Goal: Transaction & Acquisition: Purchase product/service

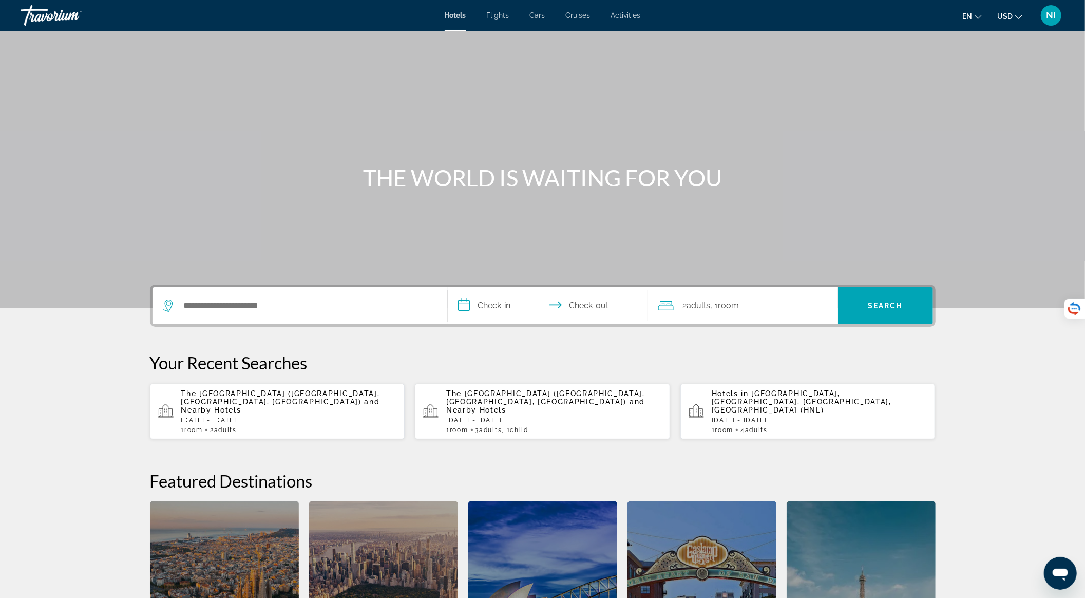
click at [276, 417] on p "[DATE] - [DATE]" at bounding box center [289, 420] width 216 height 7
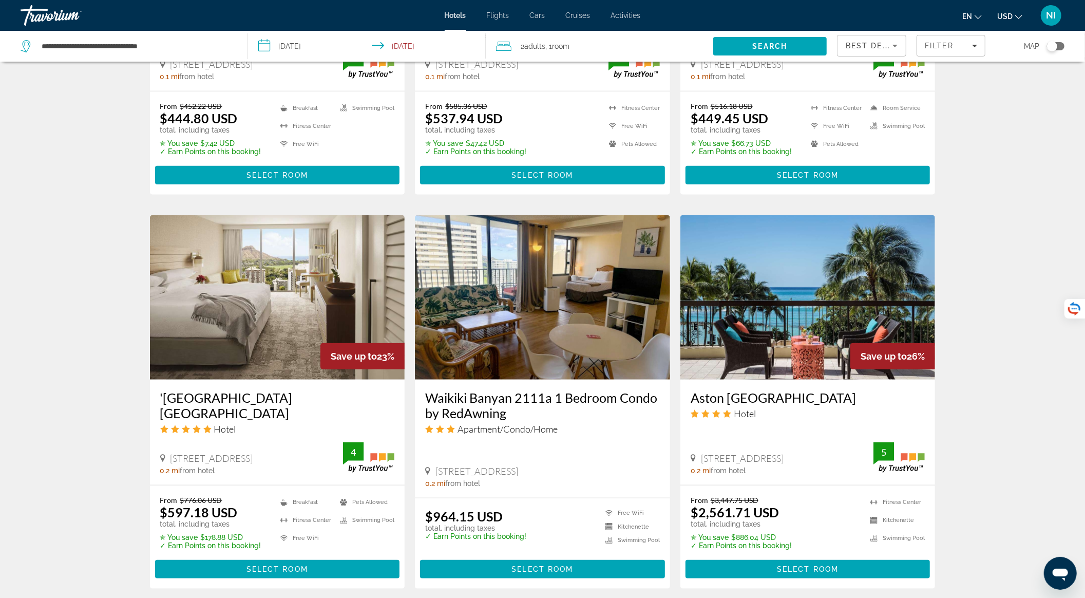
scroll to position [753, 0]
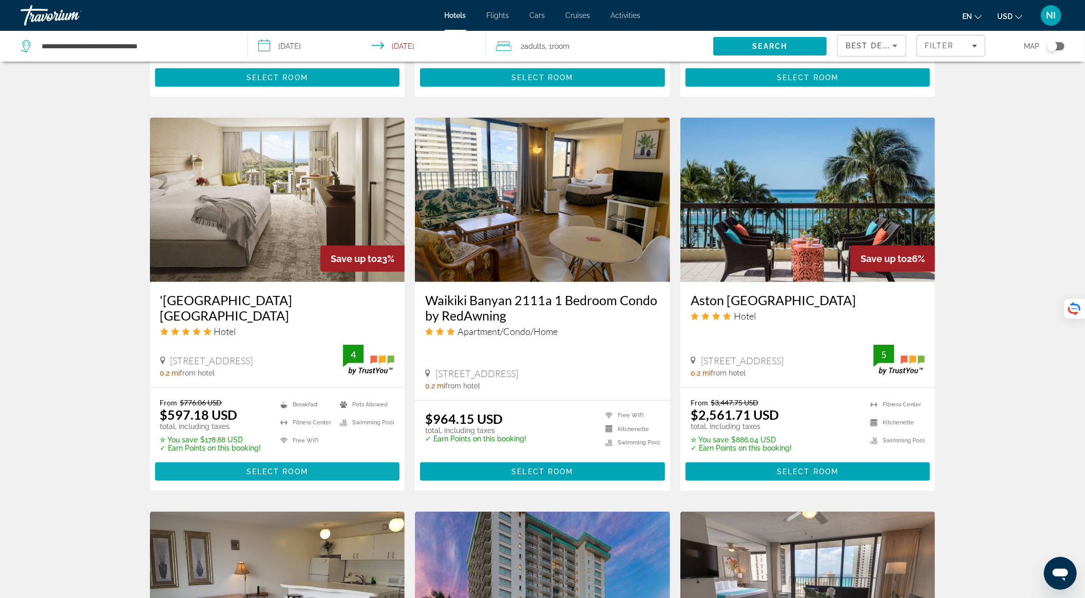
click at [304, 467] on span "Select Room" at bounding box center [278, 471] width 62 height 8
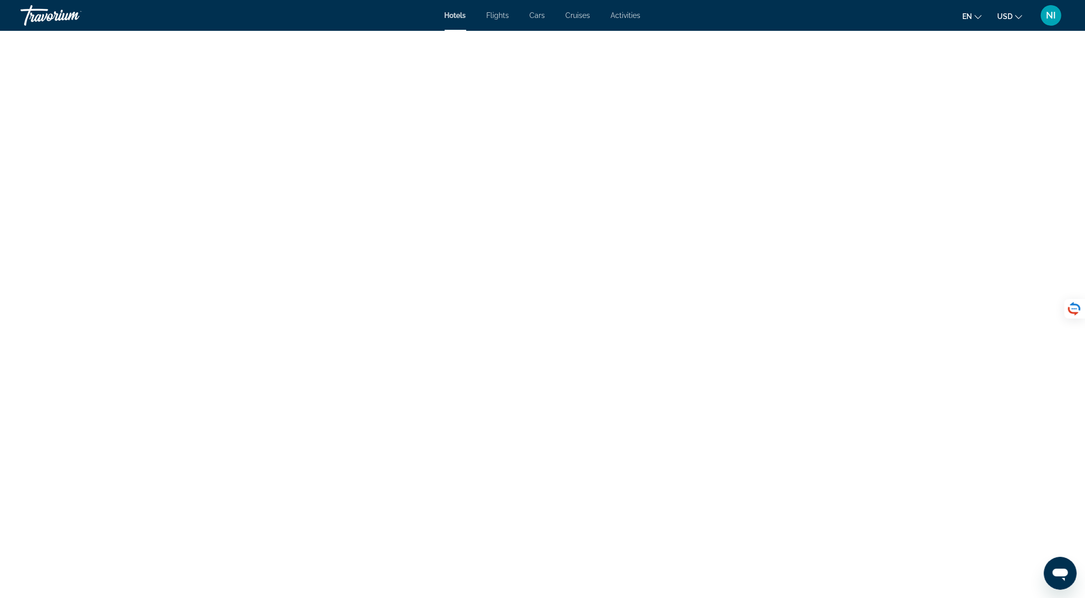
scroll to position [1526, 0]
click at [355, 335] on img "Main content" at bounding box center [277, 342] width 255 height 128
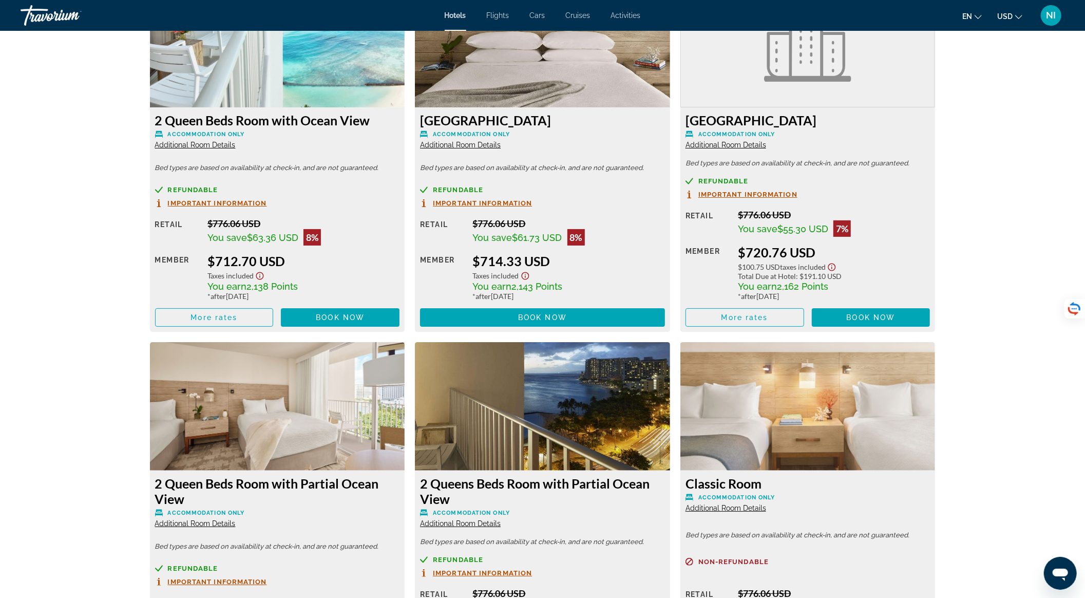
scroll to position [3307, 0]
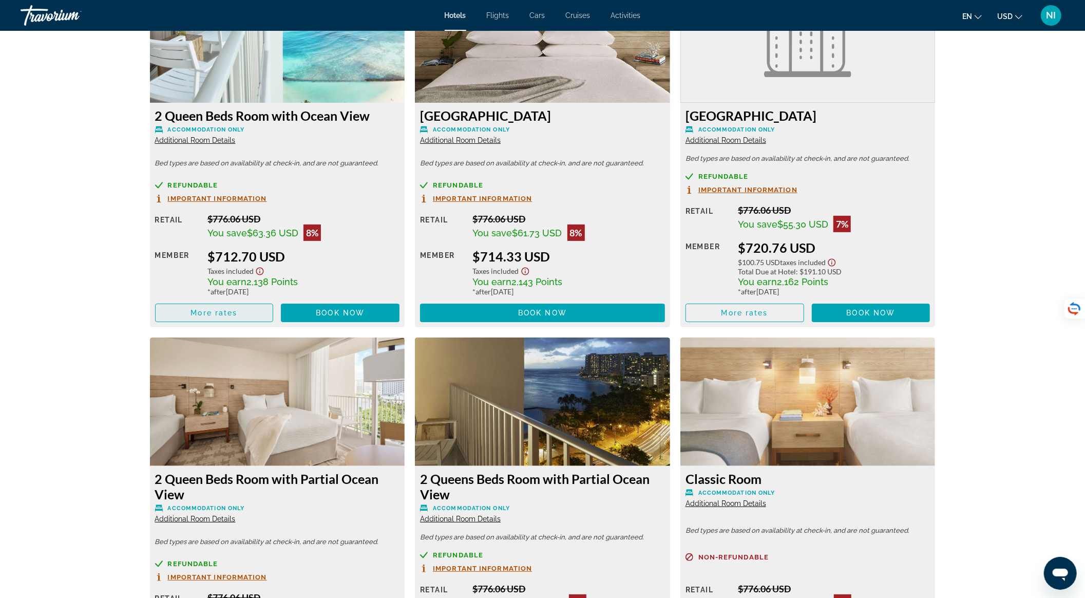
click at [243, 319] on span "Main content" at bounding box center [215, 313] width 118 height 25
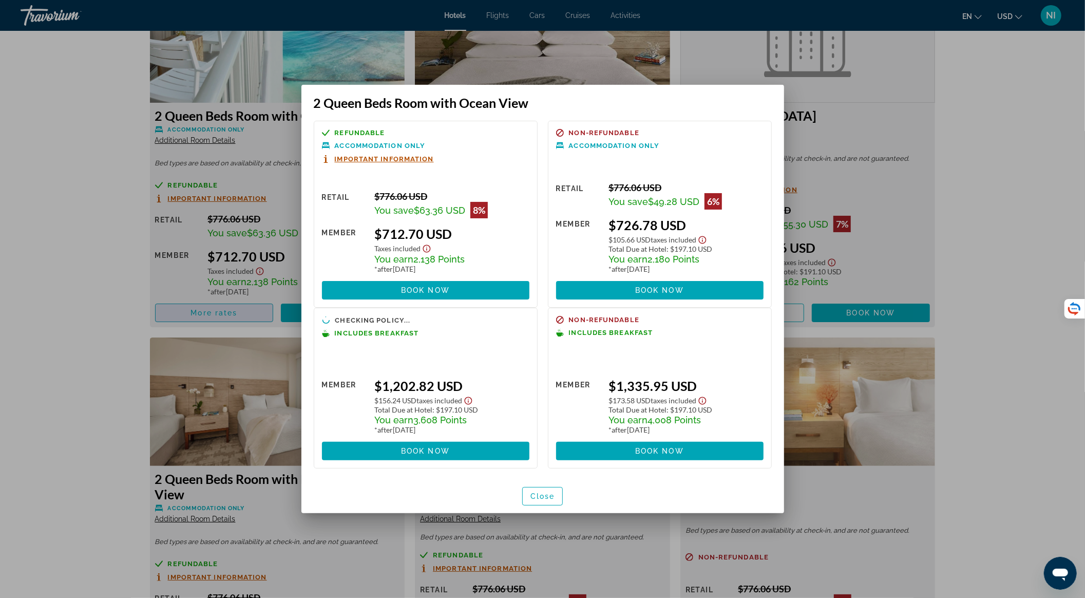
scroll to position [0, 0]
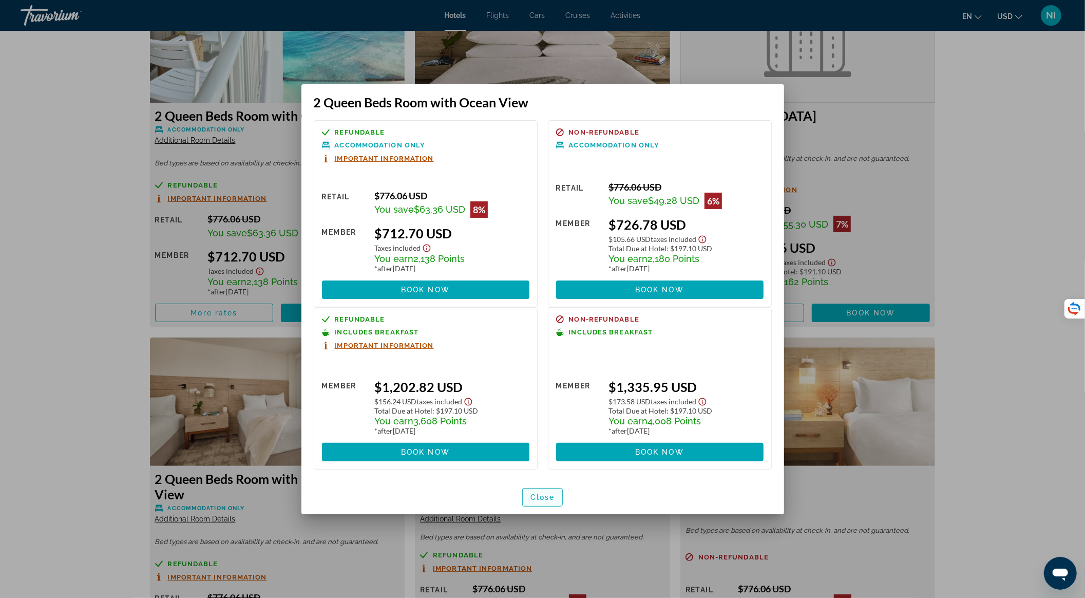
click at [540, 493] on span "Close" at bounding box center [543, 497] width 25 height 8
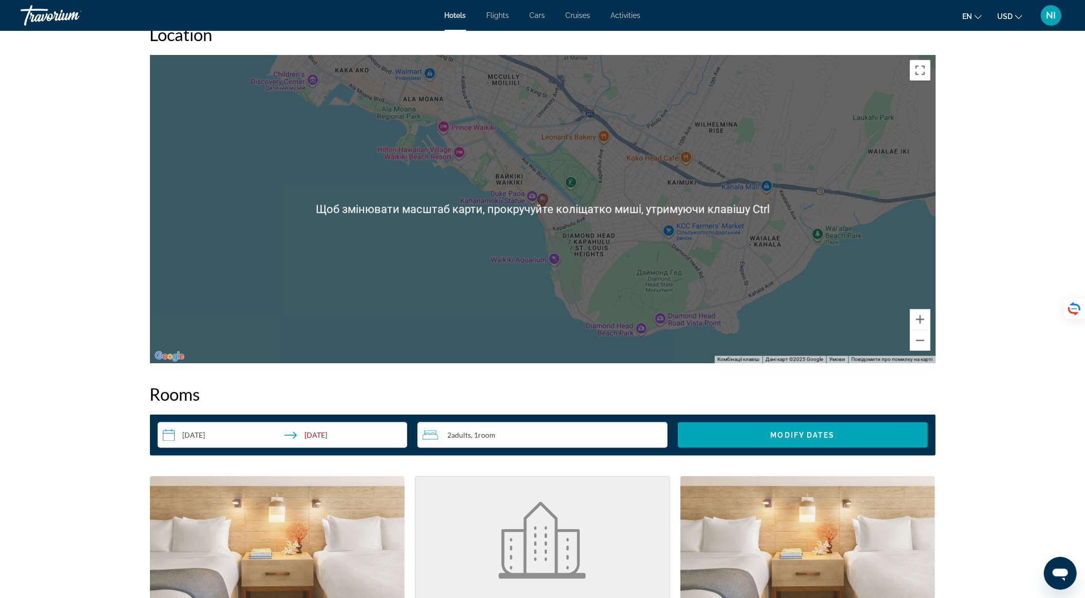
scroll to position [773, 0]
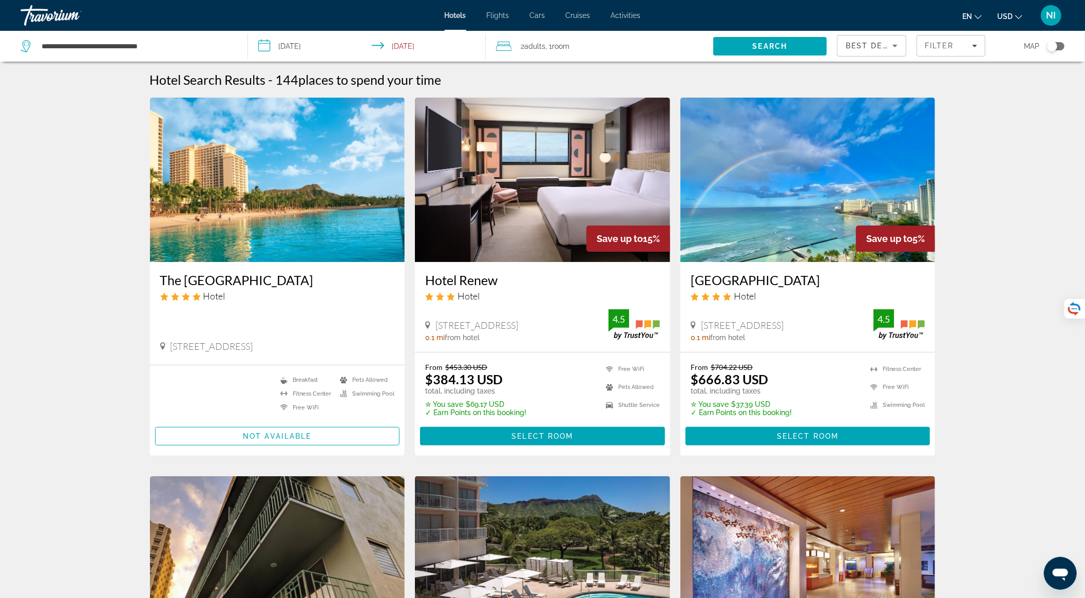
click at [854, 38] on div "Best Deals" at bounding box center [872, 49] width 52 height 29
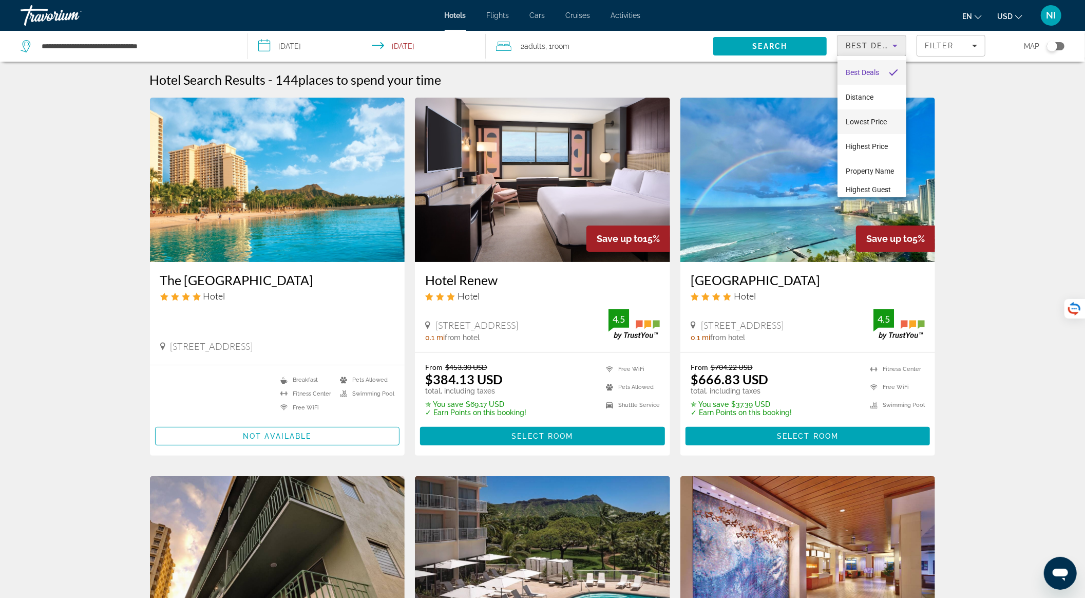
click at [868, 122] on span "Lowest Price" at bounding box center [866, 122] width 41 height 8
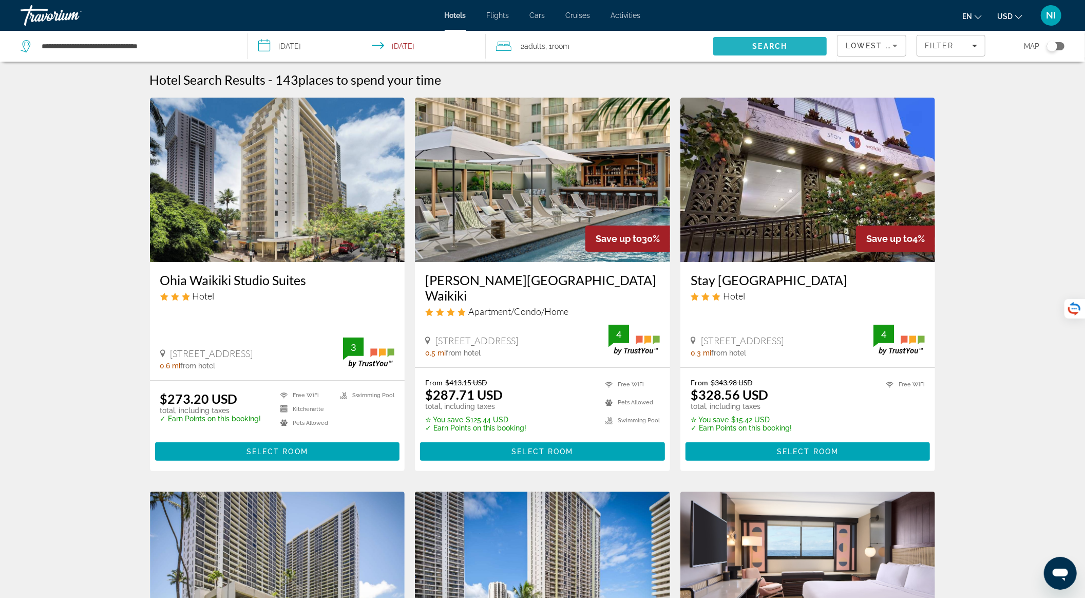
click at [764, 43] on span "Search" at bounding box center [770, 46] width 35 height 8
click at [511, 439] on span "Main content" at bounding box center [542, 451] width 245 height 25
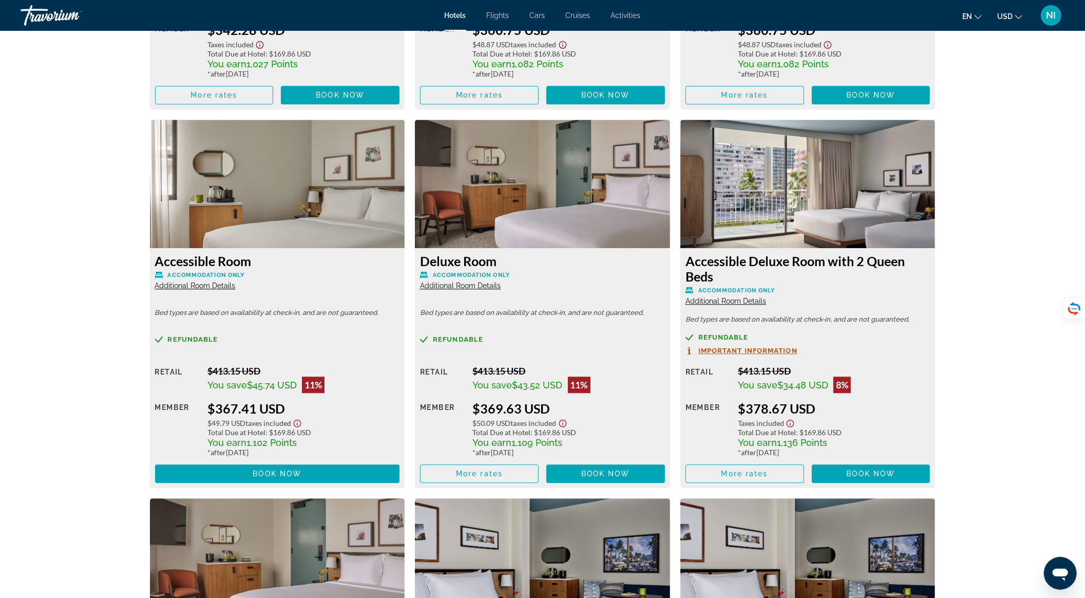
scroll to position [2062, 0]
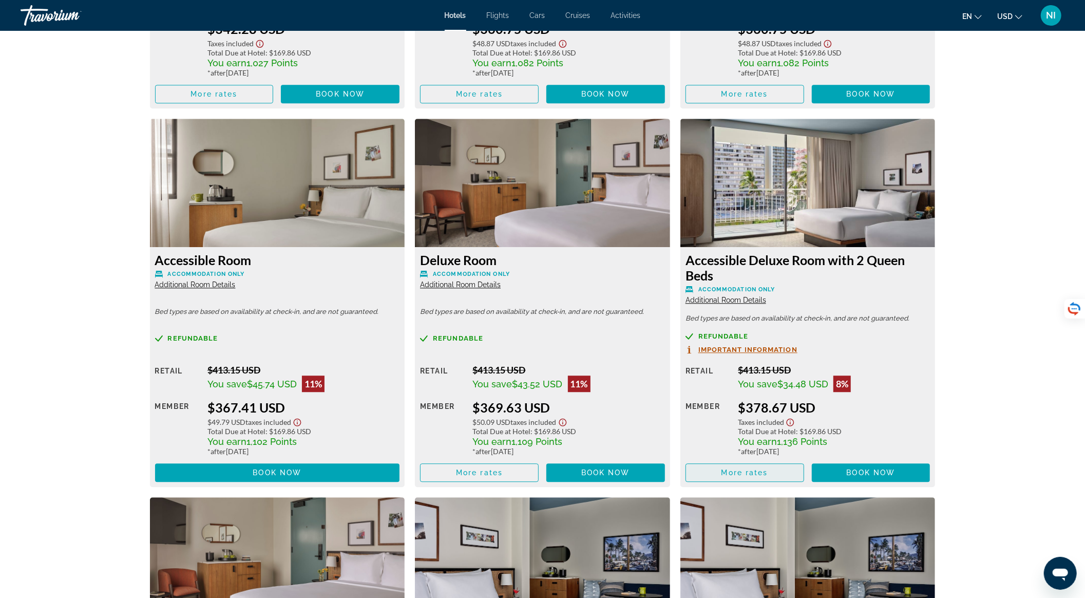
click at [743, 472] on span "More rates" at bounding box center [745, 473] width 47 height 8
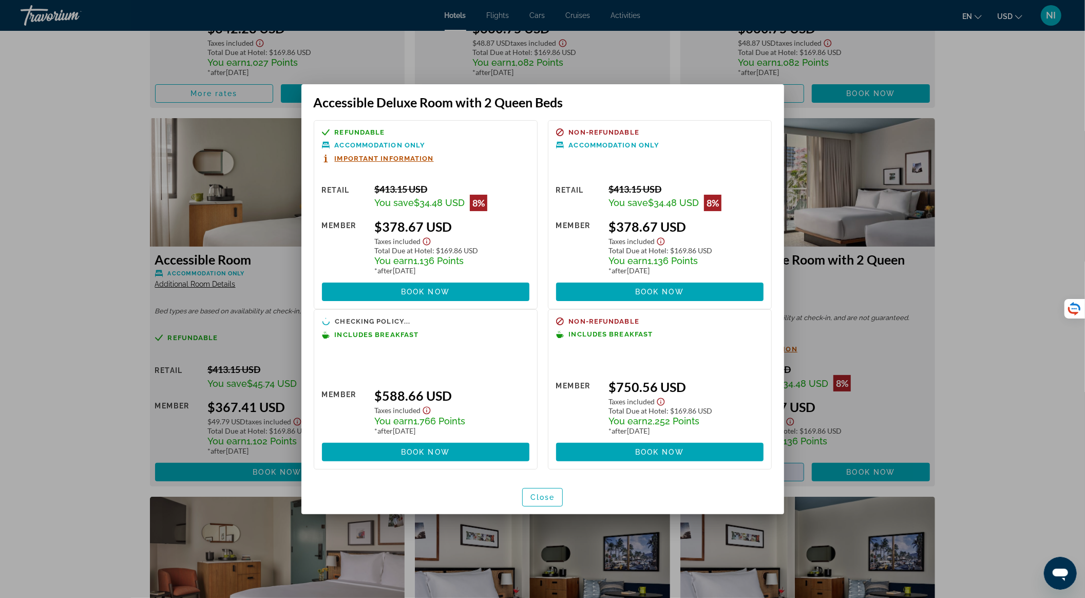
scroll to position [0, 0]
click at [559, 485] on span "button" at bounding box center [543, 497] width 40 height 25
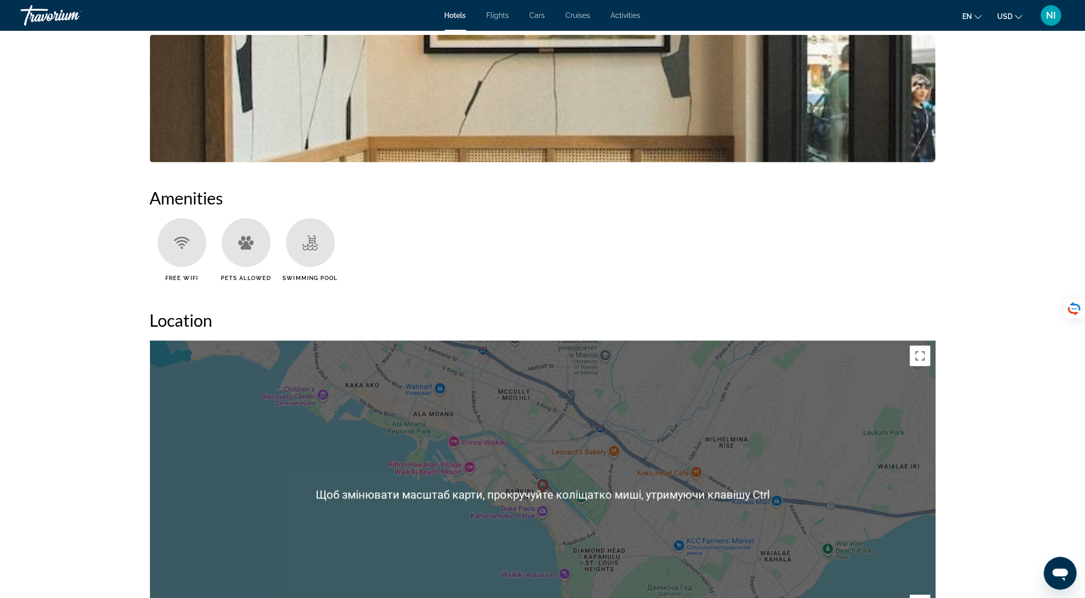
scroll to position [1172, 0]
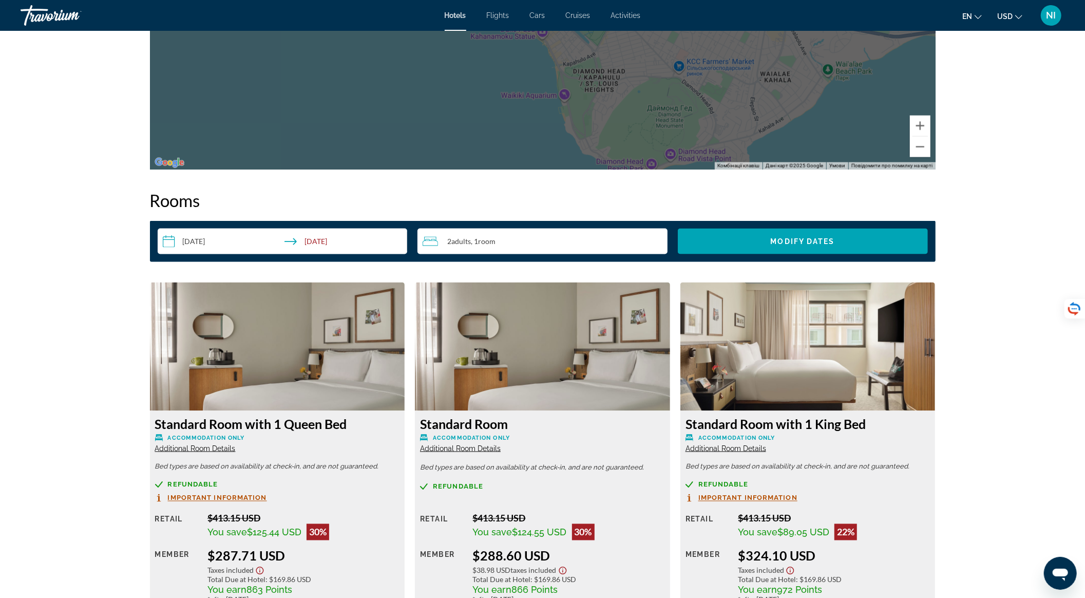
click at [567, 245] on div "2 Adult Adults , 1 Room rooms" at bounding box center [545, 241] width 245 height 12
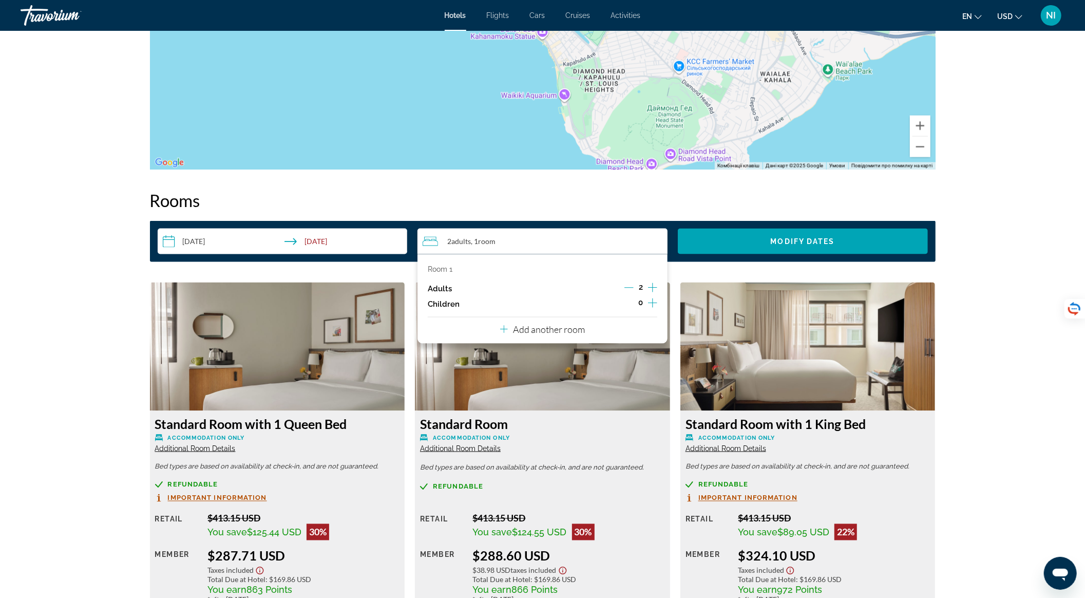
click at [654, 287] on icon "Increment adults" at bounding box center [652, 288] width 9 height 12
click at [651, 302] on icon "Increment children" at bounding box center [652, 303] width 9 height 12
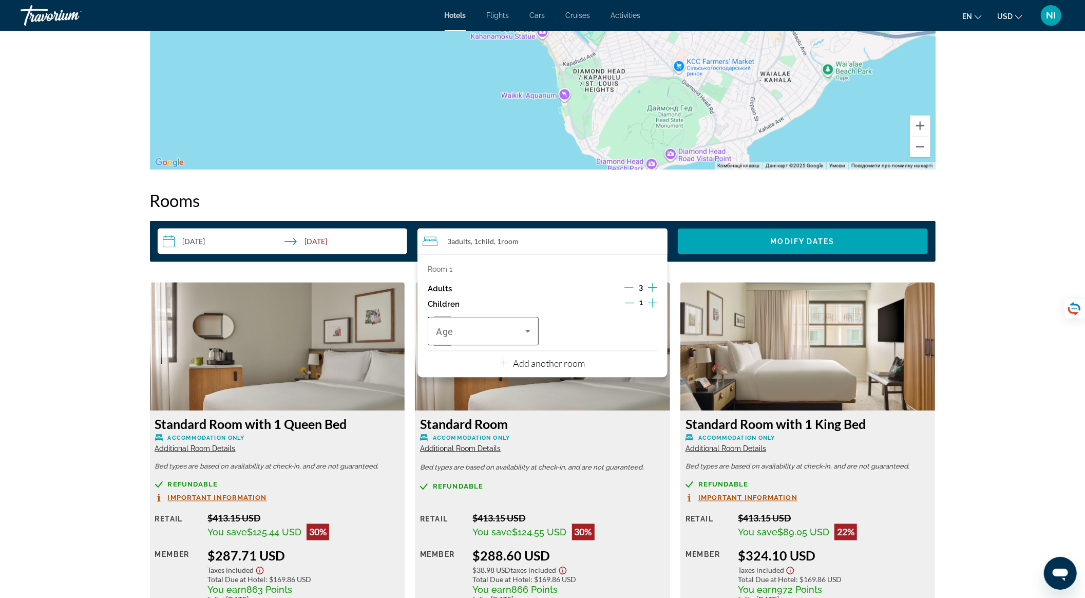
click at [533, 325] on icon "Travelers: 3 adults, 1 child" at bounding box center [528, 331] width 12 height 12
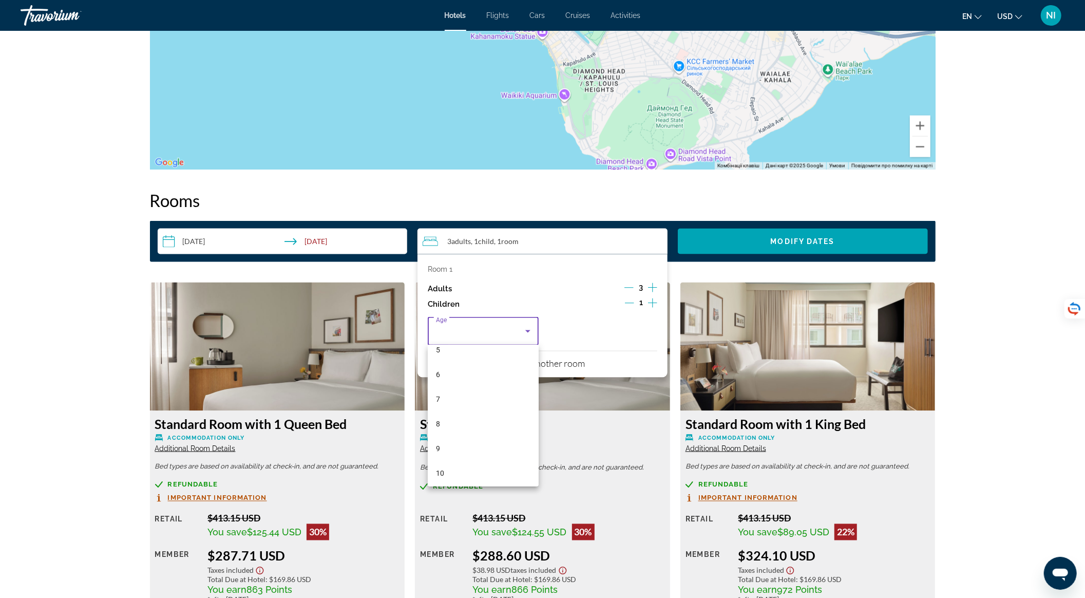
scroll to position [310, 0]
click at [471, 442] on mat-option "16" at bounding box center [483, 446] width 111 height 25
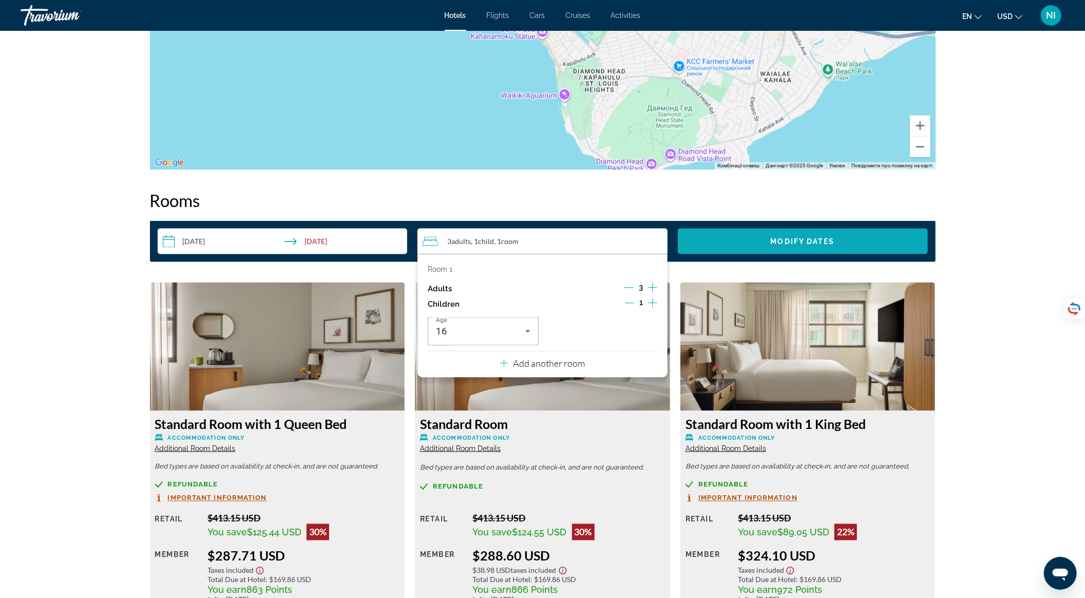
click at [762, 238] on span "Search widget" at bounding box center [803, 241] width 250 height 25
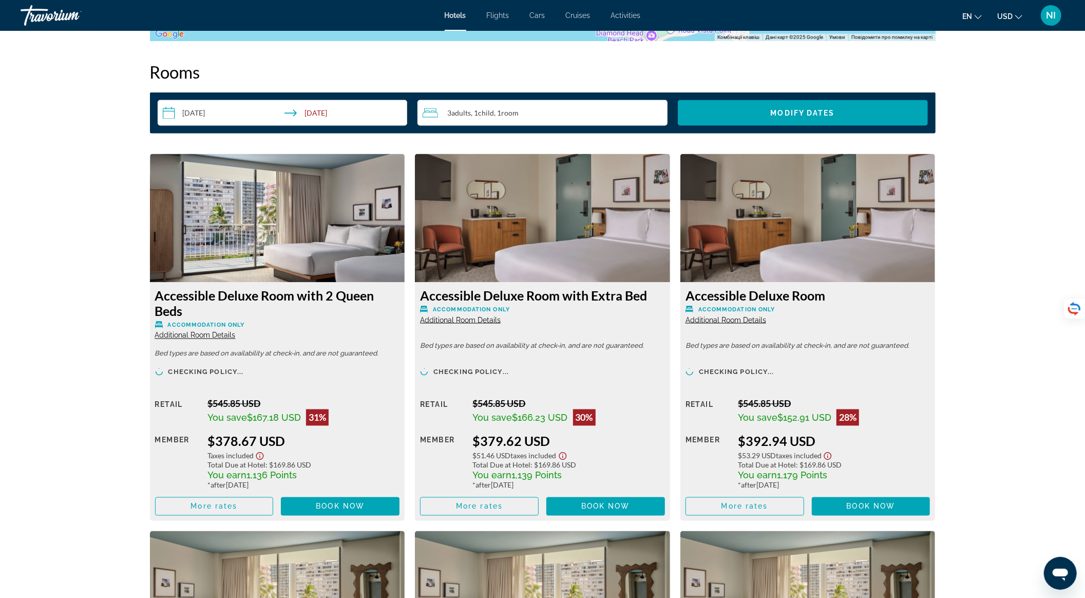
scroll to position [1437, 0]
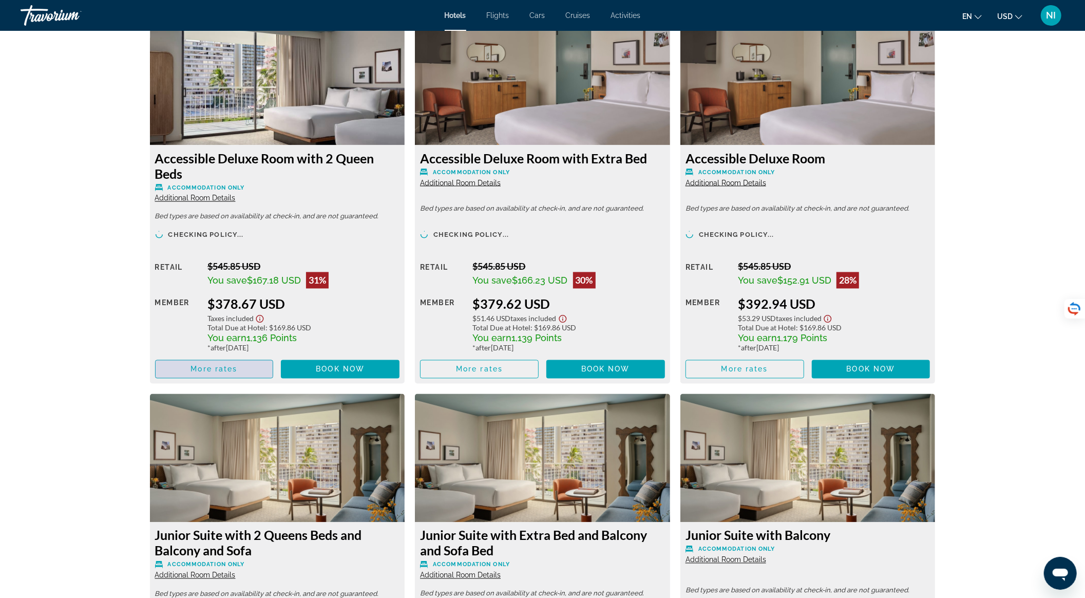
click at [217, 372] on span "More rates" at bounding box center [214, 369] width 47 height 8
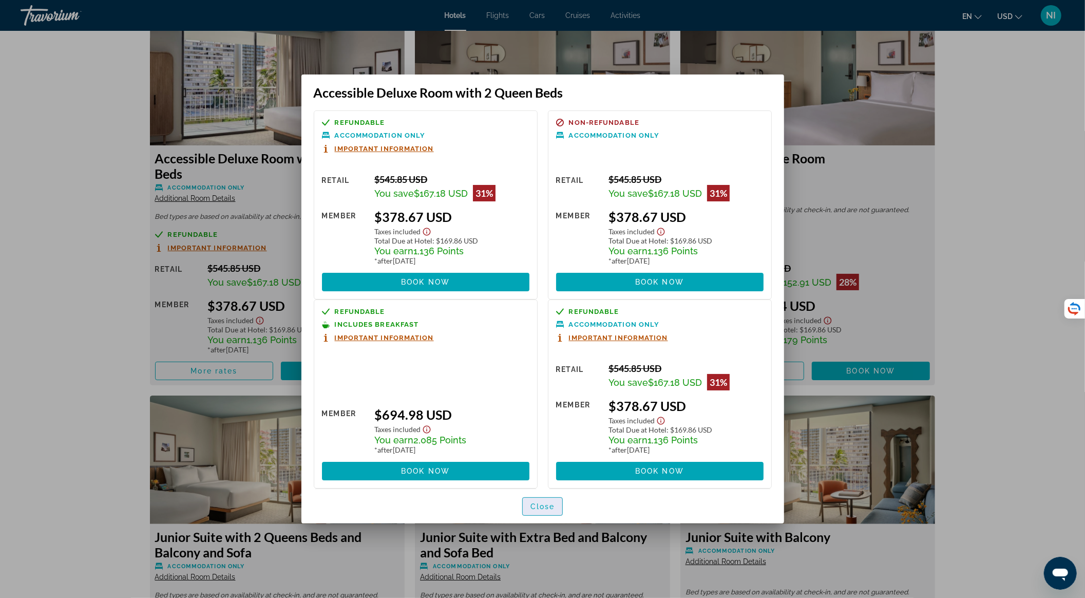
click at [549, 504] on span "Close" at bounding box center [543, 506] width 25 height 8
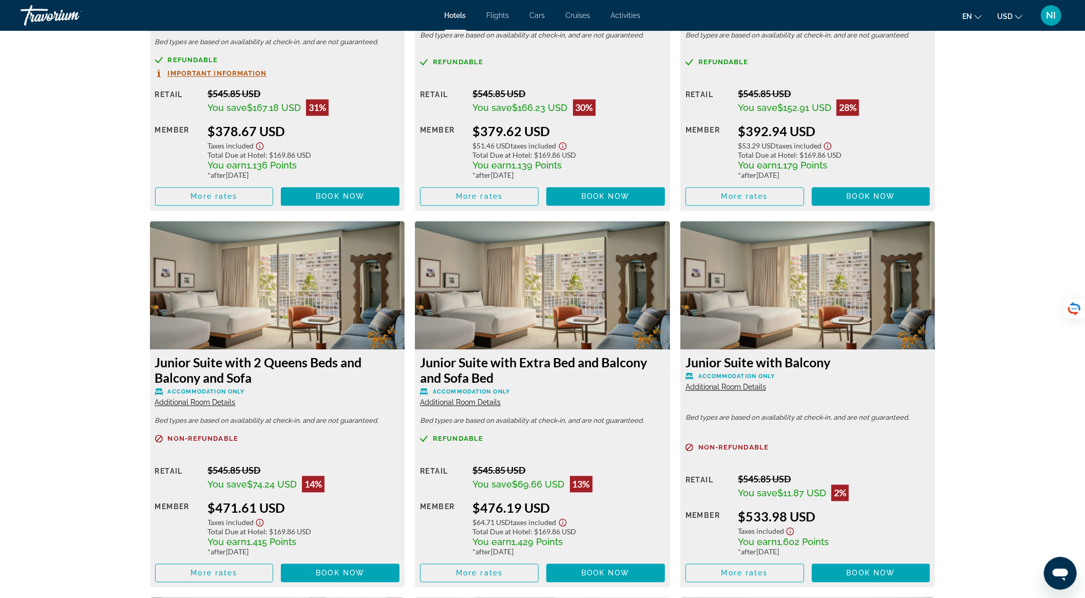
scroll to position [1643, 0]
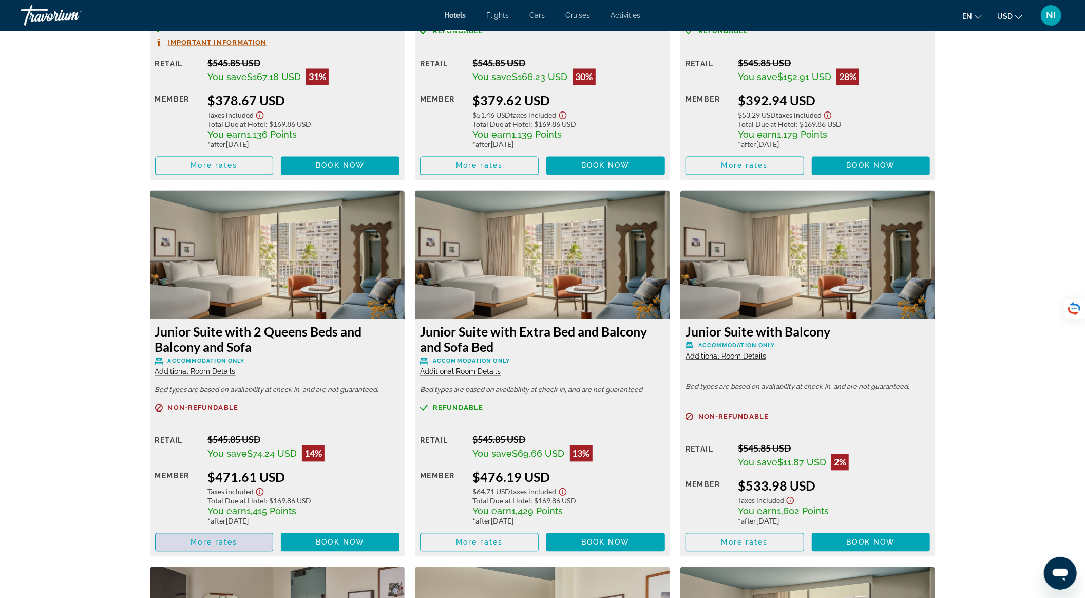
click at [251, 538] on span "Main content" at bounding box center [215, 542] width 118 height 25
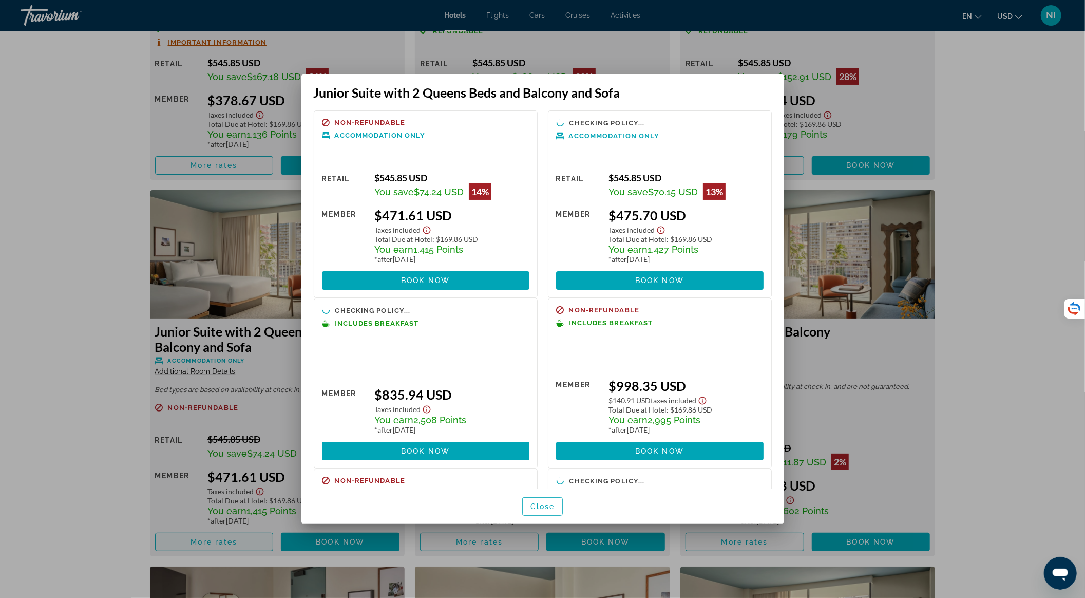
scroll to position [0, 0]
click at [555, 507] on span "button" at bounding box center [543, 506] width 40 height 25
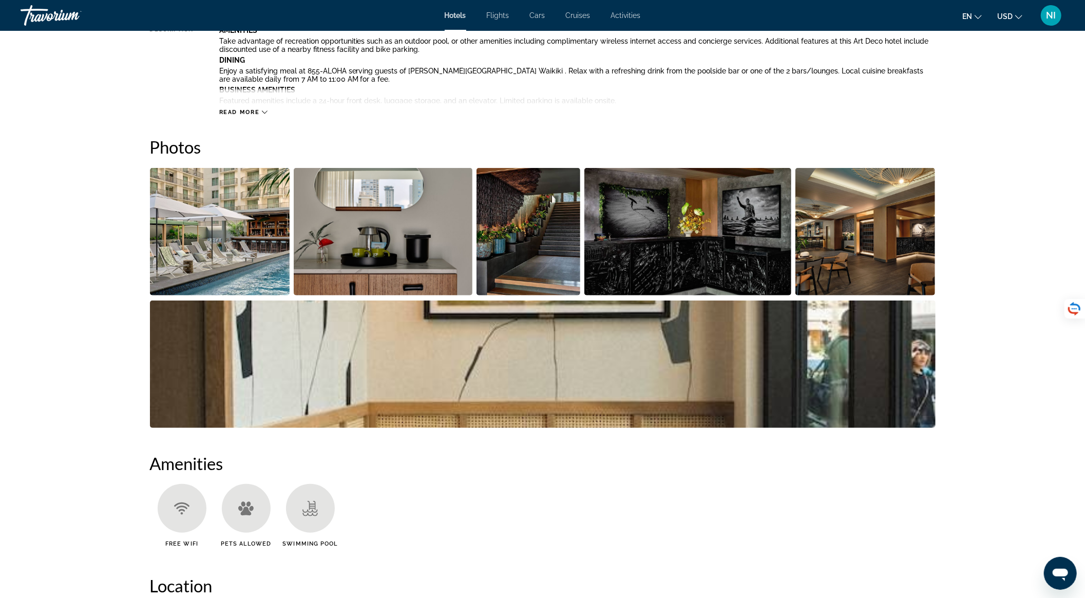
scroll to position [273, 0]
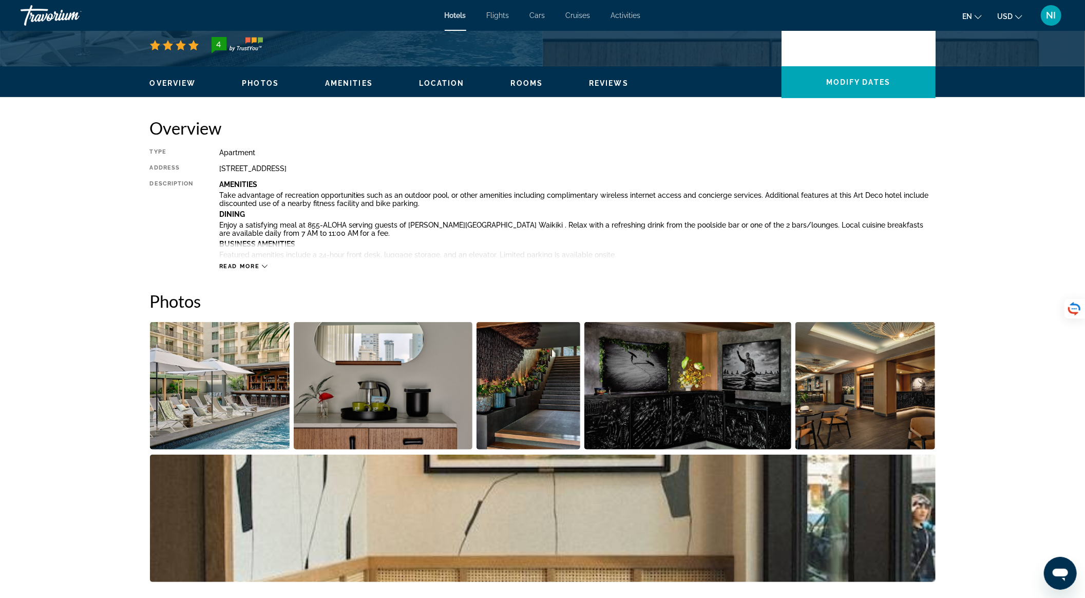
click at [243, 401] on img "Open full-screen image slider" at bounding box center [220, 385] width 140 height 127
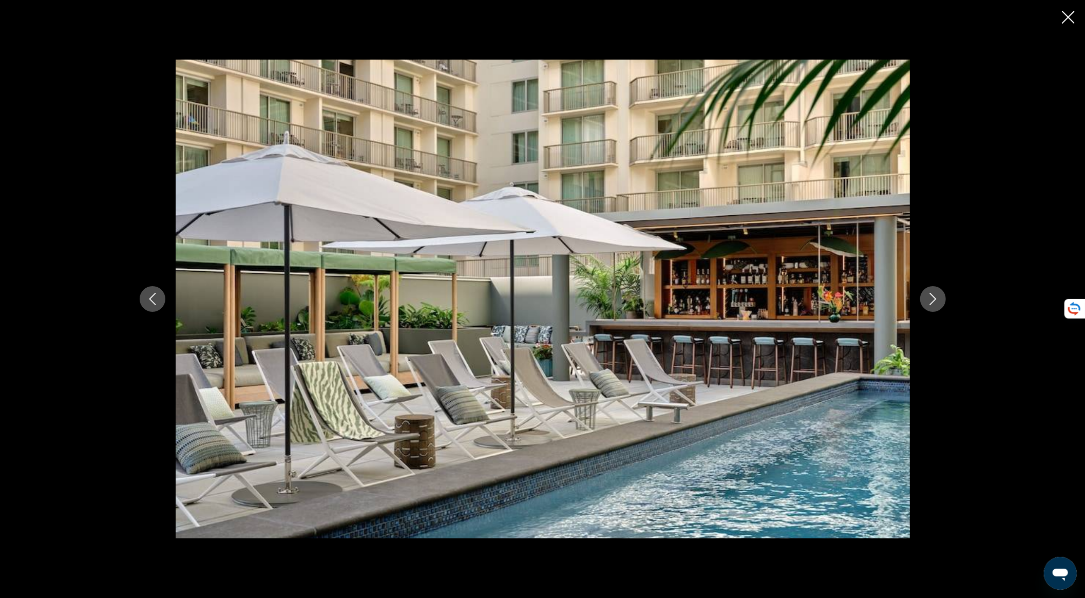
click at [935, 294] on icon "Next image" at bounding box center [933, 299] width 12 height 12
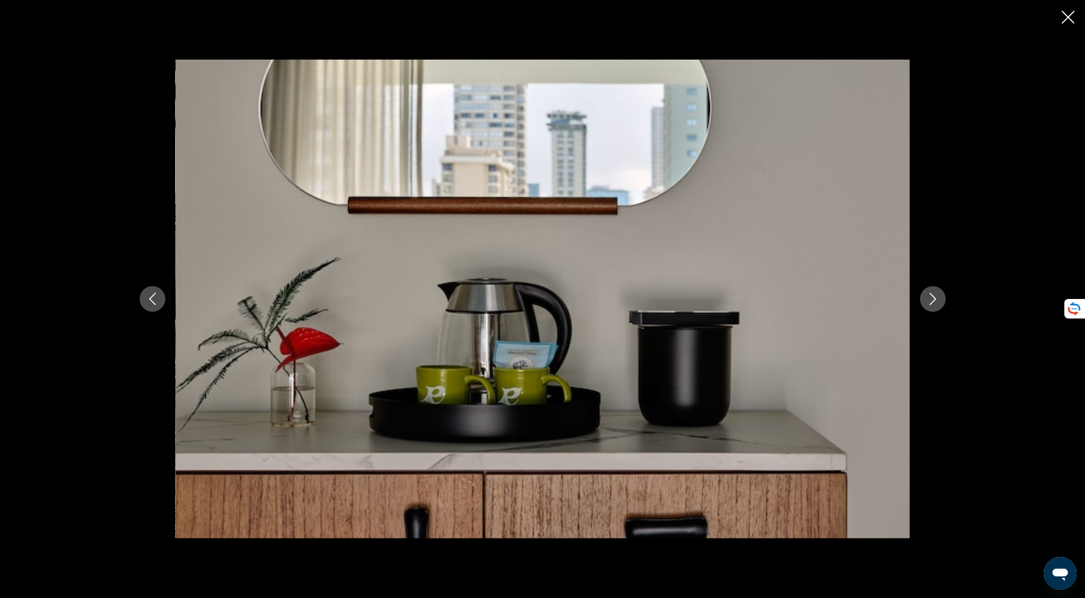
click at [935, 294] on icon "Next image" at bounding box center [933, 299] width 12 height 12
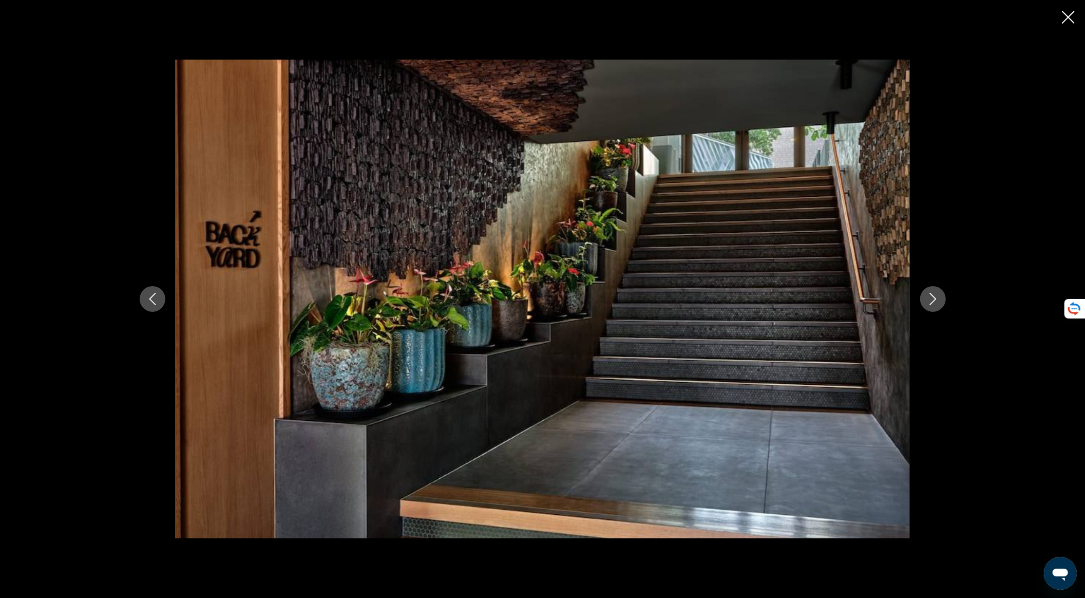
click at [935, 294] on icon "Next image" at bounding box center [933, 299] width 12 height 12
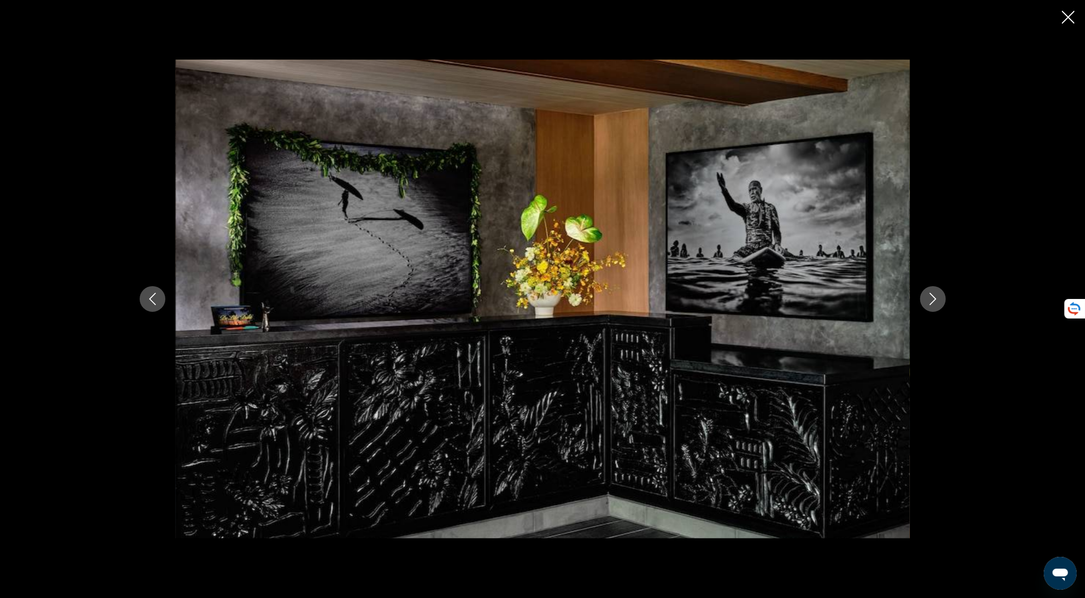
click at [935, 294] on icon "Next image" at bounding box center [933, 299] width 12 height 12
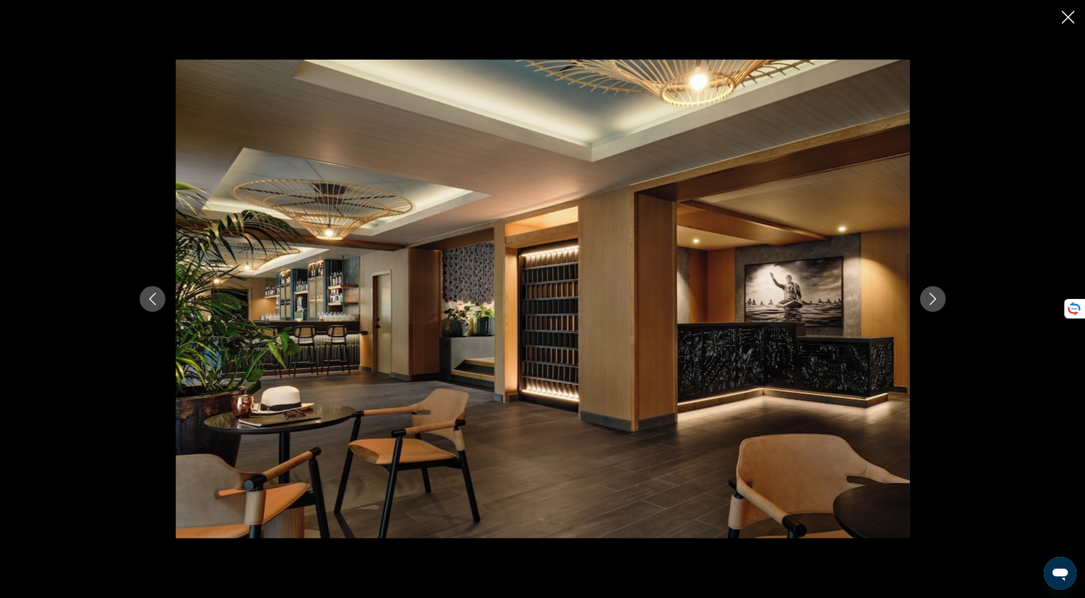
click at [935, 294] on icon "Next image" at bounding box center [933, 299] width 12 height 12
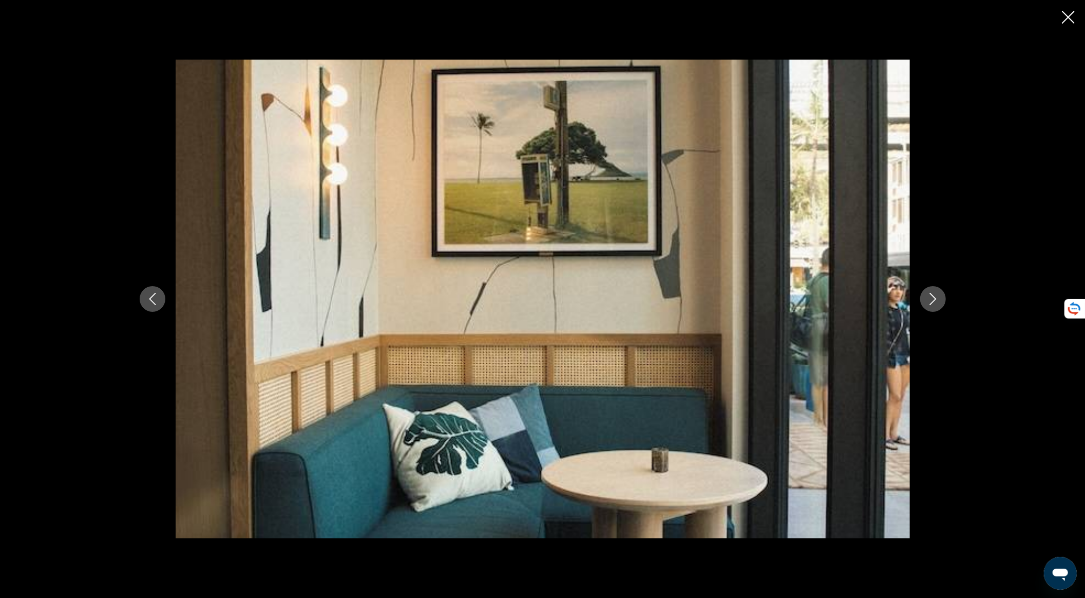
click at [935, 294] on icon "Next image" at bounding box center [933, 299] width 12 height 12
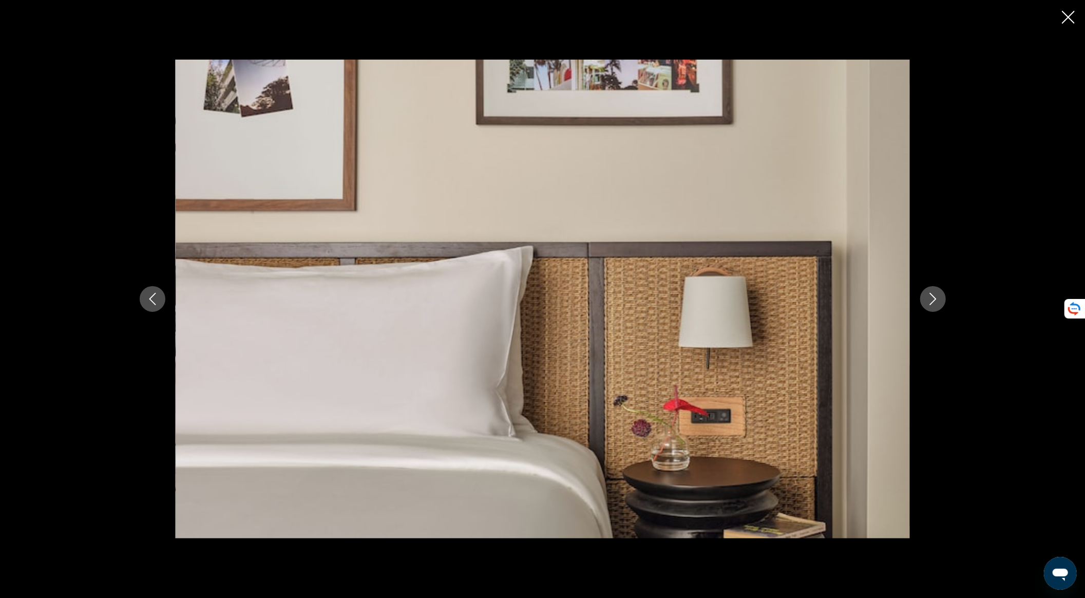
click at [935, 294] on icon "Next image" at bounding box center [933, 299] width 12 height 12
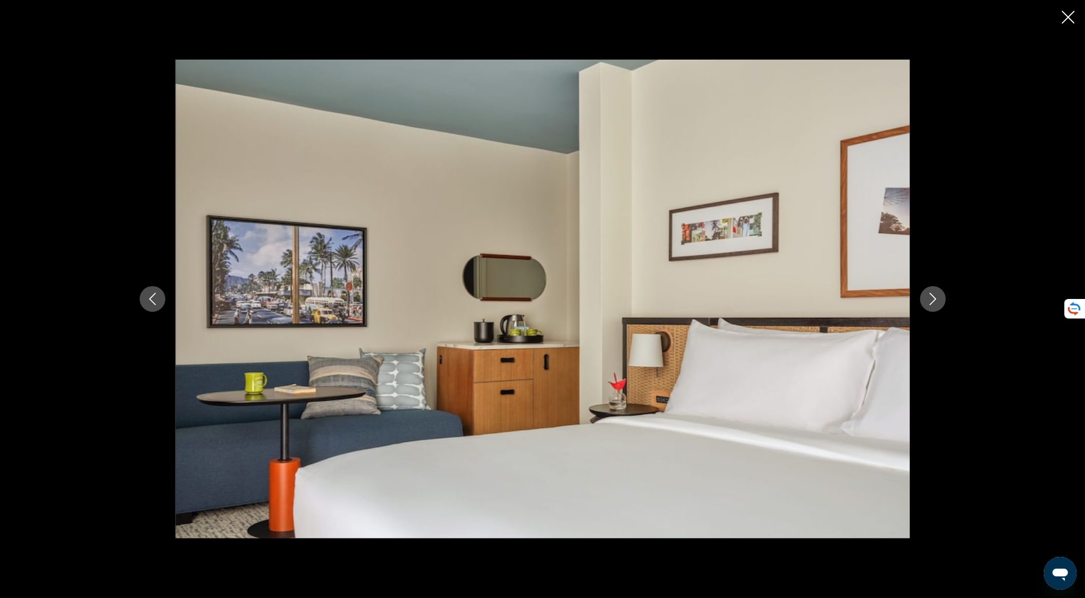
click at [935, 294] on icon "Next image" at bounding box center [933, 299] width 12 height 12
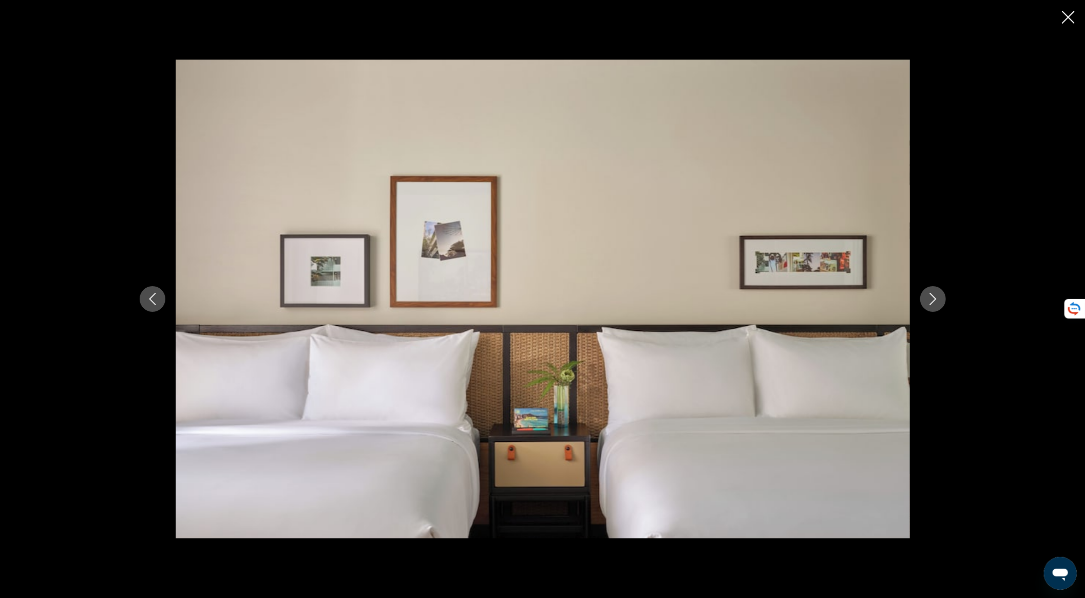
click at [935, 294] on icon "Next image" at bounding box center [933, 299] width 12 height 12
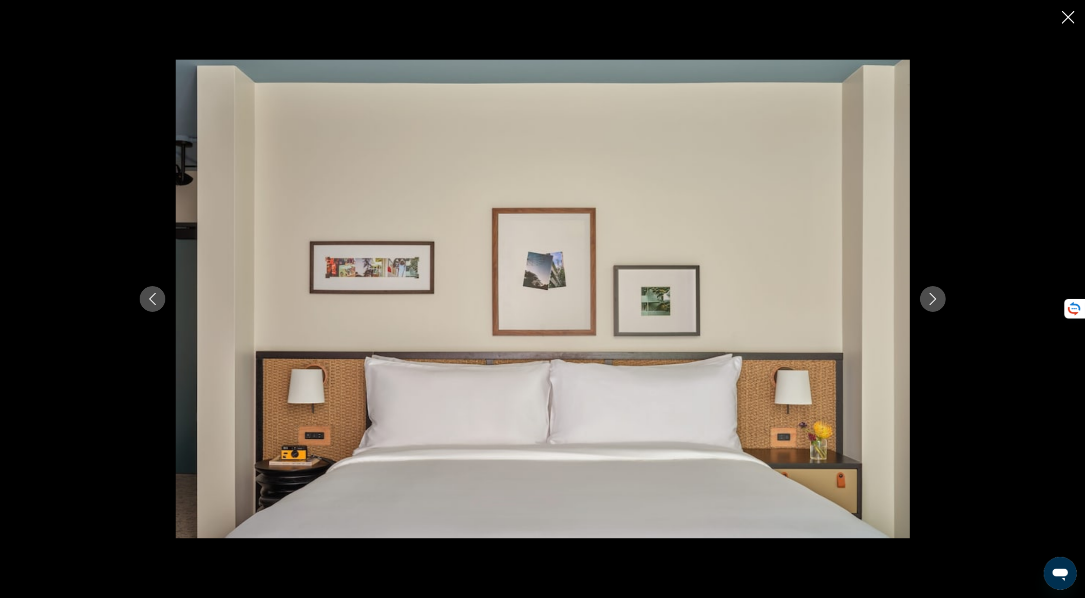
click at [935, 294] on icon "Next image" at bounding box center [933, 299] width 12 height 12
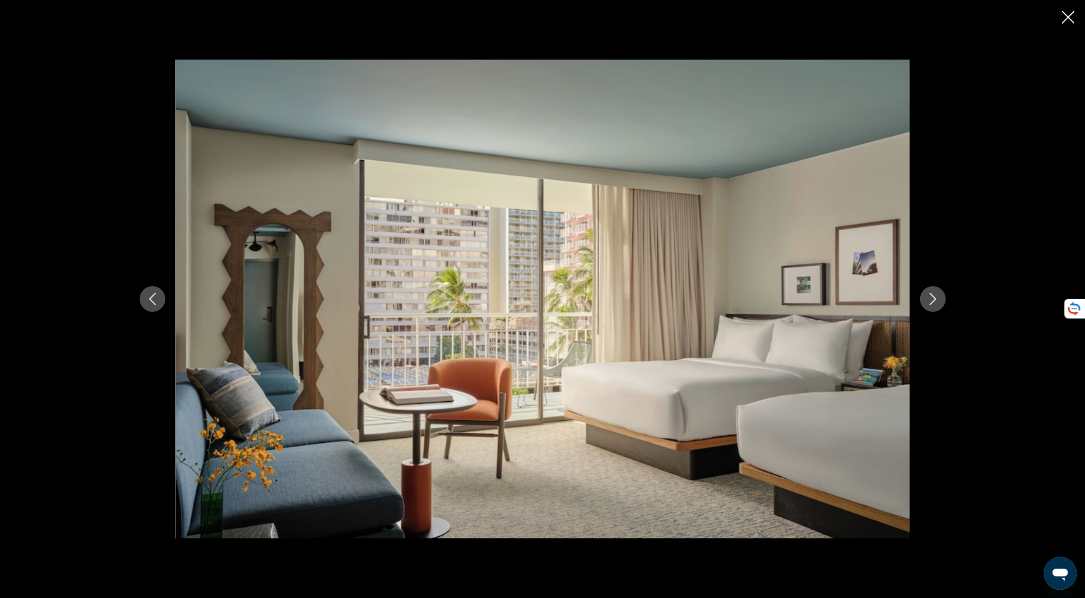
click at [929, 307] on button "Next image" at bounding box center [934, 299] width 26 height 26
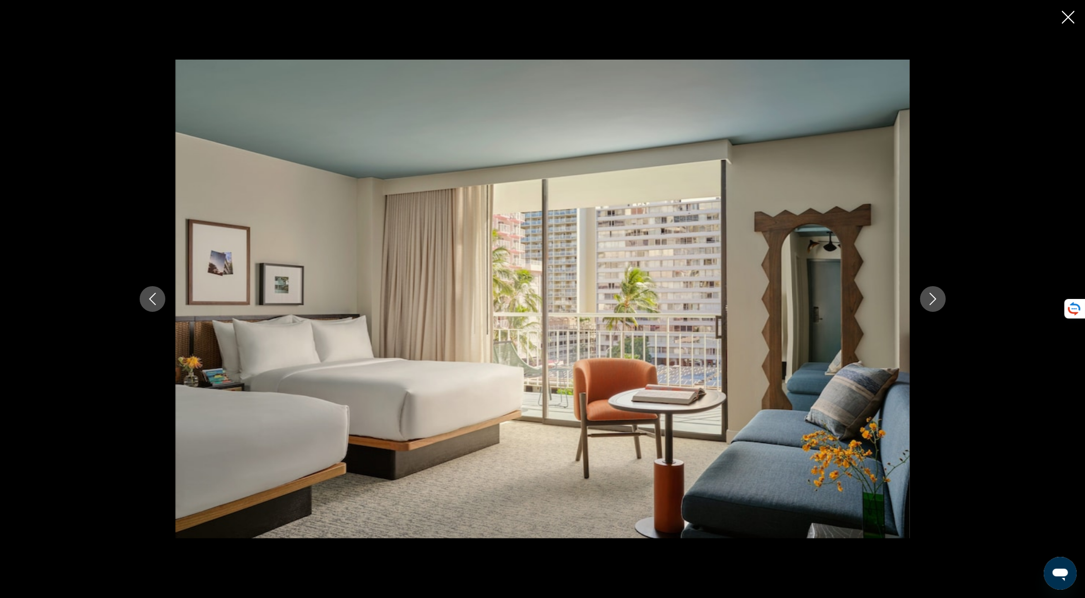
click at [929, 307] on button "Next image" at bounding box center [934, 299] width 26 height 26
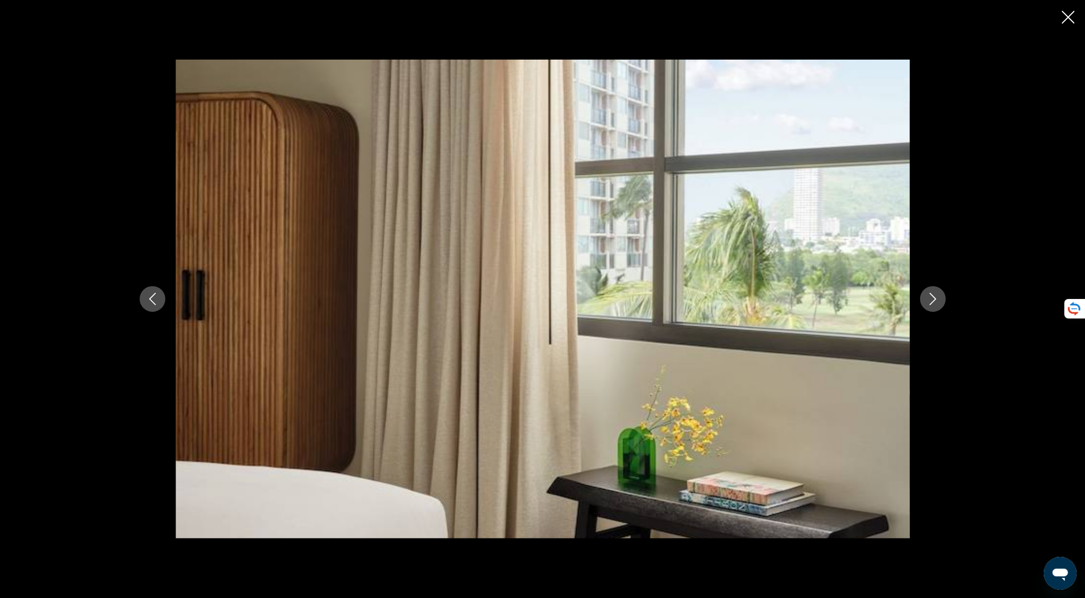
click at [929, 307] on button "Next image" at bounding box center [934, 299] width 26 height 26
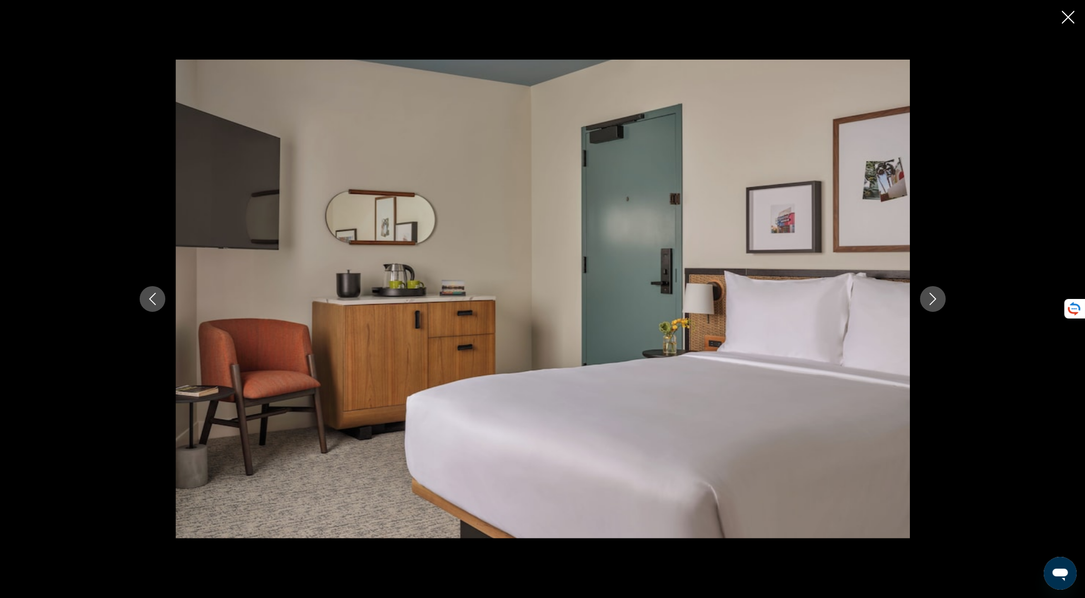
click at [929, 307] on button "Next image" at bounding box center [934, 299] width 26 height 26
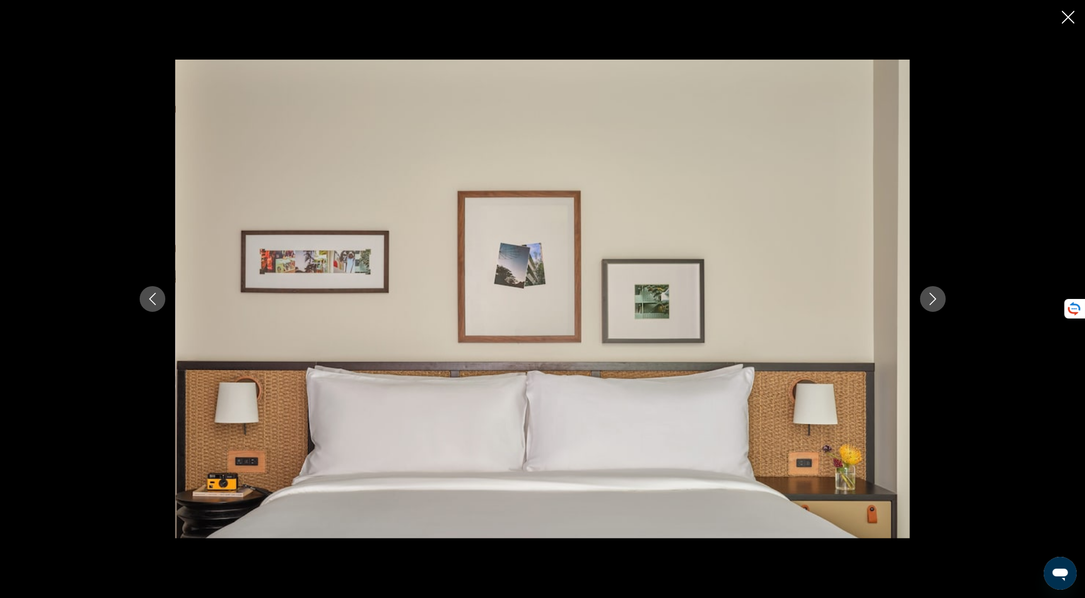
click at [929, 307] on button "Next image" at bounding box center [934, 299] width 26 height 26
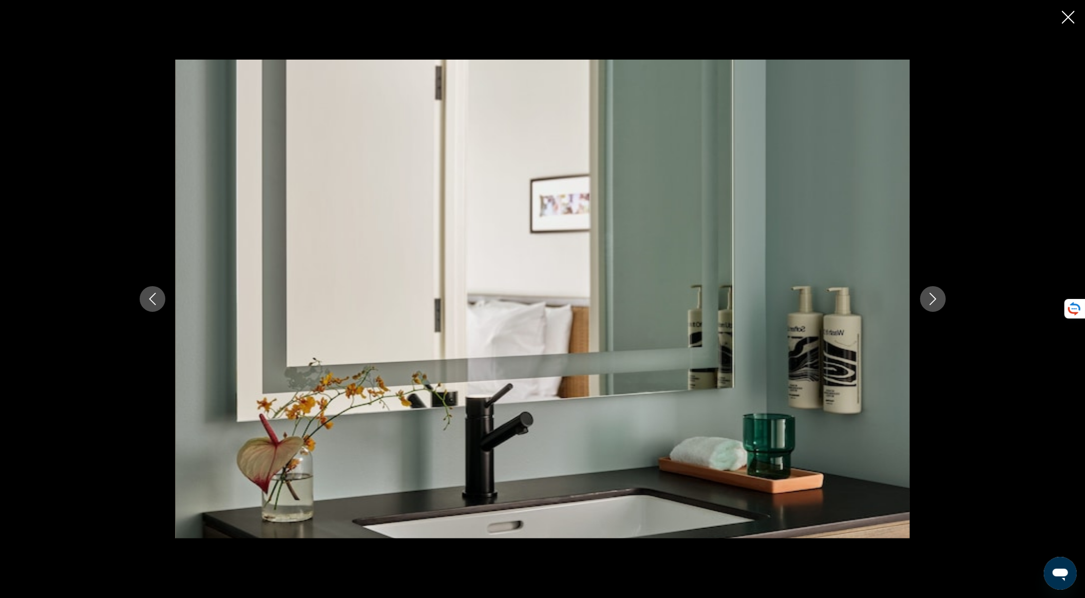
click at [929, 307] on button "Next image" at bounding box center [934, 299] width 26 height 26
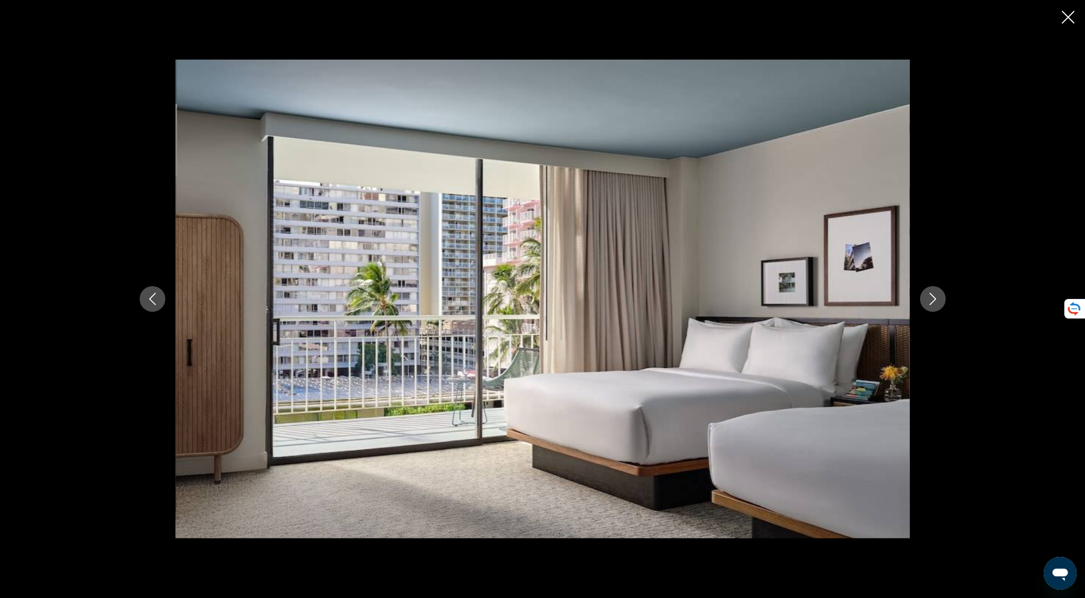
click at [1059, 15] on div "prev next" at bounding box center [542, 299] width 1085 height 598
click at [1067, 22] on icon "Close slideshow" at bounding box center [1068, 17] width 13 height 13
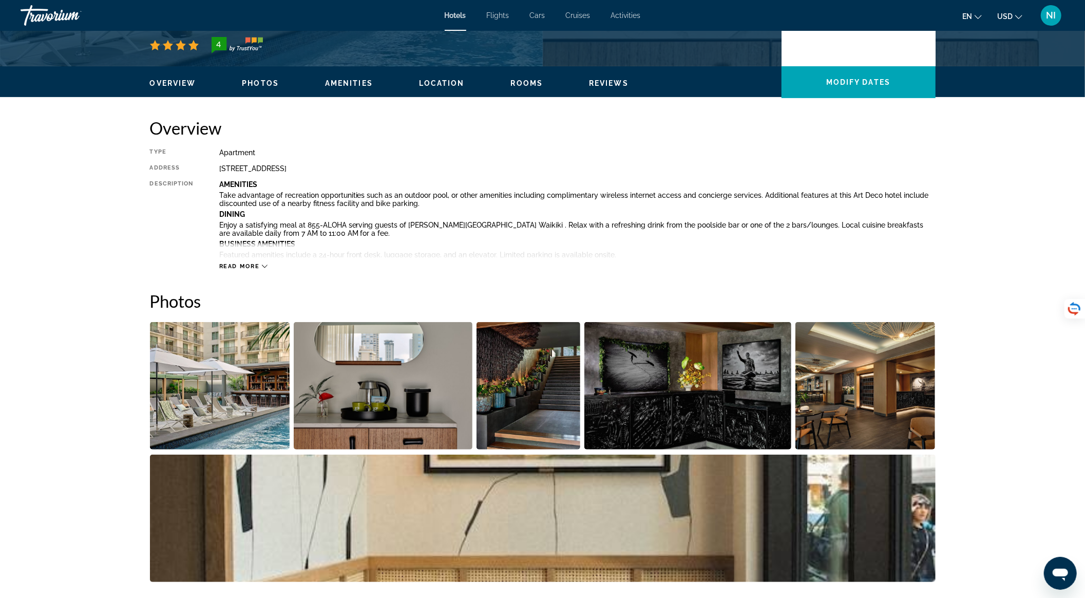
click at [256, 265] on span "Read more" at bounding box center [239, 266] width 41 height 7
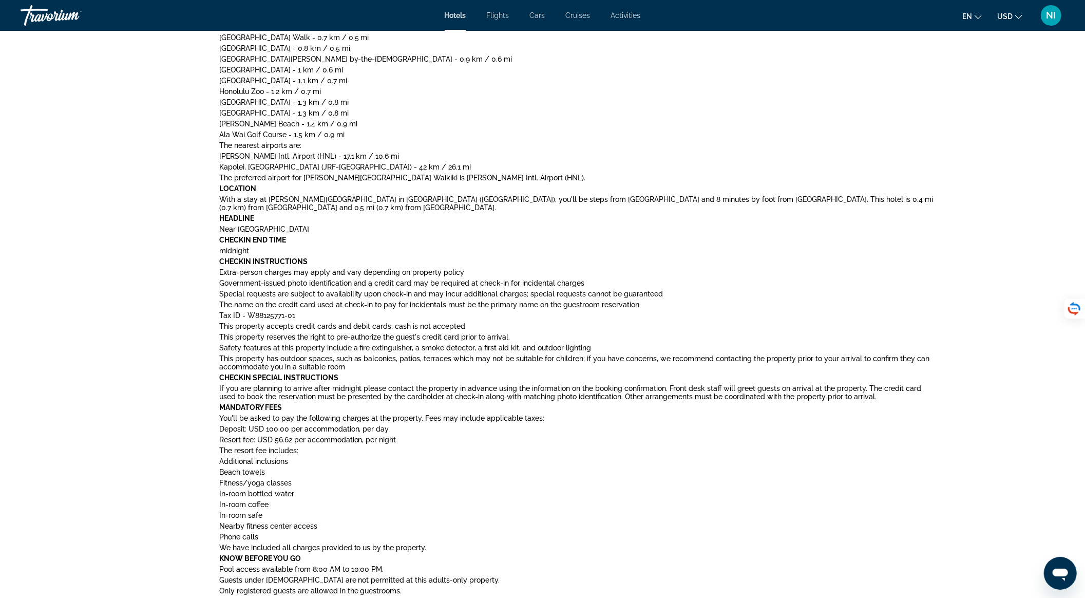
scroll to position [684, 0]
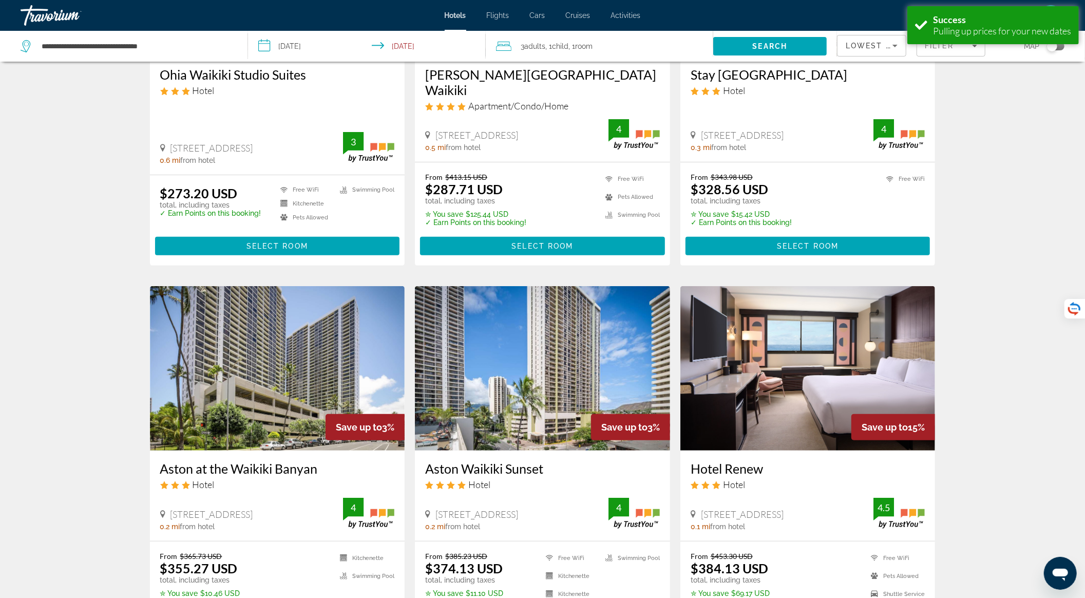
scroll to position [274, 0]
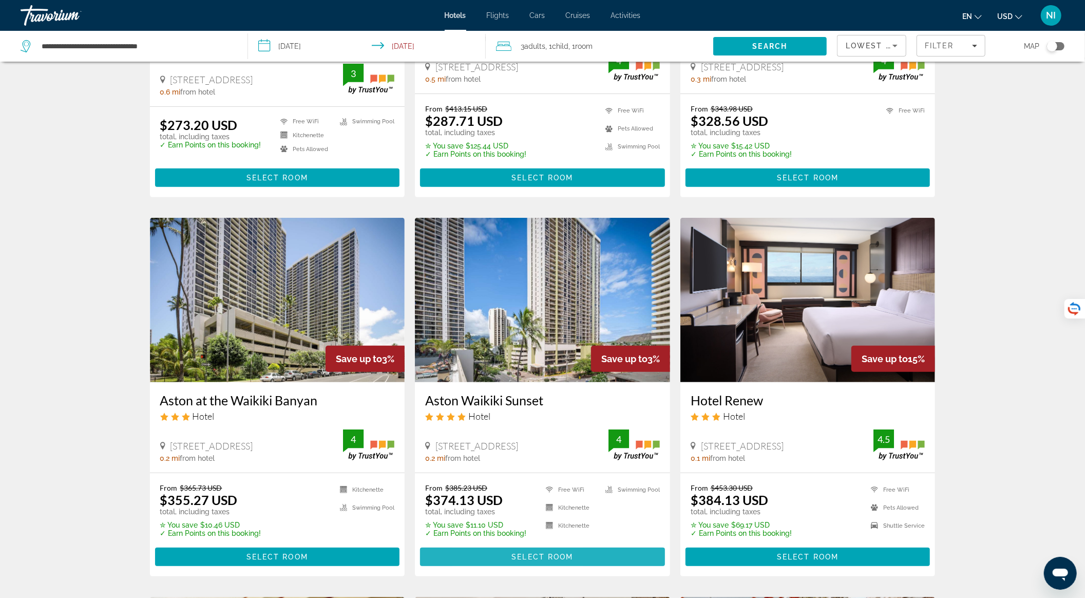
click at [494, 545] on span "Main content" at bounding box center [542, 557] width 245 height 25
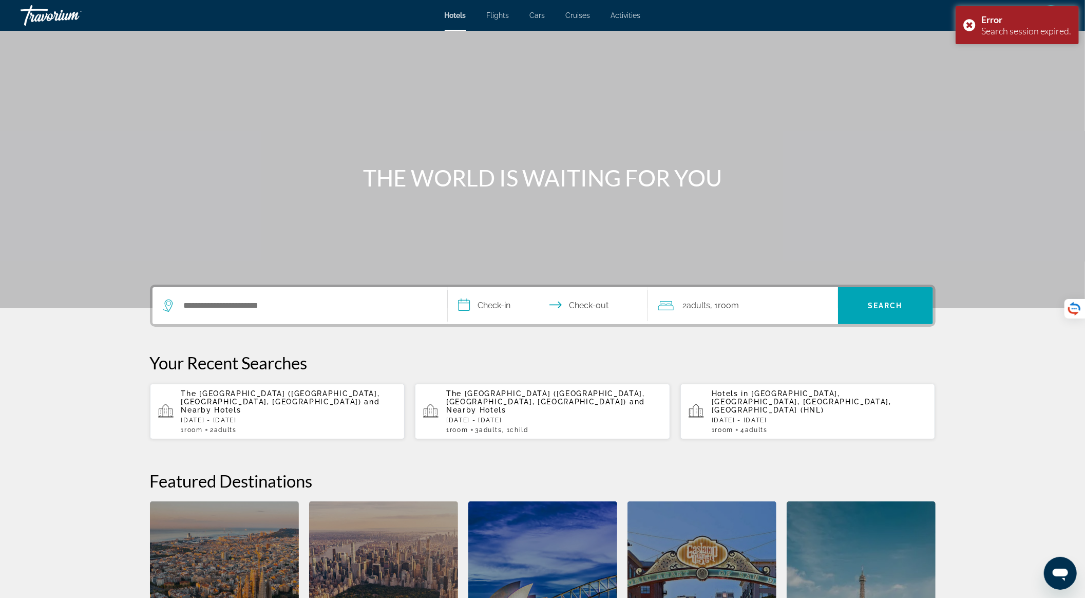
click at [336, 398] on span "and Nearby Hotels" at bounding box center [280, 406] width 199 height 16
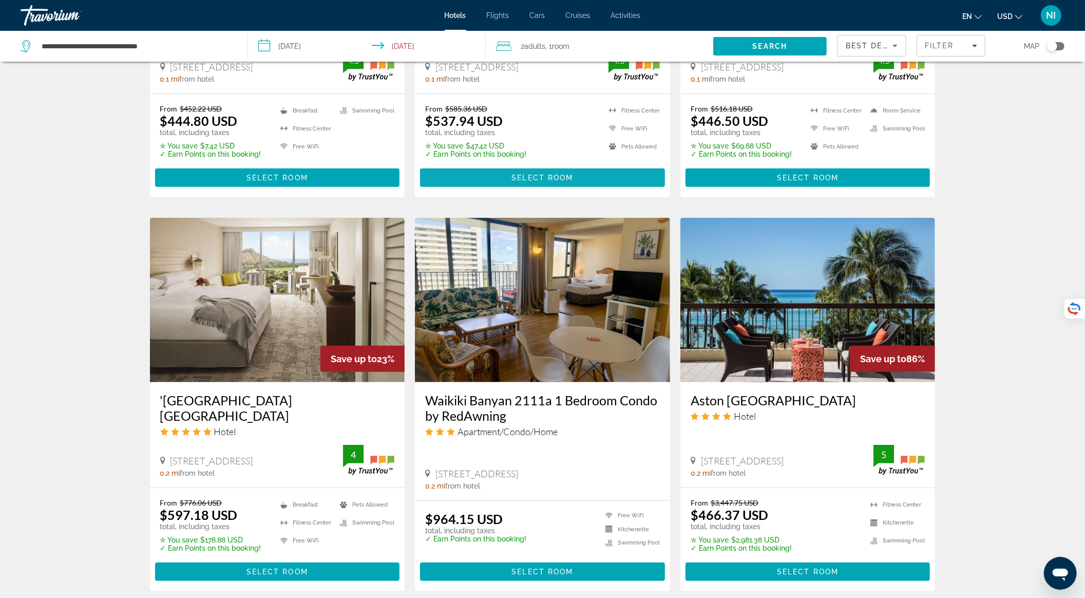
scroll to position [685, 0]
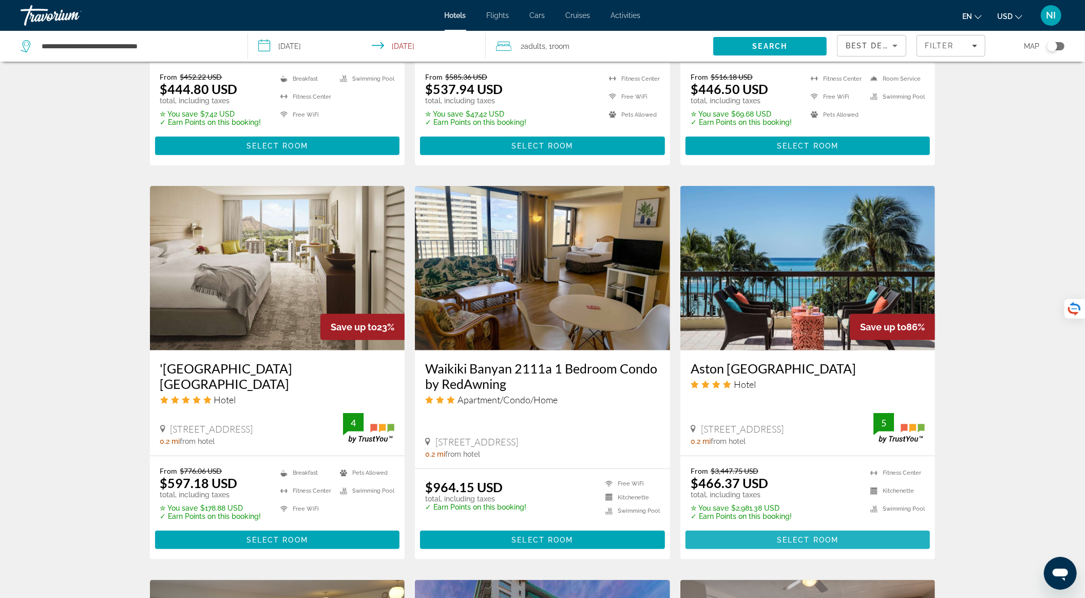
click at [817, 536] on span "Select Room" at bounding box center [808, 540] width 62 height 8
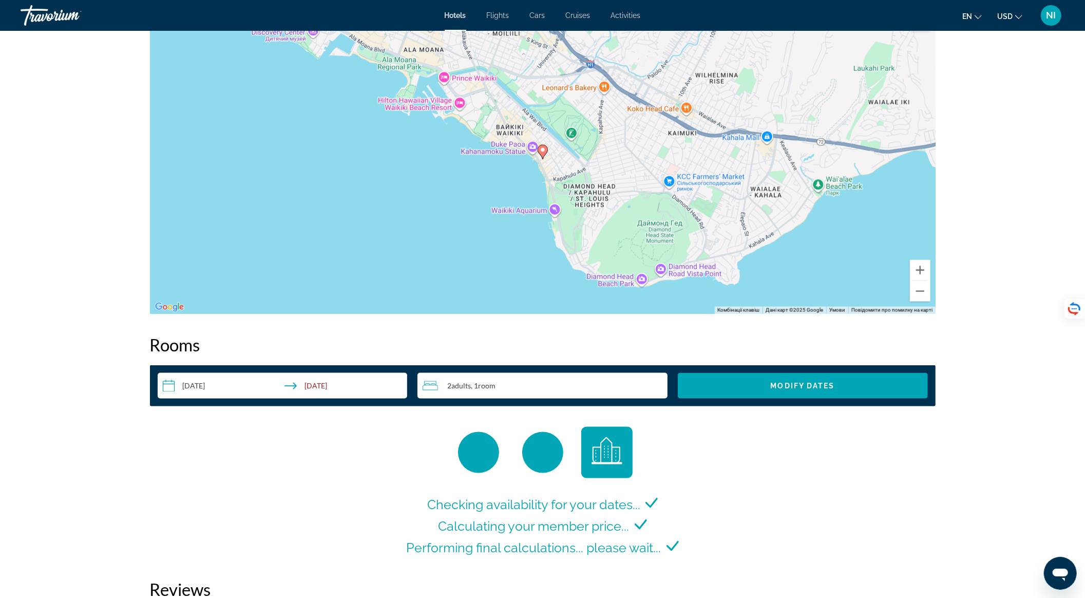
scroll to position [1233, 0]
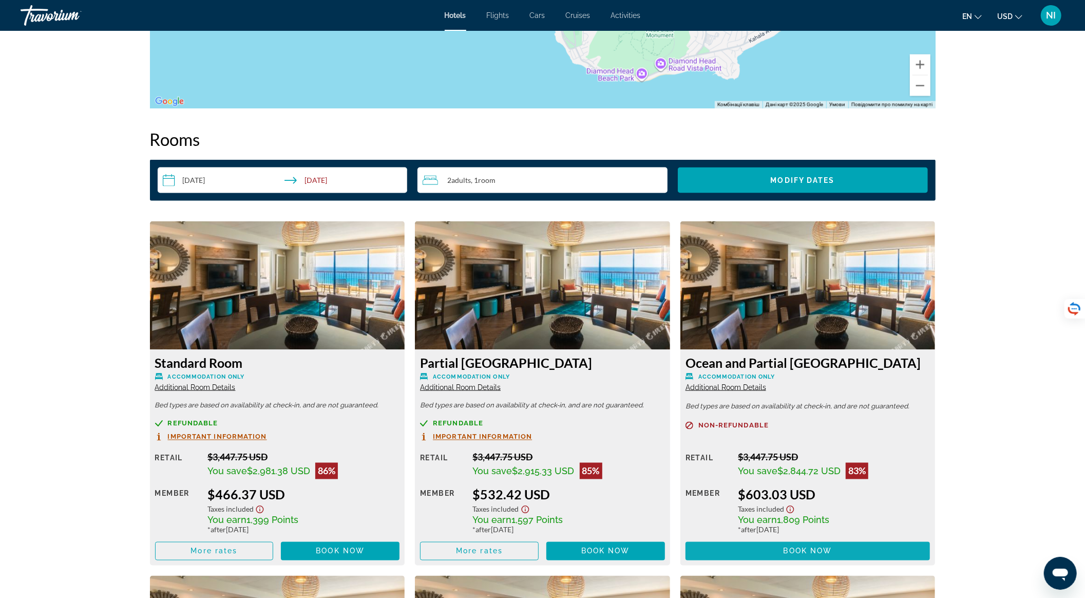
click at [774, 551] on span "Main content" at bounding box center [808, 551] width 245 height 25
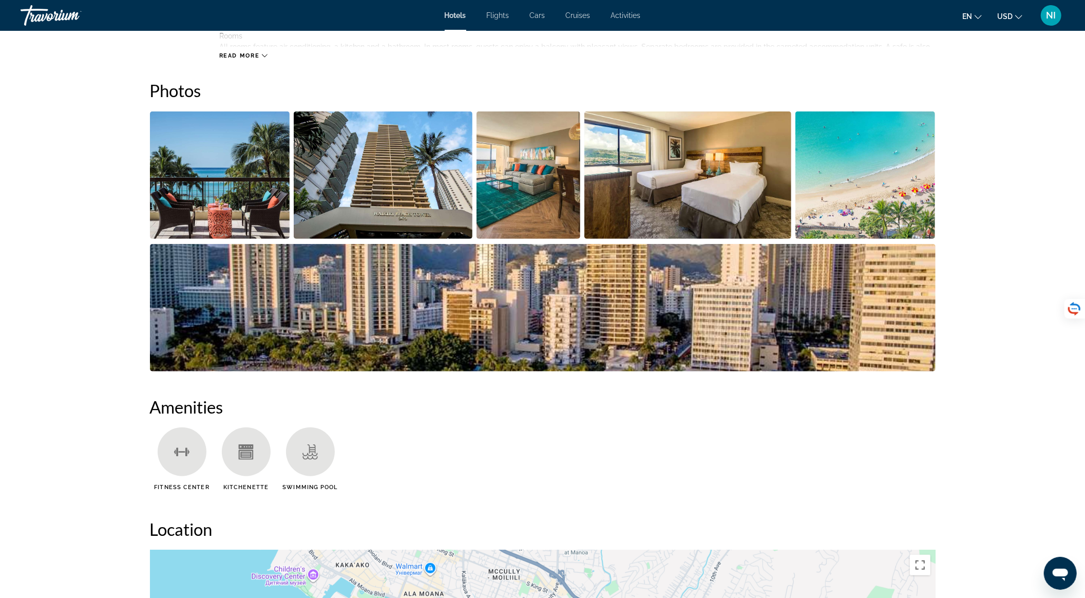
scroll to position [548, 0]
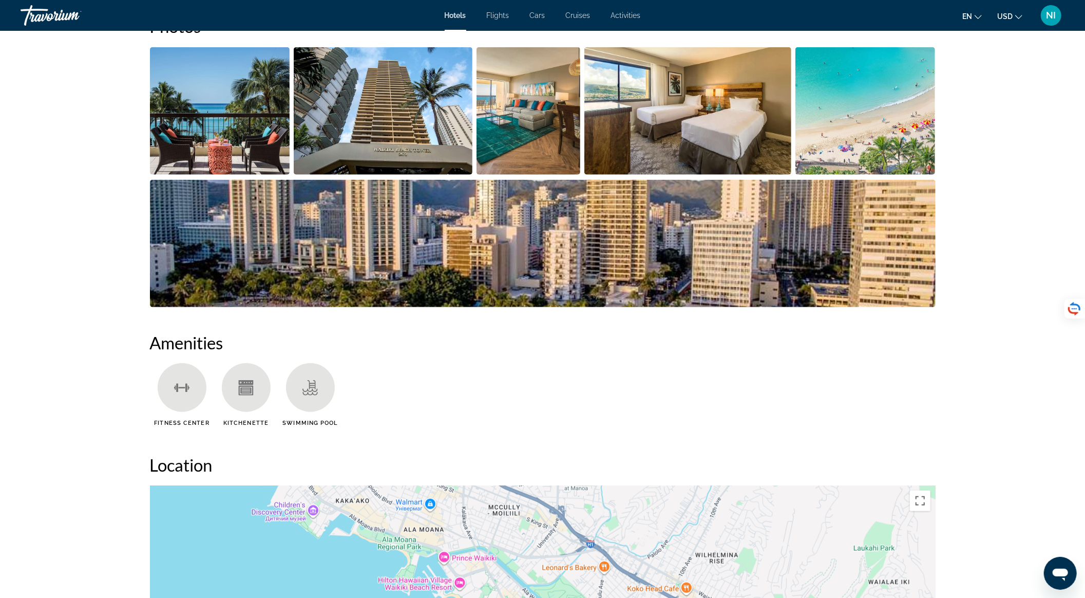
click at [203, 150] on img "Open full-screen image slider" at bounding box center [220, 110] width 140 height 127
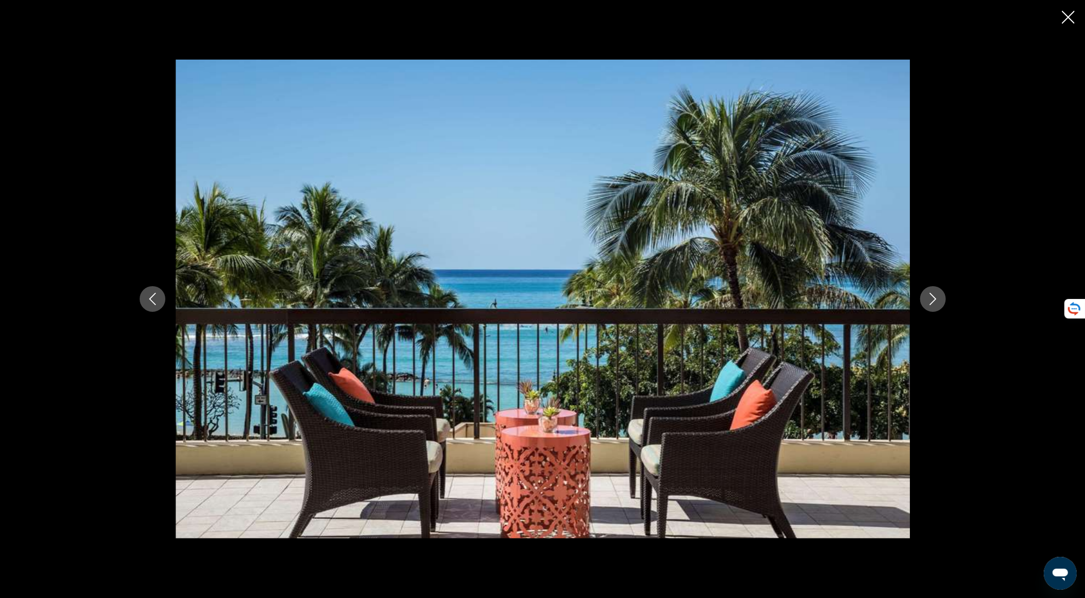
click at [935, 299] on icon "Next image" at bounding box center [933, 299] width 7 height 12
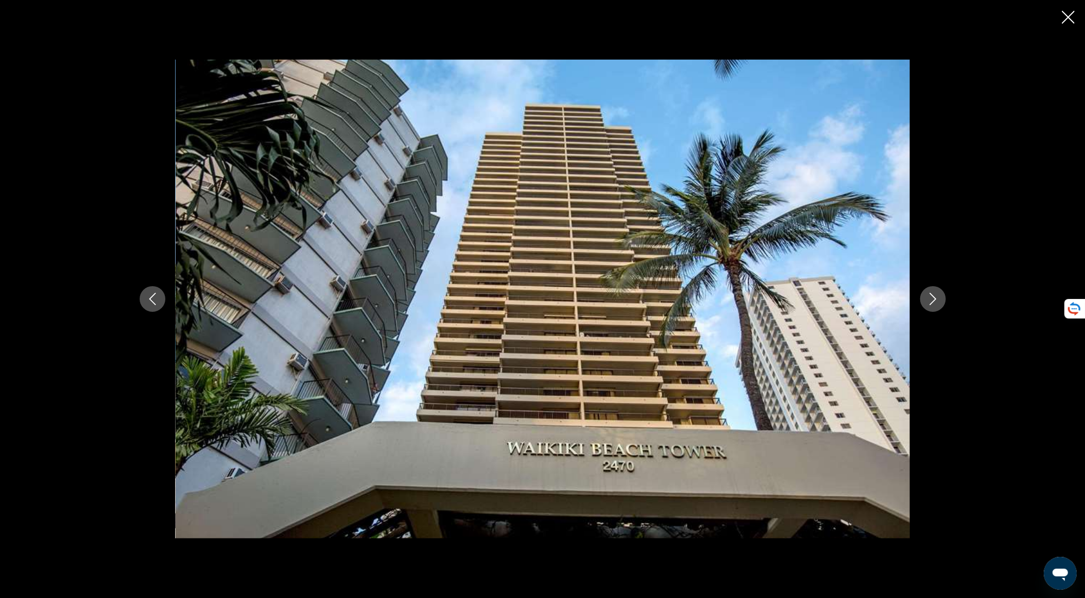
click at [934, 299] on icon "Next image" at bounding box center [933, 299] width 12 height 12
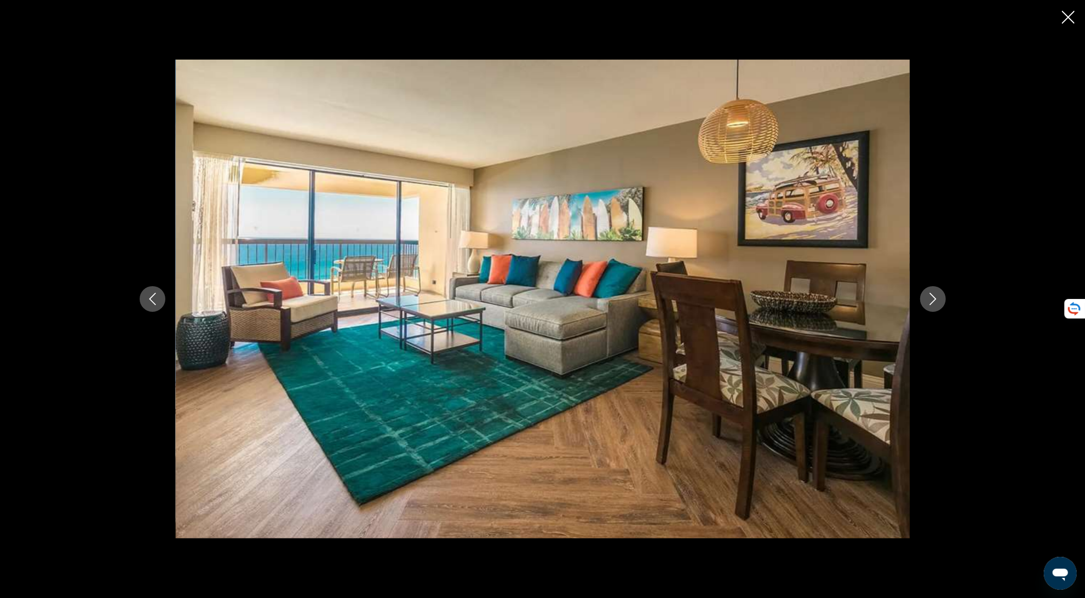
click at [932, 305] on button "Next image" at bounding box center [934, 299] width 26 height 26
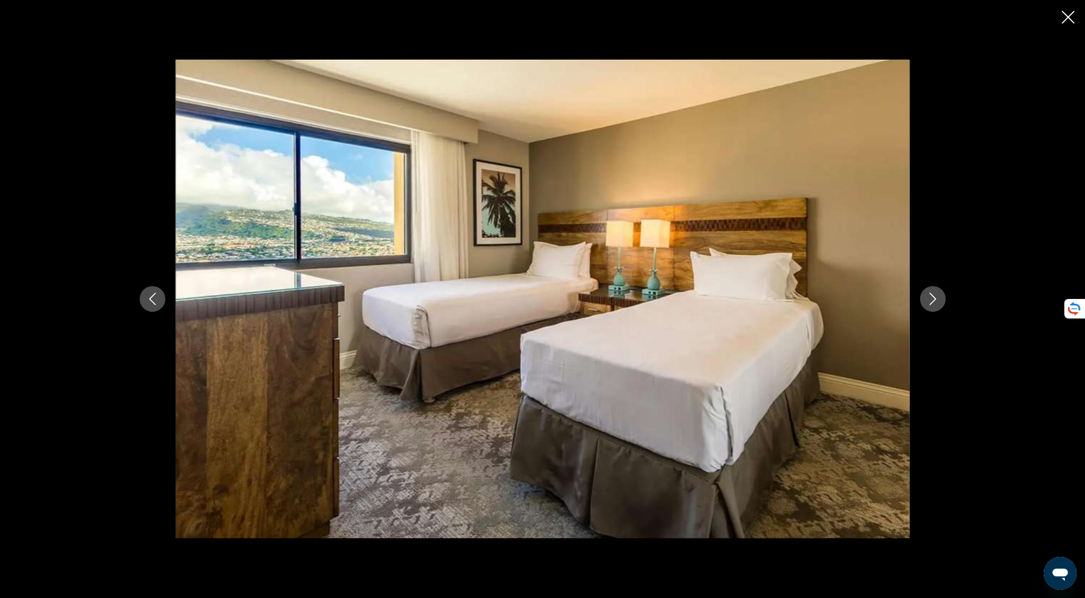
click at [928, 295] on icon "Next image" at bounding box center [933, 299] width 12 height 12
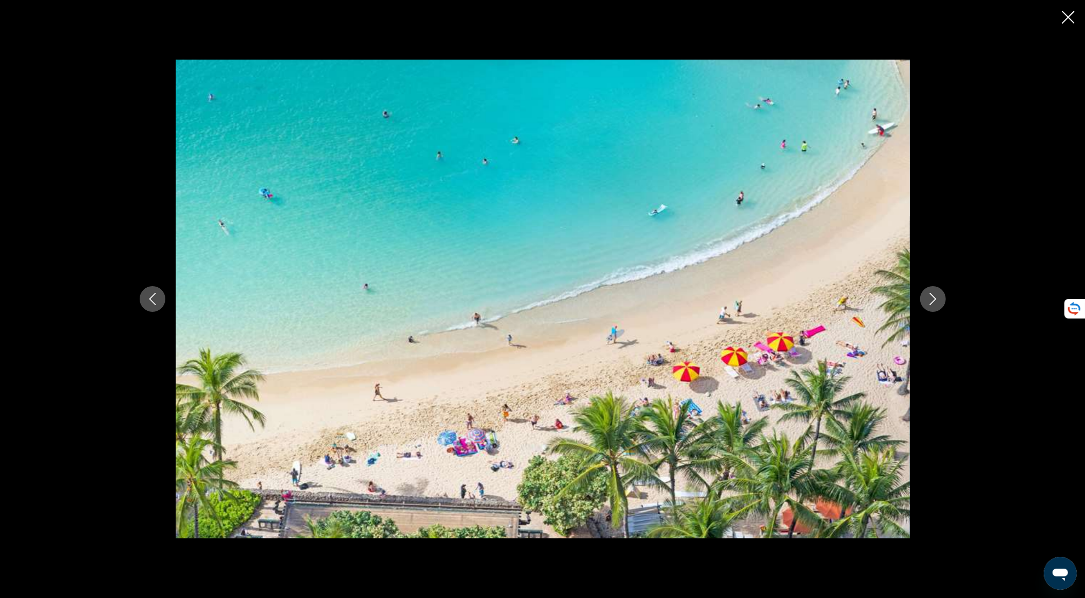
click at [929, 294] on icon "Next image" at bounding box center [933, 299] width 12 height 12
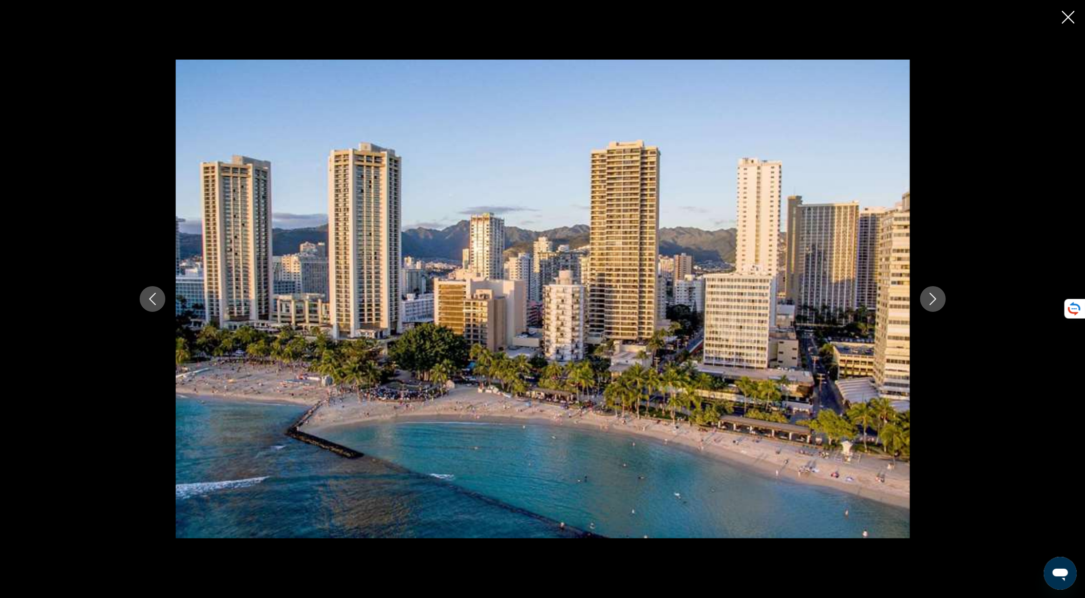
click at [929, 294] on icon "Next image" at bounding box center [933, 299] width 12 height 12
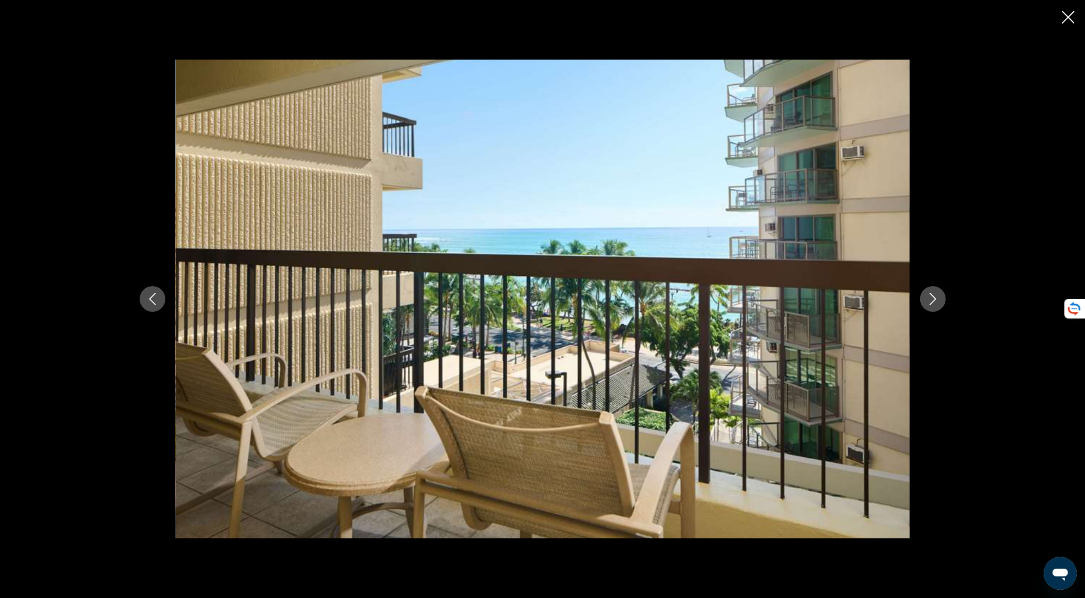
click at [929, 294] on icon "Next image" at bounding box center [933, 299] width 12 height 12
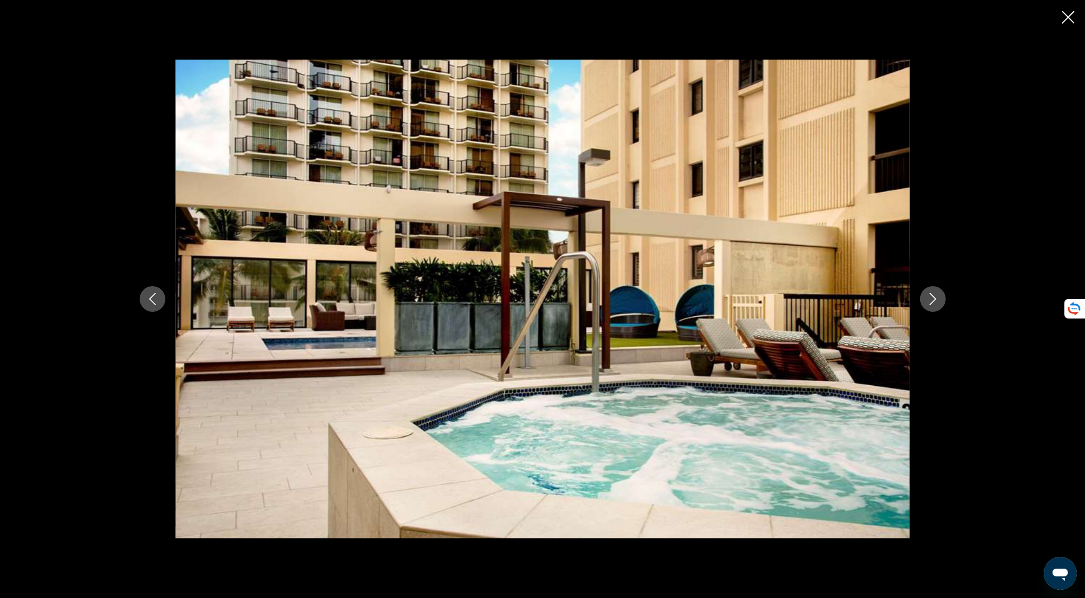
click at [929, 294] on icon "Next image" at bounding box center [933, 299] width 12 height 12
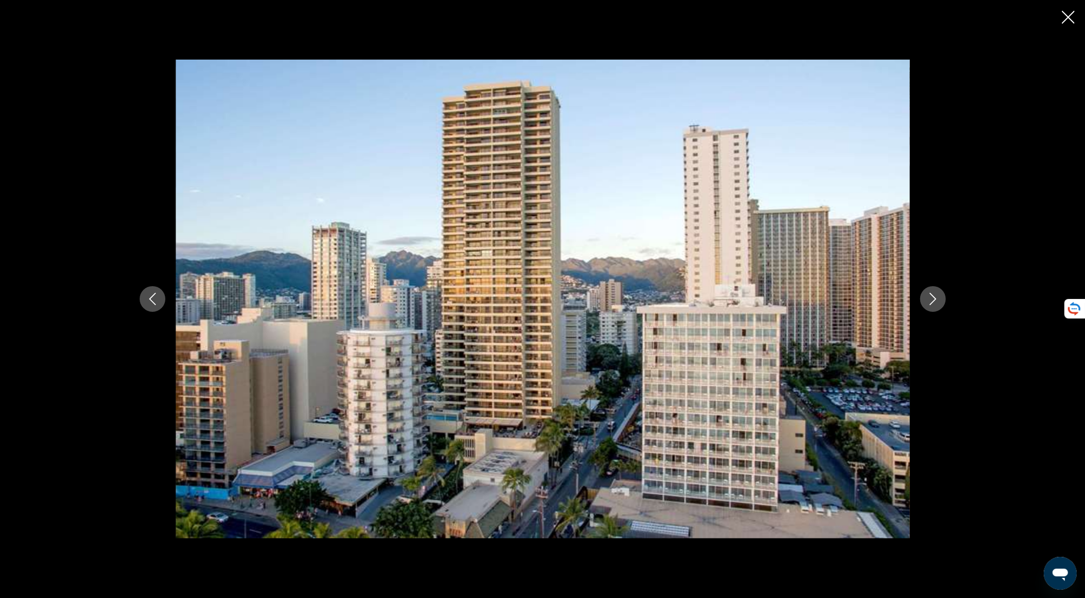
click at [929, 294] on icon "Next image" at bounding box center [933, 299] width 12 height 12
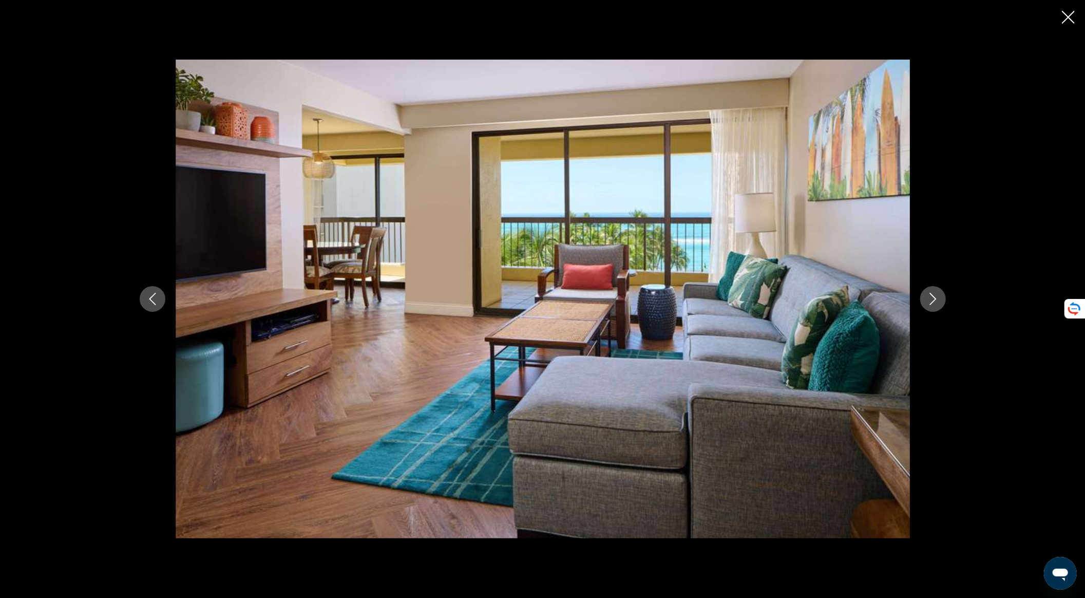
click at [929, 294] on icon "Next image" at bounding box center [933, 299] width 12 height 12
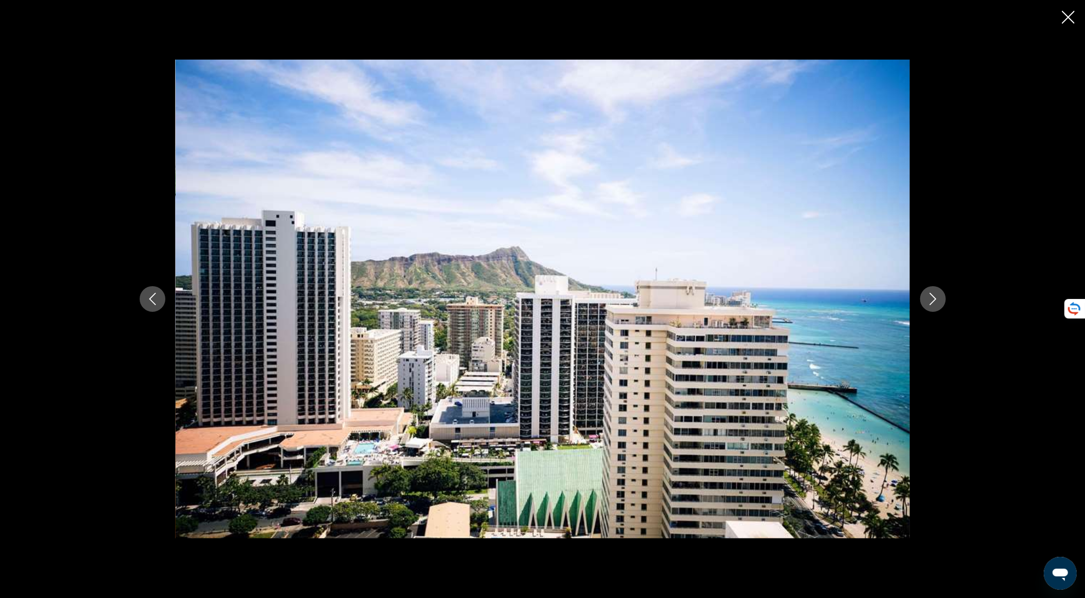
click at [929, 293] on icon "Next image" at bounding box center [933, 299] width 12 height 12
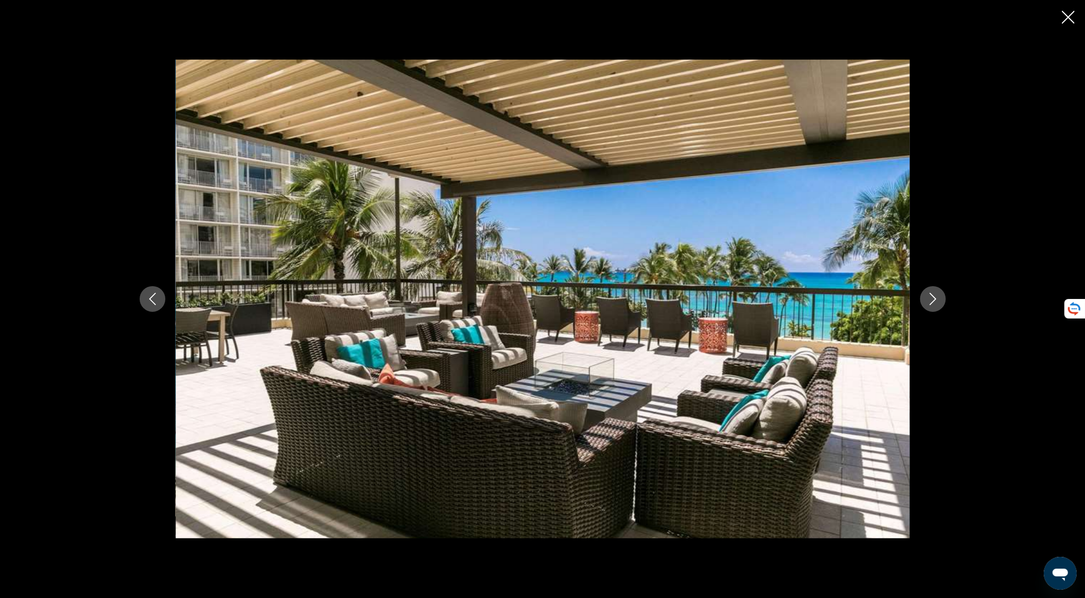
click at [929, 293] on icon "Next image" at bounding box center [933, 299] width 12 height 12
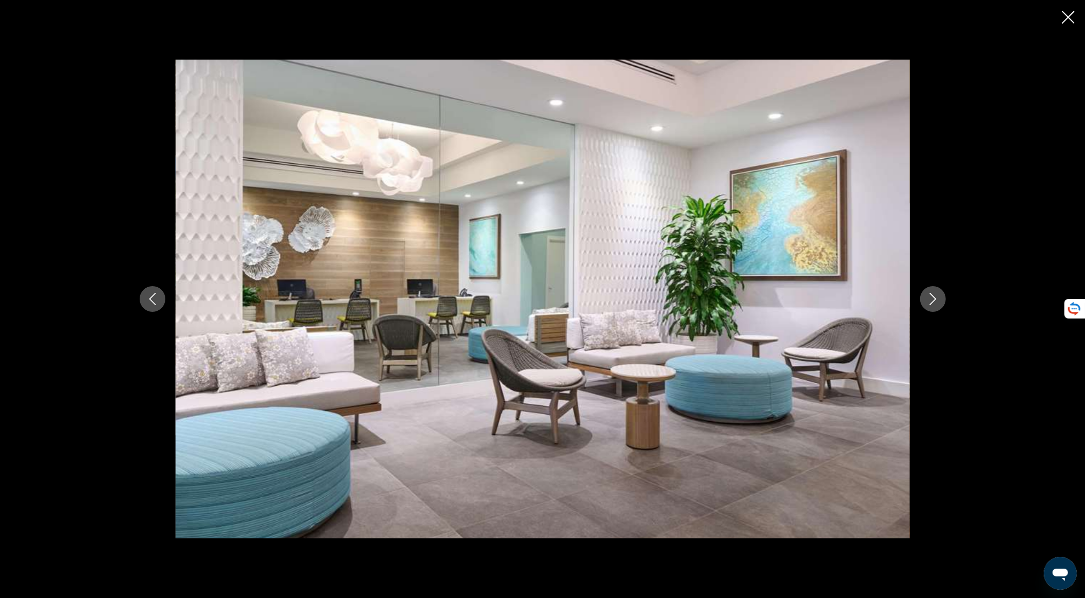
click at [929, 293] on icon "Next image" at bounding box center [933, 299] width 12 height 12
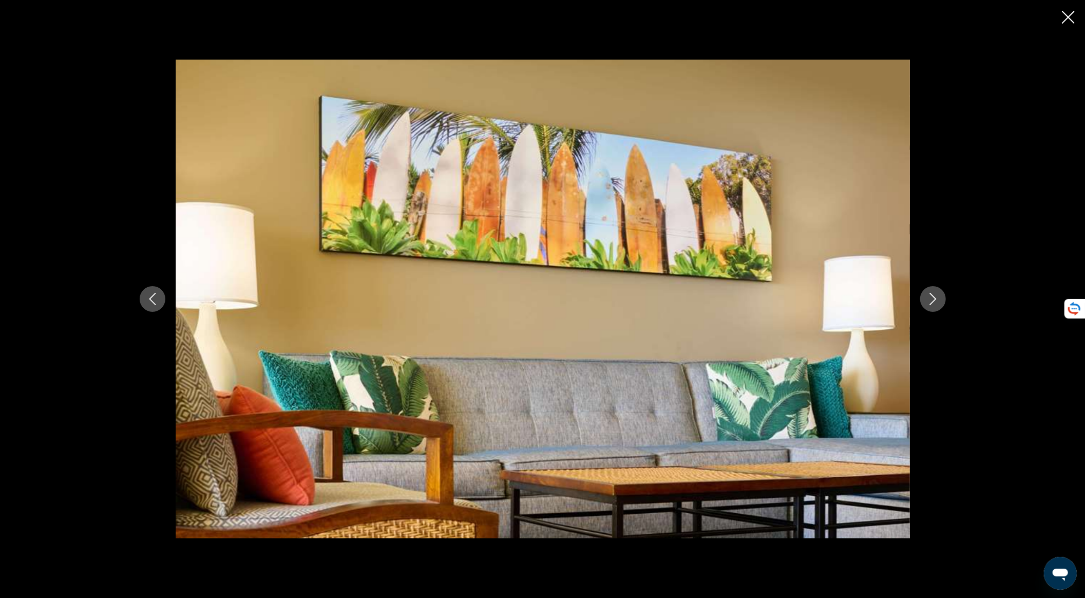
click at [929, 293] on icon "Next image" at bounding box center [933, 299] width 12 height 12
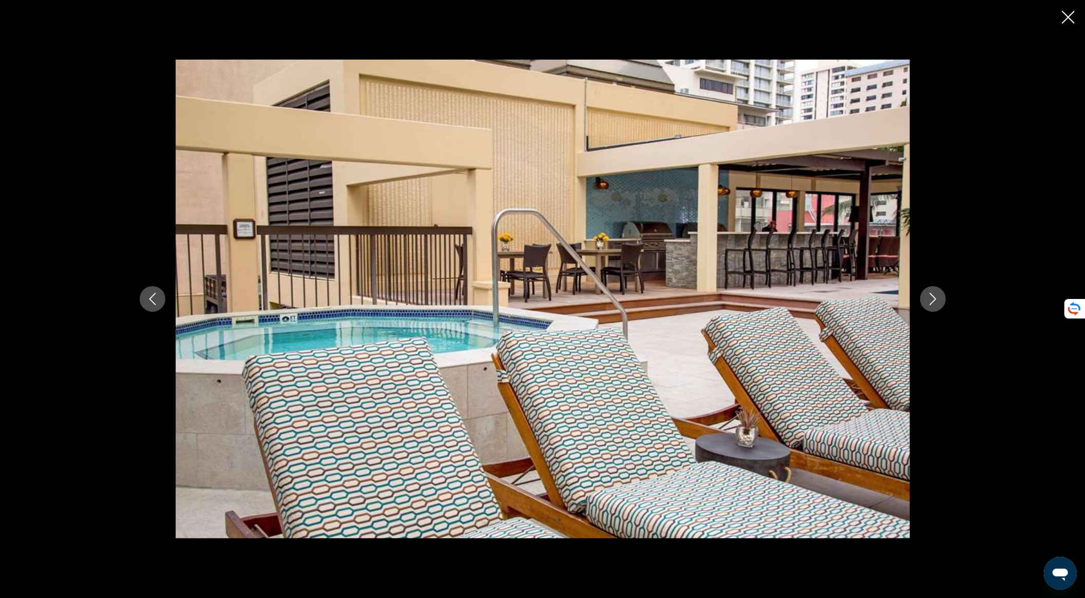
click at [929, 292] on button "Next image" at bounding box center [934, 299] width 26 height 26
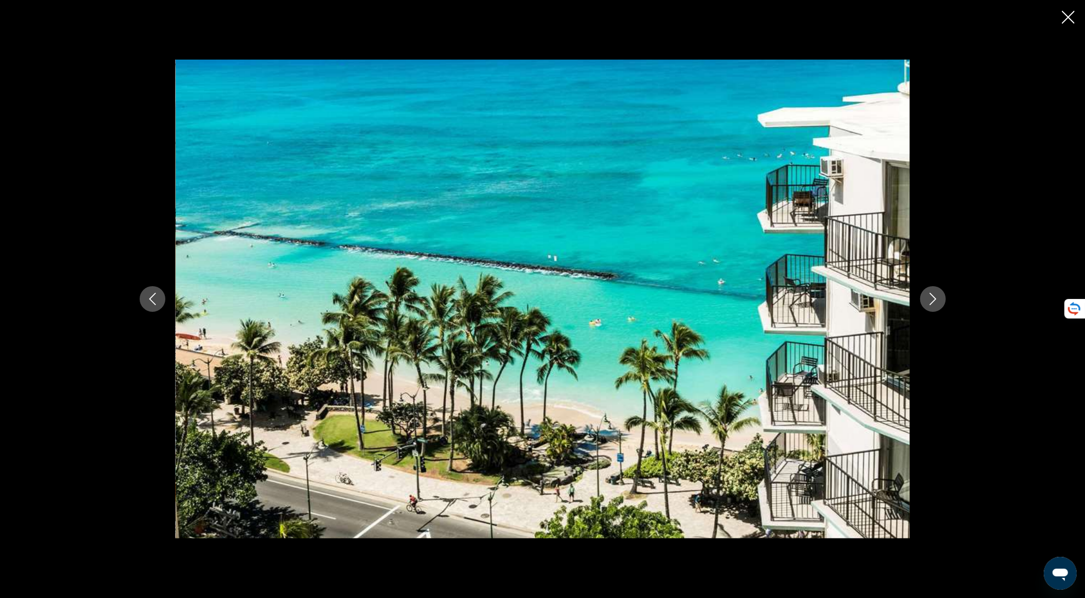
click at [1075, 25] on div "prev next" at bounding box center [542, 299] width 1085 height 598
click at [1065, 22] on icon "Close slideshow" at bounding box center [1068, 17] width 13 height 13
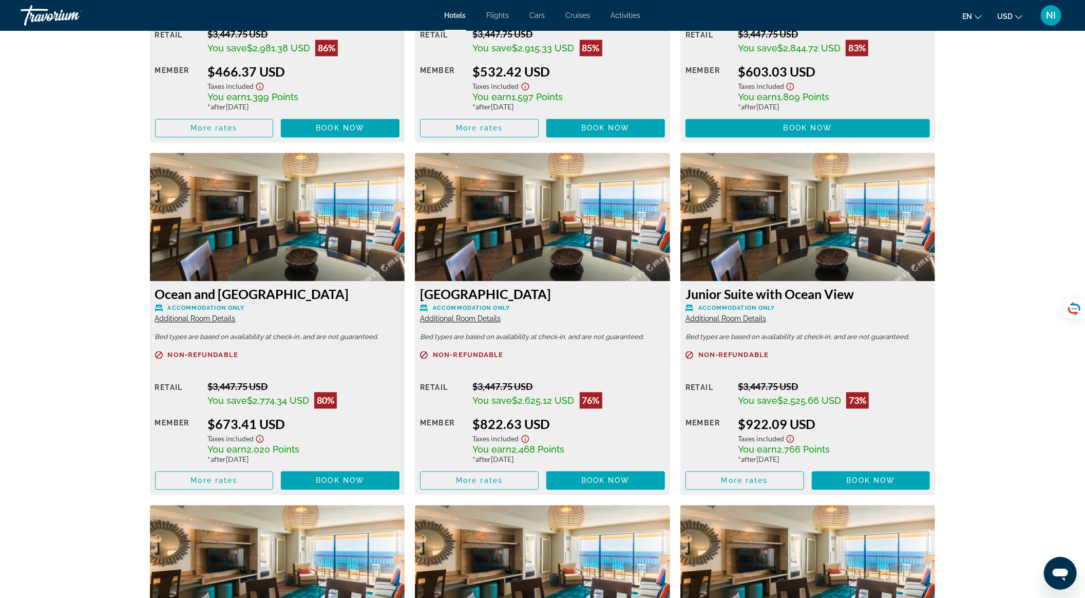
scroll to position [1712, 0]
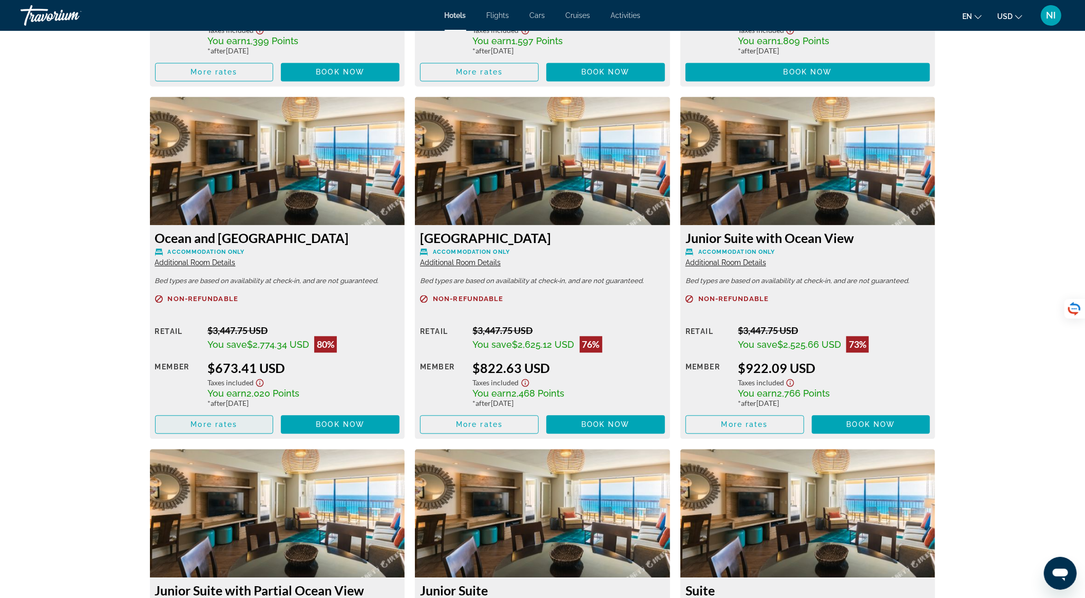
click at [231, 420] on span "More rates" at bounding box center [214, 424] width 47 height 8
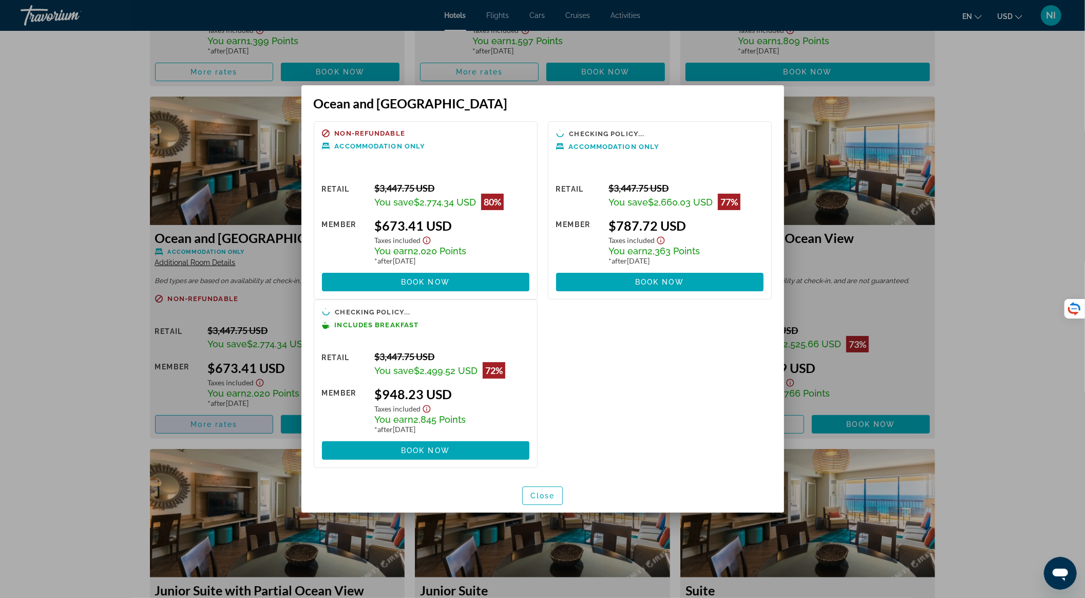
scroll to position [0, 0]
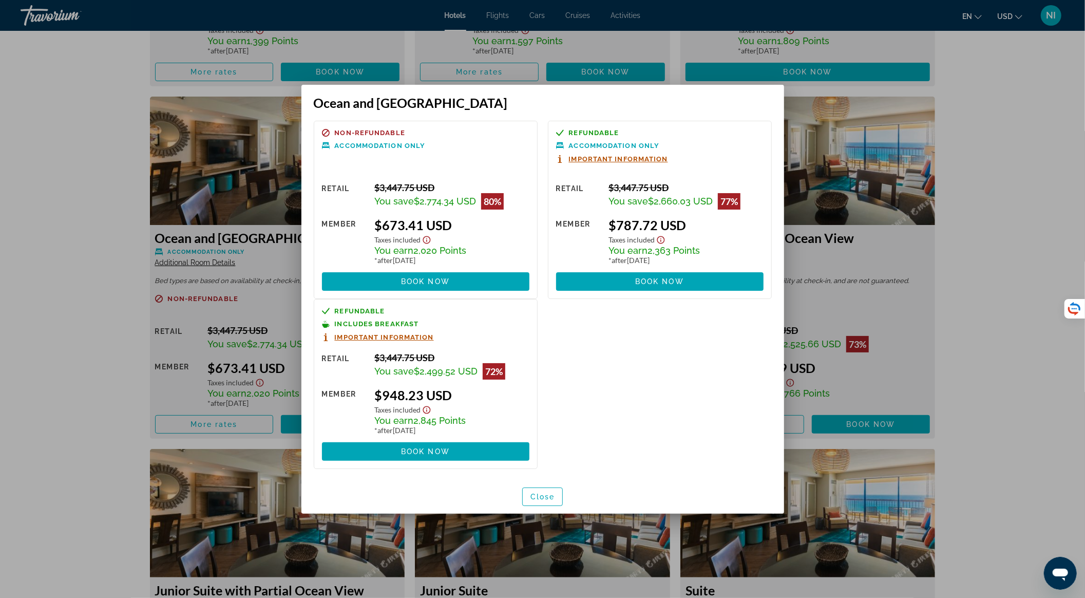
drag, startPoint x: 75, startPoint y: 279, endPoint x: 95, endPoint y: 267, distance: 23.1
click at [76, 279] on div at bounding box center [542, 299] width 1085 height 598
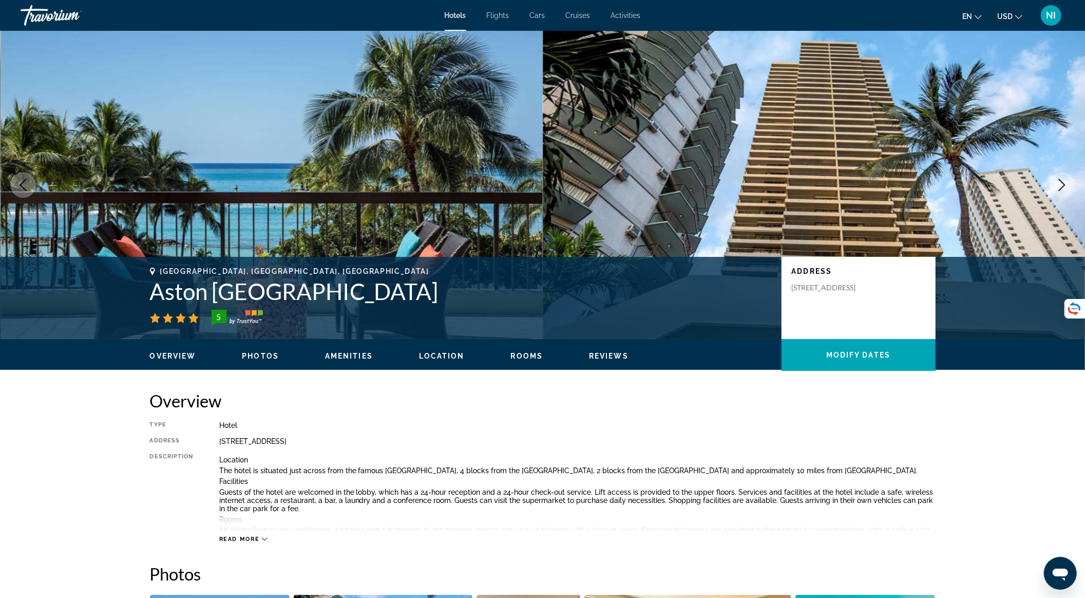
drag, startPoint x: 153, startPoint y: 298, endPoint x: 425, endPoint y: 298, distance: 272.3
click at [427, 298] on h1 "Aston [GEOGRAPHIC_DATA]" at bounding box center [461, 291] width 622 height 27
copy h1 "Aston [GEOGRAPHIC_DATA]"
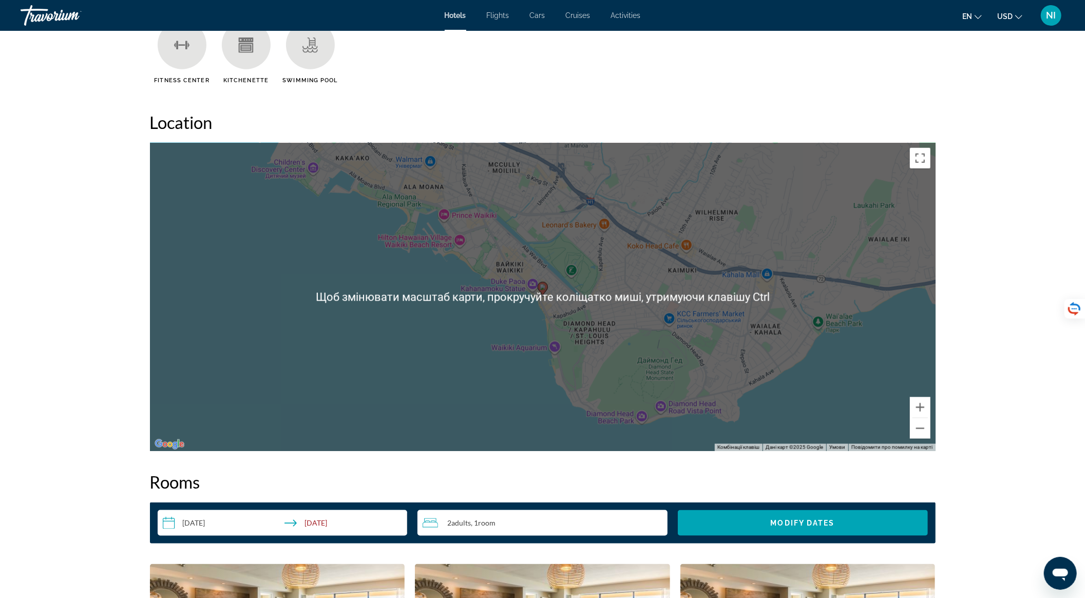
scroll to position [1233, 0]
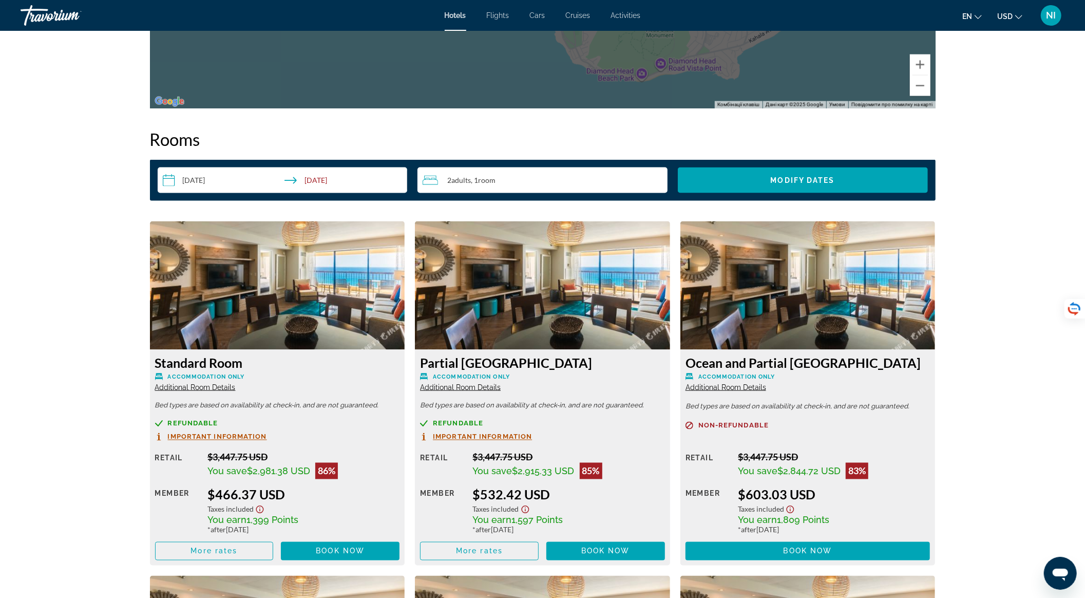
click at [512, 182] on div "2 Adult Adults , 1 Room rooms" at bounding box center [545, 180] width 245 height 12
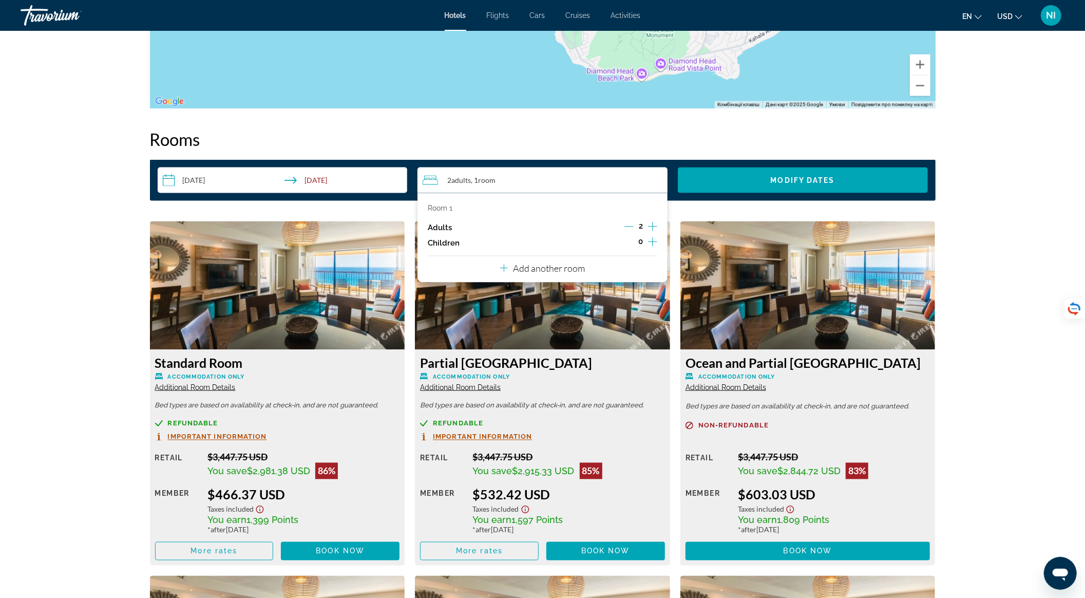
click at [656, 222] on div "Room 1 Adults 2 Children 0 Add another room" at bounding box center [543, 237] width 250 height 89
click at [655, 224] on icon "Increment adults" at bounding box center [652, 226] width 9 height 12
click at [727, 180] on span "Search widget" at bounding box center [803, 180] width 250 height 25
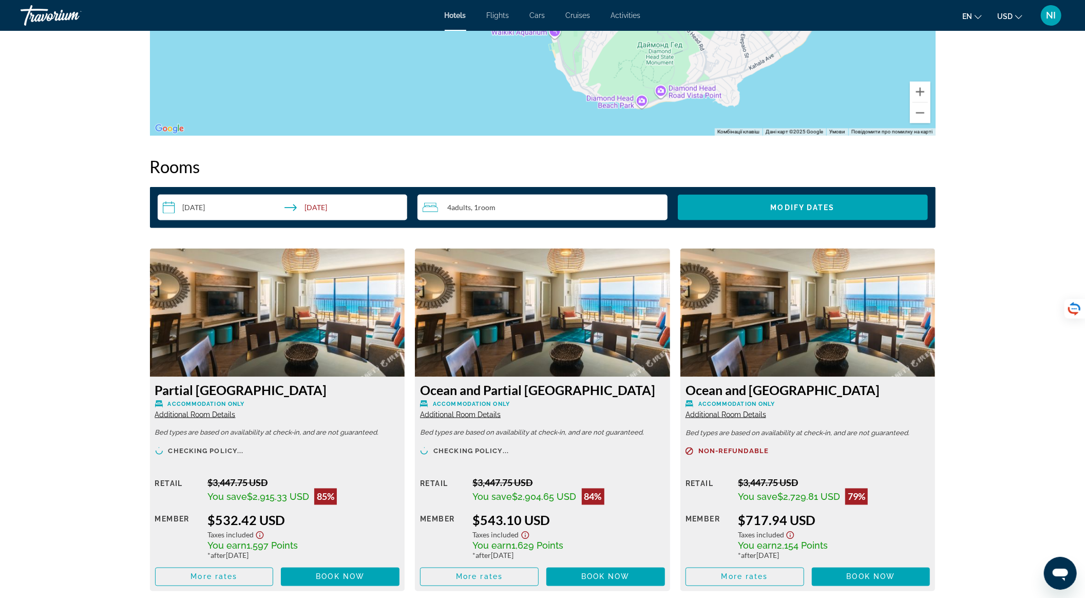
scroll to position [1448, 0]
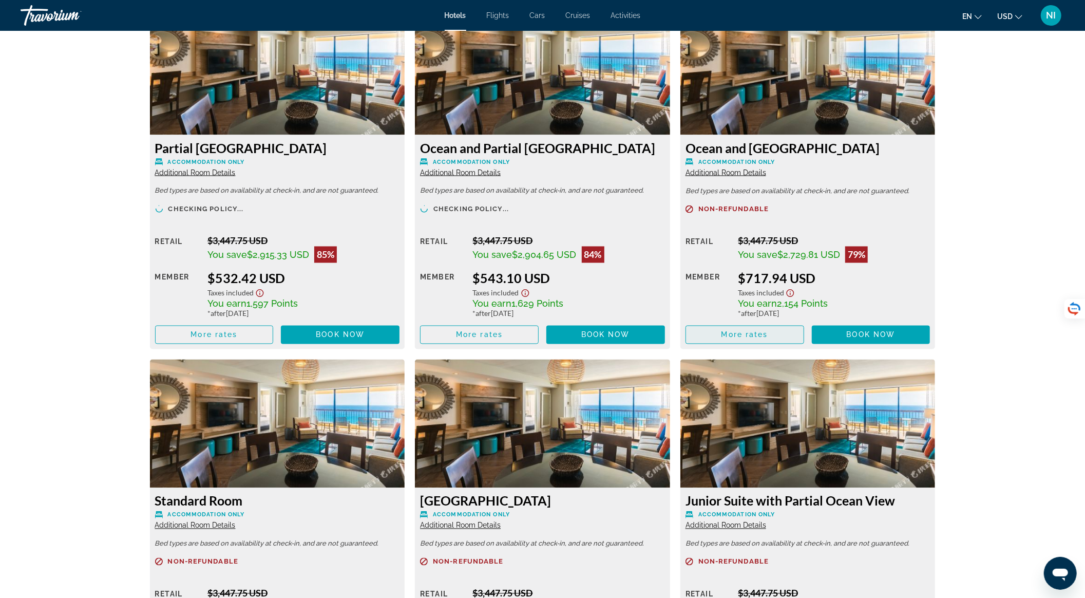
click at [765, 337] on span "More rates" at bounding box center [745, 335] width 47 height 8
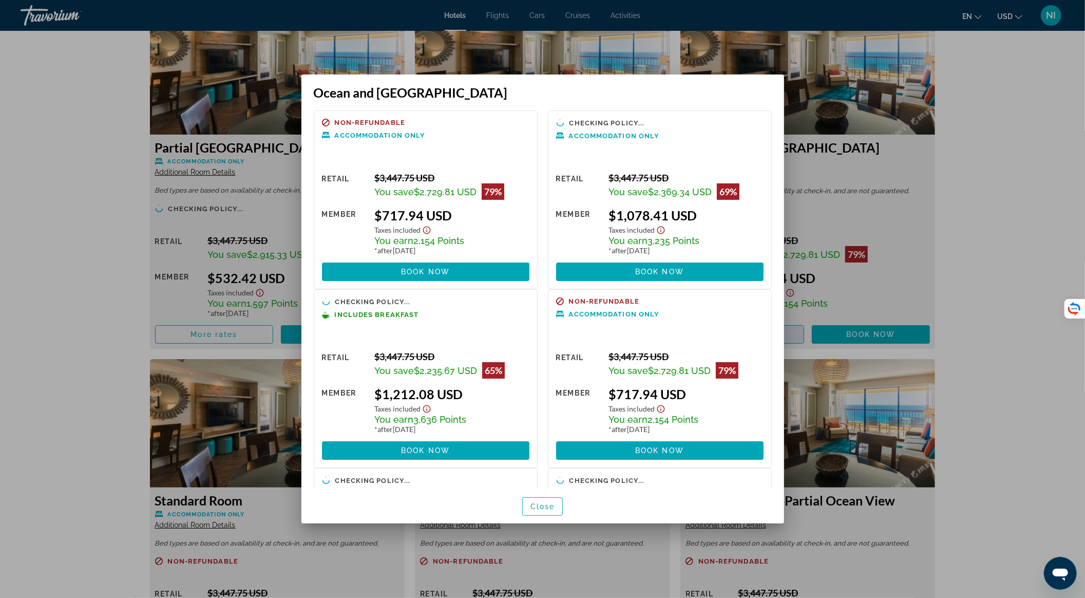
scroll to position [0, 0]
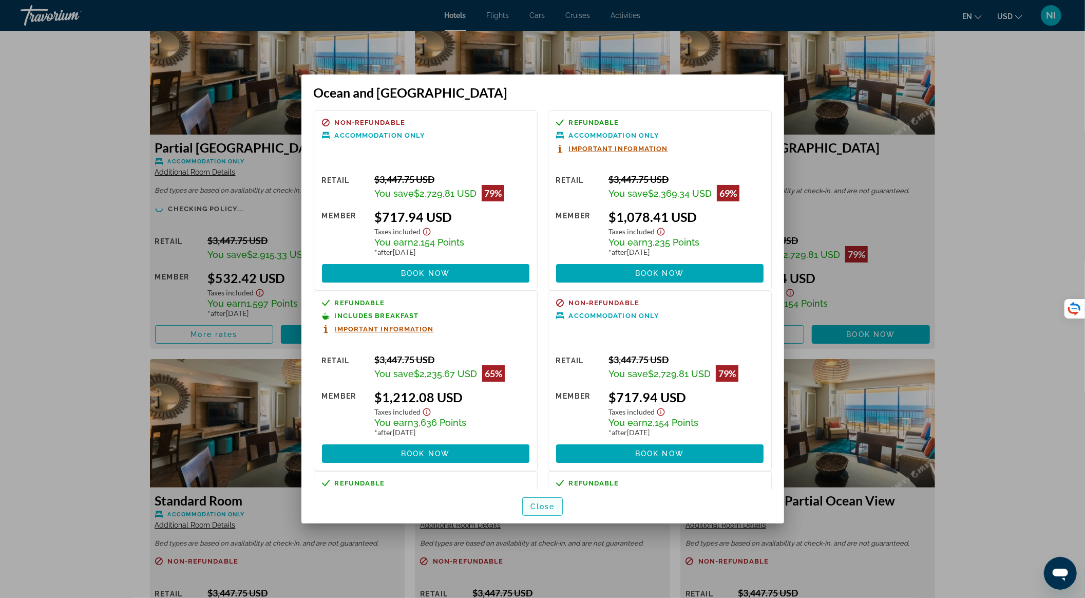
click at [553, 505] on span "Close" at bounding box center [543, 506] width 25 height 8
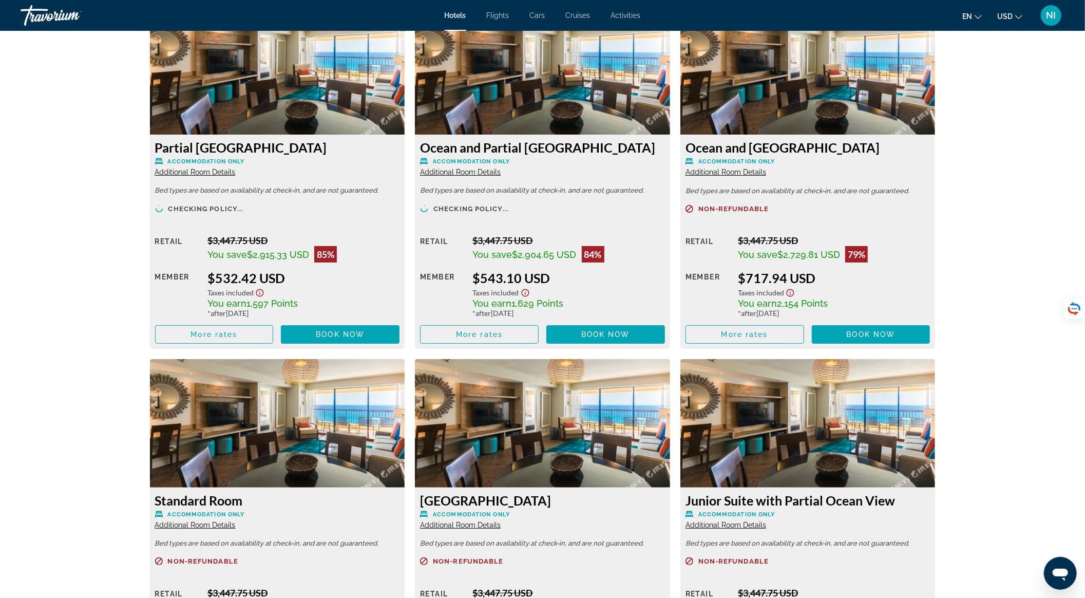
scroll to position [1448, 0]
click at [232, 329] on span "Main content" at bounding box center [215, 335] width 118 height 25
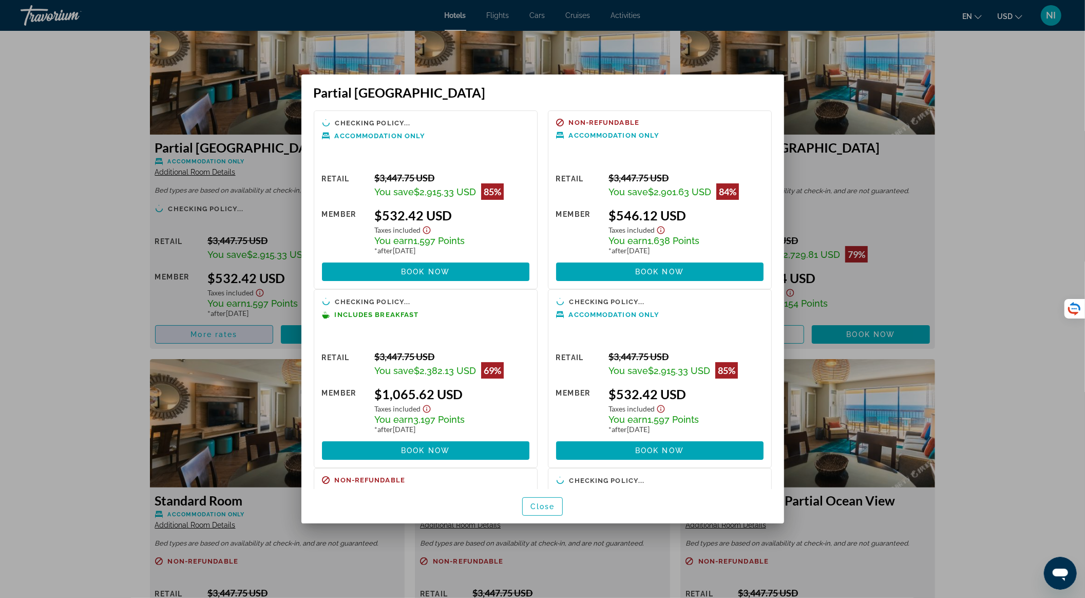
scroll to position [0, 0]
click at [554, 507] on span "Close" at bounding box center [543, 506] width 25 height 8
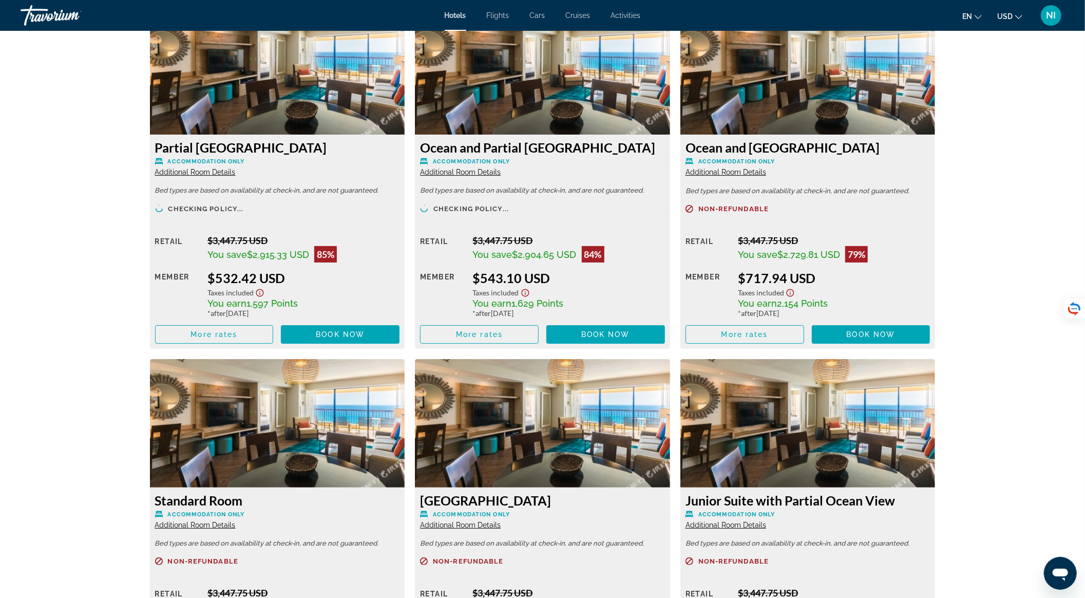
scroll to position [1448, 0]
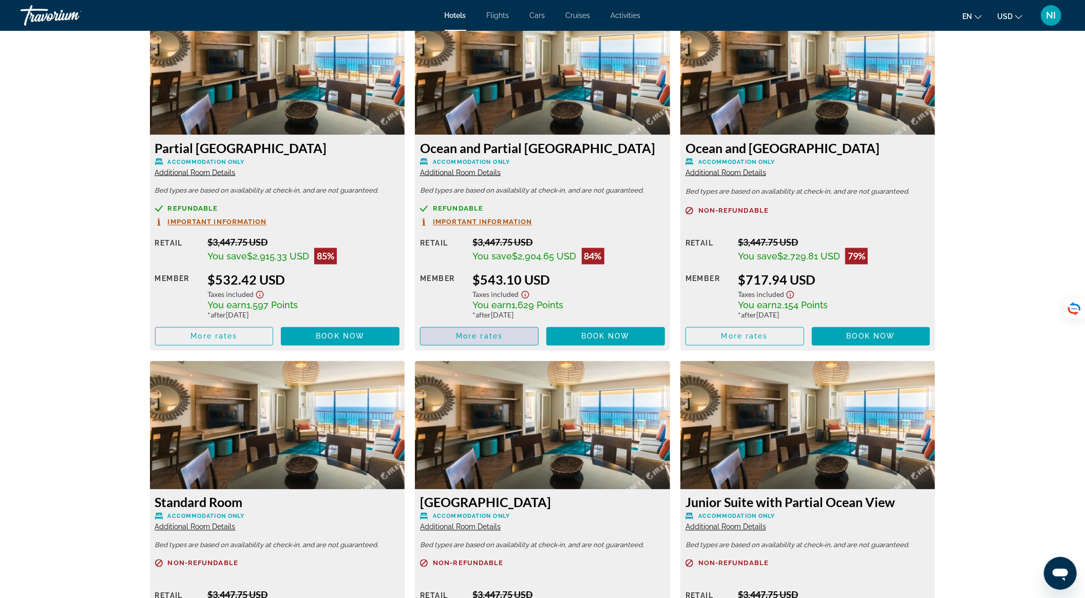
click at [510, 340] on span "Main content" at bounding box center [480, 336] width 118 height 25
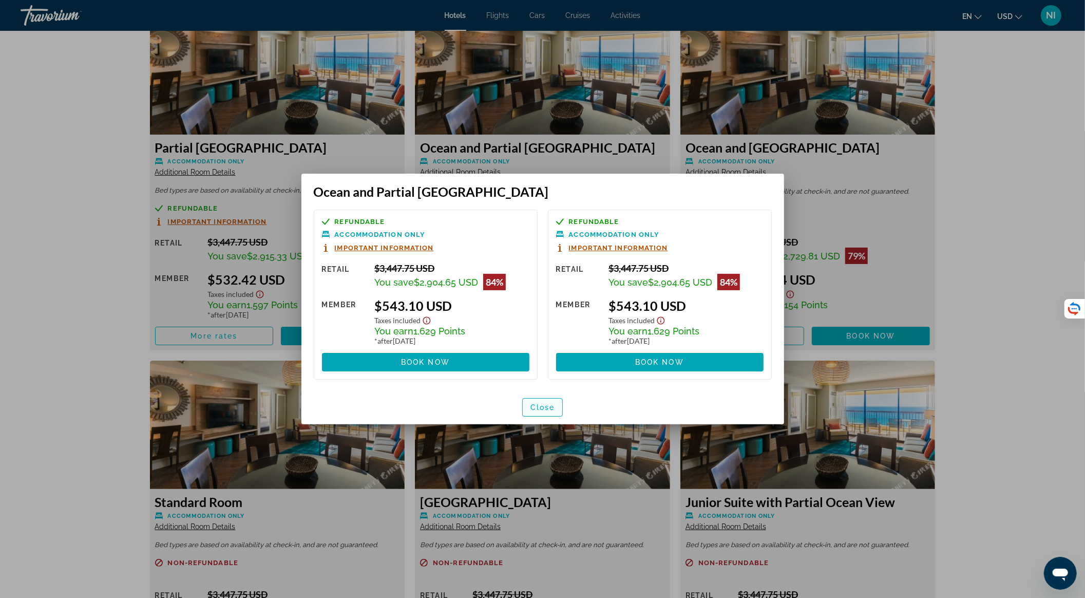
click at [552, 408] on span "Close" at bounding box center [543, 407] width 25 height 8
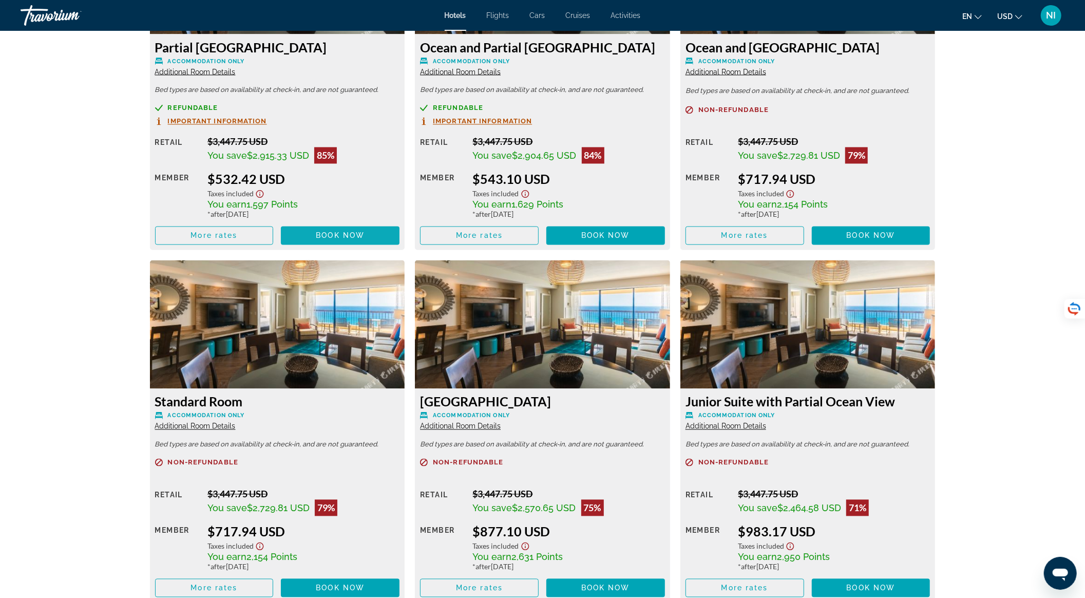
scroll to position [1448, 0]
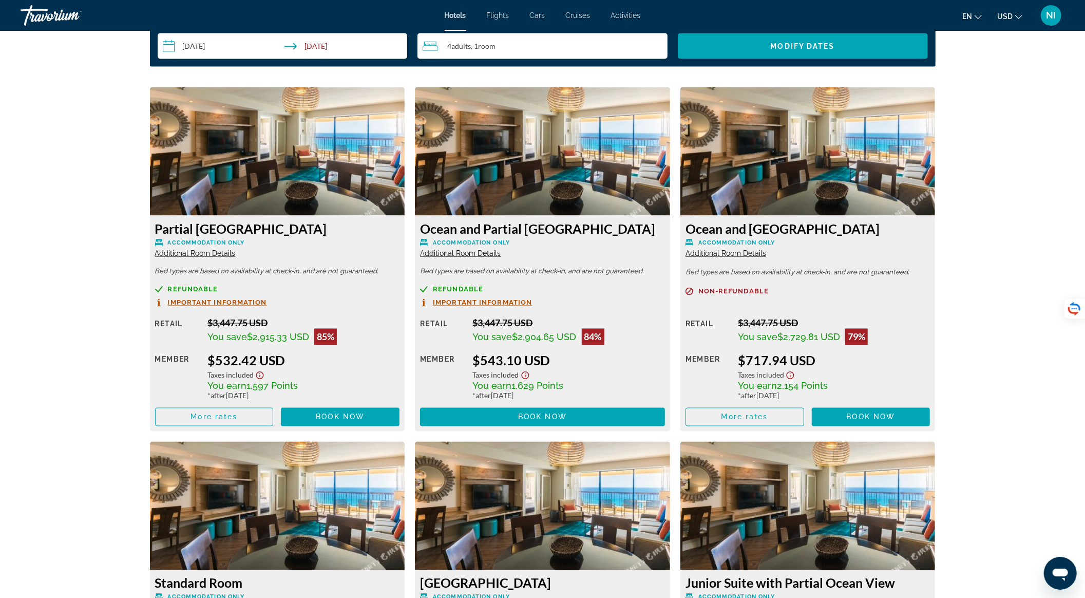
scroll to position [1438, 0]
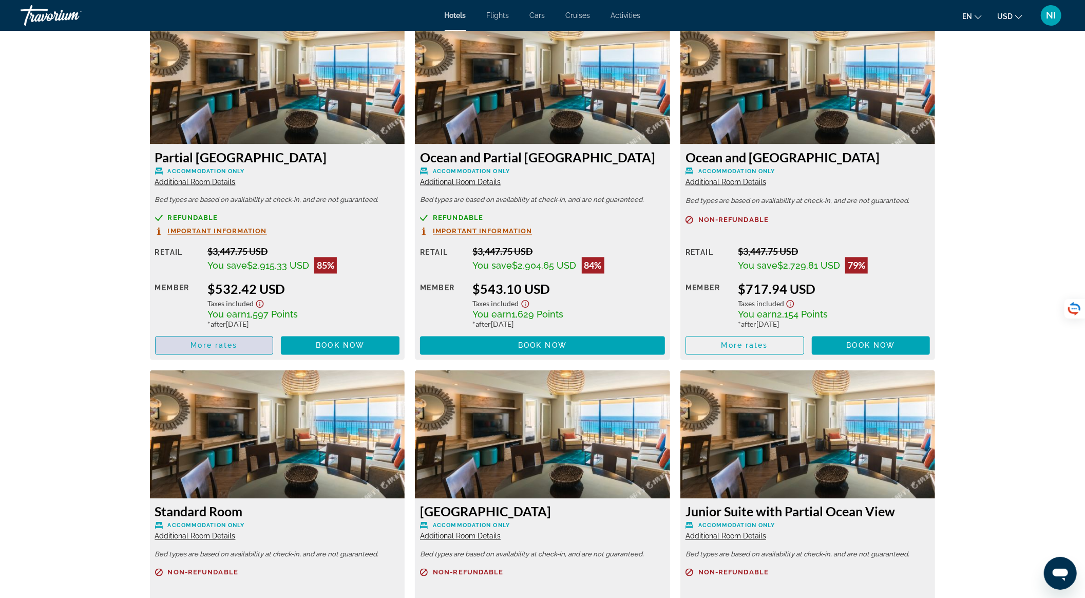
click at [229, 349] on span "More rates" at bounding box center [214, 346] width 47 height 8
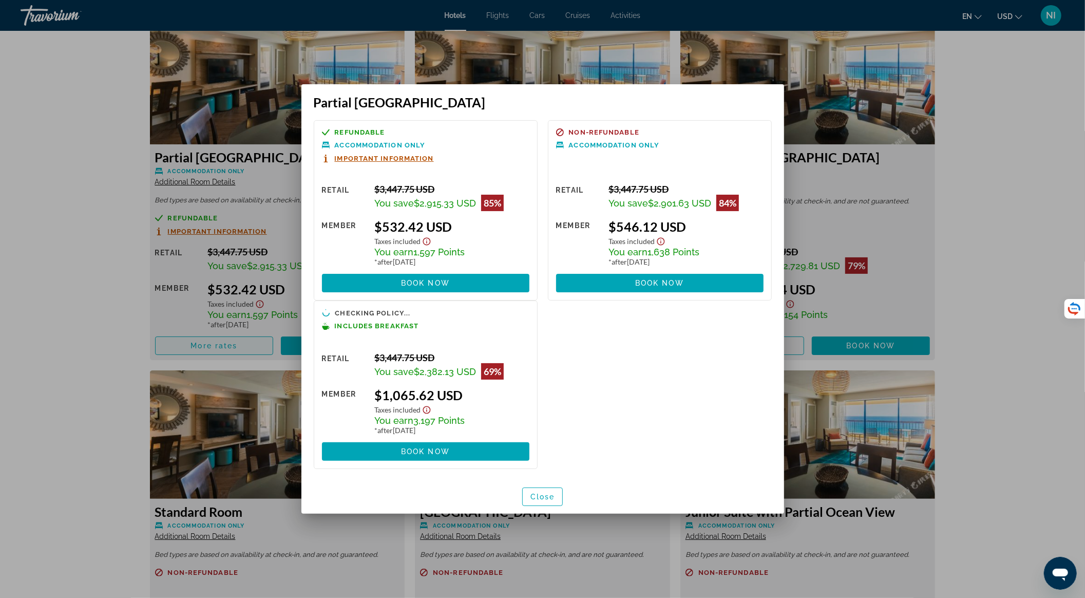
scroll to position [0, 0]
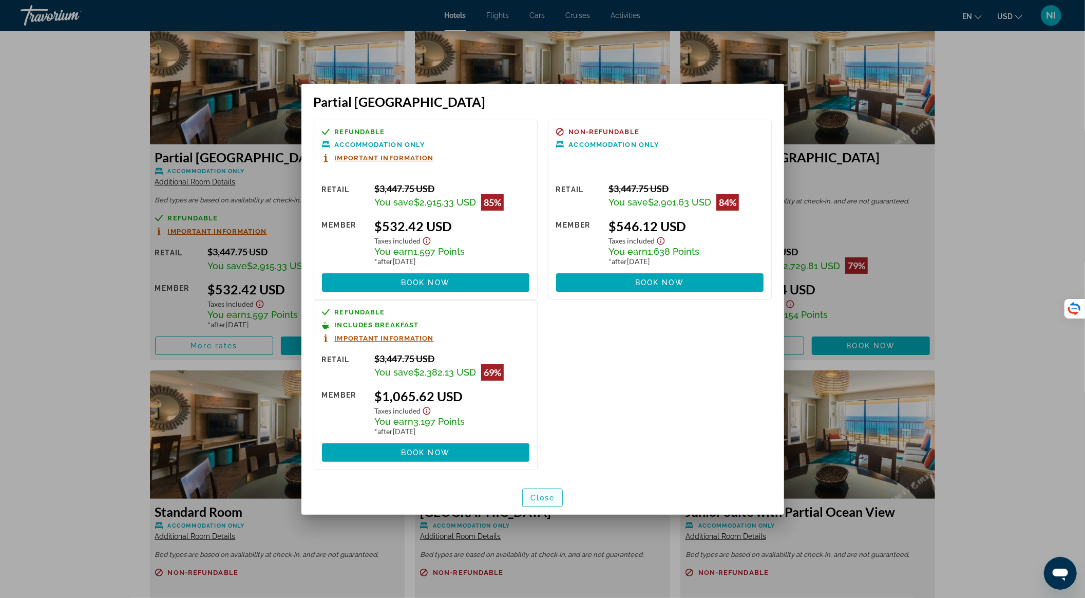
click at [539, 494] on span "Close" at bounding box center [543, 498] width 25 height 8
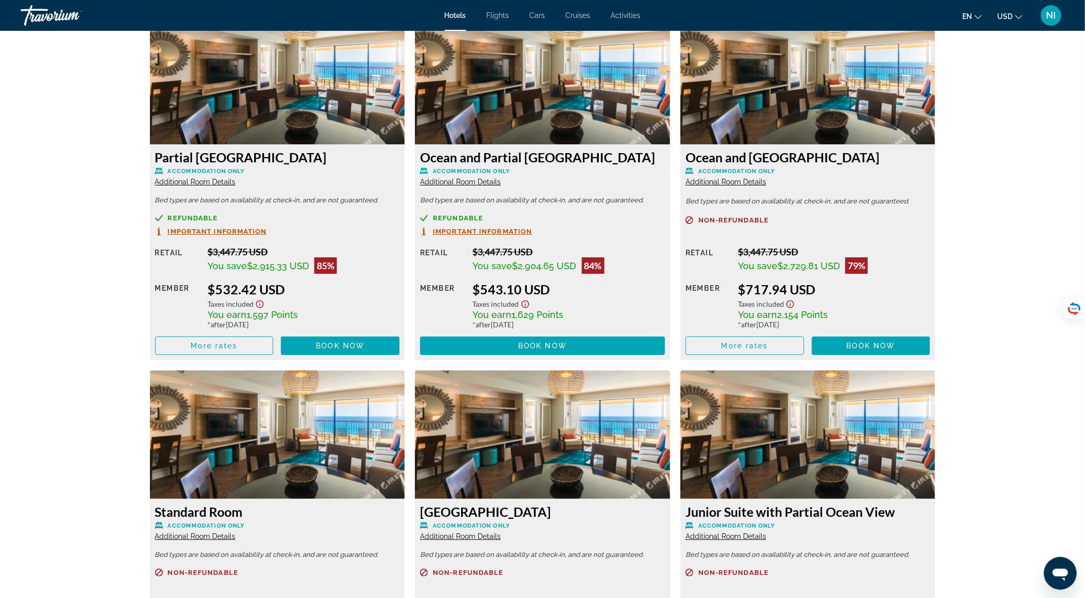
scroll to position [1438, 0]
click at [749, 347] on span "More rates" at bounding box center [745, 346] width 47 height 8
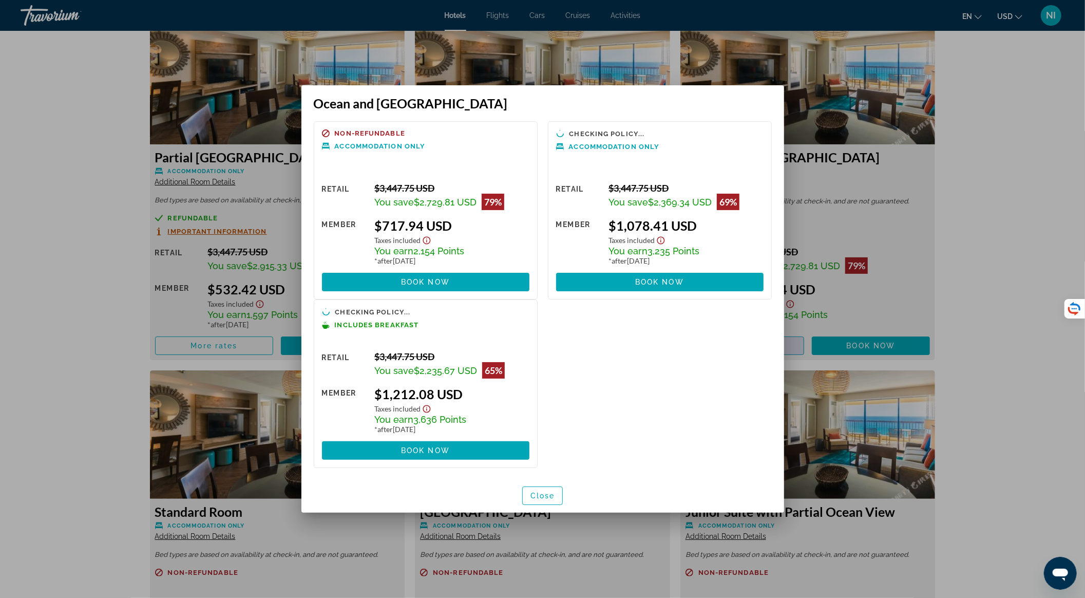
scroll to position [0, 0]
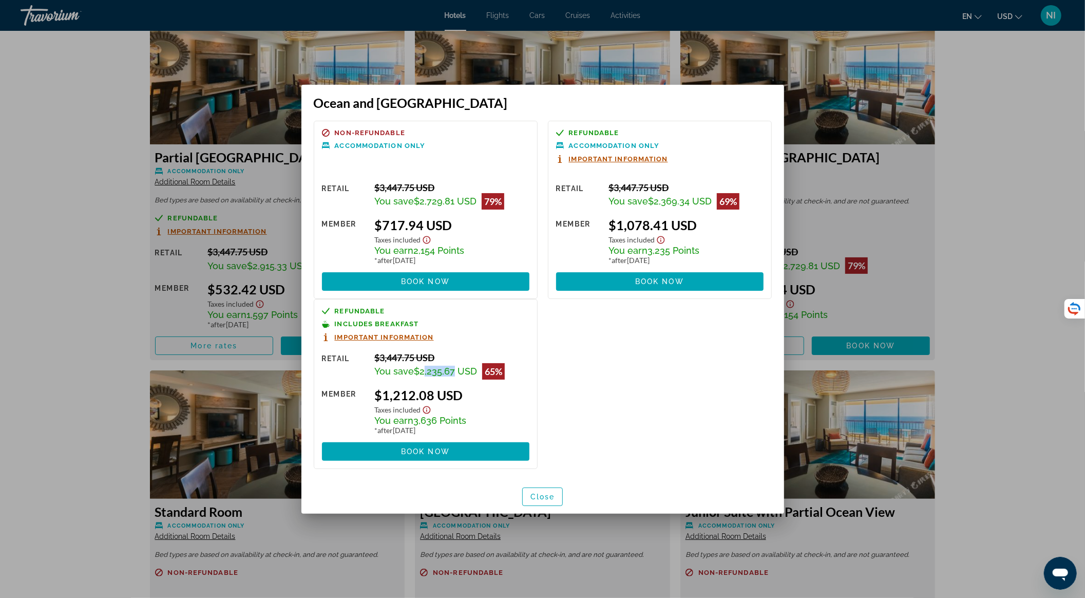
drag, startPoint x: 423, startPoint y: 370, endPoint x: 451, endPoint y: 367, distance: 27.9
click at [451, 367] on span "$2,235.67 USD" at bounding box center [445, 371] width 63 height 11
drag, startPoint x: 419, startPoint y: 204, endPoint x: 456, endPoint y: 202, distance: 36.5
click at [456, 202] on span "$2,729.81 USD" at bounding box center [445, 201] width 63 height 11
click at [545, 499] on span "Close" at bounding box center [543, 497] width 25 height 8
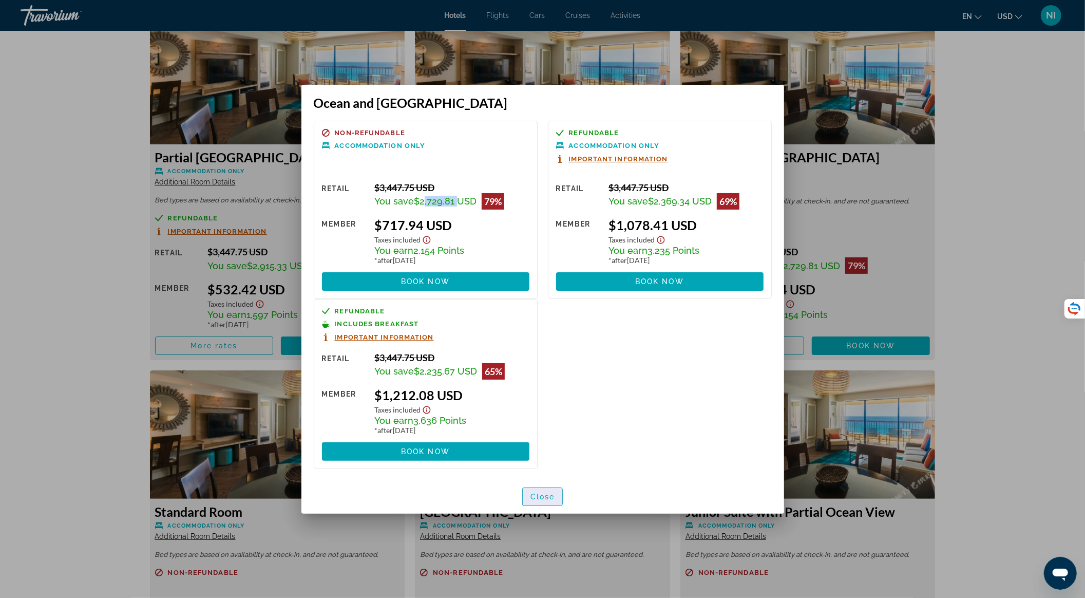
scroll to position [1438, 0]
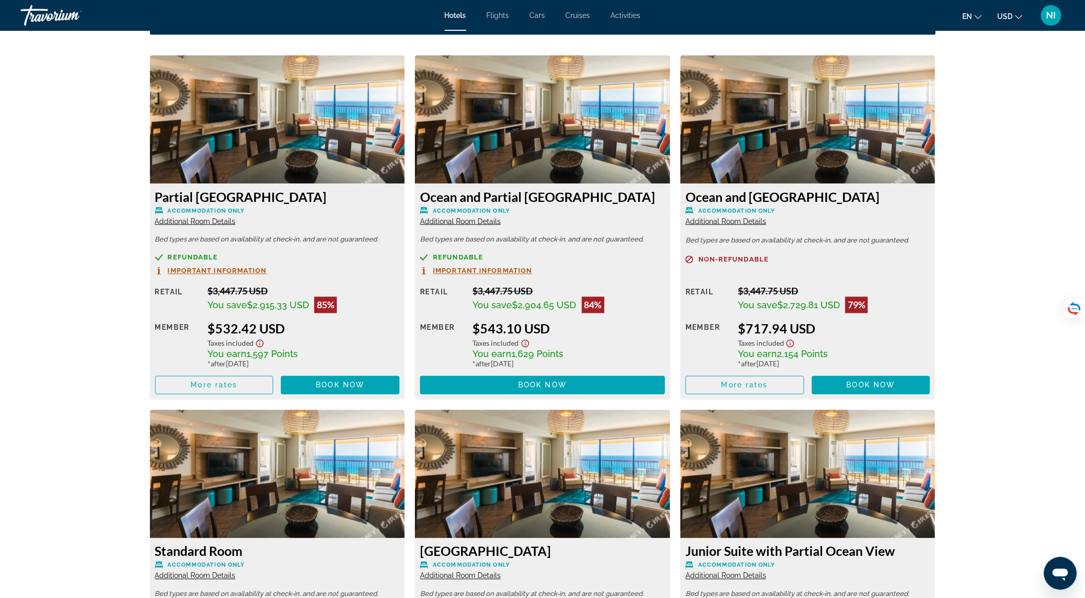
scroll to position [1438, 0]
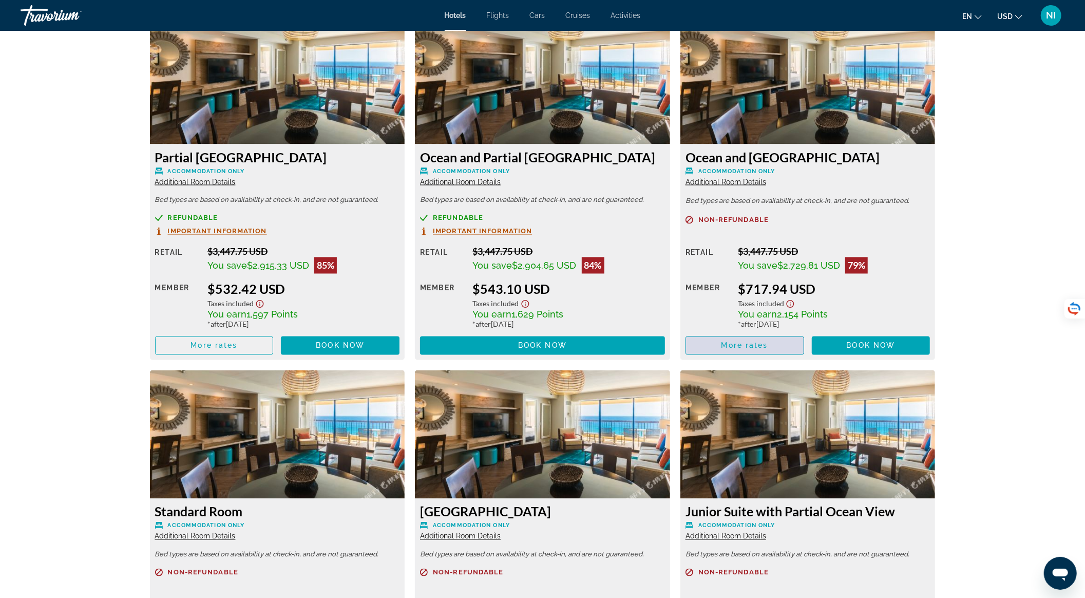
click at [756, 349] on span "More rates" at bounding box center [745, 346] width 47 height 8
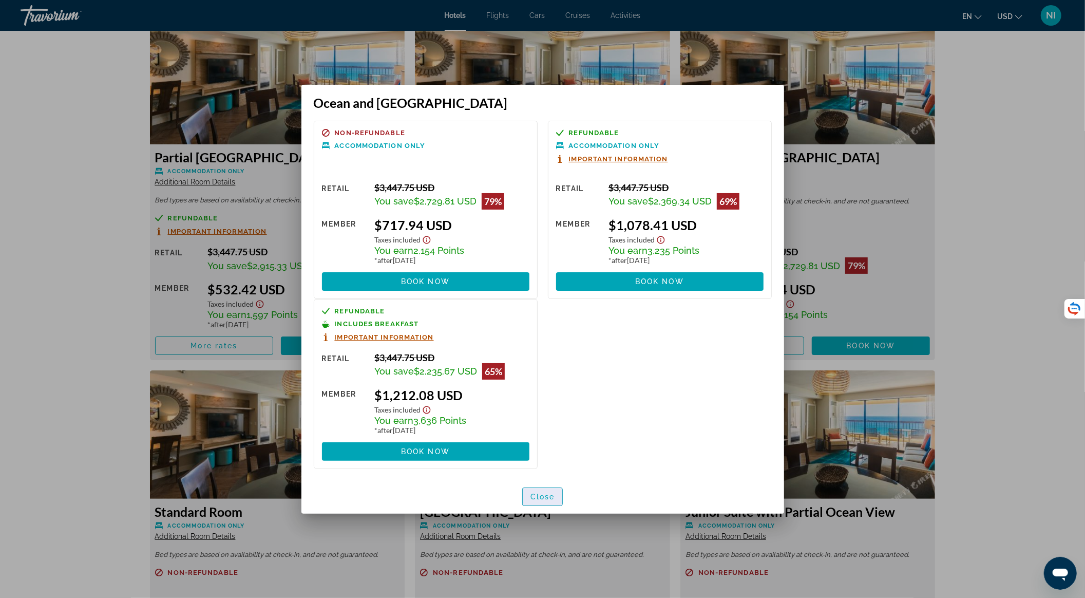
click at [555, 494] on span "button" at bounding box center [543, 496] width 40 height 25
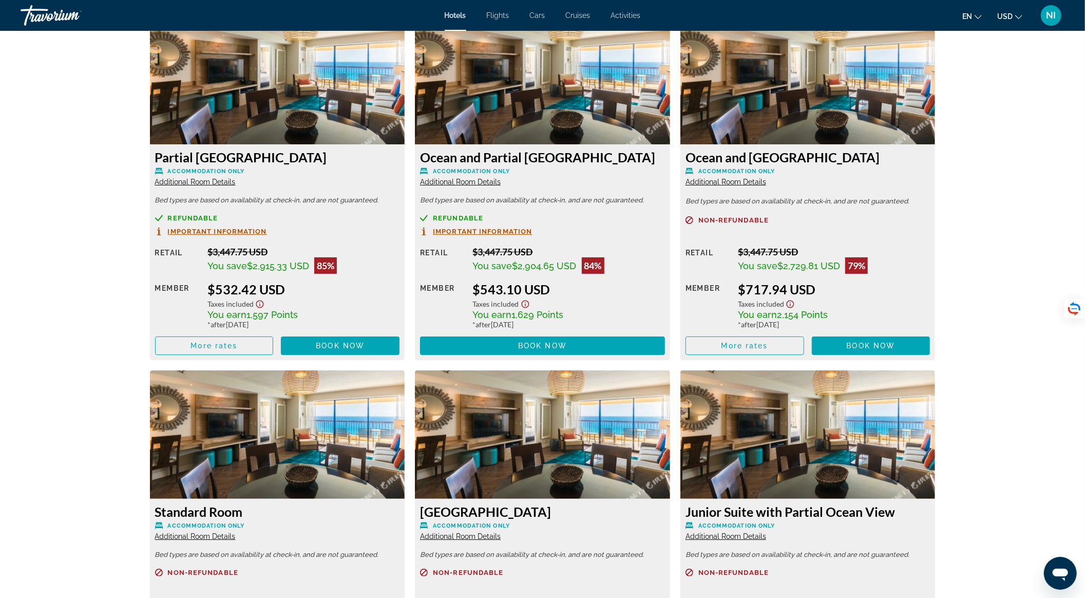
scroll to position [1438, 0]
click at [257, 348] on span "Main content" at bounding box center [215, 345] width 118 height 25
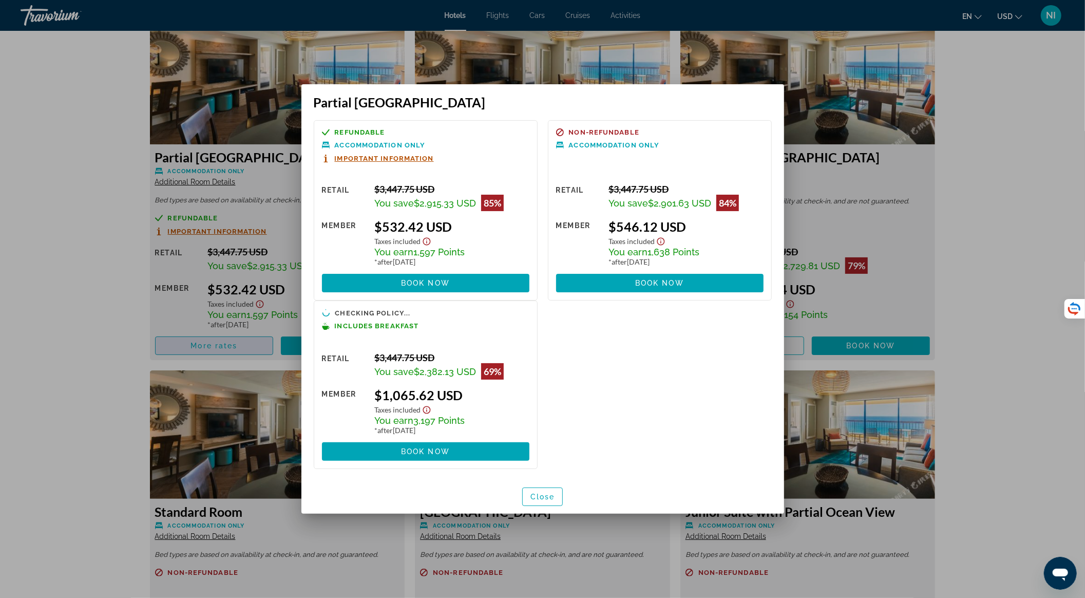
scroll to position [0, 0]
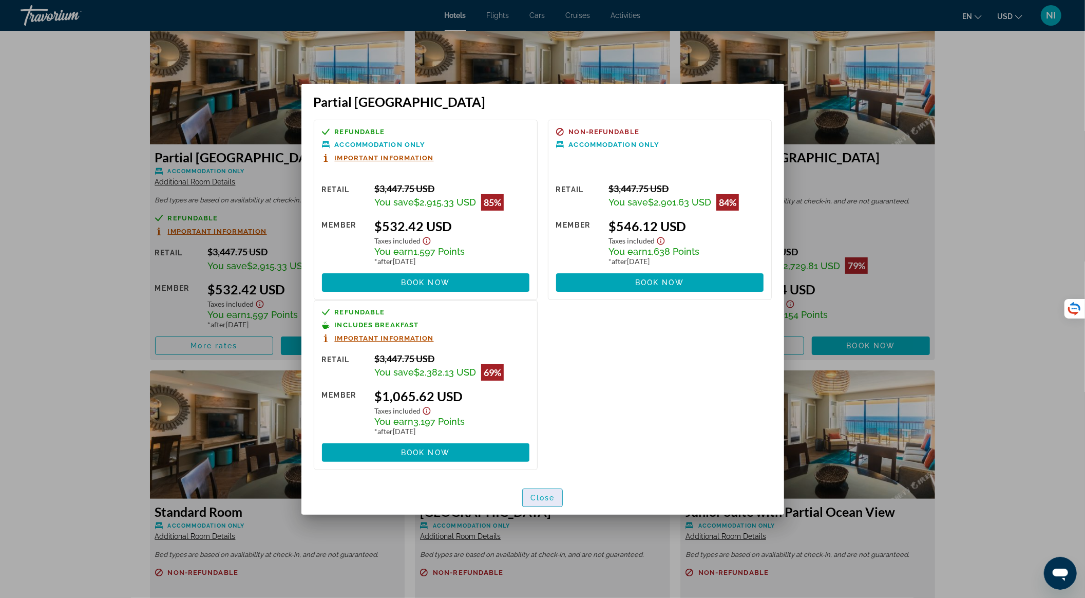
click at [532, 495] on span "Close" at bounding box center [543, 498] width 25 height 8
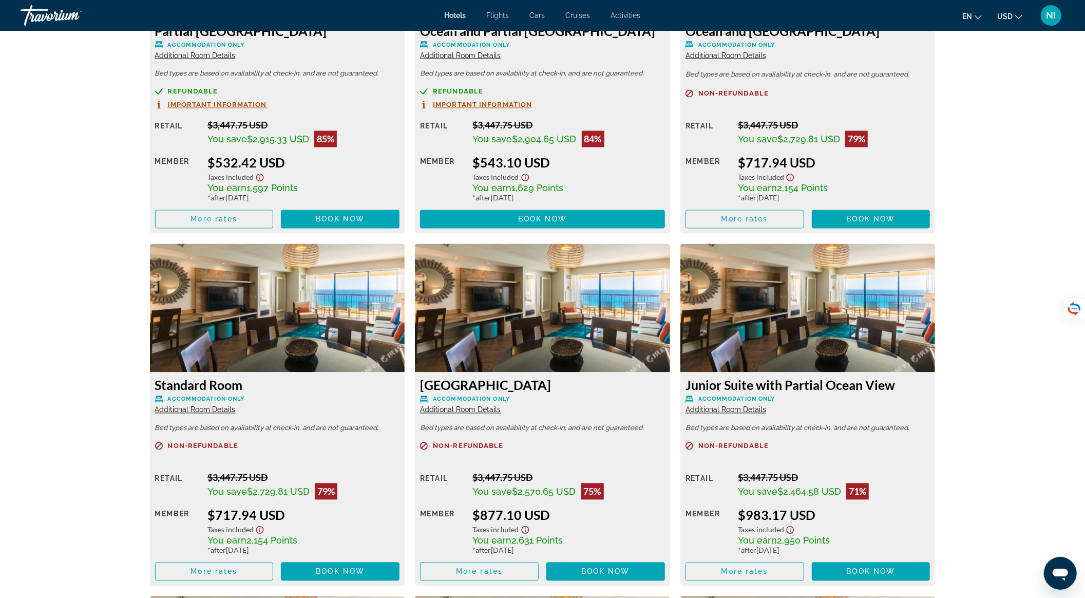
scroll to position [1644, 0]
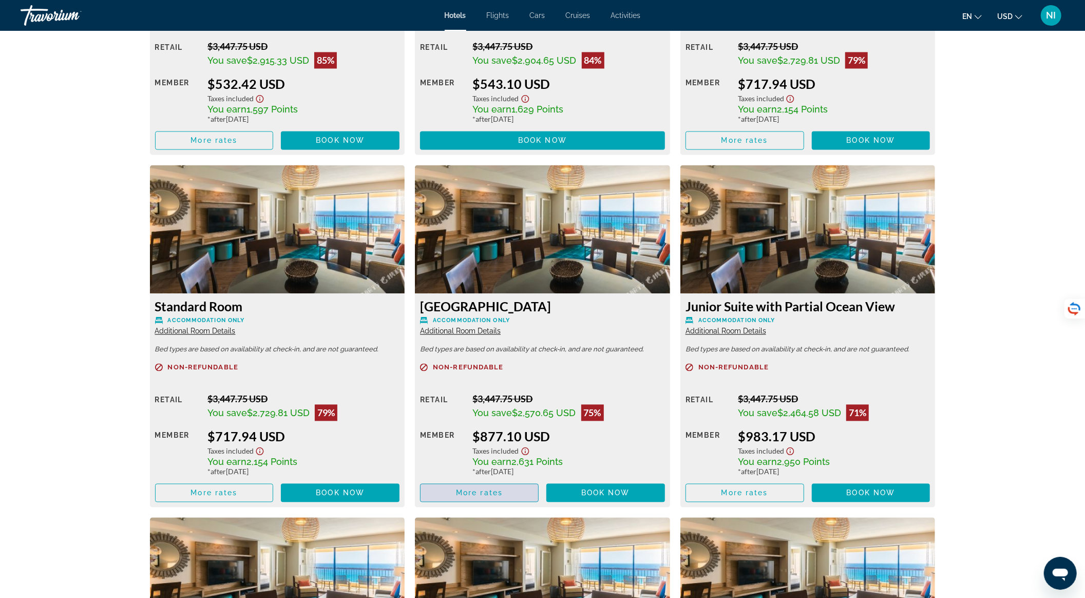
click at [491, 499] on span "Main content" at bounding box center [480, 492] width 118 height 25
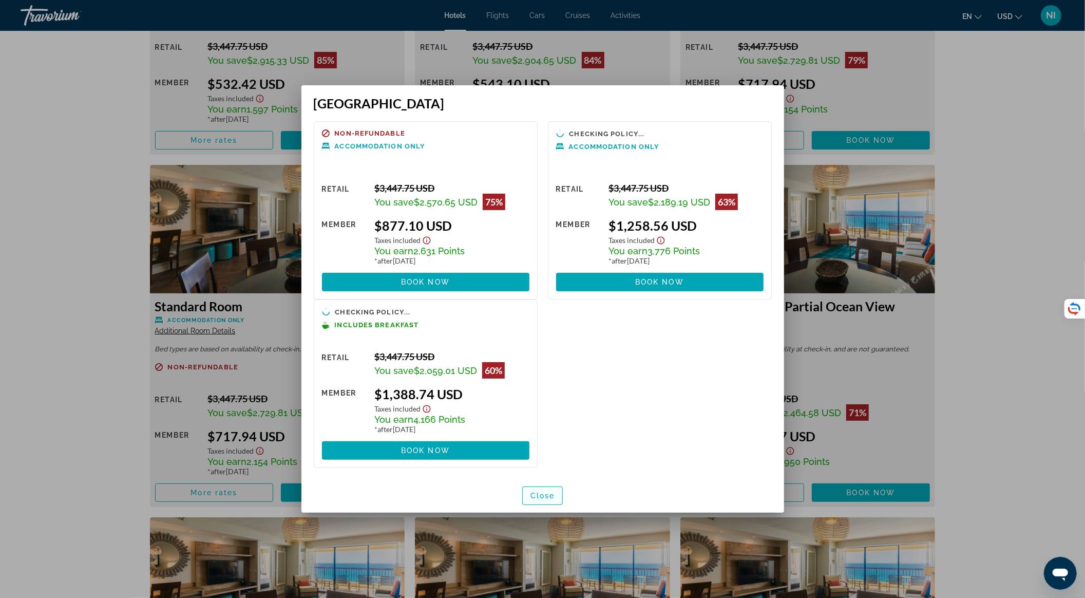
click at [542, 493] on span "Close" at bounding box center [543, 496] width 25 height 8
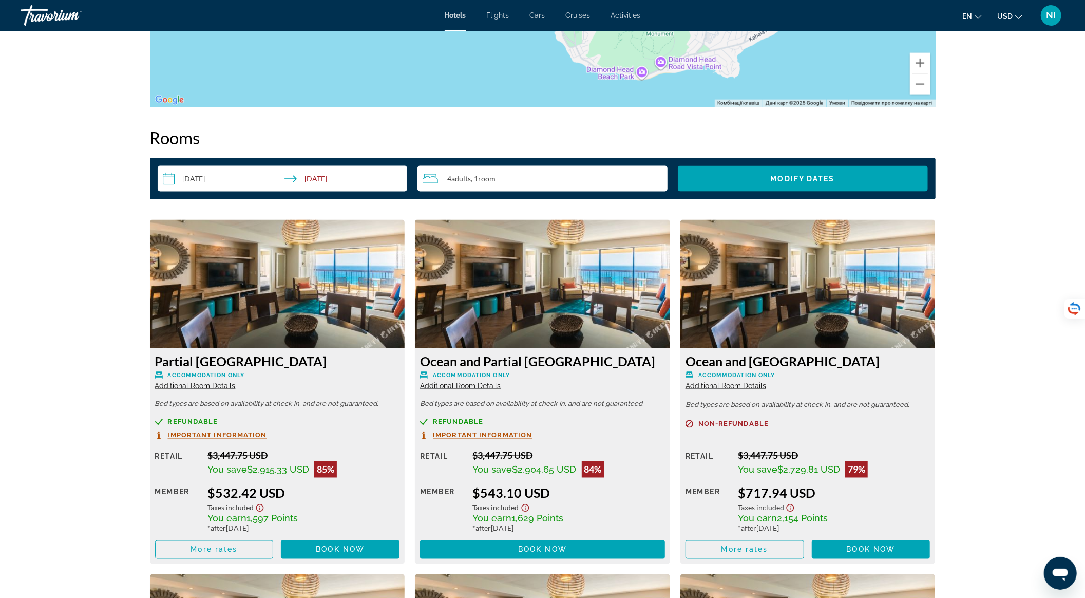
scroll to position [1096, 0]
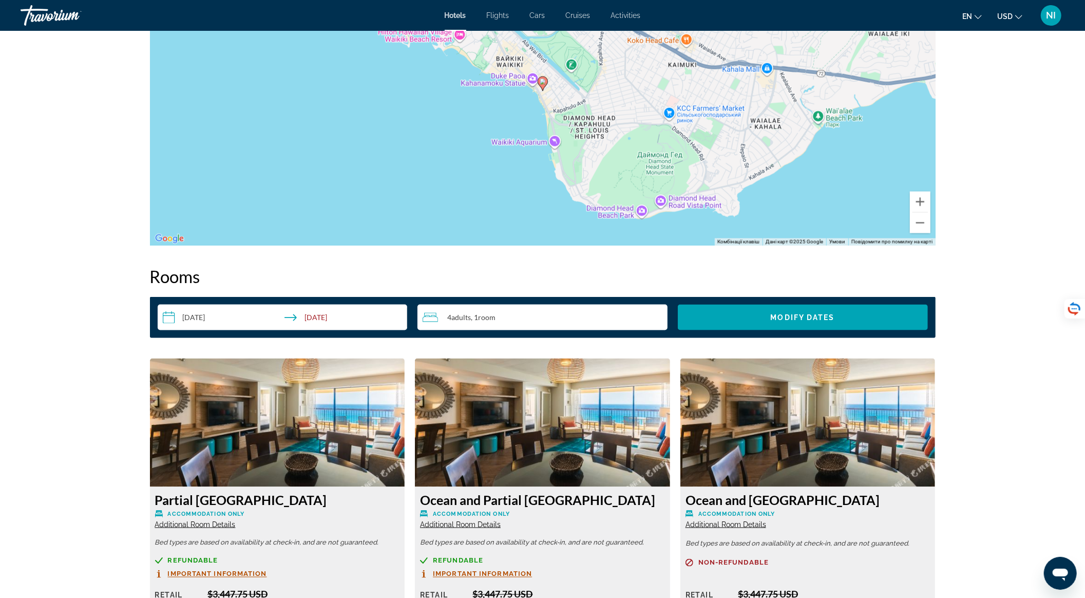
click at [489, 314] on span "Room" at bounding box center [486, 317] width 17 height 9
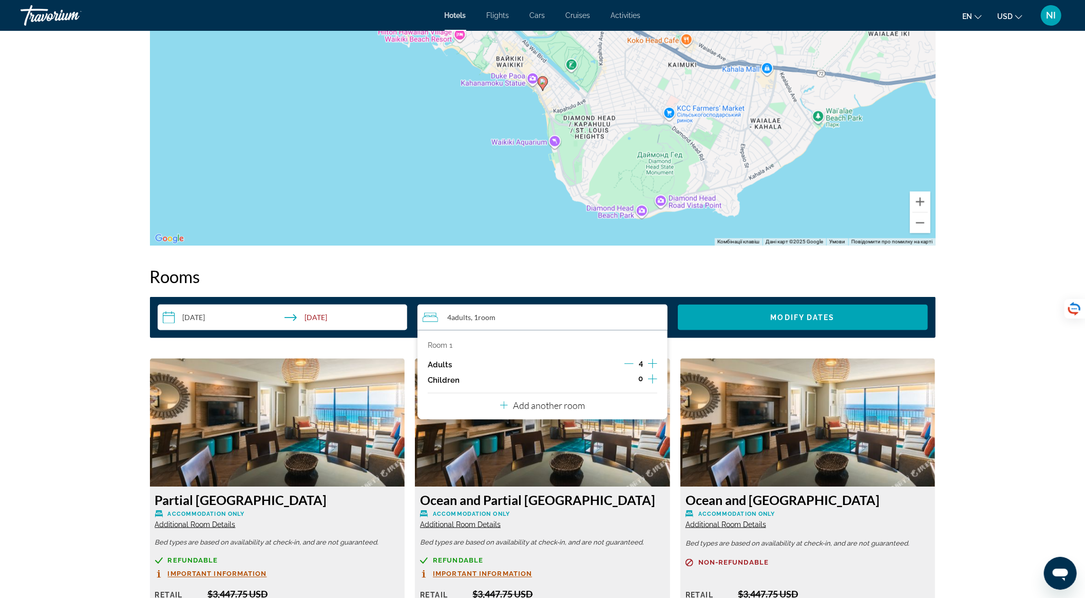
click at [632, 364] on icon "Decrement adults" at bounding box center [629, 364] width 9 height 1
click at [728, 316] on span "Search widget" at bounding box center [803, 317] width 250 height 25
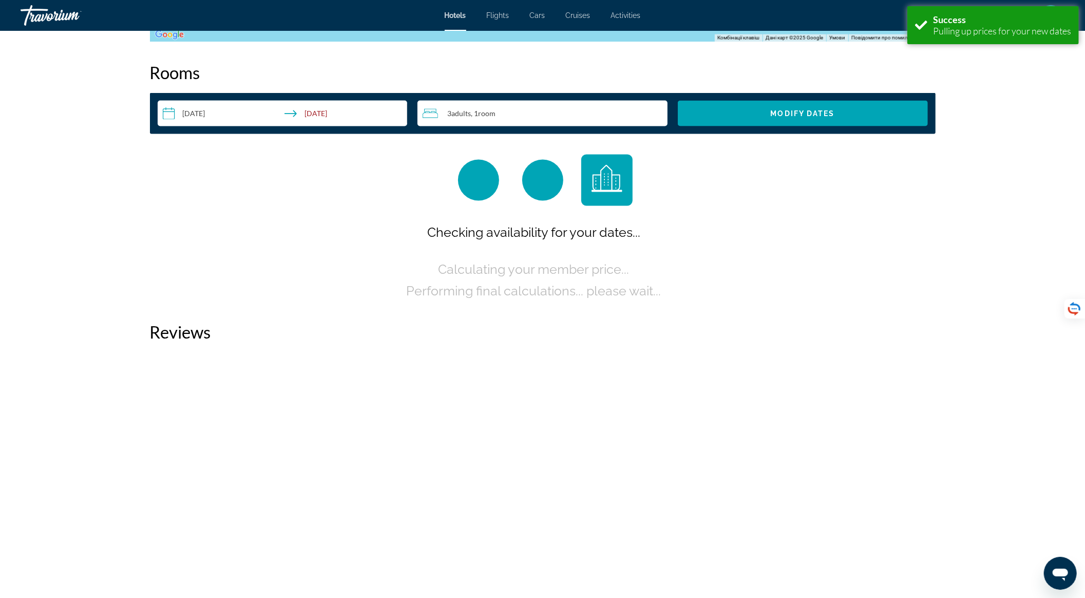
scroll to position [1300, 0]
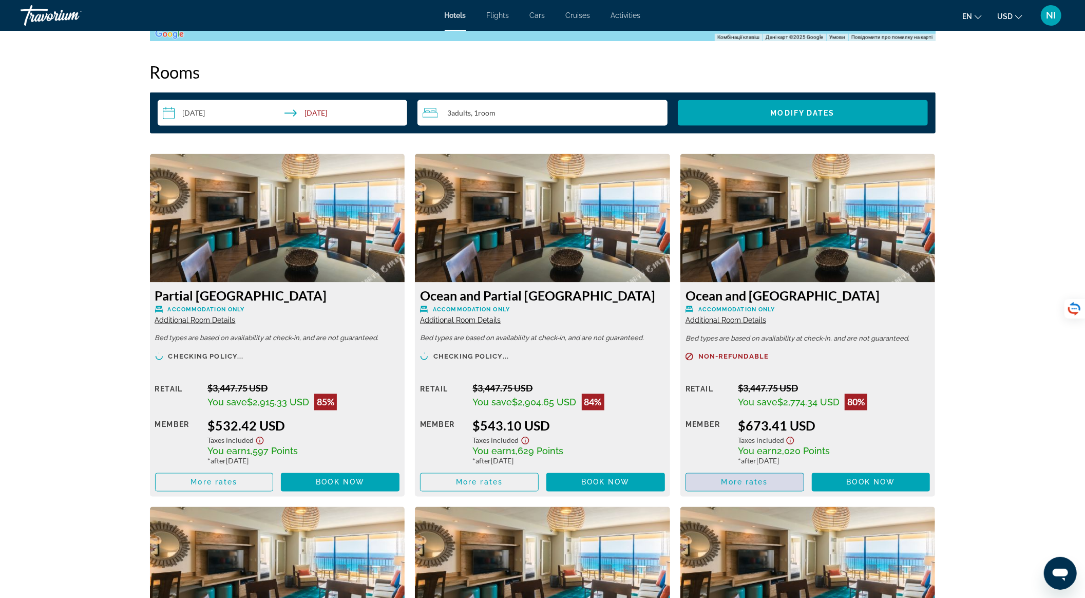
click at [777, 479] on span "Main content" at bounding box center [745, 482] width 118 height 25
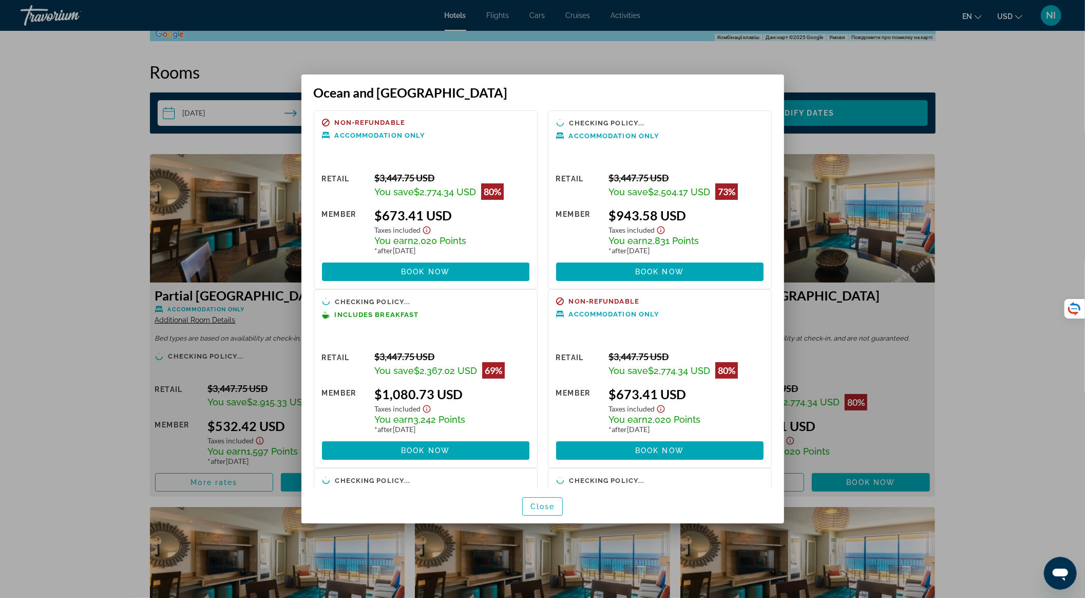
scroll to position [0, 0]
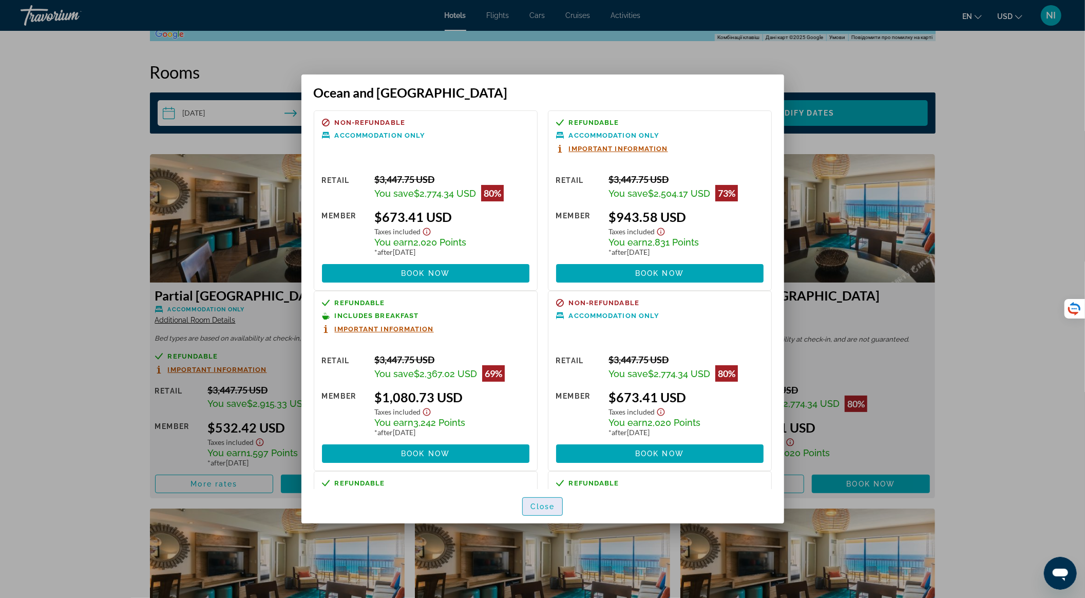
click at [557, 507] on span "button" at bounding box center [543, 506] width 40 height 25
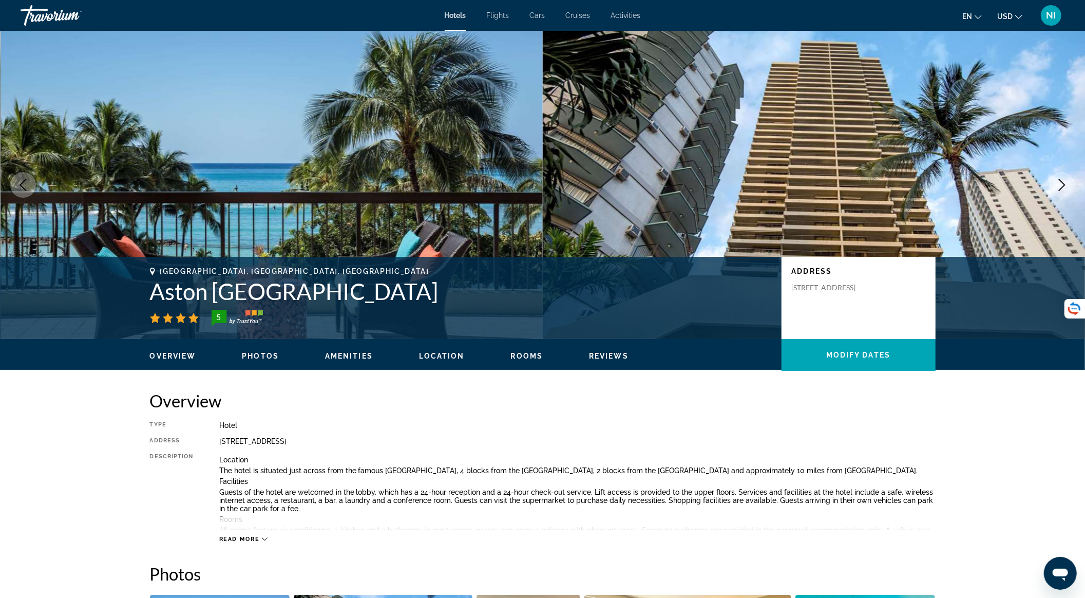
scroll to position [1300, 0]
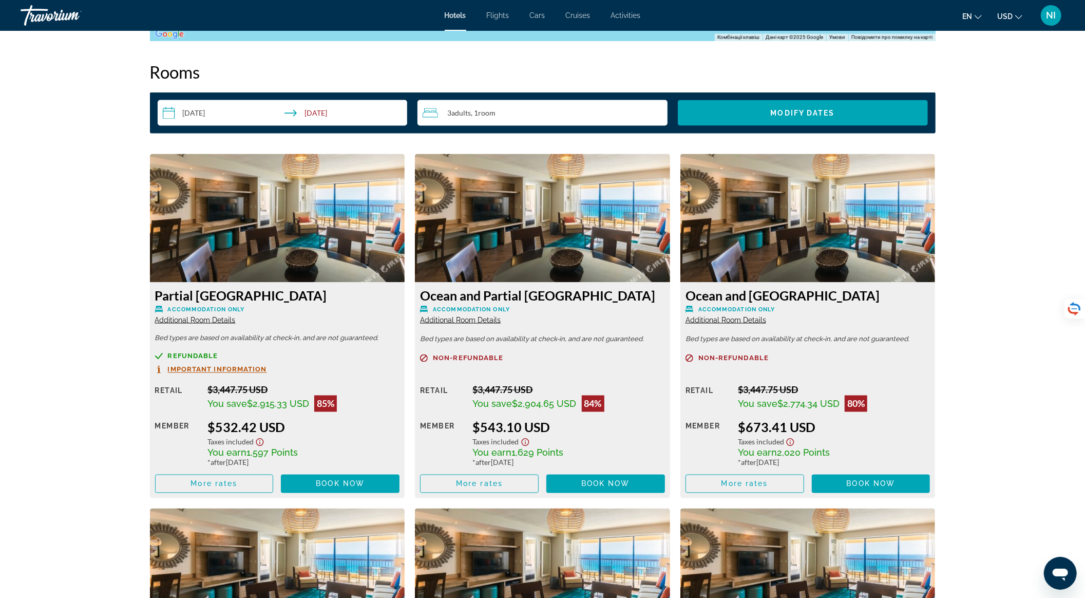
click at [500, 114] on div "3 Adult Adults , 1 Room rooms" at bounding box center [545, 113] width 245 height 12
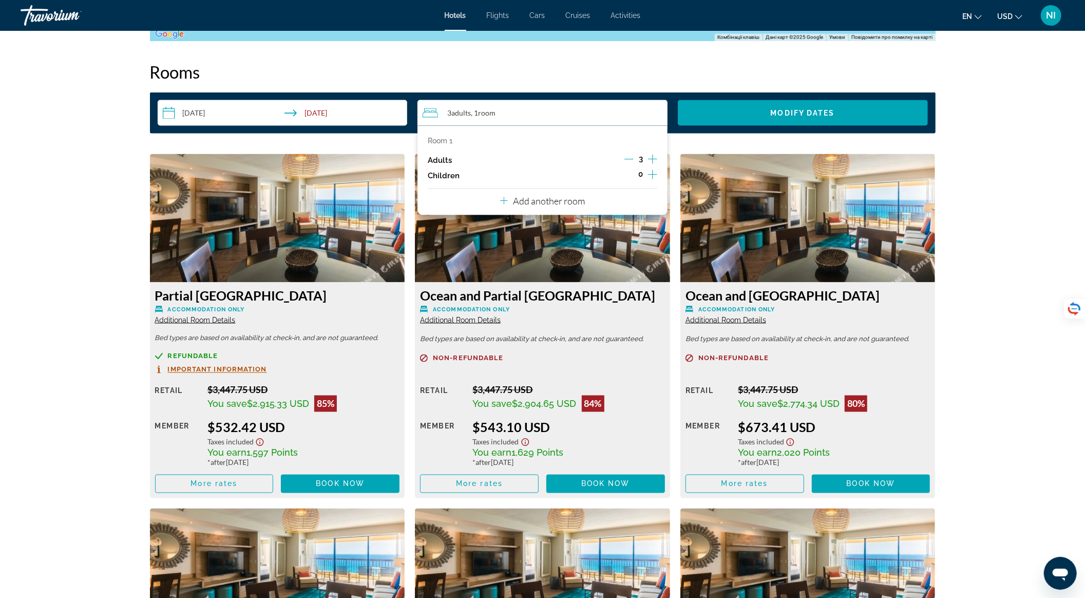
click at [655, 176] on icon "Increment children" at bounding box center [652, 174] width 9 height 12
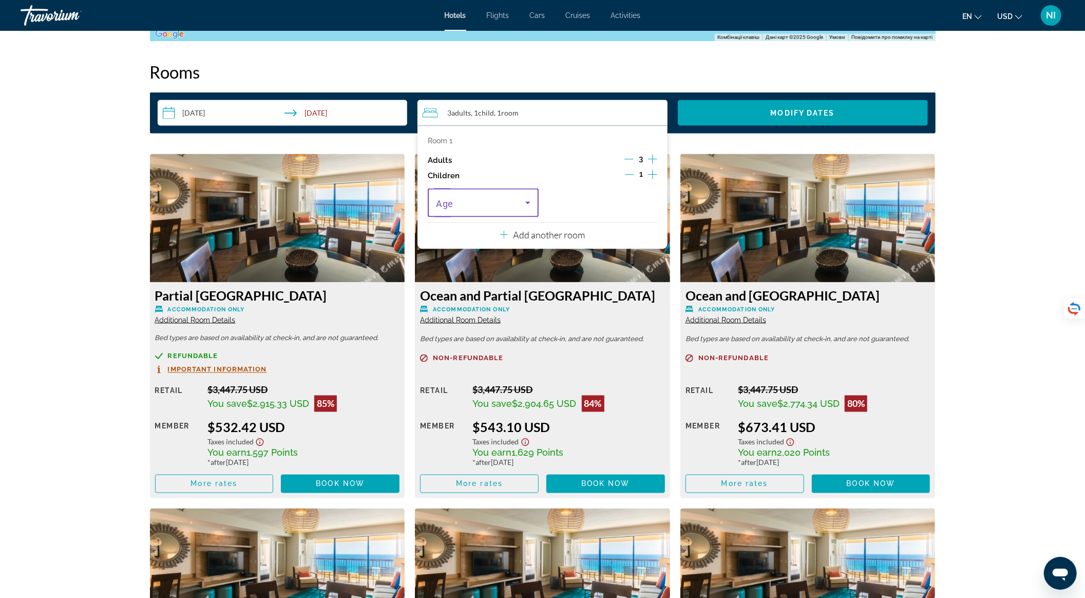
click at [529, 204] on icon "Travelers: 3 adults, 1 child" at bounding box center [528, 203] width 12 height 12
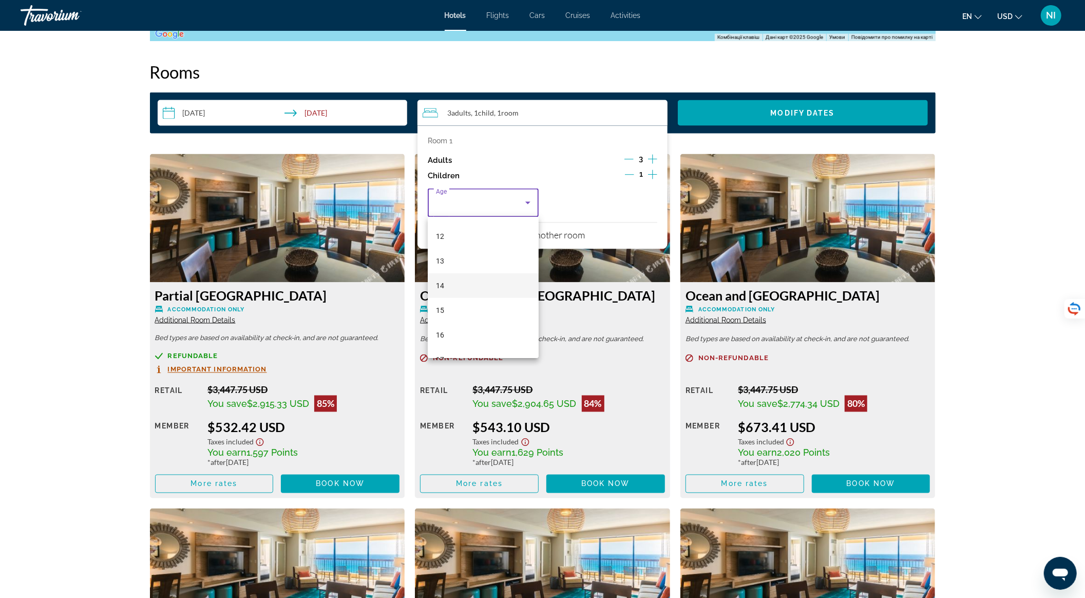
scroll to position [310, 0]
click at [498, 313] on mat-option "16" at bounding box center [483, 317] width 111 height 25
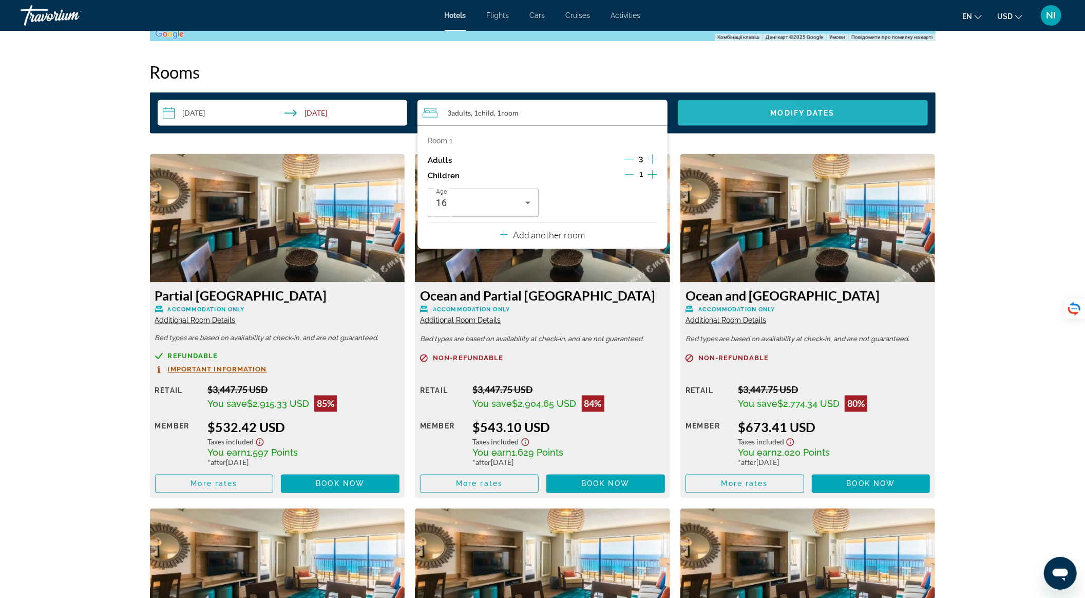
click at [732, 123] on span "Search widget" at bounding box center [803, 113] width 250 height 25
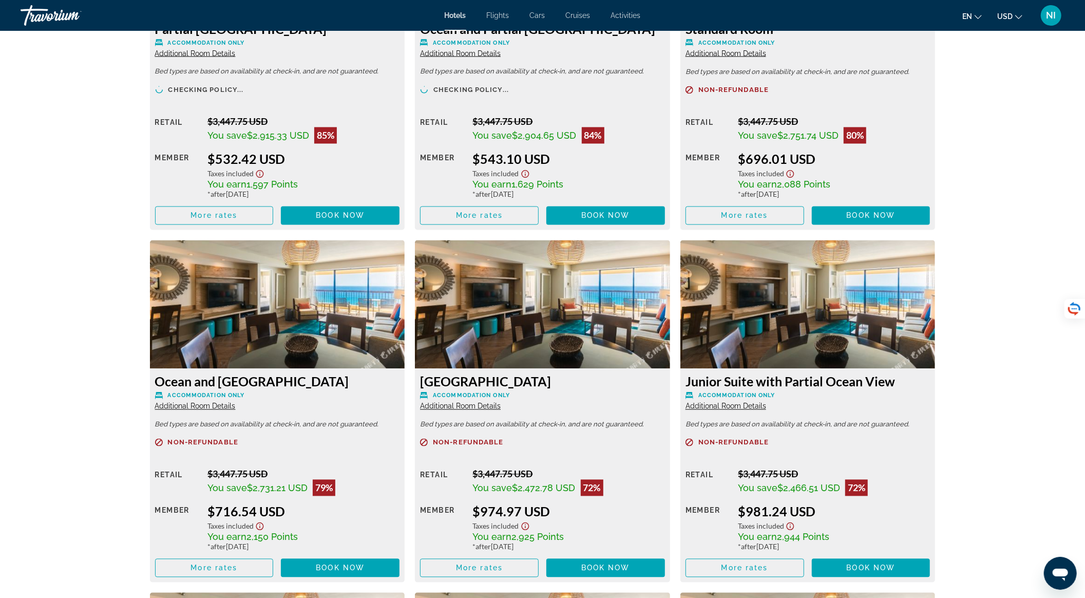
scroll to position [1643, 0]
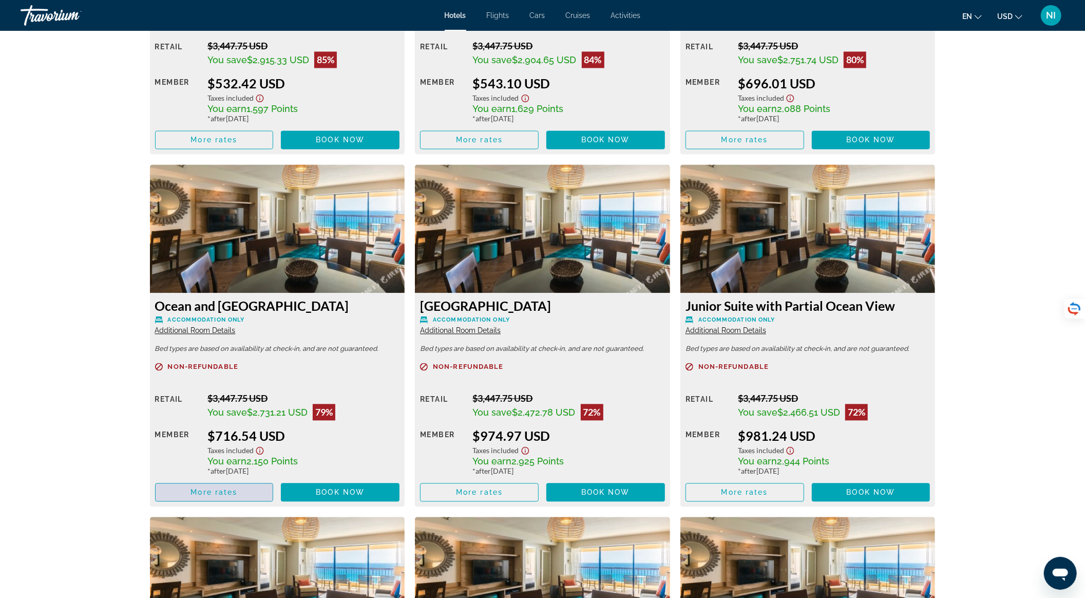
click at [233, 491] on span "More rates" at bounding box center [214, 492] width 47 height 8
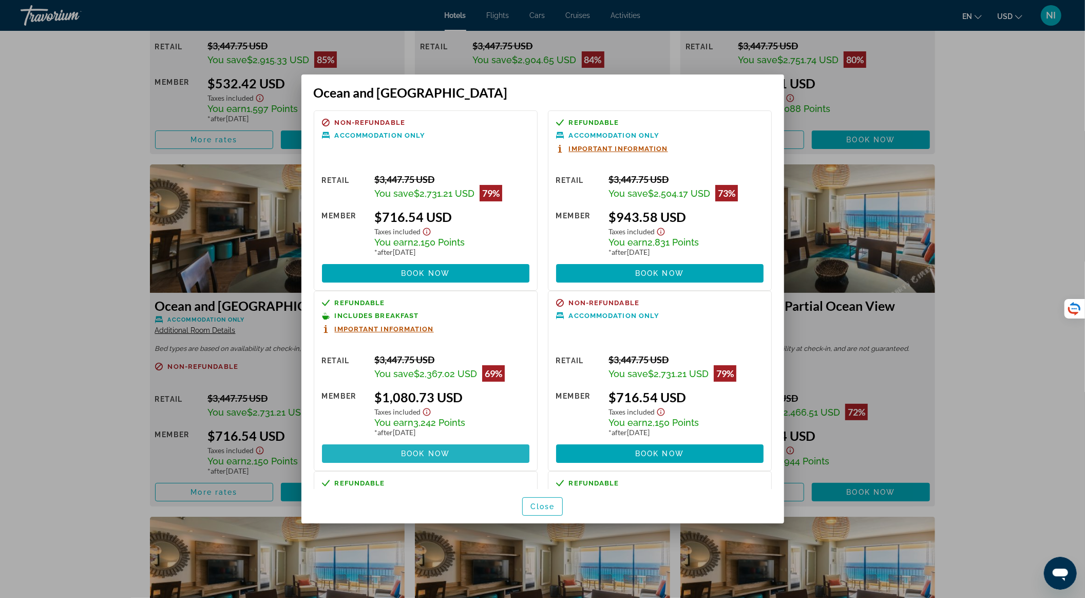
click at [445, 450] on span "Book now" at bounding box center [425, 453] width 49 height 8
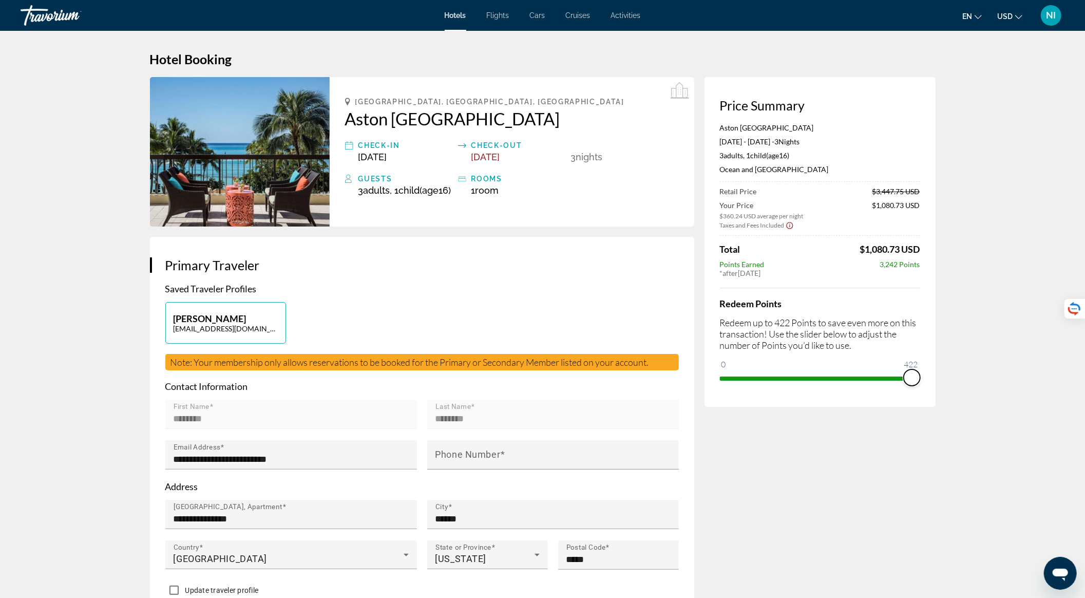
drag, startPoint x: 726, startPoint y: 377, endPoint x: 929, endPoint y: 382, distance: 202.5
click at [929, 382] on div "Price Summary Aston Waikiki Beach Tower Nov 16, 2025 - Nov 19, 2025 - 3 Night N…" at bounding box center [820, 242] width 231 height 330
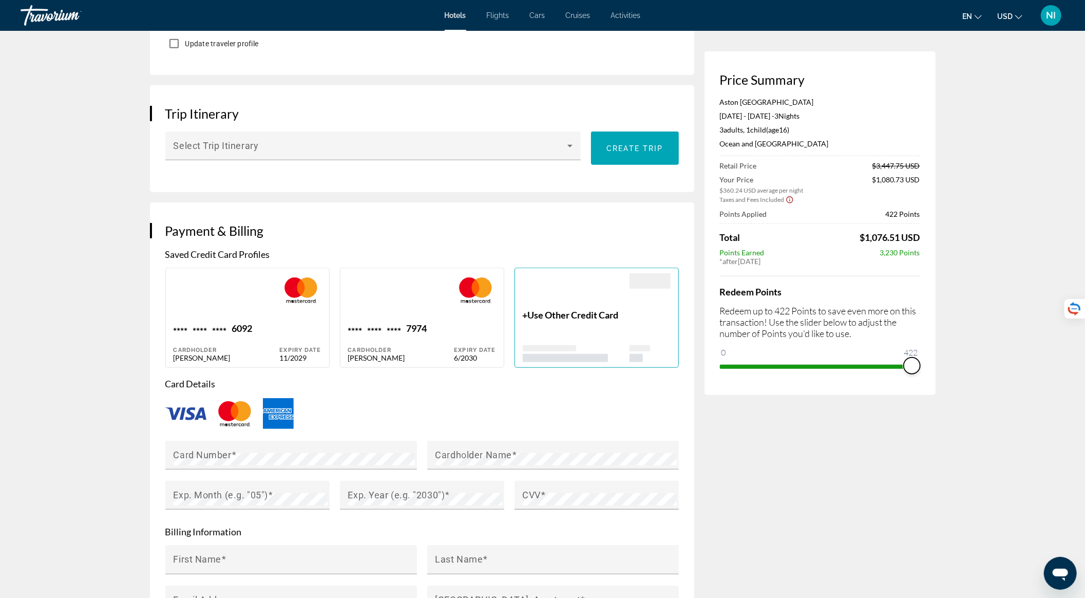
scroll to position [548, 0]
click at [568, 308] on div "Main content" at bounding box center [576, 290] width 107 height 36
click at [534, 320] on span "Use Other Credit Card" at bounding box center [573, 313] width 91 height 11
click at [592, 320] on span "Use Other Credit Card" at bounding box center [573, 313] width 91 height 11
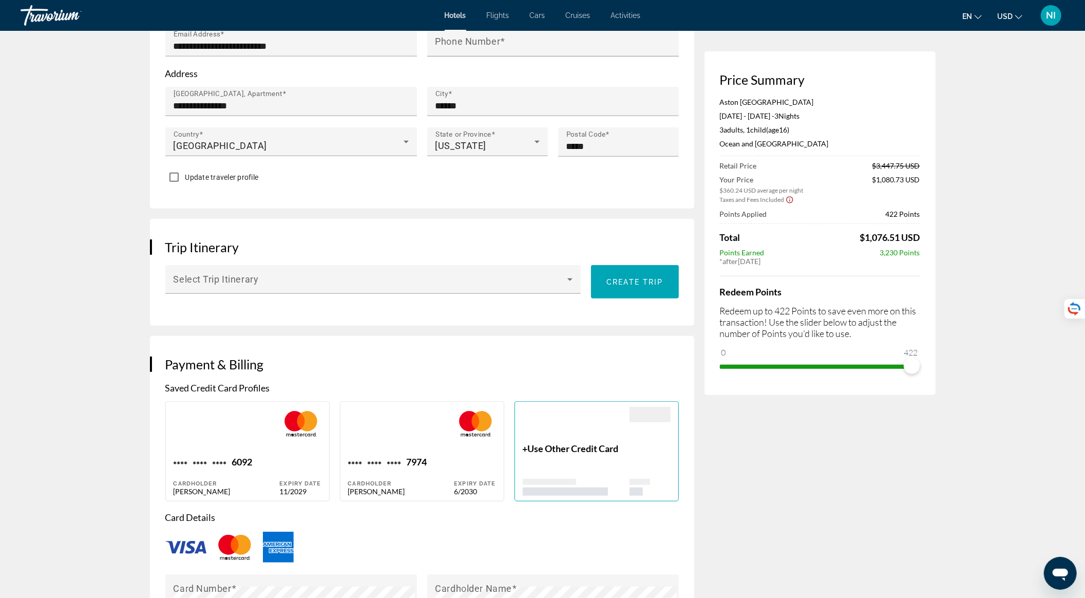
scroll to position [411, 0]
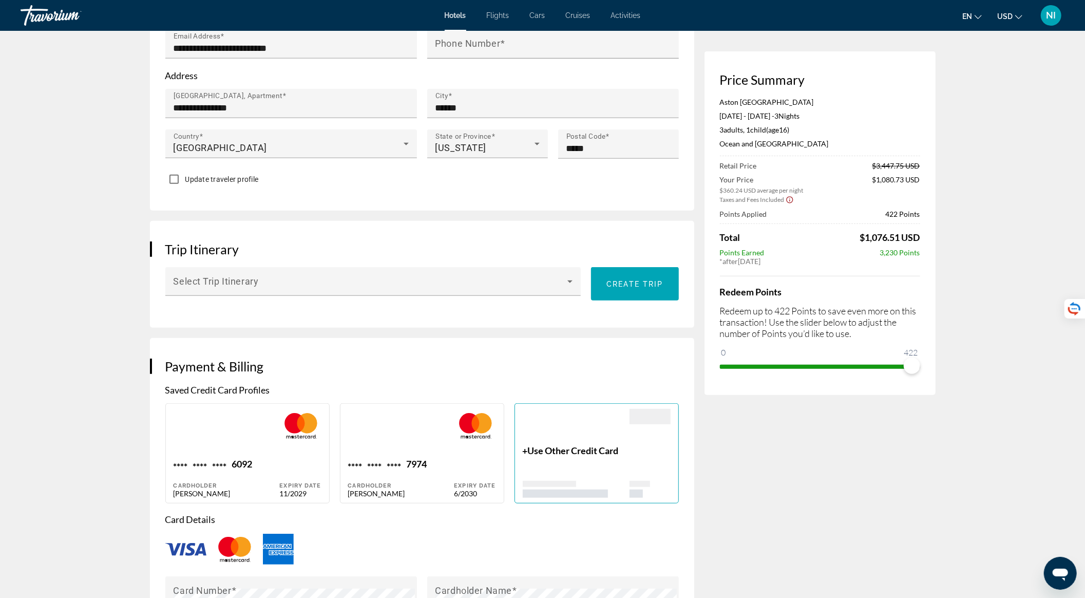
click at [580, 456] on span "Use Other Credit Card" at bounding box center [573, 450] width 91 height 11
click at [562, 454] on span "Use Other Credit Card" at bounding box center [573, 450] width 91 height 11
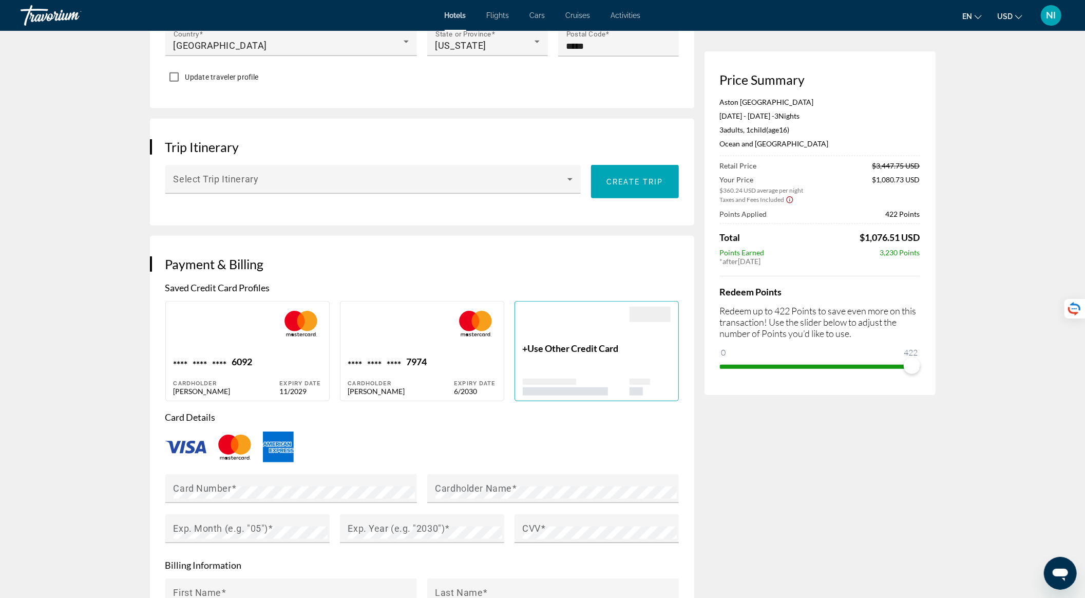
scroll to position [685, 0]
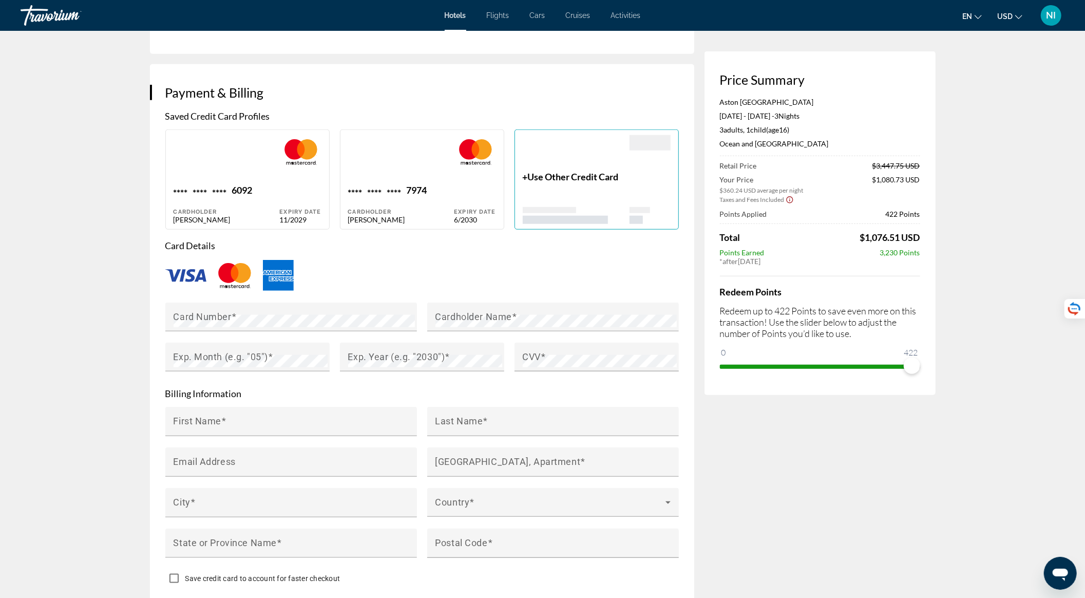
click at [437, 208] on div "**** **** **** 7974 Cardholder Nataliia Ilnytska" at bounding box center [401, 204] width 106 height 40
type input "********"
type input "**********"
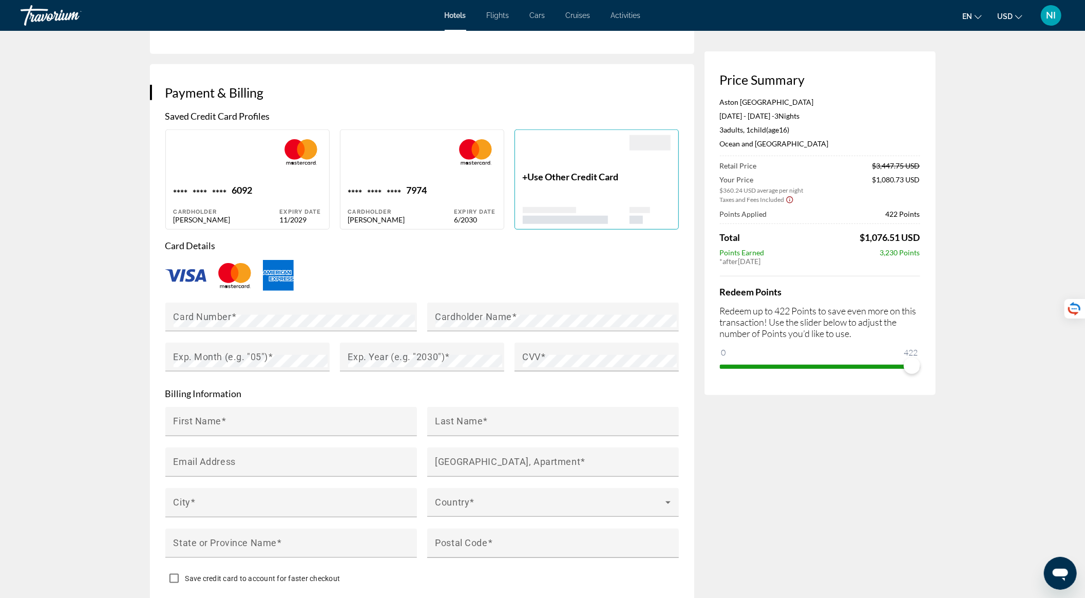
type input "******"
type input "*****"
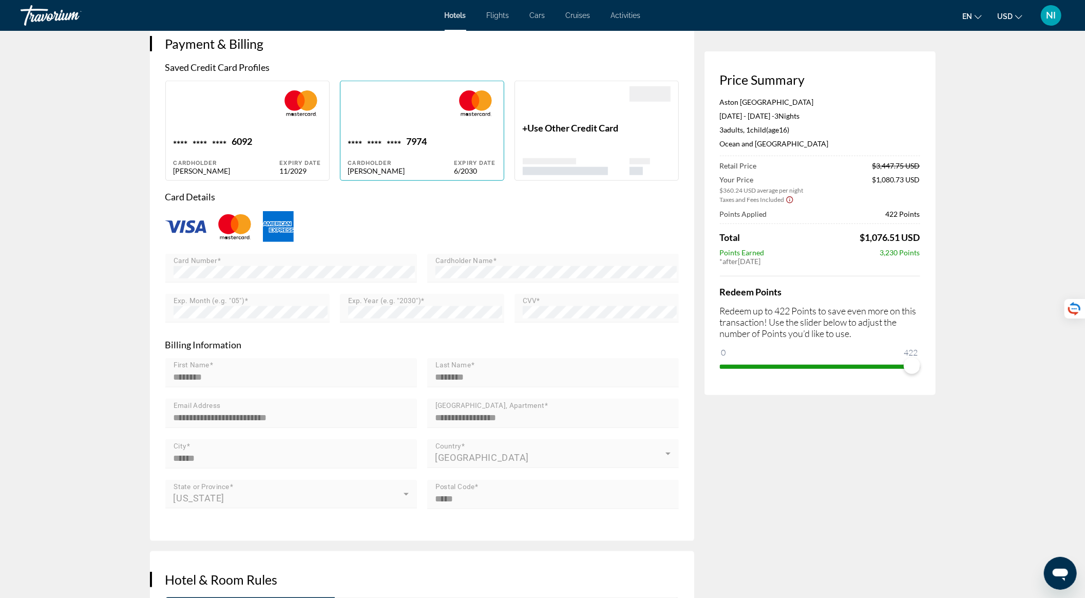
scroll to position [616, 0]
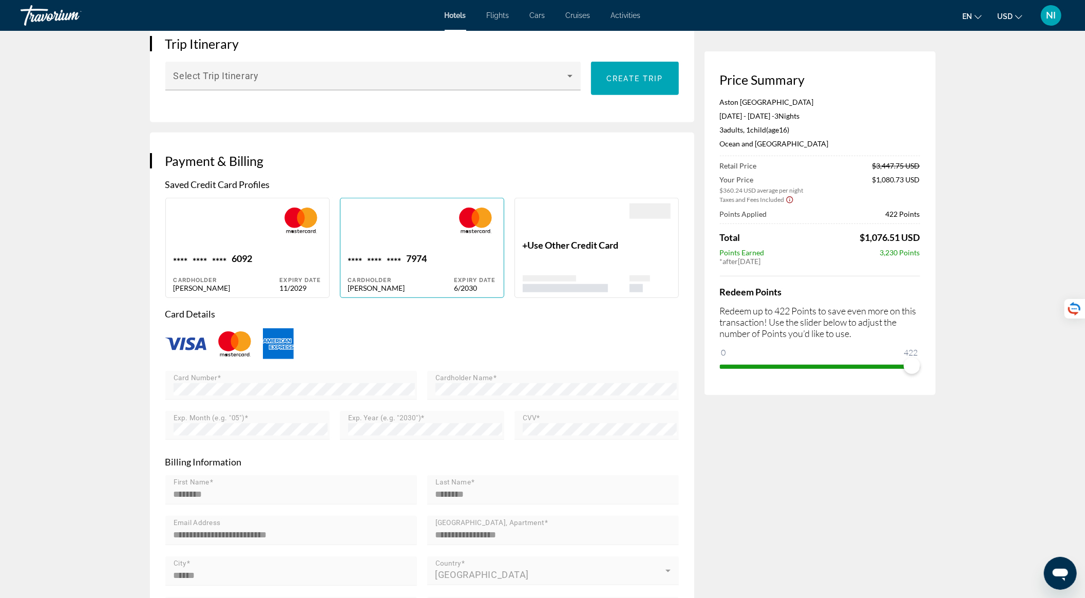
click at [522, 253] on div "+ Use Other Credit Card" at bounding box center [597, 248] width 164 height 100
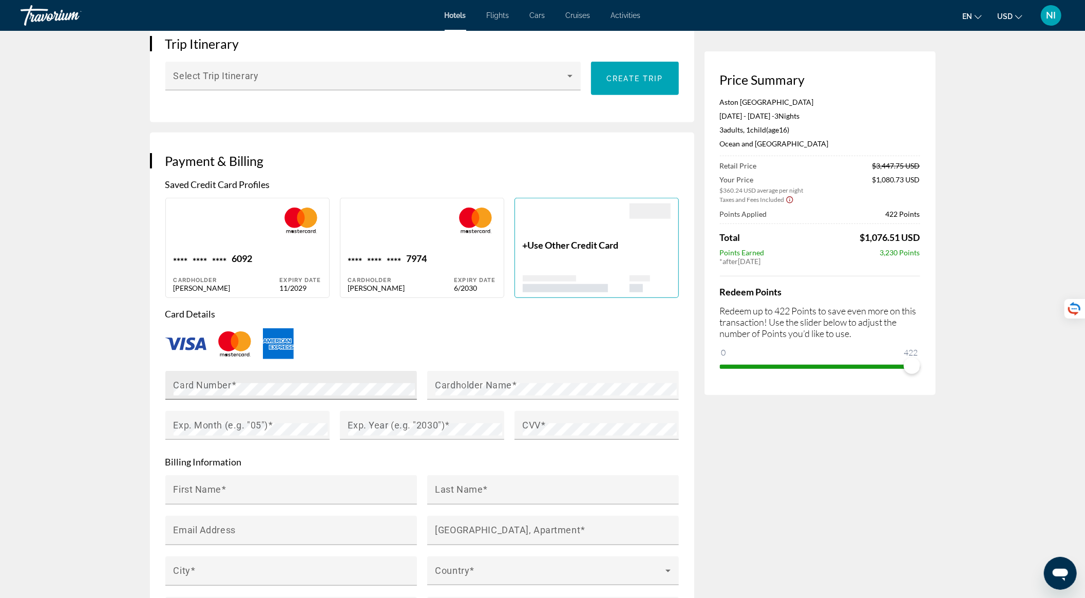
click at [353, 384] on div "Card Number" at bounding box center [294, 385] width 241 height 29
click at [538, 251] on span "Use Other Credit Card" at bounding box center [573, 244] width 91 height 11
click at [164, 390] on div "Card Number Invalid Credit Card Number. Please check you typed the number corre…" at bounding box center [291, 391] width 262 height 40
click at [425, 392] on div "Cardholder Name" at bounding box center [553, 391] width 262 height 40
click at [220, 440] on div "Exp. Month (e.g. "05")" at bounding box center [251, 425] width 154 height 29
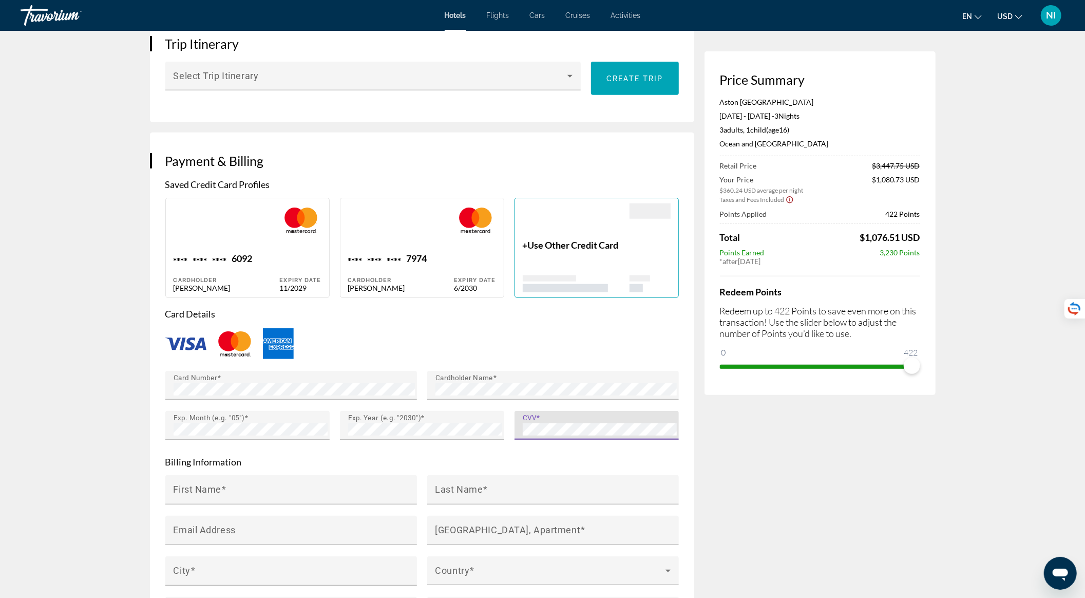
click at [498, 438] on div "Card Number Cardholder Name Exp. Month (e.g. "05") Exp. Year (e.g. "2030") CVV" at bounding box center [422, 411] width 524 height 80
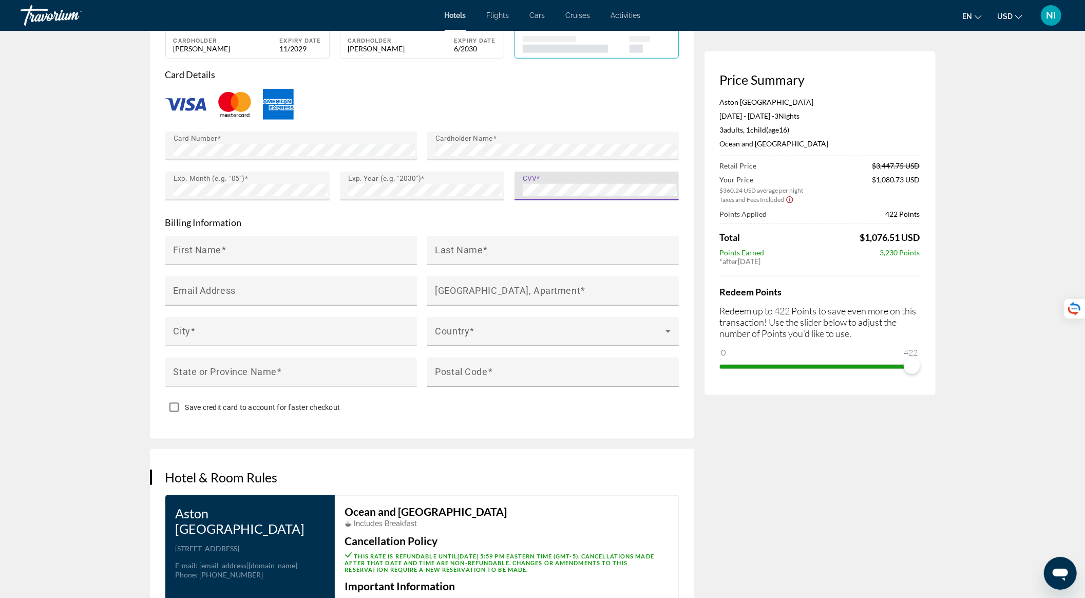
scroll to position [890, 0]
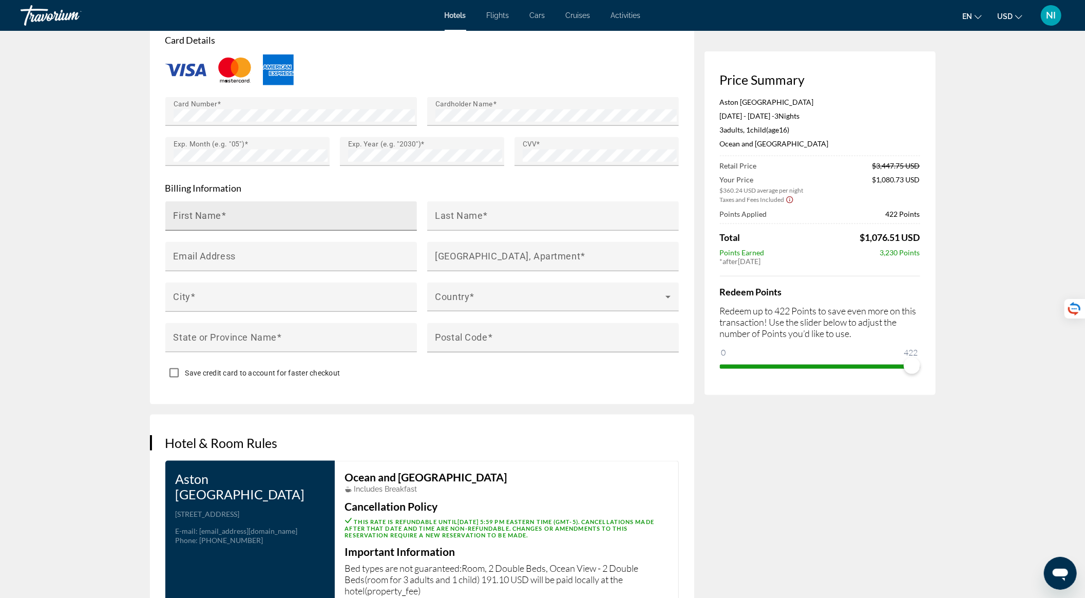
click at [209, 221] on mat-label "First Name" at bounding box center [198, 216] width 48 height 11
click at [209, 225] on input "First Name" at bounding box center [294, 220] width 241 height 12
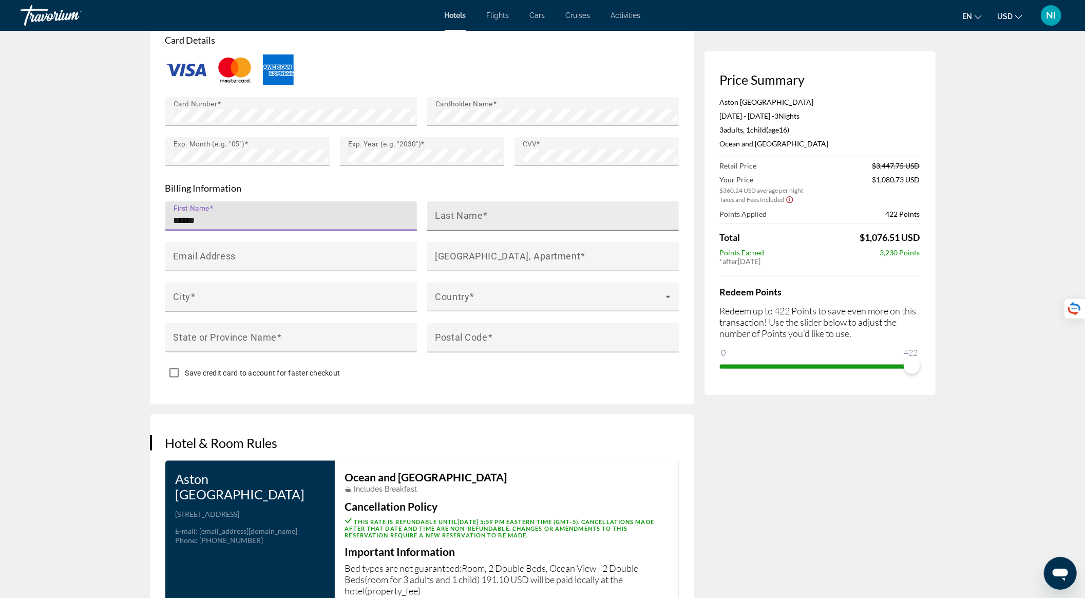
type input "******"
click at [458, 221] on mat-label "Last Name" at bounding box center [460, 216] width 48 height 11
click at [458, 227] on input "Last Name" at bounding box center [556, 220] width 241 height 12
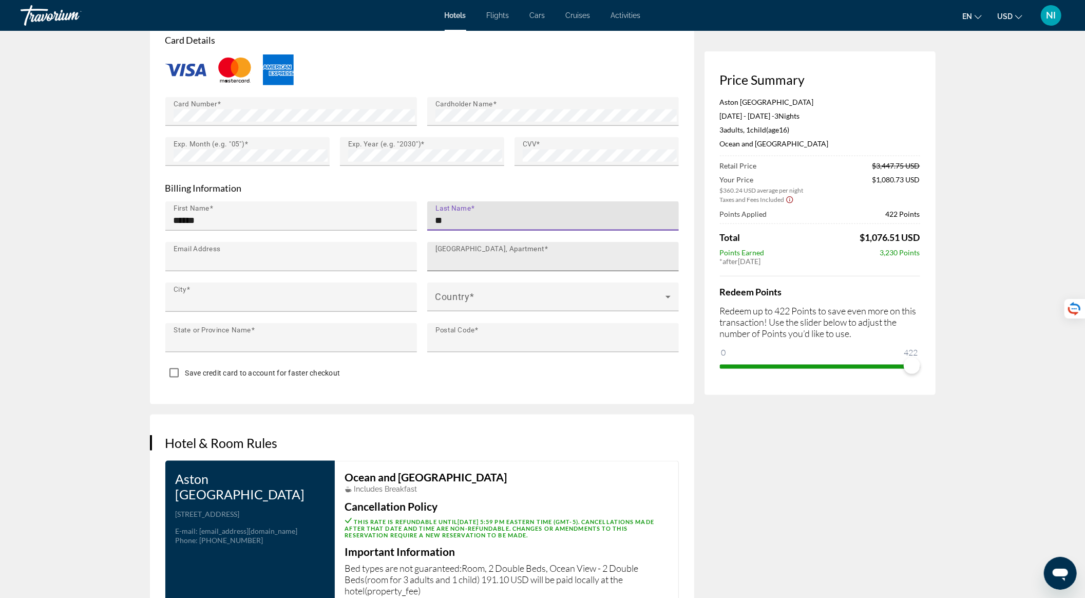
type input "********"
type input "**********"
type input "******"
type input "**********"
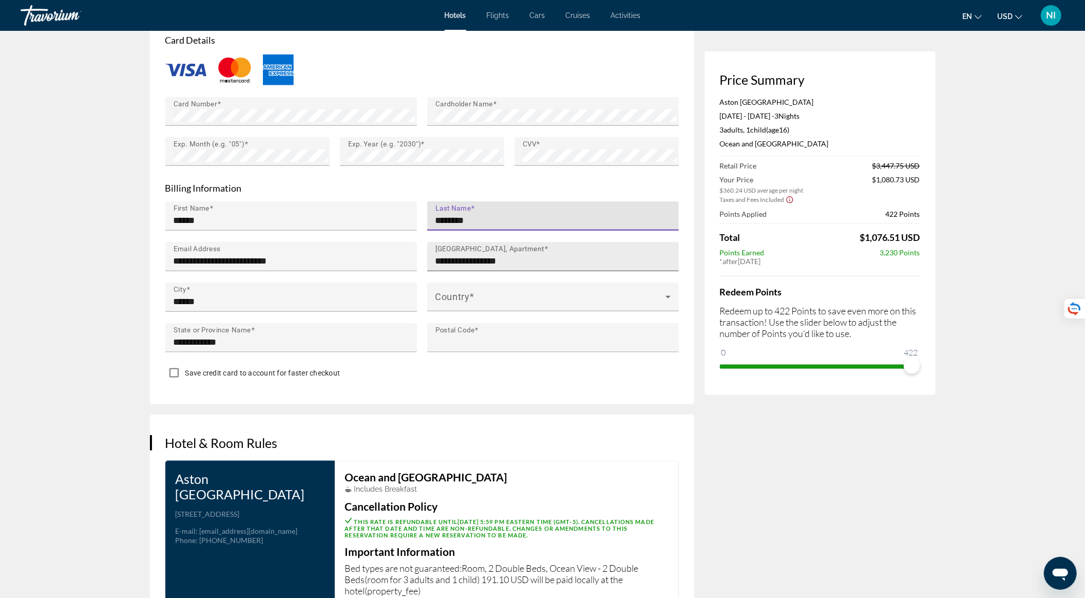
type input "*****"
click at [515, 227] on input "********" at bounding box center [556, 220] width 241 height 12
type input "*********"
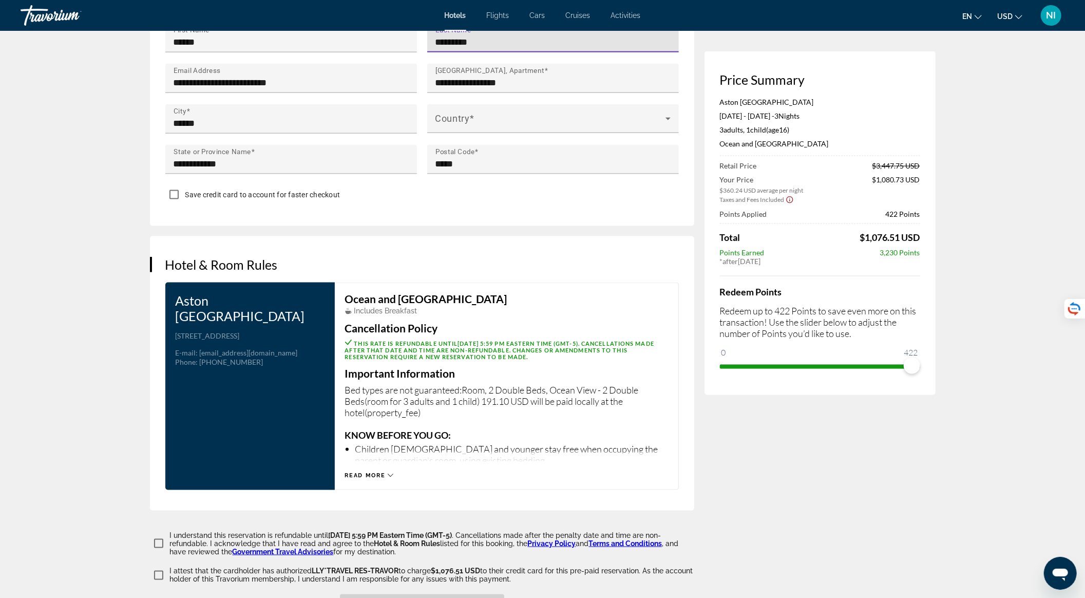
scroll to position [1096, 0]
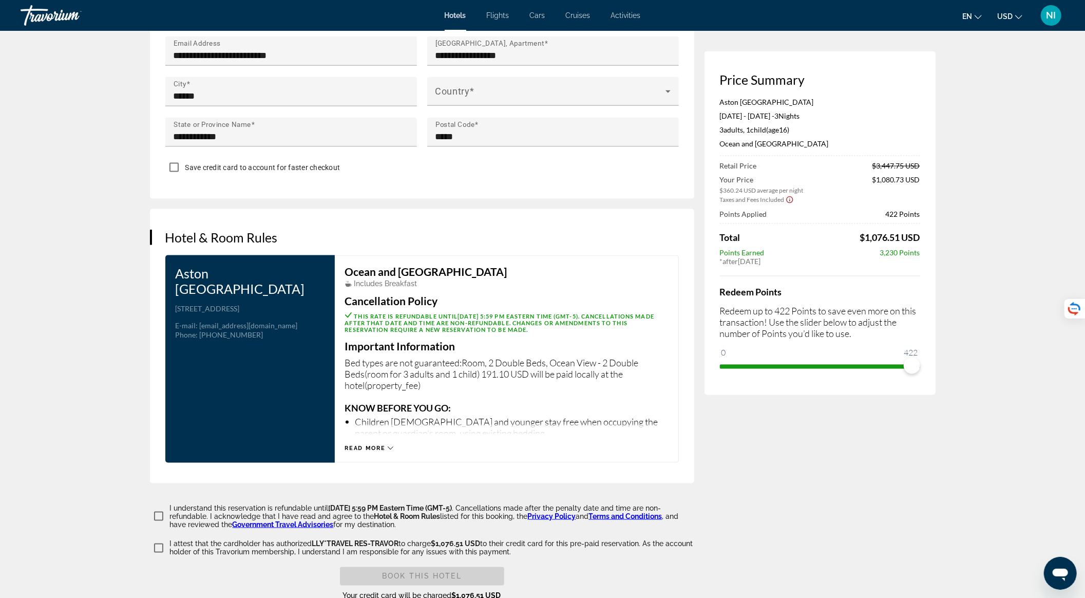
click at [397, 452] on div "Read more" at bounding box center [506, 438] width 323 height 28
click at [394, 447] on div "Read more" at bounding box center [506, 438] width 323 height 28
click at [386, 452] on div "Read more" at bounding box center [369, 448] width 49 height 7
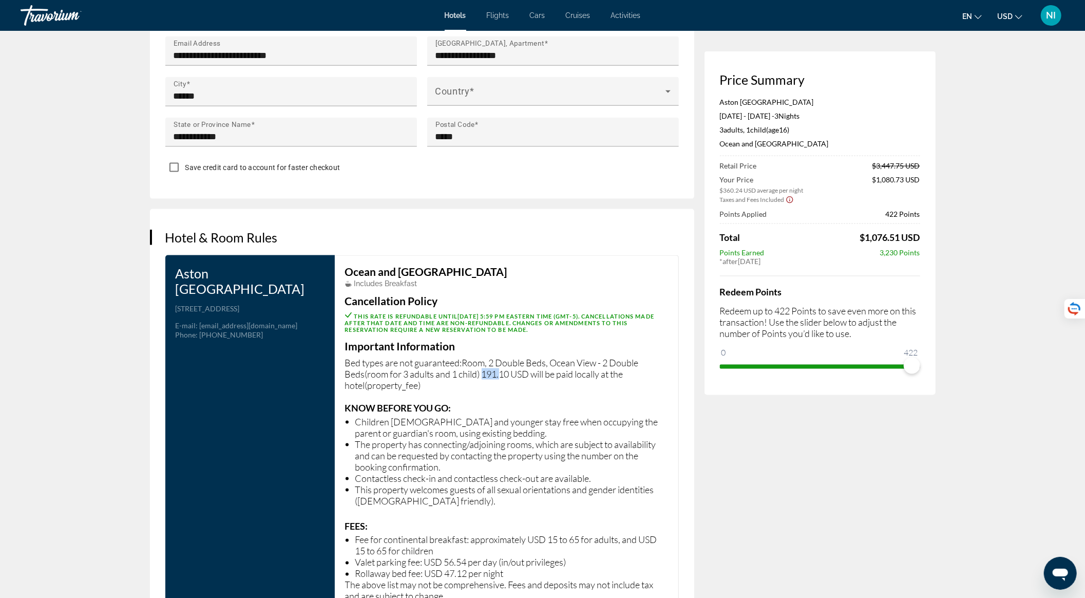
drag, startPoint x: 483, startPoint y: 380, endPoint x: 503, endPoint y: 379, distance: 20.1
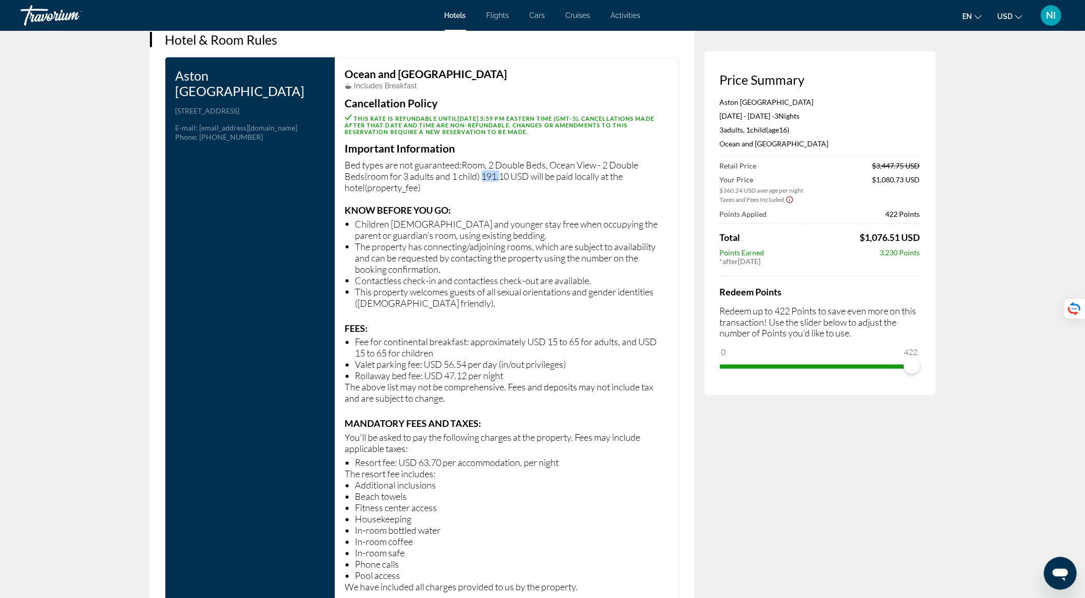
scroll to position [1370, 0]
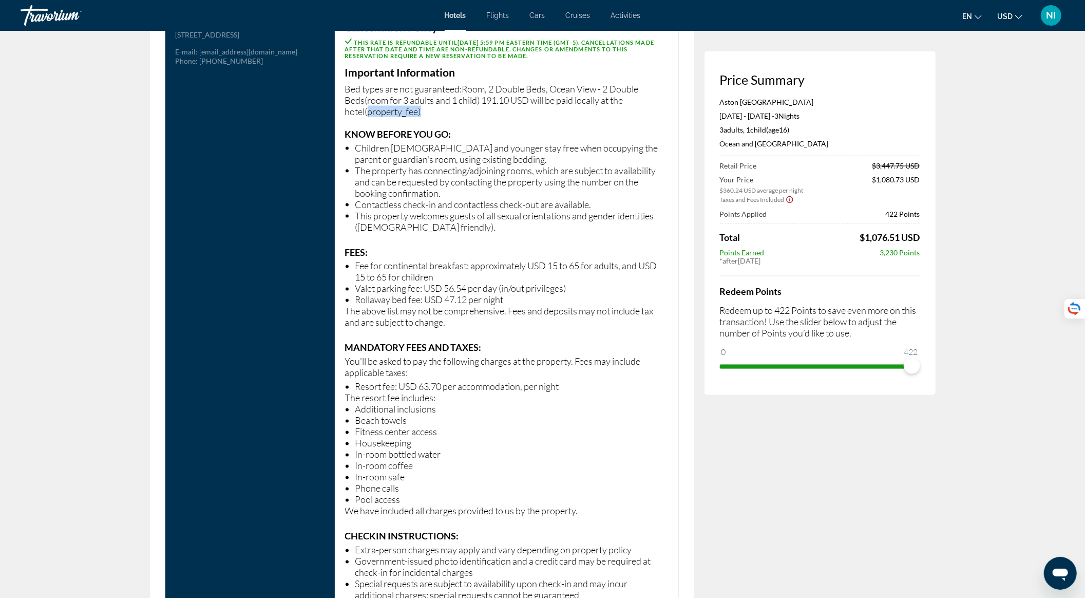
drag, startPoint x: 369, startPoint y: 121, endPoint x: 441, endPoint y: 118, distance: 72.0
click at [787, 196] on icon "Show Taxes and Fees disclaimer" at bounding box center [790, 199] width 8 height 9
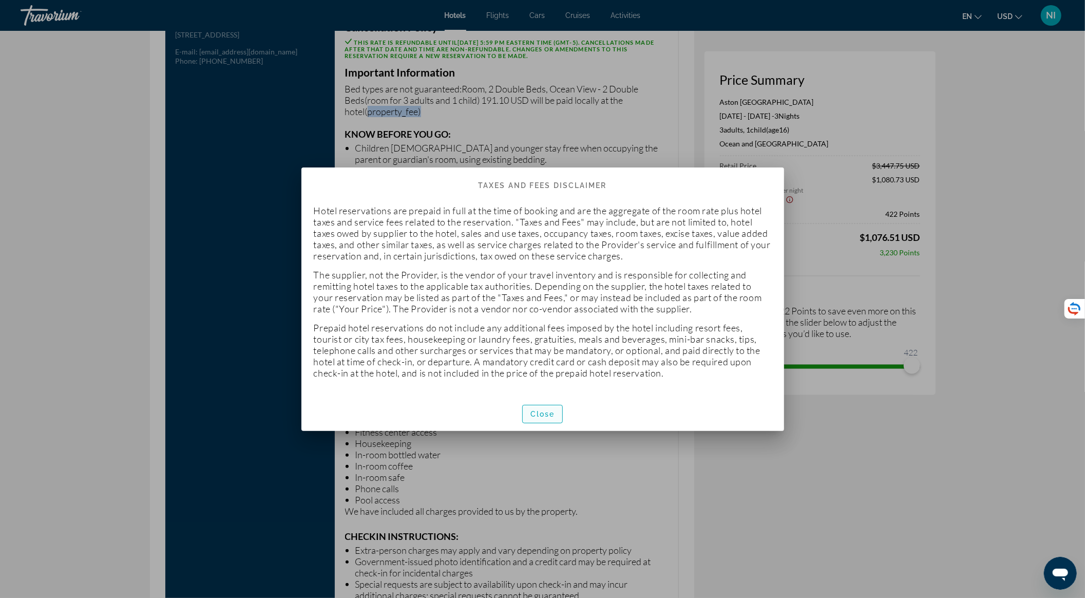
click at [549, 410] on span "Close" at bounding box center [543, 414] width 25 height 8
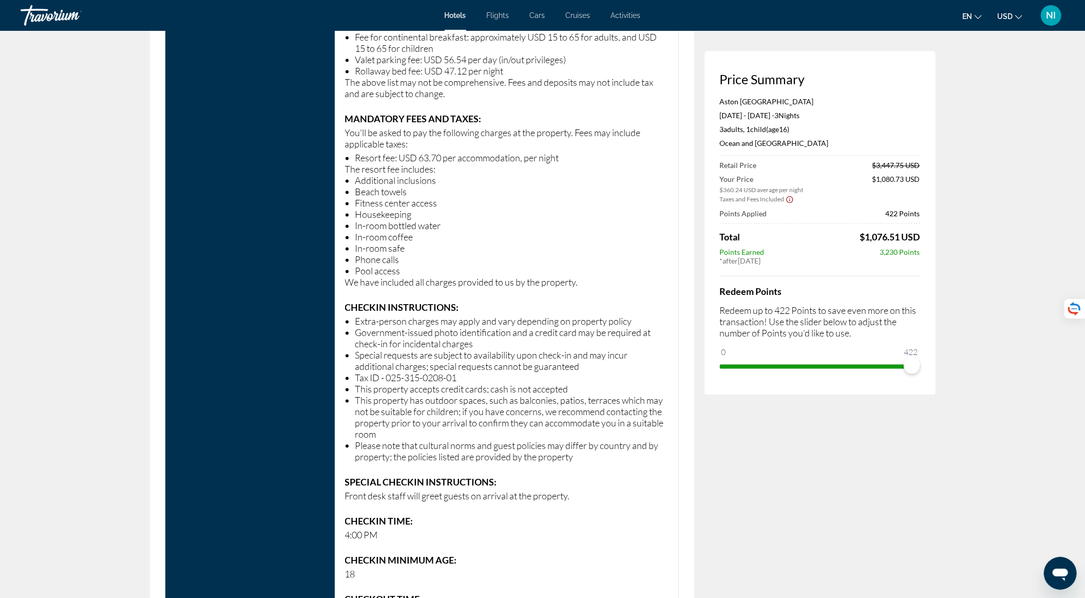
scroll to position [1575, 0]
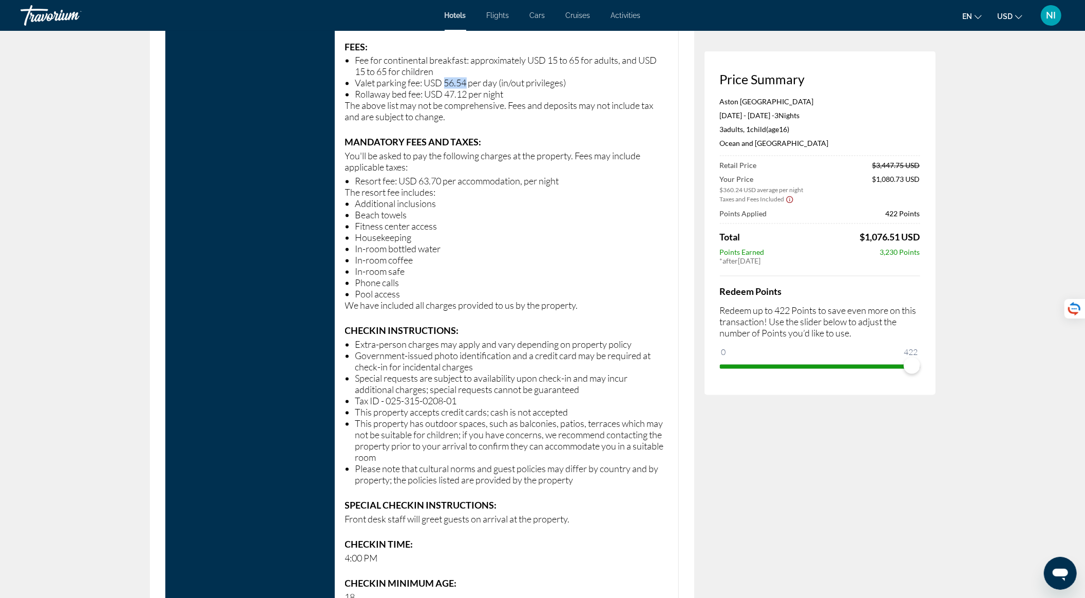
drag, startPoint x: 445, startPoint y: 86, endPoint x: 466, endPoint y: 90, distance: 21.9
click at [466, 89] on li "Valet parking fee: USD 56.54 per day (in/out privileges)" at bounding box center [511, 83] width 313 height 11
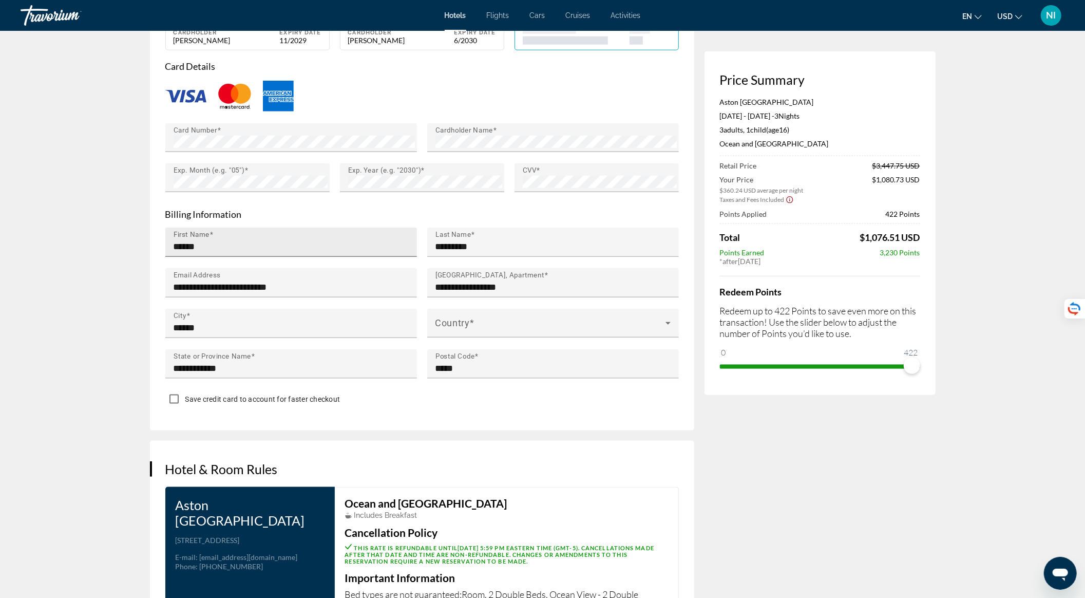
scroll to position [890, 0]
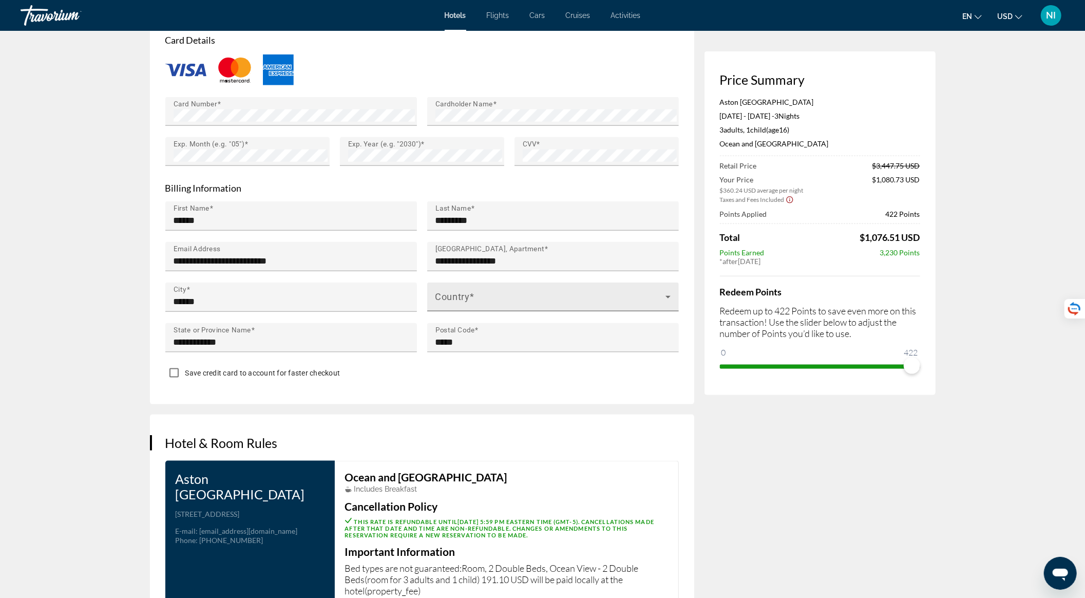
click at [476, 301] on div "Country" at bounding box center [553, 297] width 235 height 29
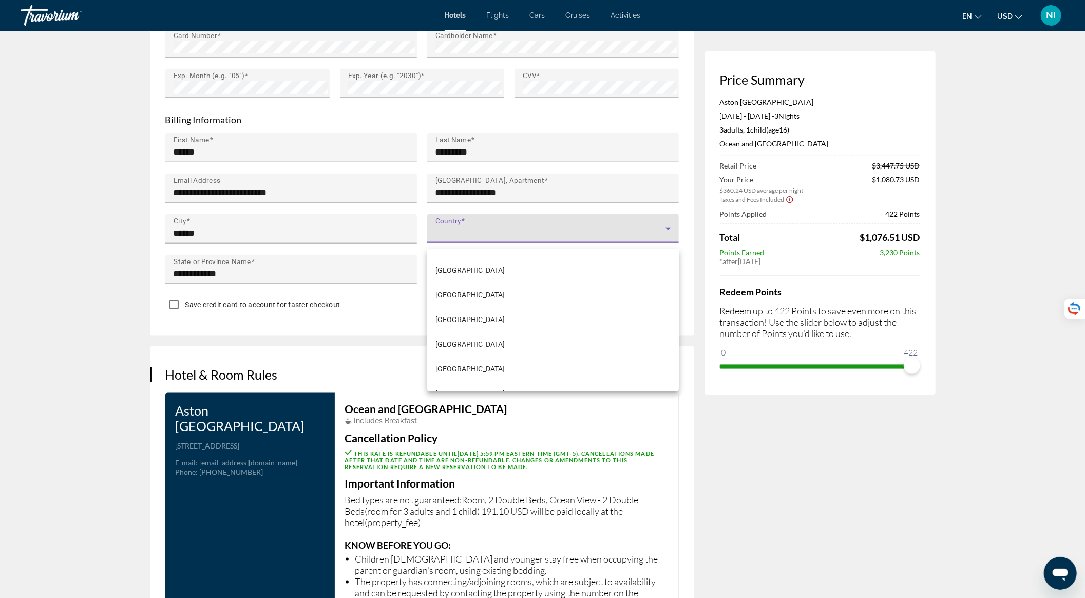
scroll to position [5890, 0]
click at [505, 339] on span "United States of America" at bounding box center [470, 343] width 69 height 12
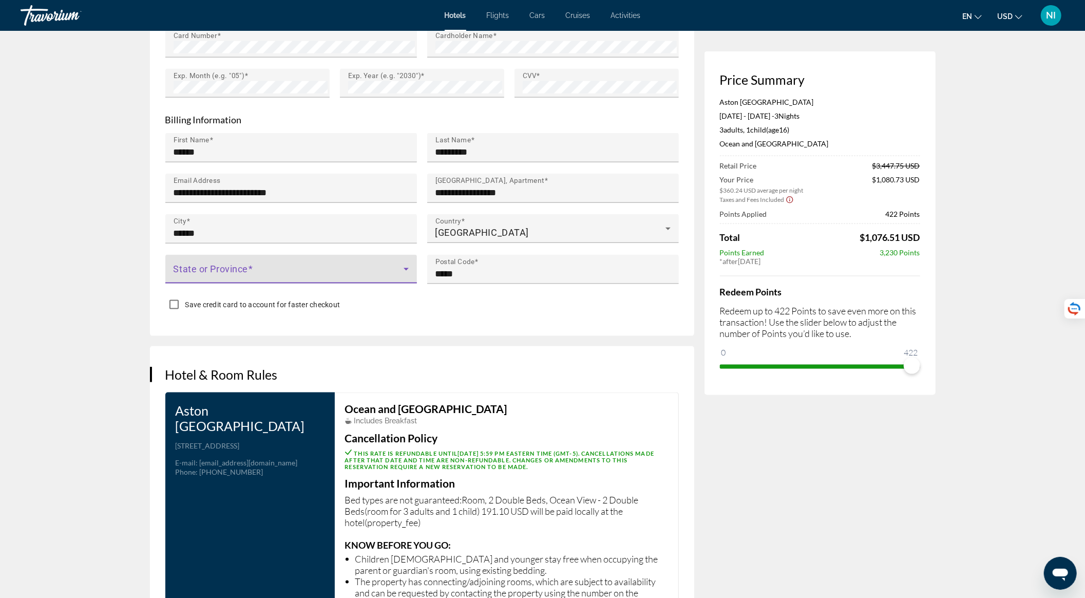
click at [379, 278] on span "Main content" at bounding box center [289, 273] width 230 height 12
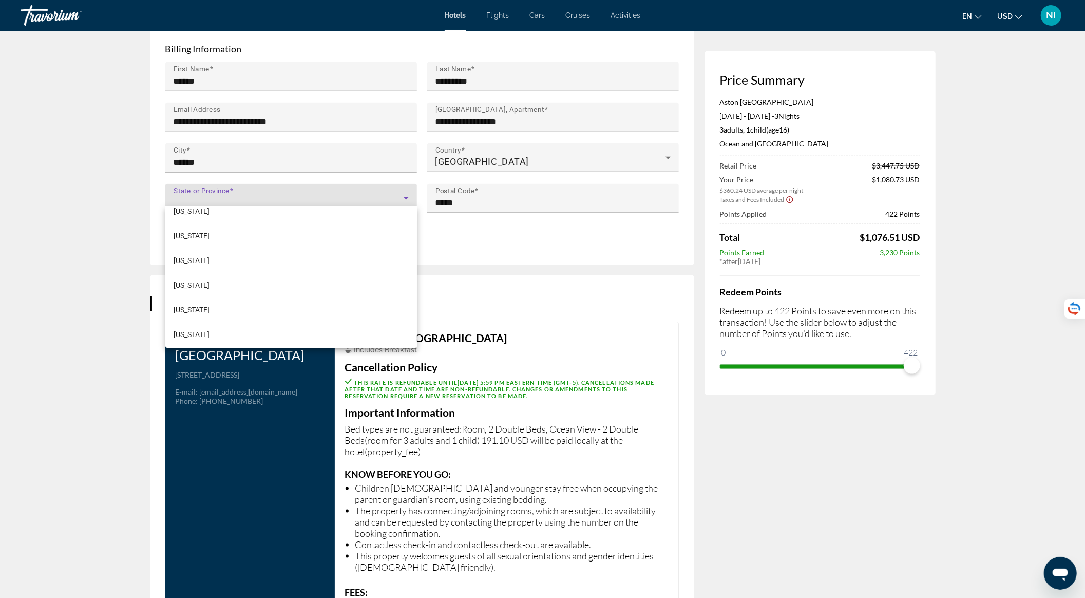
scroll to position [1027, 0]
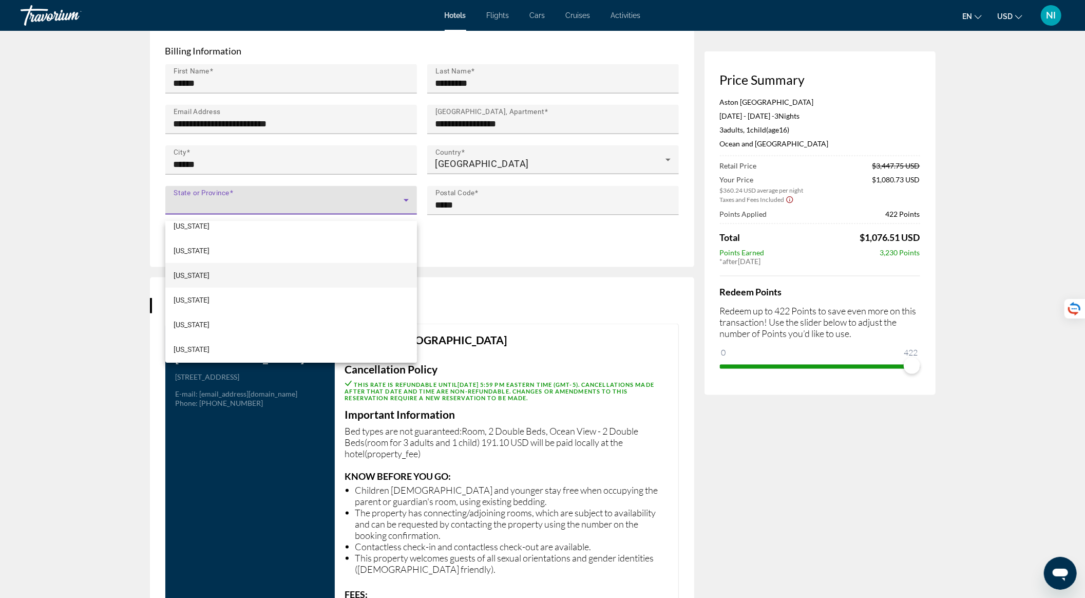
click at [269, 270] on mat-option "Pennsylvania" at bounding box center [291, 275] width 252 height 25
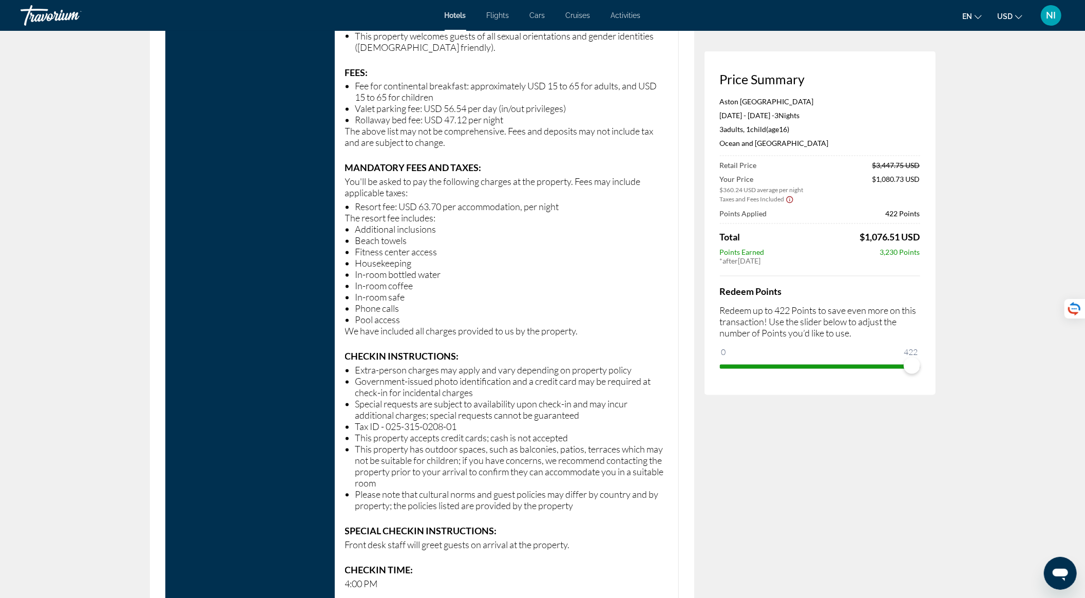
scroll to position [1495, 0]
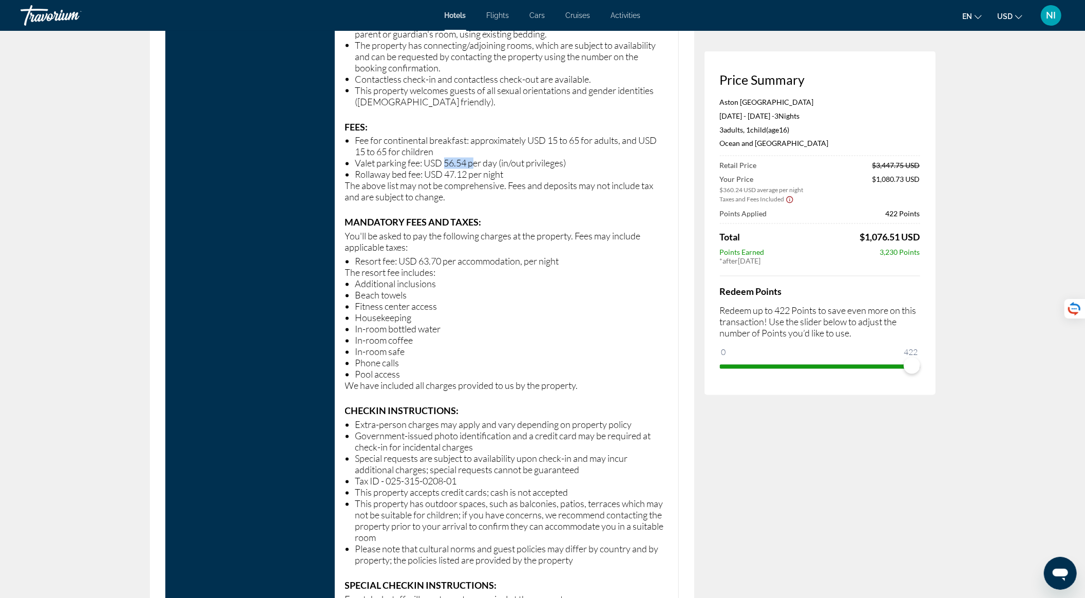
drag, startPoint x: 447, startPoint y: 171, endPoint x: 476, endPoint y: 169, distance: 28.8
click at [476, 169] on li "Valet parking fee: USD 56.54 per day (in/out privileges)" at bounding box center [511, 163] width 313 height 11
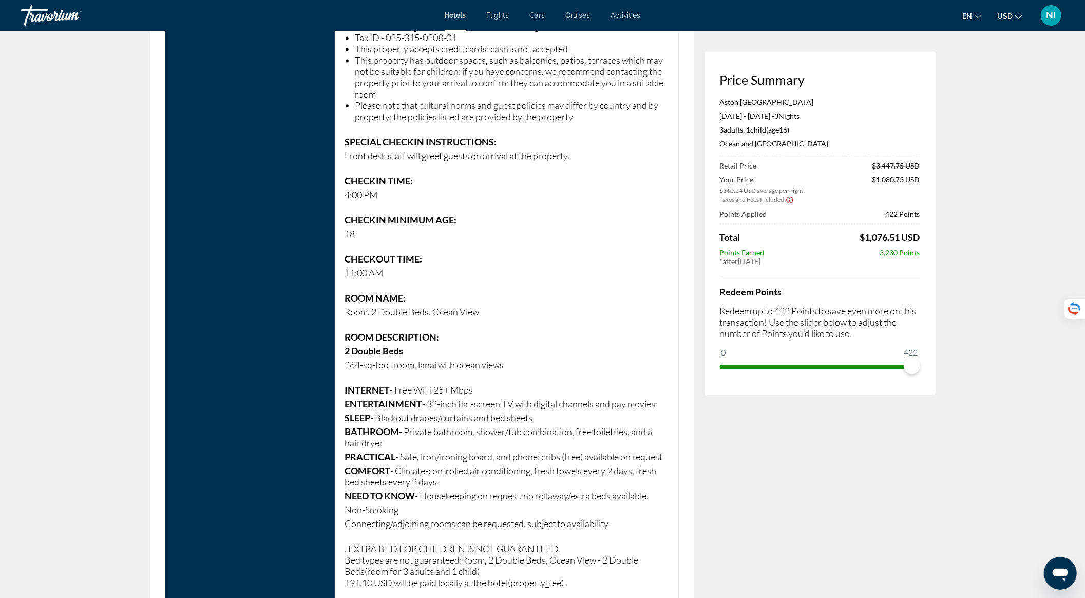
scroll to position [2111, 0]
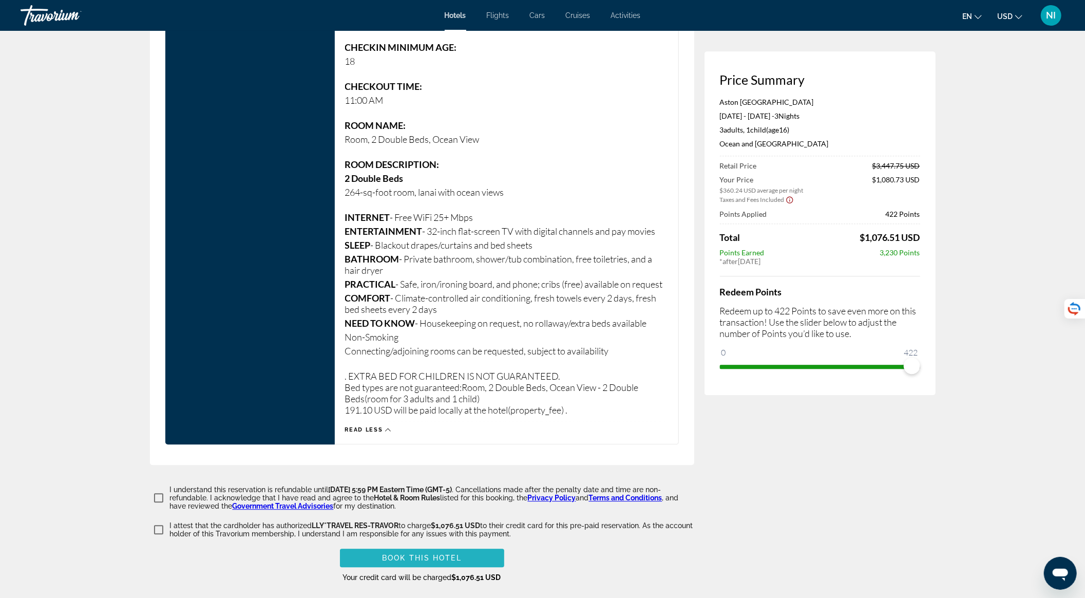
click at [392, 562] on span "Book this hotel" at bounding box center [422, 558] width 80 height 8
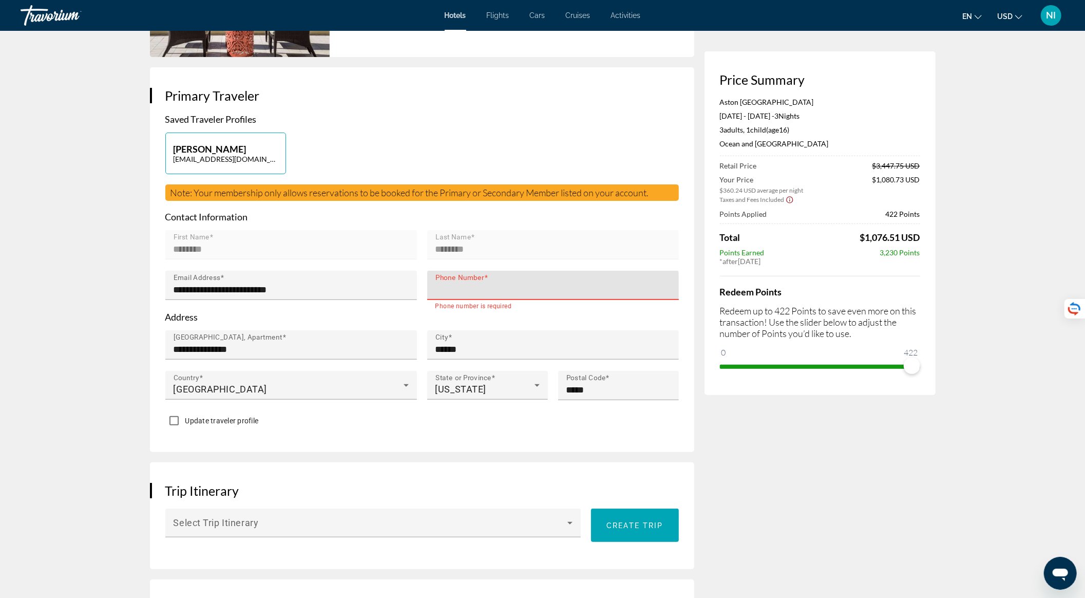
click at [480, 296] on input "Phone Number" at bounding box center [556, 290] width 241 height 12
click at [508, 296] on input "Phone Number" at bounding box center [556, 290] width 241 height 12
type input "**********"
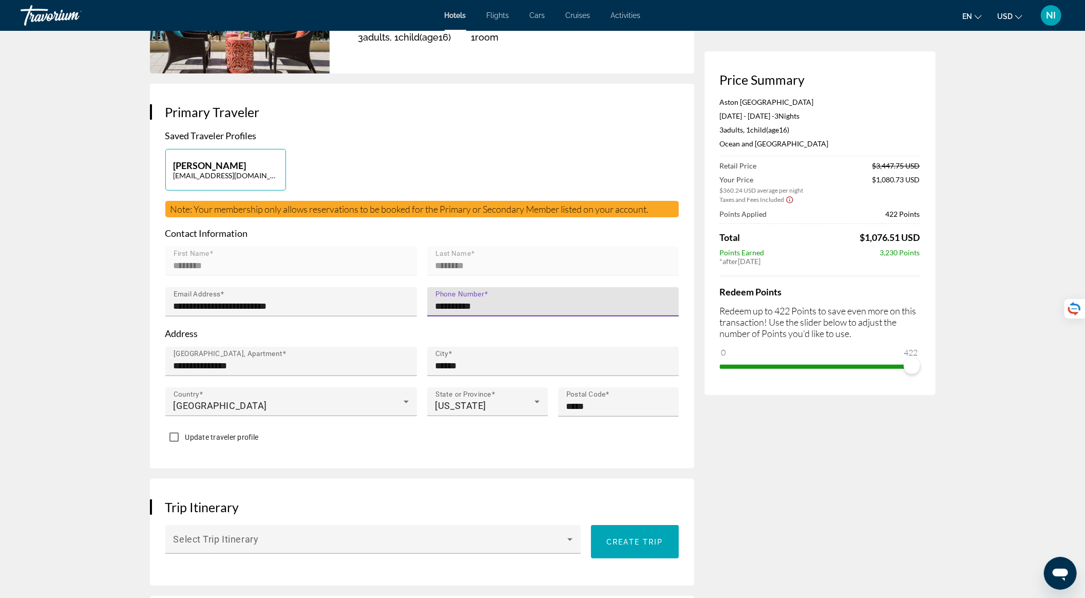
scroll to position [0, 0]
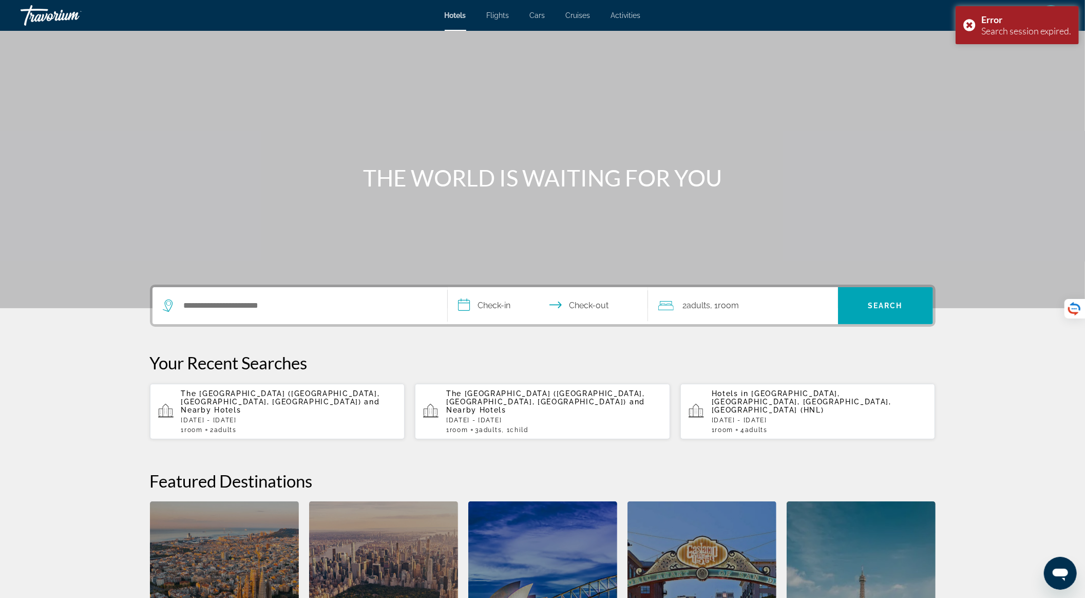
click at [259, 399] on p "The Twin Fin Hotel (Honolulu, HI, US) and Nearby Hotels" at bounding box center [289, 401] width 216 height 25
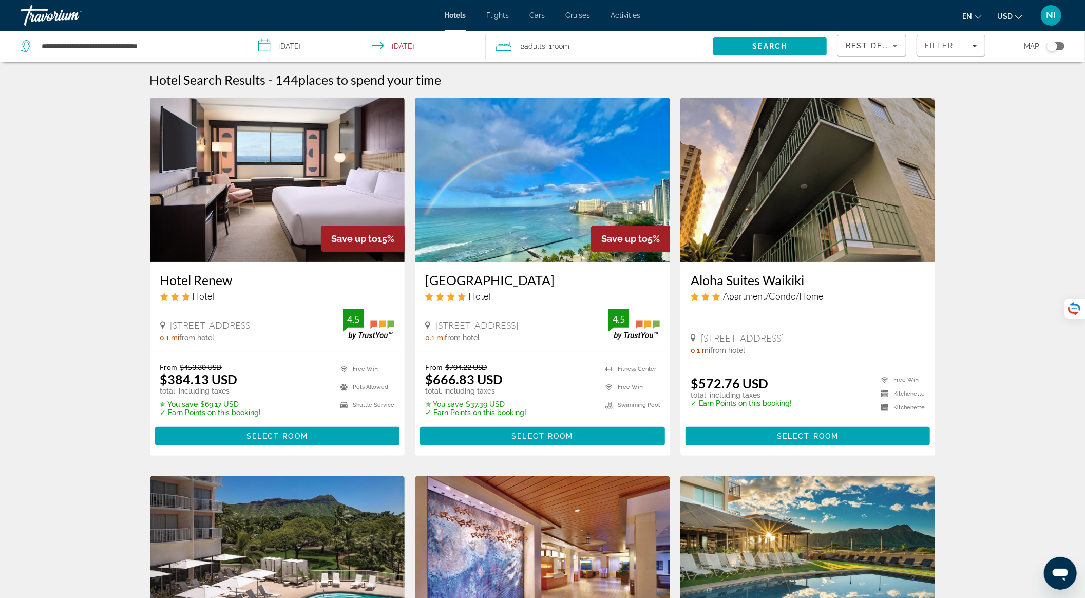
click at [564, 37] on div "2 Adult Adults , 1 Room rooms" at bounding box center [604, 46] width 217 height 31
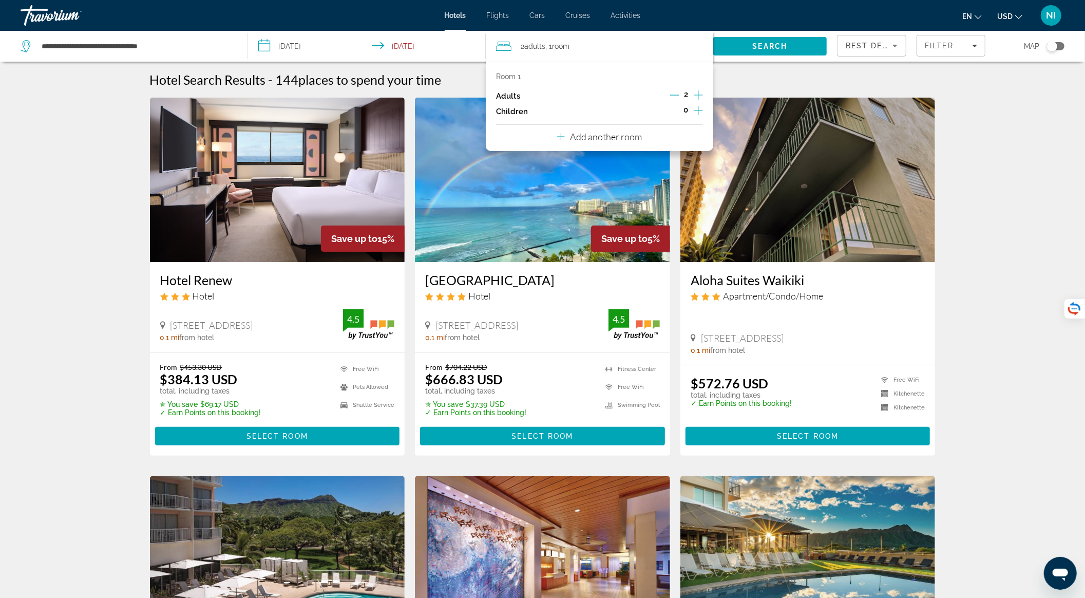
click at [699, 95] on icon "Increment adults" at bounding box center [698, 95] width 9 height 12
click at [700, 111] on icon "Increment children" at bounding box center [698, 110] width 9 height 12
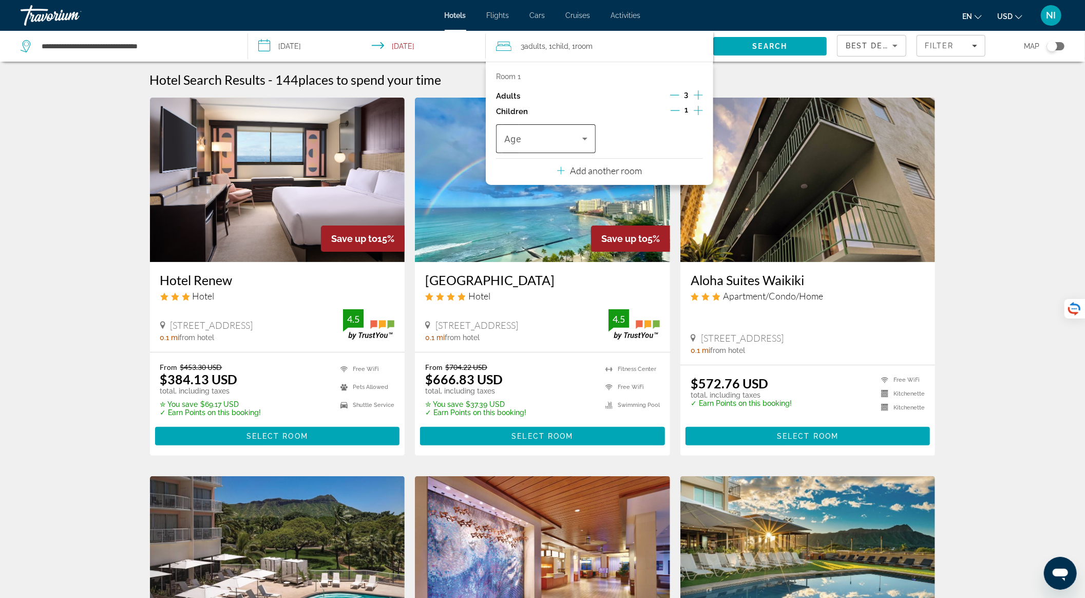
click at [570, 139] on span "Travelers: 3 adults, 1 child" at bounding box center [543, 139] width 78 height 12
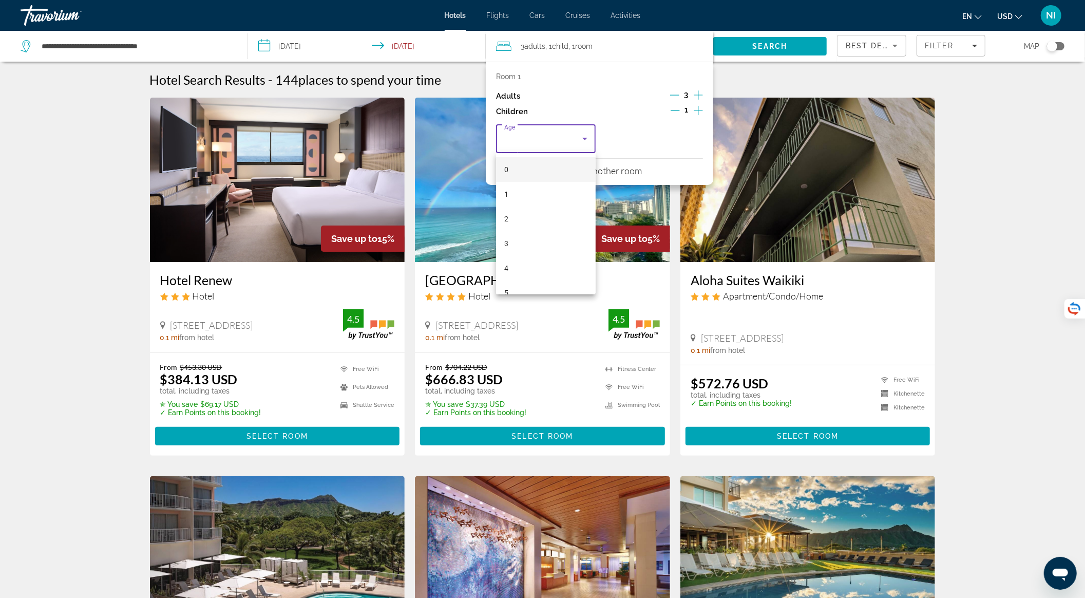
scroll to position [274, 0]
click at [553, 282] on mat-option "16" at bounding box center [546, 290] width 100 height 25
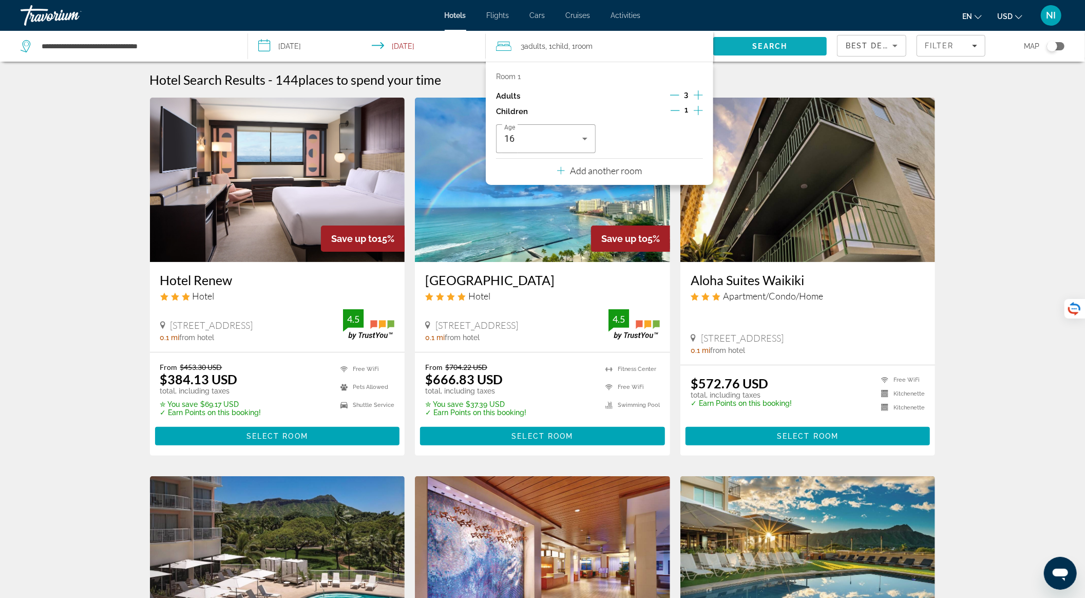
click at [779, 42] on span "Search" at bounding box center [770, 46] width 35 height 8
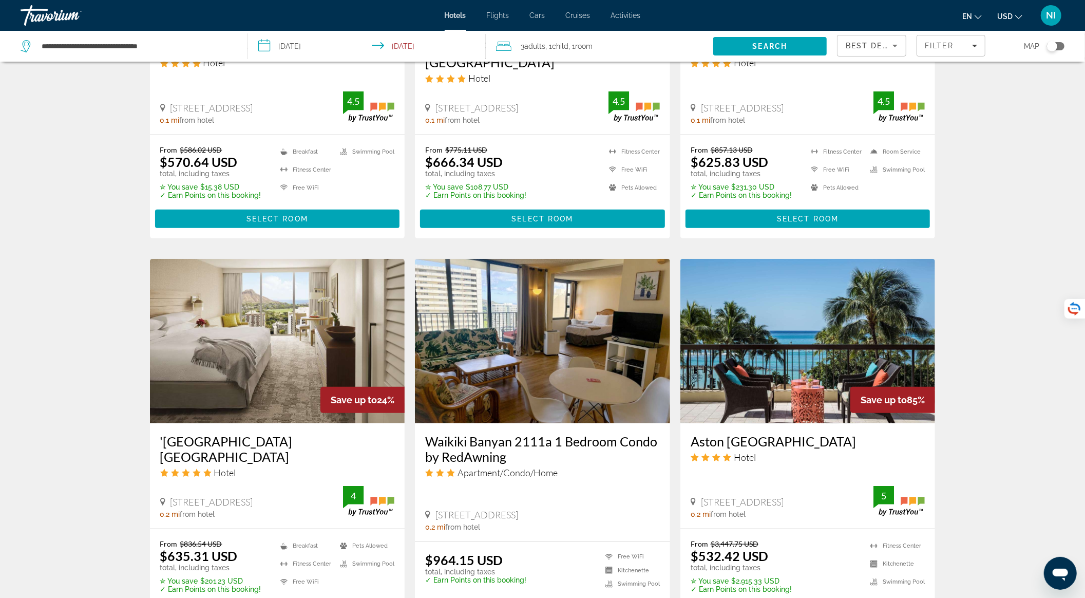
scroll to position [616, 0]
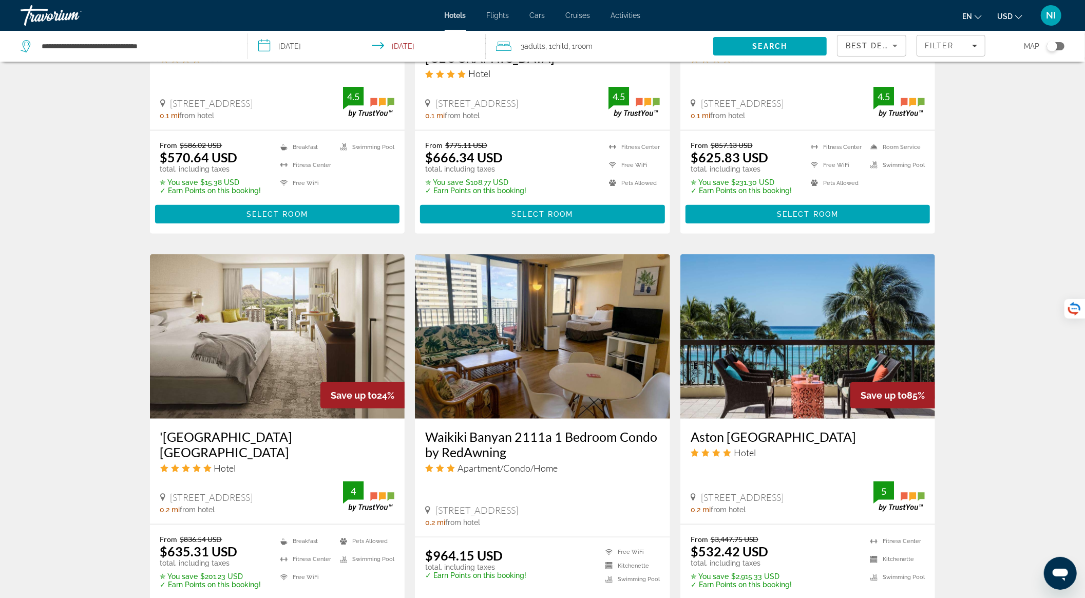
click at [265, 342] on img "Main content" at bounding box center [277, 336] width 255 height 164
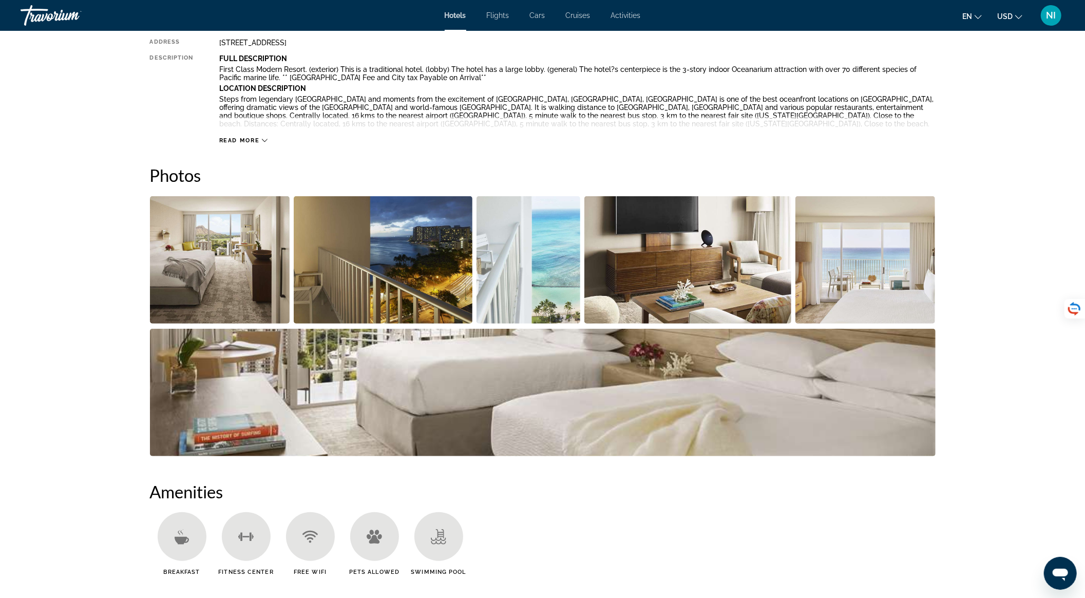
scroll to position [548, 0]
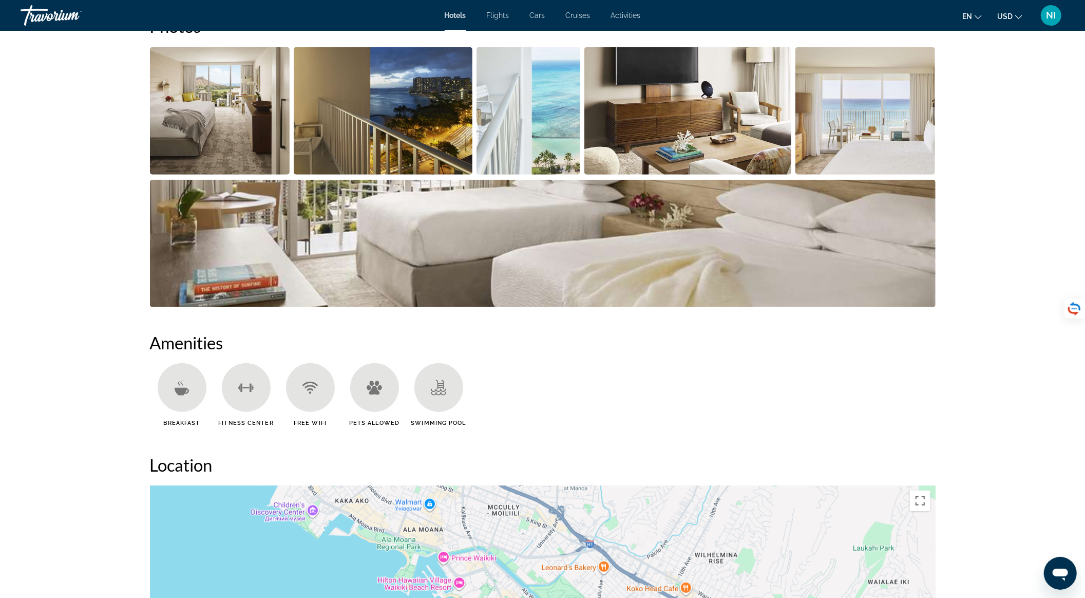
click at [198, 148] on img "Open full-screen image slider" at bounding box center [220, 110] width 140 height 127
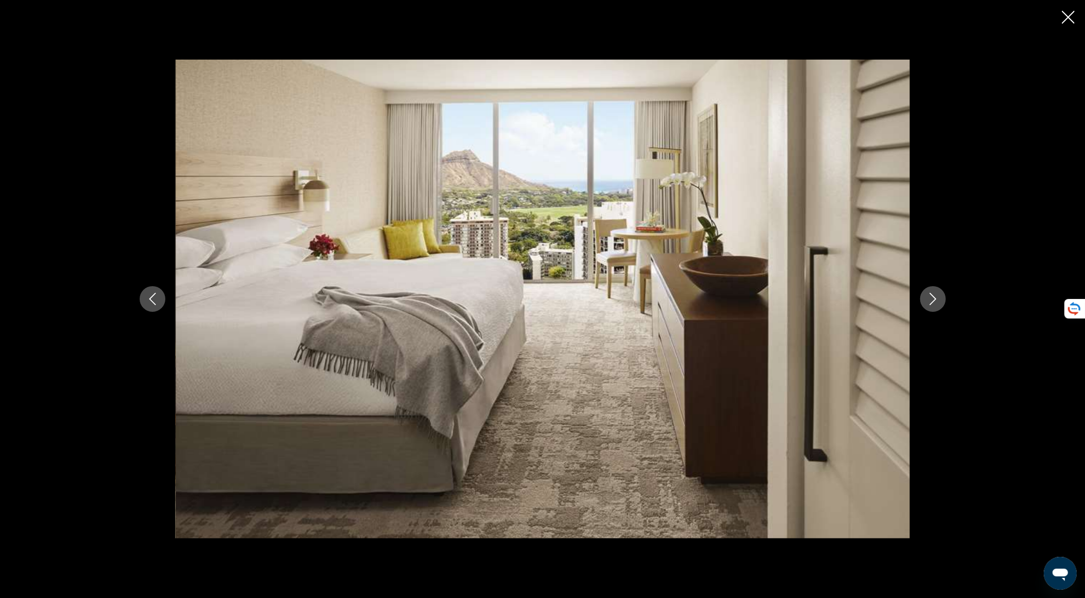
click at [940, 297] on button "Next image" at bounding box center [934, 299] width 26 height 26
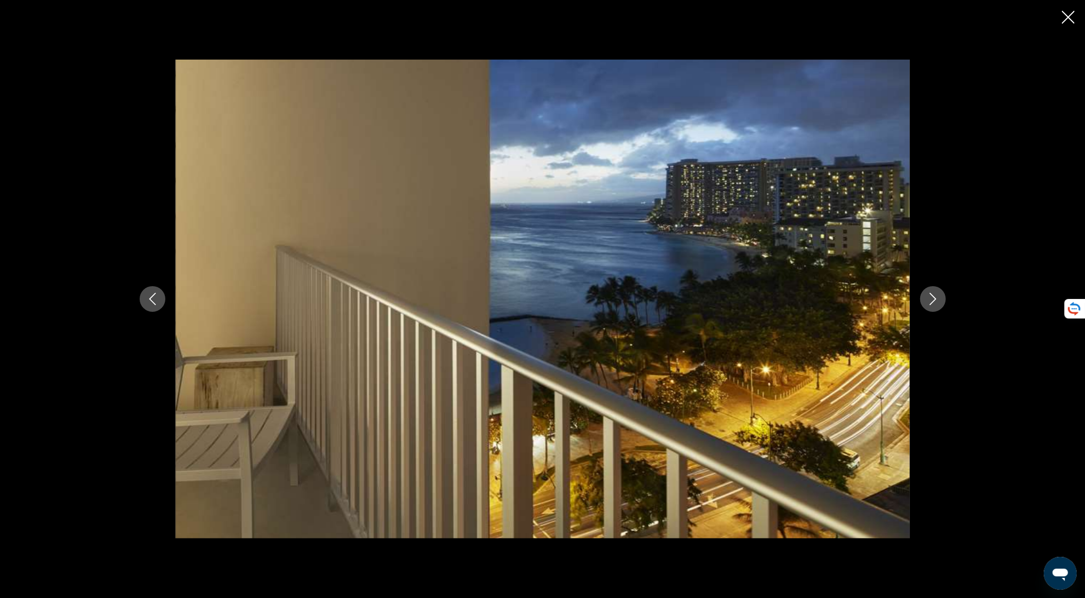
click at [940, 297] on button "Next image" at bounding box center [934, 299] width 26 height 26
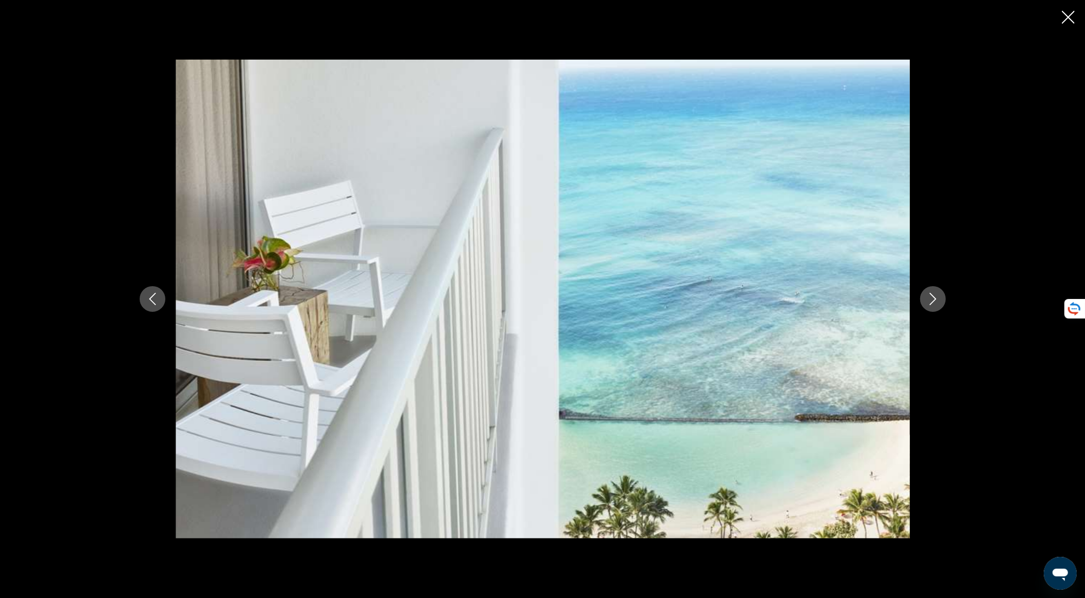
click at [938, 297] on icon "Next image" at bounding box center [933, 299] width 12 height 12
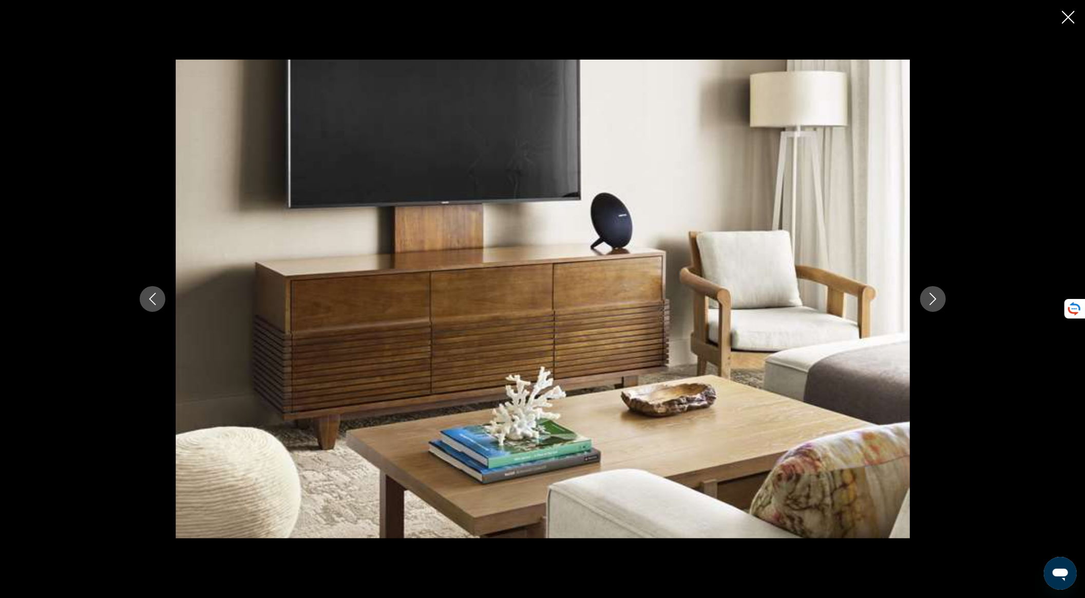
click at [938, 297] on icon "Next image" at bounding box center [933, 299] width 12 height 12
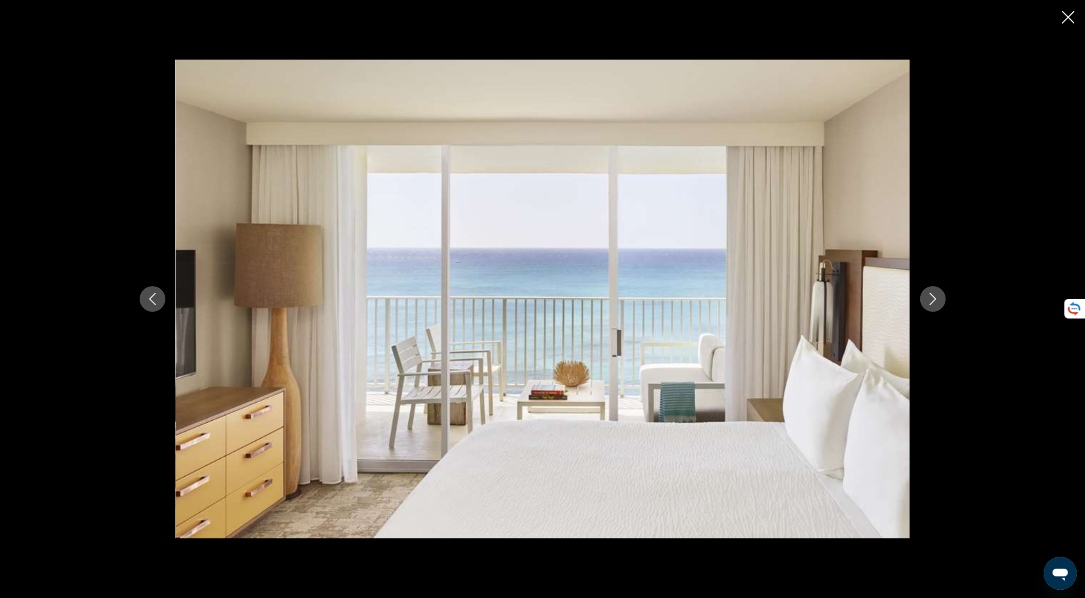
click at [938, 297] on icon "Next image" at bounding box center [933, 299] width 12 height 12
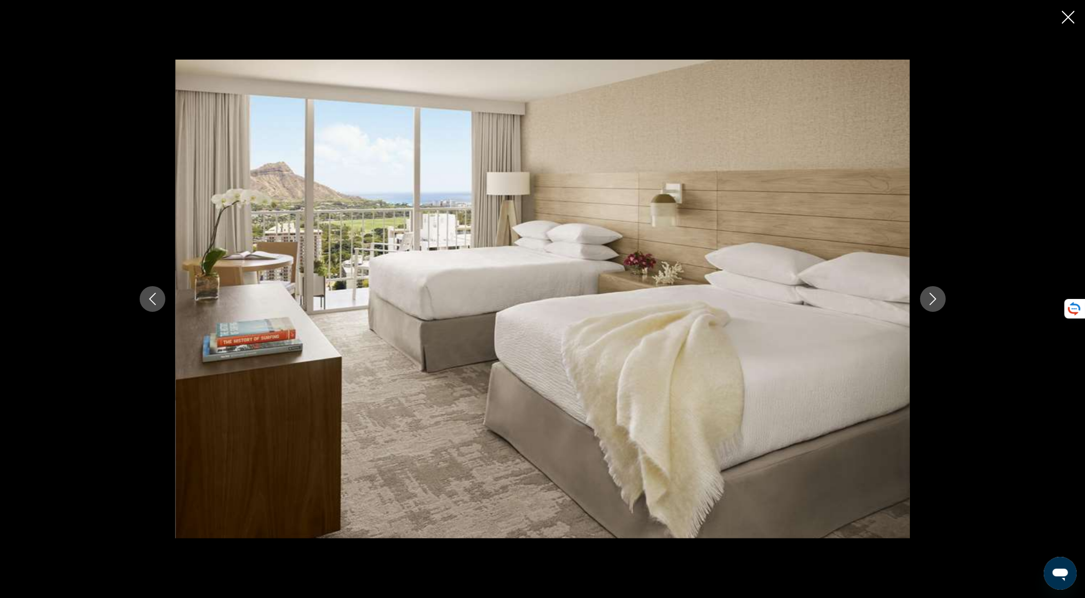
click at [938, 297] on icon "Next image" at bounding box center [933, 299] width 12 height 12
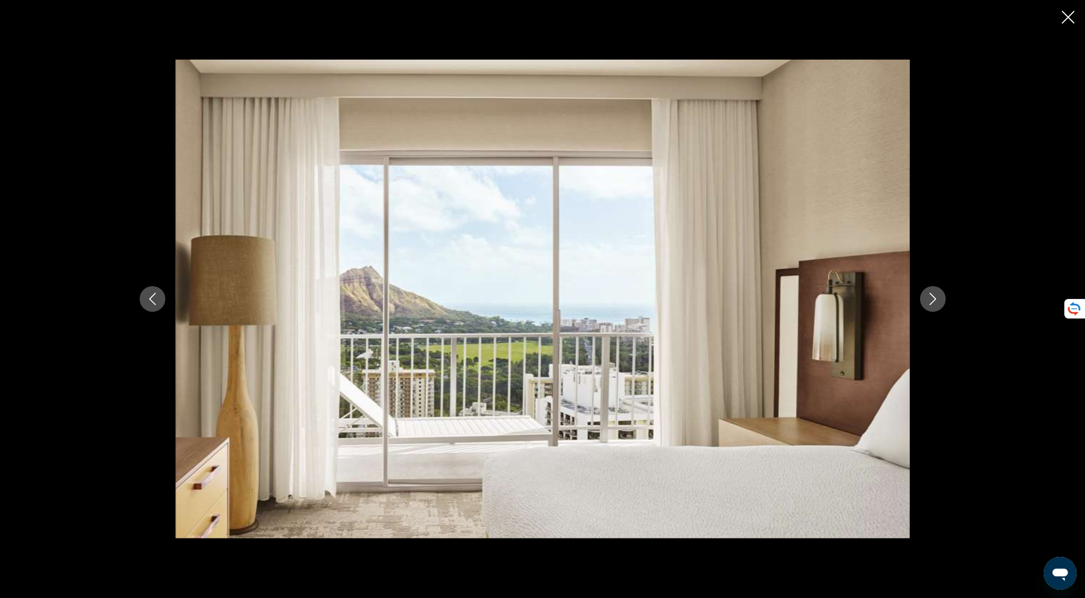
click at [938, 297] on icon "Next image" at bounding box center [933, 299] width 12 height 12
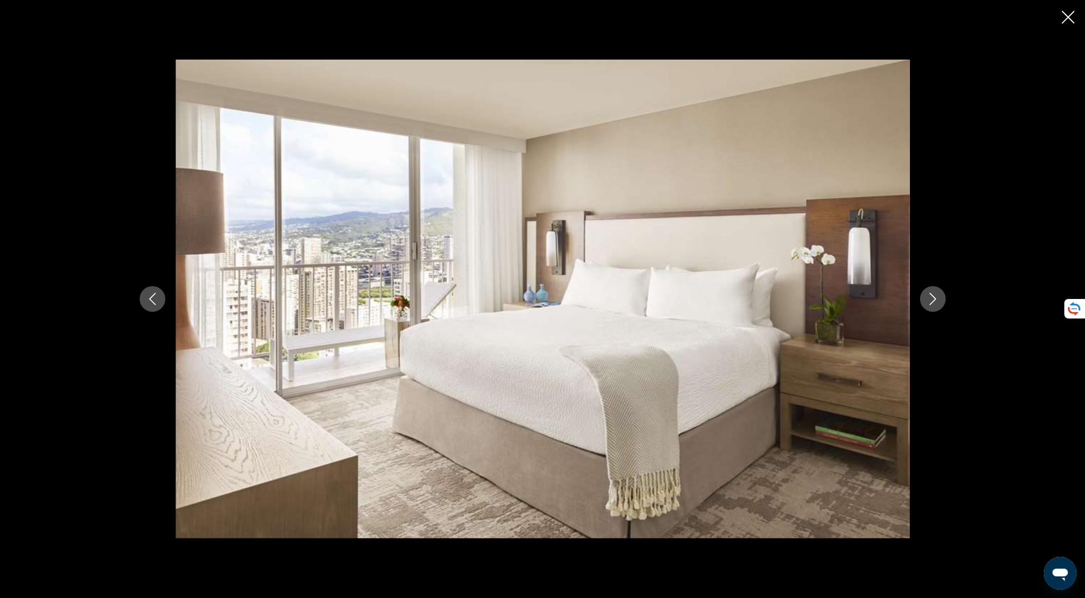
click at [938, 297] on icon "Next image" at bounding box center [933, 299] width 12 height 12
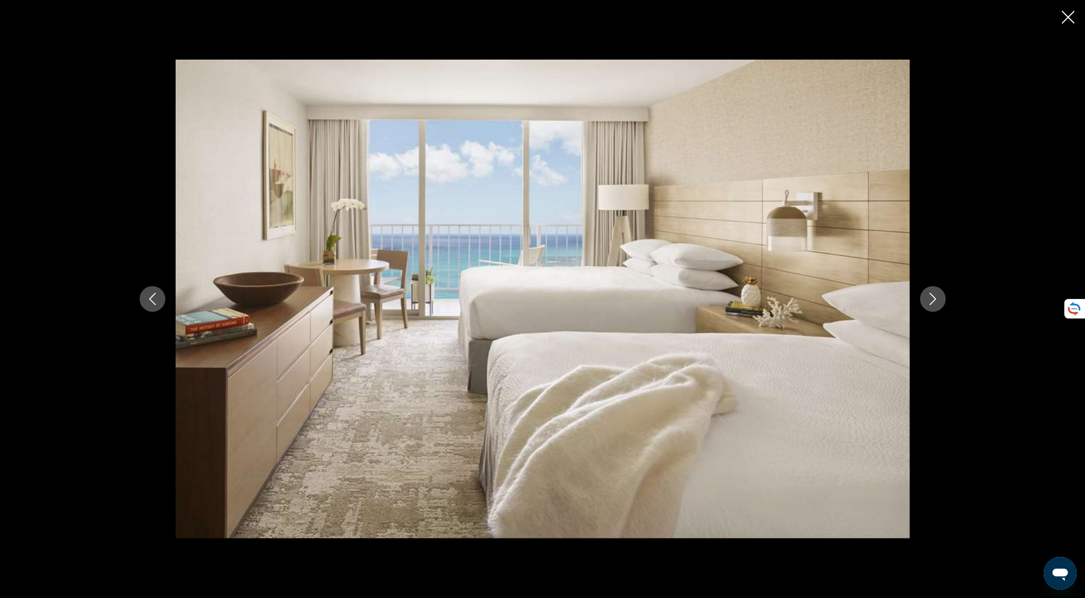
click at [1074, 18] on icon "Close slideshow" at bounding box center [1068, 17] width 13 height 13
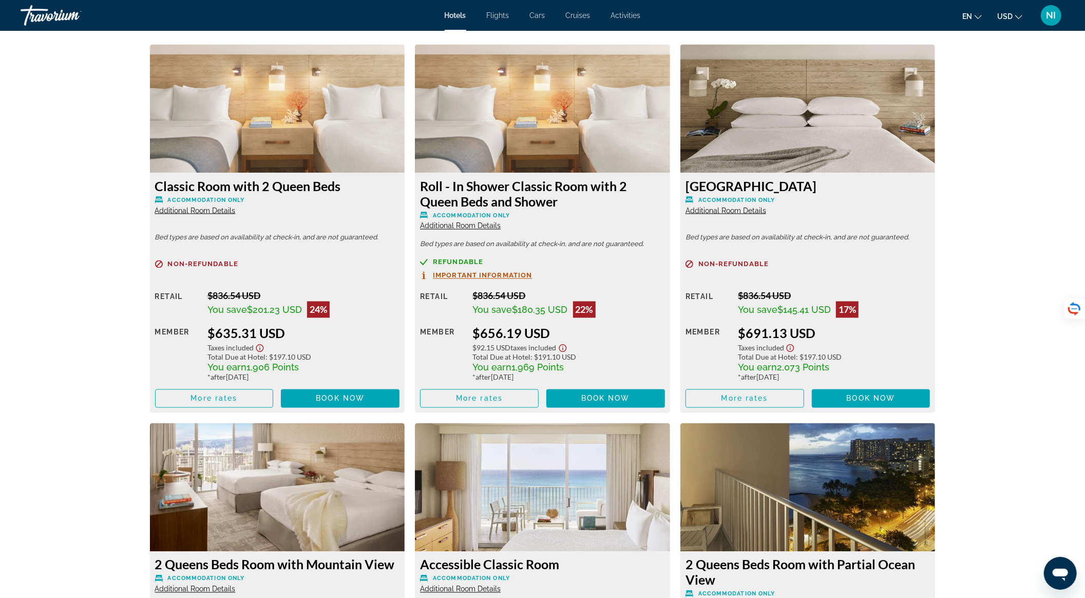
scroll to position [1370, 0]
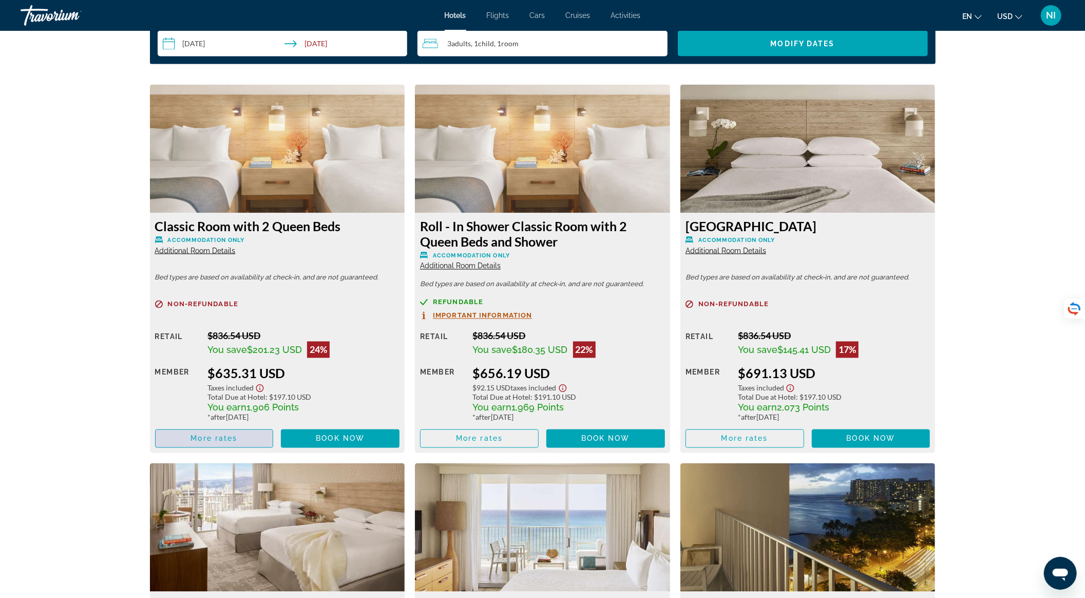
click at [258, 444] on span "Main content" at bounding box center [215, 438] width 118 height 25
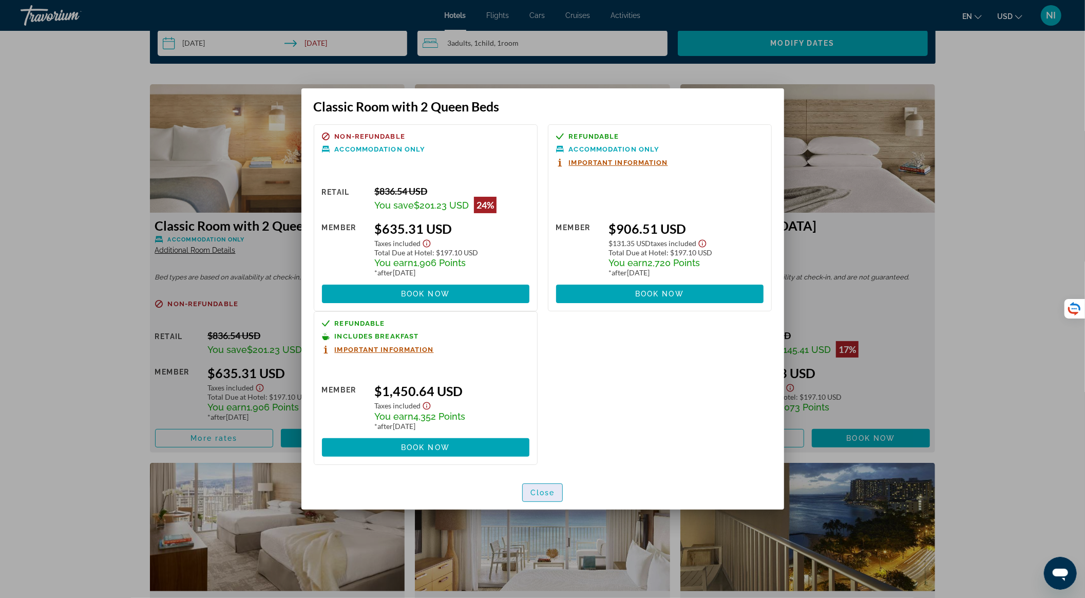
click at [548, 492] on span "Close" at bounding box center [543, 493] width 25 height 8
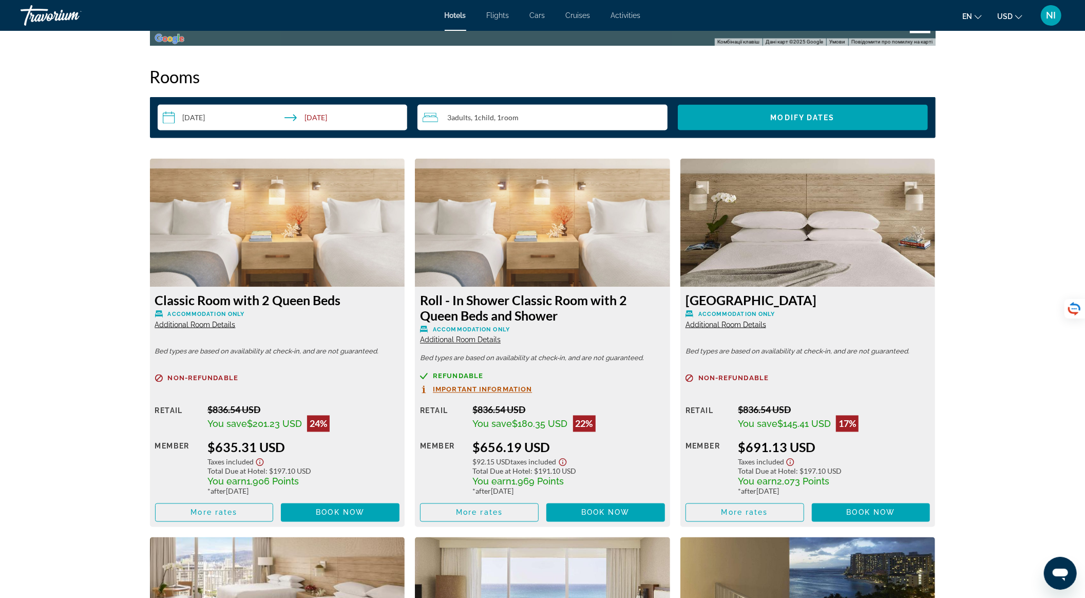
scroll to position [1301, 0]
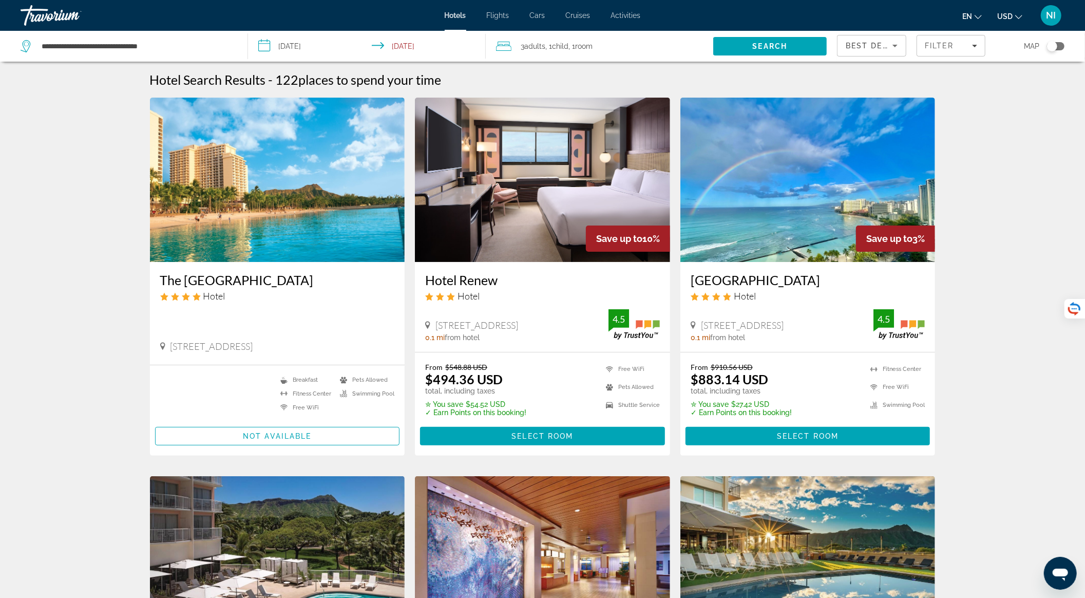
click at [855, 42] on span "Best Deals" at bounding box center [872, 46] width 53 height 8
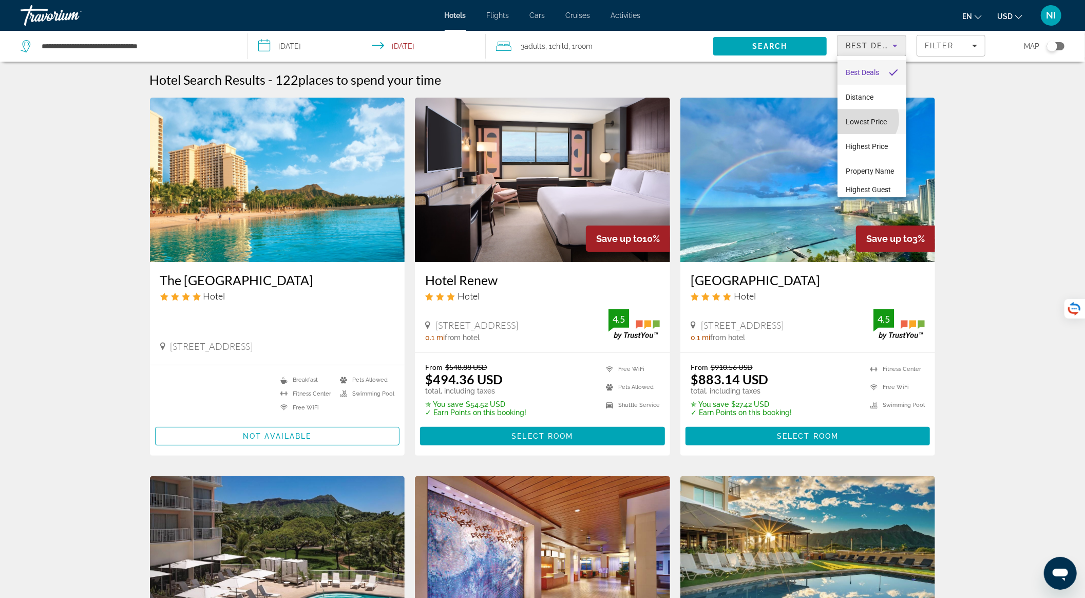
click at [866, 119] on span "Lowest Price" at bounding box center [866, 122] width 41 height 8
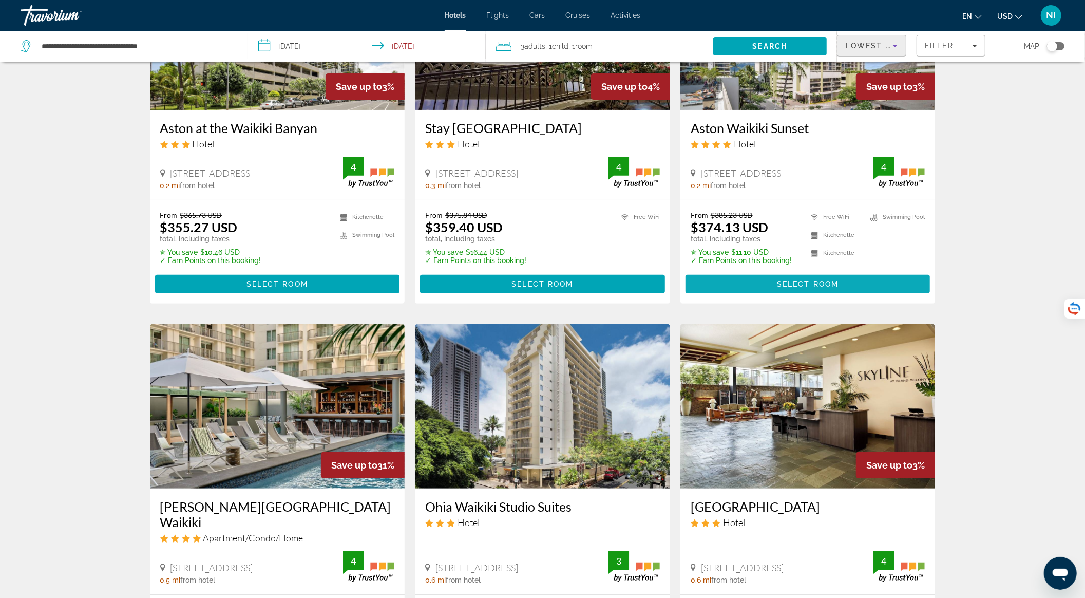
scroll to position [68, 0]
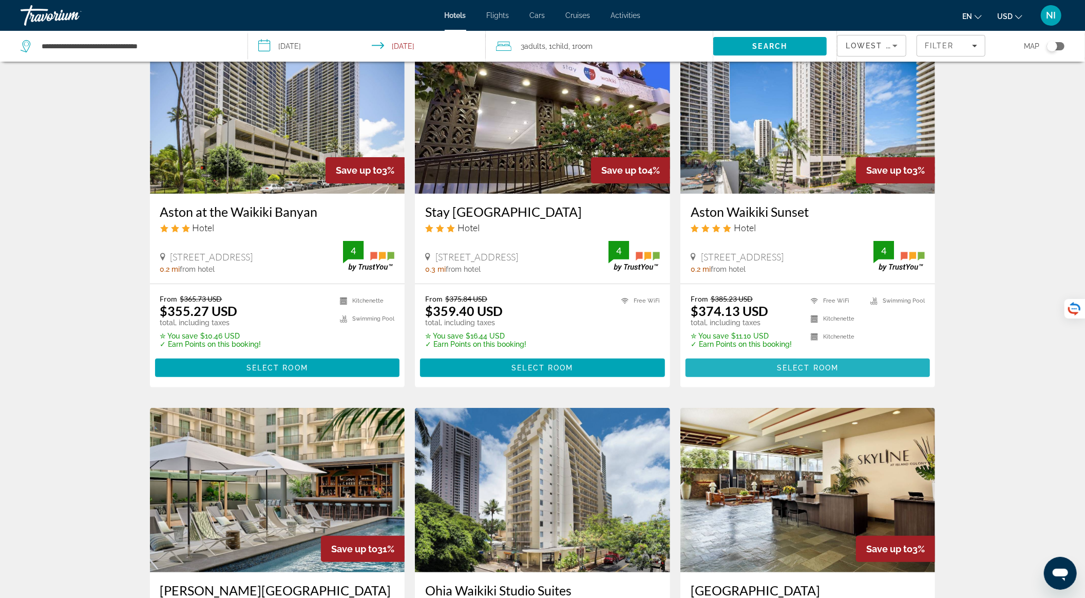
click at [798, 364] on span "Select Room" at bounding box center [808, 368] width 62 height 8
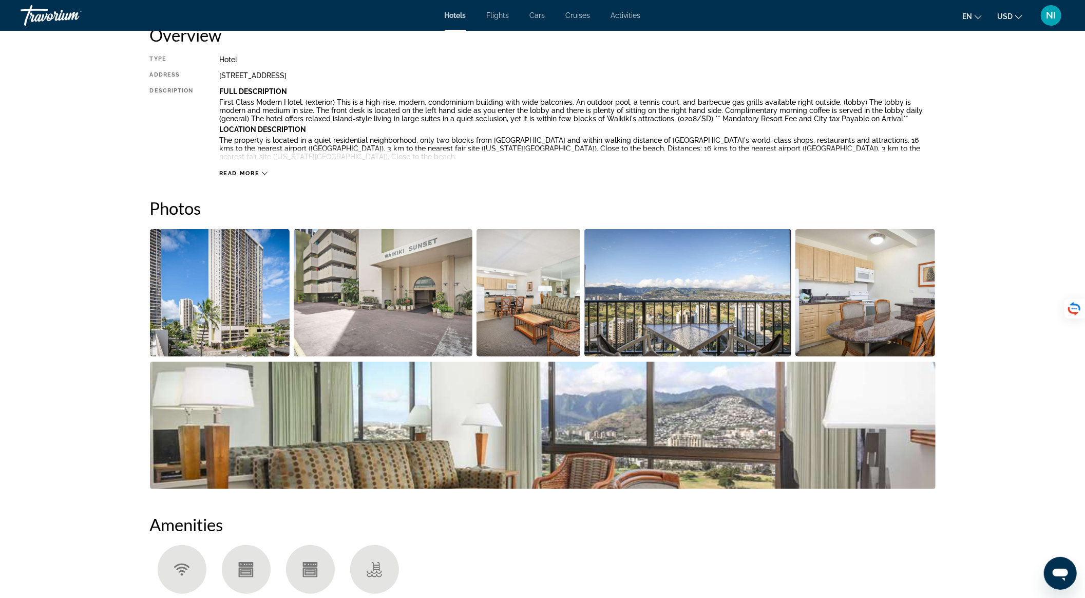
scroll to position [479, 0]
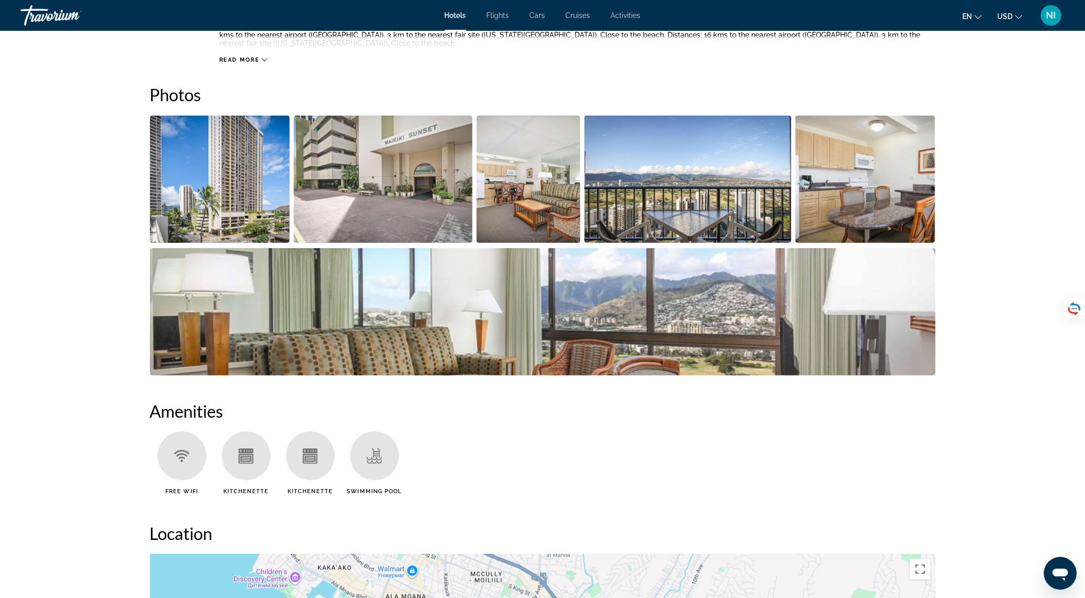
click at [277, 200] on img "Open full-screen image slider" at bounding box center [220, 179] width 140 height 127
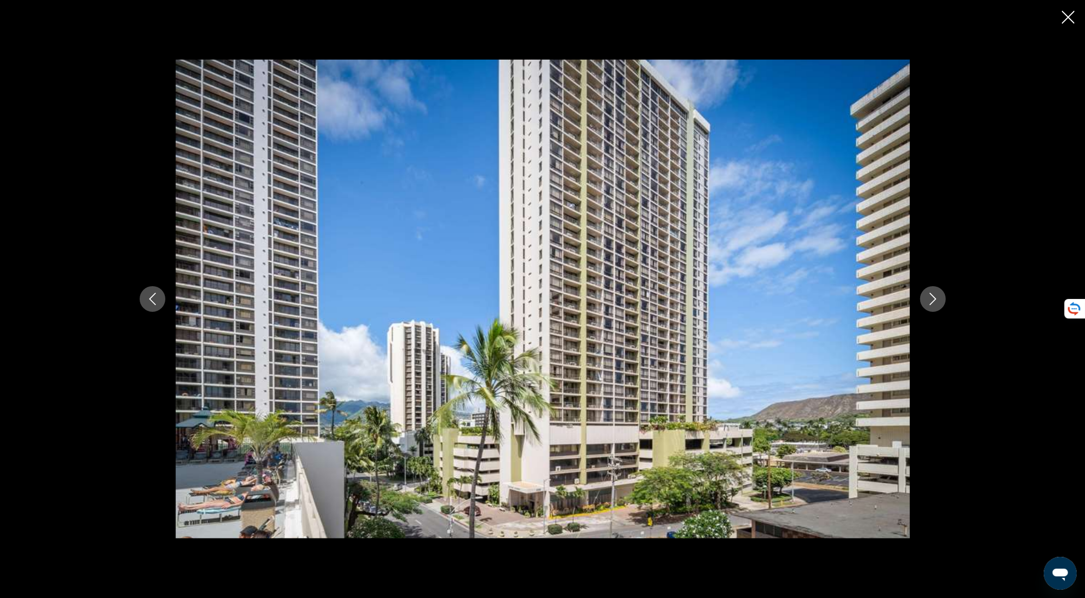
click at [932, 293] on icon "Next image" at bounding box center [933, 299] width 12 height 12
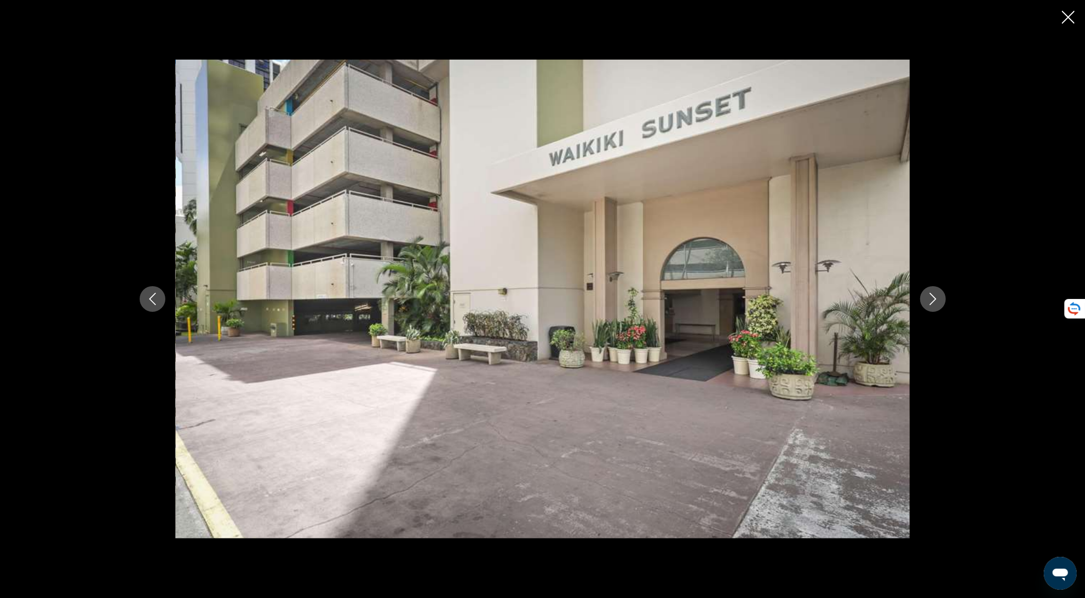
click at [932, 293] on icon "Next image" at bounding box center [933, 299] width 12 height 12
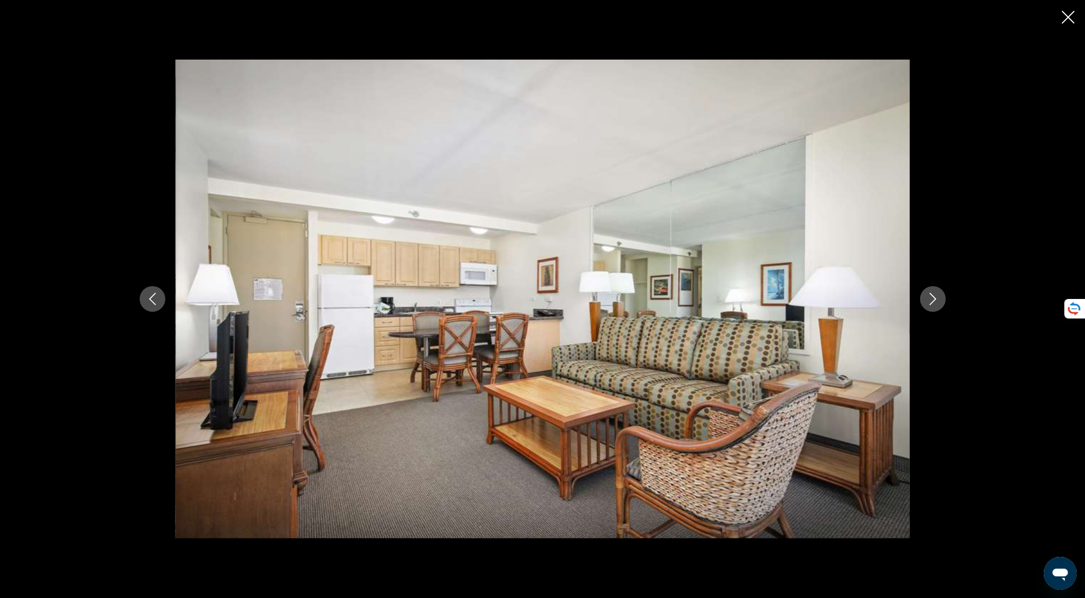
click at [932, 293] on icon "Next image" at bounding box center [933, 299] width 12 height 12
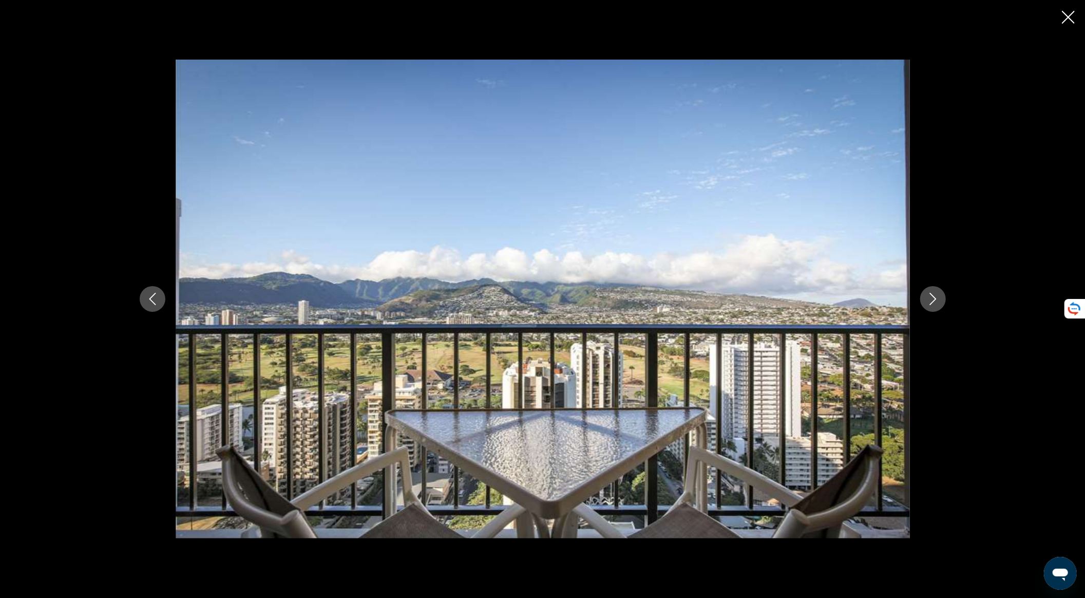
click at [932, 296] on icon "Next image" at bounding box center [933, 299] width 12 height 12
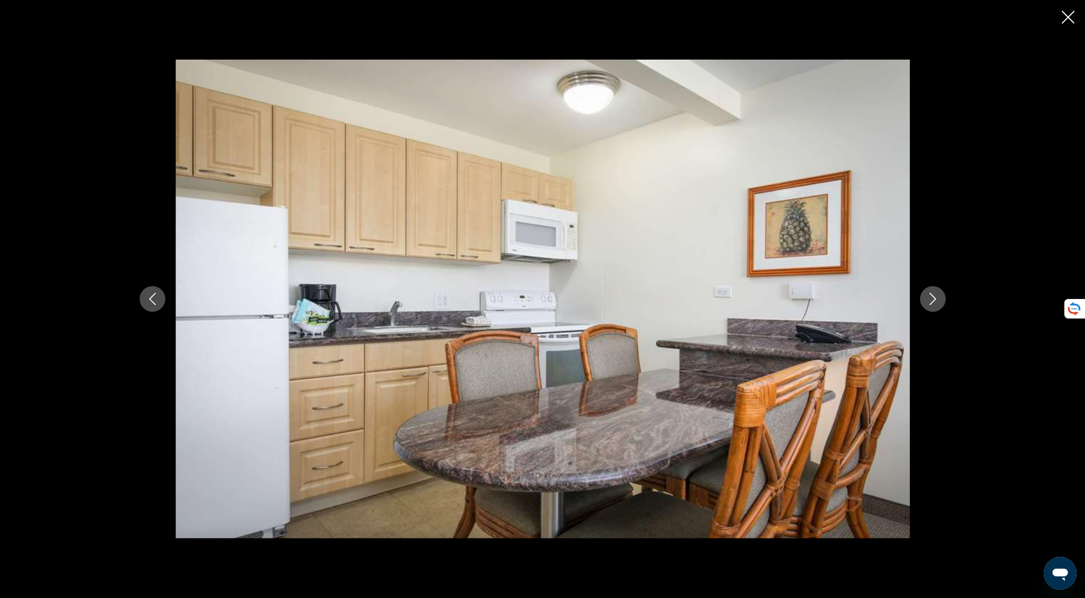
click at [932, 297] on icon "Next image" at bounding box center [933, 299] width 12 height 12
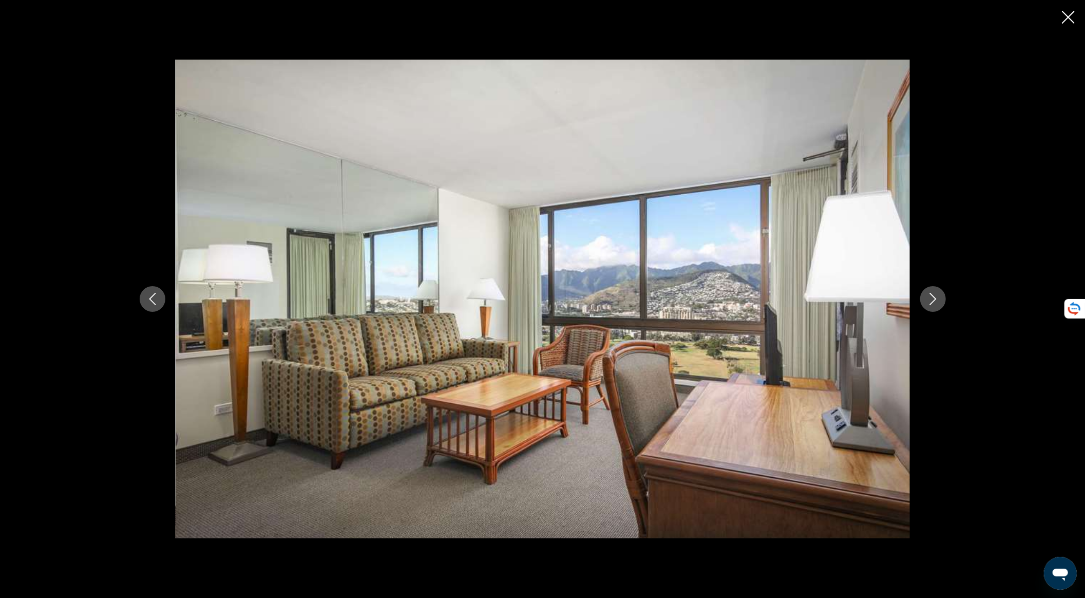
click at [932, 297] on icon "Next image" at bounding box center [933, 299] width 12 height 12
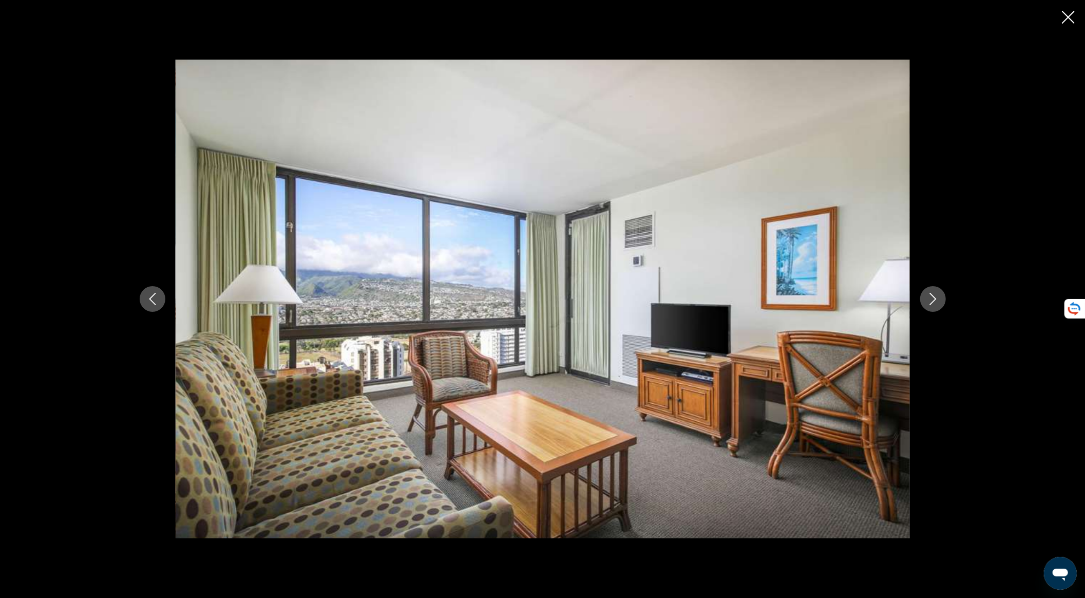
click at [932, 297] on icon "Next image" at bounding box center [933, 299] width 12 height 12
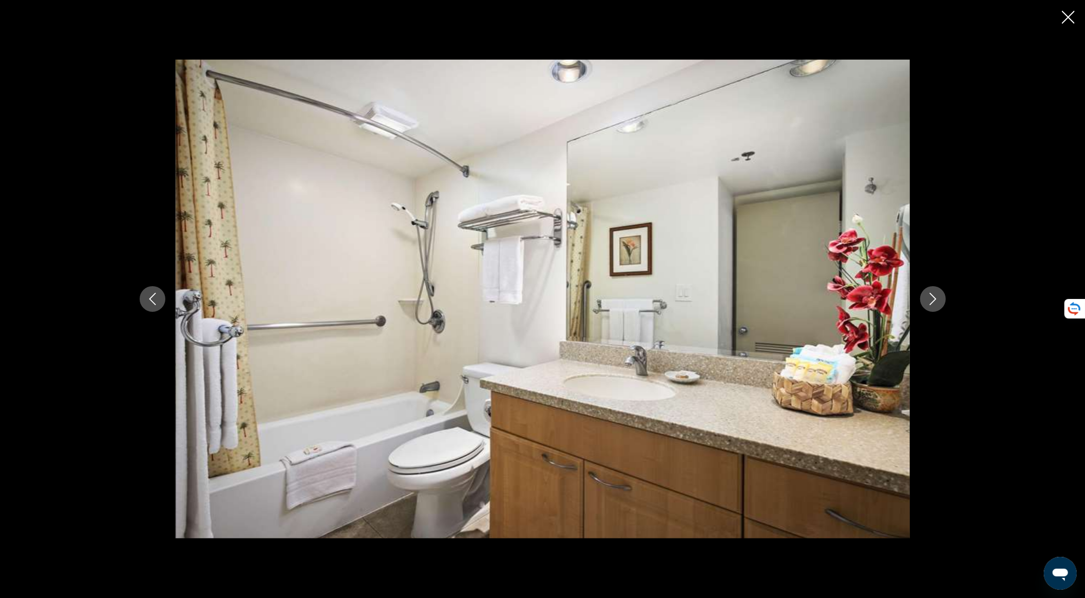
click at [932, 298] on icon "Next image" at bounding box center [933, 299] width 12 height 12
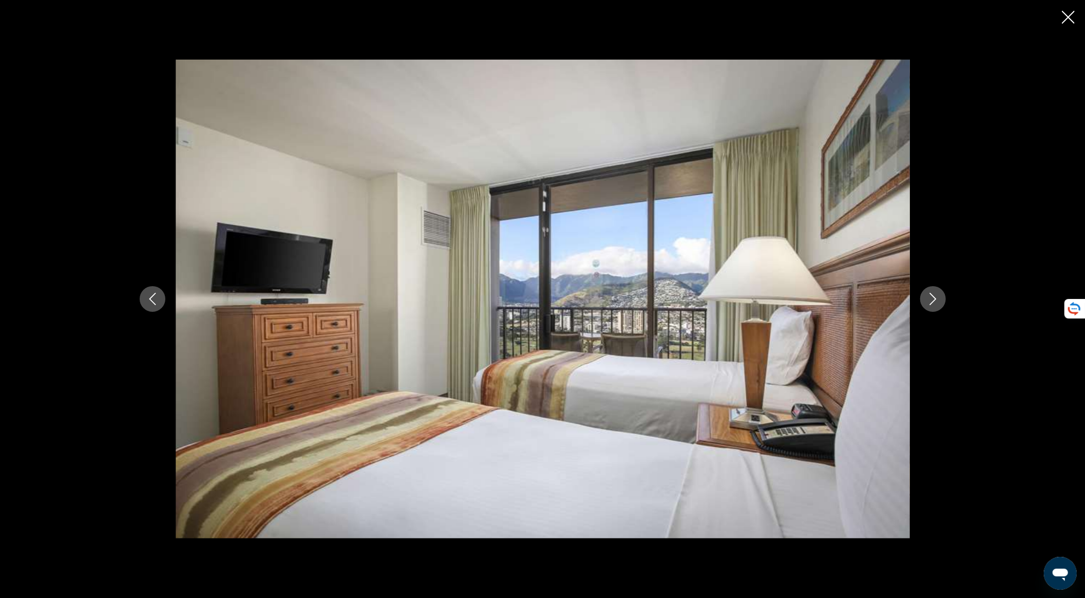
click at [929, 293] on icon "Next image" at bounding box center [933, 299] width 12 height 12
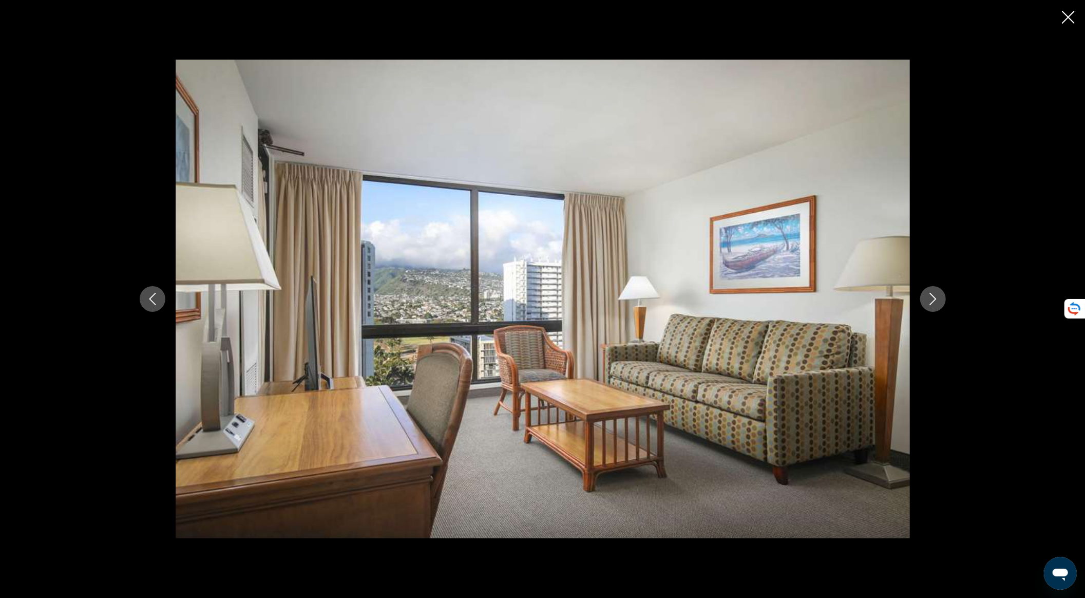
click at [942, 291] on button "Next image" at bounding box center [934, 299] width 26 height 26
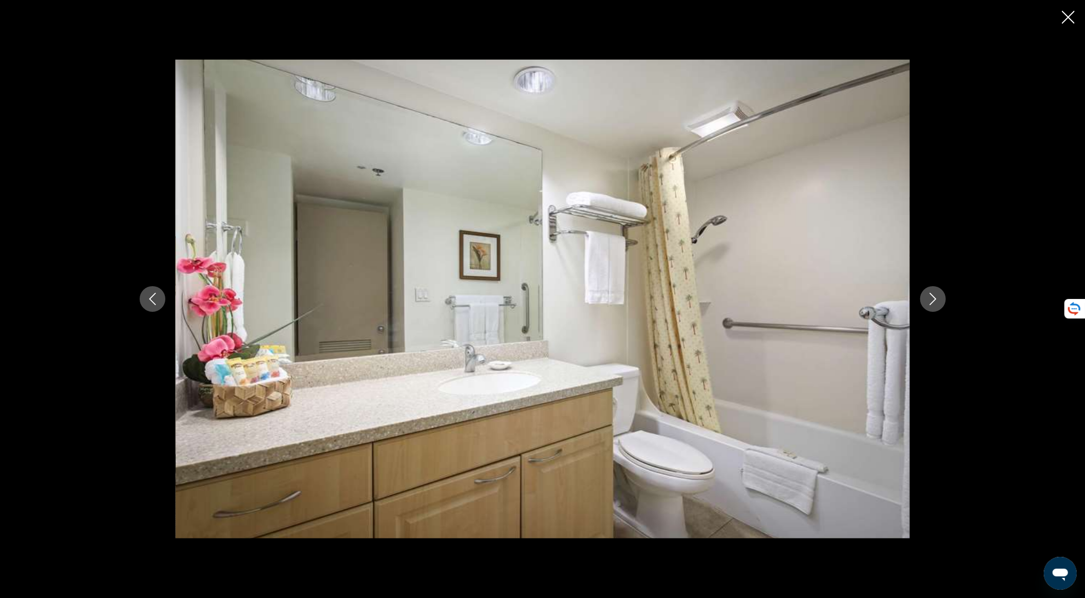
click at [1071, 18] on icon "Close slideshow" at bounding box center [1068, 17] width 13 height 13
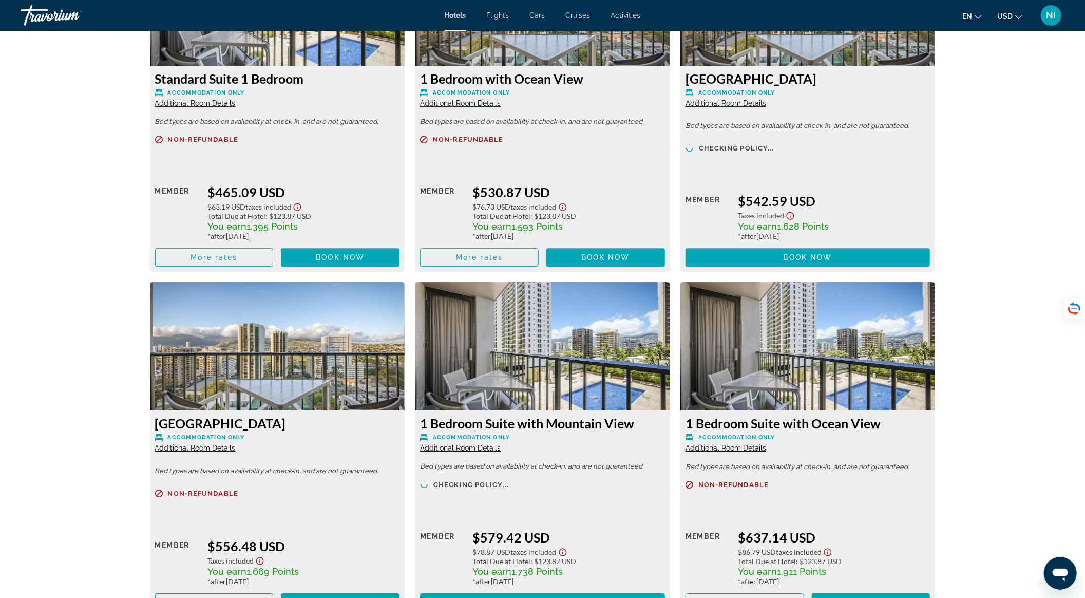
scroll to position [2671, 0]
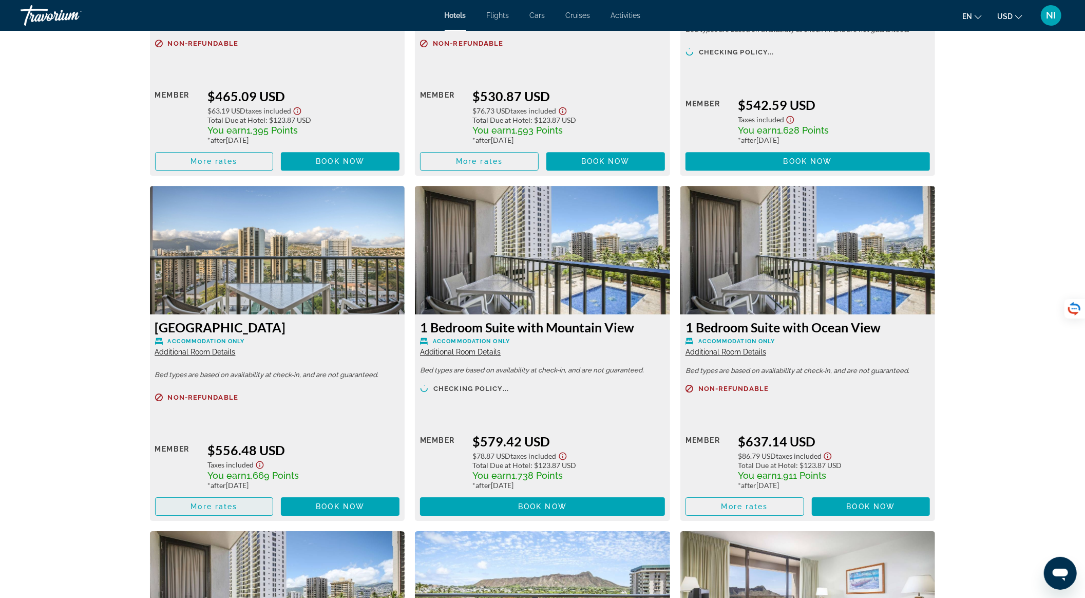
click at [235, 519] on span "Main content" at bounding box center [215, 506] width 118 height 25
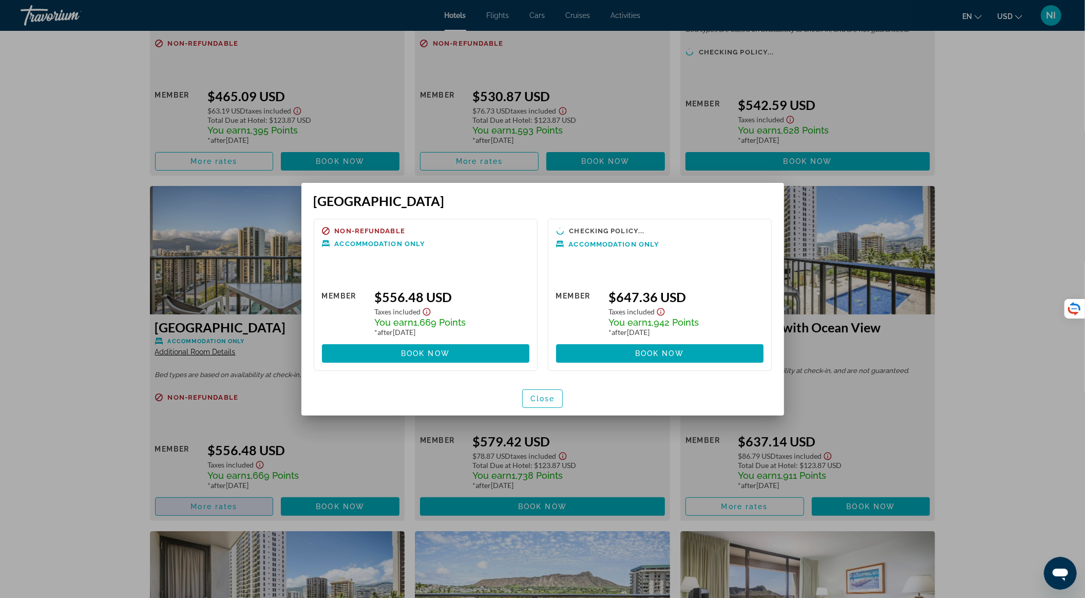
scroll to position [0, 0]
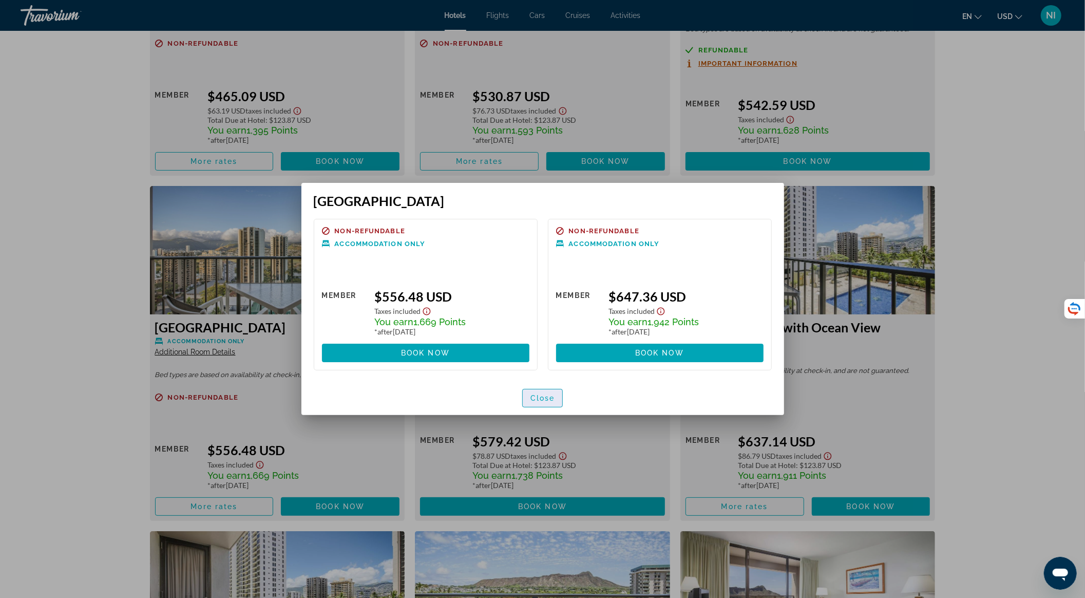
click at [535, 399] on span "Close" at bounding box center [543, 398] width 25 height 8
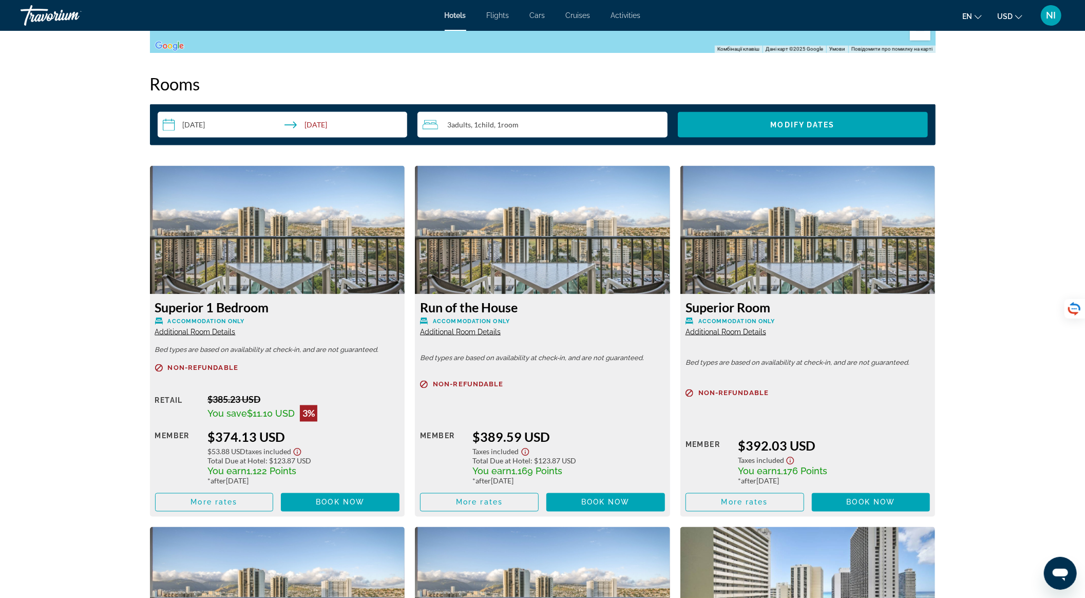
scroll to position [1301, 0]
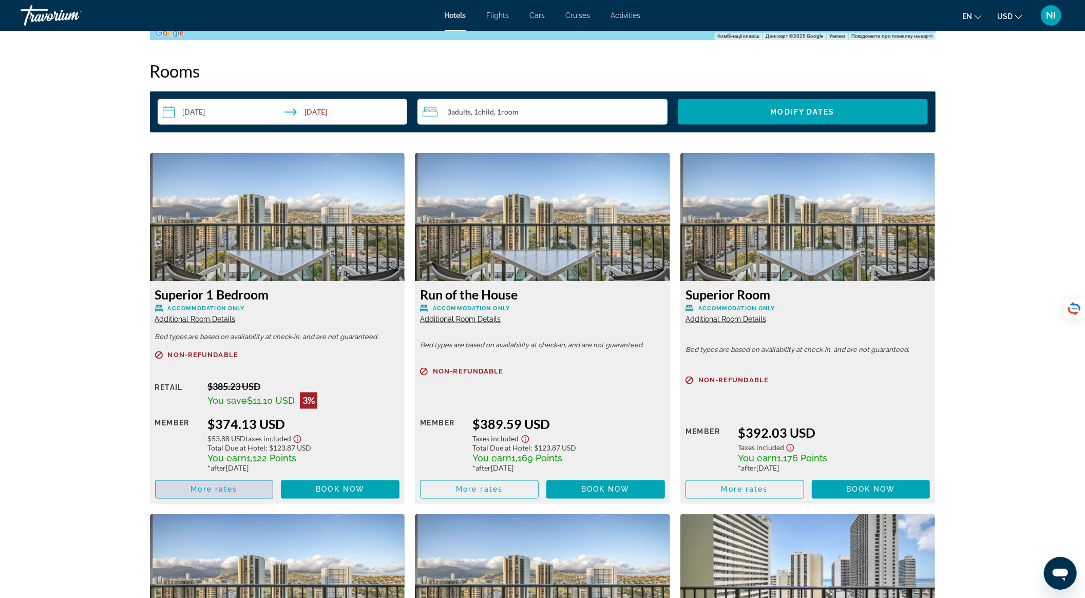
click at [271, 485] on span "Main content" at bounding box center [215, 489] width 118 height 25
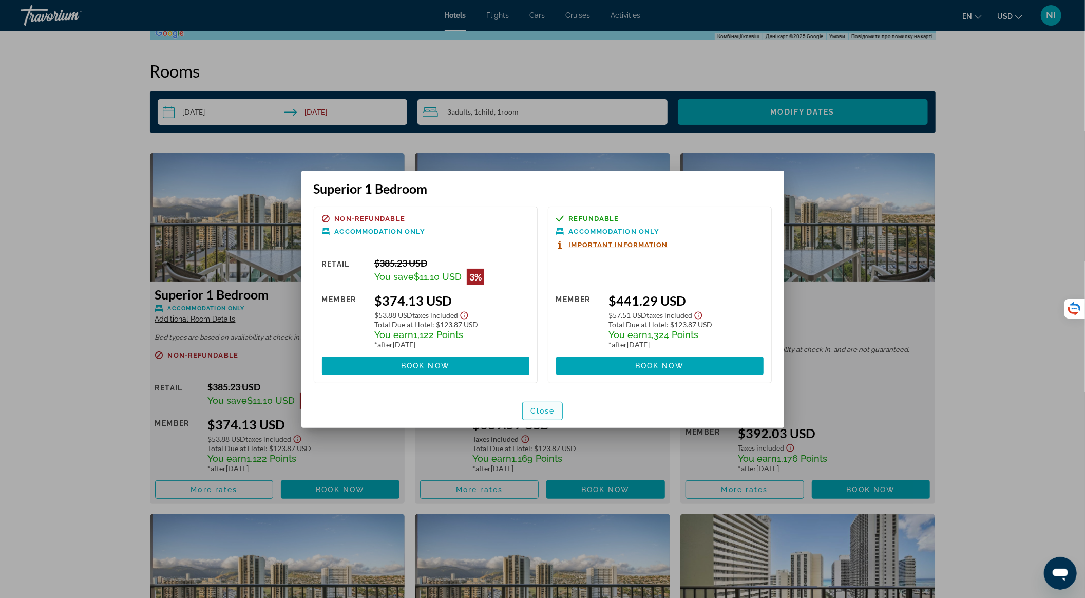
click at [543, 409] on span "Close" at bounding box center [543, 411] width 25 height 8
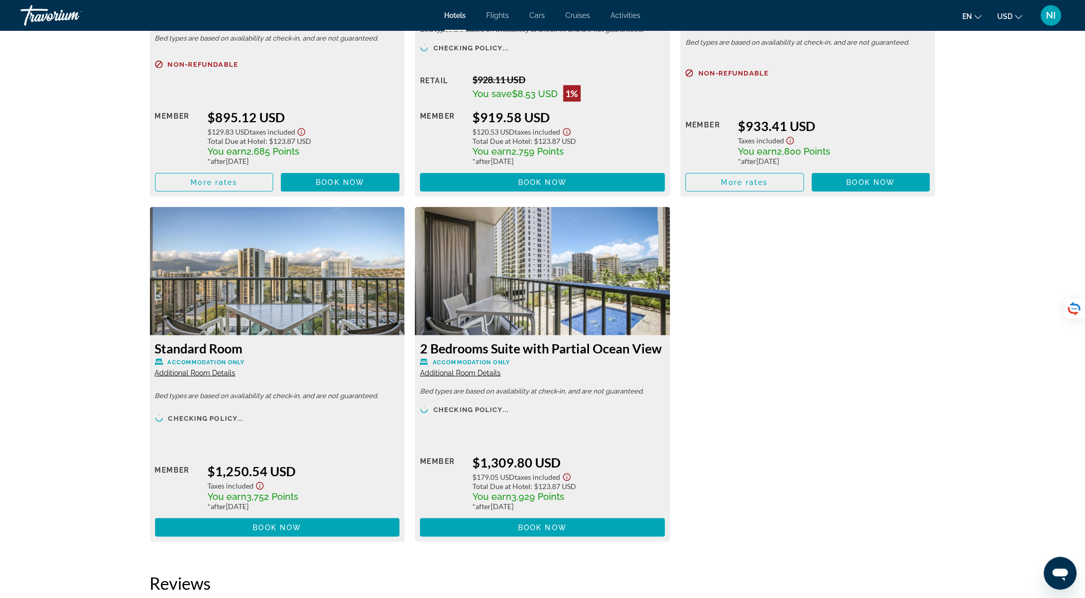
scroll to position [4180, 0]
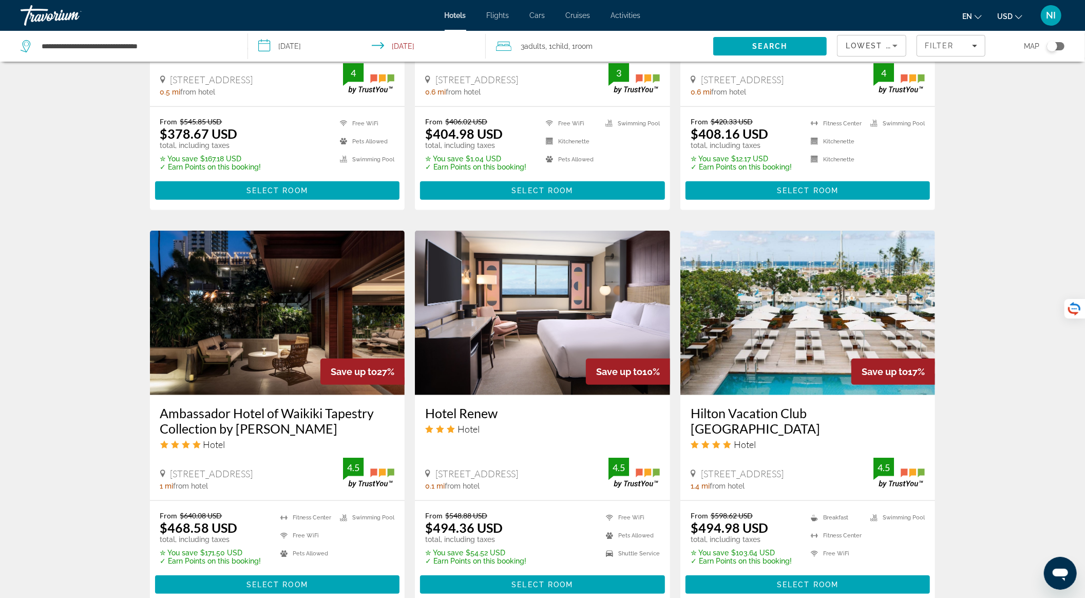
scroll to position [616, 0]
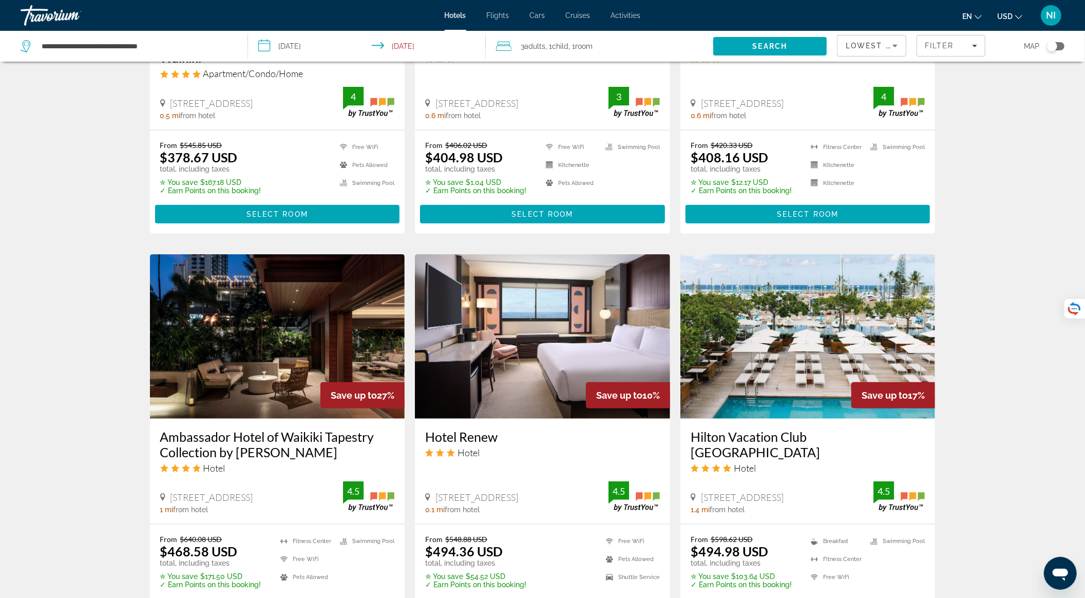
click at [269, 331] on img "Main content" at bounding box center [277, 336] width 255 height 164
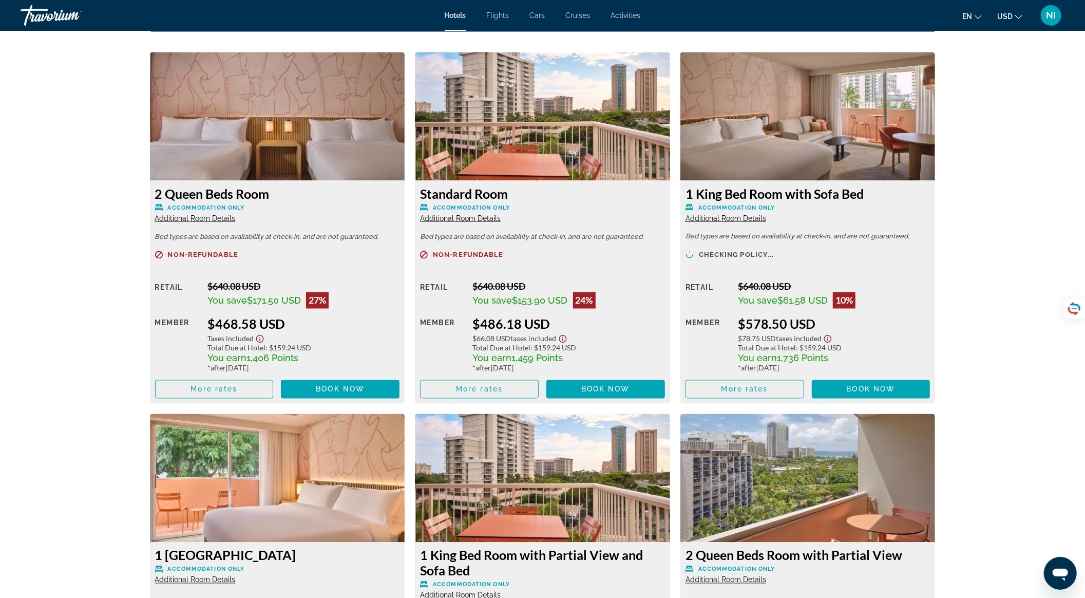
scroll to position [1438, 0]
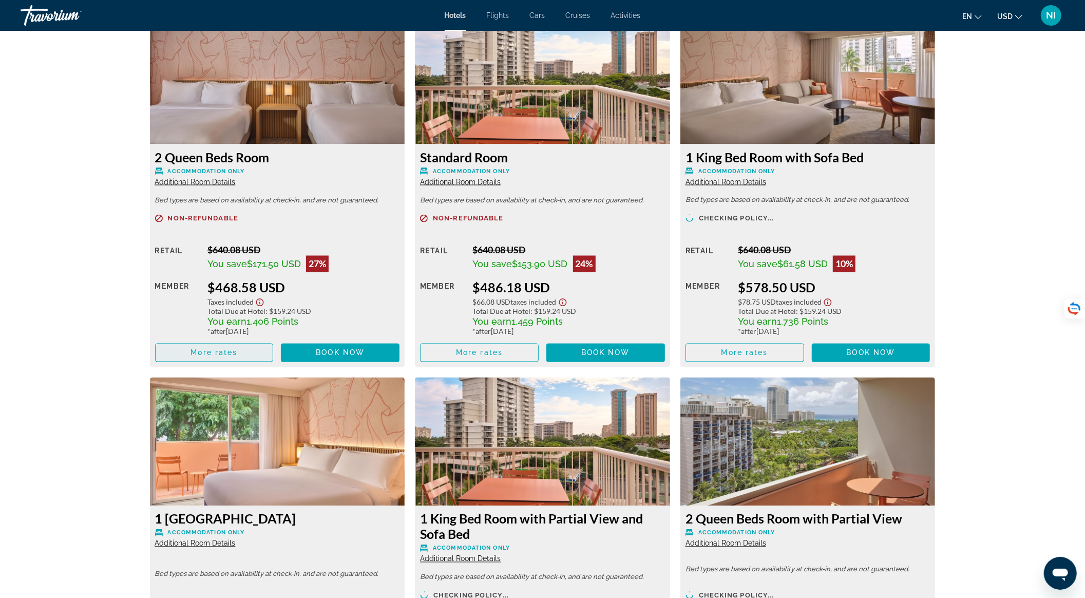
click at [201, 352] on span "More rates" at bounding box center [214, 353] width 47 height 8
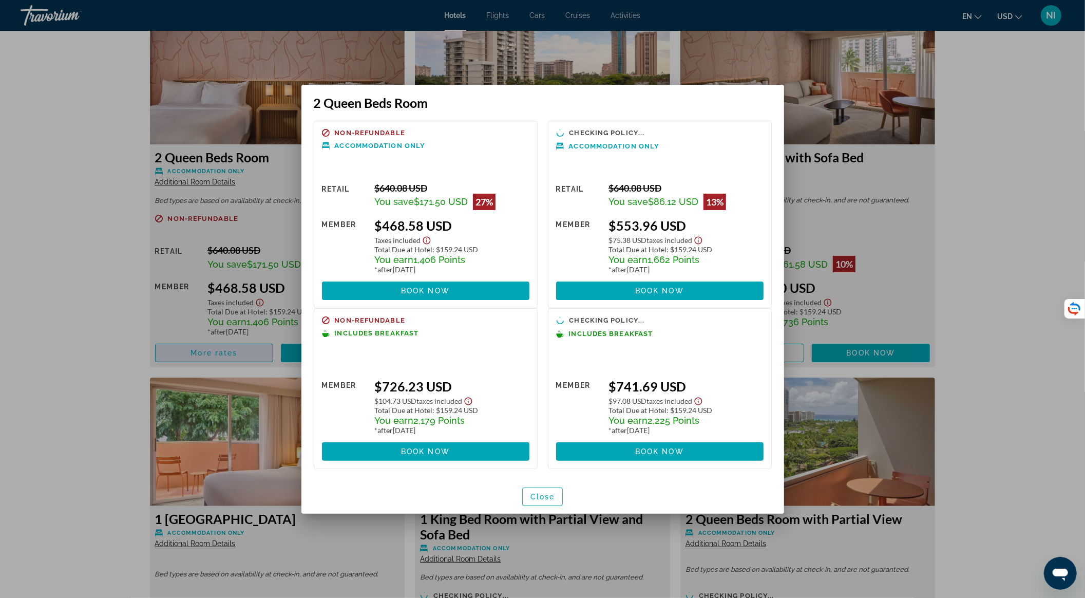
scroll to position [0, 0]
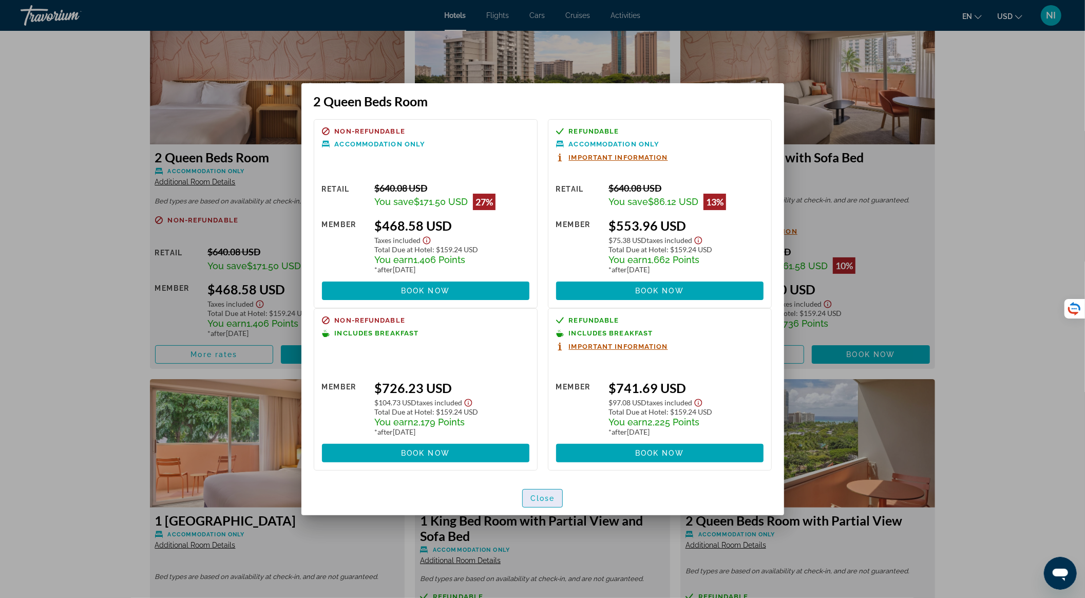
click at [542, 492] on span "button" at bounding box center [543, 498] width 40 height 25
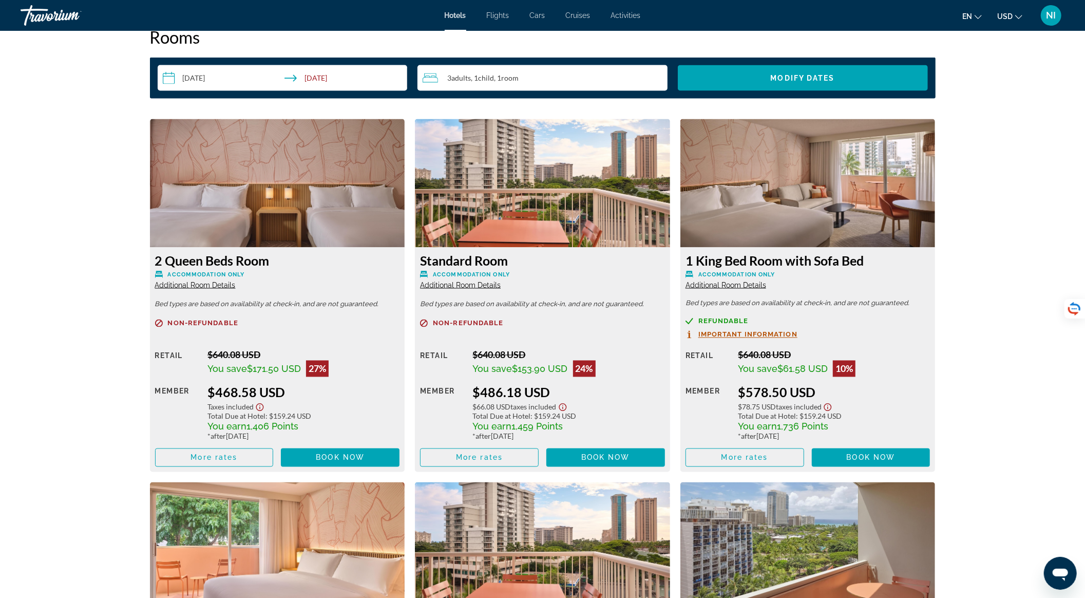
scroll to position [1301, 0]
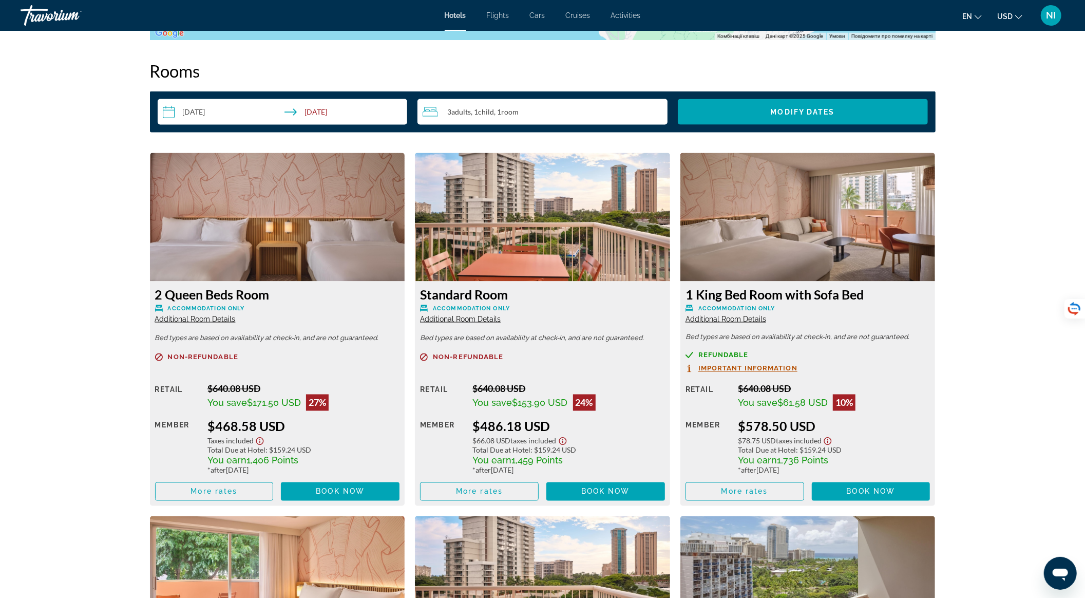
click at [222, 316] on span "Additional Room Details" at bounding box center [195, 319] width 81 height 8
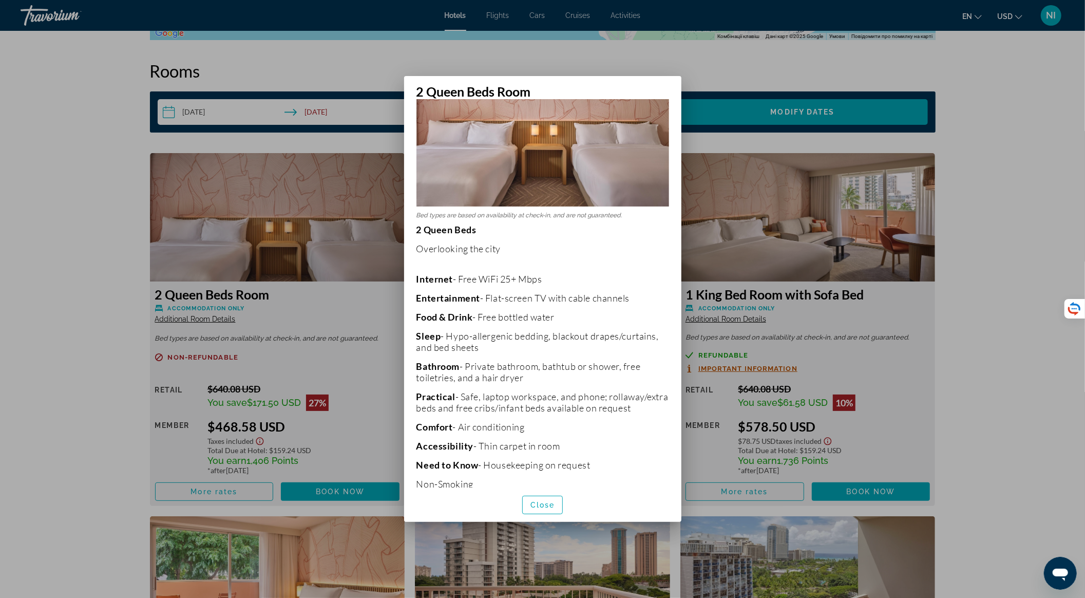
scroll to position [135, 0]
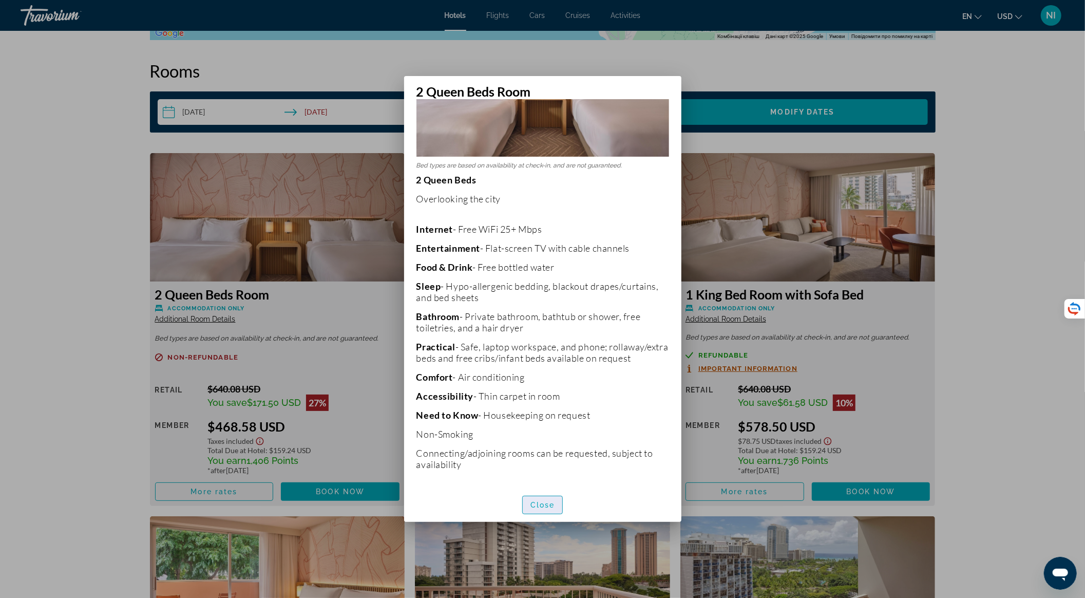
click at [532, 508] on span "Close" at bounding box center [543, 505] width 25 height 8
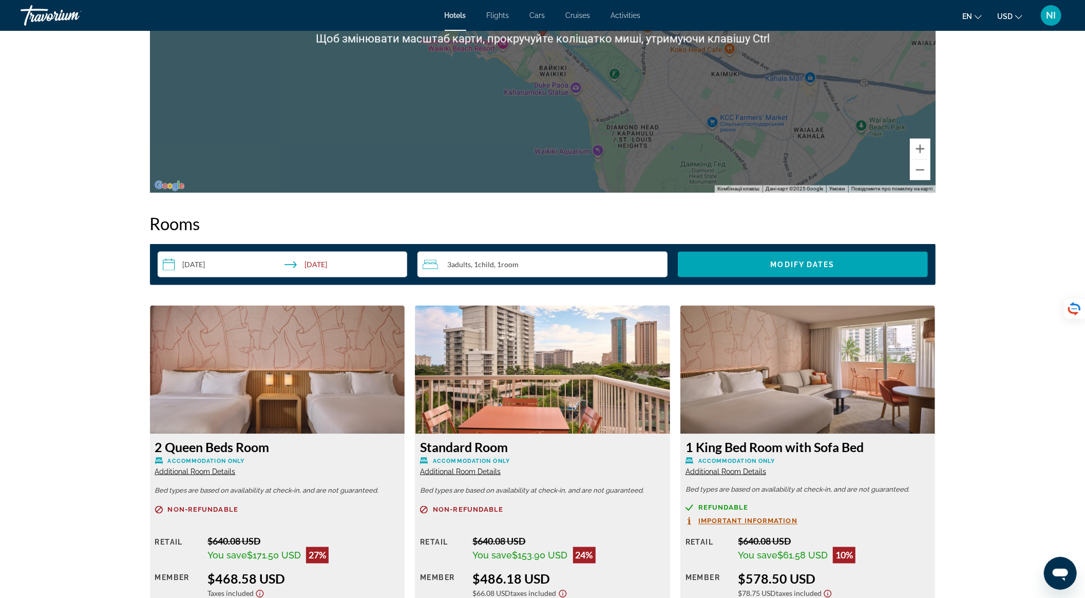
scroll to position [1164, 0]
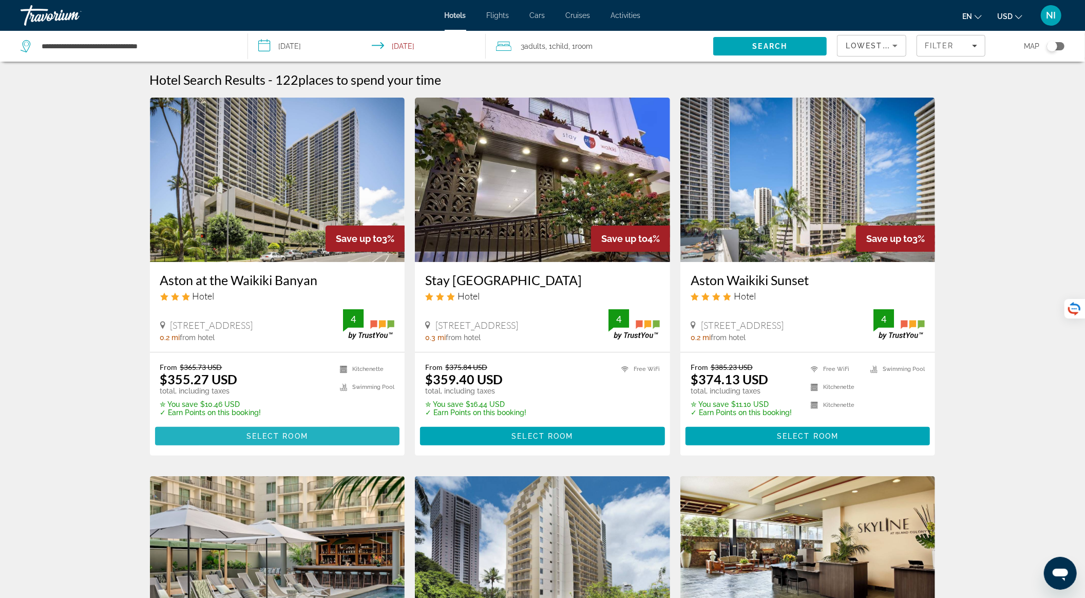
click at [234, 429] on span "Main content" at bounding box center [277, 436] width 245 height 25
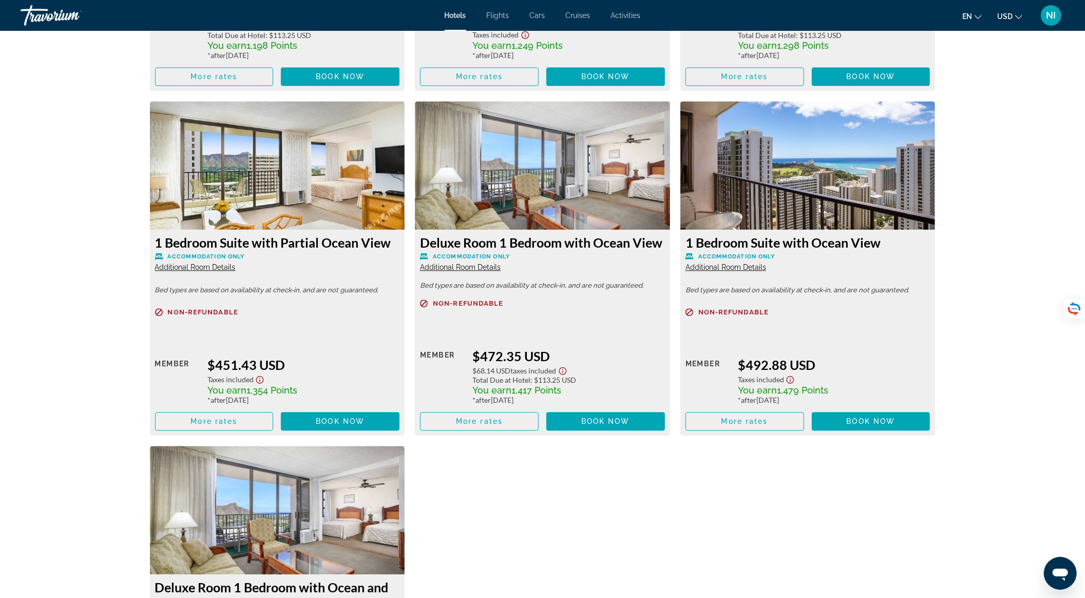
scroll to position [2059, 0]
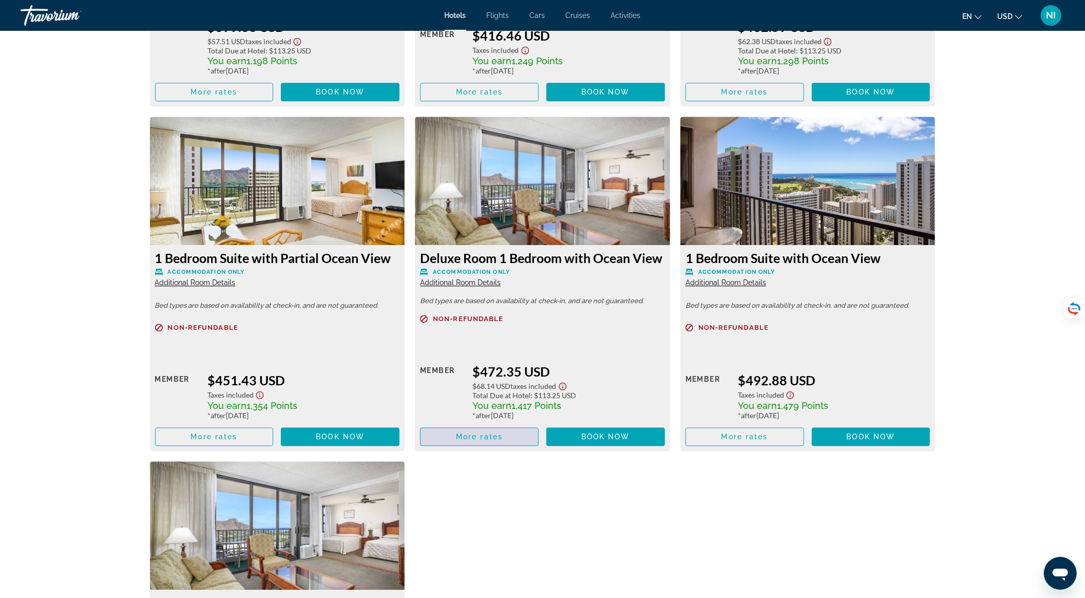
click at [491, 439] on span "More rates" at bounding box center [479, 437] width 47 height 8
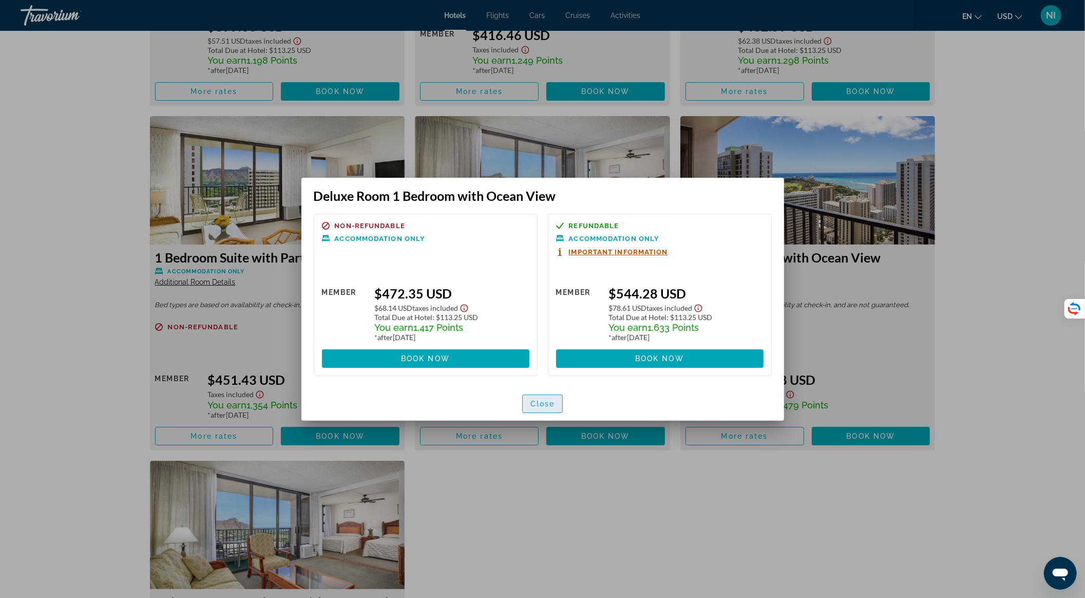
click at [555, 402] on button "Close" at bounding box center [542, 404] width 41 height 18
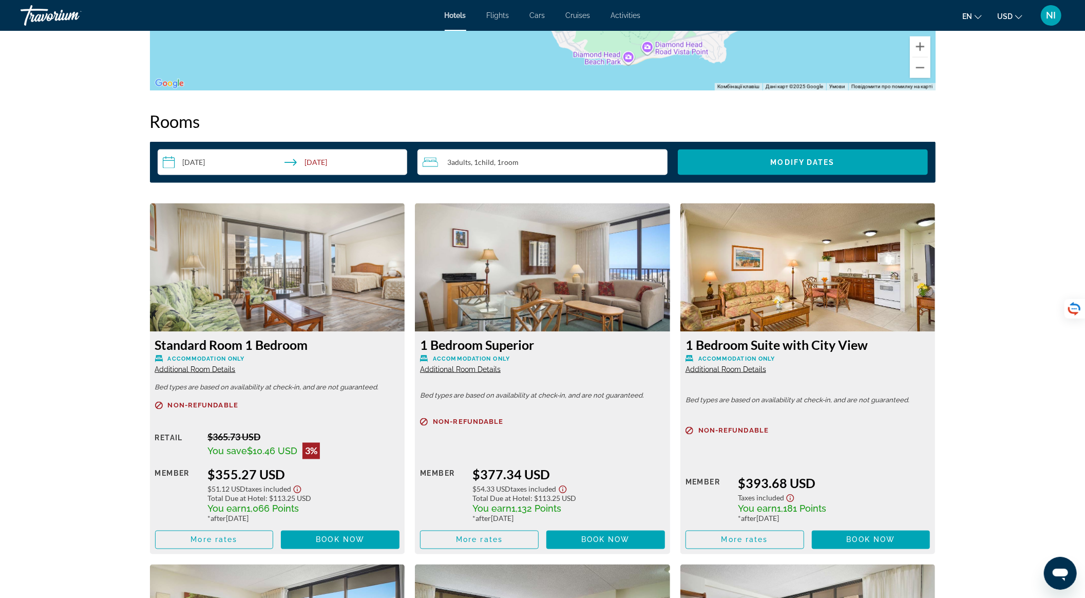
scroll to position [1032, 0]
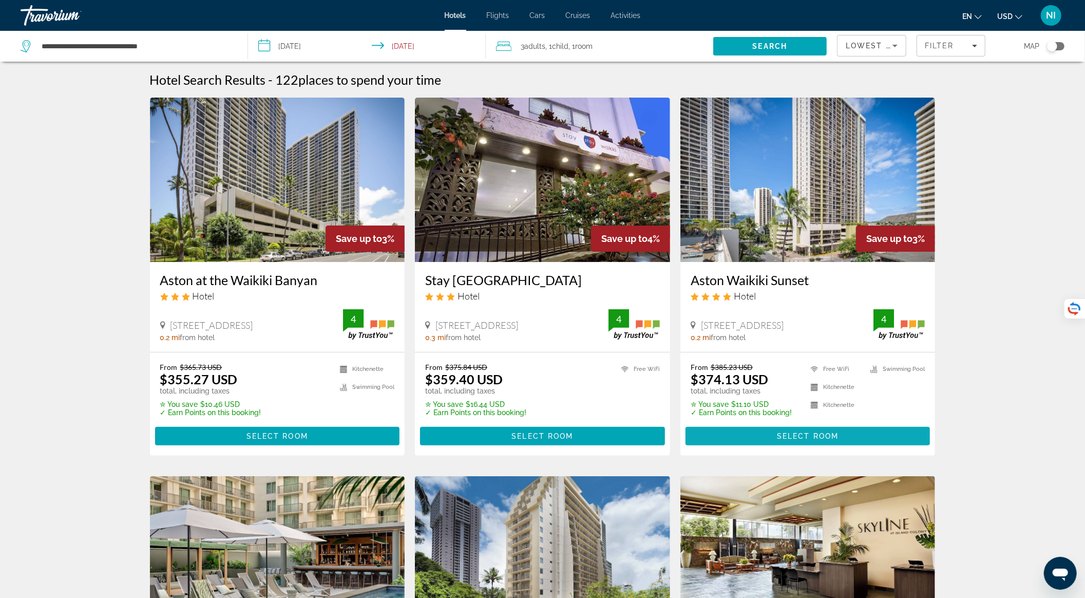
click at [741, 438] on span "Main content" at bounding box center [808, 436] width 245 height 25
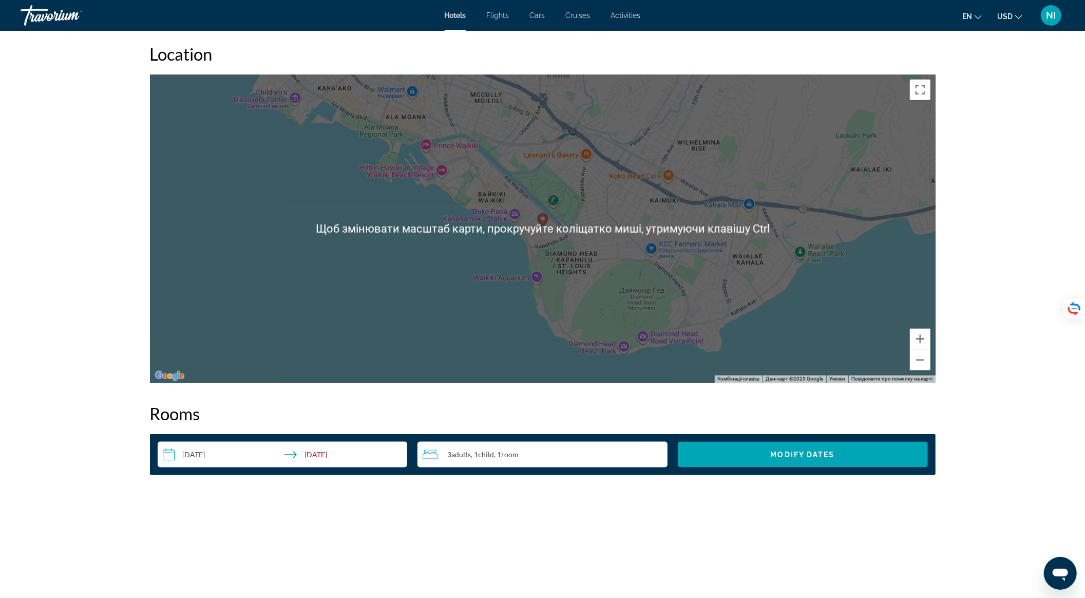
scroll to position [1233, 0]
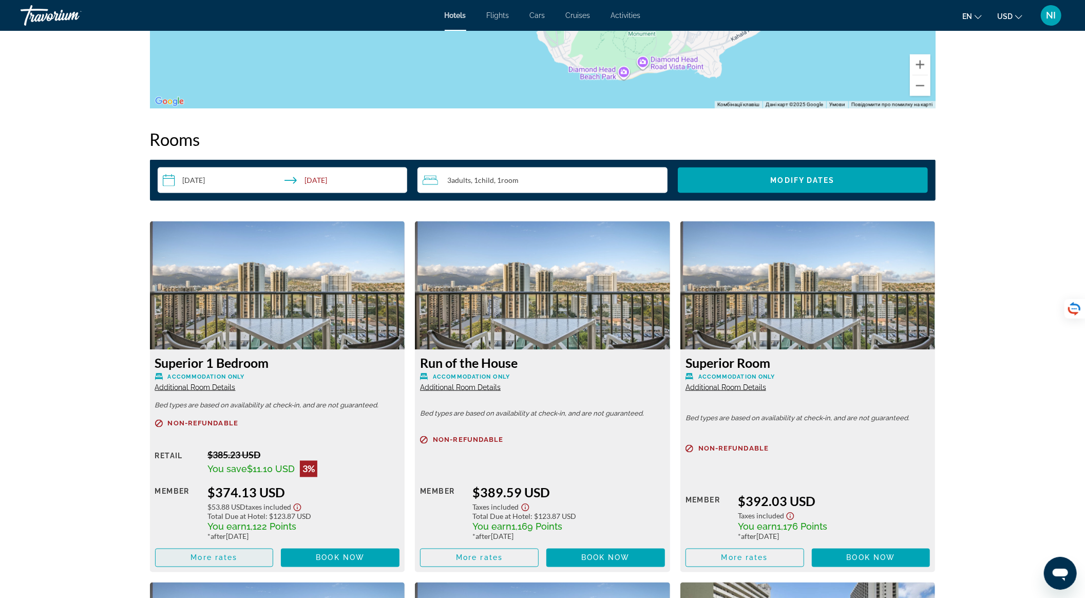
click at [236, 564] on span "Main content" at bounding box center [215, 558] width 118 height 25
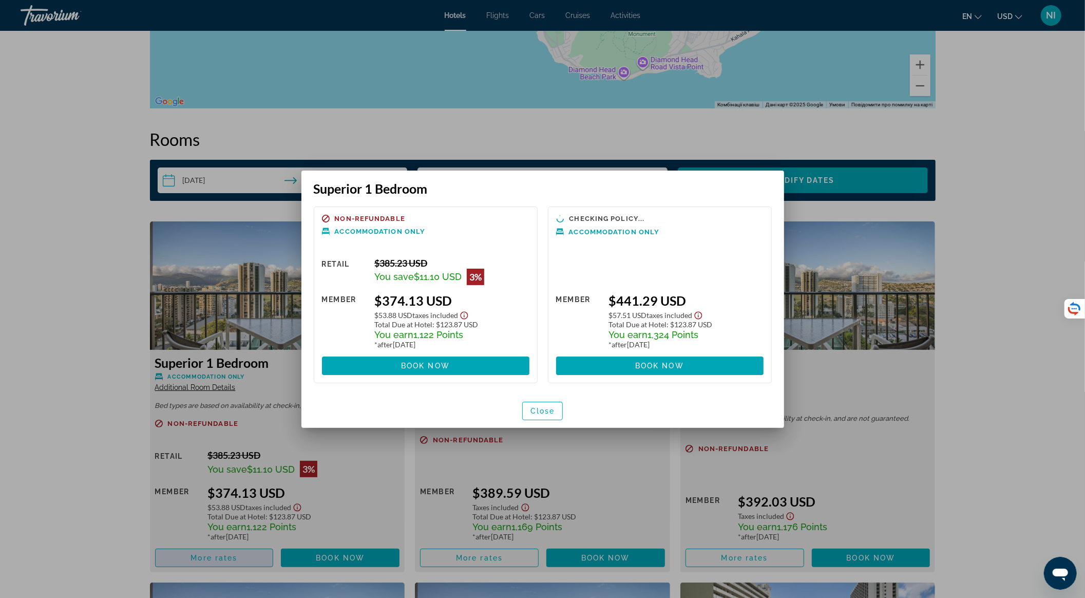
scroll to position [0, 0]
click at [544, 412] on span "Close" at bounding box center [543, 411] width 25 height 8
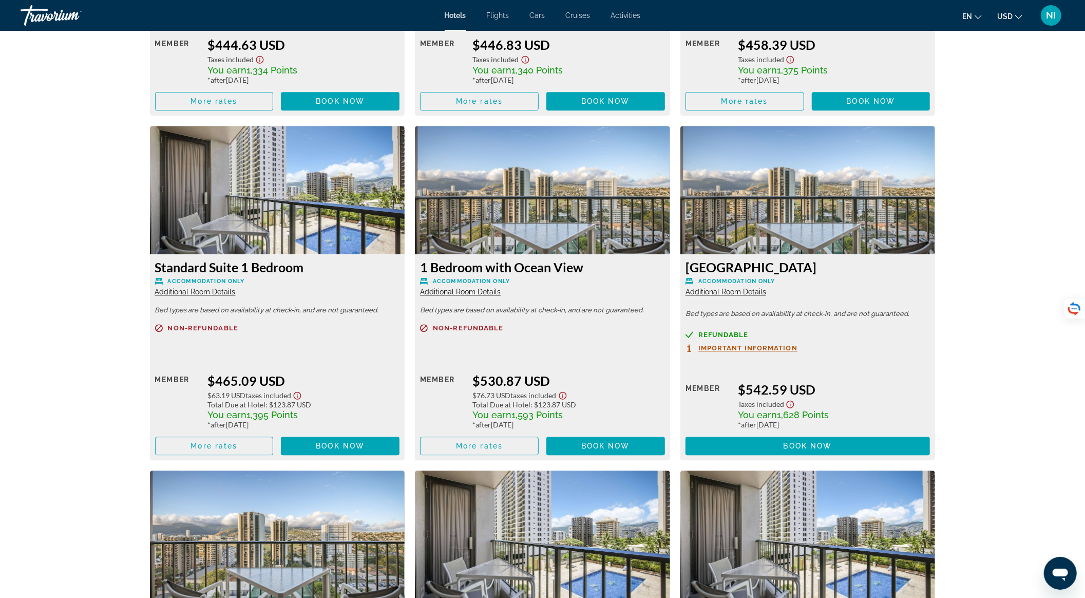
scroll to position [2397, 0]
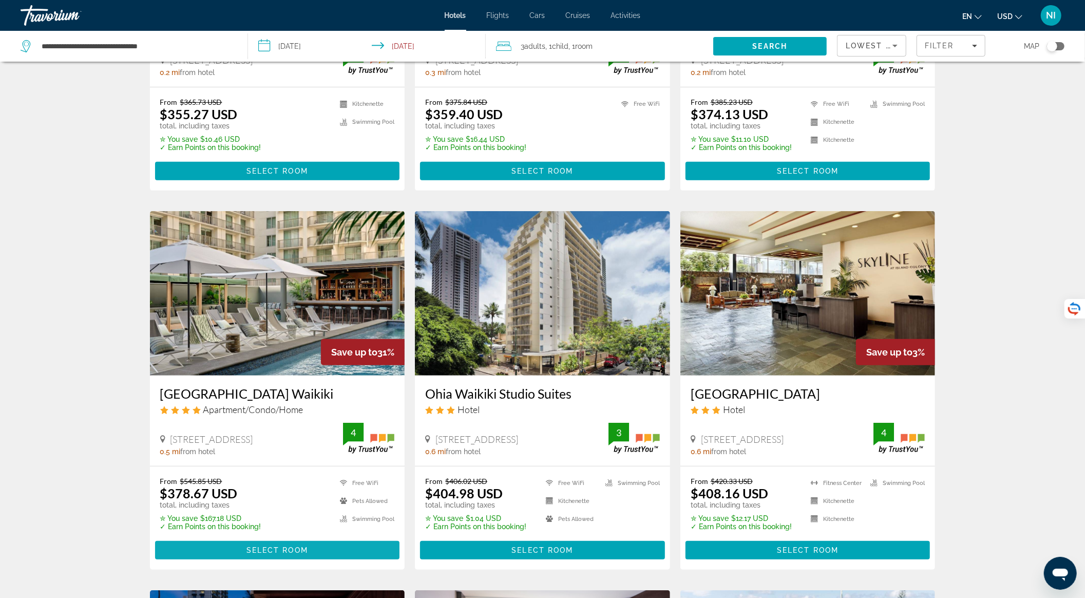
scroll to position [342, 0]
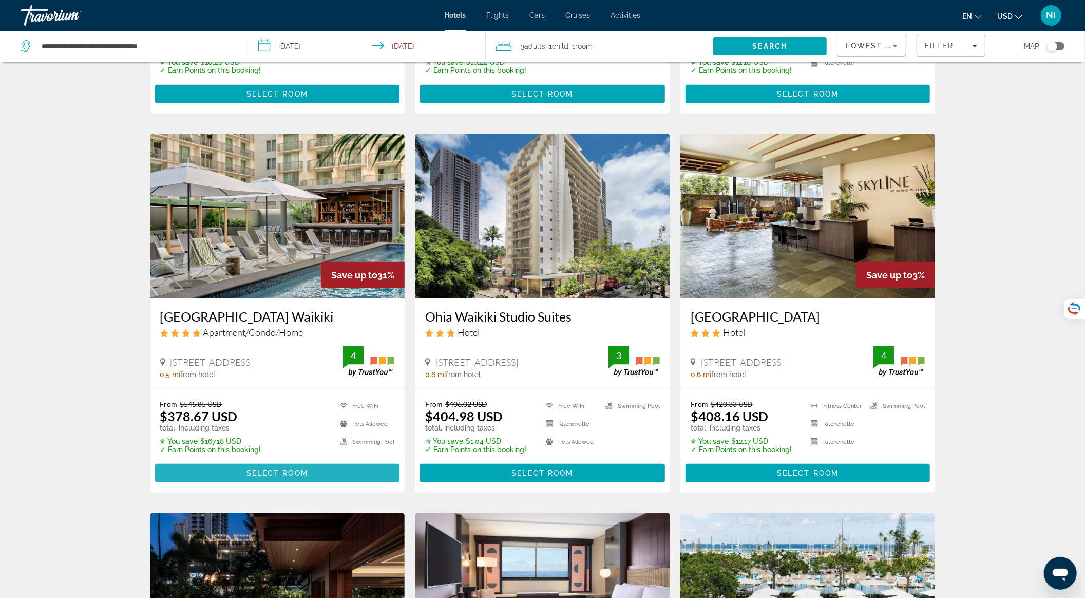
click at [307, 477] on span "Main content" at bounding box center [277, 473] width 245 height 25
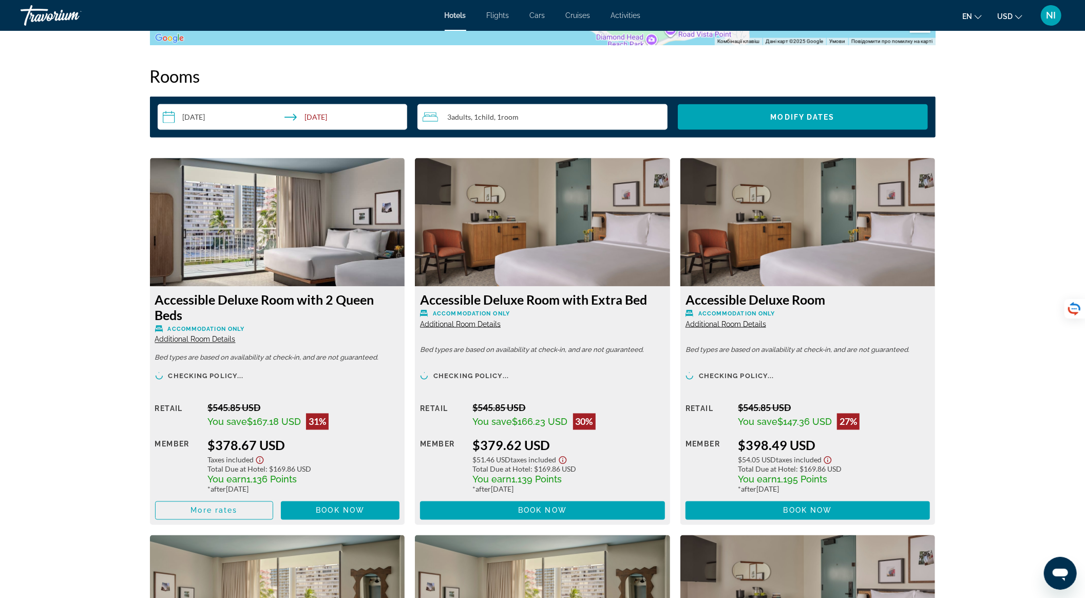
scroll to position [1301, 0]
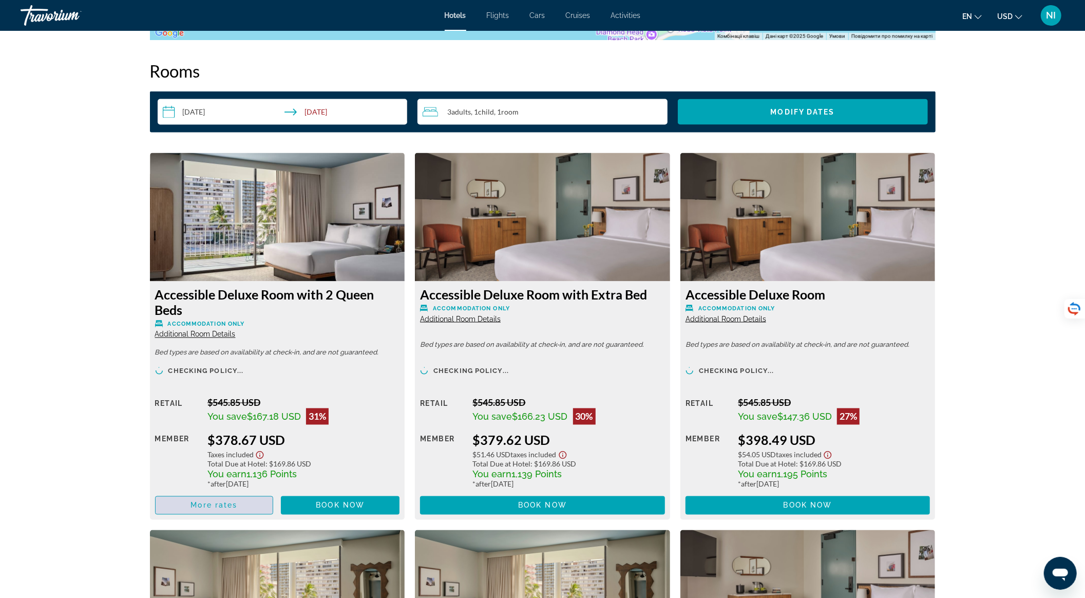
click at [236, 507] on span "More rates" at bounding box center [214, 505] width 47 height 8
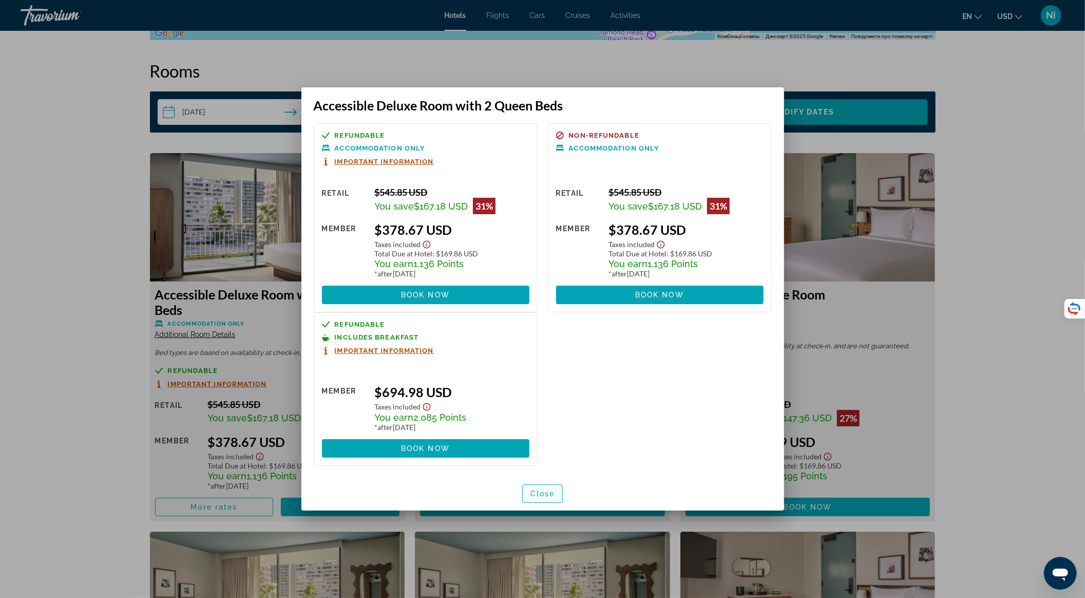
click at [548, 492] on span "Close" at bounding box center [543, 494] width 25 height 8
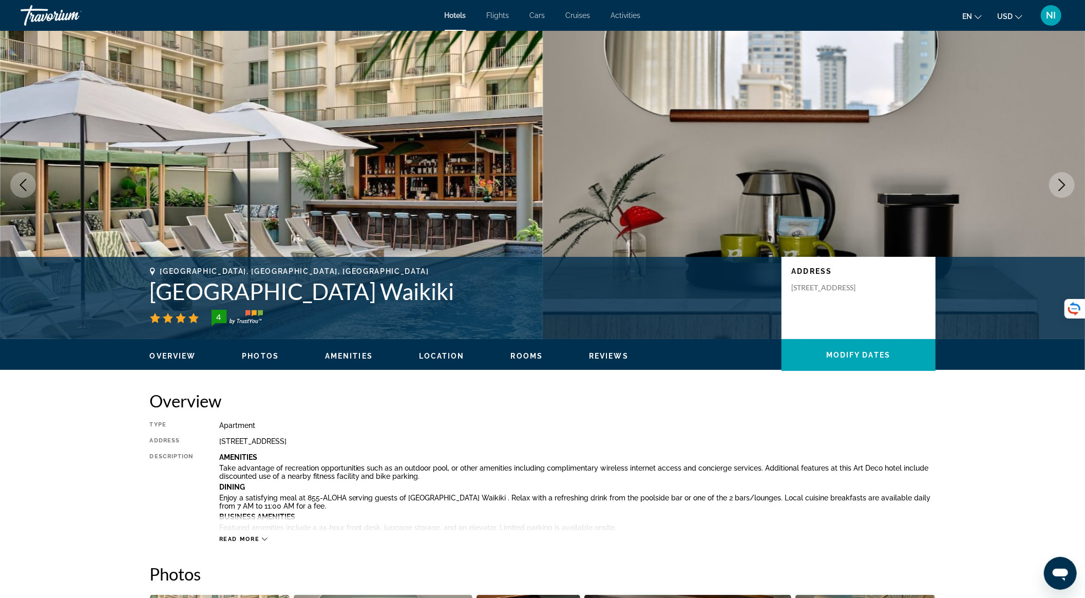
scroll to position [1301, 0]
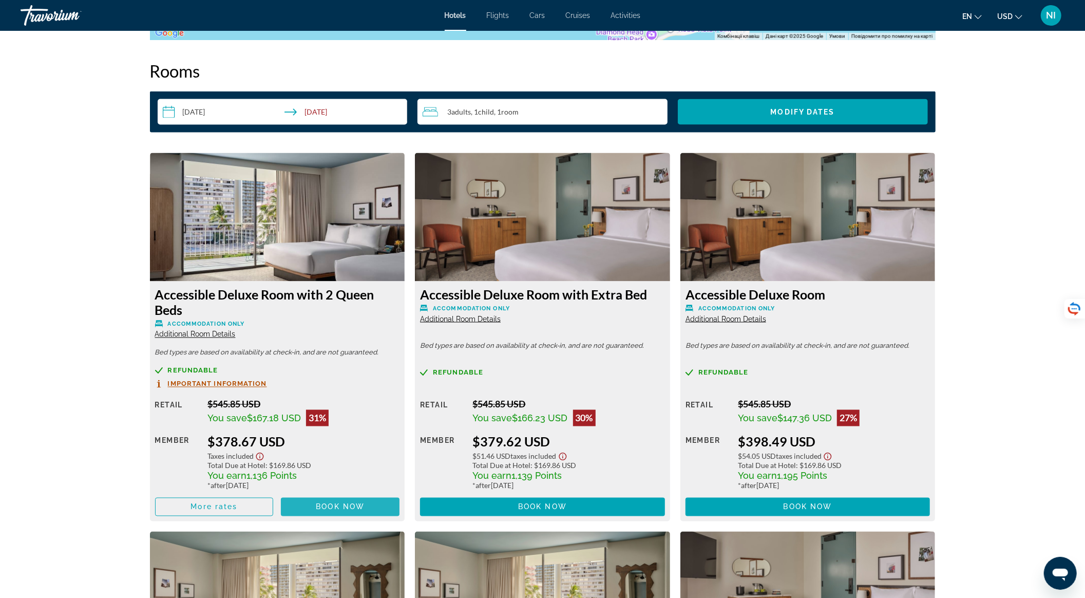
click at [341, 508] on span "Book now" at bounding box center [340, 507] width 49 height 8
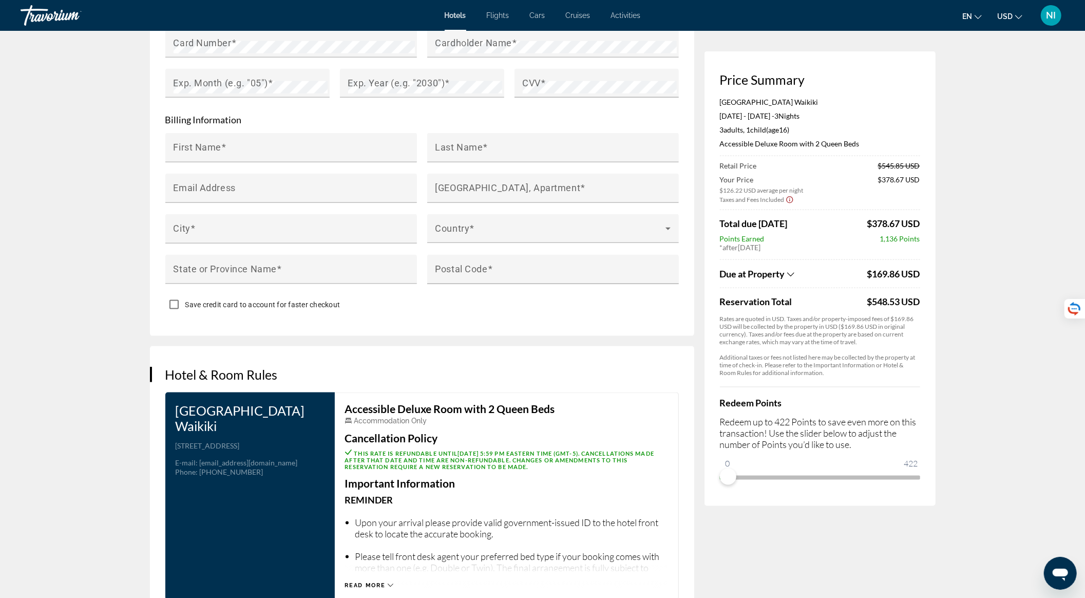
scroll to position [1164, 0]
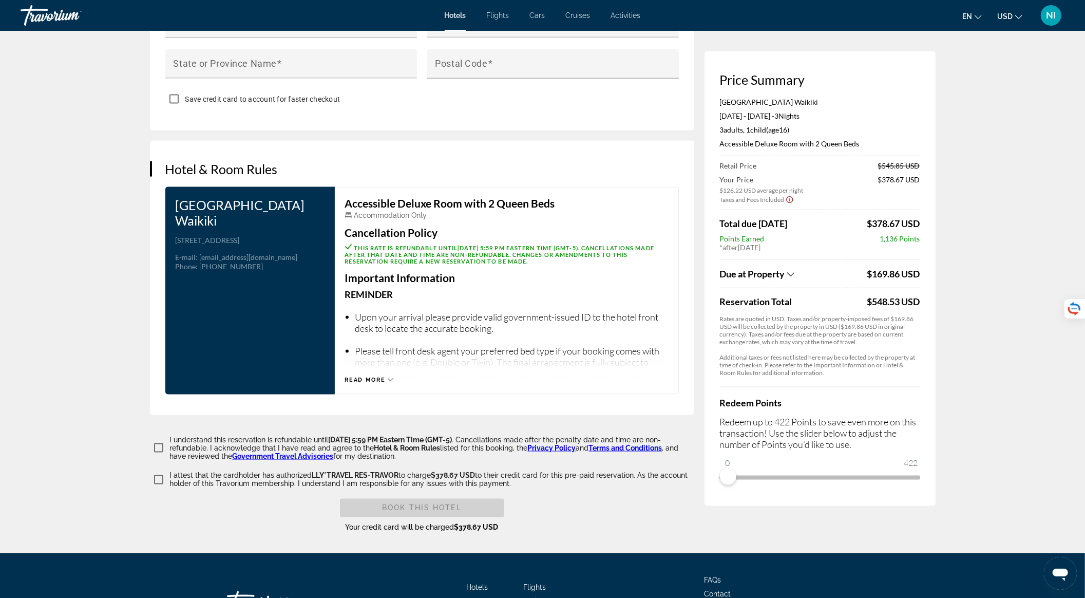
click at [387, 383] on div "Read more" at bounding box center [369, 380] width 49 height 7
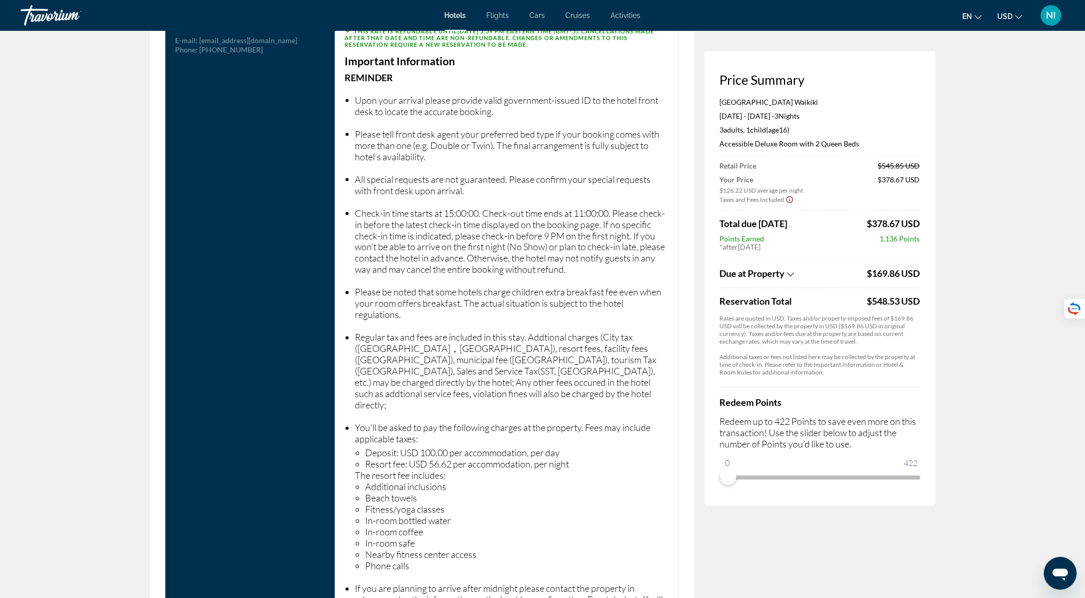
scroll to position [1301, 0]
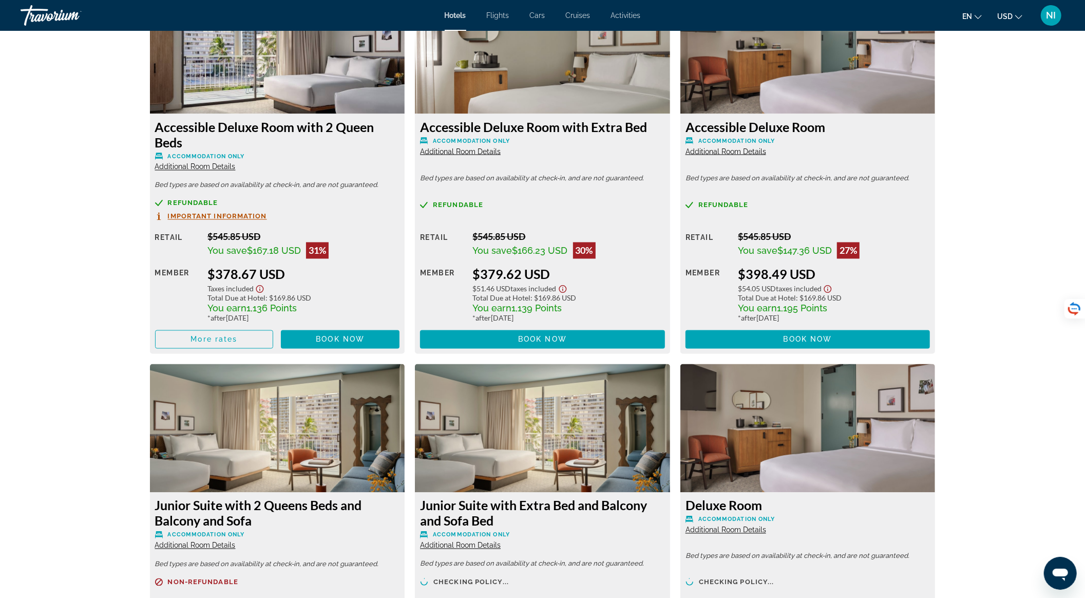
scroll to position [1575, 0]
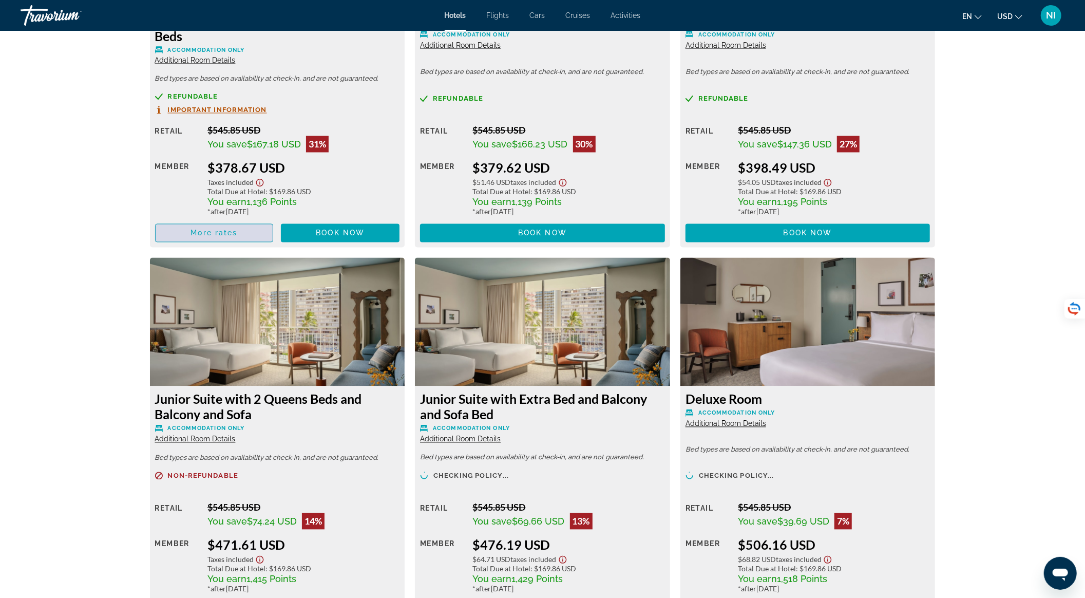
click at [213, 232] on span "More rates" at bounding box center [214, 233] width 47 height 8
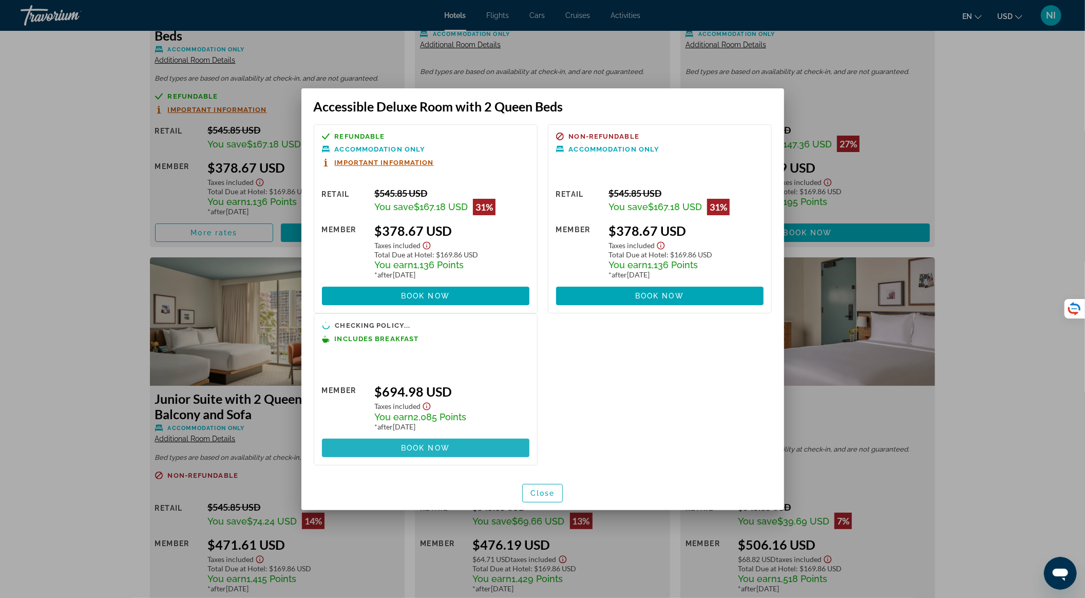
click at [450, 447] on span at bounding box center [426, 448] width 208 height 25
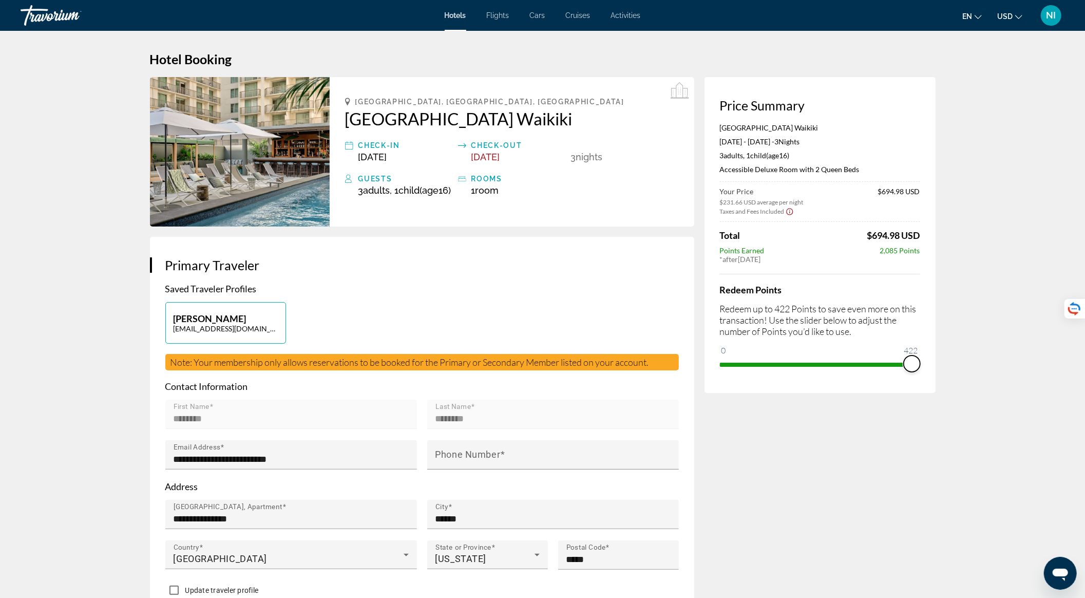
drag, startPoint x: 726, startPoint y: 364, endPoint x: 923, endPoint y: 367, distance: 196.3
click at [923, 367] on div "Price Summary Romer House Waikiki Nov 16, 2025 - Nov 19, 2025 - 3 Night Nights …" at bounding box center [820, 235] width 231 height 316
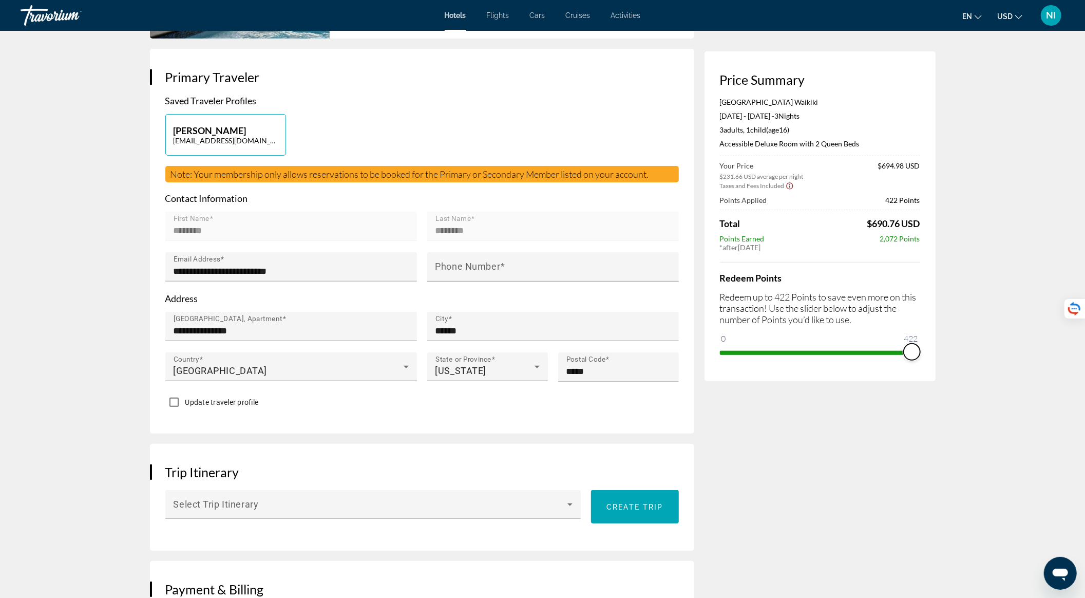
scroll to position [205, 0]
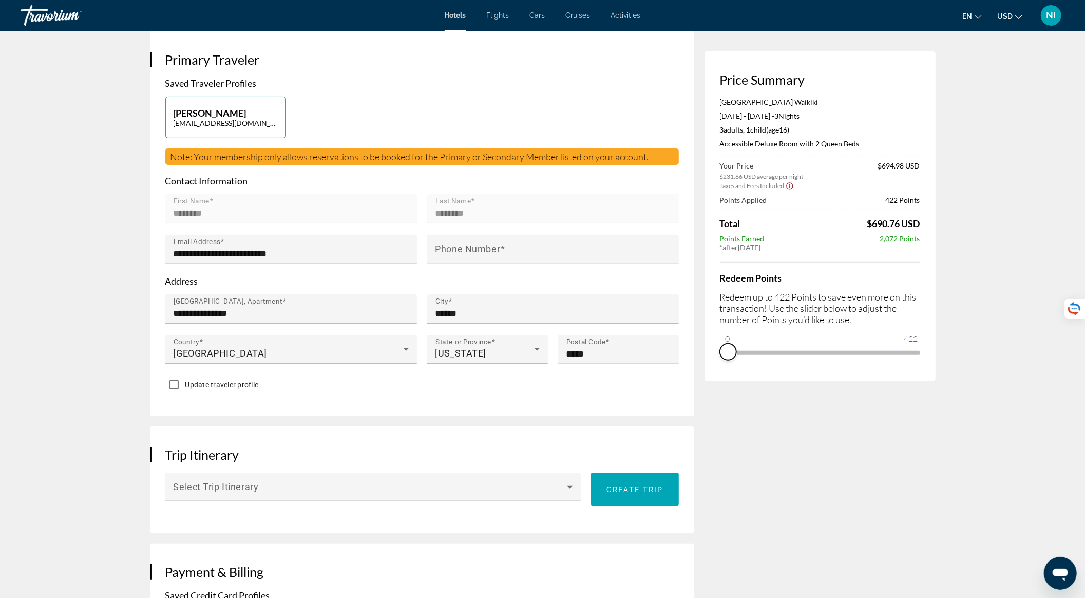
drag, startPoint x: 898, startPoint y: 355, endPoint x: 699, endPoint y: 401, distance: 204.0
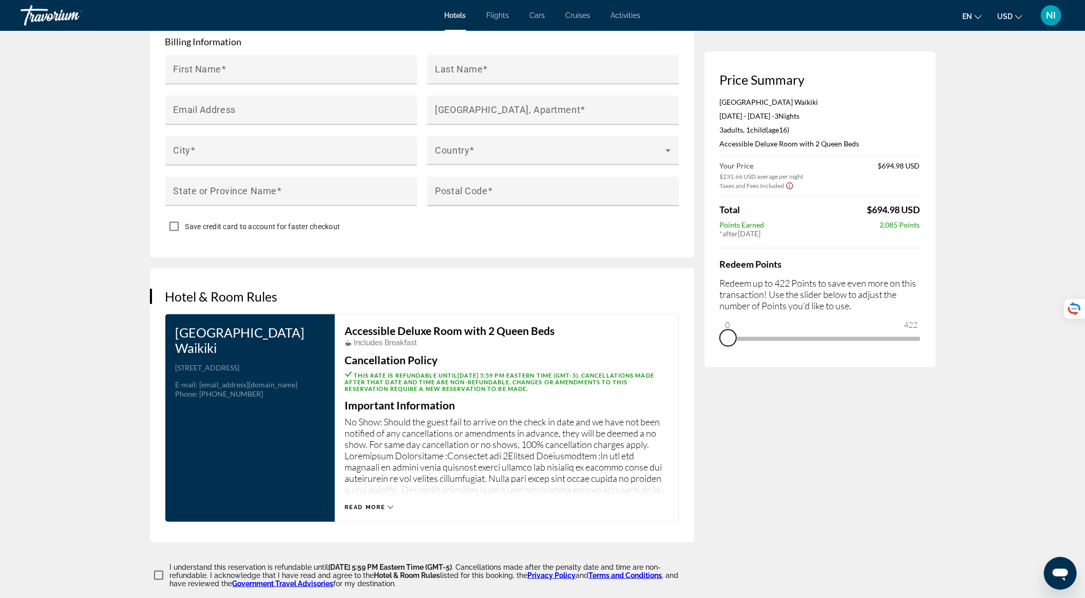
scroll to position [1233, 0]
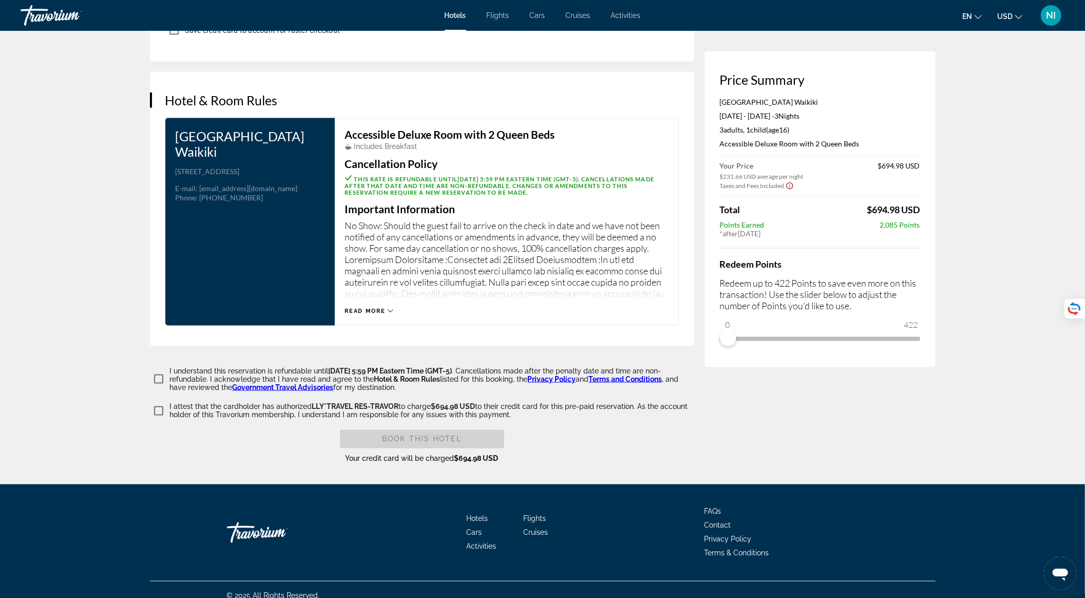
click at [387, 314] on div "Read more" at bounding box center [369, 311] width 49 height 7
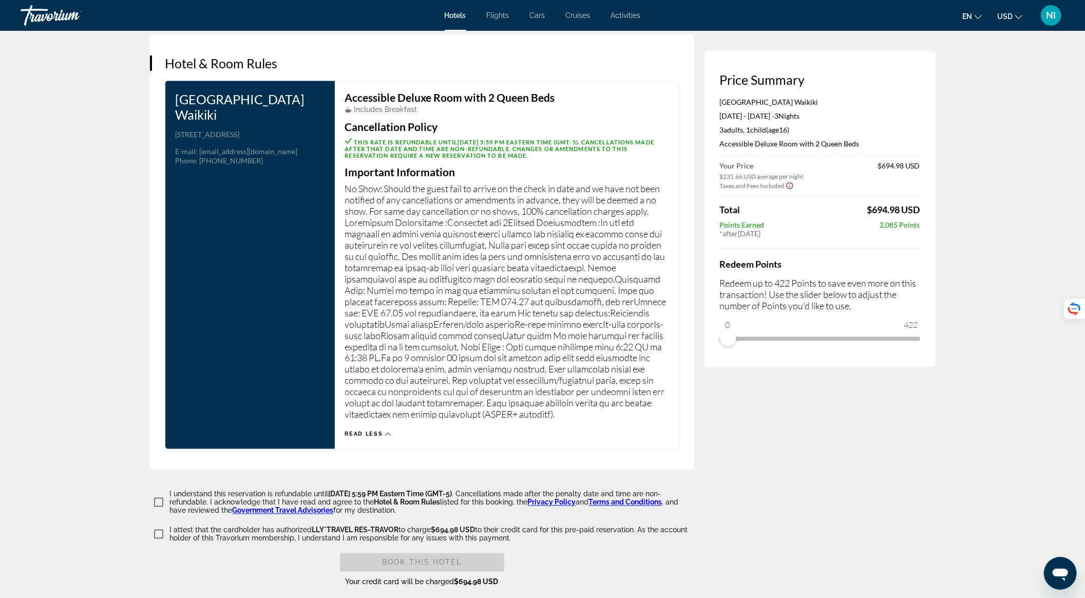
scroll to position [1206, 0]
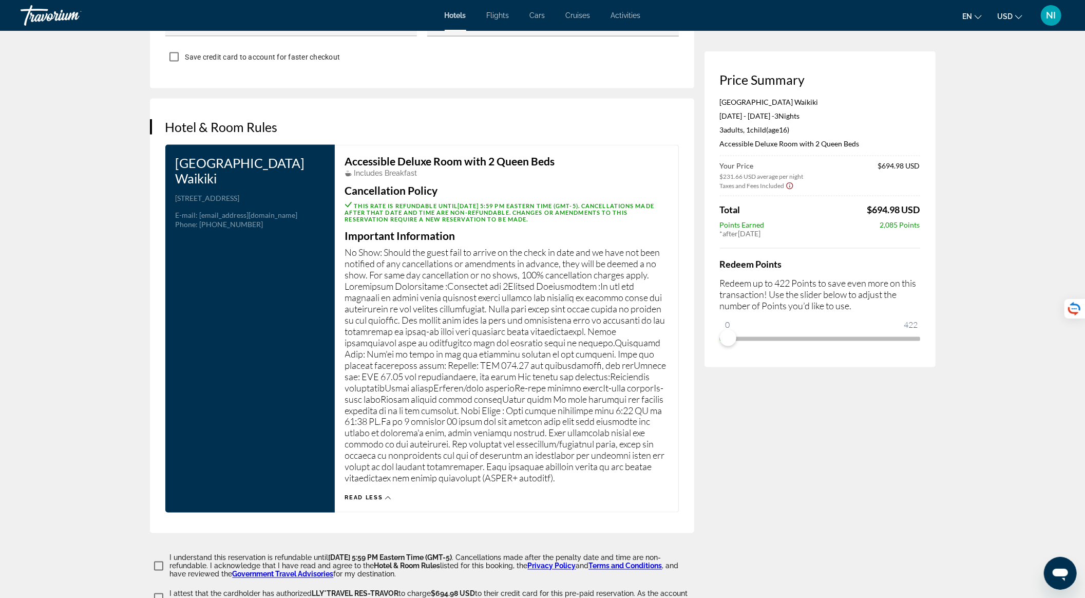
click at [345, 174] on div "Accessible Deluxe Room with 2 Queen Beds Includes Breakfast" at bounding box center [506, 167] width 323 height 22
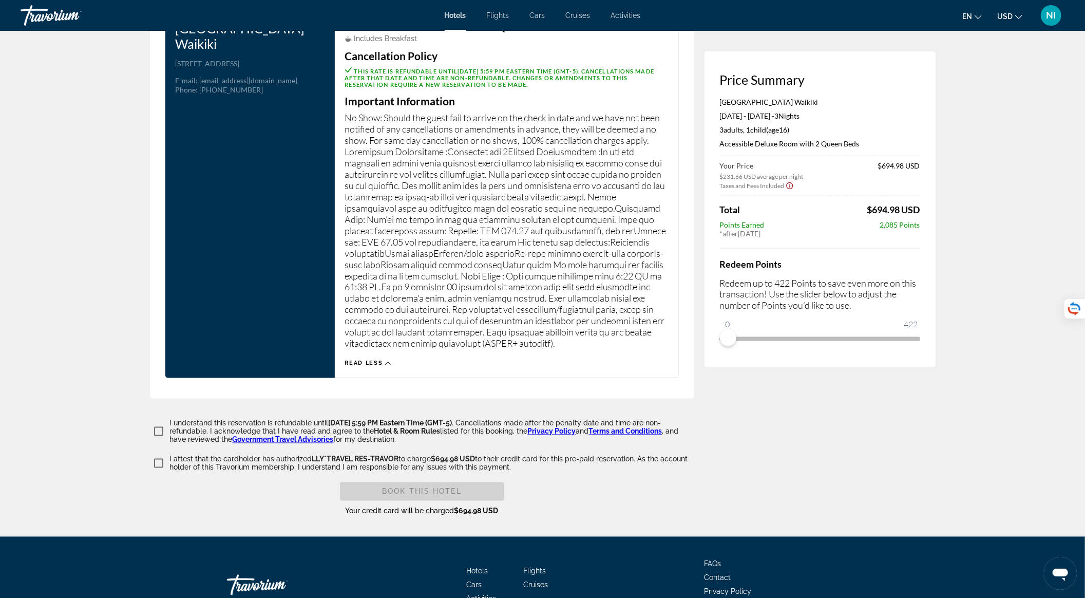
scroll to position [1343, 0]
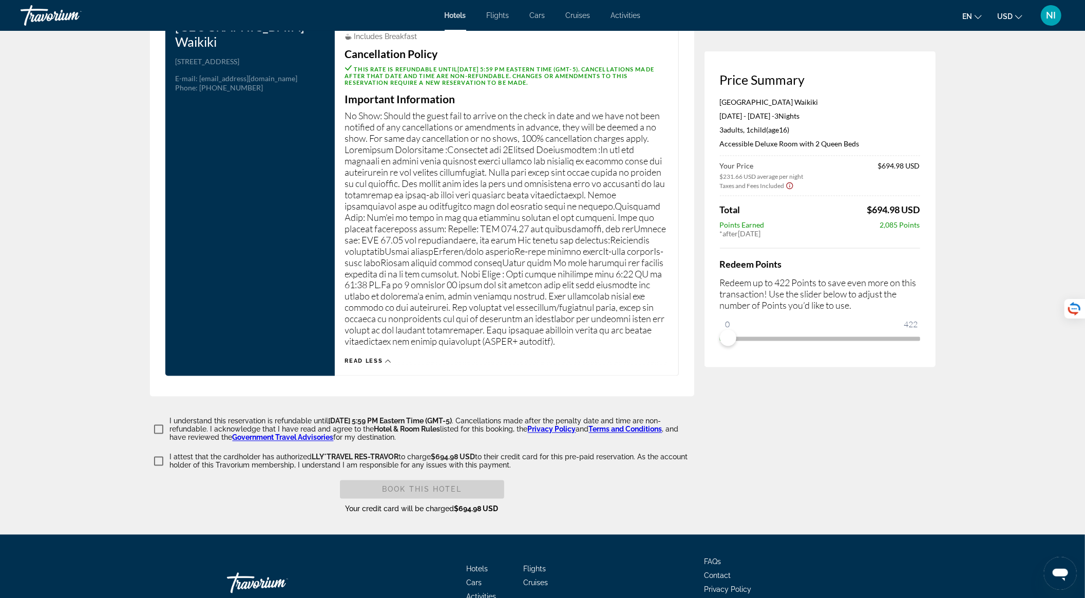
click at [425, 329] on p "No Show: Should the guest fail to arrive on the check in date and we have not b…" at bounding box center [506, 228] width 323 height 237
click at [425, 327] on p "No Show: Should the guest fail to arrive on the check in date and we have not b…" at bounding box center [506, 228] width 323 height 237
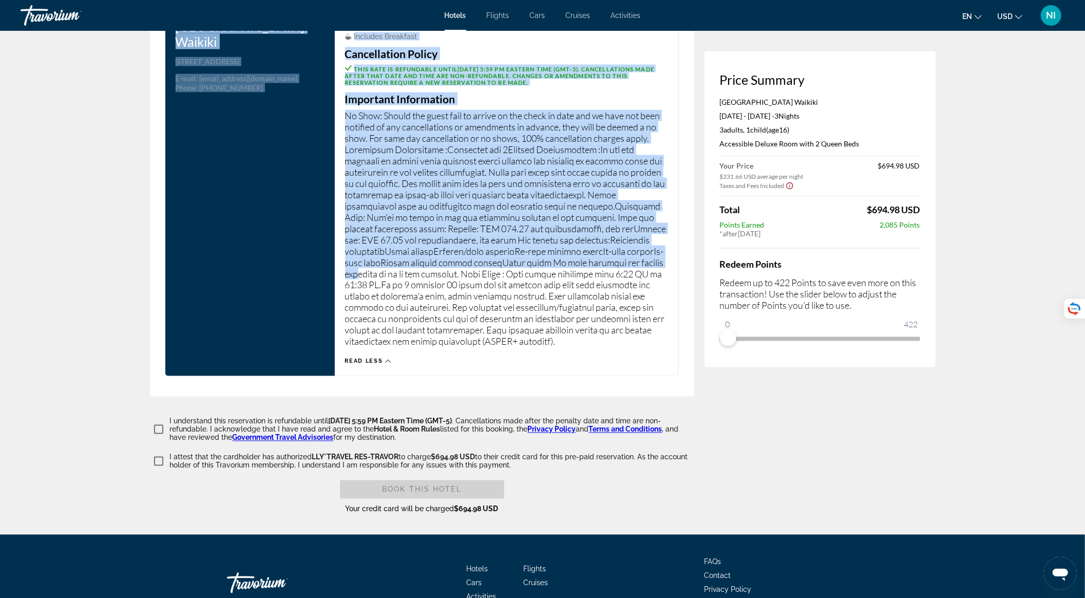
scroll to position [0, 0]
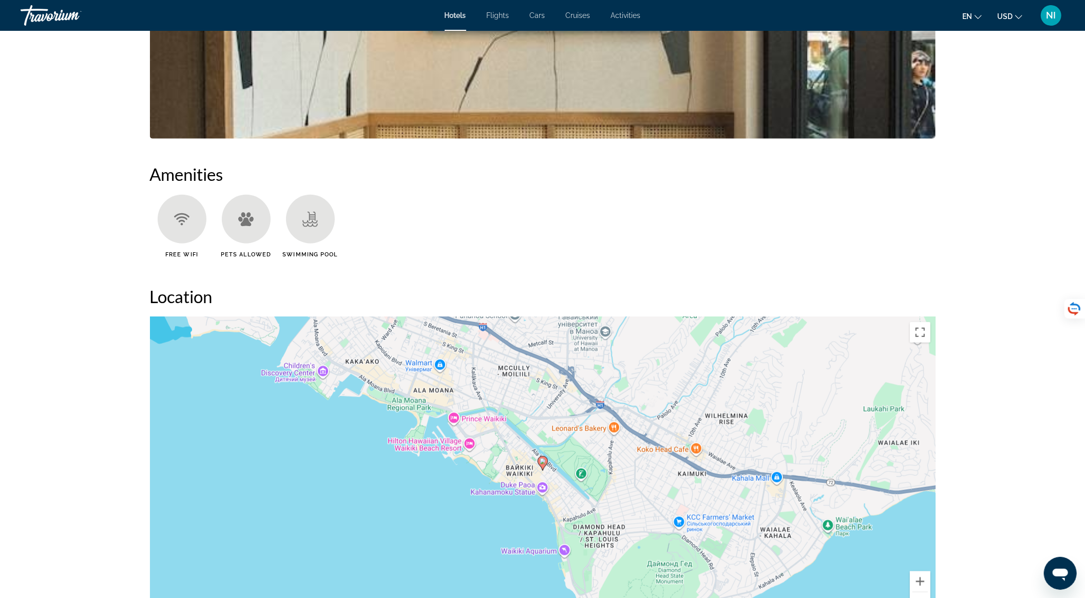
scroll to position [753, 0]
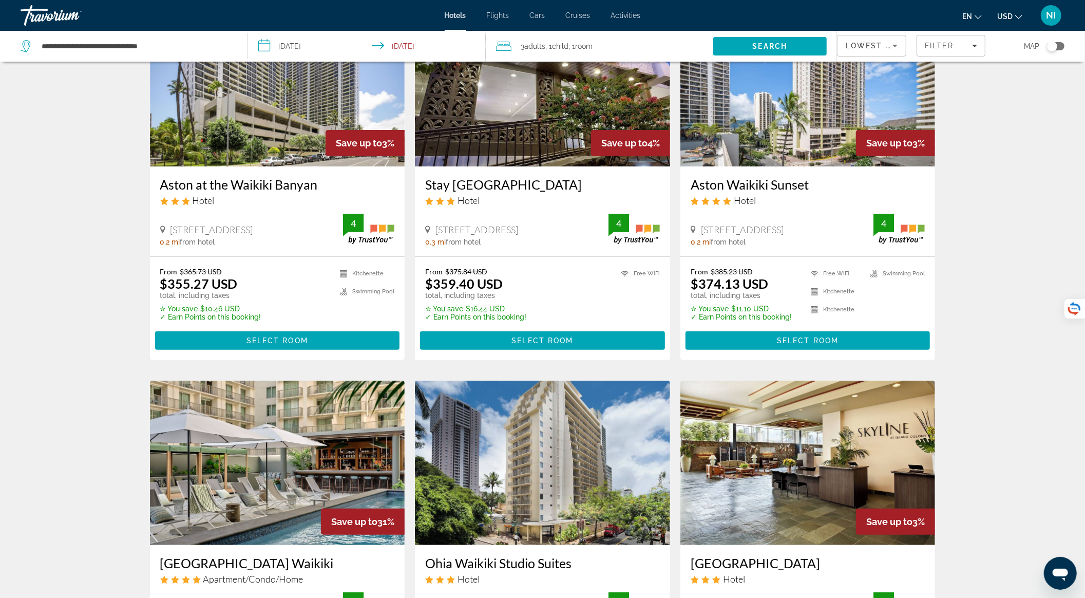
scroll to position [274, 0]
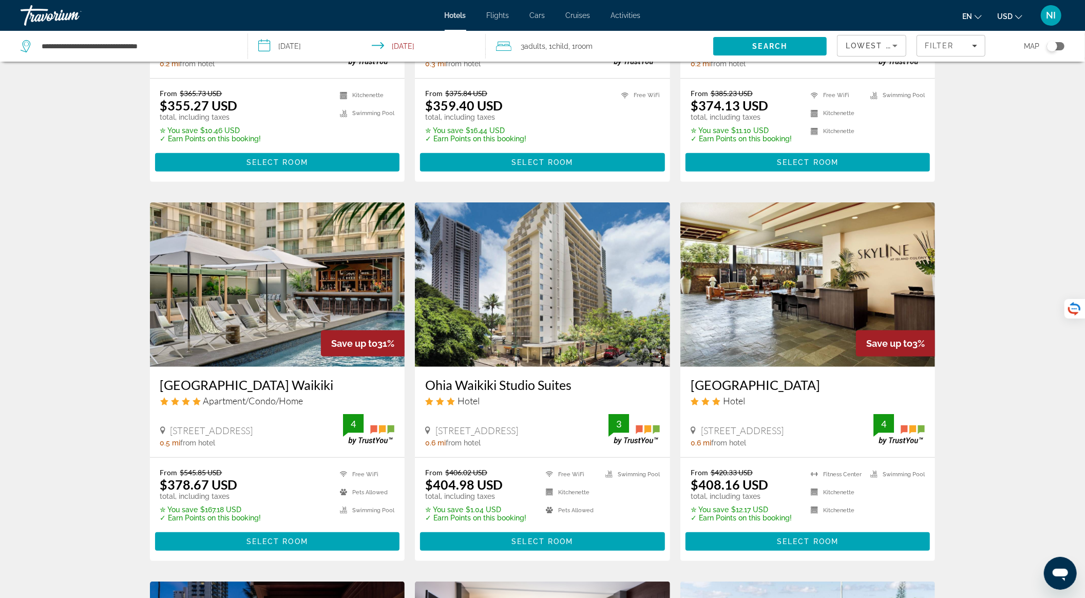
click at [305, 315] on img "Main content" at bounding box center [277, 284] width 255 height 164
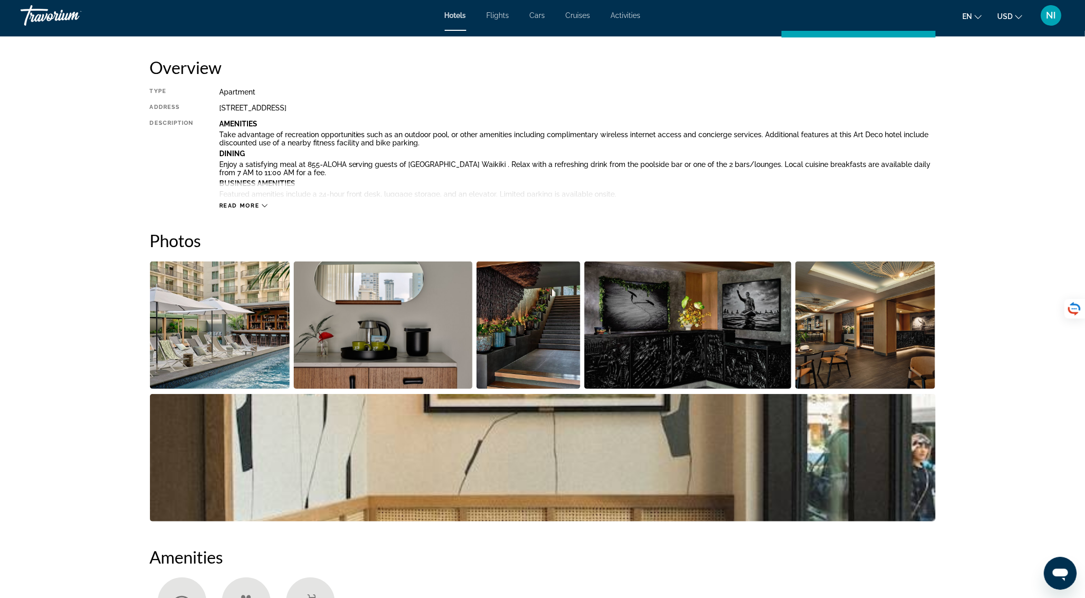
scroll to position [205, 0]
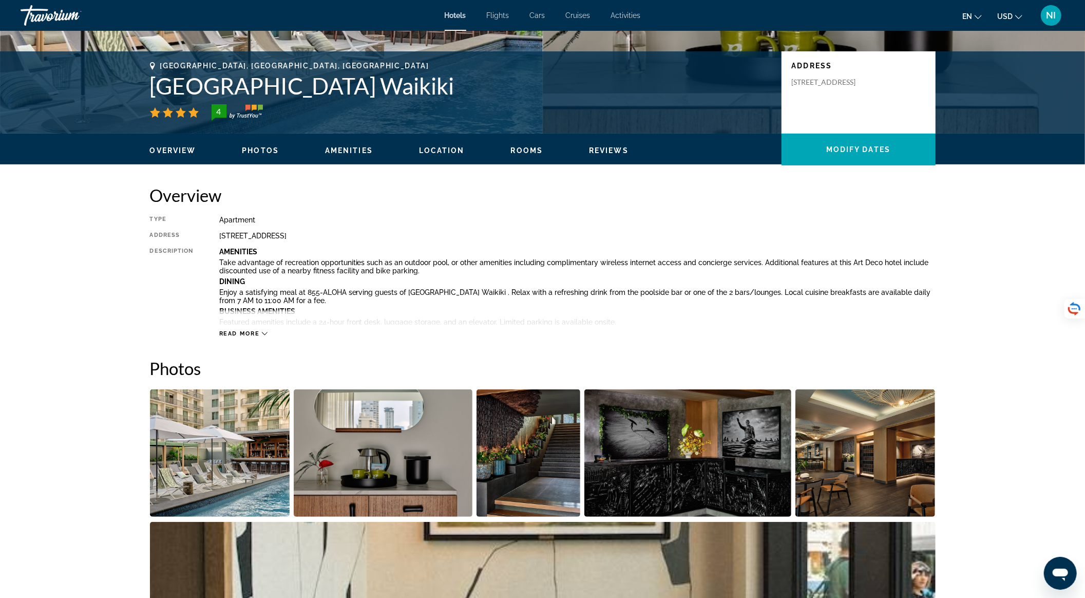
click at [266, 333] on icon "Main content" at bounding box center [265, 333] width 6 height 3
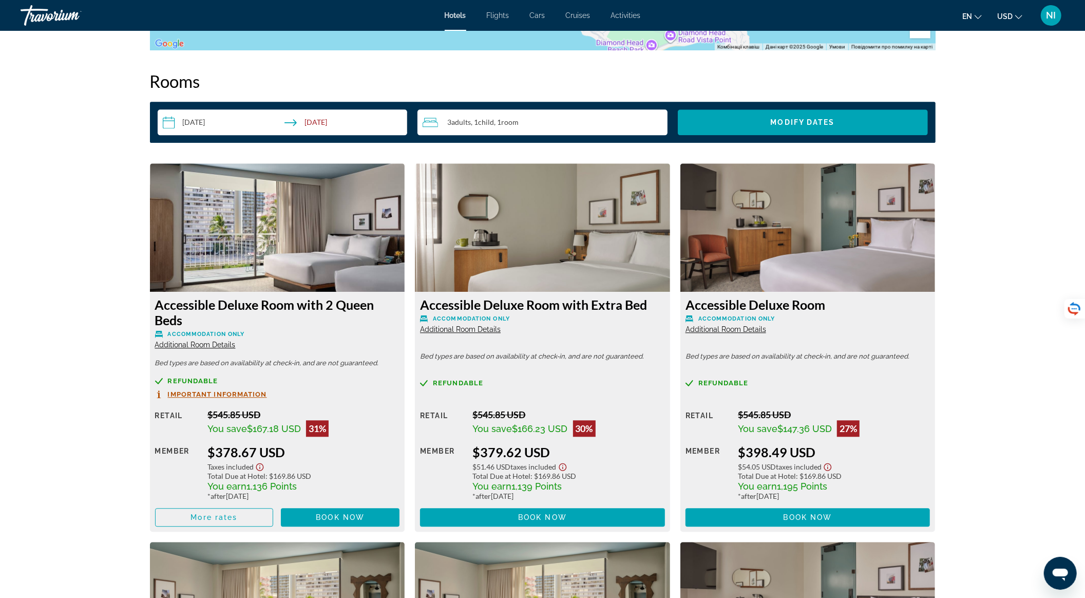
scroll to position [1986, 0]
click at [250, 519] on span "Main content" at bounding box center [215, 517] width 118 height 25
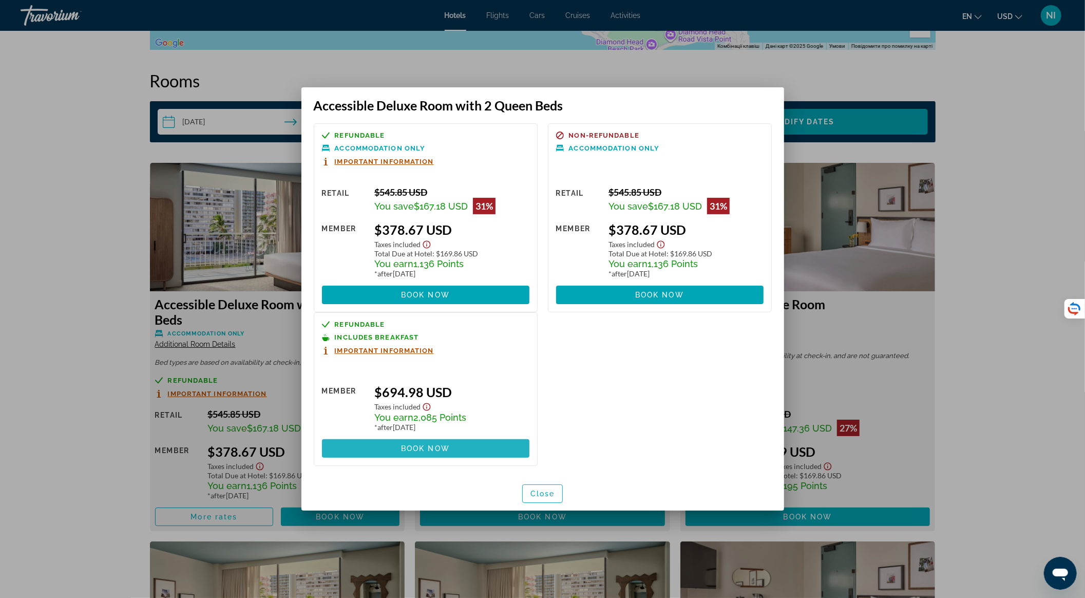
click at [422, 444] on span "Book now" at bounding box center [425, 448] width 49 height 8
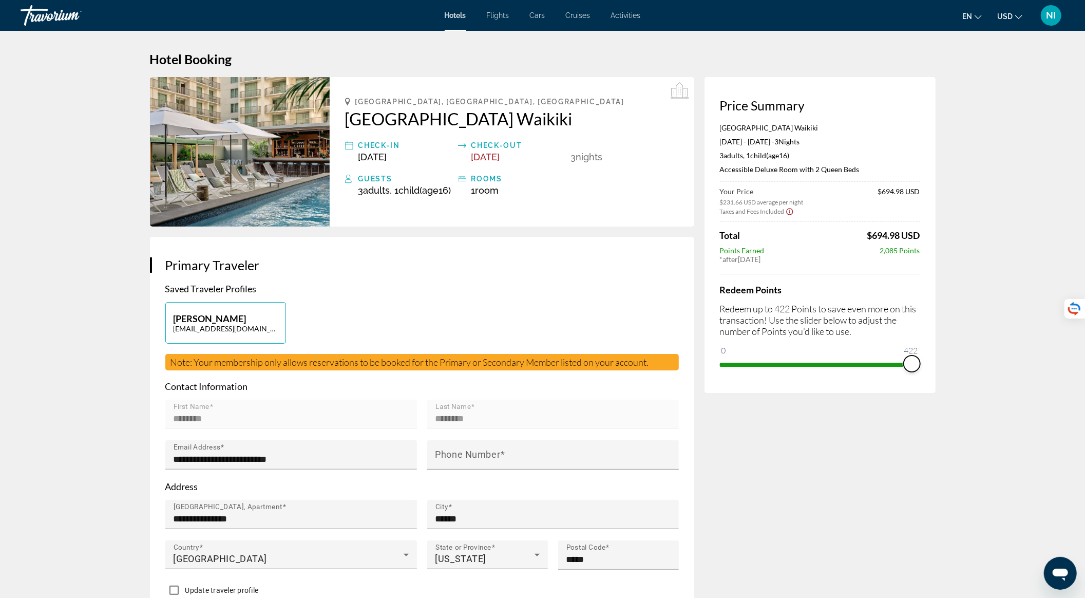
drag, startPoint x: 732, startPoint y: 365, endPoint x: 954, endPoint y: 343, distance: 223.0
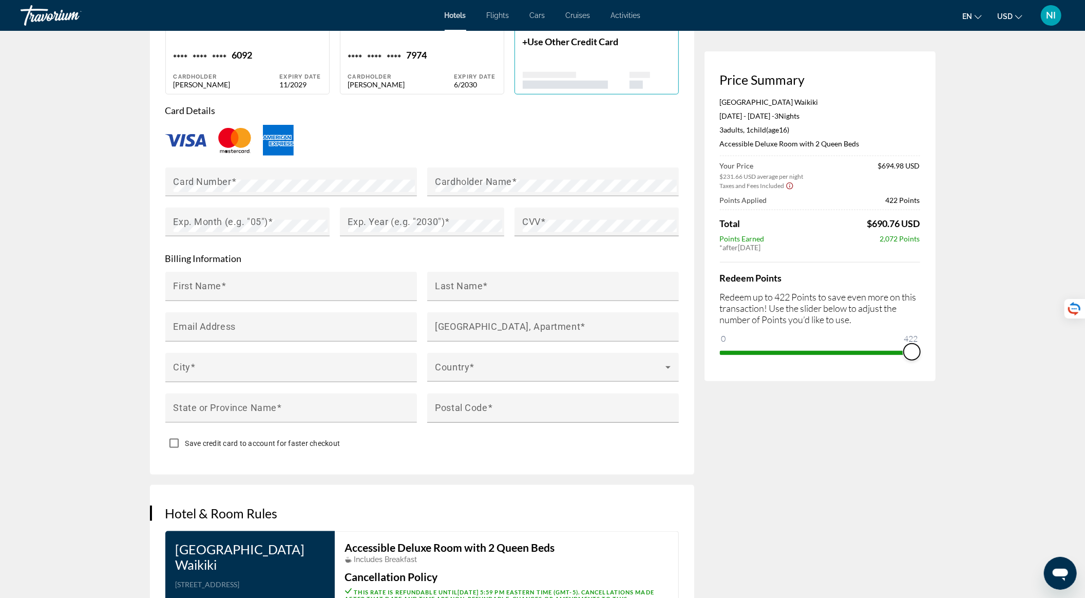
scroll to position [1096, 0]
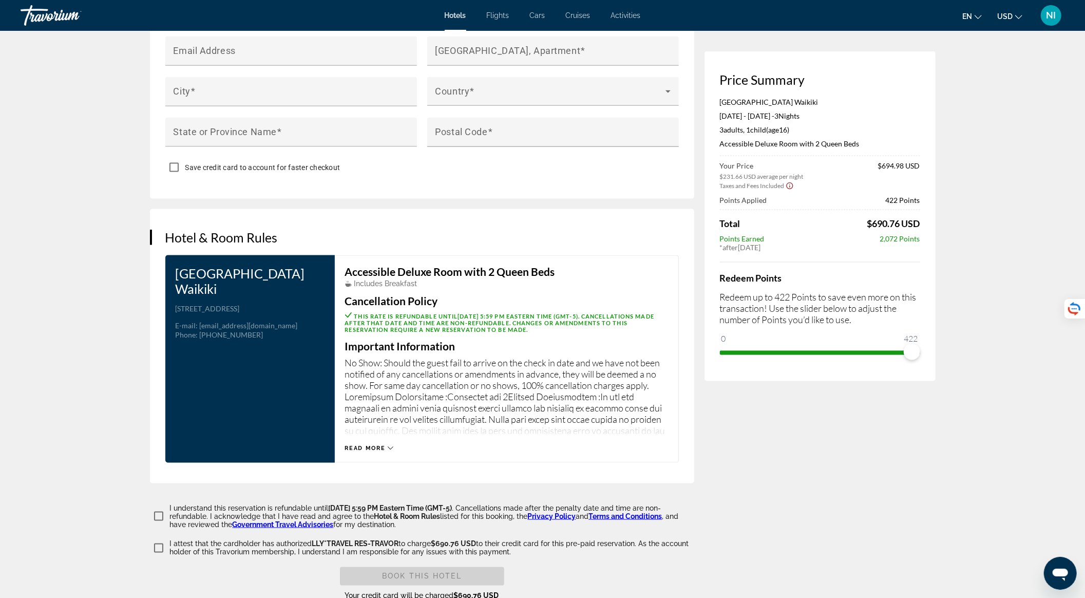
click at [389, 450] on icon "Main content" at bounding box center [391, 448] width 6 height 3
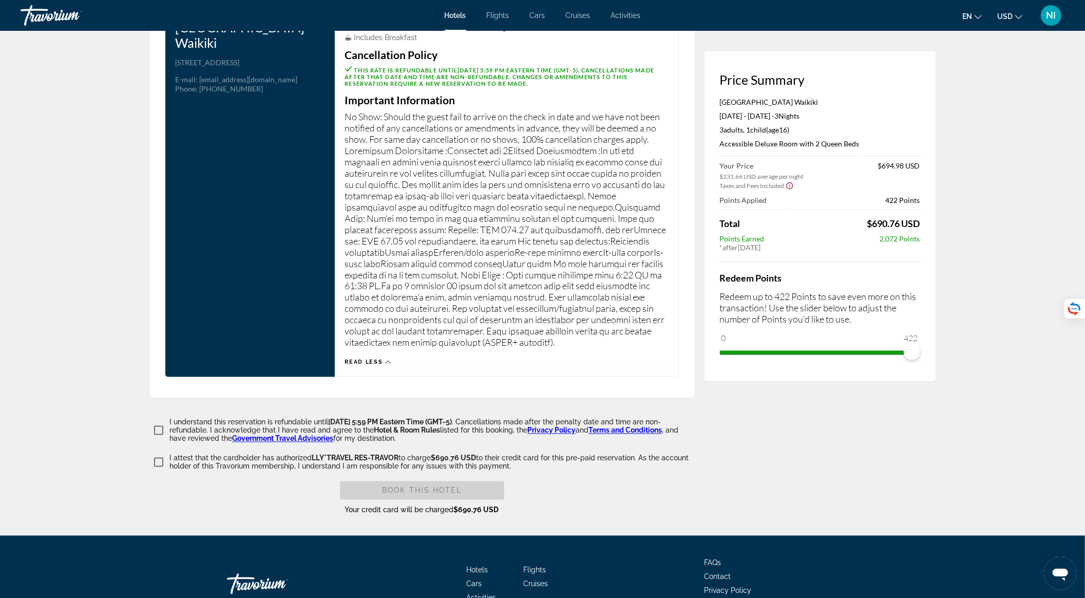
scroll to position [1412, 0]
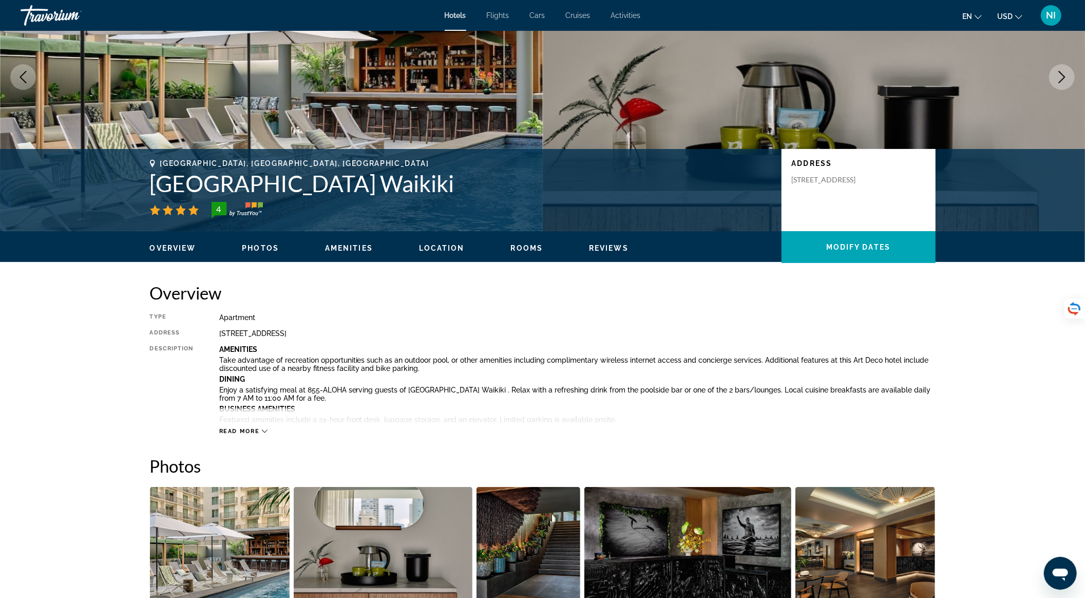
scroll to position [274, 0]
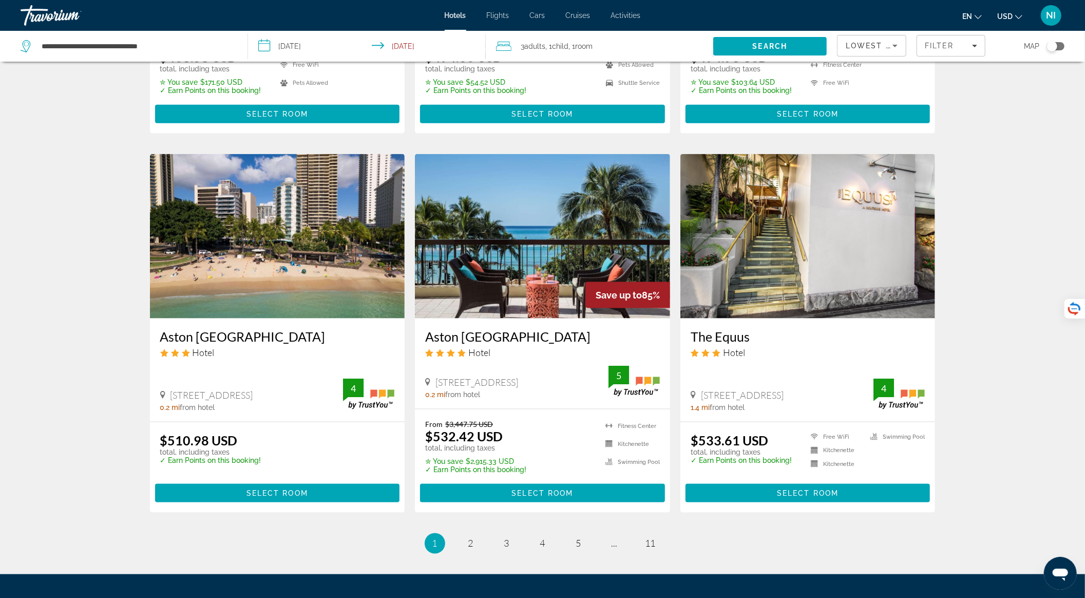
scroll to position [1096, 0]
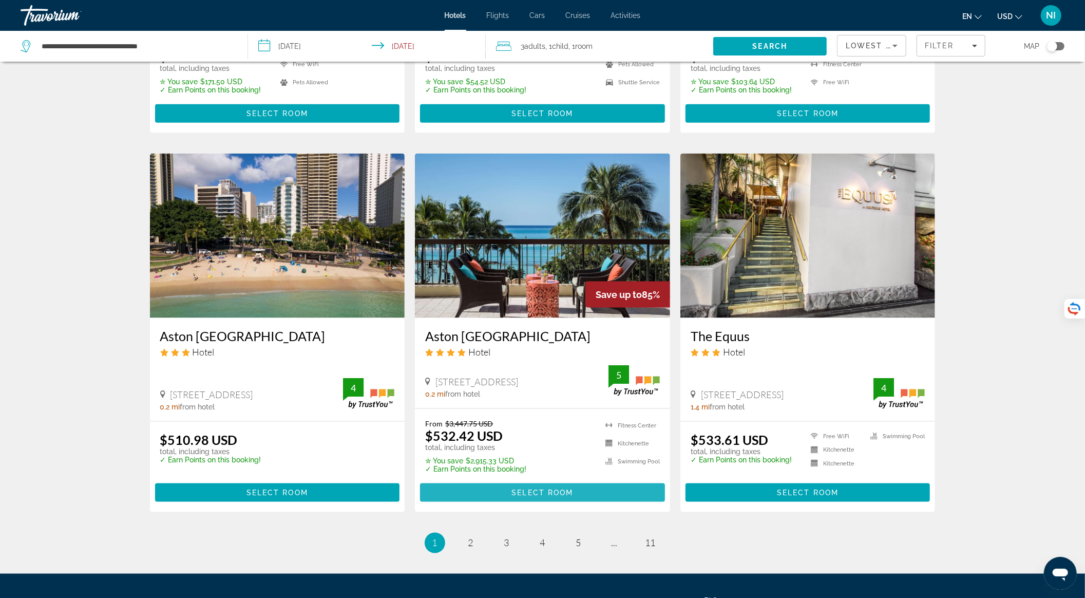
click at [585, 493] on span "Main content" at bounding box center [542, 492] width 245 height 25
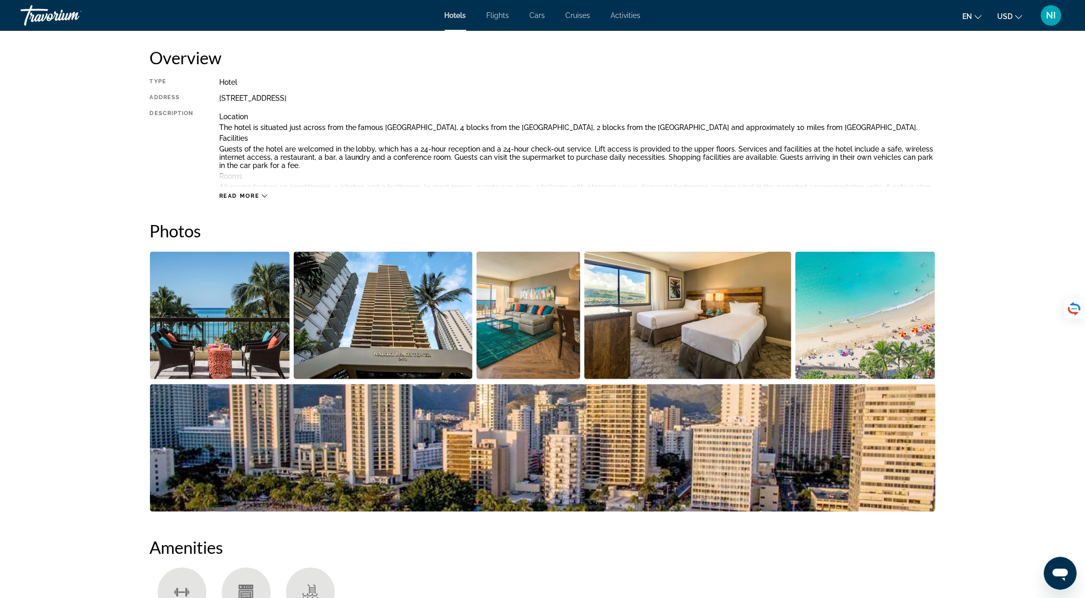
scroll to position [342, 0]
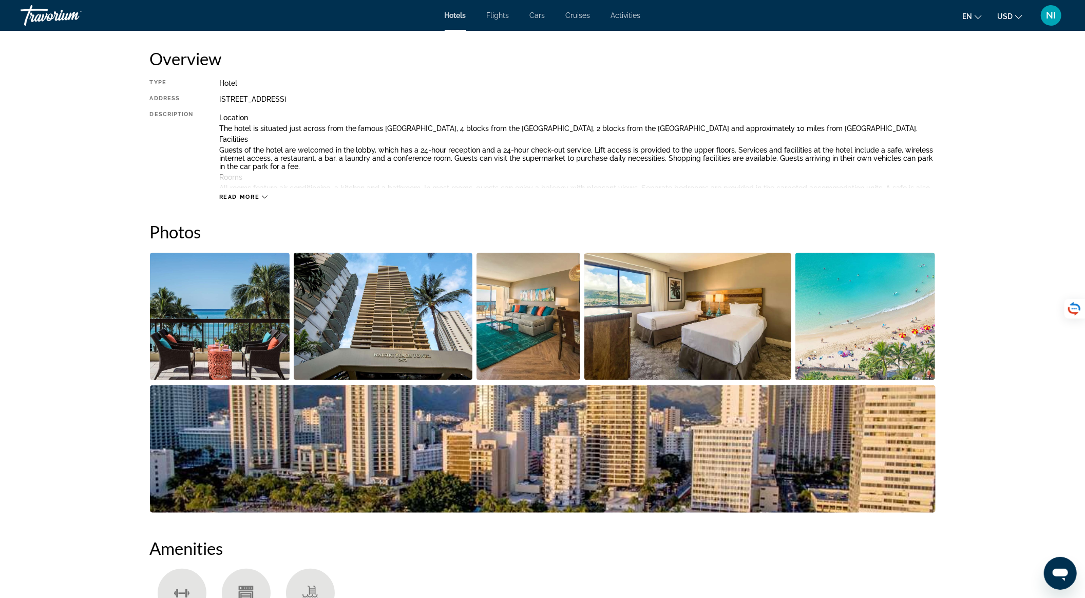
click at [741, 320] on img "Open full-screen image slider" at bounding box center [688, 316] width 207 height 127
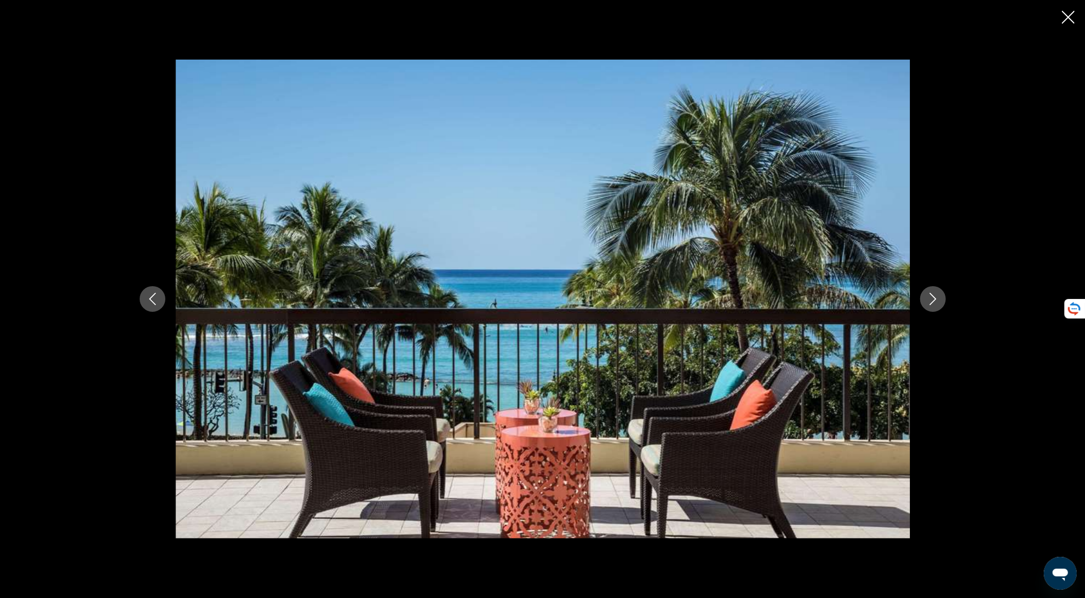
click at [933, 309] on button "Next image" at bounding box center [934, 299] width 26 height 26
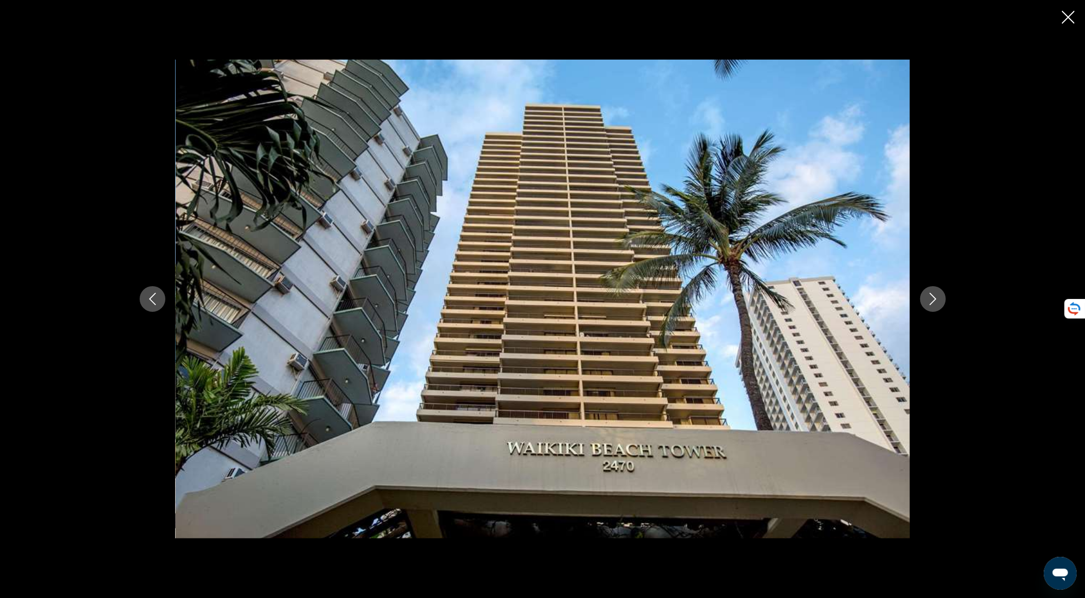
click at [933, 311] on button "Next image" at bounding box center [934, 299] width 26 height 26
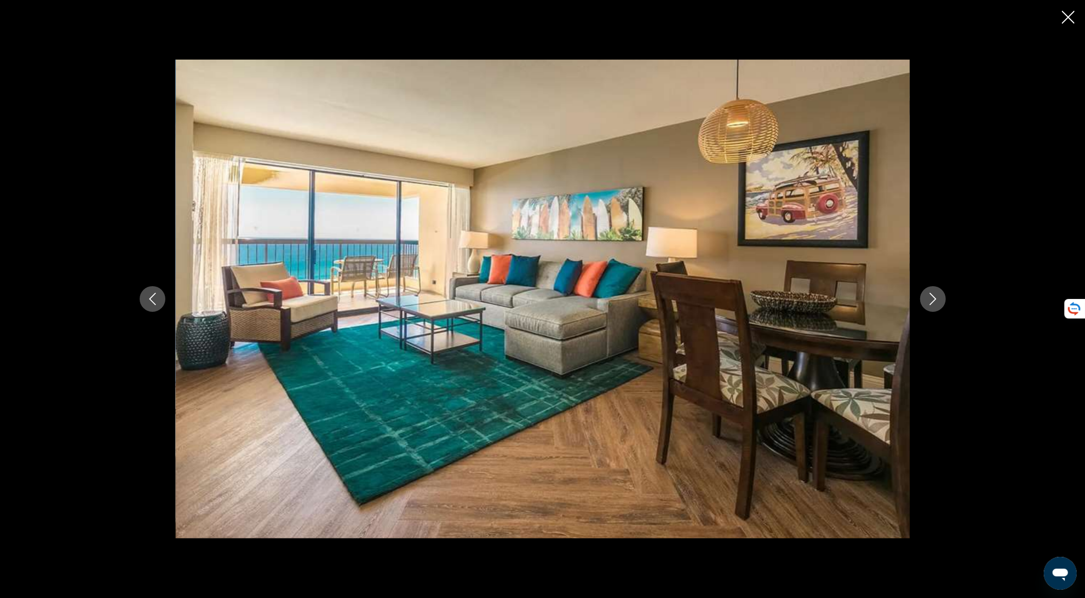
click at [933, 311] on button "Next image" at bounding box center [934, 299] width 26 height 26
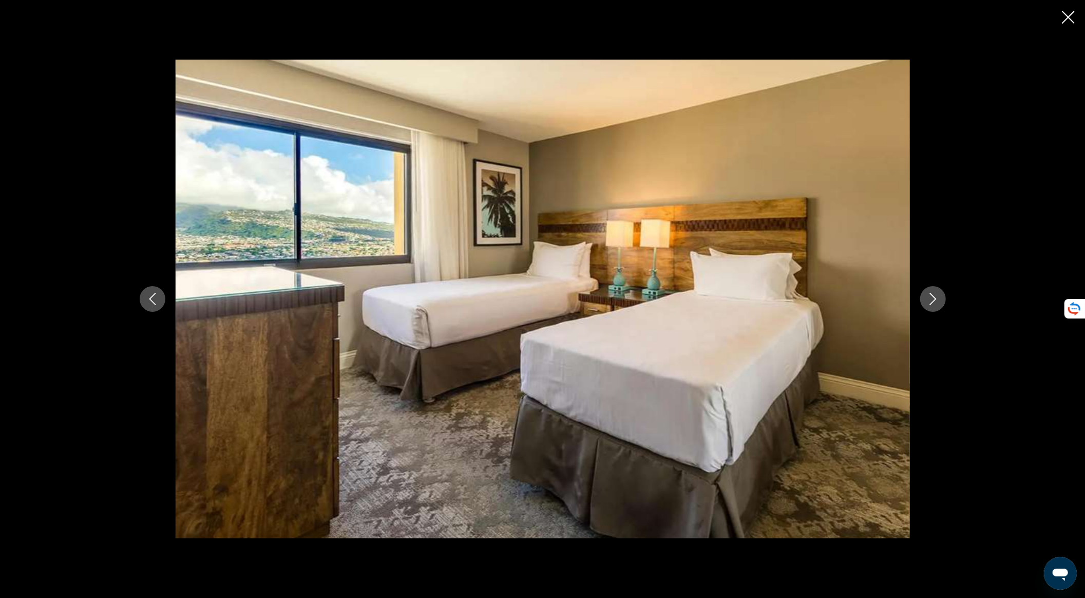
click at [933, 311] on button "Next image" at bounding box center [934, 299] width 26 height 26
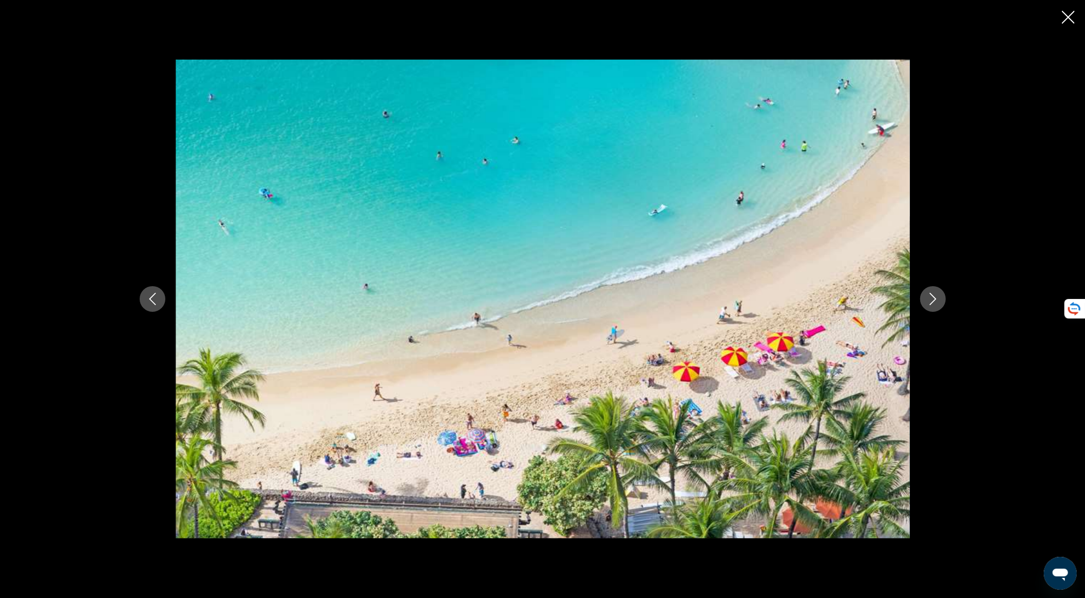
click at [933, 311] on button "Next image" at bounding box center [934, 299] width 26 height 26
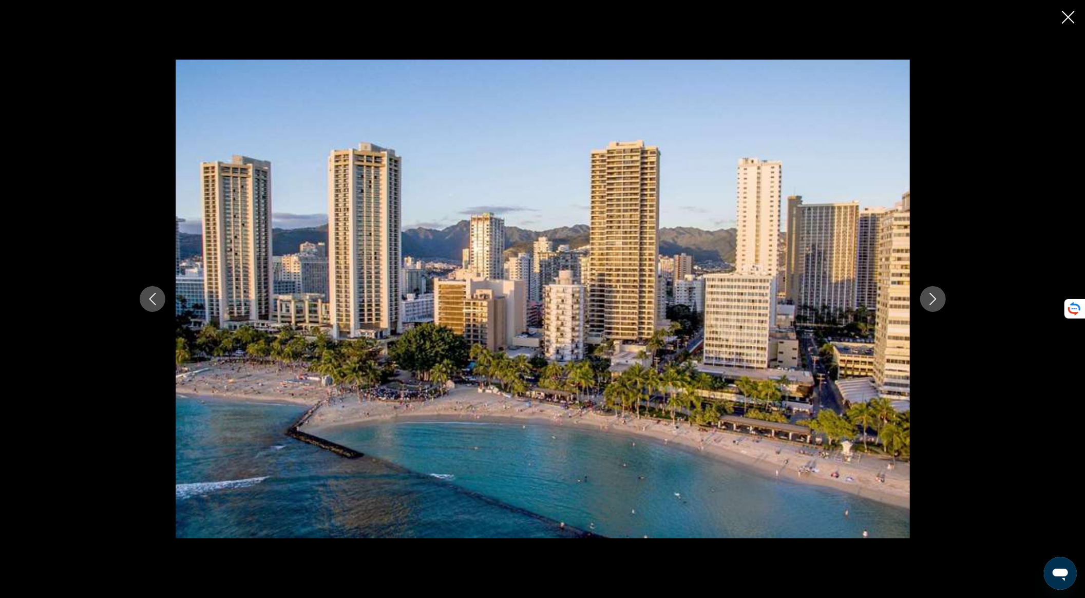
click at [933, 311] on button "Next image" at bounding box center [934, 299] width 26 height 26
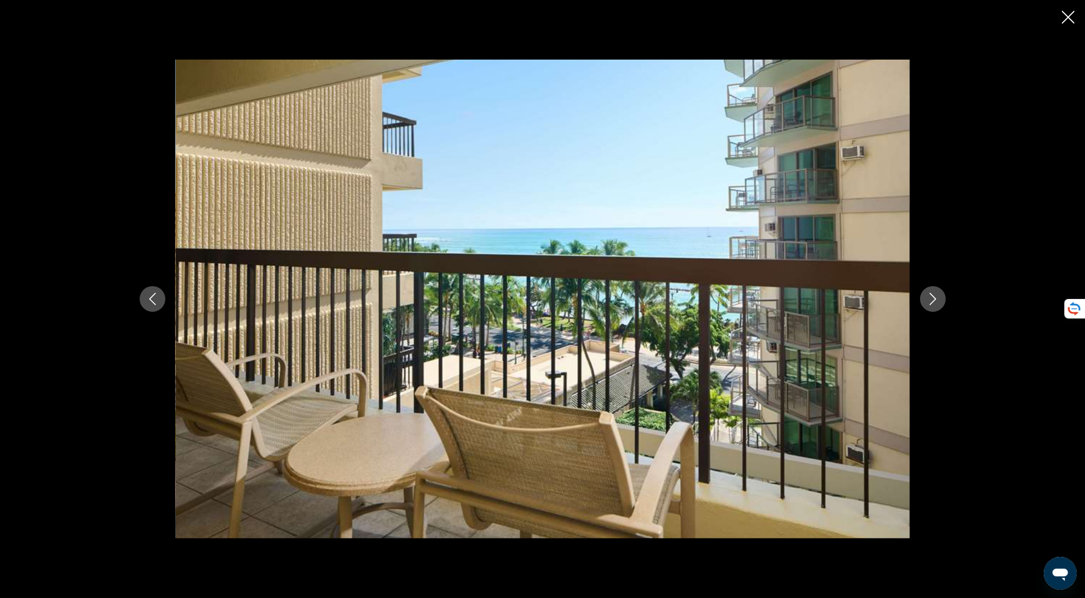
click at [934, 311] on button "Next image" at bounding box center [934, 299] width 26 height 26
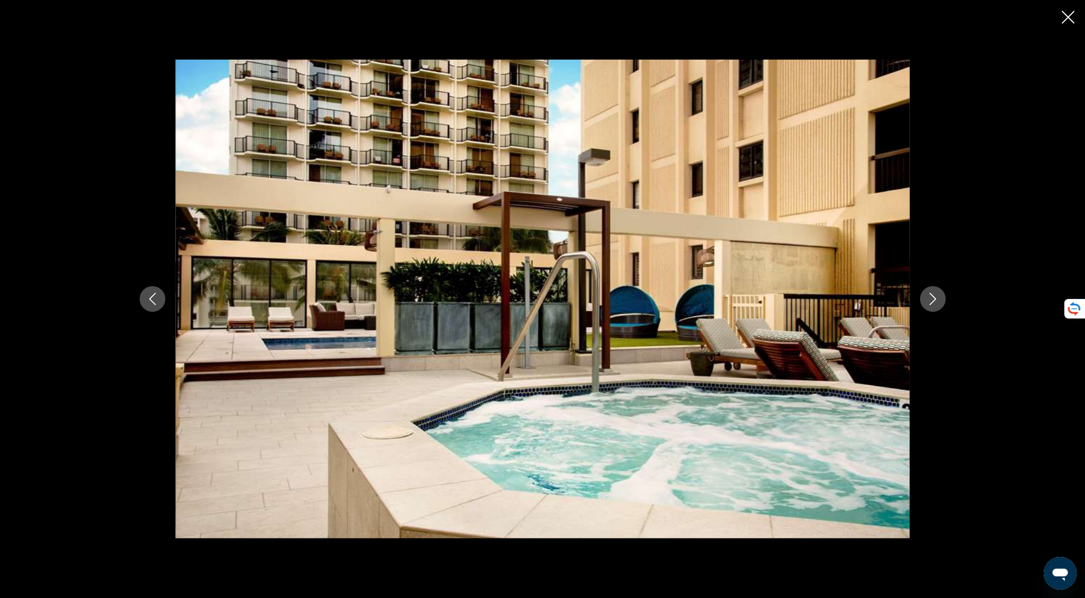
click at [934, 311] on button "Next image" at bounding box center [934, 299] width 26 height 26
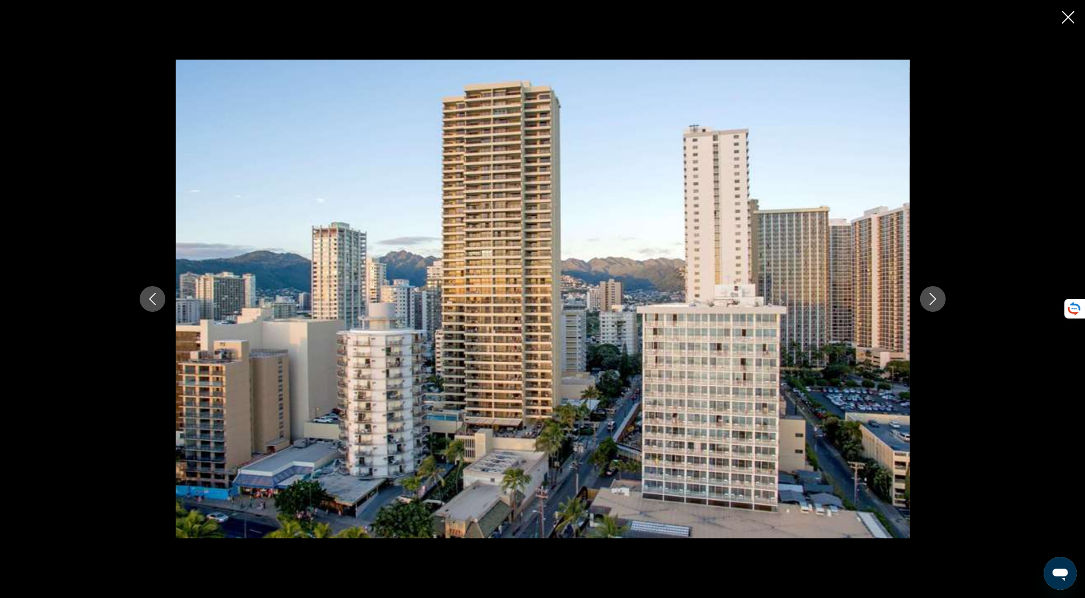
click at [934, 311] on button "Next image" at bounding box center [934, 299] width 26 height 26
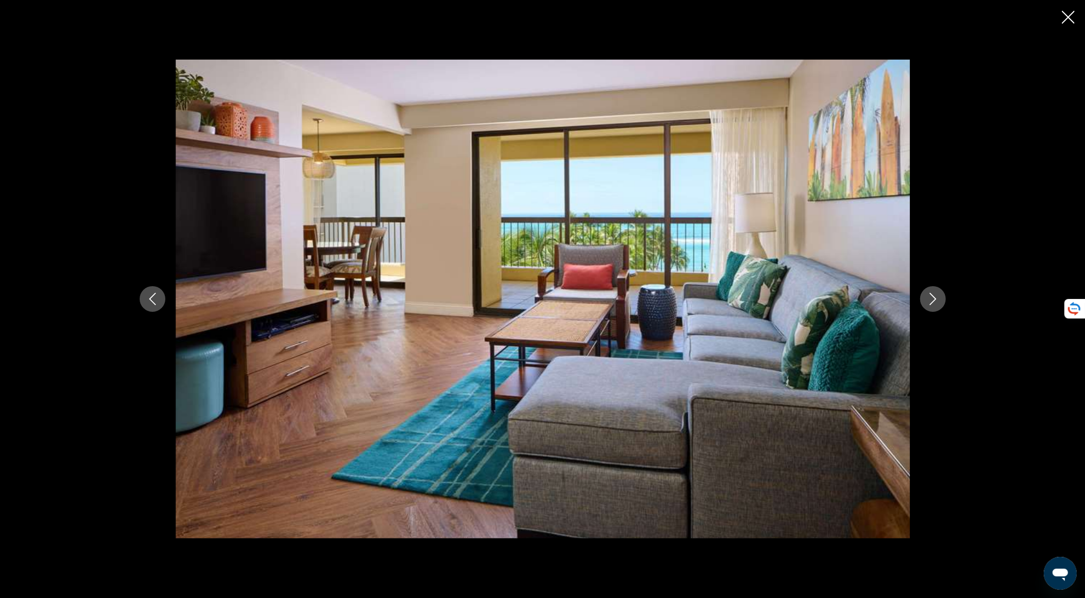
click at [930, 301] on icon "Next image" at bounding box center [933, 299] width 12 height 12
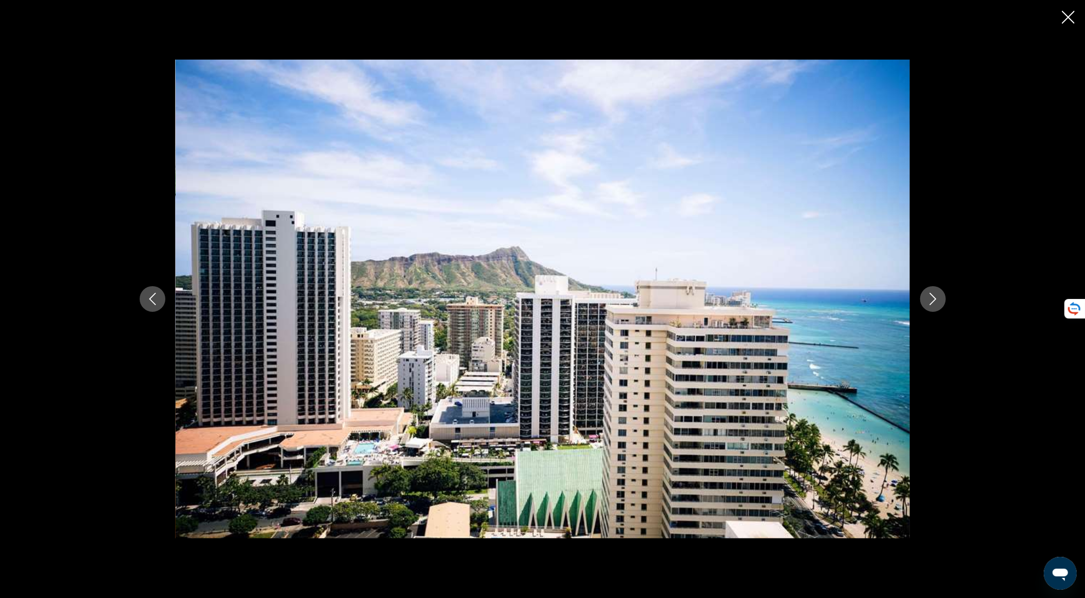
click at [934, 303] on icon "Next image" at bounding box center [933, 299] width 12 height 12
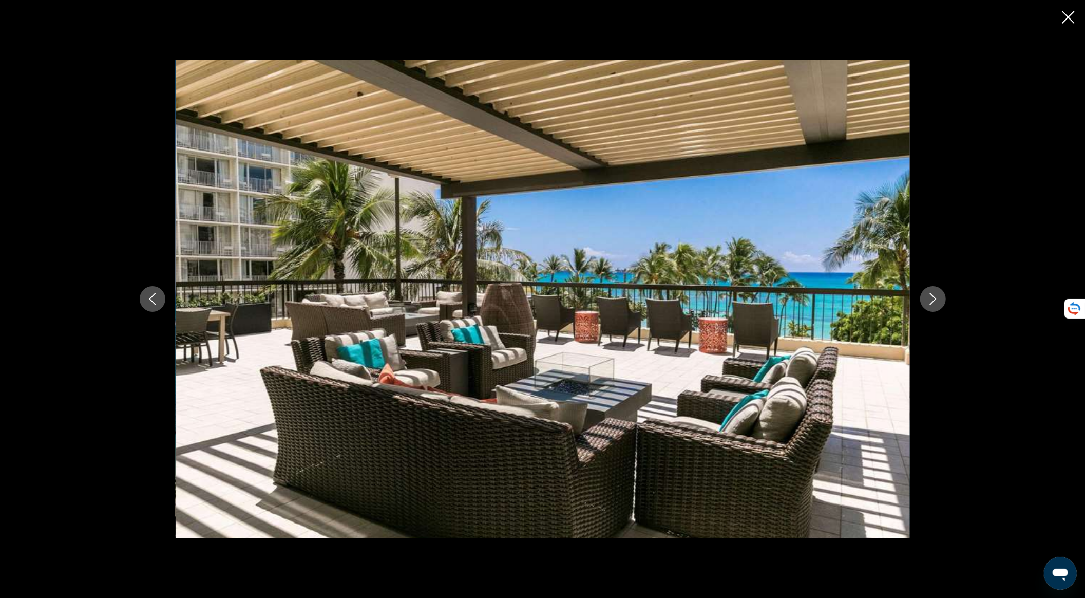
click at [934, 303] on icon "Next image" at bounding box center [933, 299] width 12 height 12
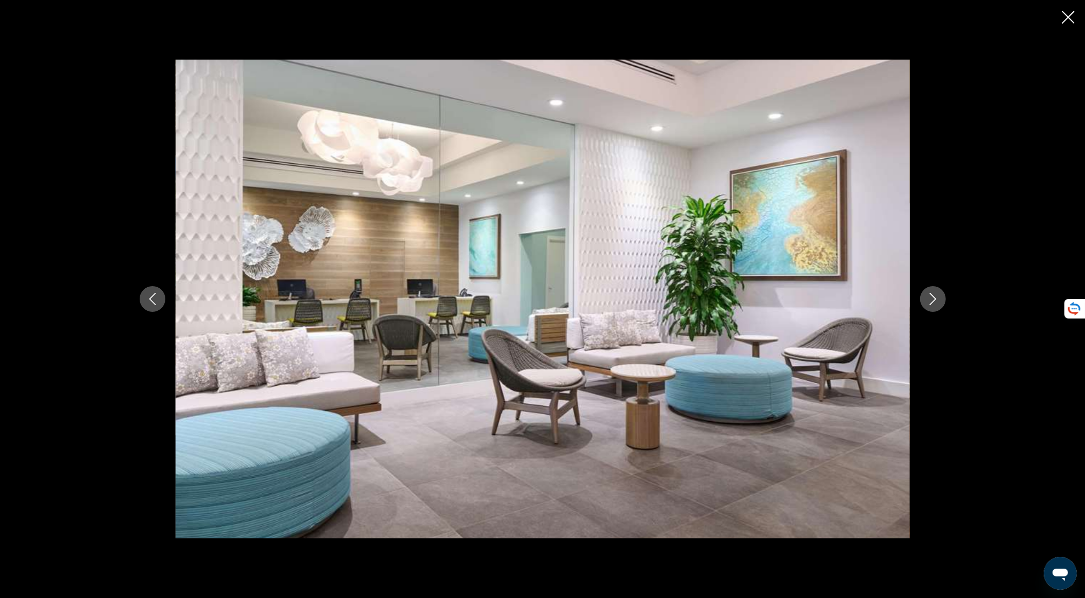
click at [934, 303] on icon "Next image" at bounding box center [933, 299] width 12 height 12
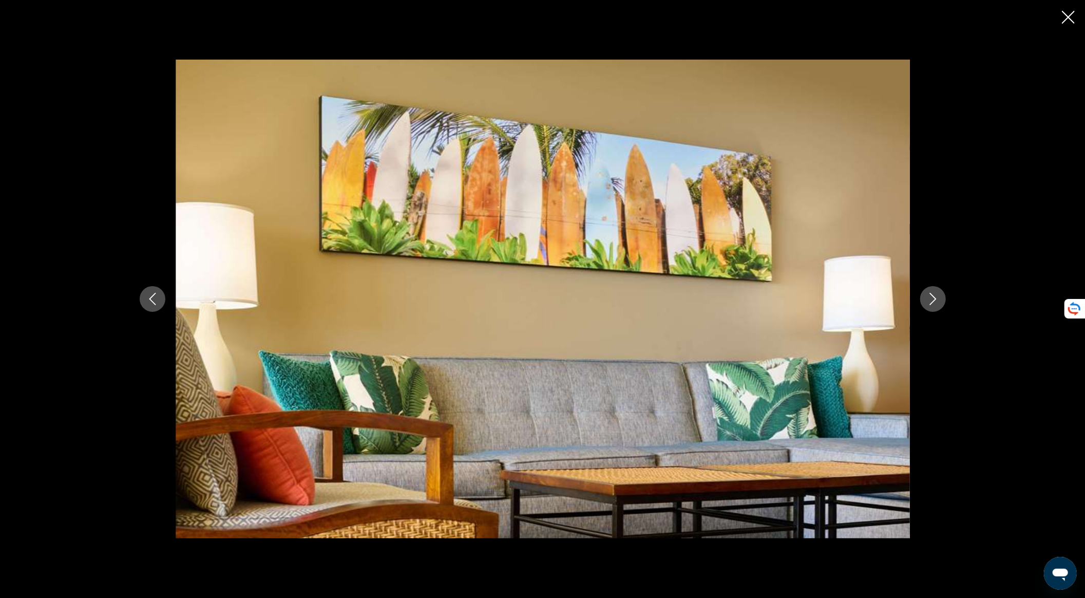
click at [934, 303] on icon "Next image" at bounding box center [933, 299] width 12 height 12
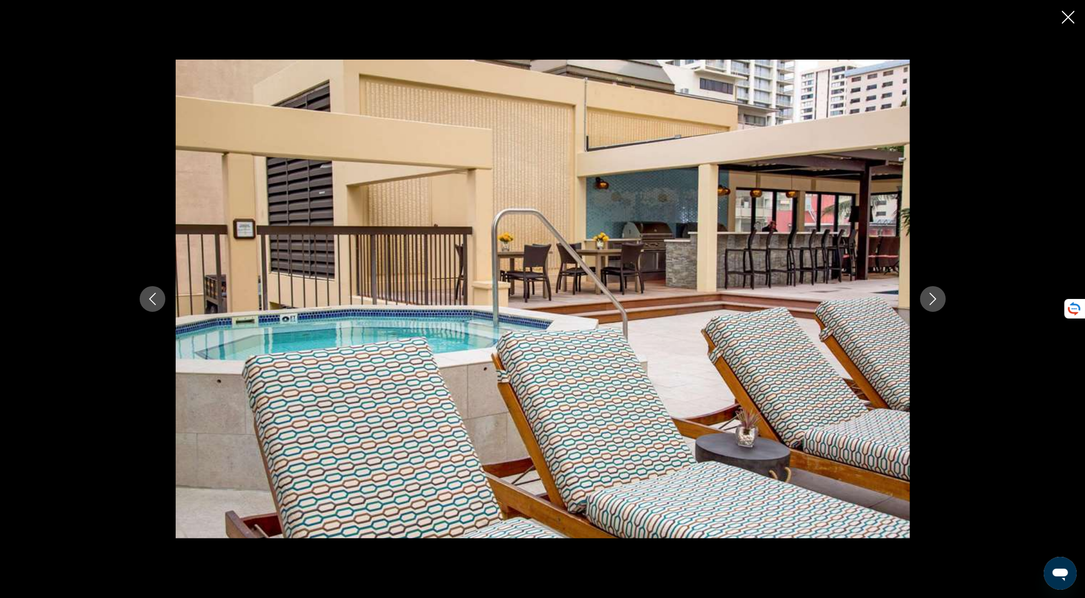
click at [934, 303] on icon "Next image" at bounding box center [933, 299] width 12 height 12
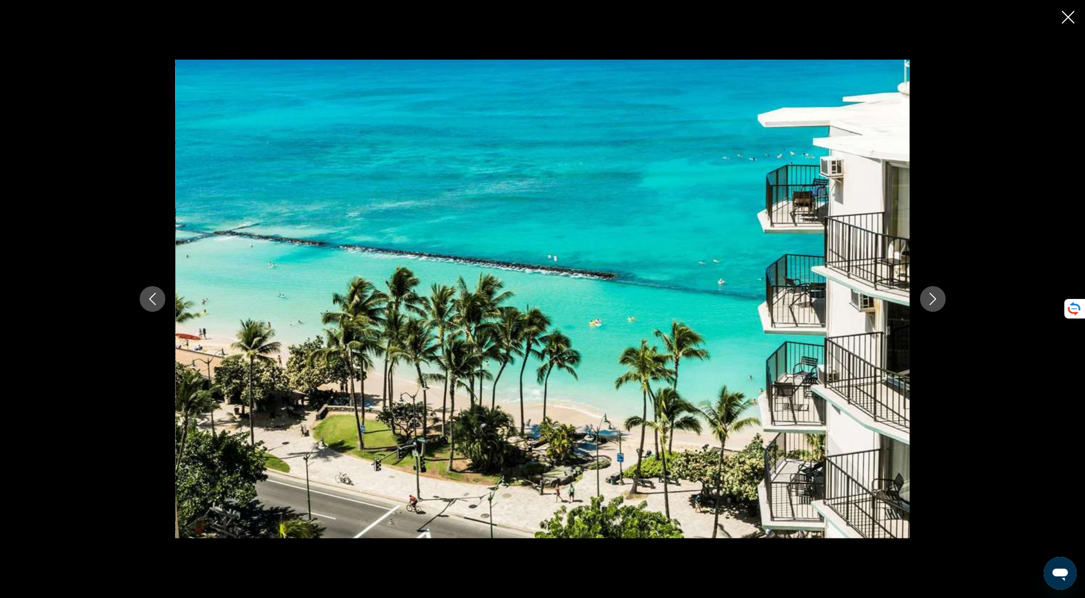
click at [934, 303] on icon "Next image" at bounding box center [933, 299] width 12 height 12
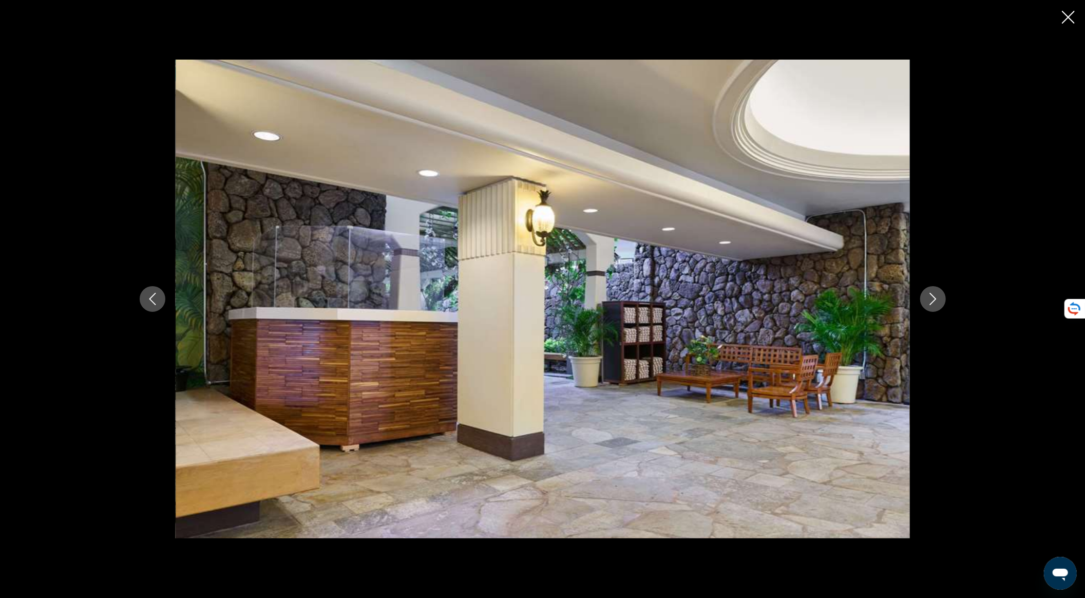
click at [934, 303] on icon "Next image" at bounding box center [933, 299] width 12 height 12
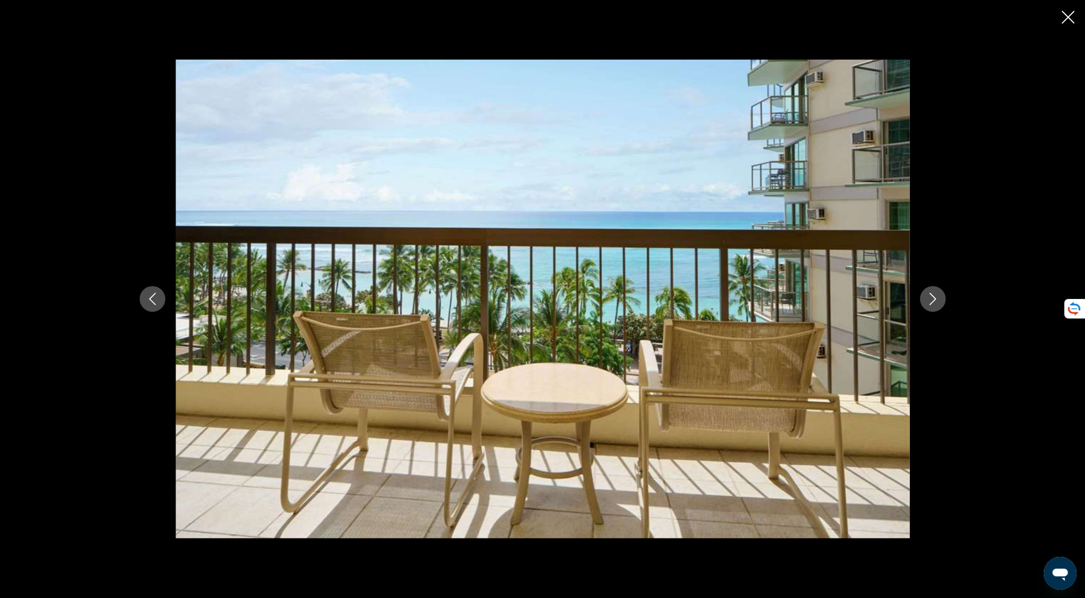
click at [934, 303] on icon "Next image" at bounding box center [933, 299] width 12 height 12
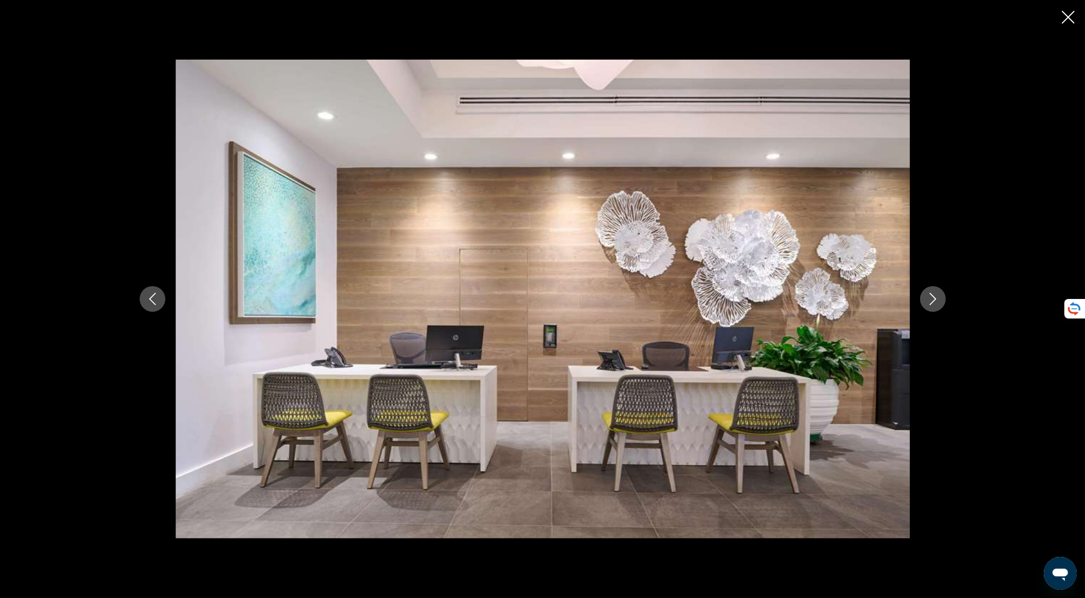
click at [934, 303] on icon "Next image" at bounding box center [933, 299] width 12 height 12
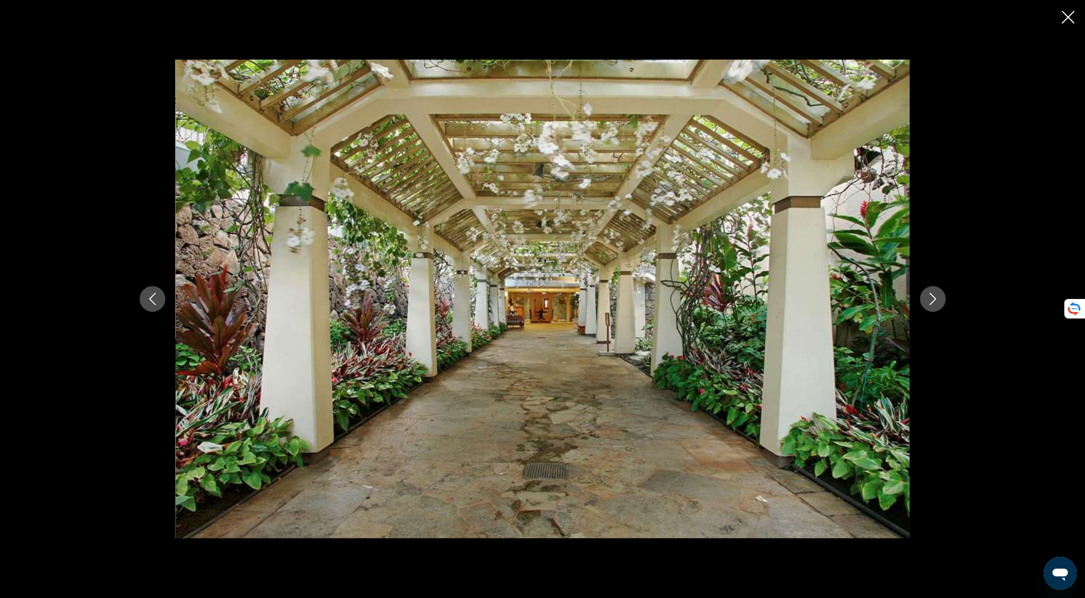
click at [934, 303] on icon "Next image" at bounding box center [933, 299] width 12 height 12
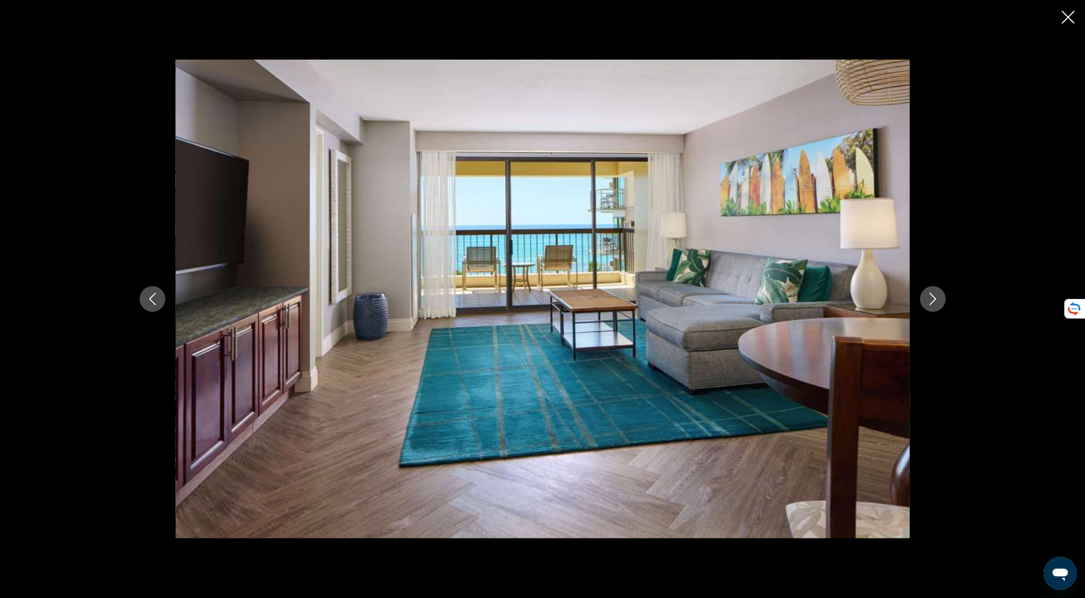
click at [934, 303] on icon "Next image" at bounding box center [933, 299] width 12 height 12
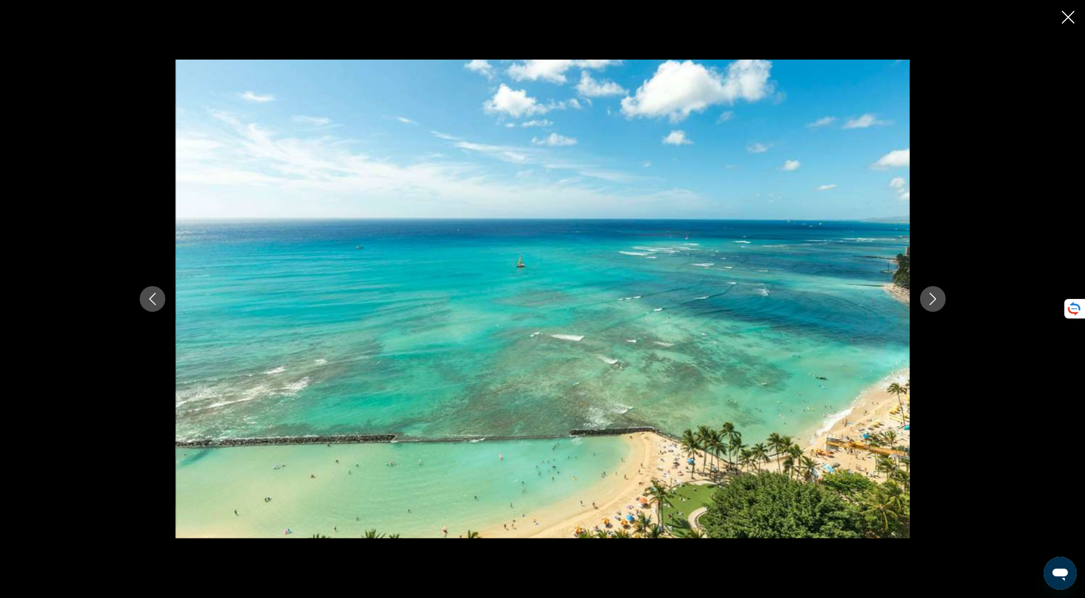
click at [934, 303] on icon "Next image" at bounding box center [933, 299] width 12 height 12
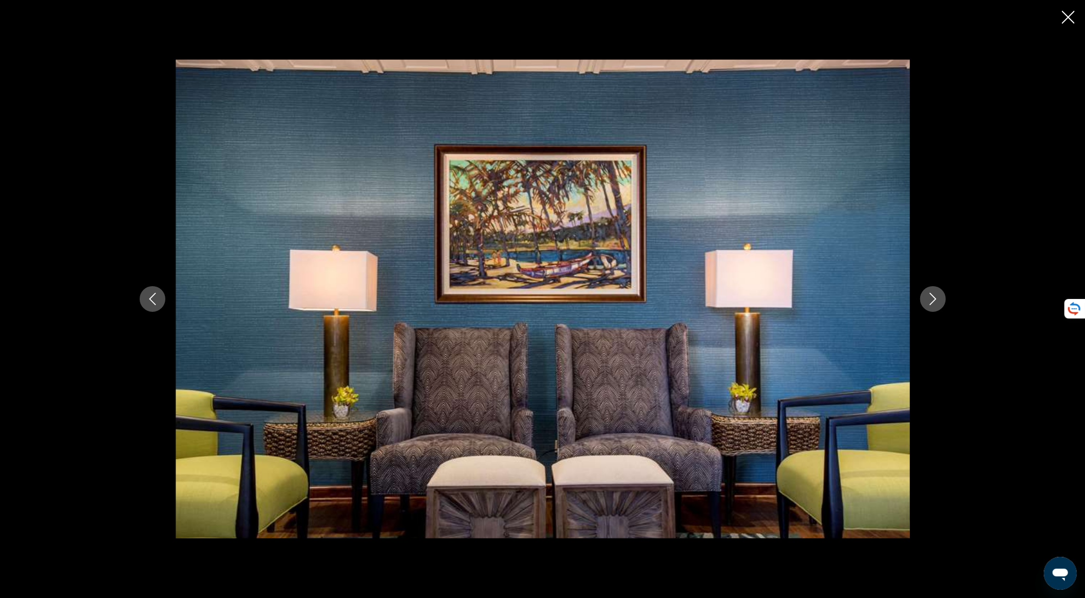
click at [934, 303] on icon "Next image" at bounding box center [933, 299] width 12 height 12
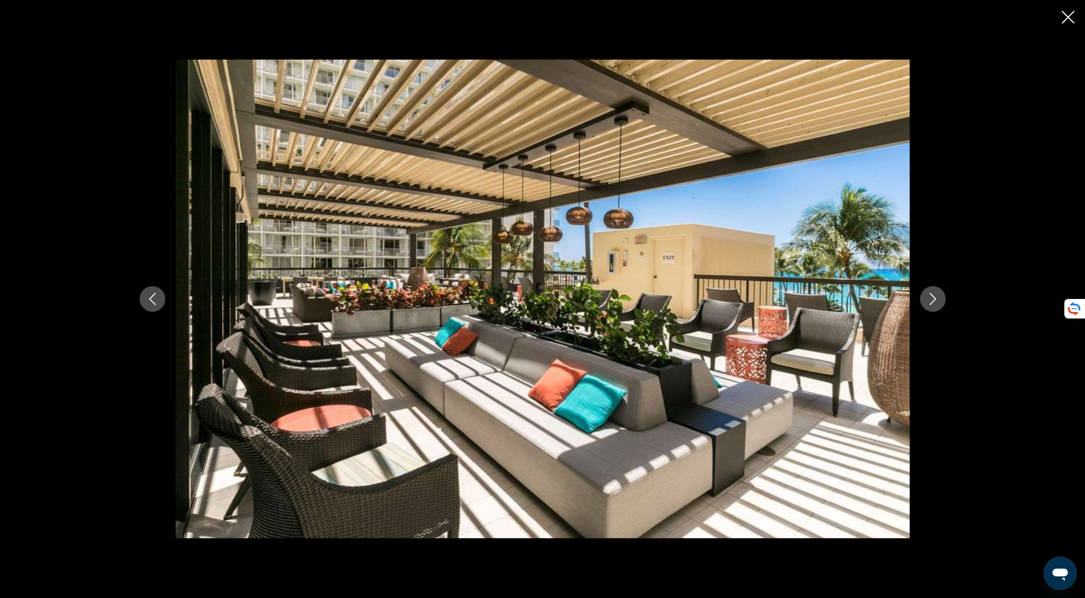
click at [934, 303] on icon "Next image" at bounding box center [933, 299] width 12 height 12
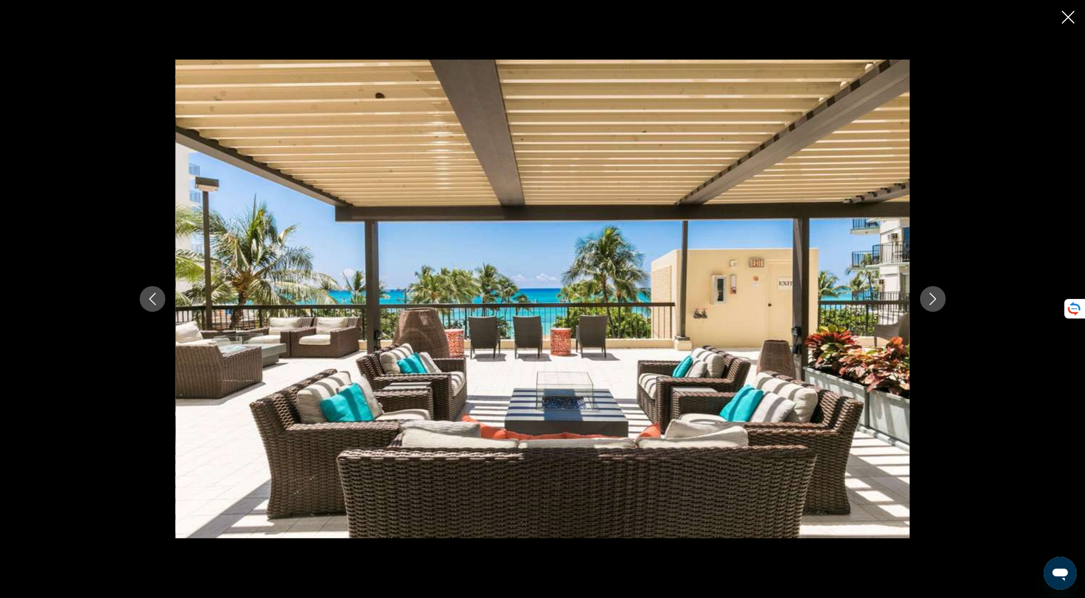
click at [934, 303] on icon "Next image" at bounding box center [933, 299] width 12 height 12
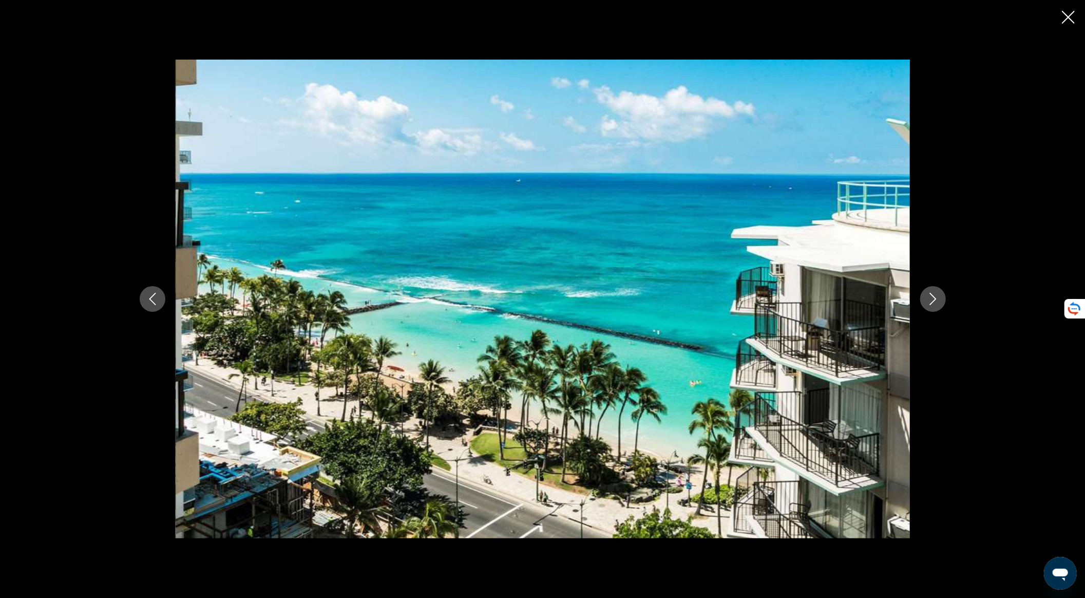
click at [934, 303] on icon "Next image" at bounding box center [933, 299] width 12 height 12
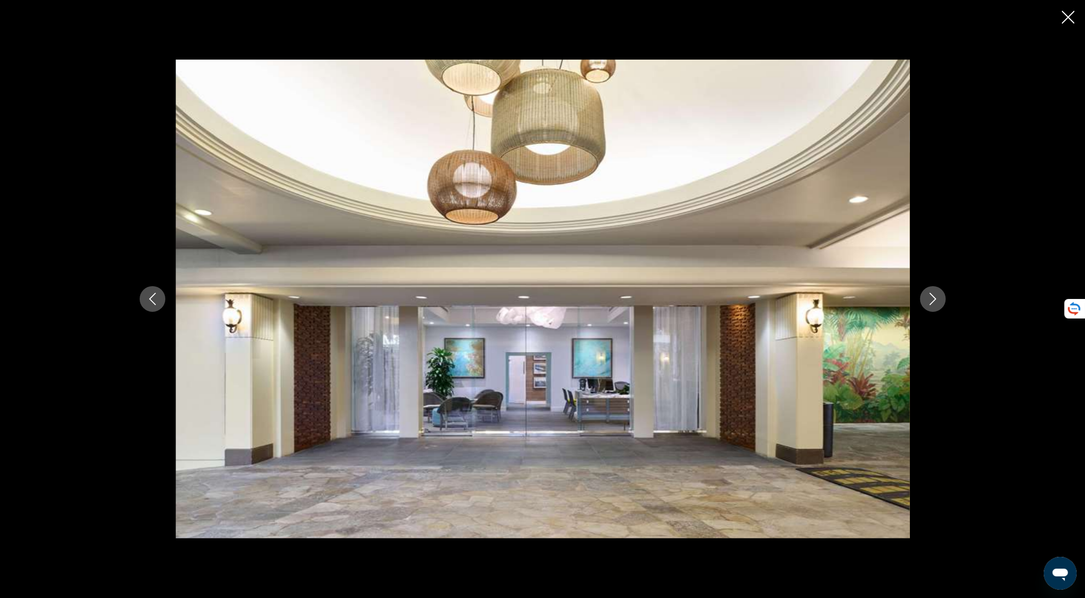
click at [934, 303] on icon "Next image" at bounding box center [933, 299] width 12 height 12
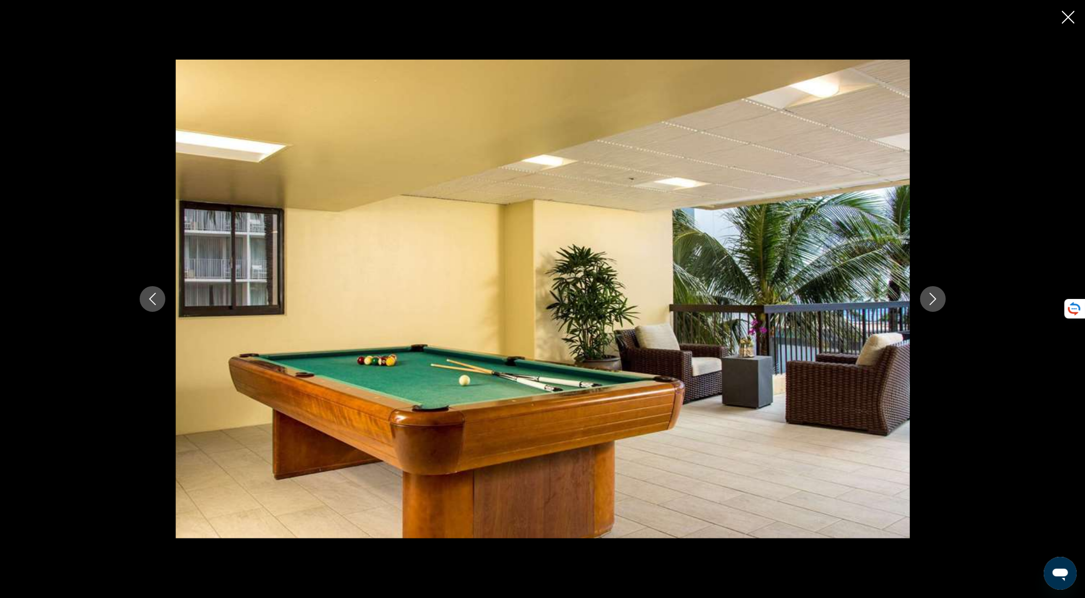
click at [934, 303] on icon "Next image" at bounding box center [933, 299] width 12 height 12
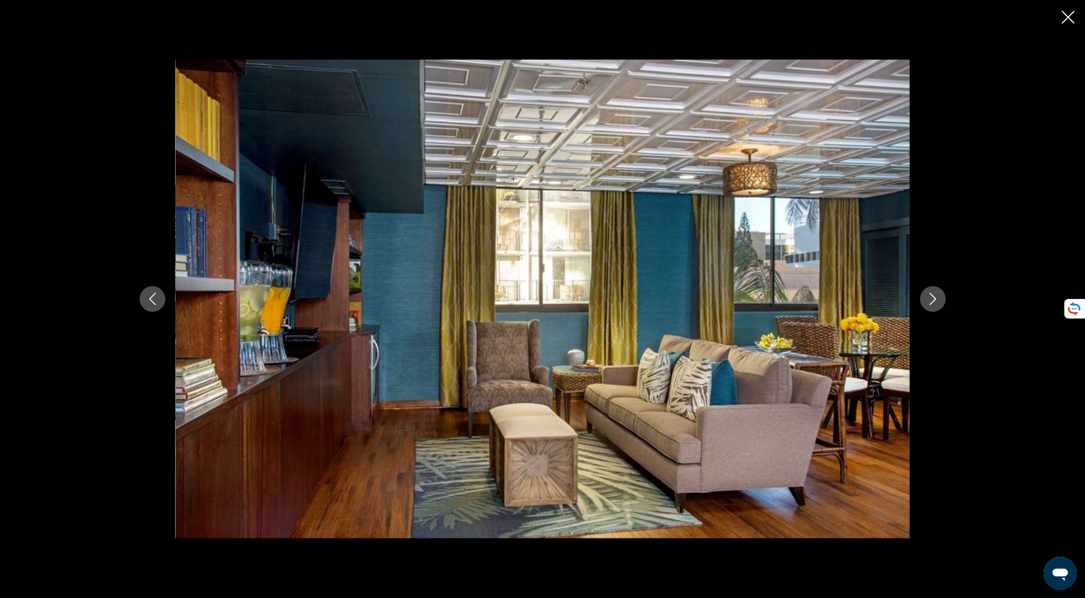
click at [934, 303] on icon "Next image" at bounding box center [933, 299] width 12 height 12
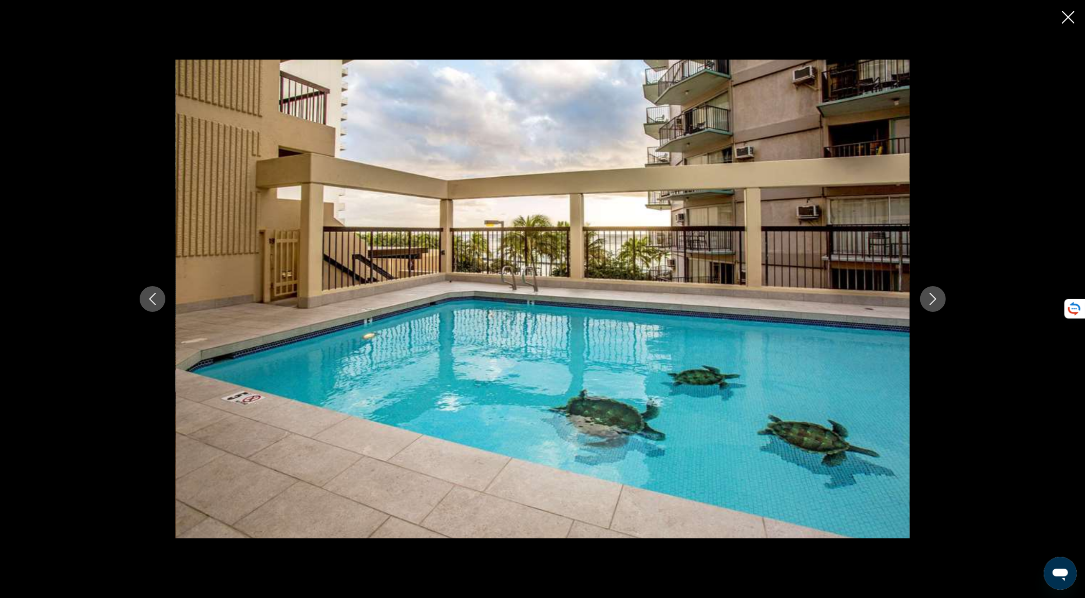
click at [934, 303] on icon "Next image" at bounding box center [933, 299] width 12 height 12
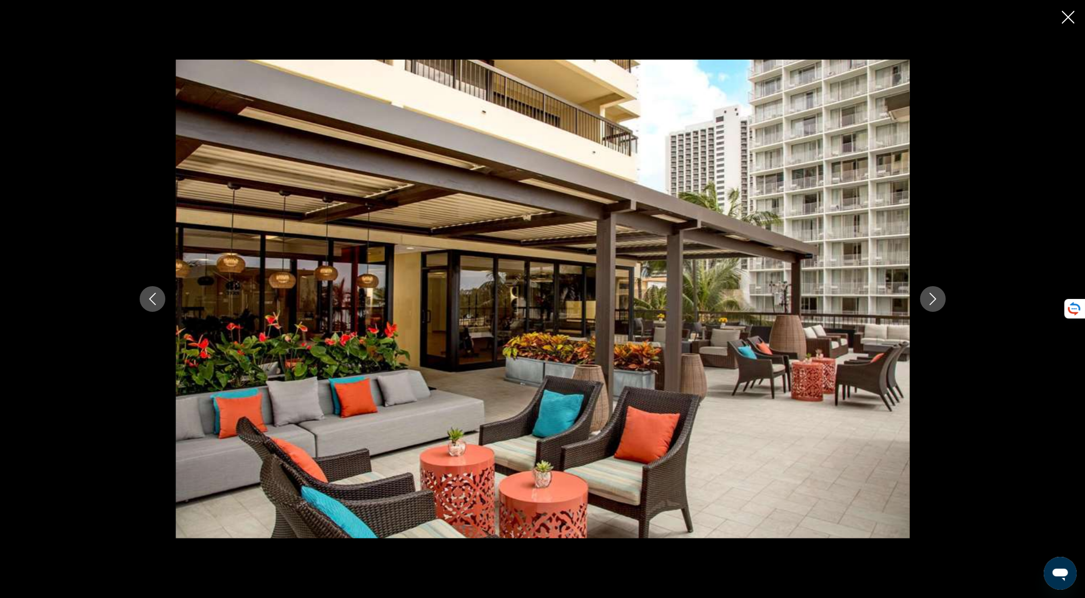
click at [934, 303] on icon "Next image" at bounding box center [933, 299] width 12 height 12
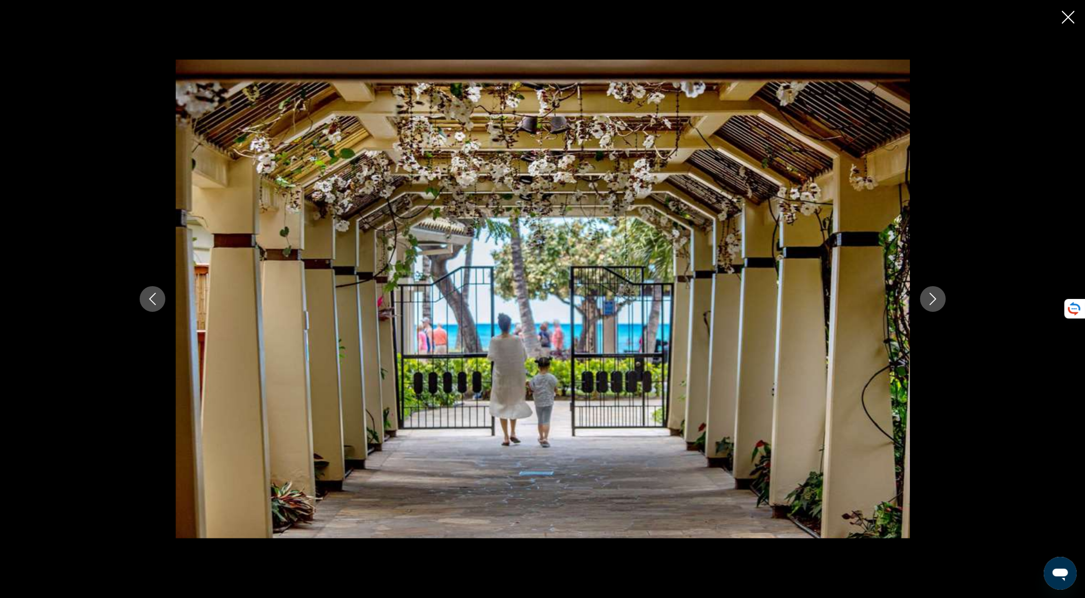
click at [934, 303] on icon "Next image" at bounding box center [933, 299] width 12 height 12
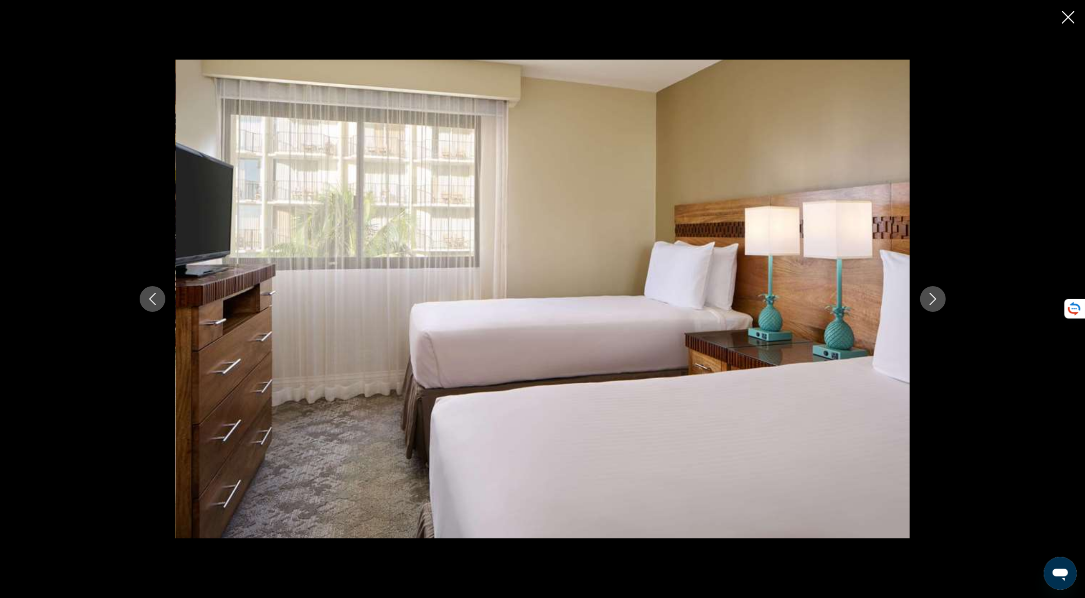
click at [934, 303] on icon "Next image" at bounding box center [933, 299] width 12 height 12
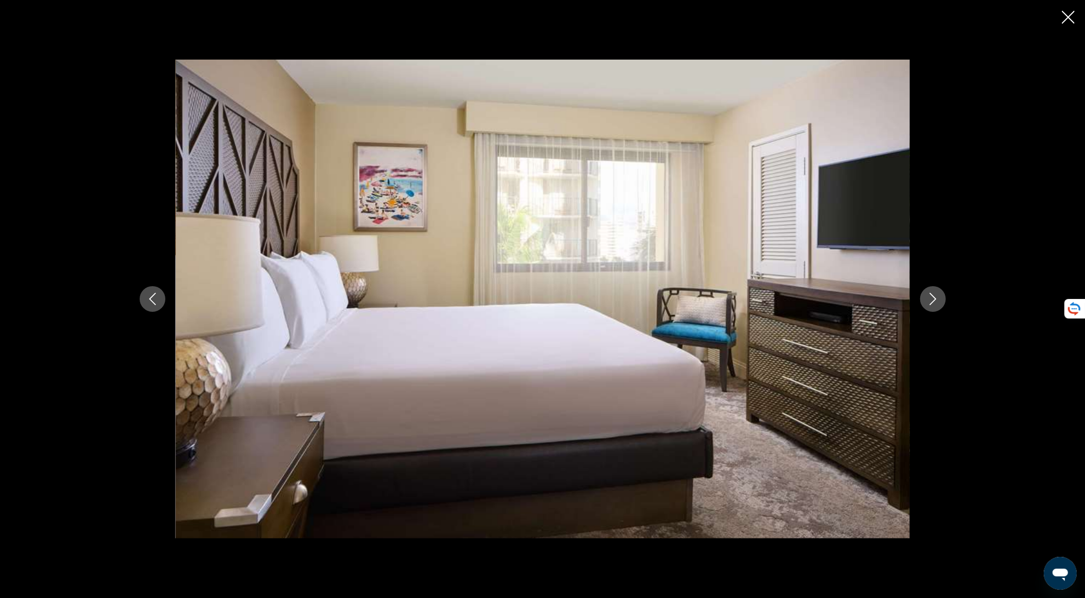
click at [934, 303] on icon "Next image" at bounding box center [933, 299] width 12 height 12
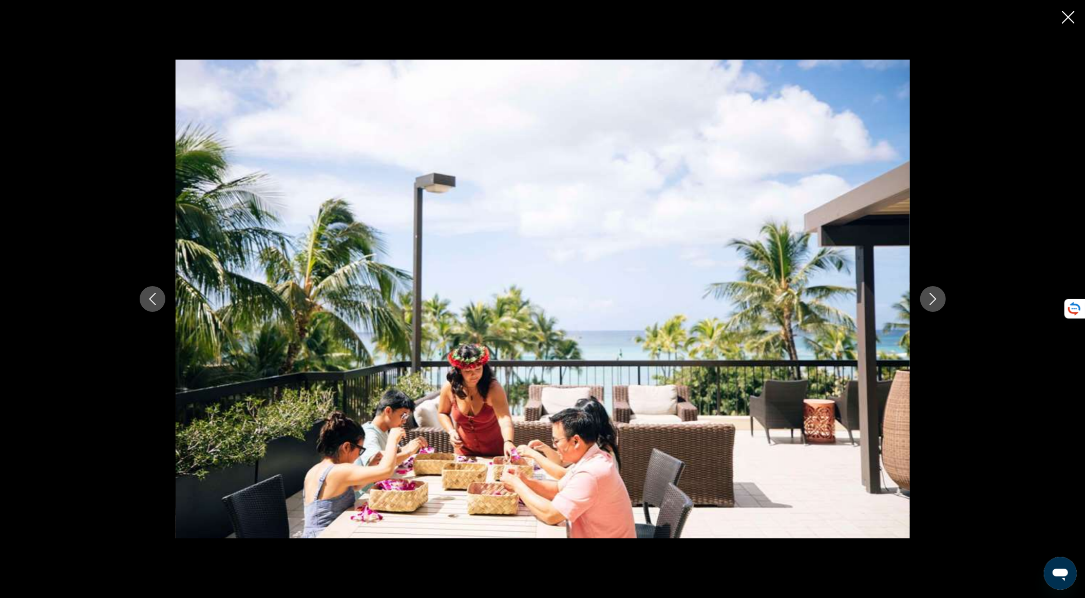
click at [934, 303] on icon "Next image" at bounding box center [933, 299] width 12 height 12
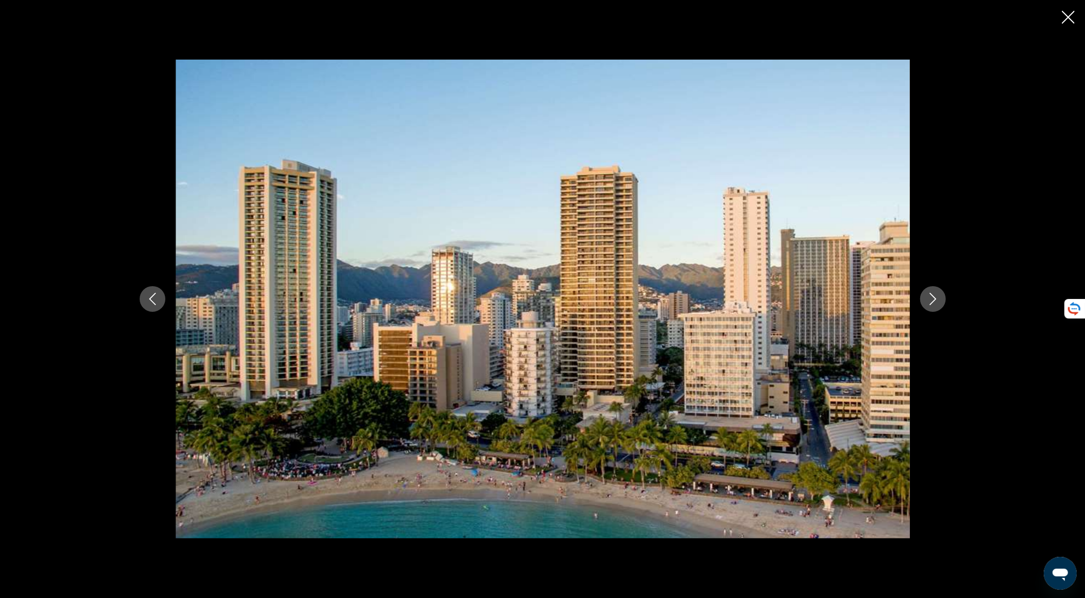
click at [934, 303] on icon "Next image" at bounding box center [933, 299] width 12 height 12
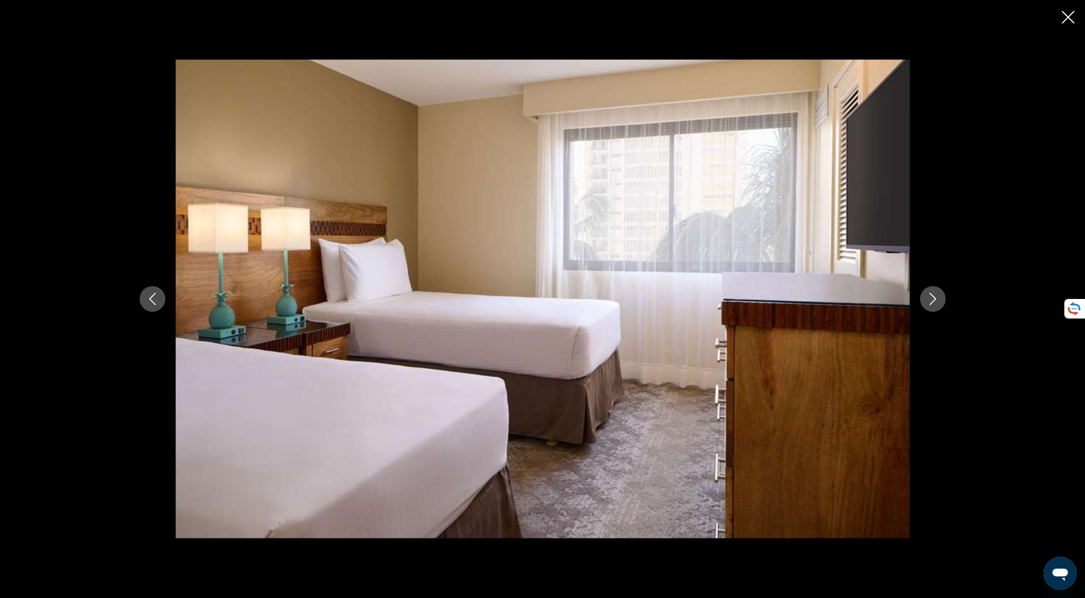
click at [933, 303] on icon "Next image" at bounding box center [933, 299] width 12 height 12
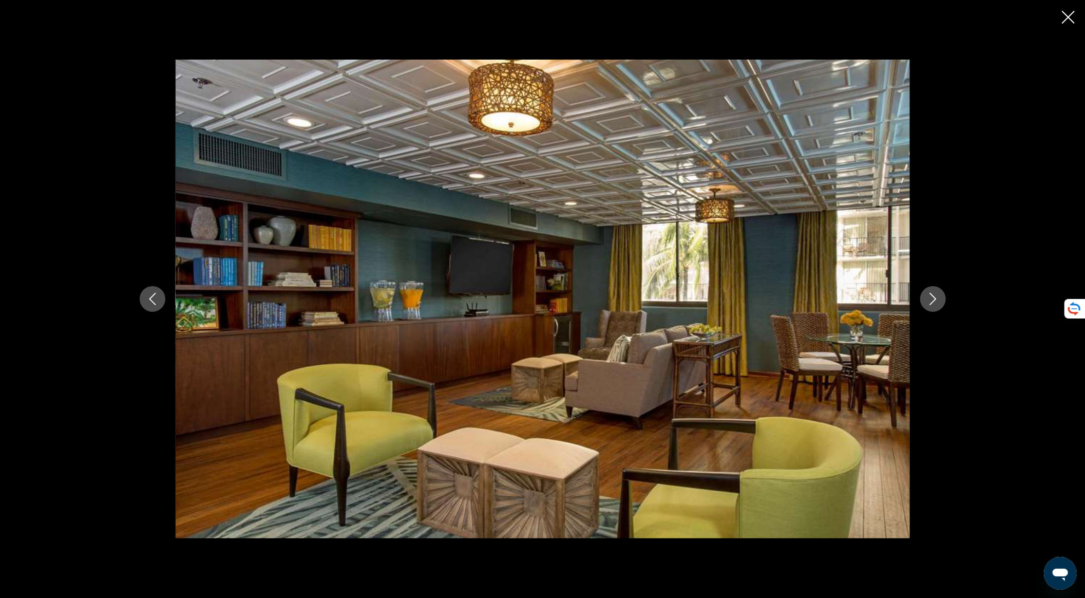
click at [933, 303] on icon "Next image" at bounding box center [933, 299] width 12 height 12
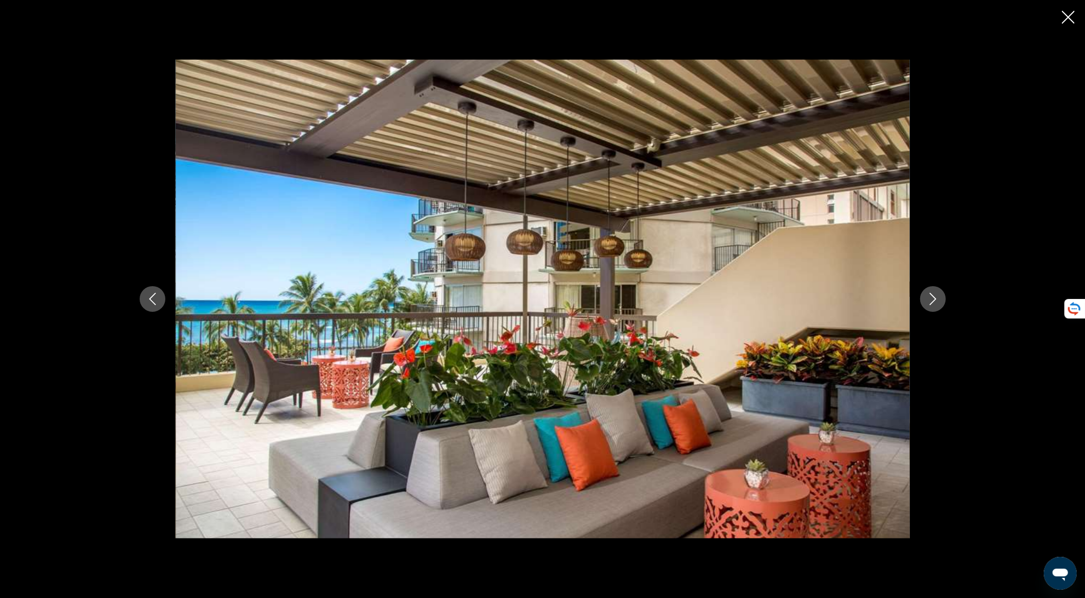
click at [933, 303] on icon "Next image" at bounding box center [933, 299] width 12 height 12
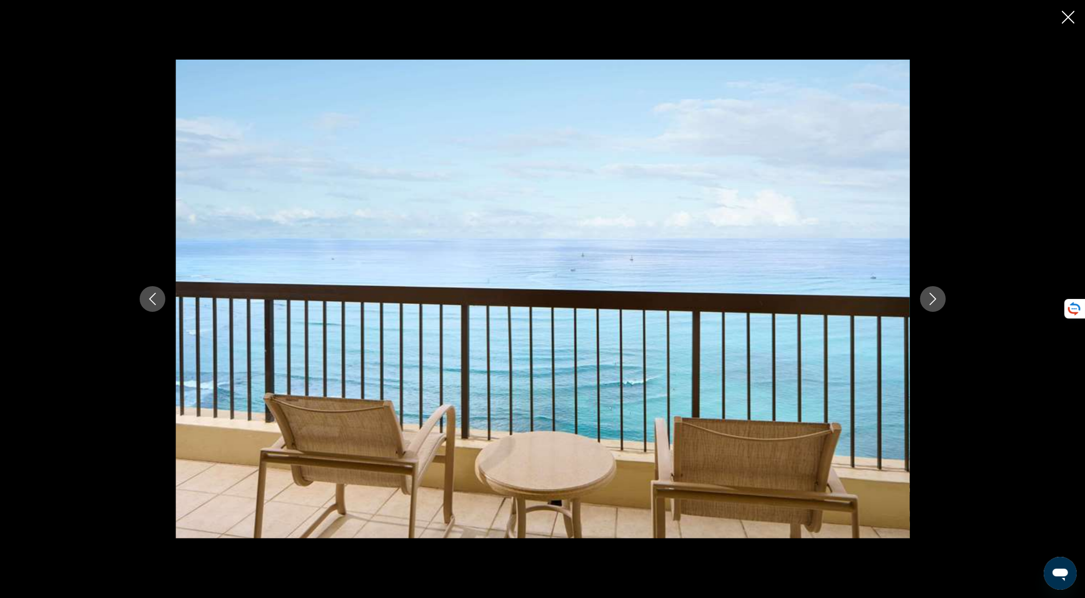
click at [933, 303] on icon "Next image" at bounding box center [933, 299] width 12 height 12
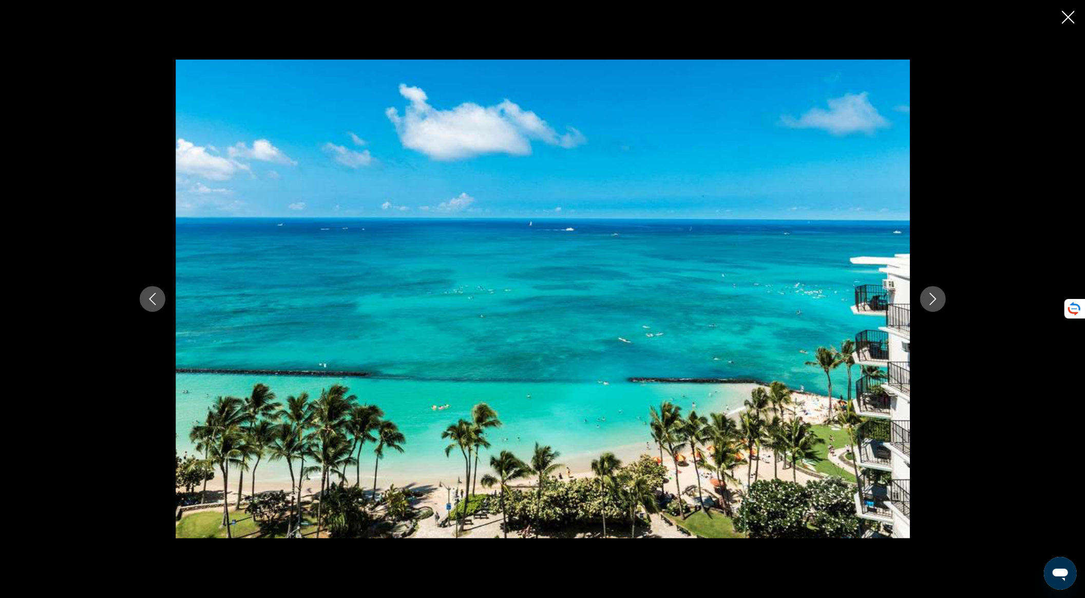
click at [933, 303] on icon "Next image" at bounding box center [933, 299] width 12 height 12
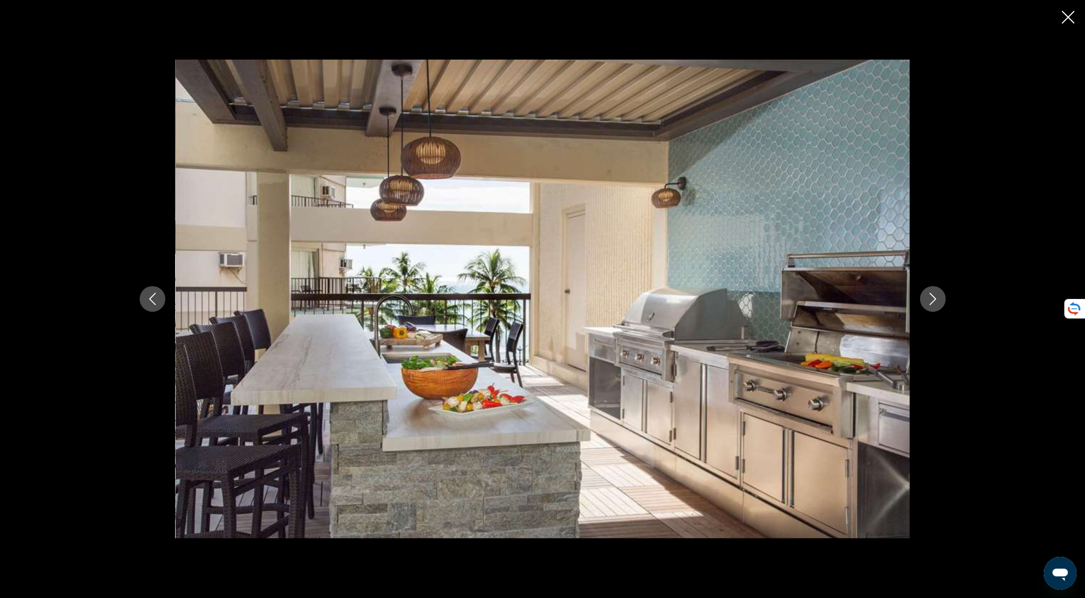
click at [933, 303] on icon "Next image" at bounding box center [933, 299] width 12 height 12
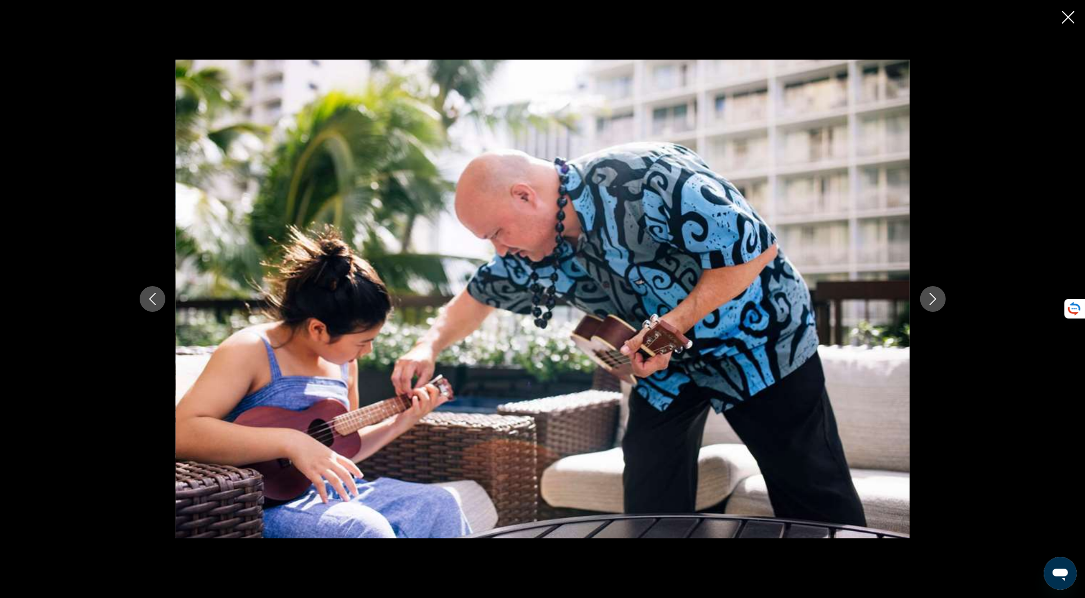
click at [933, 303] on icon "Next image" at bounding box center [933, 299] width 12 height 12
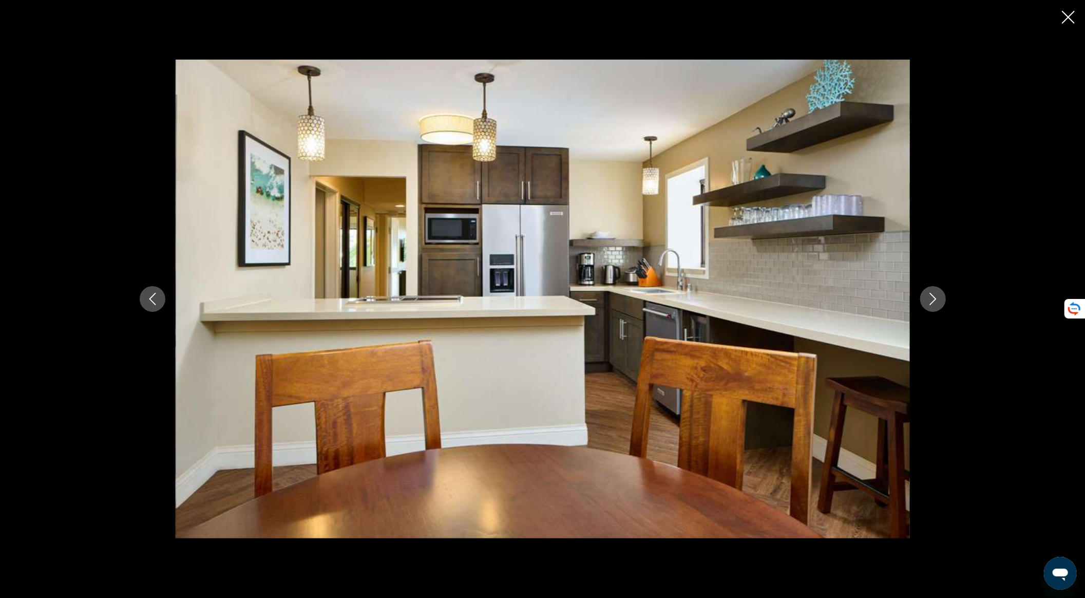
click at [933, 303] on icon "Next image" at bounding box center [933, 299] width 12 height 12
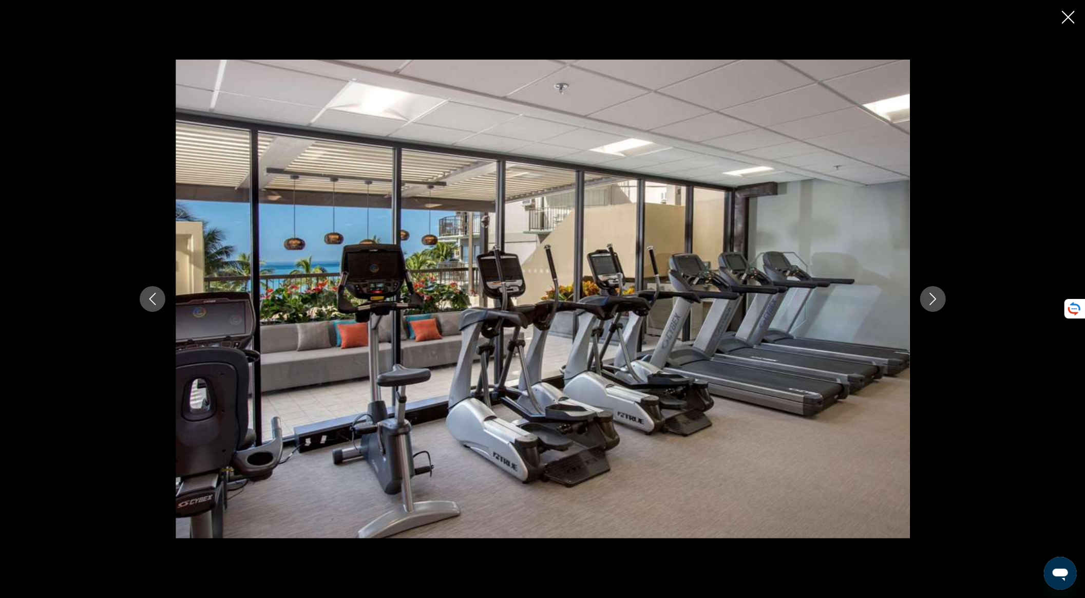
click at [933, 303] on icon "Next image" at bounding box center [933, 299] width 12 height 12
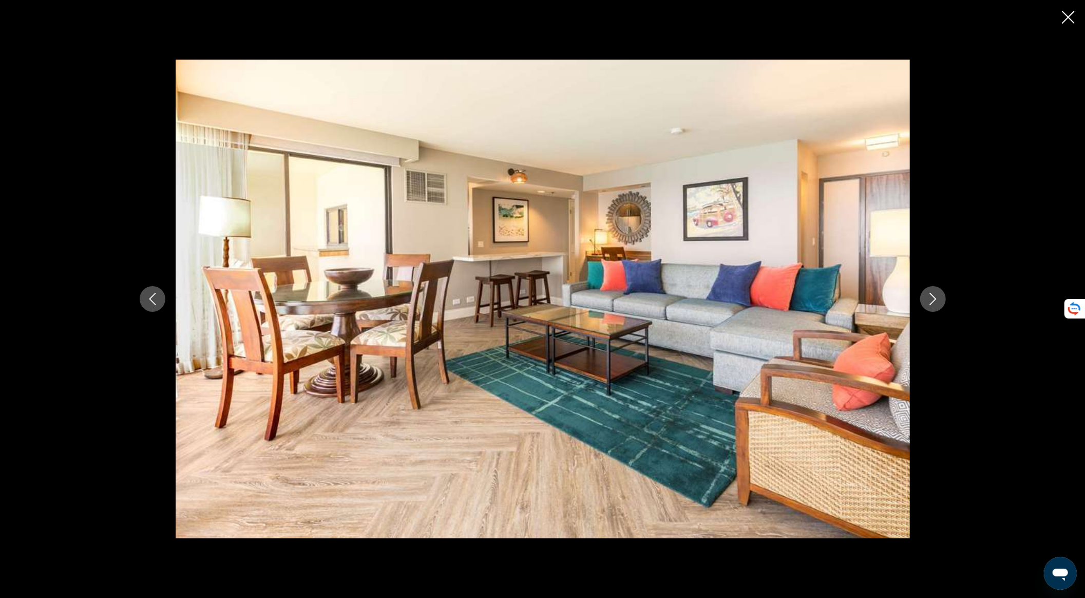
click at [933, 303] on icon "Next image" at bounding box center [933, 299] width 12 height 12
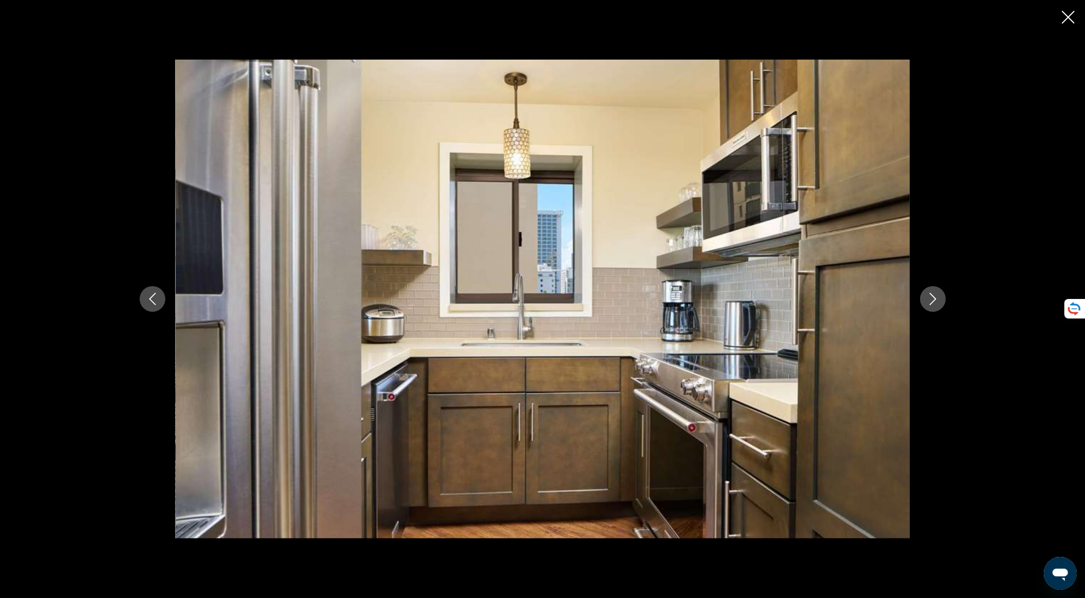
click at [933, 303] on icon "Next image" at bounding box center [933, 299] width 12 height 12
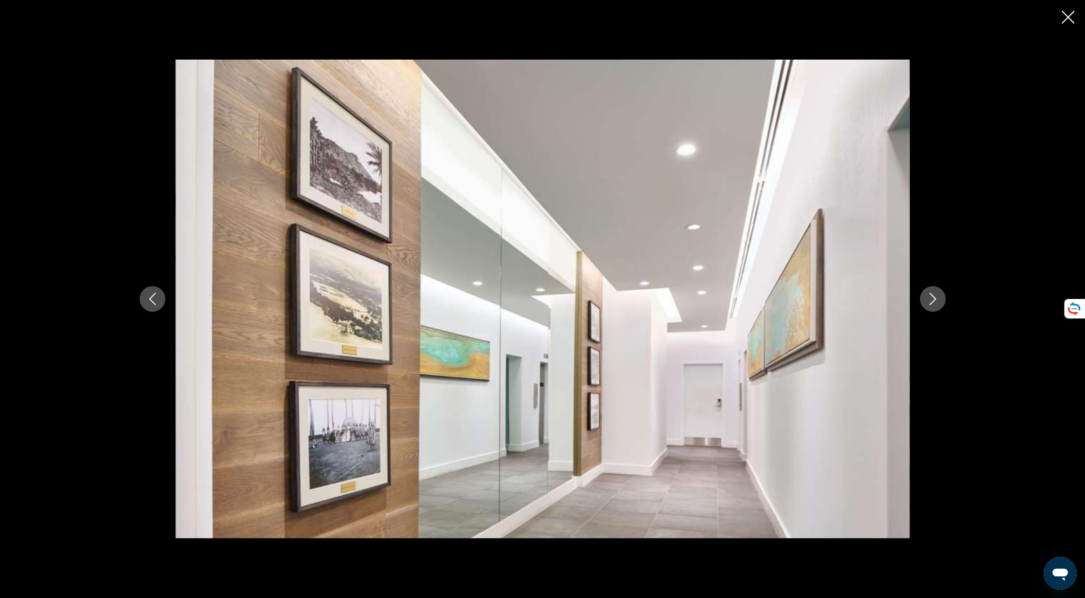
click at [933, 303] on icon "Next image" at bounding box center [933, 299] width 12 height 12
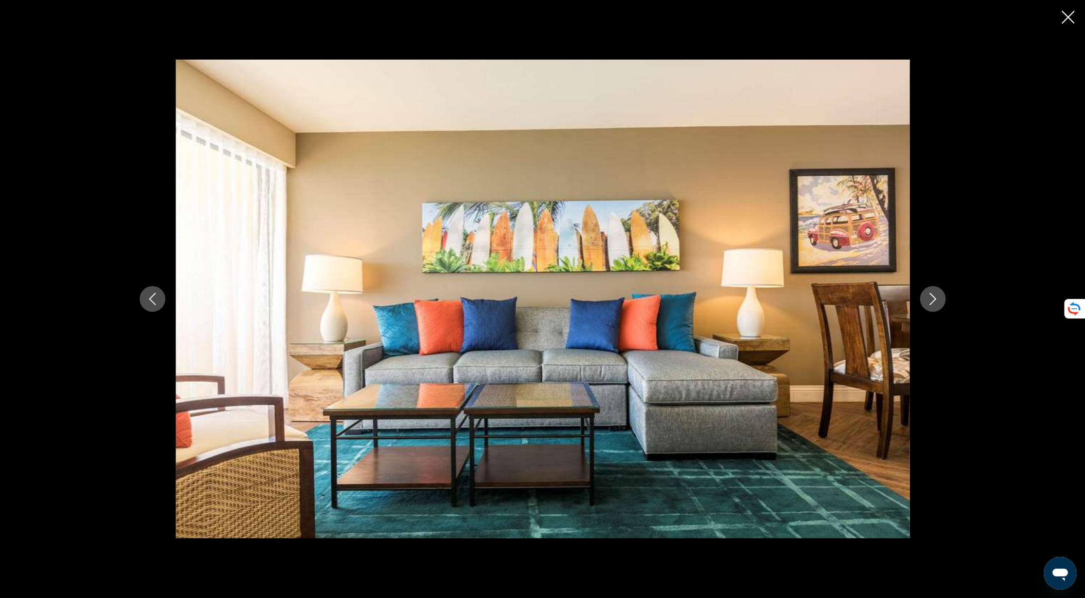
click at [933, 303] on icon "Next image" at bounding box center [933, 299] width 12 height 12
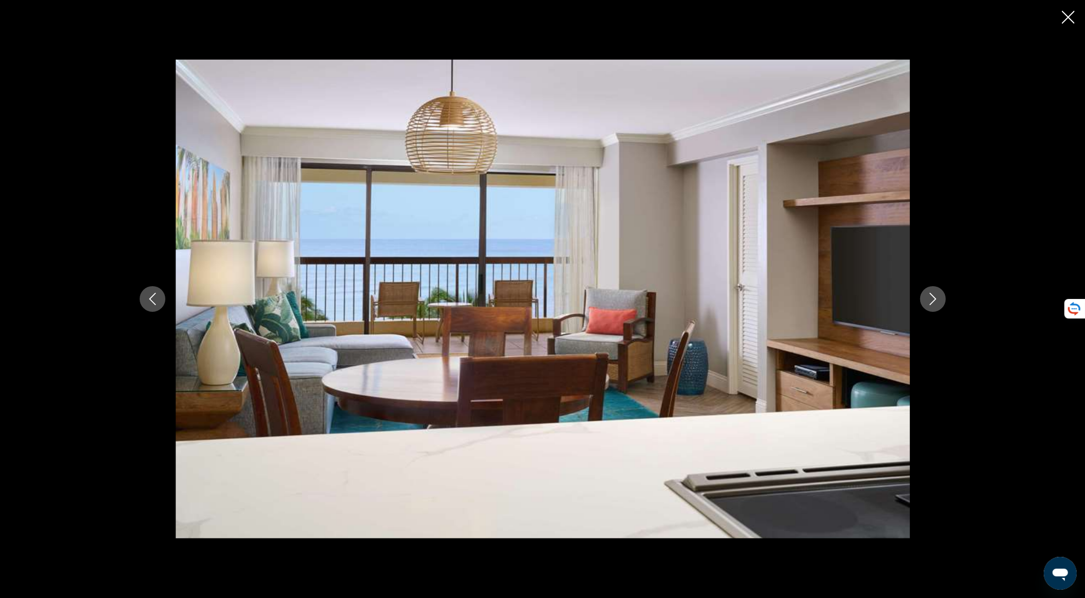
click at [932, 303] on icon "Next image" at bounding box center [933, 299] width 7 height 12
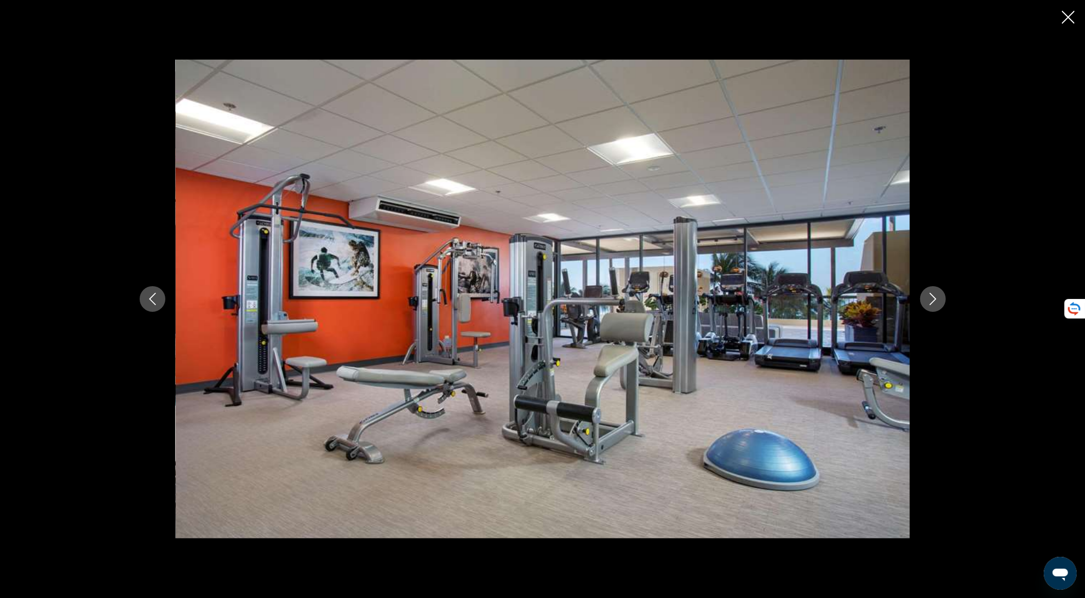
click at [932, 303] on icon "Next image" at bounding box center [933, 299] width 7 height 12
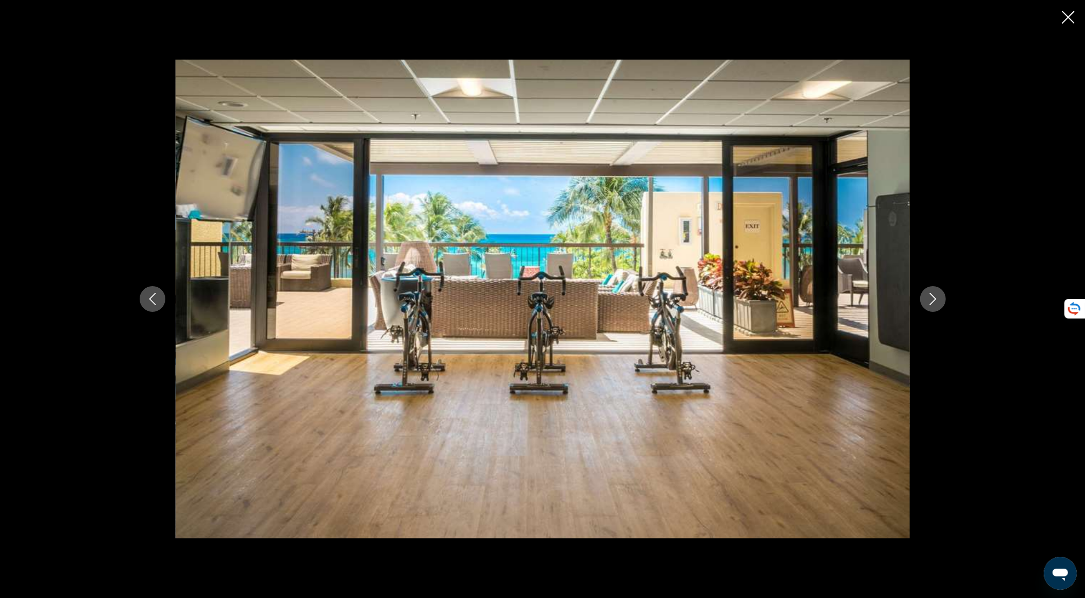
click at [931, 304] on icon "Next image" at bounding box center [933, 299] width 12 height 12
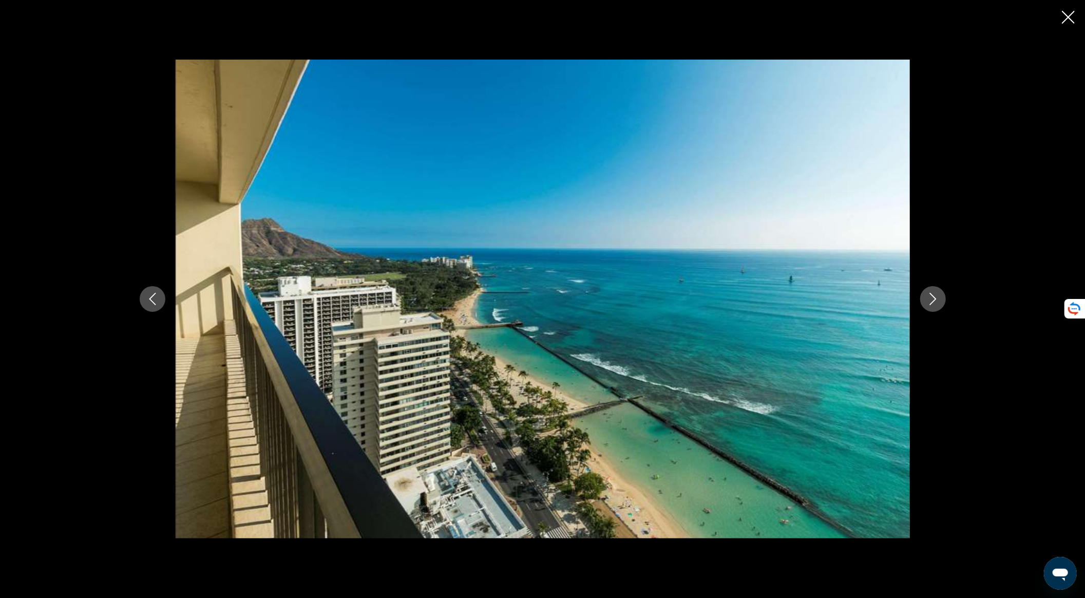
click at [930, 304] on icon "Next image" at bounding box center [933, 299] width 12 height 12
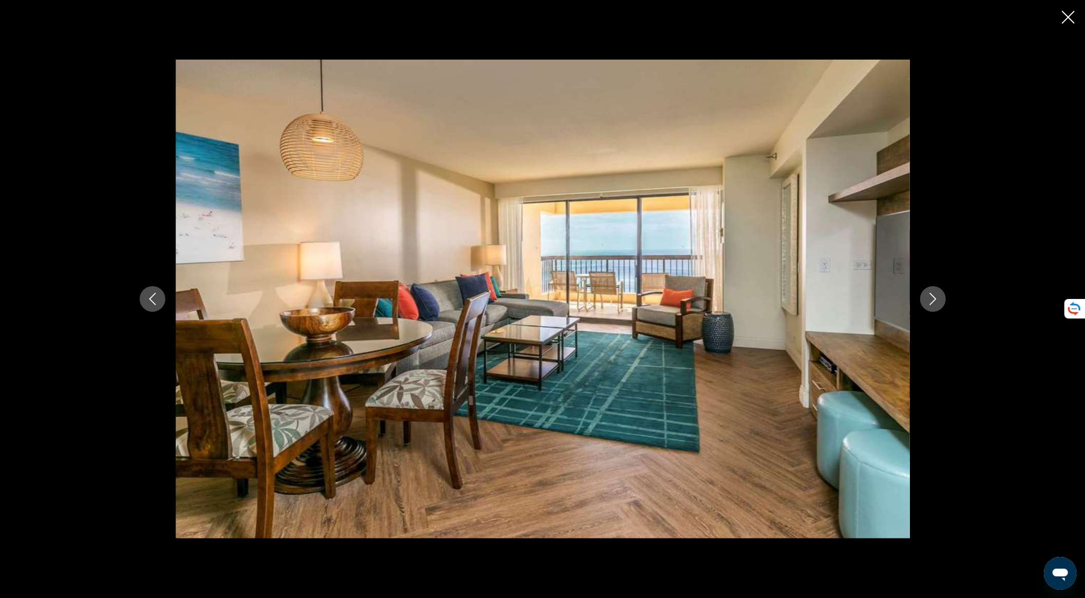
click at [938, 296] on icon "Next image" at bounding box center [933, 299] width 12 height 12
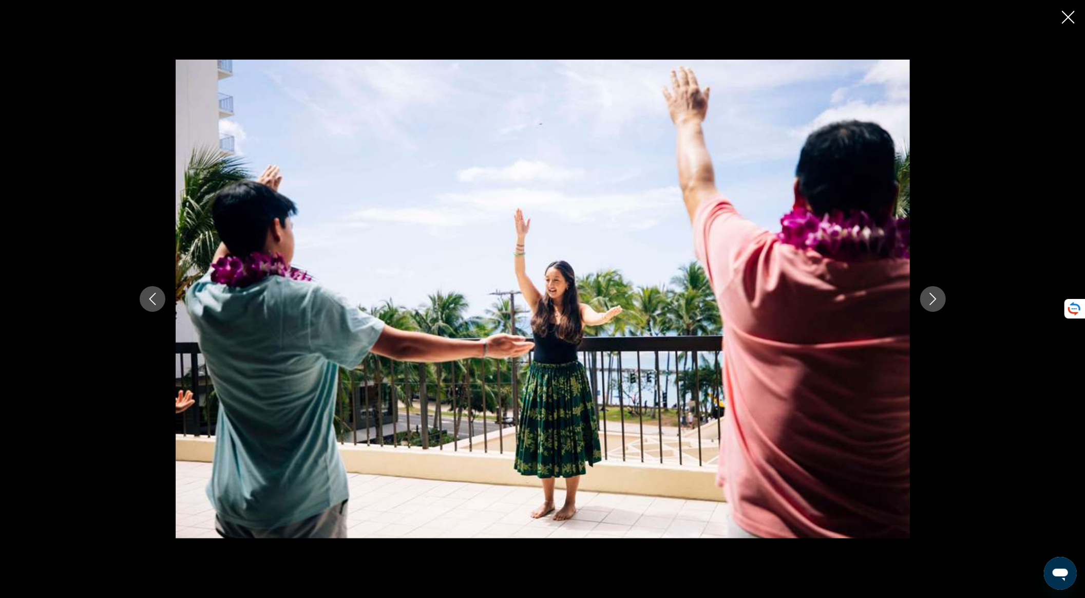
click at [938, 296] on icon "Next image" at bounding box center [933, 299] width 12 height 12
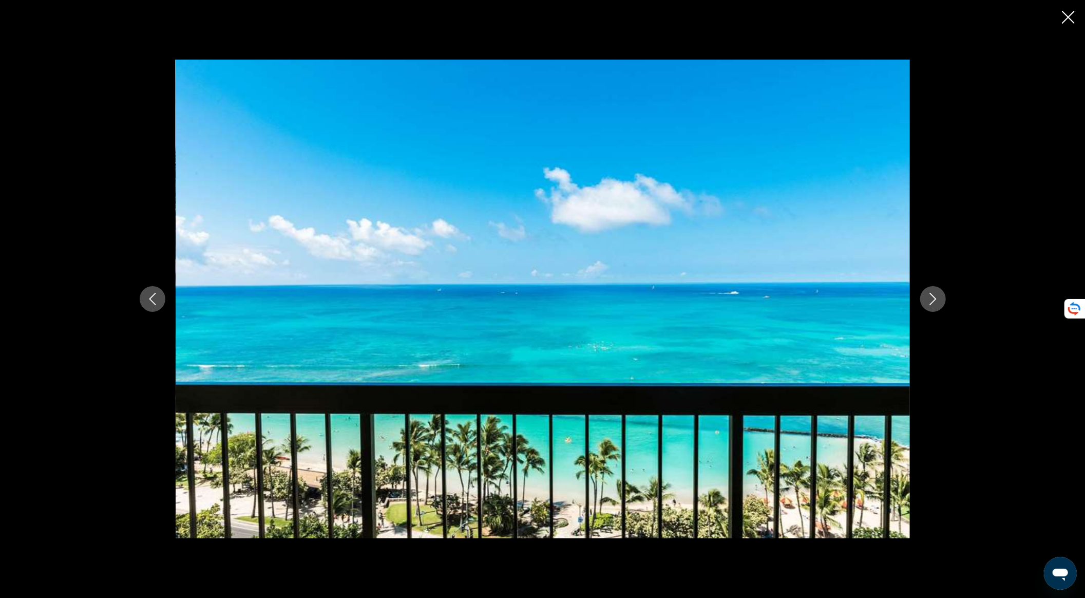
click at [936, 296] on icon "Next image" at bounding box center [933, 299] width 12 height 12
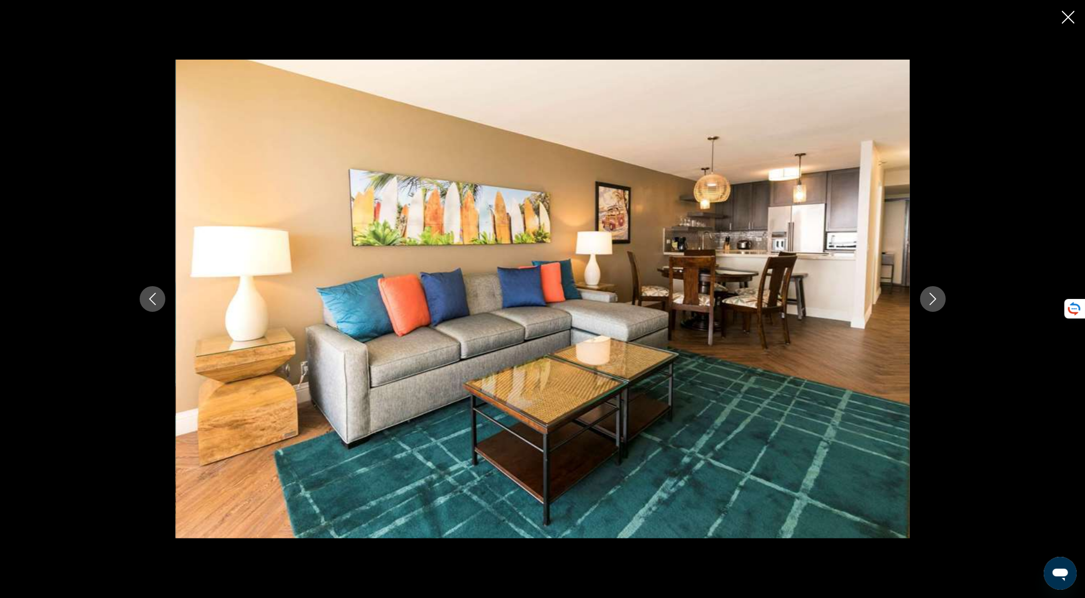
click at [936, 296] on icon "Next image" at bounding box center [933, 299] width 12 height 12
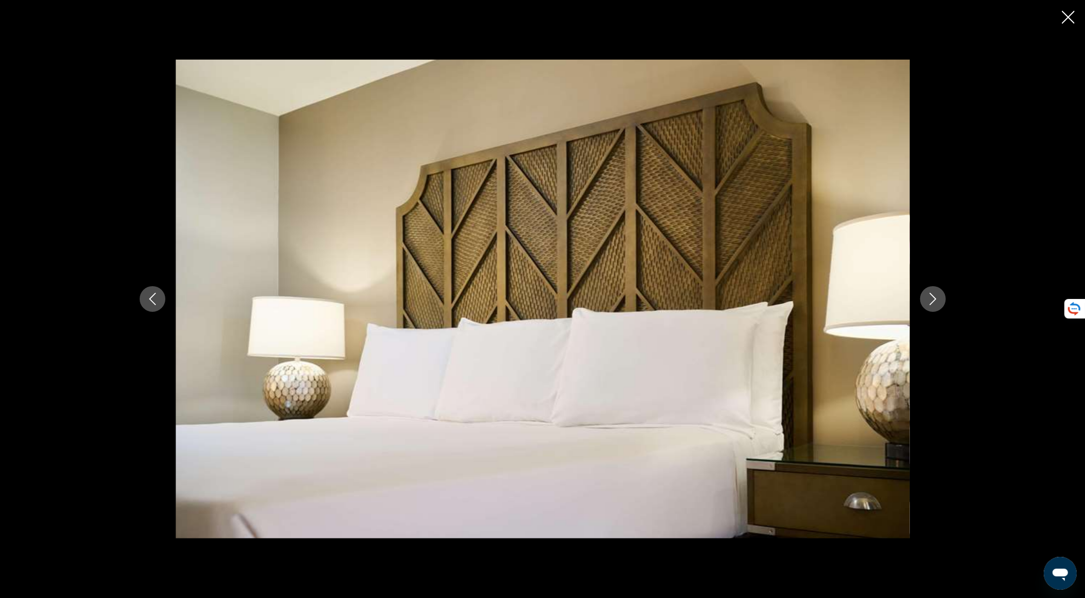
click at [935, 296] on icon "Next image" at bounding box center [933, 299] width 12 height 12
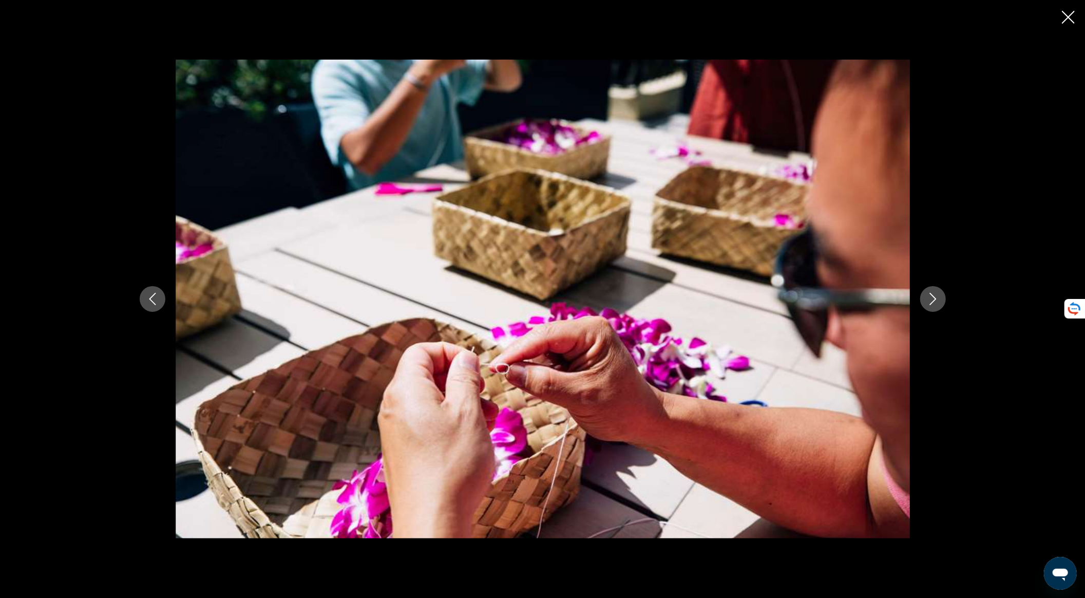
click at [933, 297] on icon "Next image" at bounding box center [933, 299] width 12 height 12
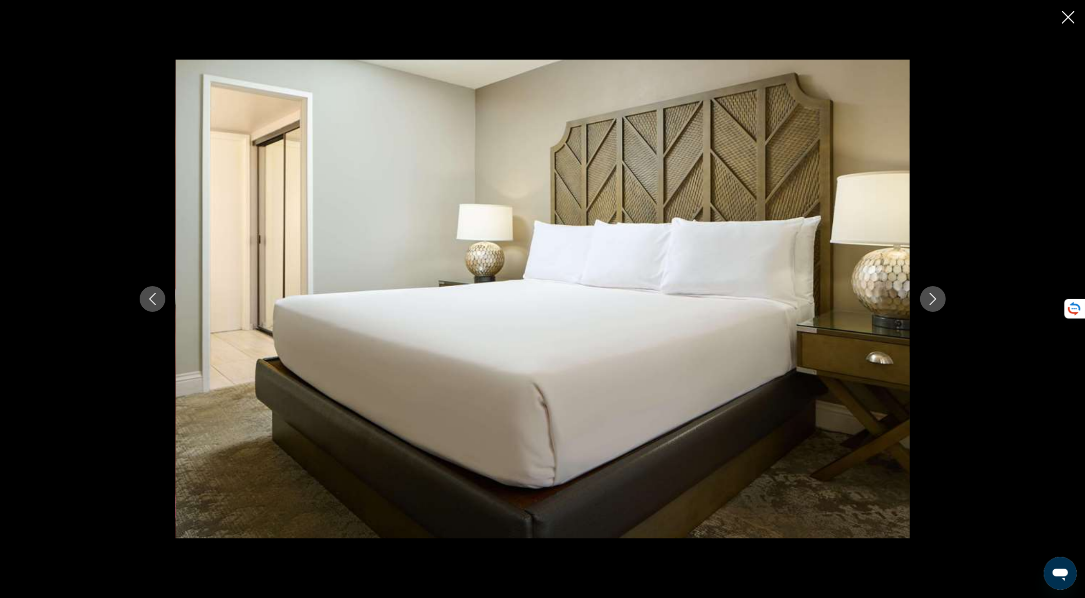
click at [933, 297] on icon "Next image" at bounding box center [933, 299] width 12 height 12
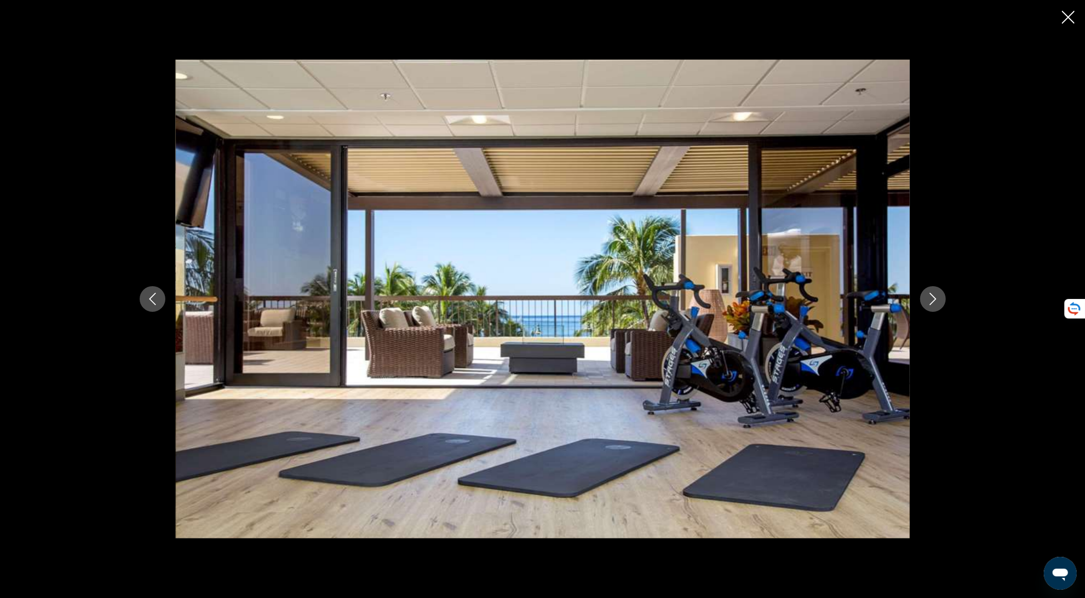
click at [933, 297] on icon "Next image" at bounding box center [933, 299] width 12 height 12
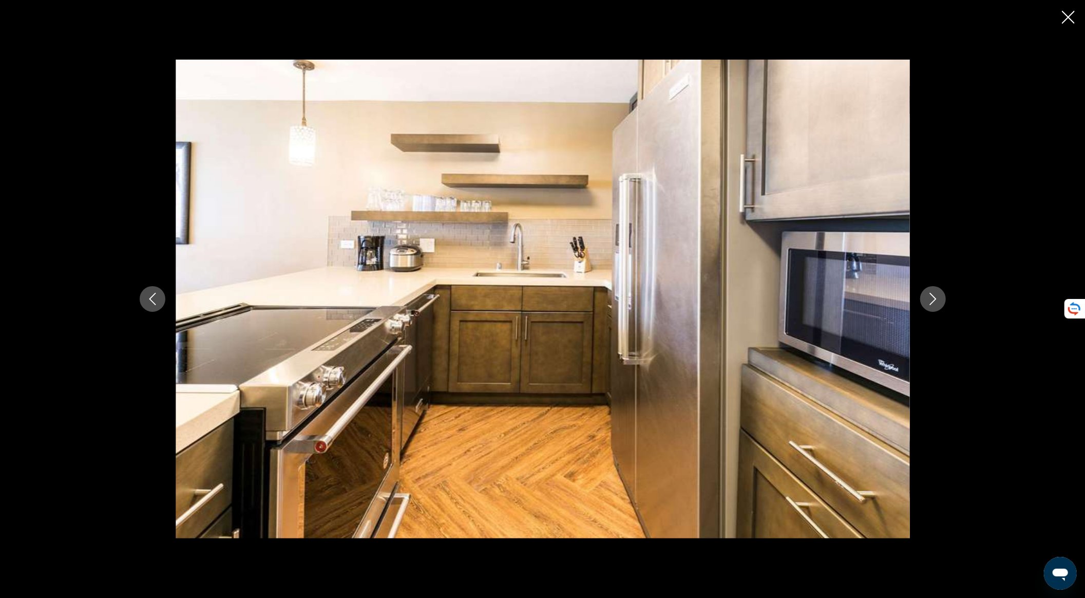
click at [933, 297] on icon "Next image" at bounding box center [933, 299] width 12 height 12
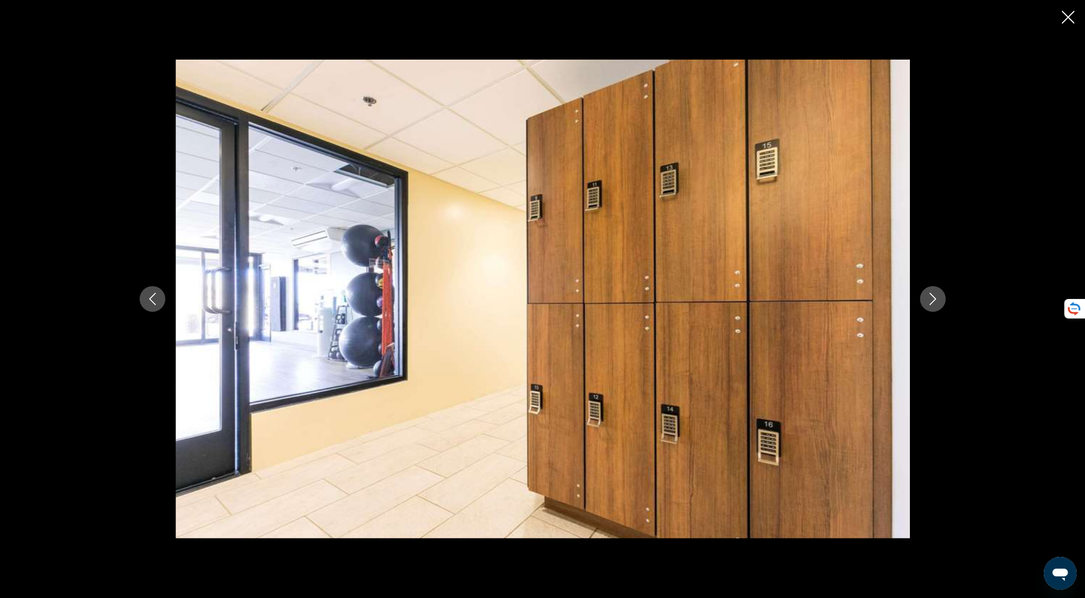
click at [933, 297] on icon "Next image" at bounding box center [933, 299] width 12 height 12
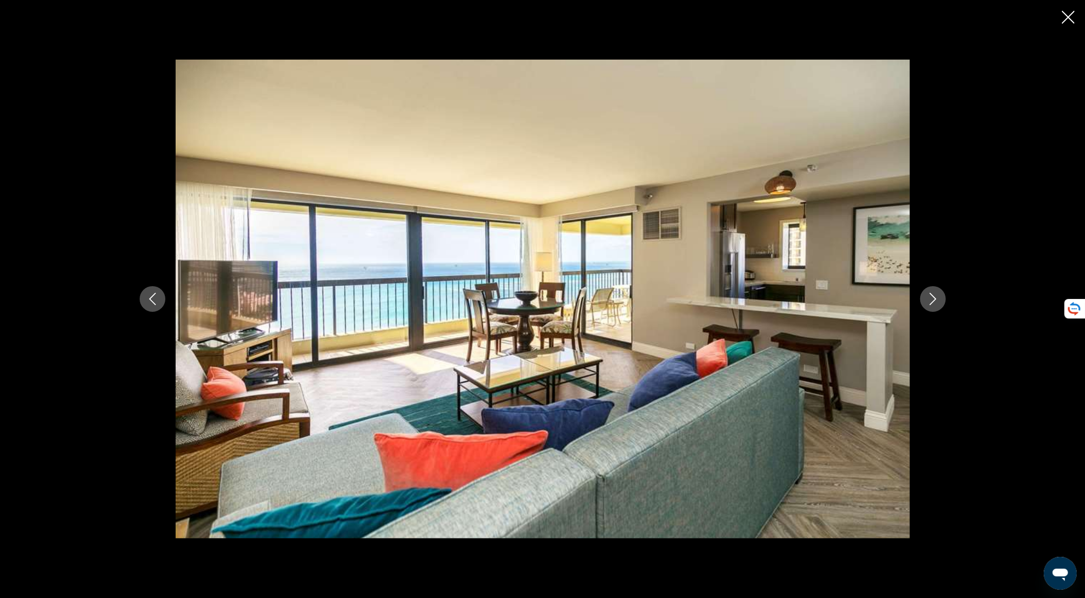
click at [933, 297] on icon "Next image" at bounding box center [933, 299] width 12 height 12
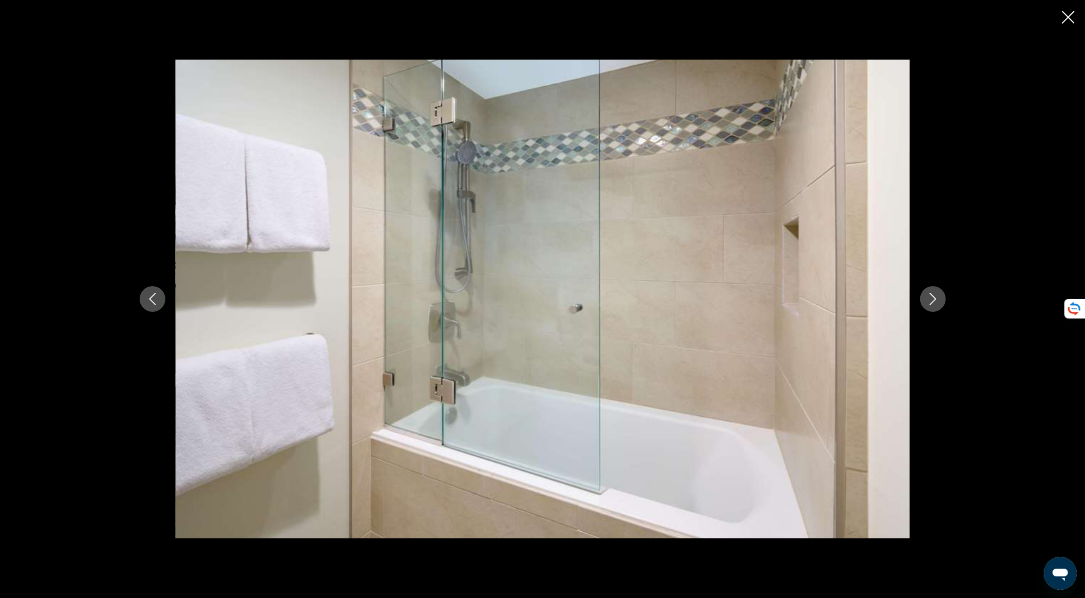
click at [933, 297] on icon "Next image" at bounding box center [933, 299] width 12 height 12
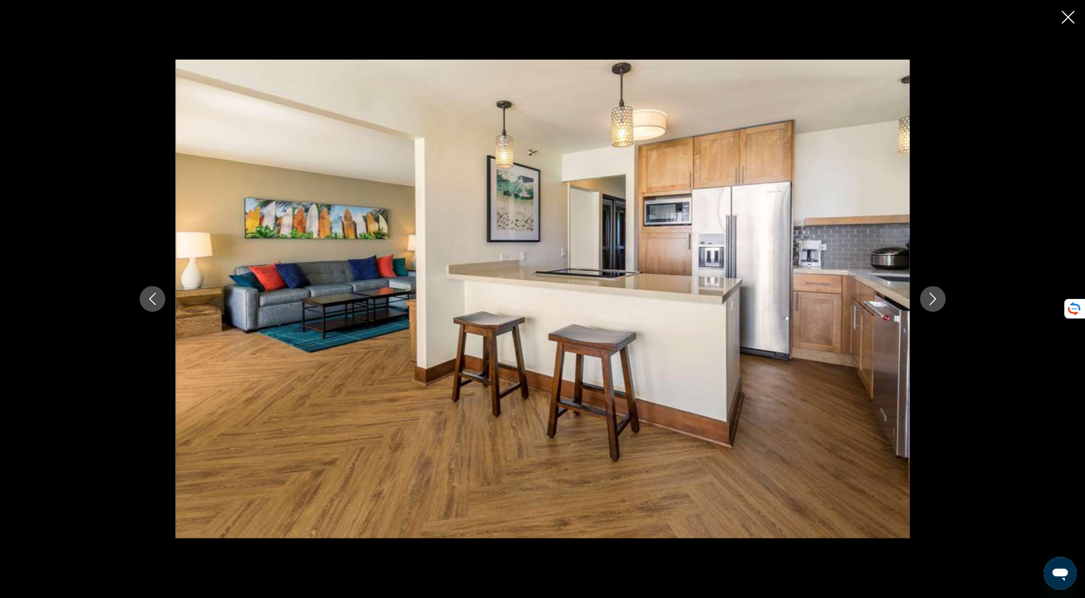
click at [933, 297] on icon "Next image" at bounding box center [933, 299] width 12 height 12
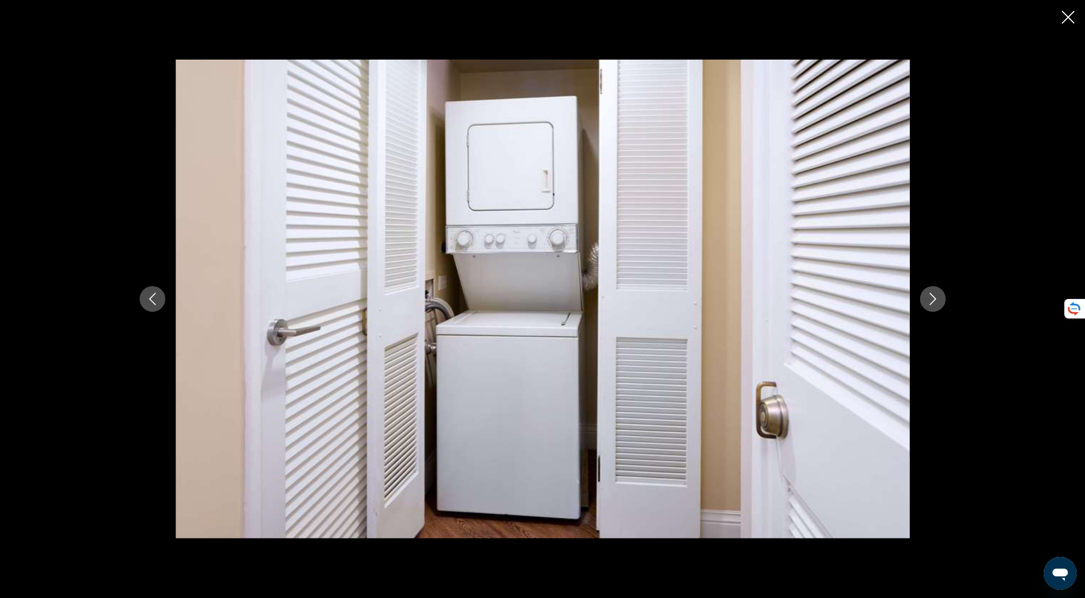
click at [932, 297] on icon "Next image" at bounding box center [933, 299] width 12 height 12
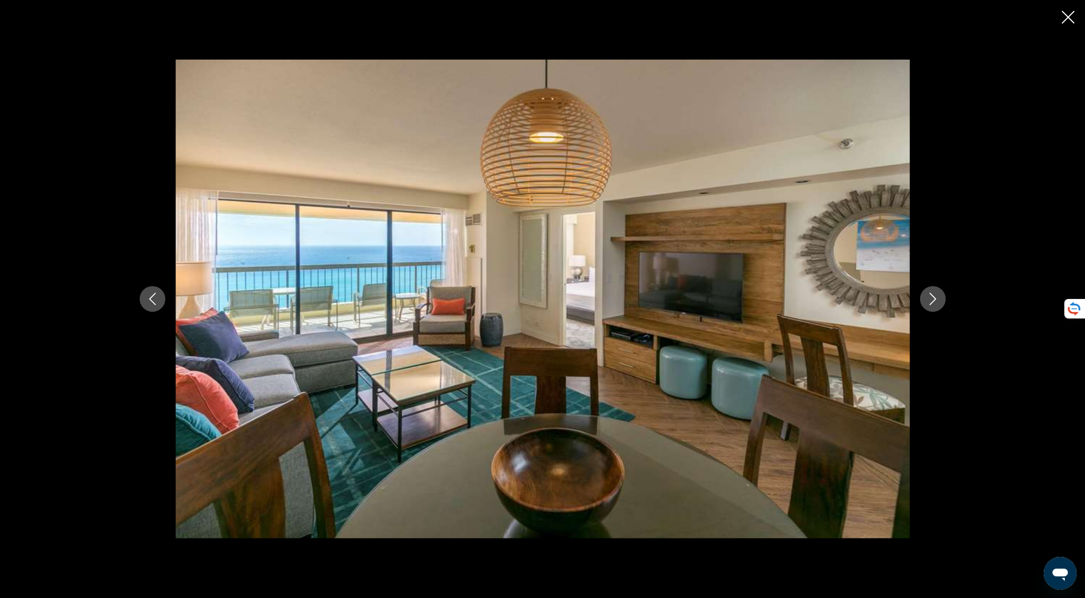
click at [932, 297] on icon "Next image" at bounding box center [933, 299] width 12 height 12
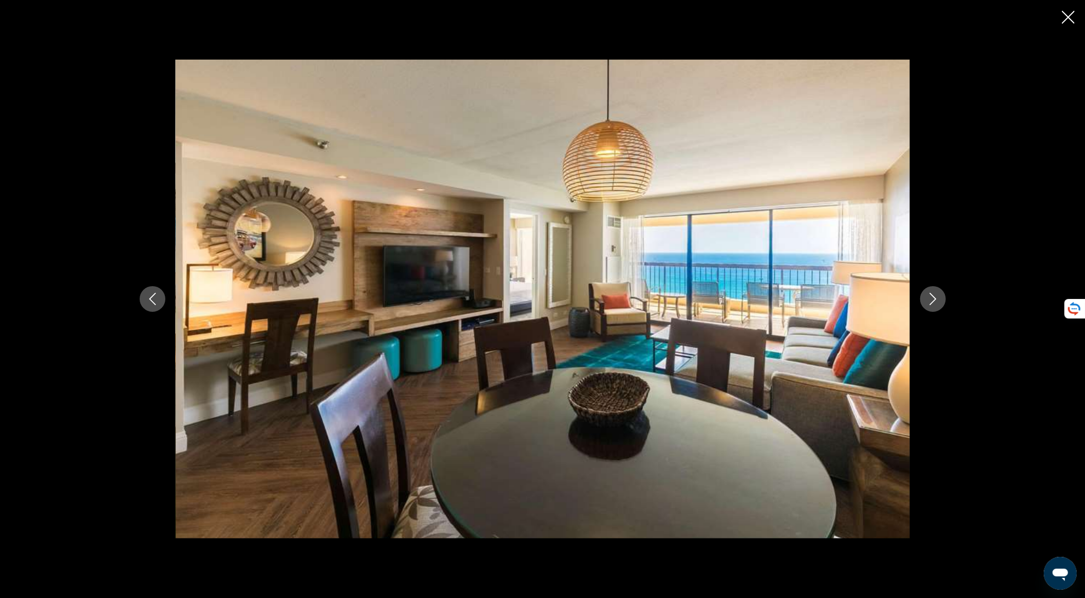
drag, startPoint x: 929, startPoint y: 297, endPoint x: 931, endPoint y: 290, distance: 7.0
click at [927, 297] on icon "Next image" at bounding box center [933, 299] width 12 height 12
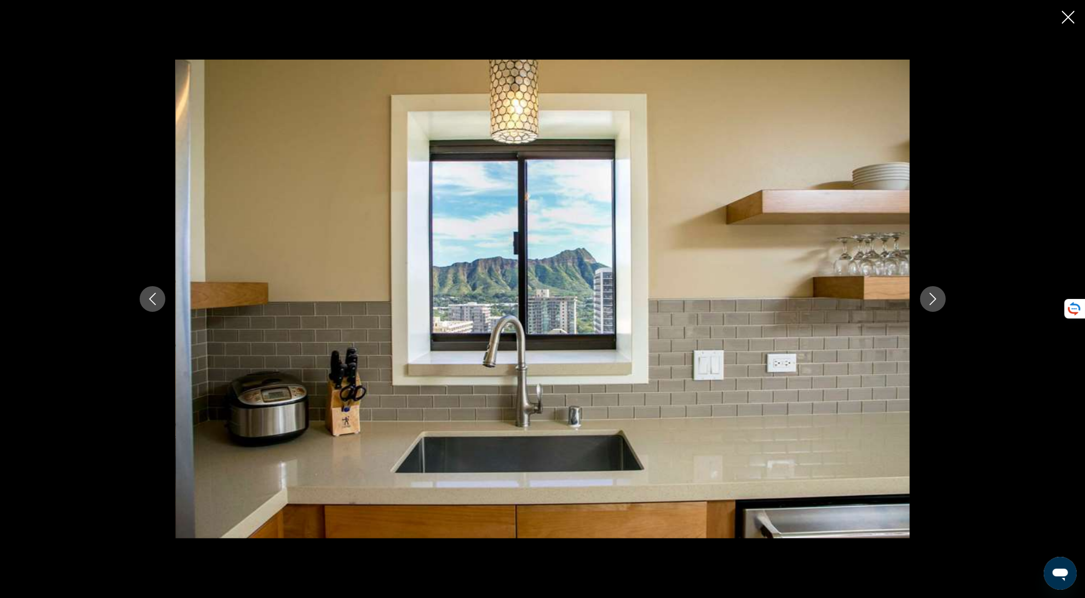
click at [1067, 16] on icon "Close slideshow" at bounding box center [1068, 17] width 13 height 13
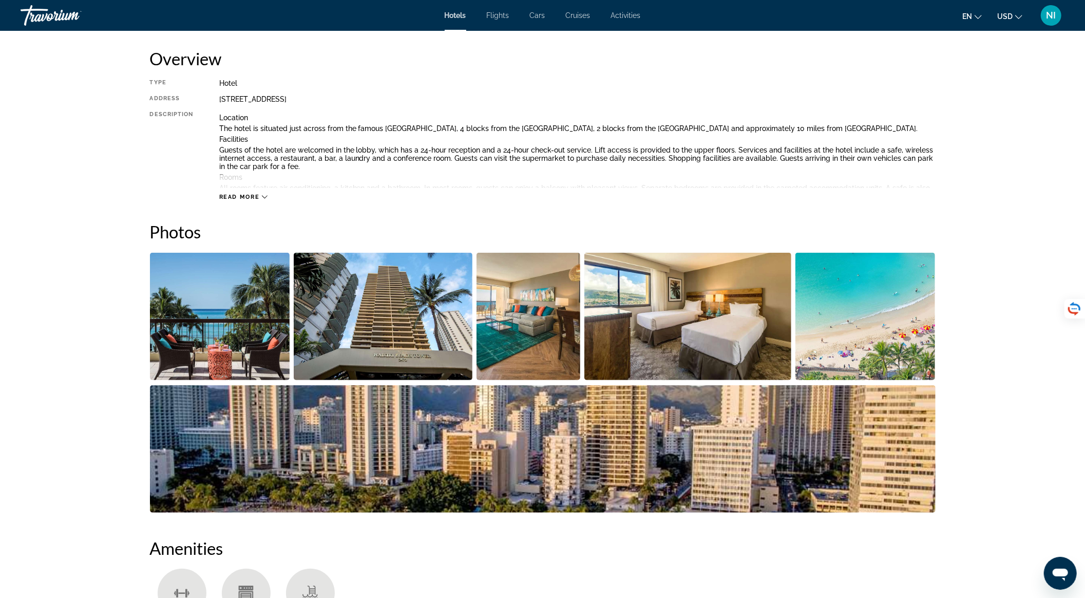
click at [255, 198] on span "Read more" at bounding box center [239, 197] width 41 height 7
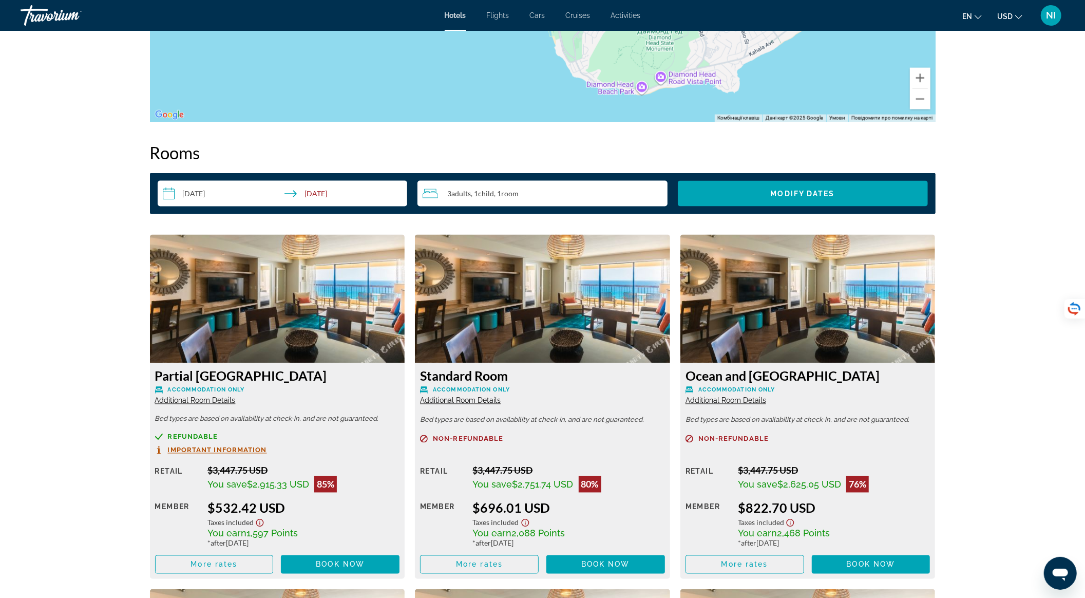
scroll to position [1370, 0]
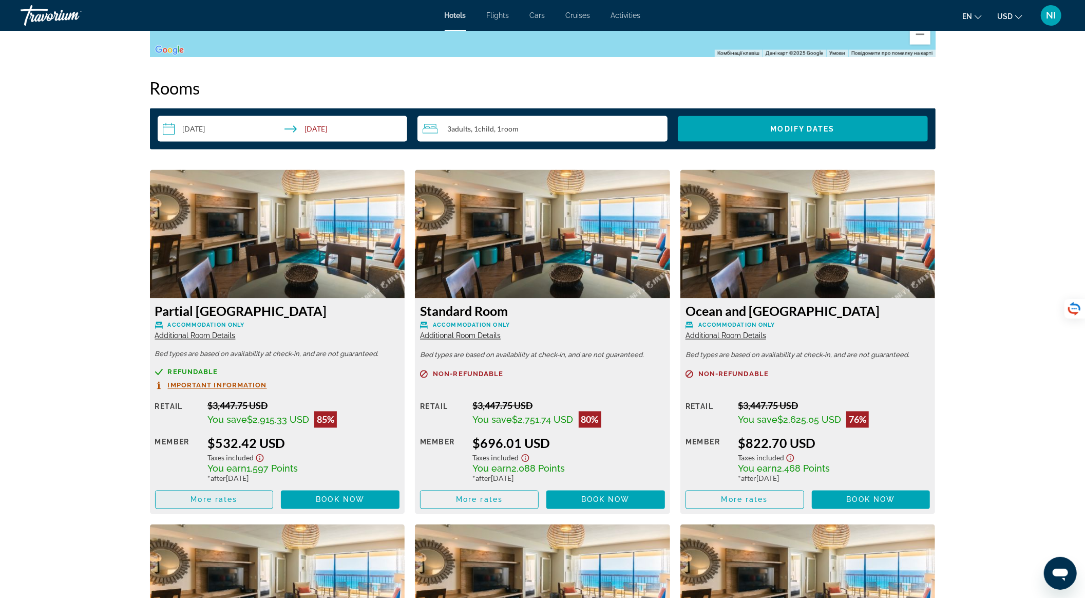
click at [246, 498] on span "Main content" at bounding box center [215, 500] width 118 height 25
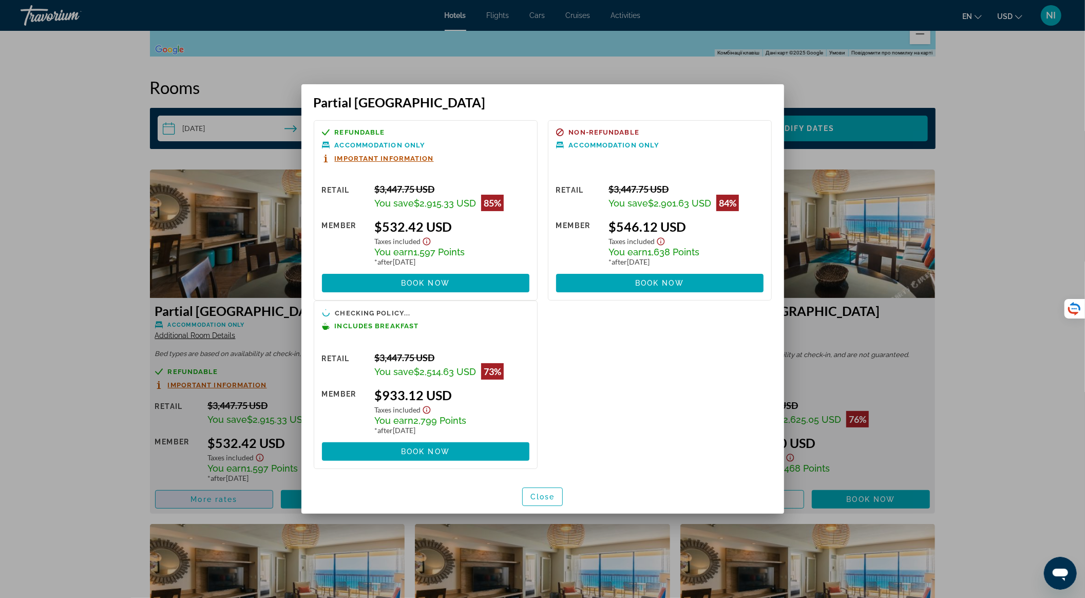
scroll to position [0, 0]
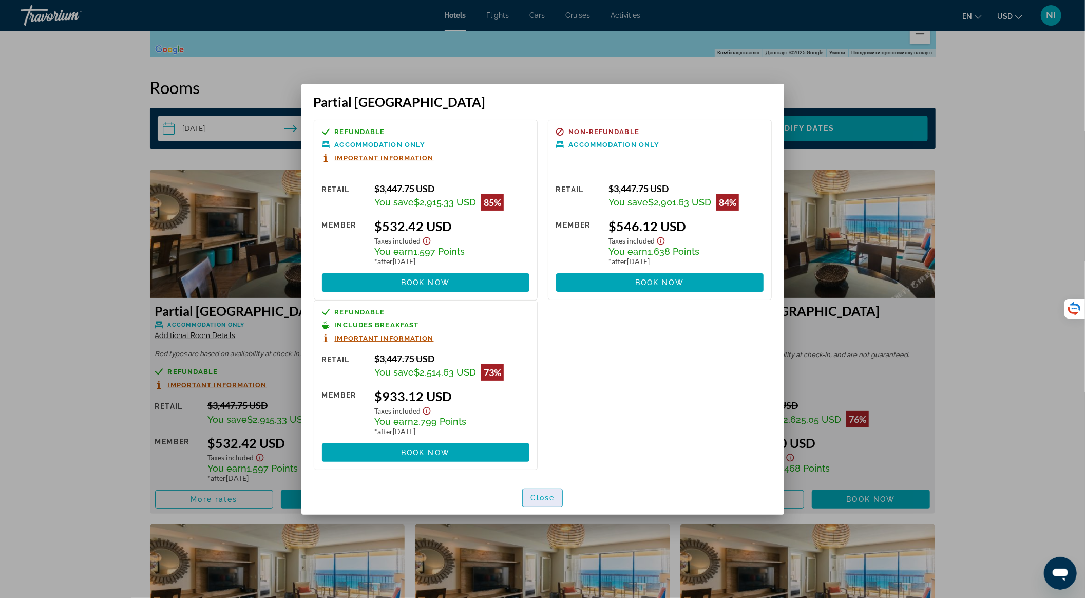
click at [536, 498] on span "Close" at bounding box center [543, 498] width 25 height 8
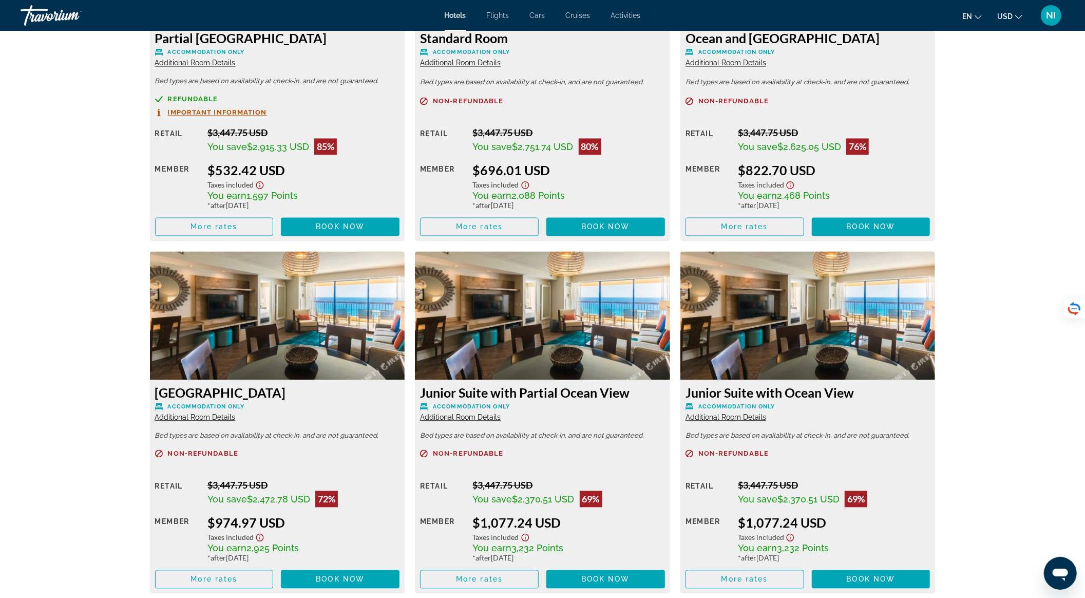
scroll to position [1644, 0]
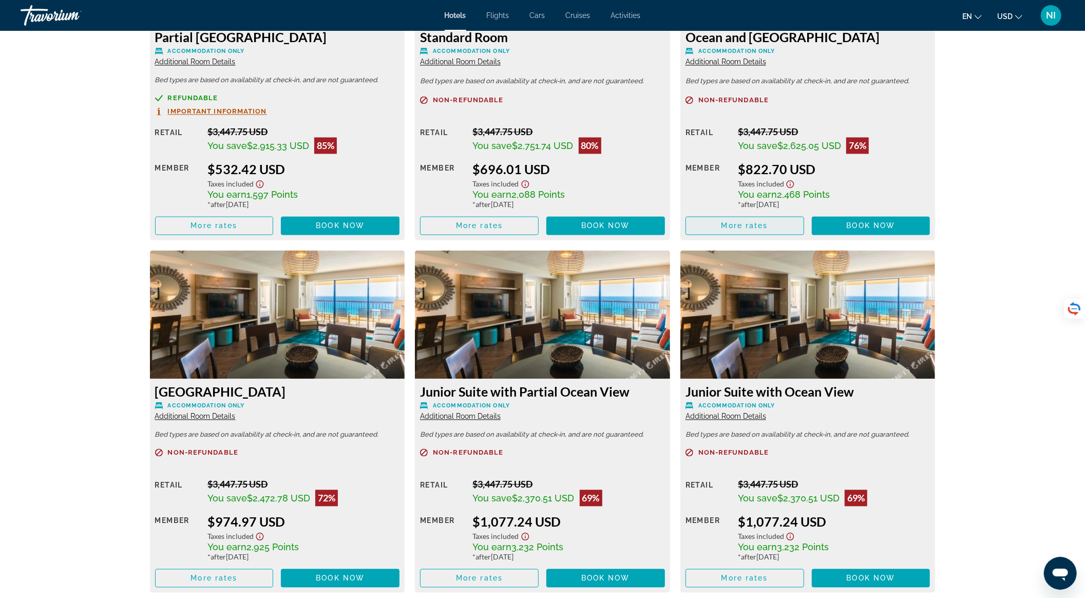
click at [701, 221] on span "Main content" at bounding box center [745, 225] width 118 height 25
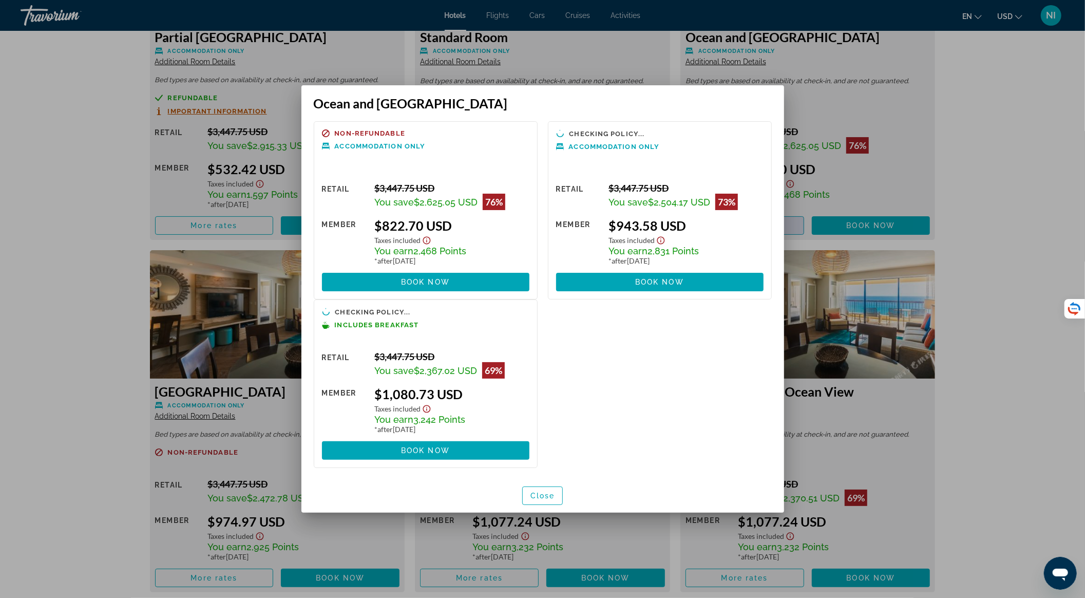
scroll to position [0, 0]
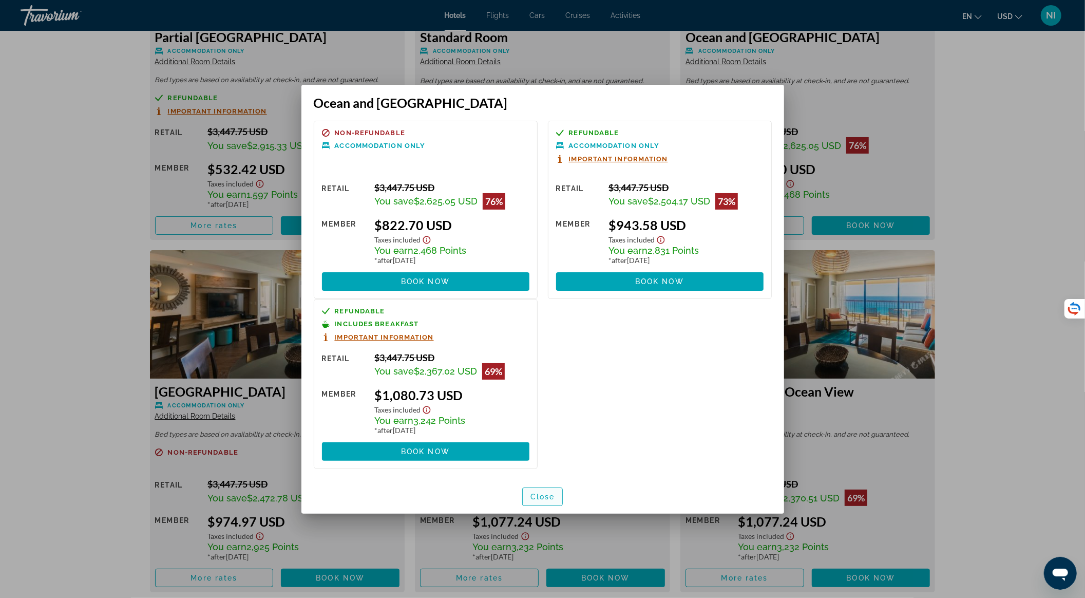
click at [536, 493] on span "Close" at bounding box center [543, 497] width 25 height 8
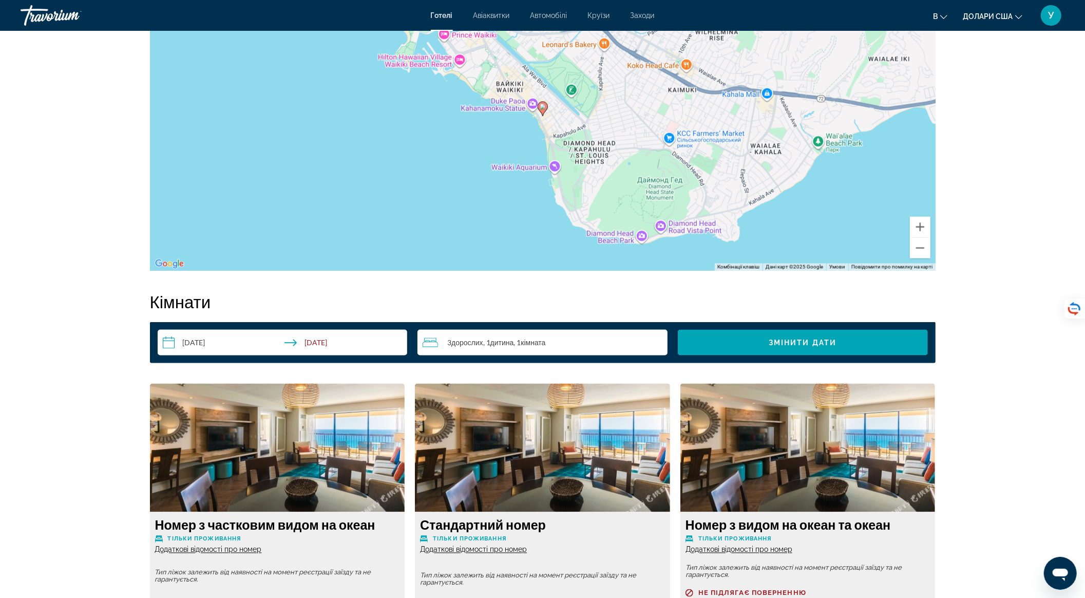
scroll to position [1370, 0]
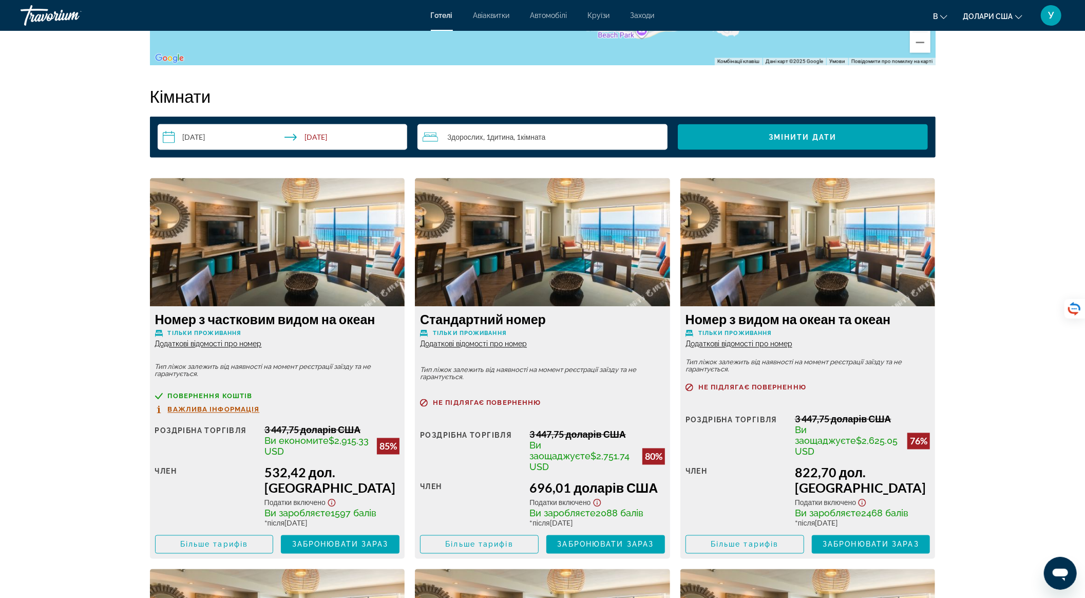
click at [250, 340] on font "Додаткові відомості про номер" at bounding box center [208, 344] width 107 height 8
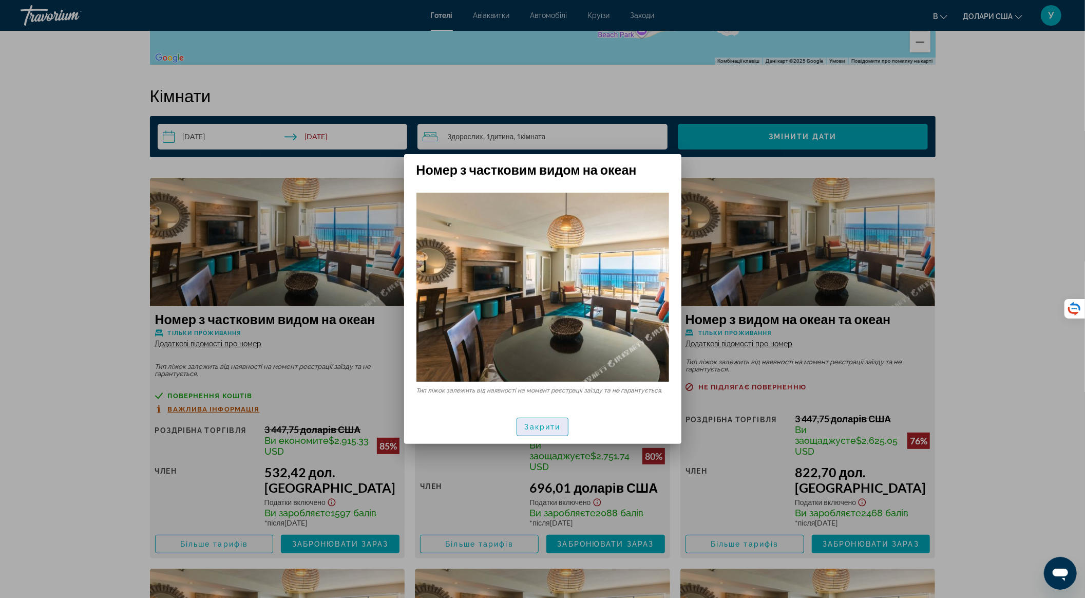
click at [525, 426] on font "Закрити" at bounding box center [543, 427] width 36 height 8
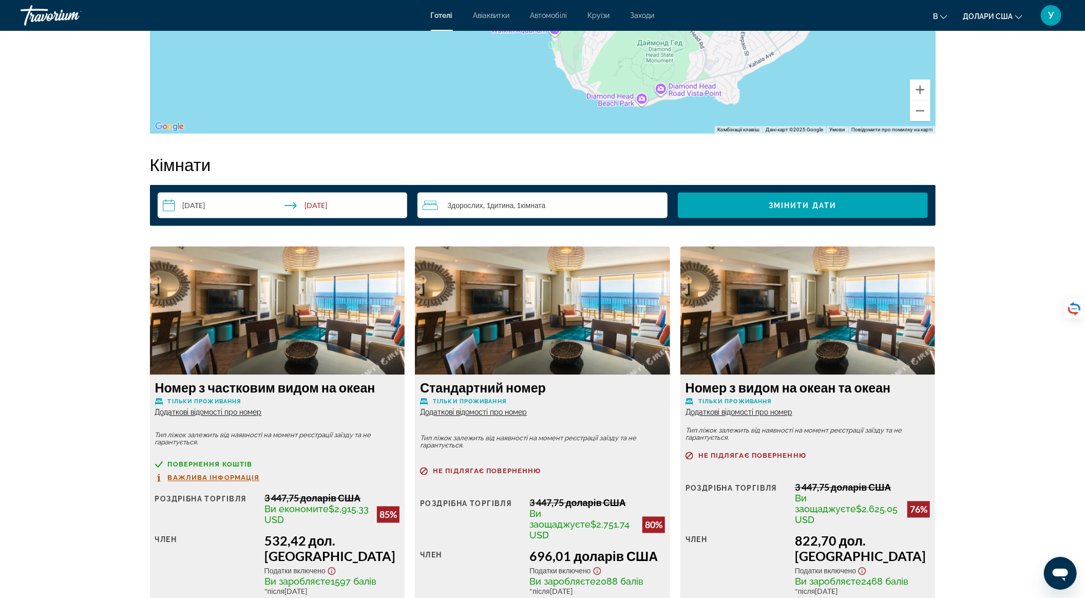
scroll to position [1438, 0]
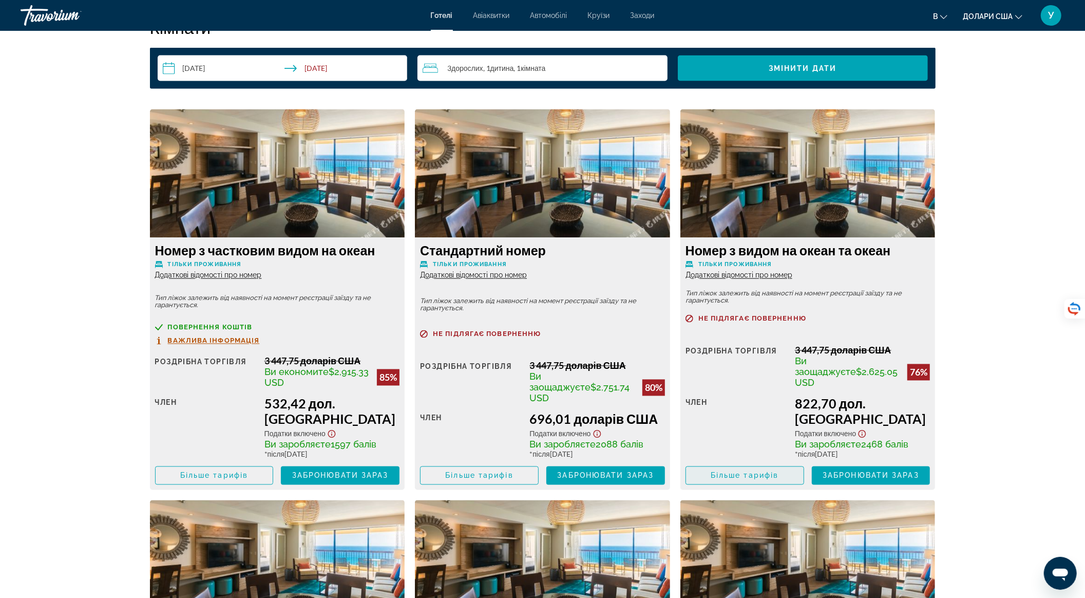
click at [758, 472] on font "Більше тарифів" at bounding box center [745, 476] width 68 height 8
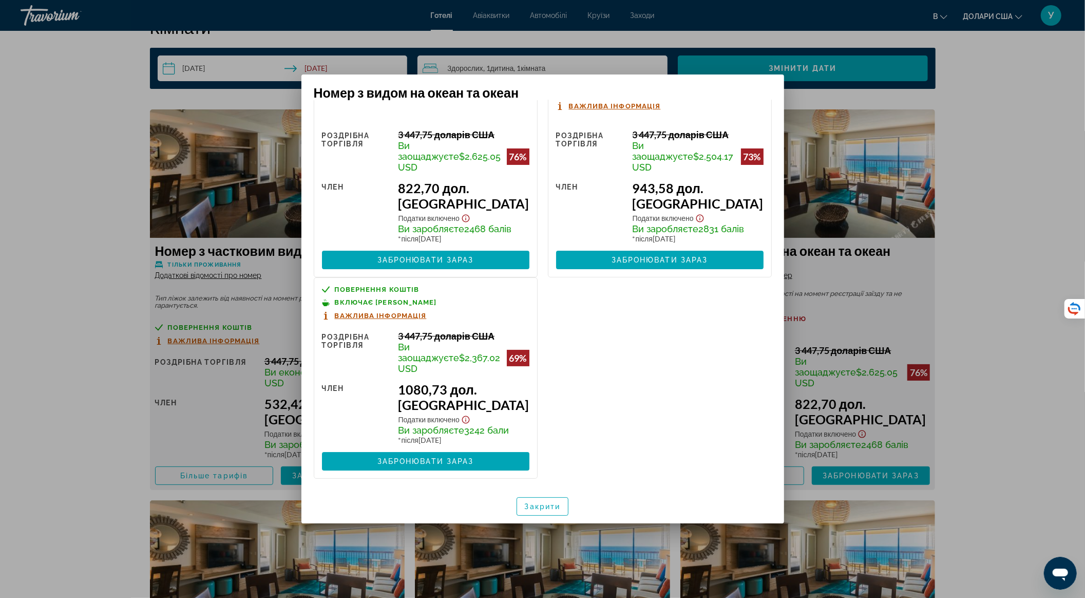
scroll to position [105, 0]
click at [396, 312] on font "Важлива інформація" at bounding box center [381, 316] width 92 height 8
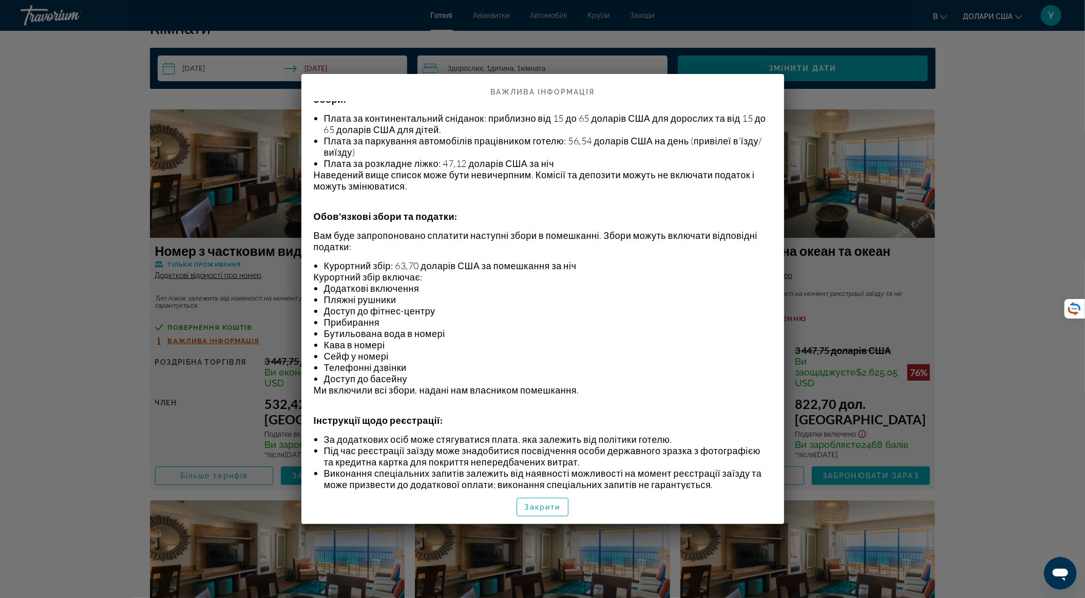
scroll to position [0, 0]
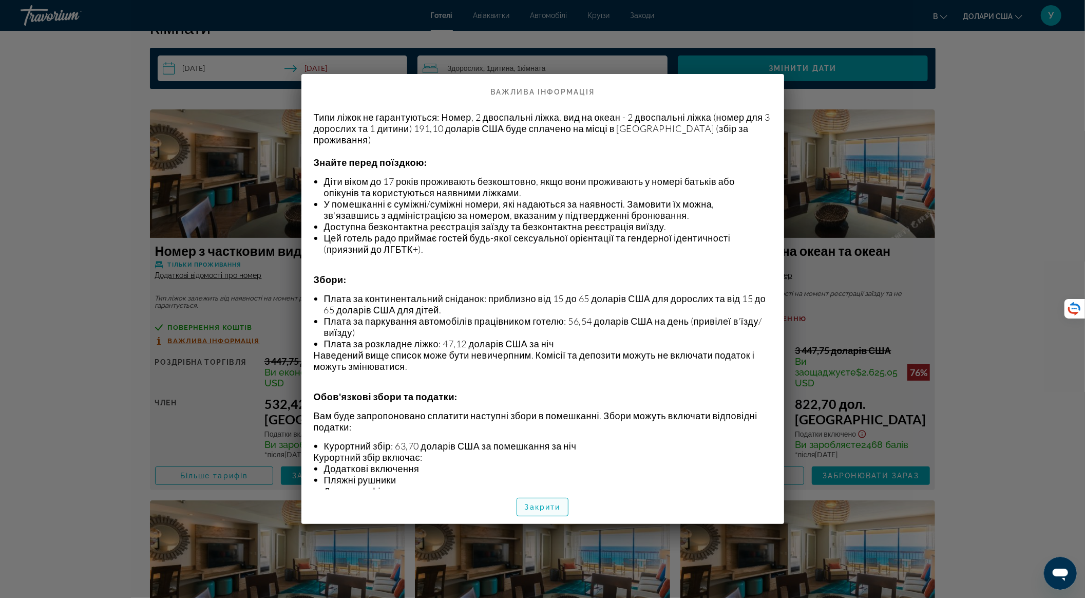
click at [550, 513] on span "button" at bounding box center [542, 507] width 51 height 25
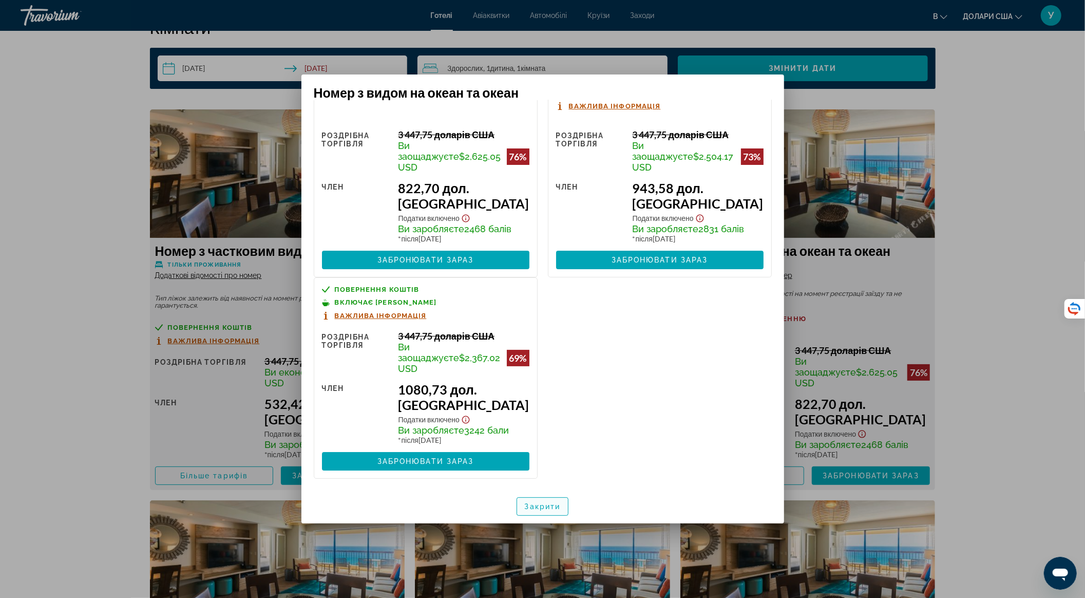
click at [535, 507] on font "Закрити" at bounding box center [543, 506] width 36 height 8
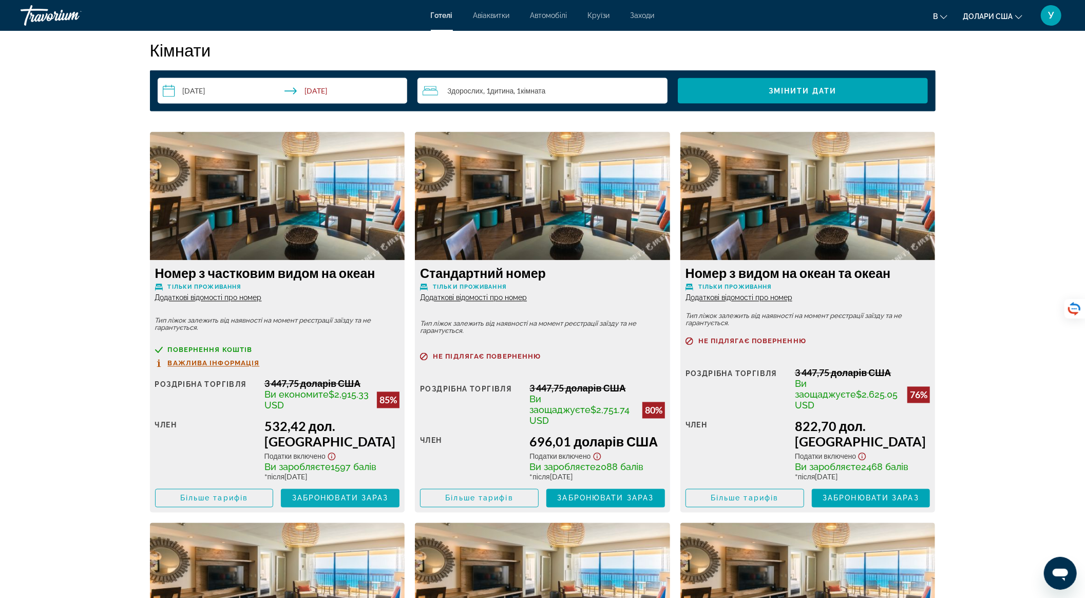
scroll to position [1438, 0]
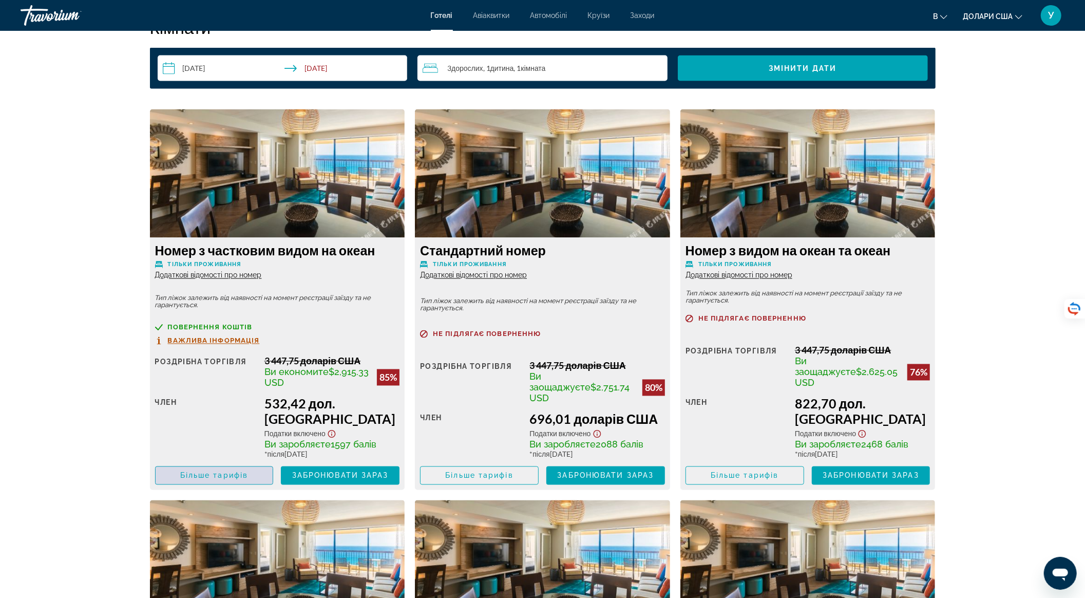
click at [263, 463] on span "Основний зміст" at bounding box center [215, 475] width 118 height 25
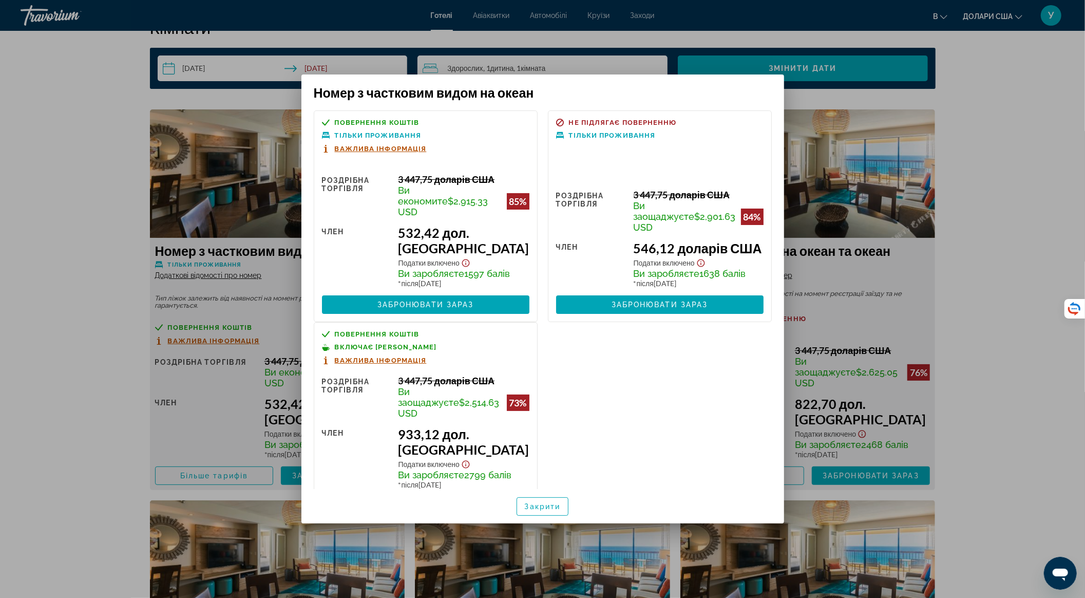
scroll to position [97, 0]
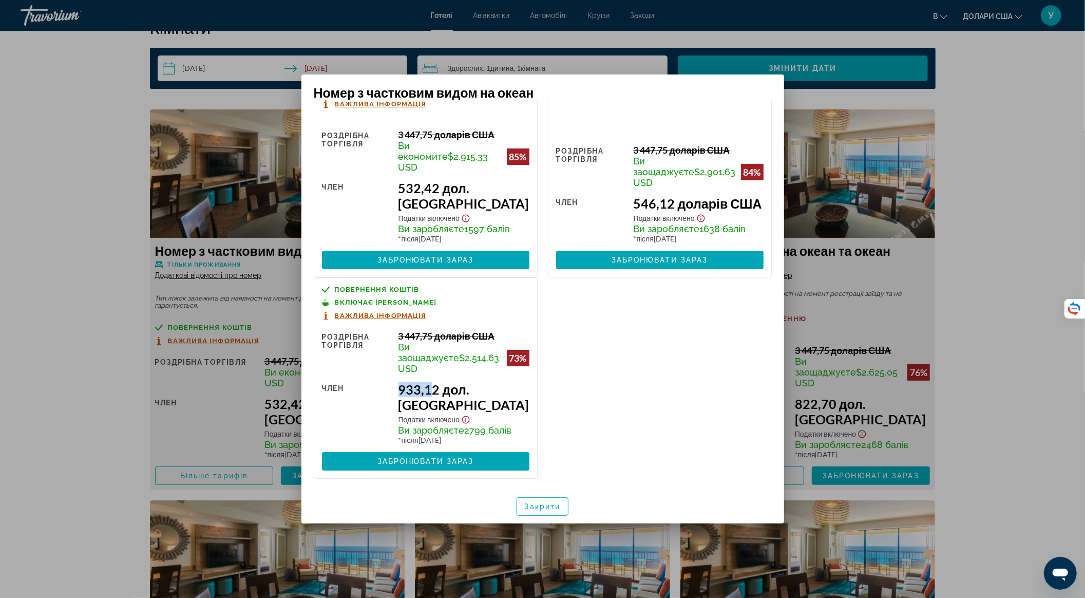
drag, startPoint x: 433, startPoint y: 370, endPoint x: 464, endPoint y: 370, distance: 31.3
click at [464, 382] on font "933,12 дол. США" at bounding box center [464, 397] width 131 height 31
click at [110, 168] on div at bounding box center [542, 299] width 1085 height 598
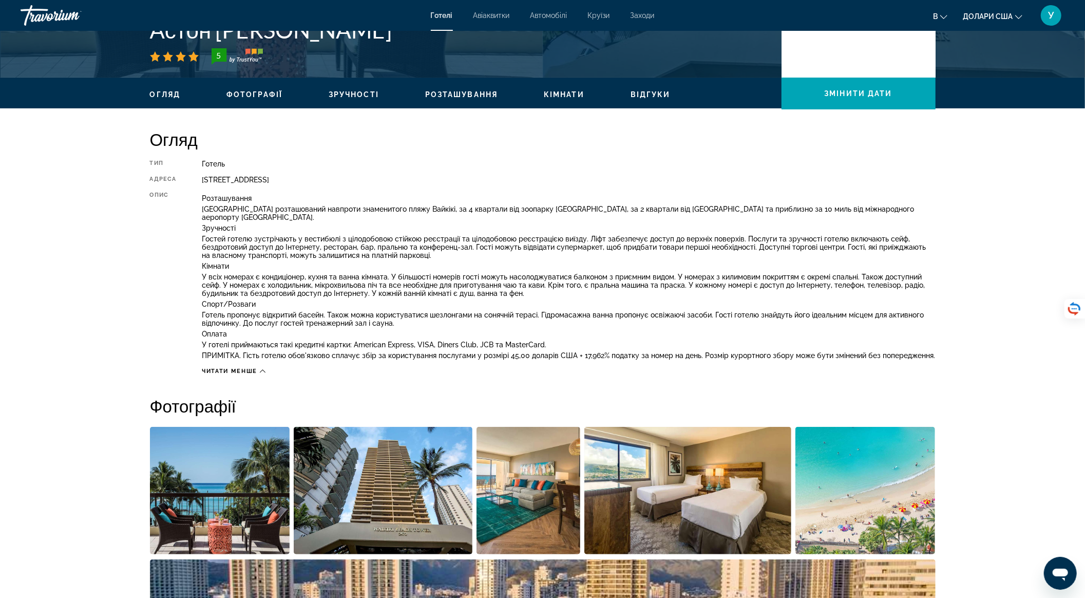
scroll to position [274, 0]
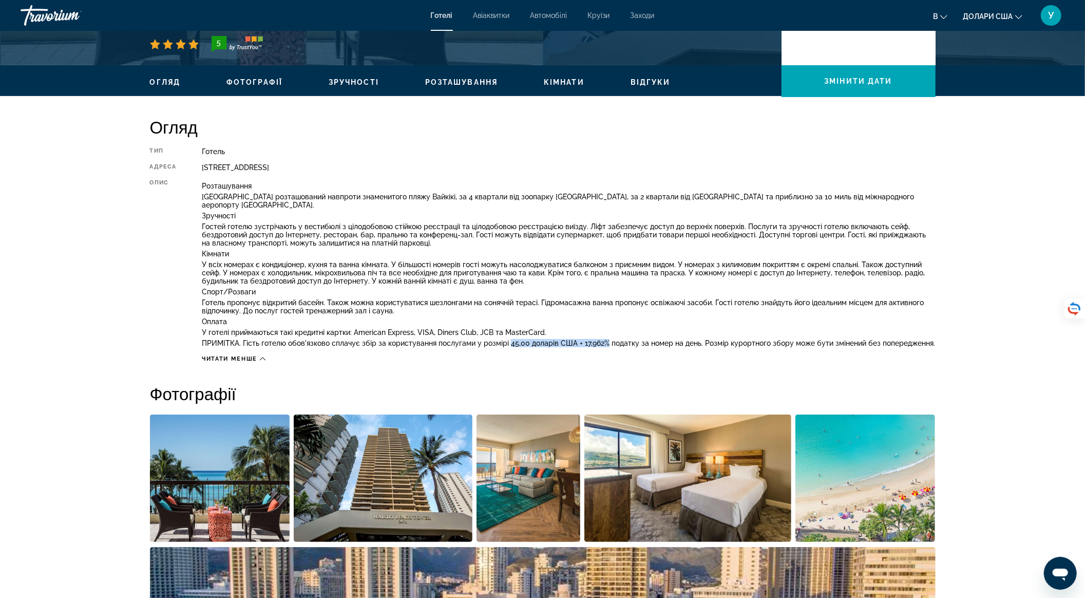
drag, startPoint x: 507, startPoint y: 336, endPoint x: 605, endPoint y: 332, distance: 98.7
click at [605, 339] on font "ПРИМІТКА. Гість готелю обов'язково сплачує збір за користування послугами у роз…" at bounding box center [569, 343] width 734 height 8
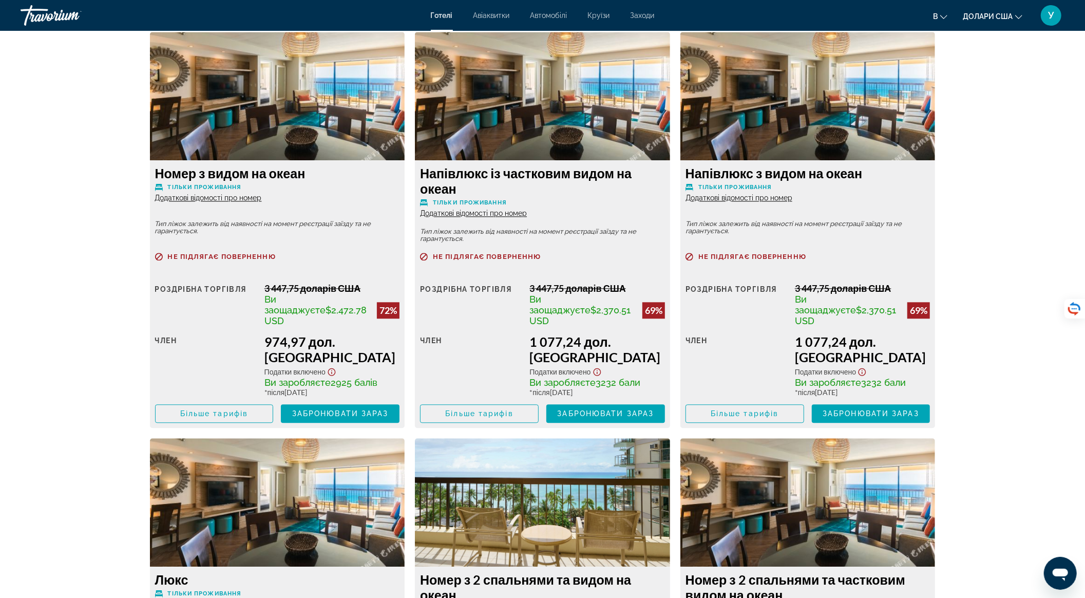
scroll to position [1496, 0]
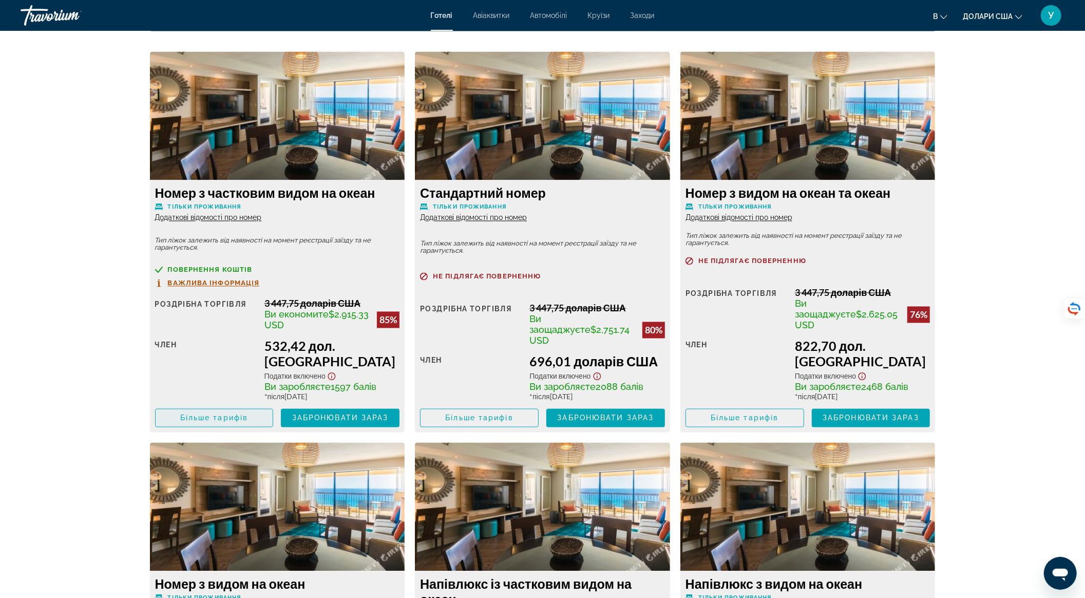
click at [241, 406] on span "Основний зміст" at bounding box center [215, 418] width 118 height 25
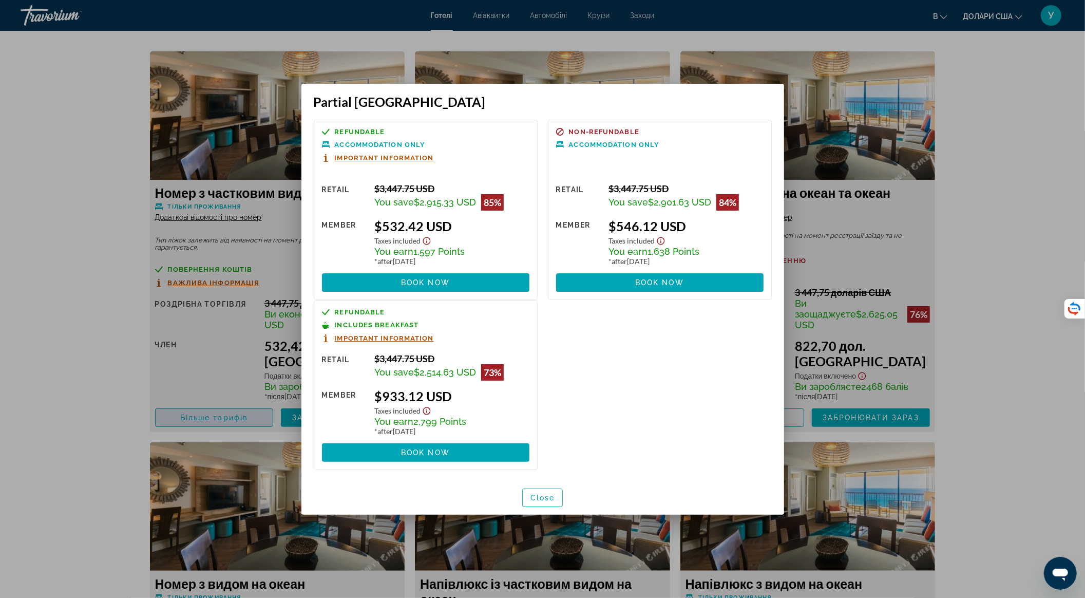
scroll to position [0, 0]
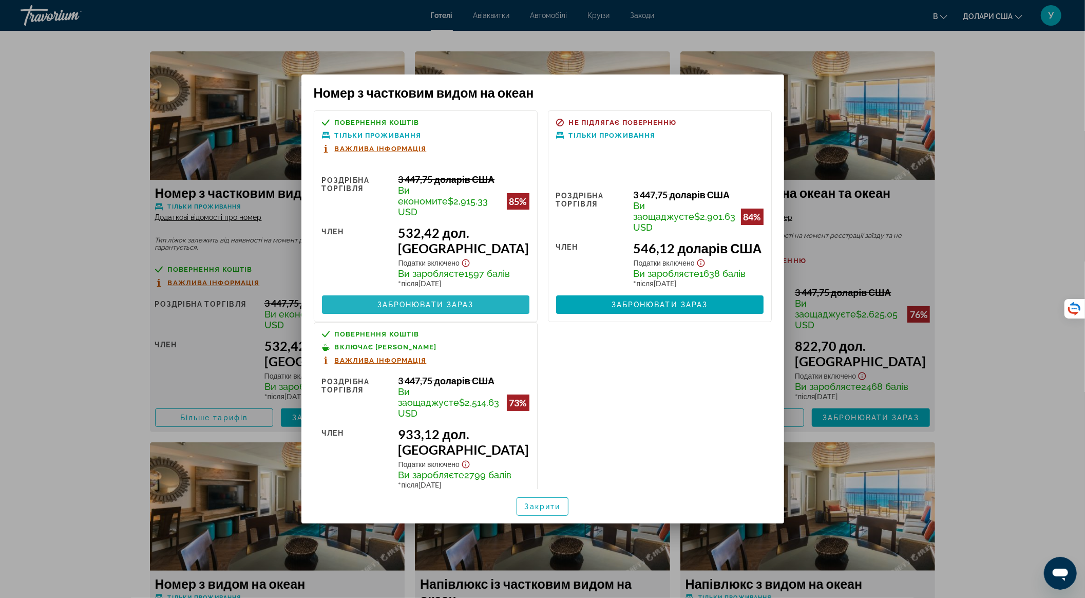
click at [432, 309] on font "Забронювати зараз" at bounding box center [426, 305] width 97 height 8
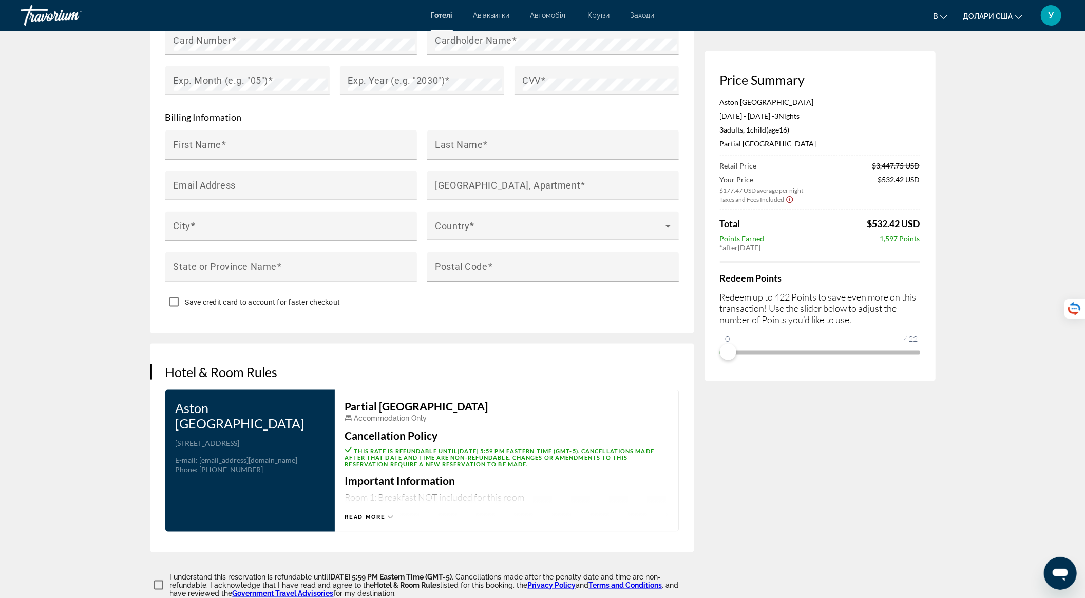
scroll to position [1164, 0]
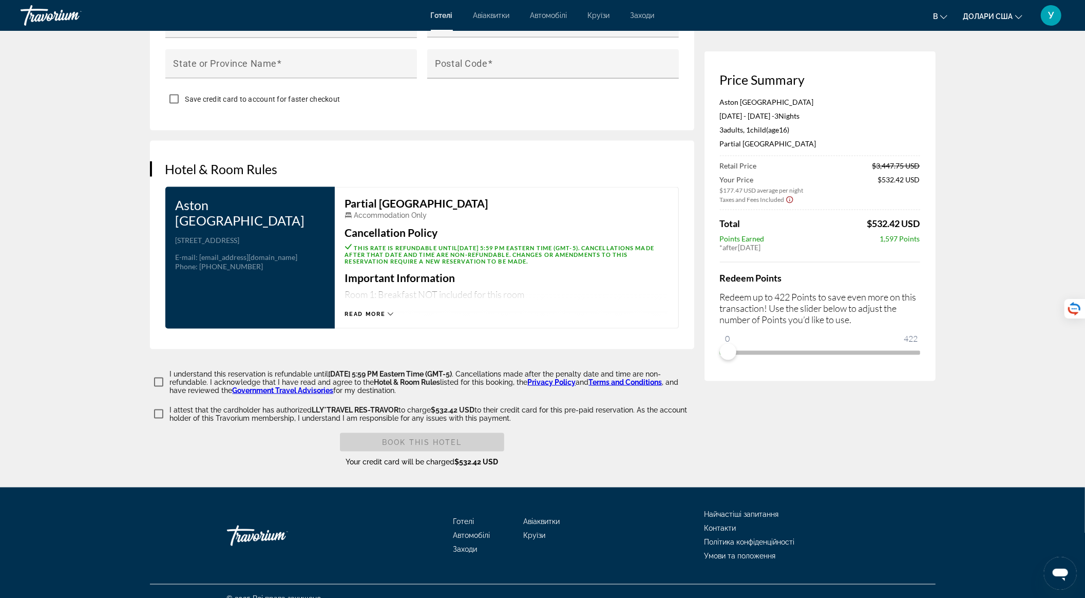
click at [383, 317] on span "Read more" at bounding box center [365, 314] width 41 height 7
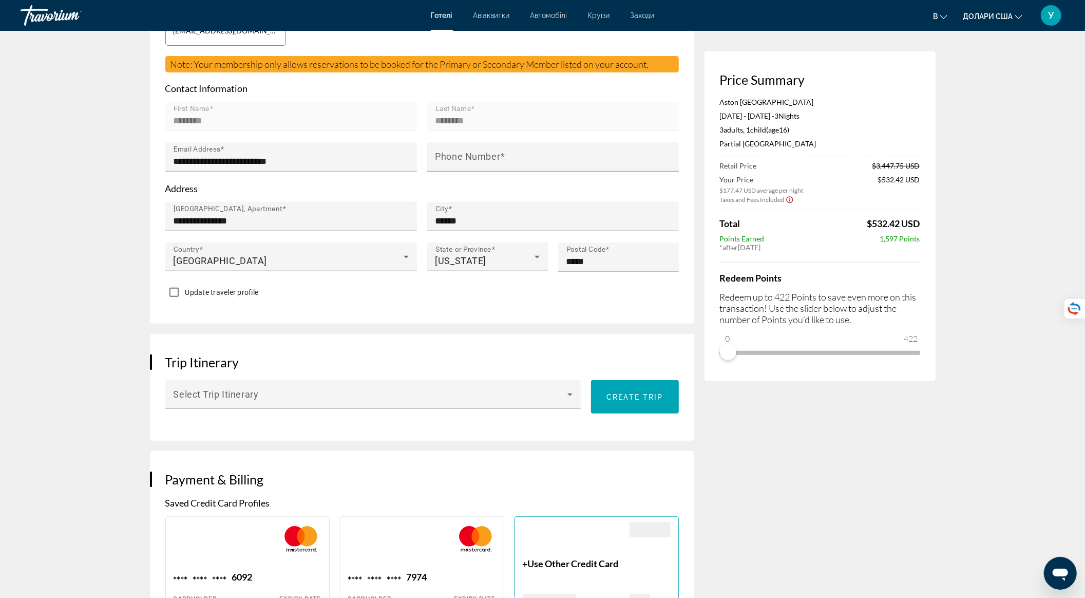
scroll to position [21, 0]
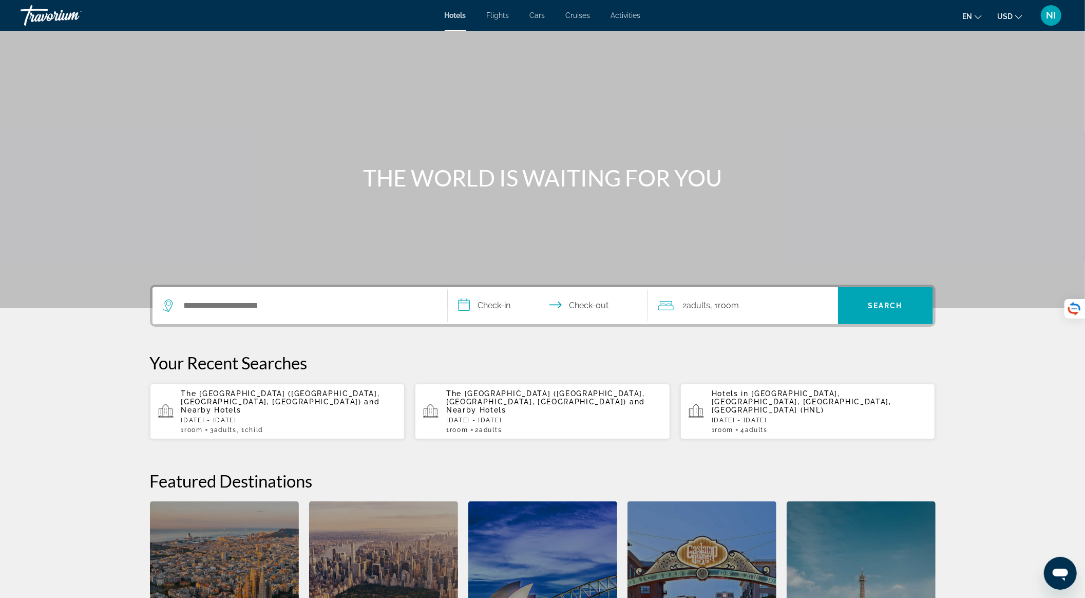
click at [307, 417] on p "[DATE] - [DATE]" at bounding box center [289, 420] width 216 height 7
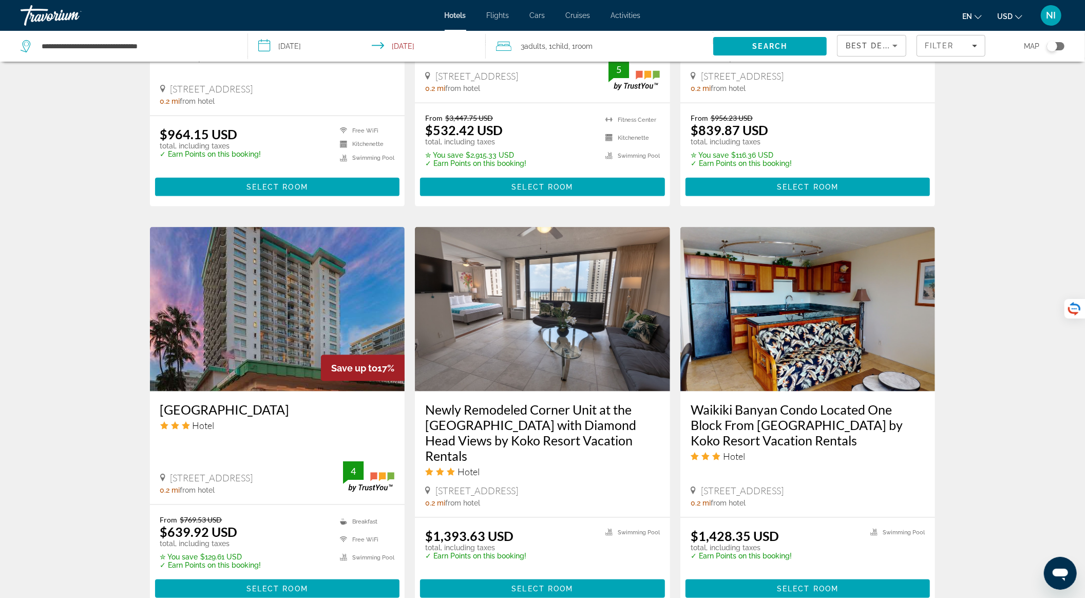
scroll to position [822, 0]
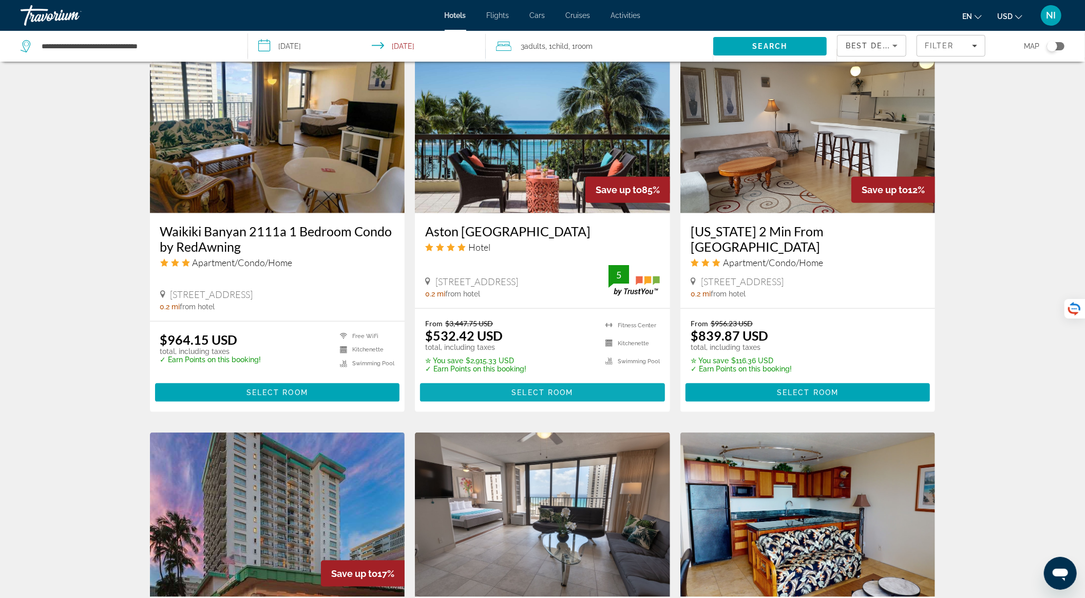
click at [551, 388] on span "Select Room" at bounding box center [543, 392] width 62 height 8
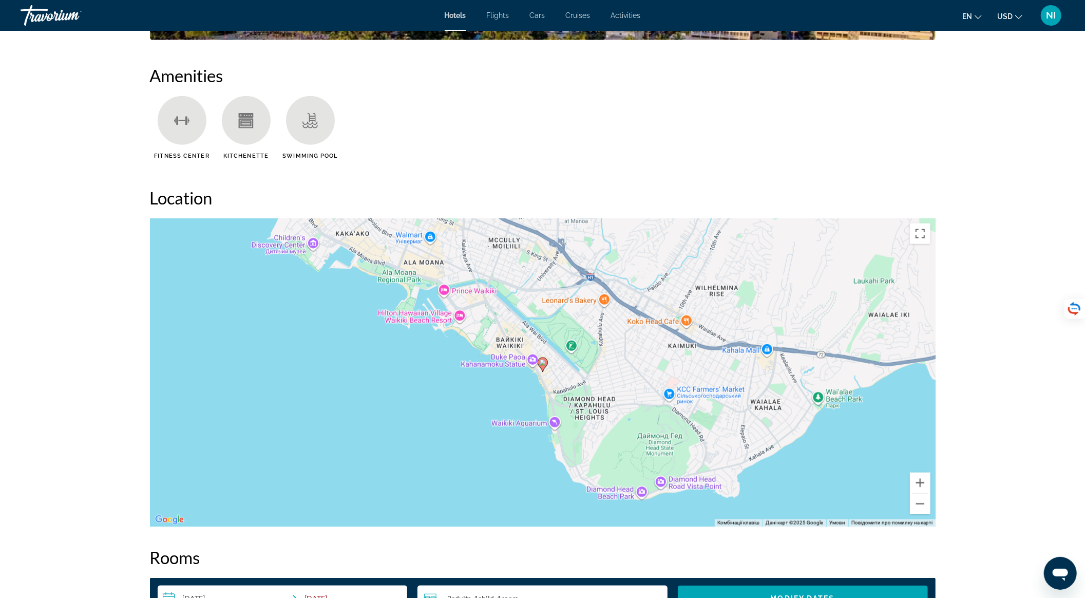
scroll to position [1027, 0]
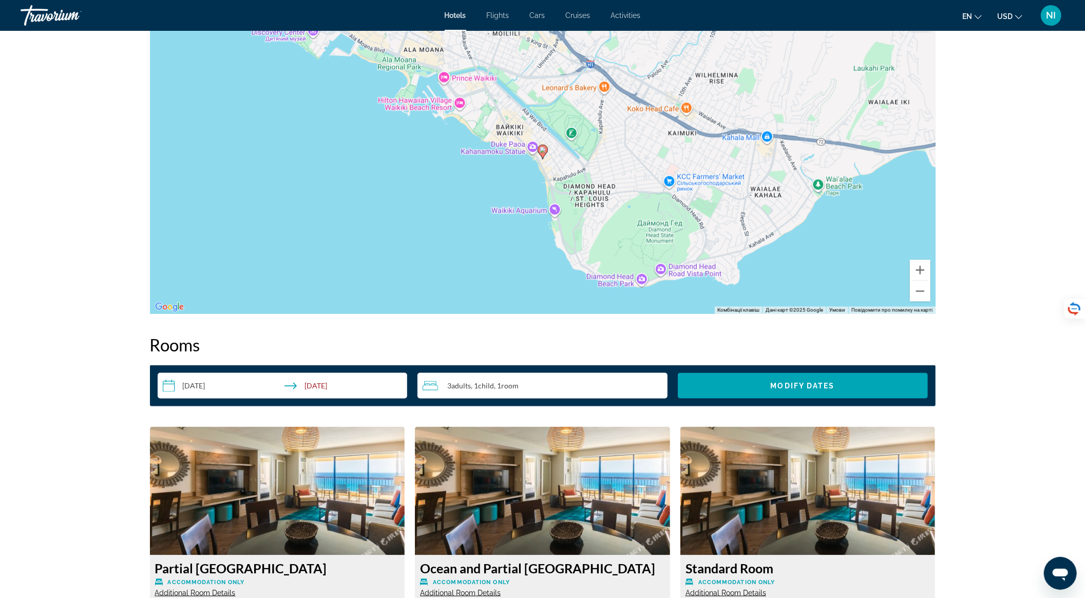
click at [490, 385] on span "Child" at bounding box center [486, 385] width 16 height 9
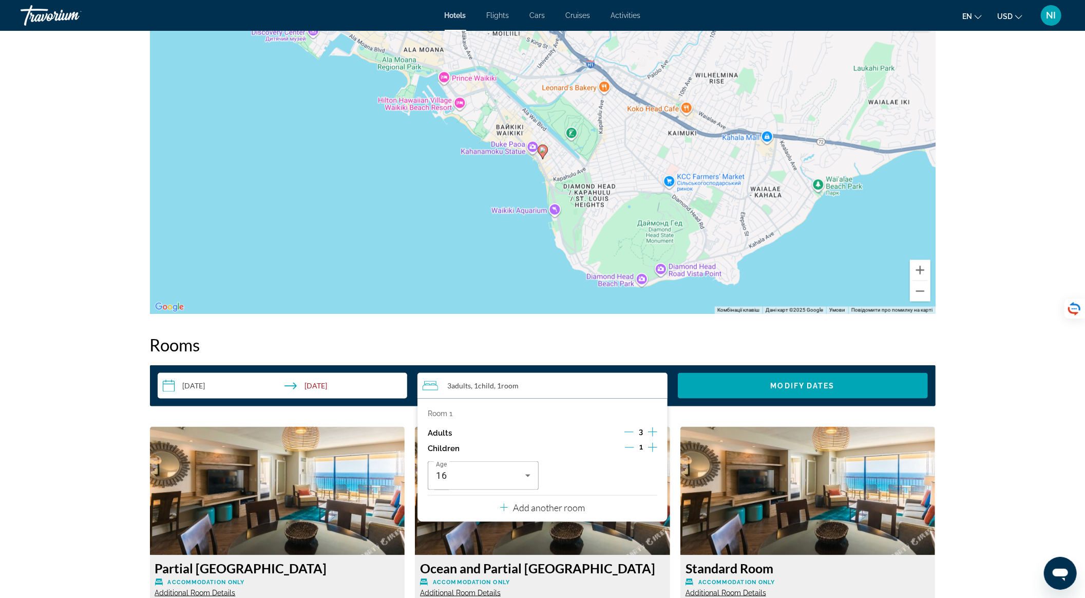
click at [631, 448] on icon "Decrement children" at bounding box center [629, 447] width 9 height 9
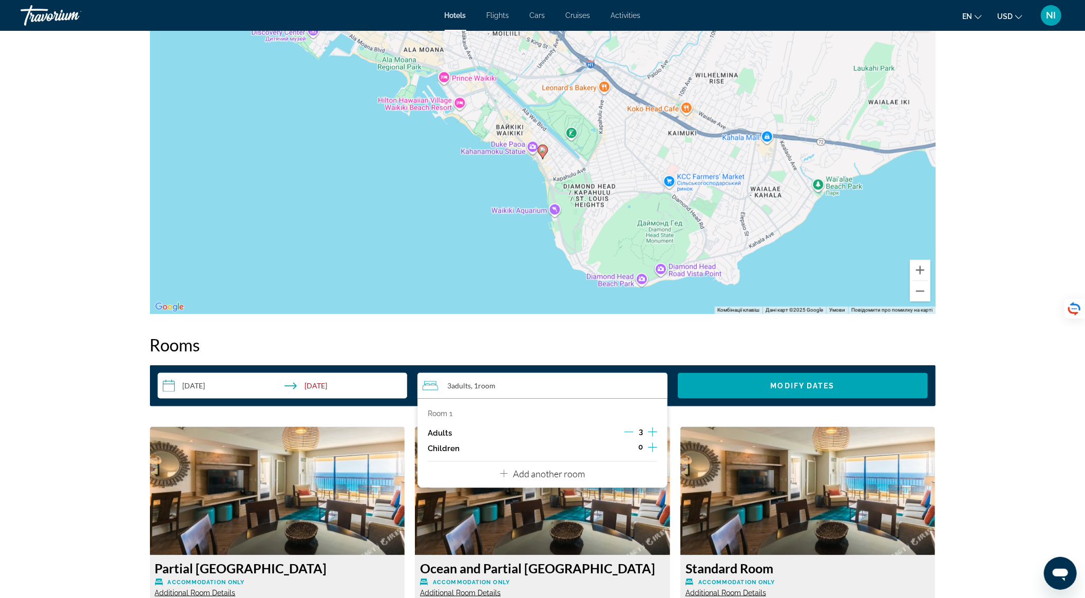
click at [630, 432] on icon "Decrement adults" at bounding box center [629, 432] width 9 height 1
click at [774, 387] on span "Modify Dates" at bounding box center [803, 386] width 64 height 8
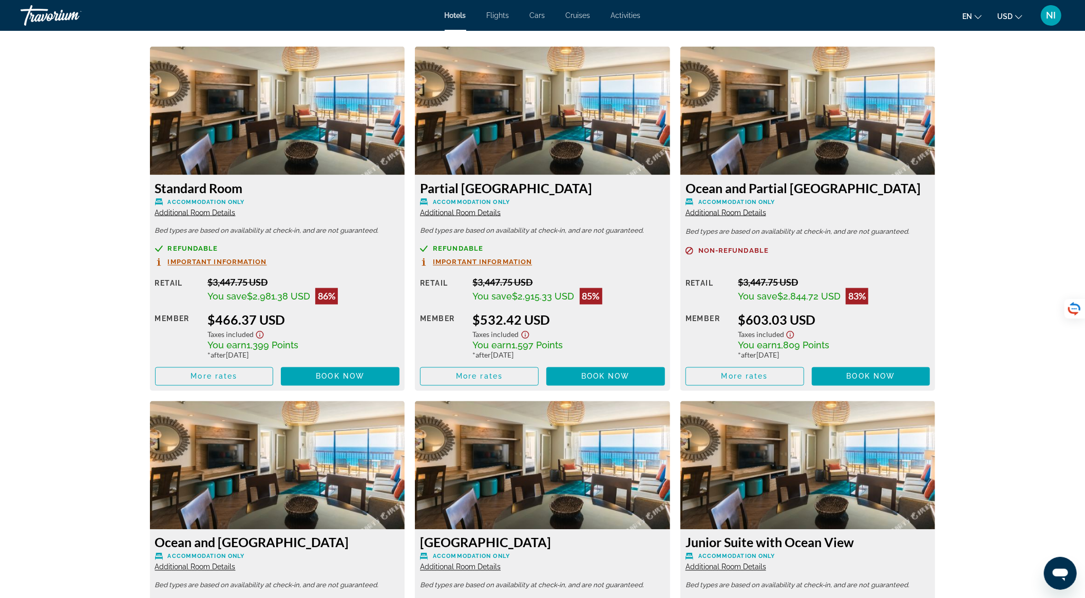
scroll to position [1300, 0]
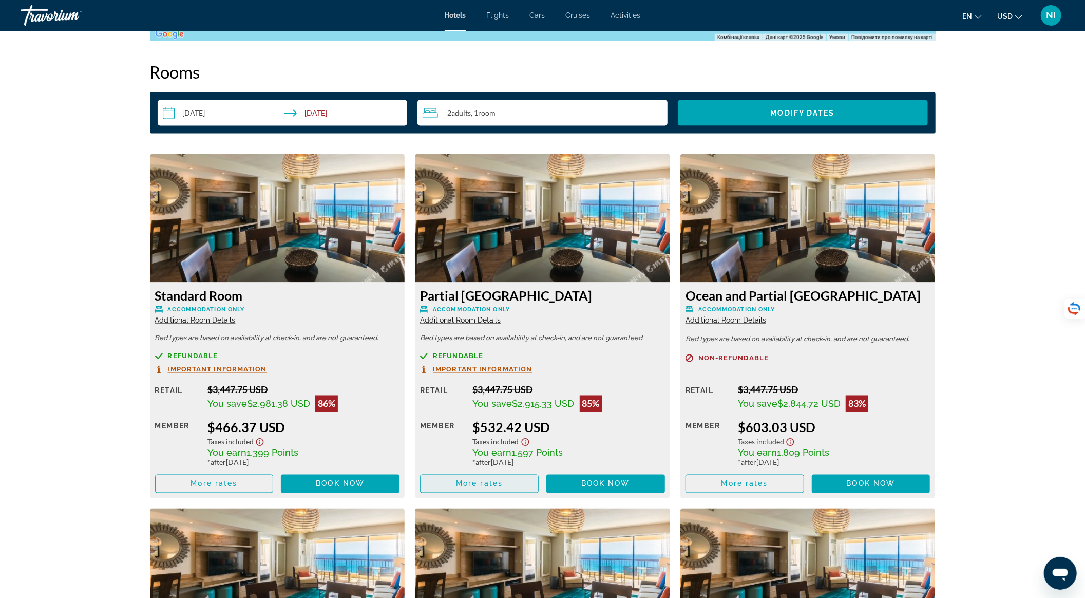
click at [450, 488] on span "Main content" at bounding box center [480, 484] width 118 height 25
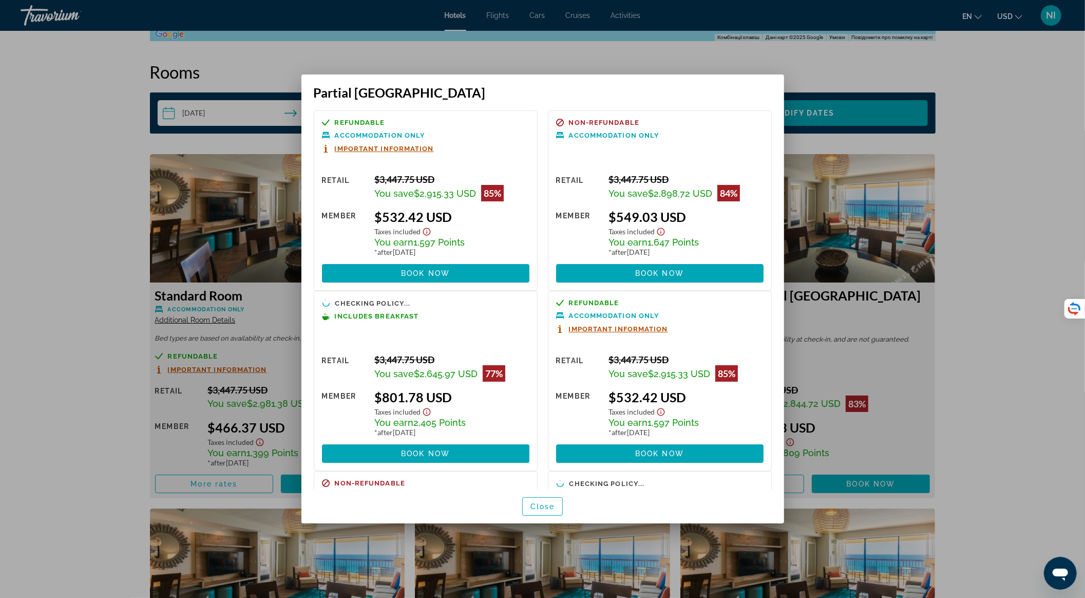
scroll to position [0, 0]
click at [543, 501] on span "button" at bounding box center [543, 506] width 40 height 25
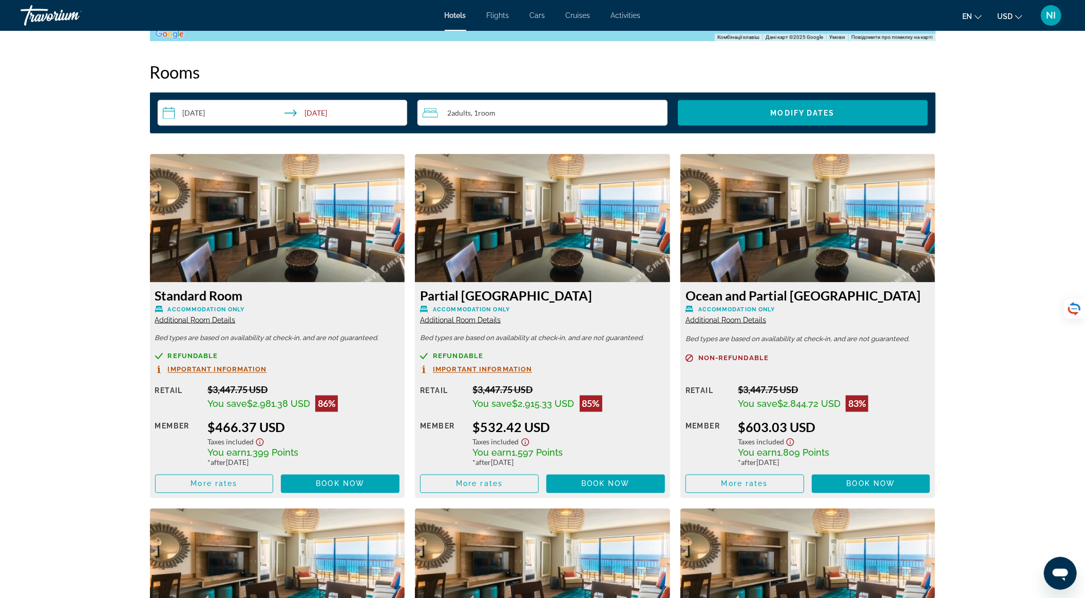
click at [582, 121] on div "2 Adult Adults , 1 Room rooms" at bounding box center [545, 113] width 245 height 26
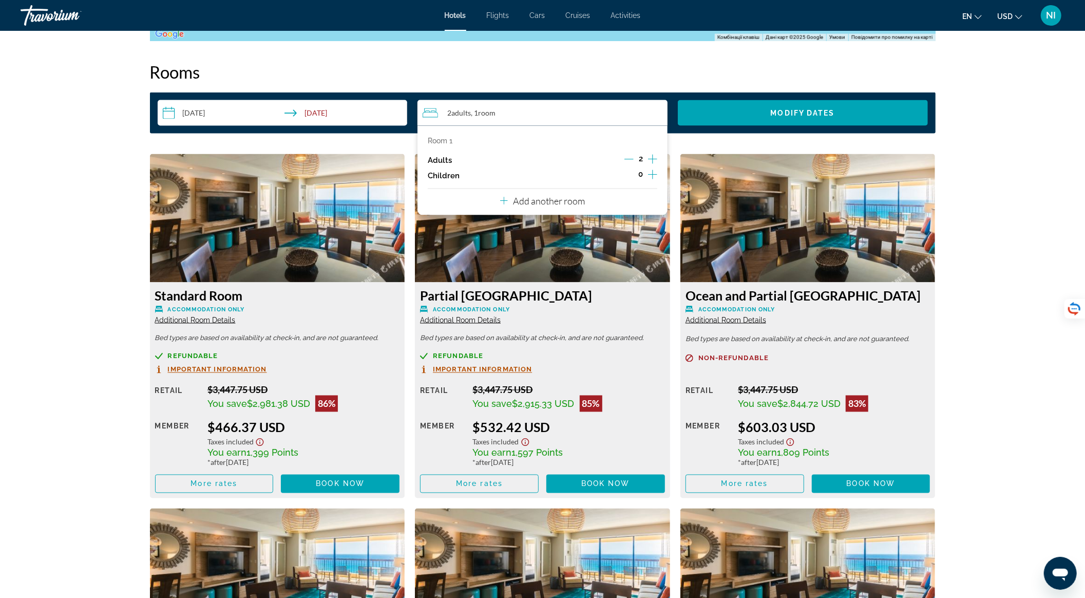
click at [650, 159] on icon "Increment adults" at bounding box center [652, 159] width 9 height 9
click at [653, 176] on icon "Increment children" at bounding box center [652, 174] width 9 height 12
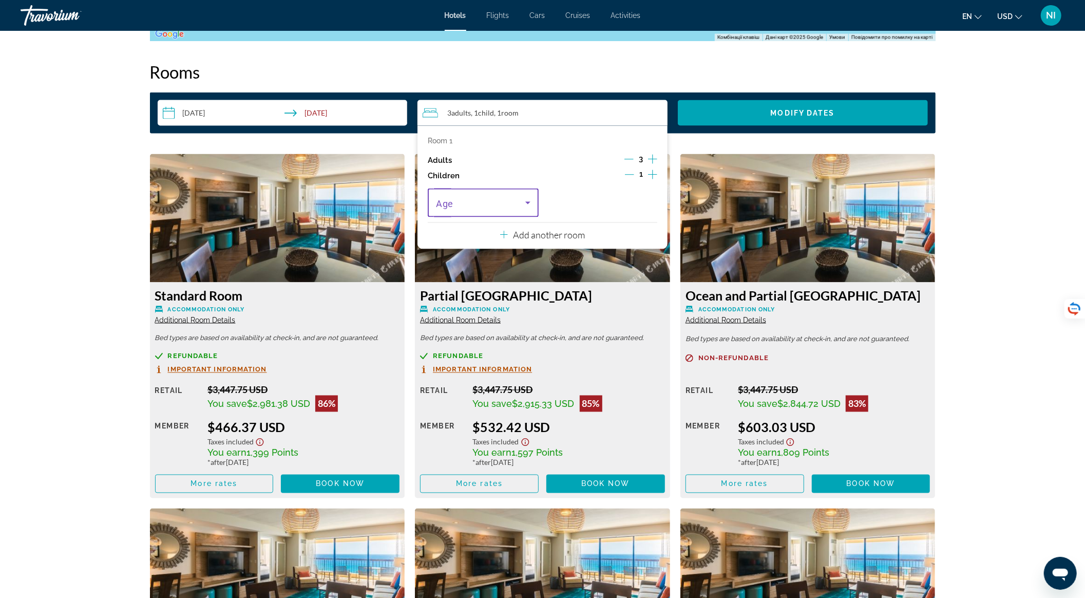
click at [527, 209] on icon "Travelers: 3 adults, 1 child" at bounding box center [528, 203] width 12 height 12
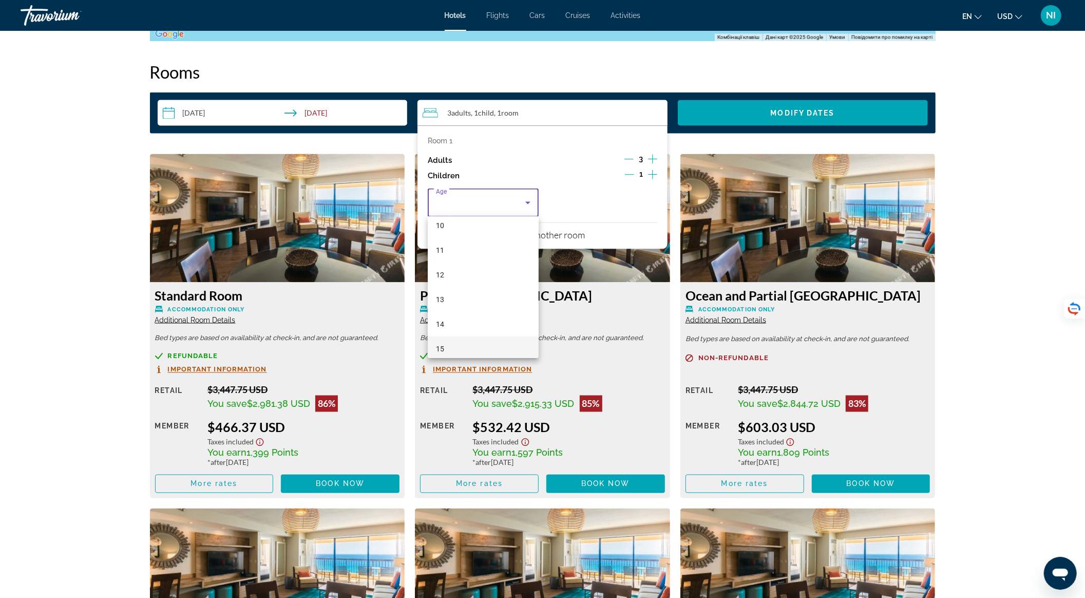
scroll to position [310, 0]
click at [482, 323] on mat-option "16" at bounding box center [483, 317] width 111 height 25
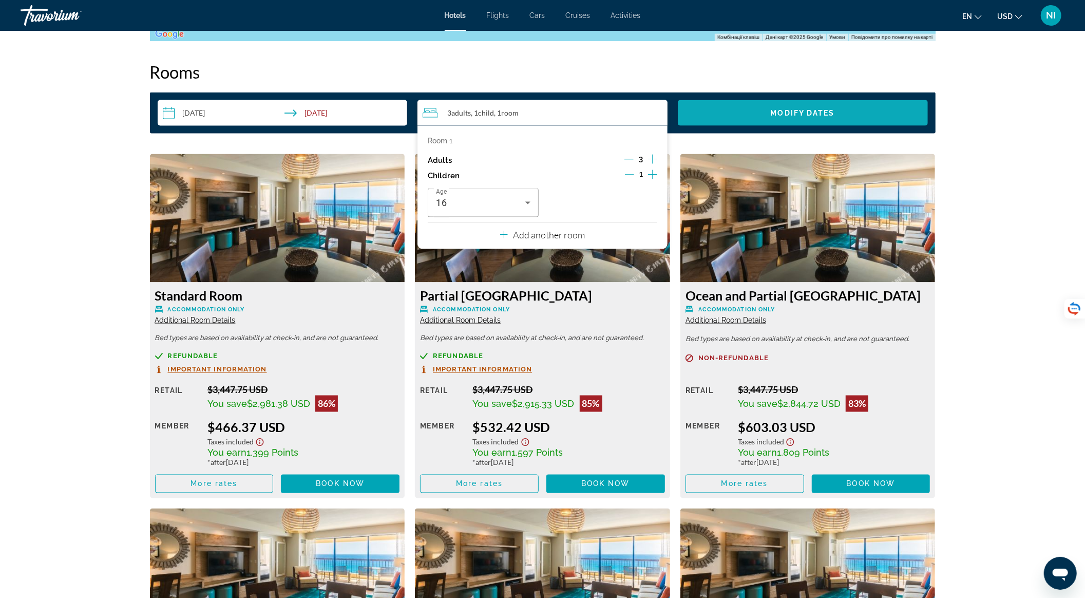
click at [741, 111] on span "Search widget" at bounding box center [803, 113] width 250 height 25
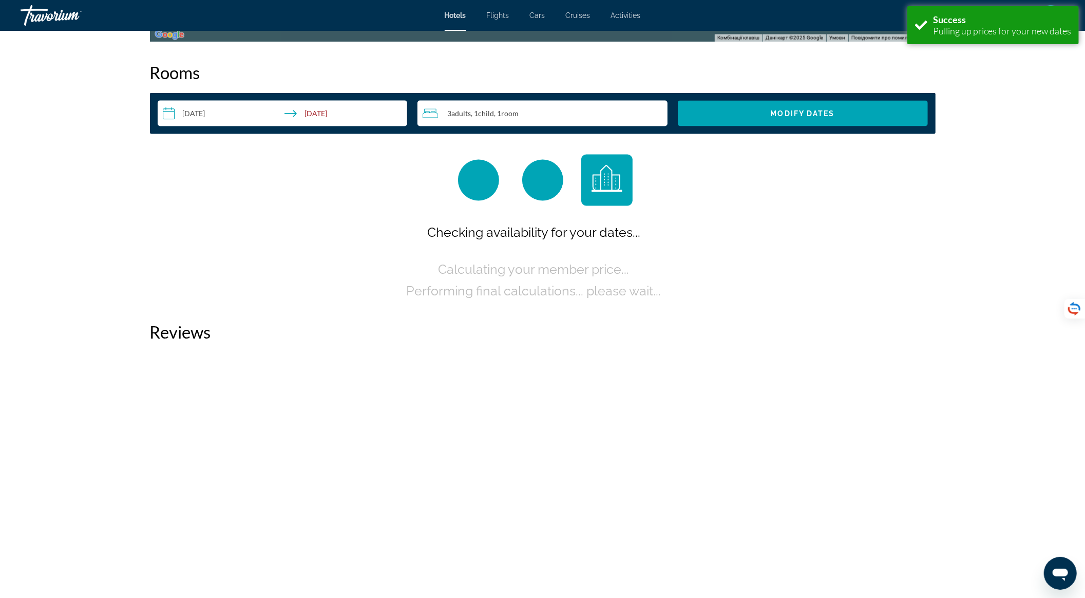
scroll to position [1300, 0]
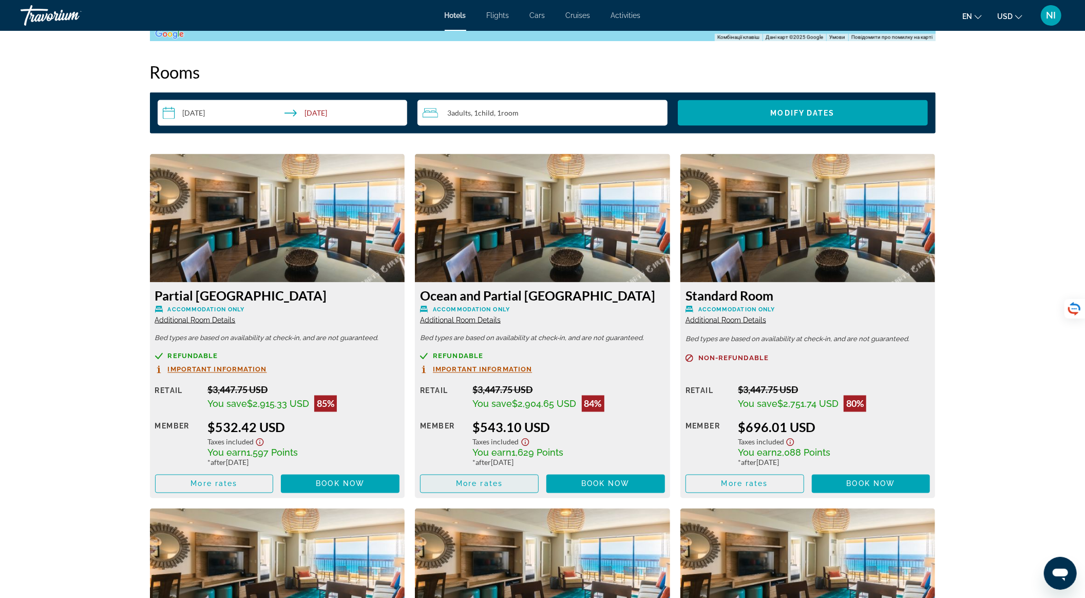
click at [462, 482] on span "More rates" at bounding box center [479, 484] width 47 height 8
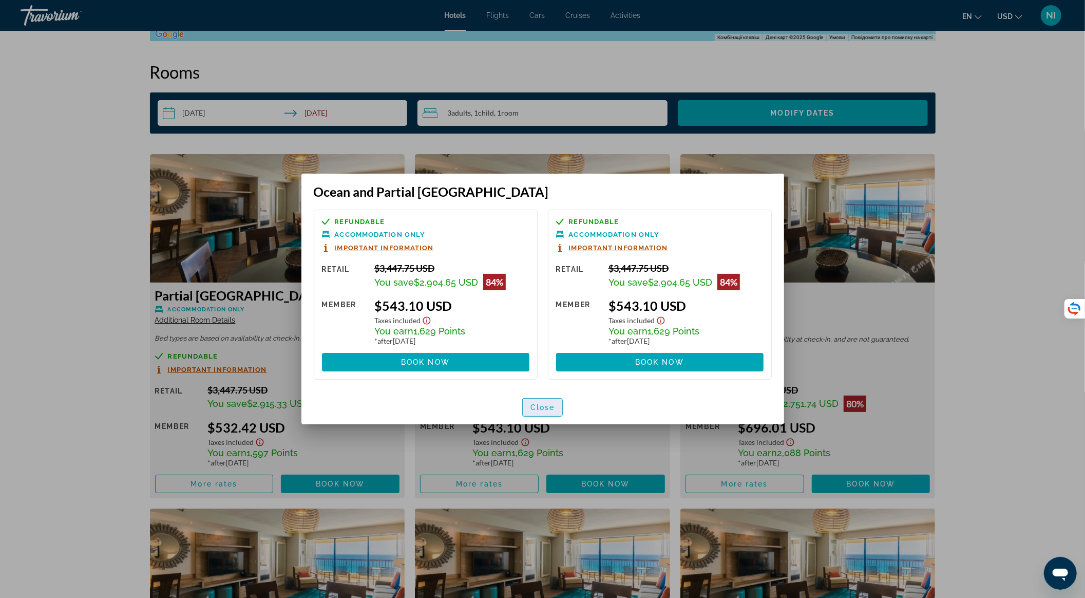
click at [546, 406] on span "Close" at bounding box center [543, 407] width 25 height 8
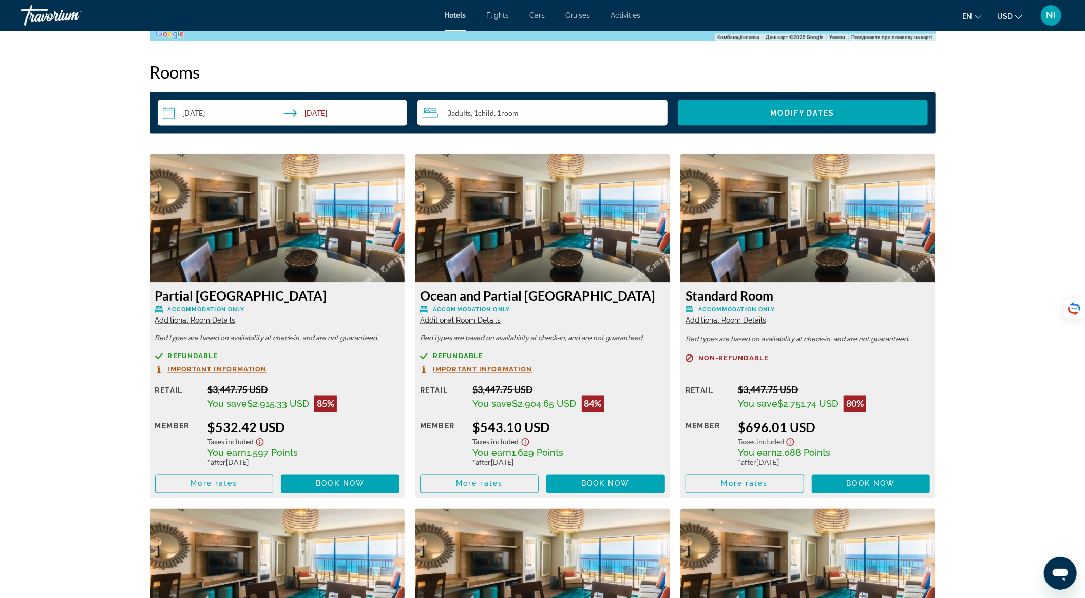
click at [518, 112] on span "Room" at bounding box center [509, 112] width 17 height 9
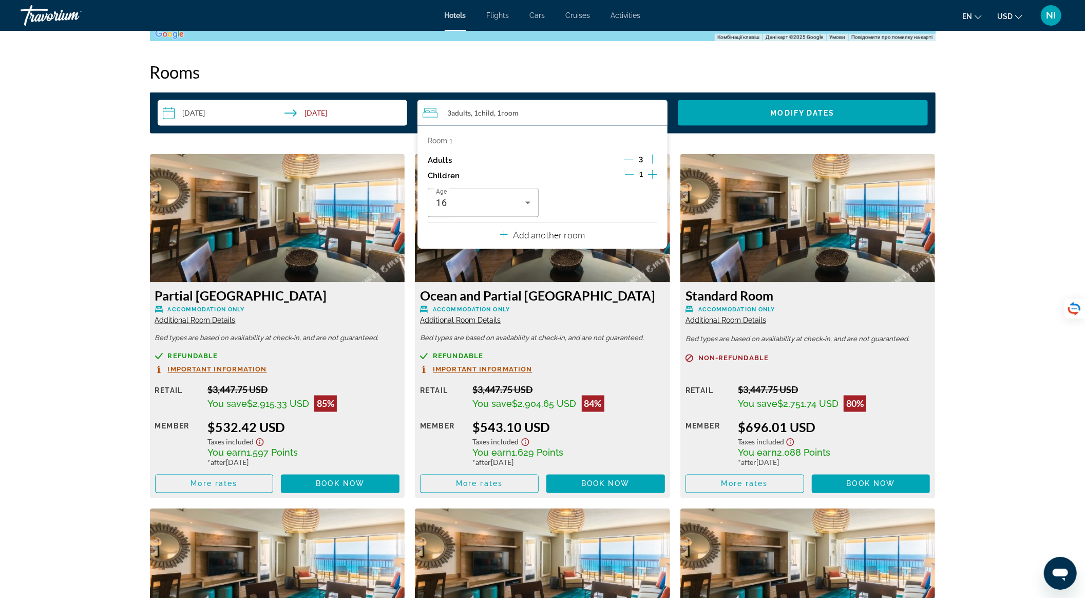
click at [630, 173] on icon "Decrement children" at bounding box center [629, 174] width 9 height 9
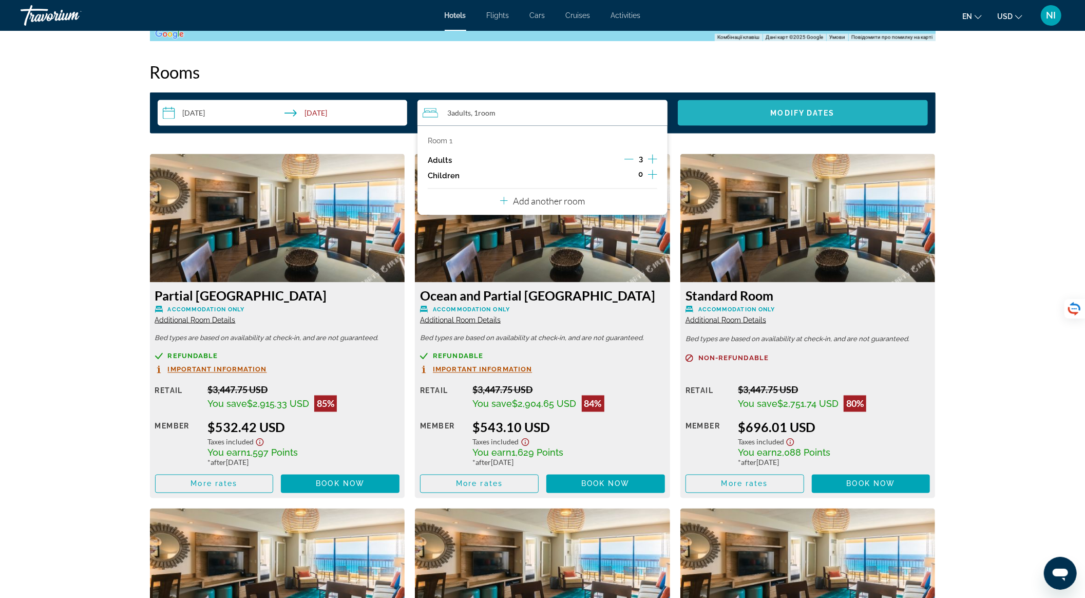
click at [749, 109] on span "Search widget" at bounding box center [803, 113] width 250 height 25
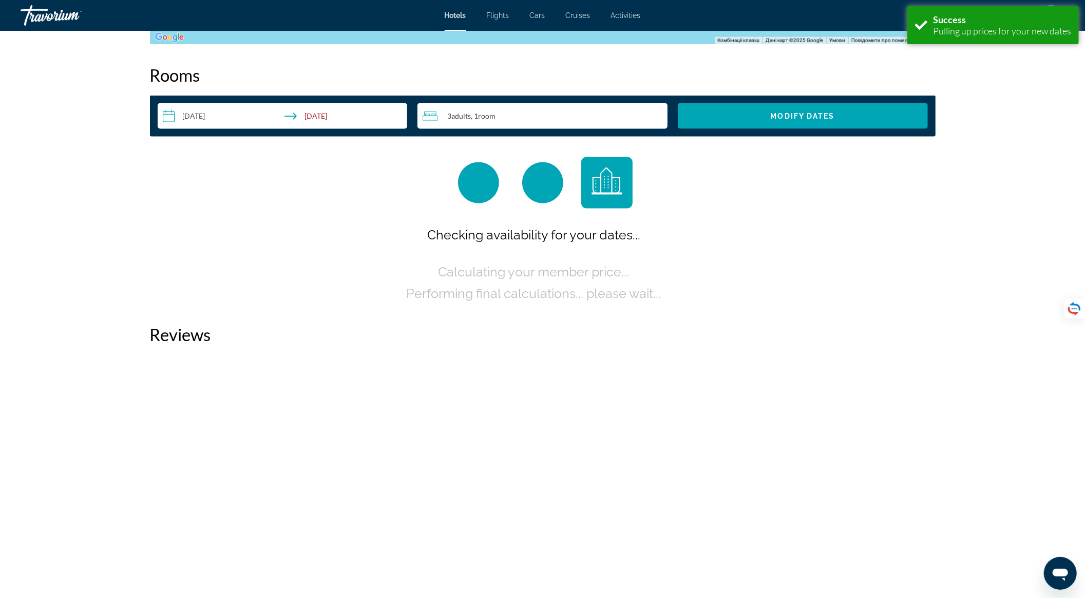
scroll to position [1300, 0]
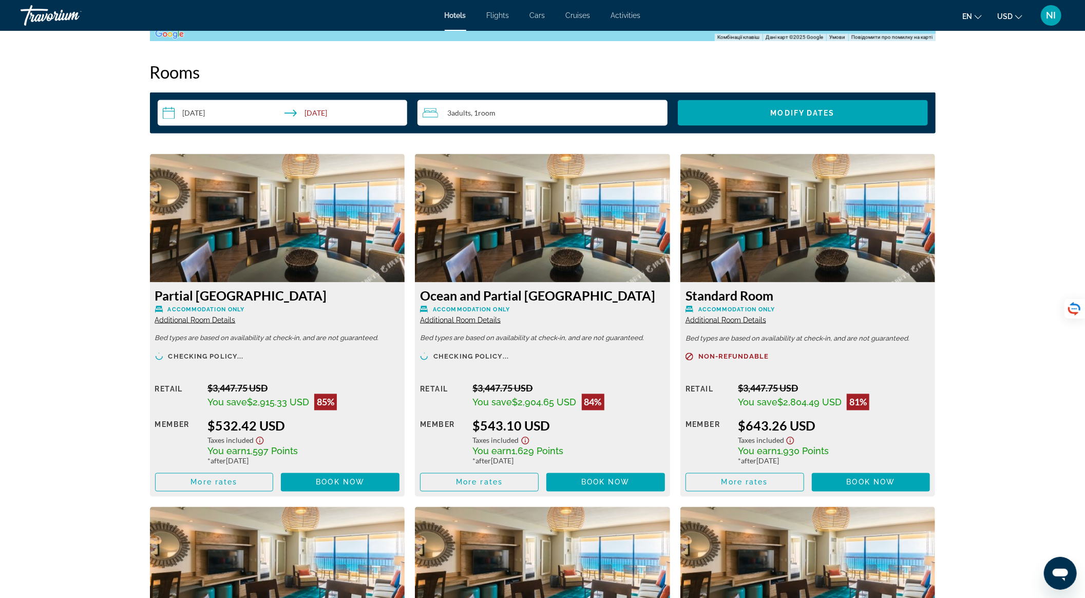
click at [518, 109] on div "3 Adult Adults , 1 Room rooms" at bounding box center [545, 113] width 245 height 26
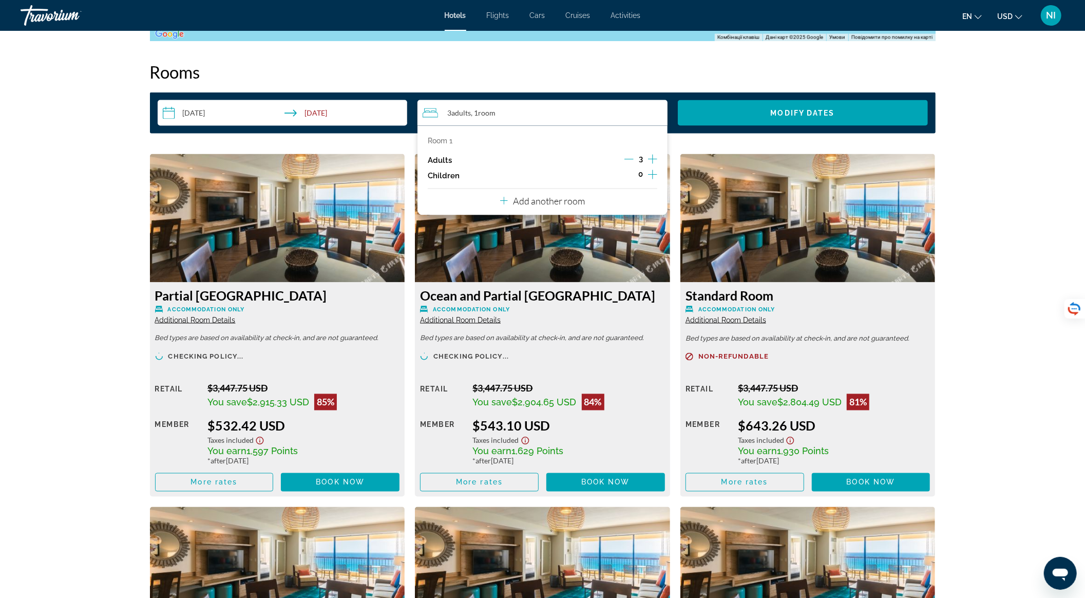
click at [649, 173] on icon "Increment children" at bounding box center [652, 174] width 9 height 12
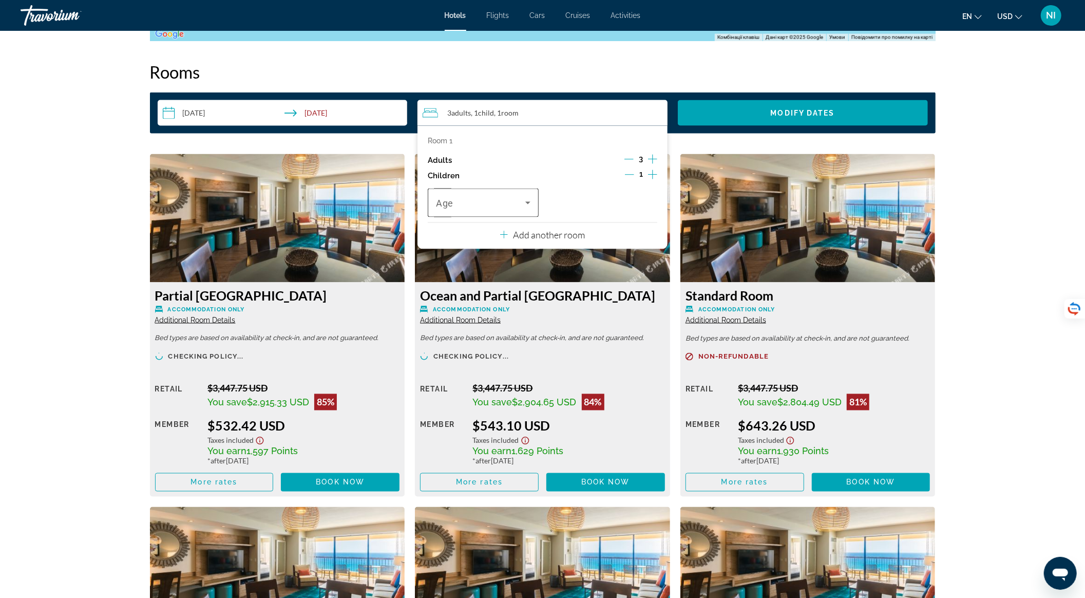
click at [525, 207] on icon "Travelers: 3 adults, 1 child" at bounding box center [528, 203] width 12 height 12
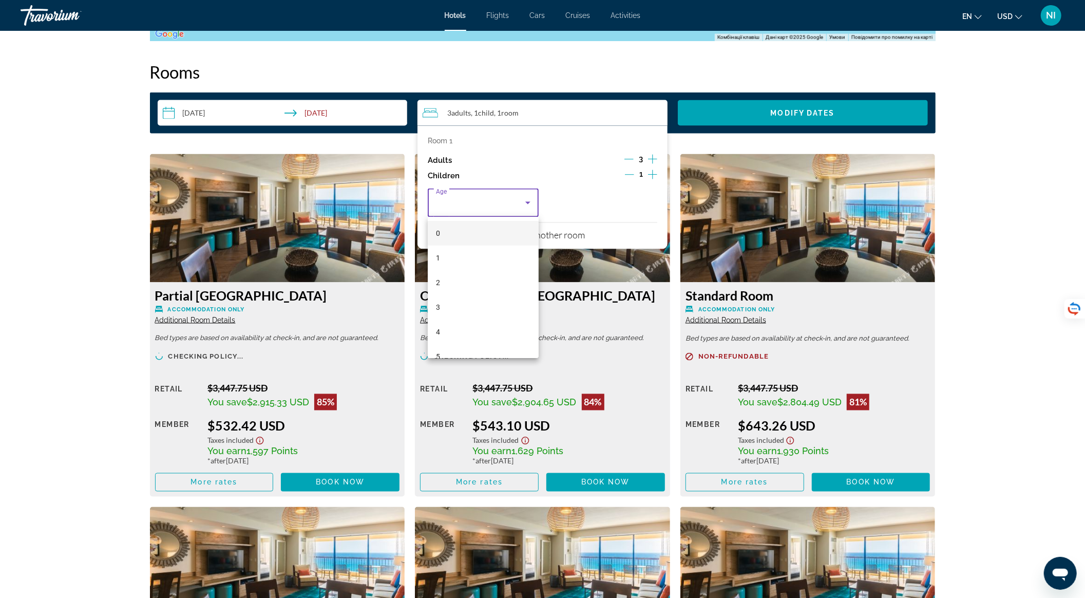
scroll to position [274, 0]
click at [464, 349] on mat-option "16" at bounding box center [483, 354] width 111 height 25
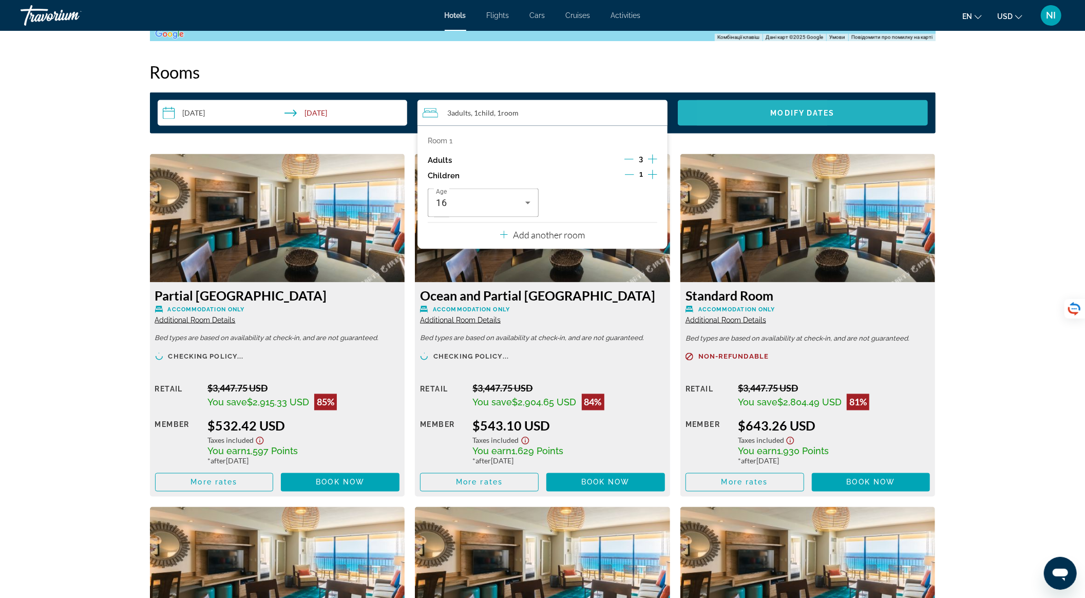
click at [745, 113] on span "Search widget" at bounding box center [803, 113] width 250 height 25
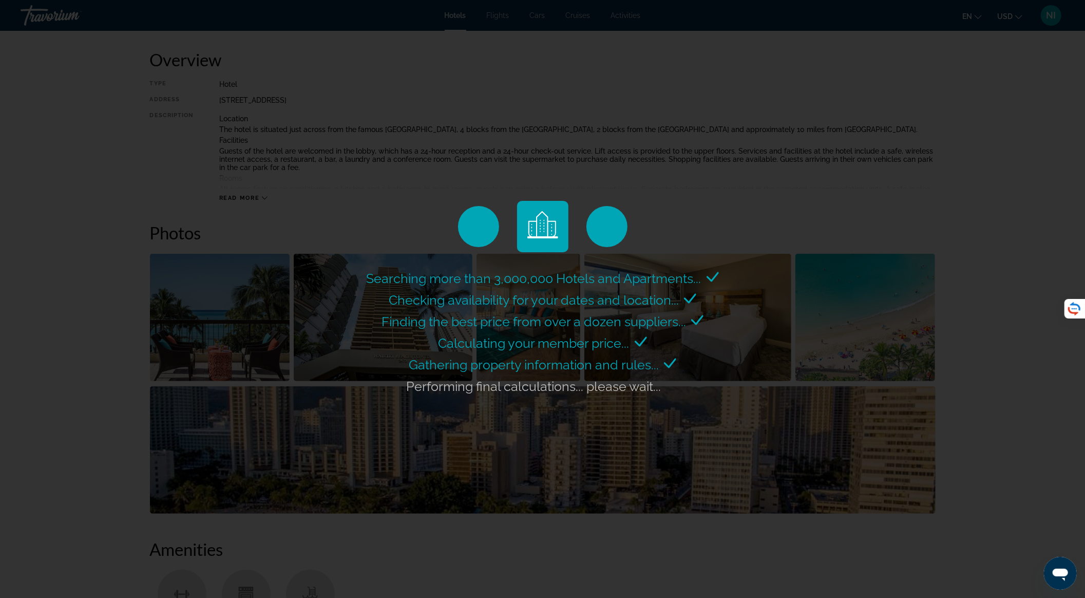
scroll to position [67, 0]
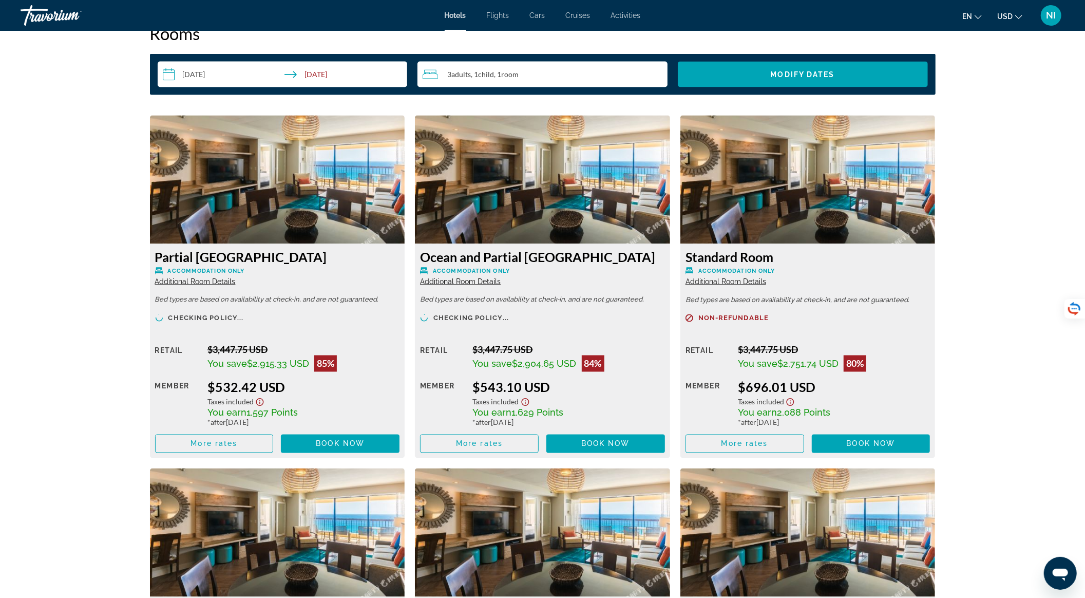
scroll to position [1391, 0]
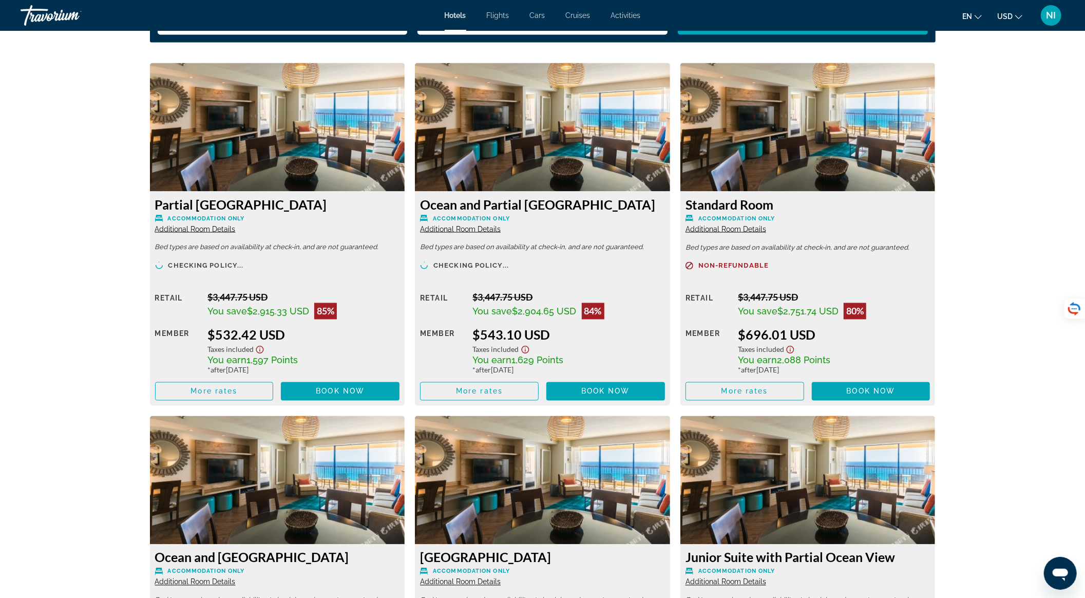
click at [466, 229] on span "Additional Room Details" at bounding box center [460, 229] width 81 height 8
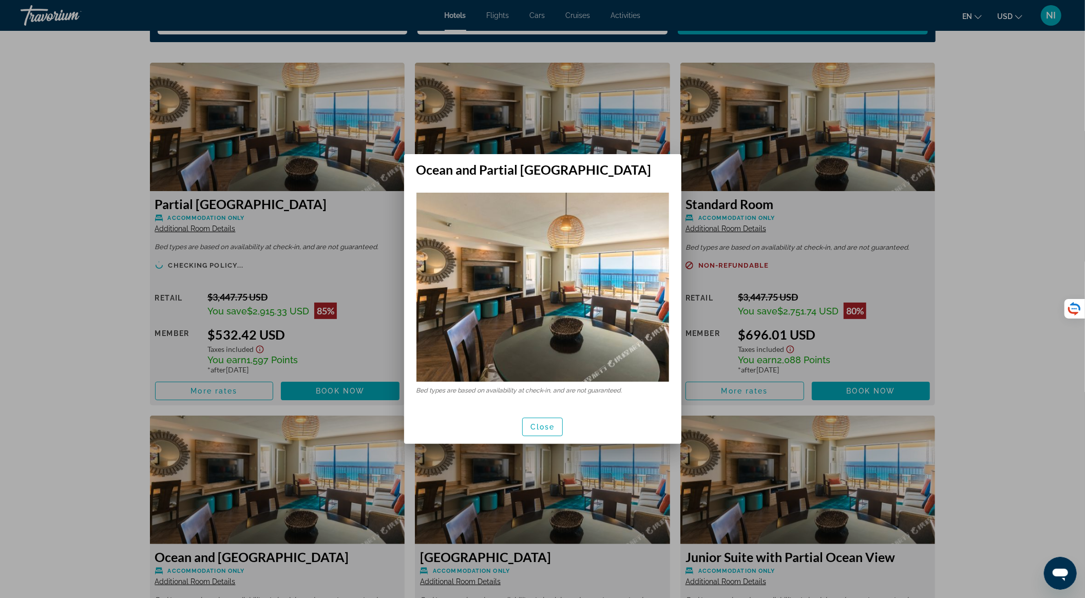
scroll to position [0, 0]
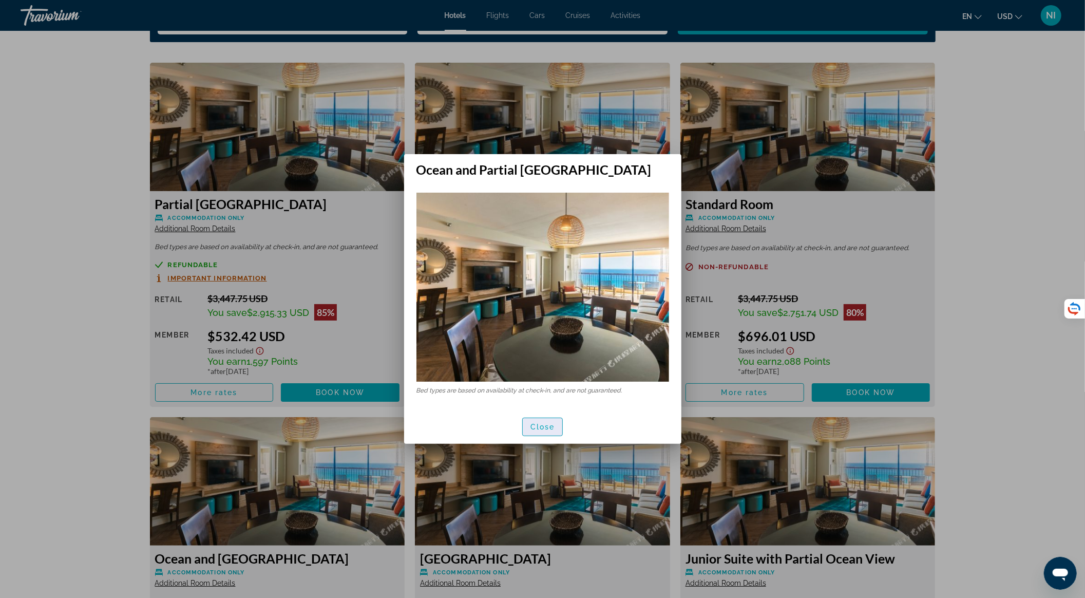
click at [543, 428] on span "Close" at bounding box center [543, 427] width 25 height 8
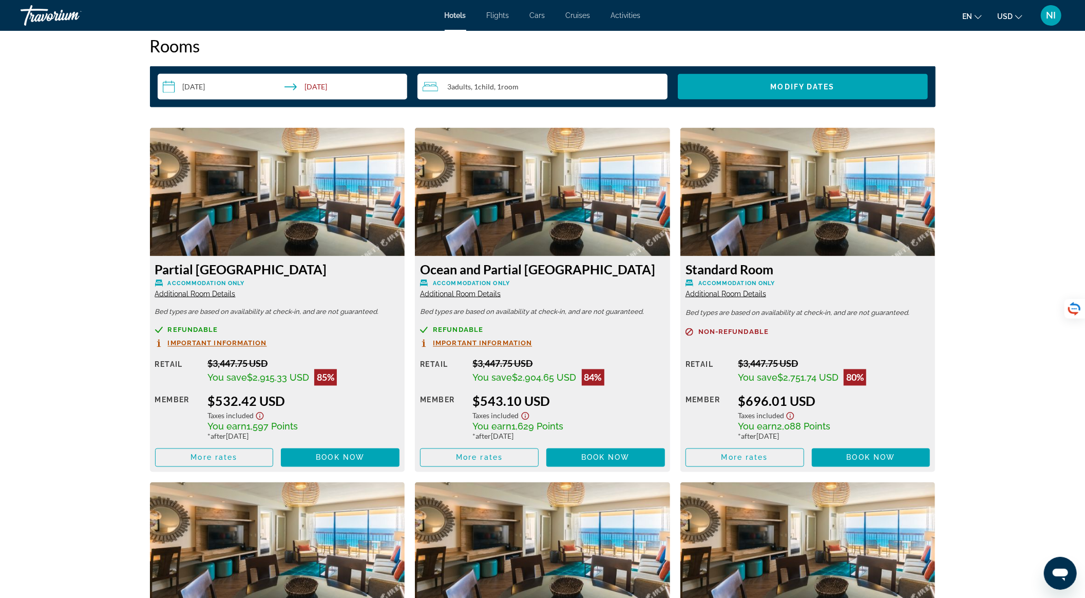
scroll to position [1323, 0]
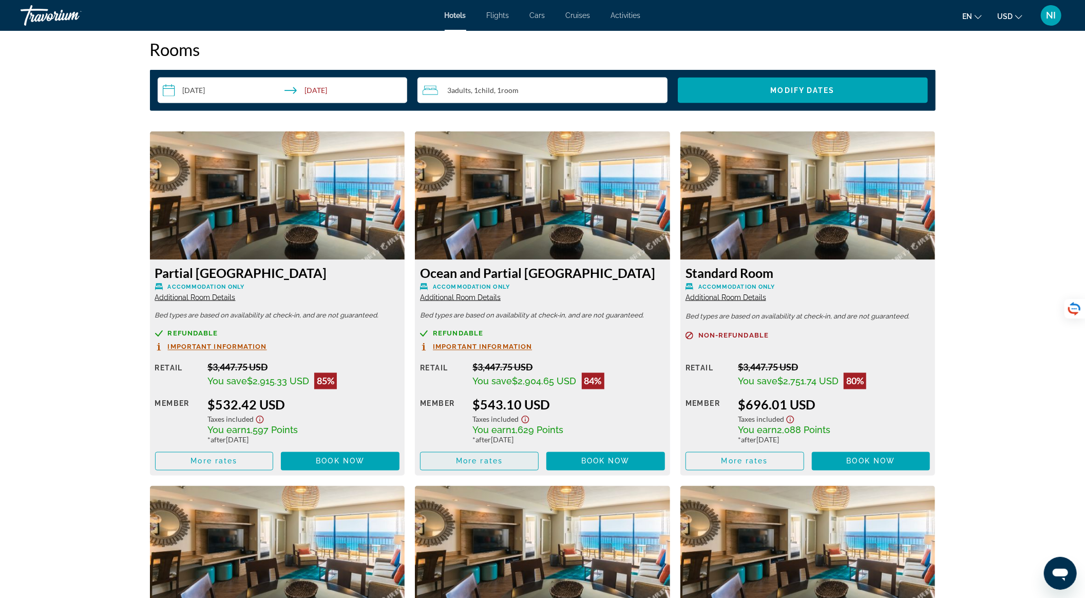
click at [495, 460] on span "More rates" at bounding box center [479, 461] width 47 height 8
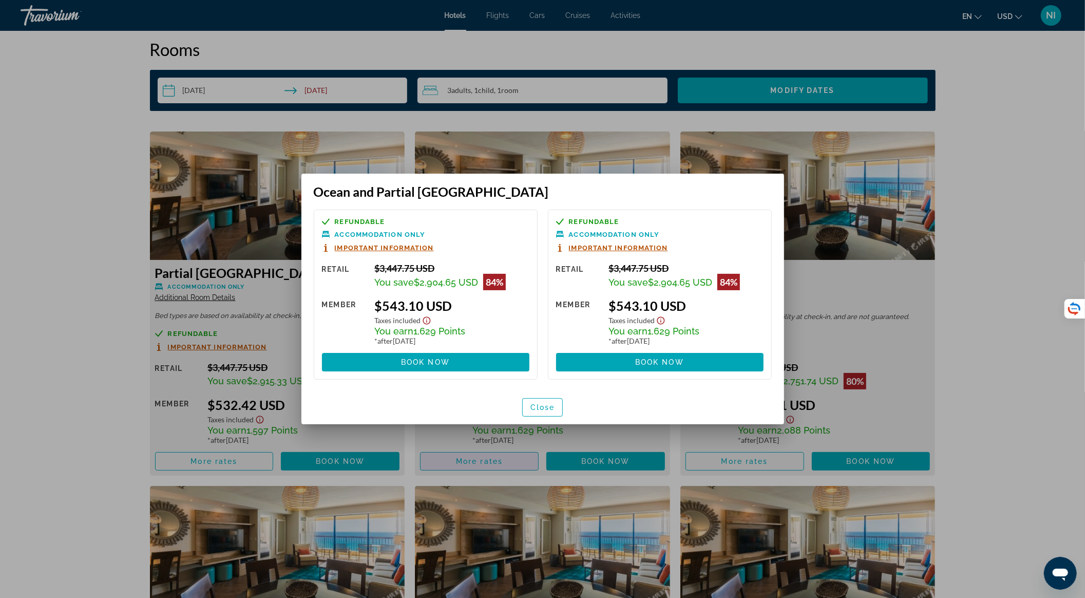
scroll to position [0, 0]
click at [423, 324] on icon "Show Taxes and Fees disclaimer" at bounding box center [427, 320] width 12 height 9
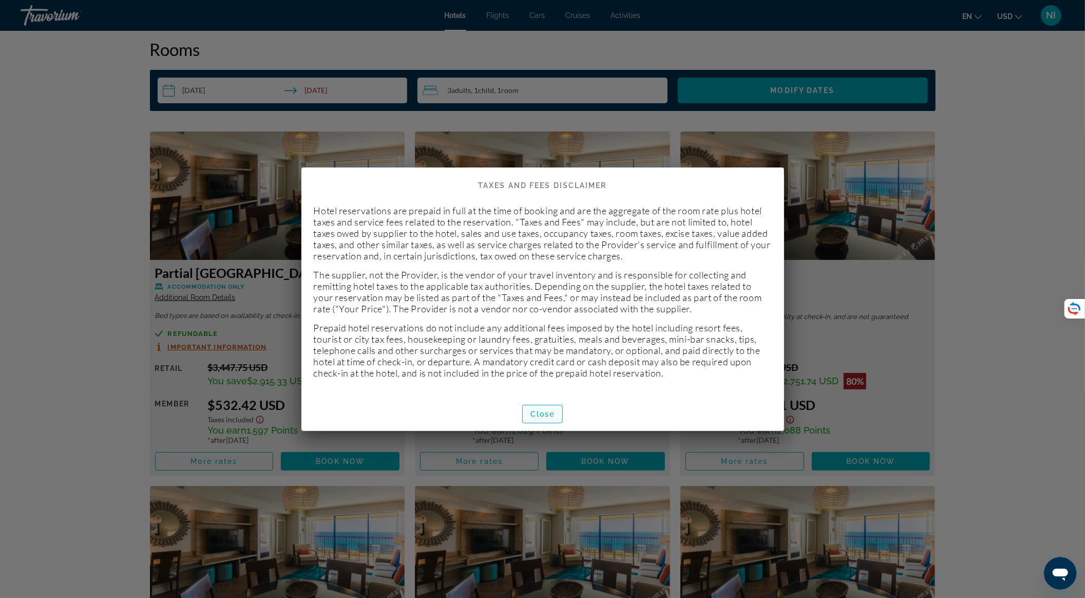
click at [556, 410] on span "button" at bounding box center [543, 414] width 40 height 25
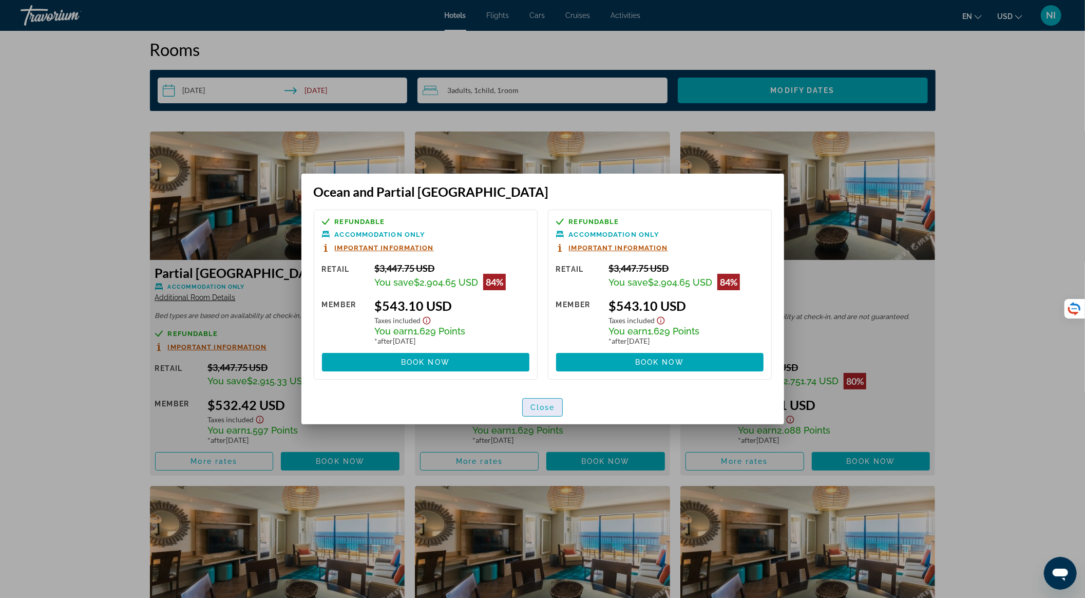
click at [538, 411] on span "Close" at bounding box center [543, 407] width 25 height 8
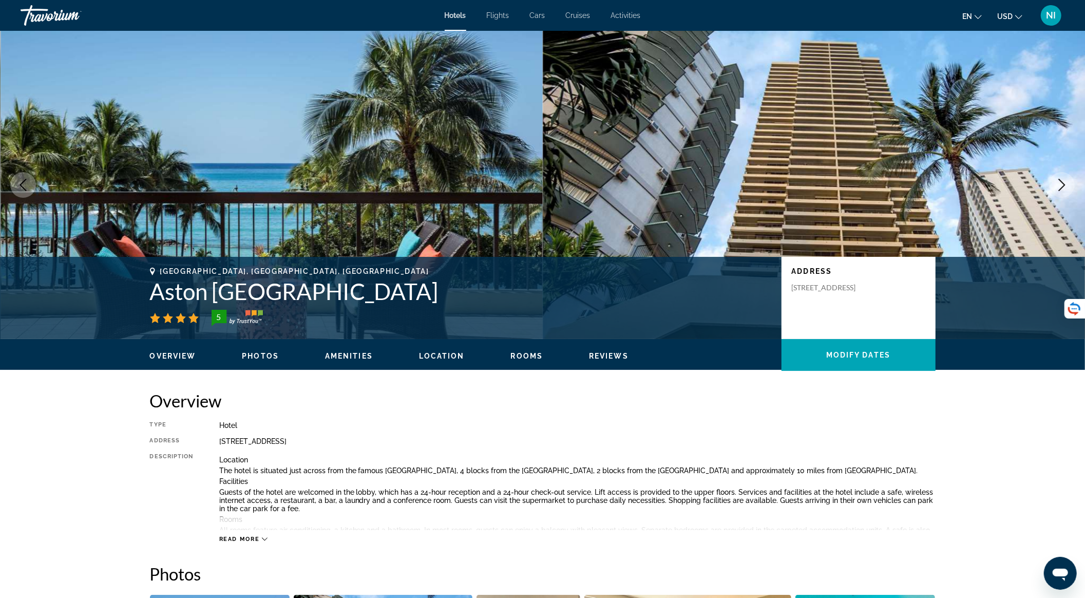
scroll to position [1323, 0]
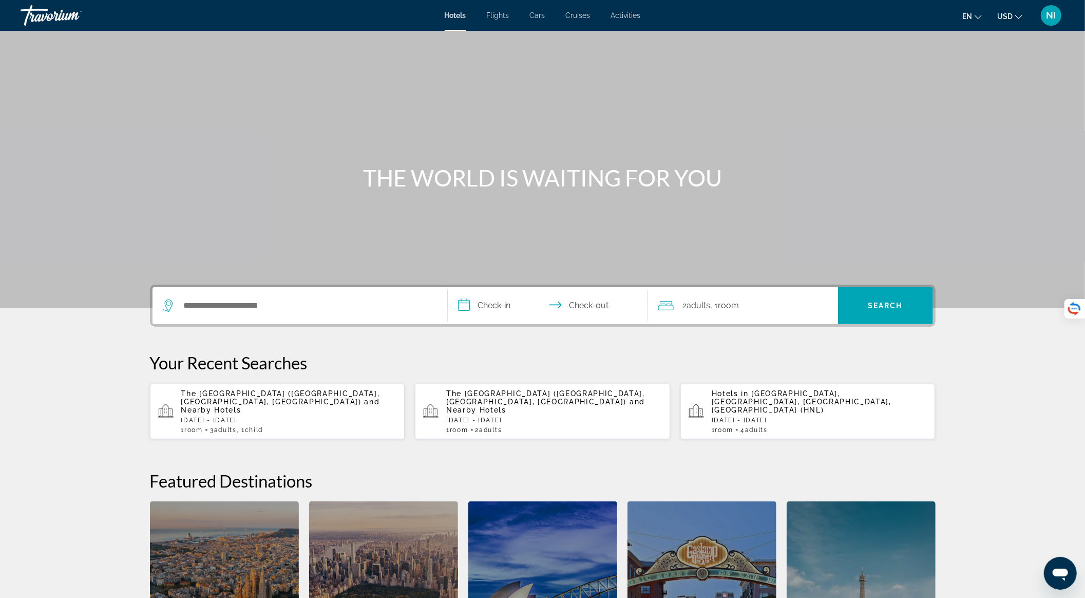
click at [272, 407] on div "The [GEOGRAPHIC_DATA] ([GEOGRAPHIC_DATA], [GEOGRAPHIC_DATA], [GEOGRAPHIC_DATA])…" at bounding box center [289, 411] width 216 height 44
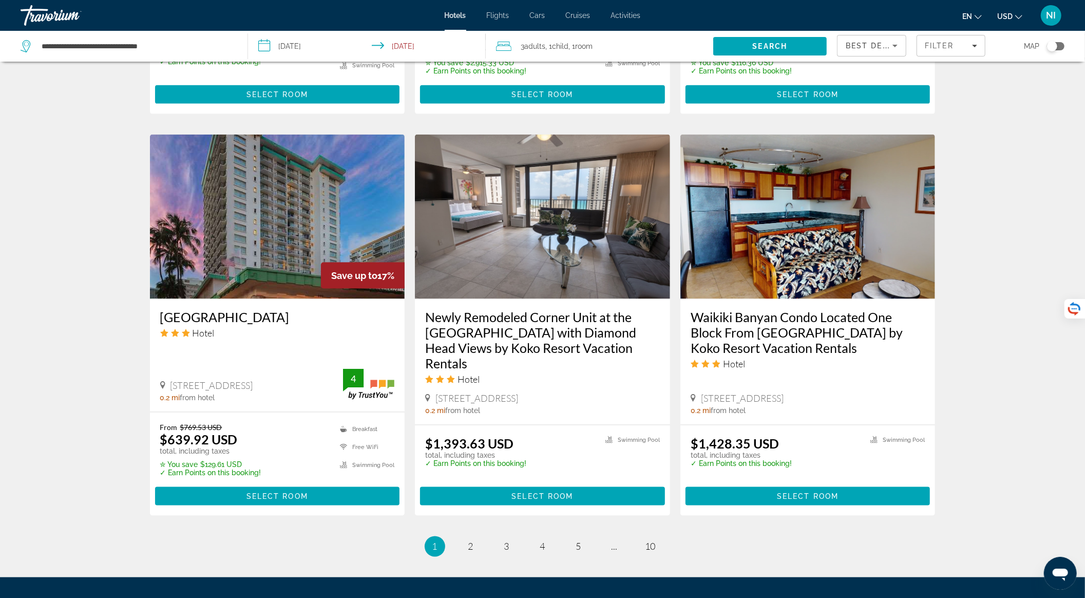
scroll to position [1164, 0]
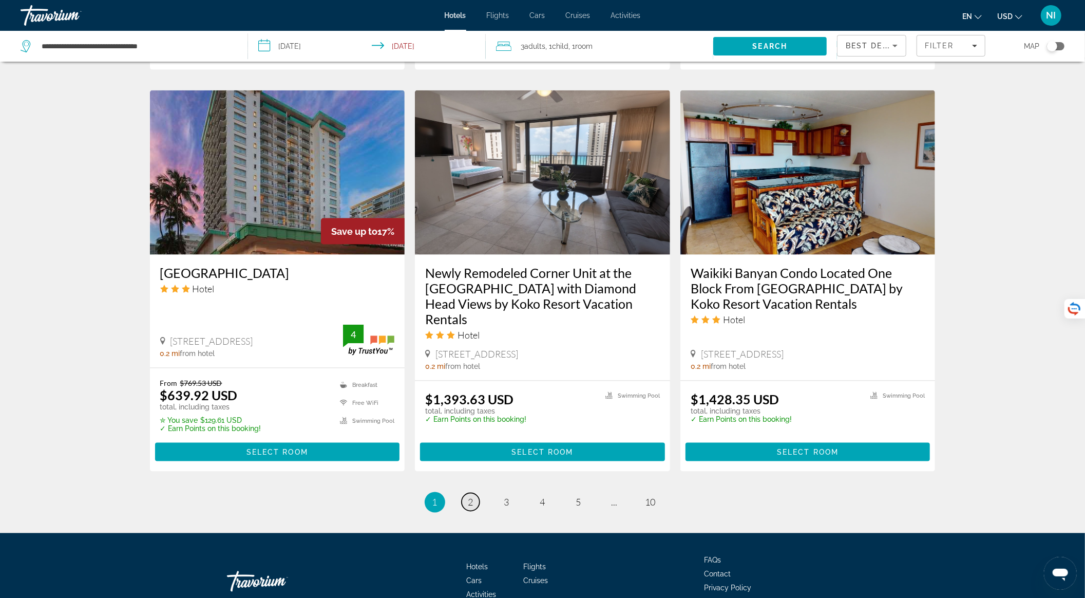
click at [470, 497] on span "2" at bounding box center [471, 502] width 5 height 11
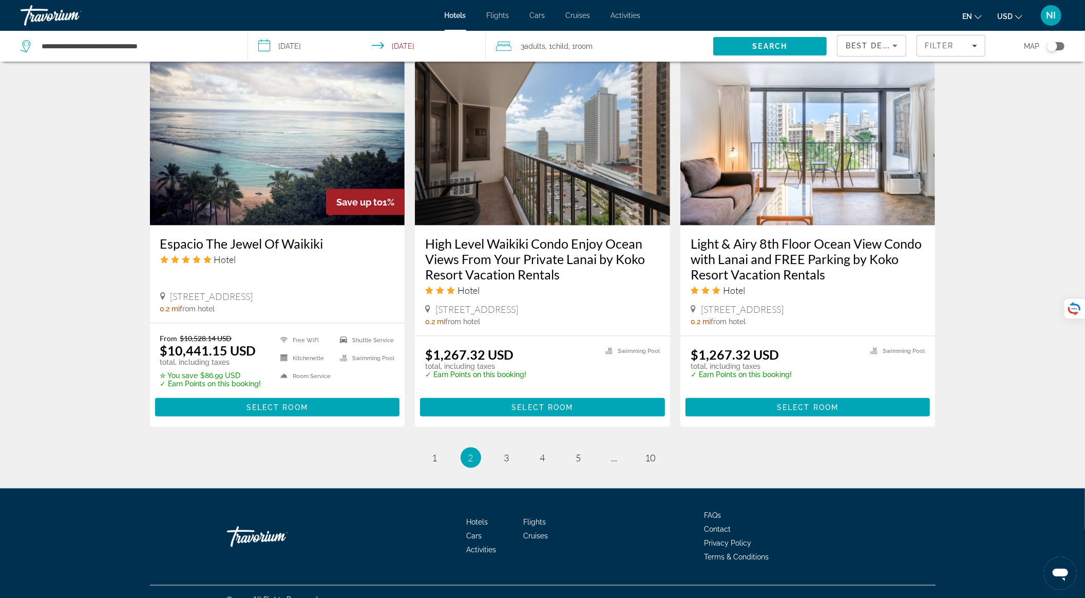
scroll to position [1175, 0]
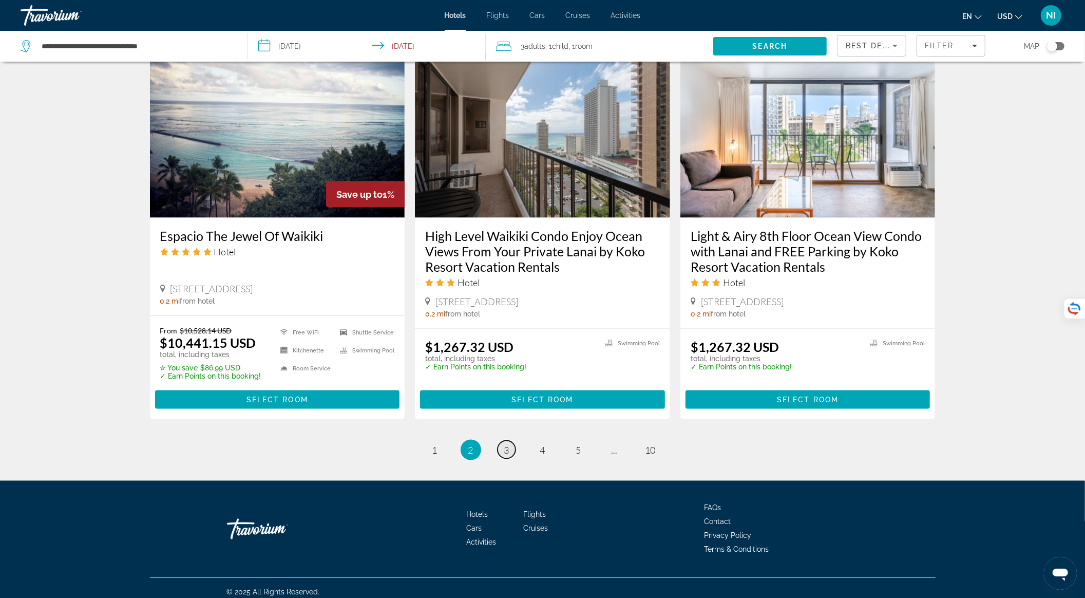
click at [507, 444] on span "3" at bounding box center [506, 449] width 5 height 11
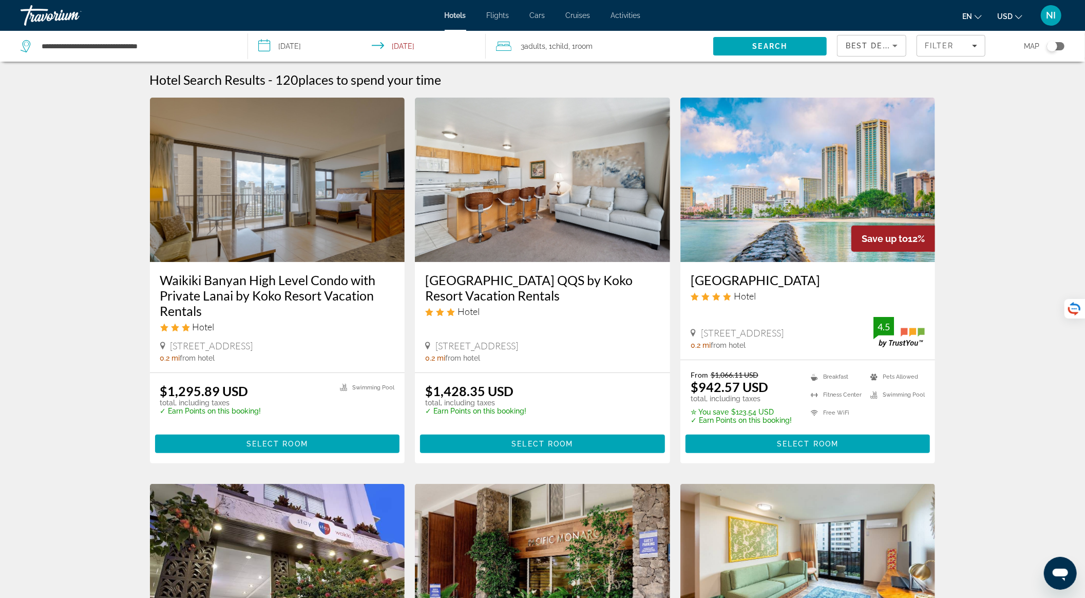
click at [869, 42] on span "Best Deals" at bounding box center [872, 46] width 53 height 8
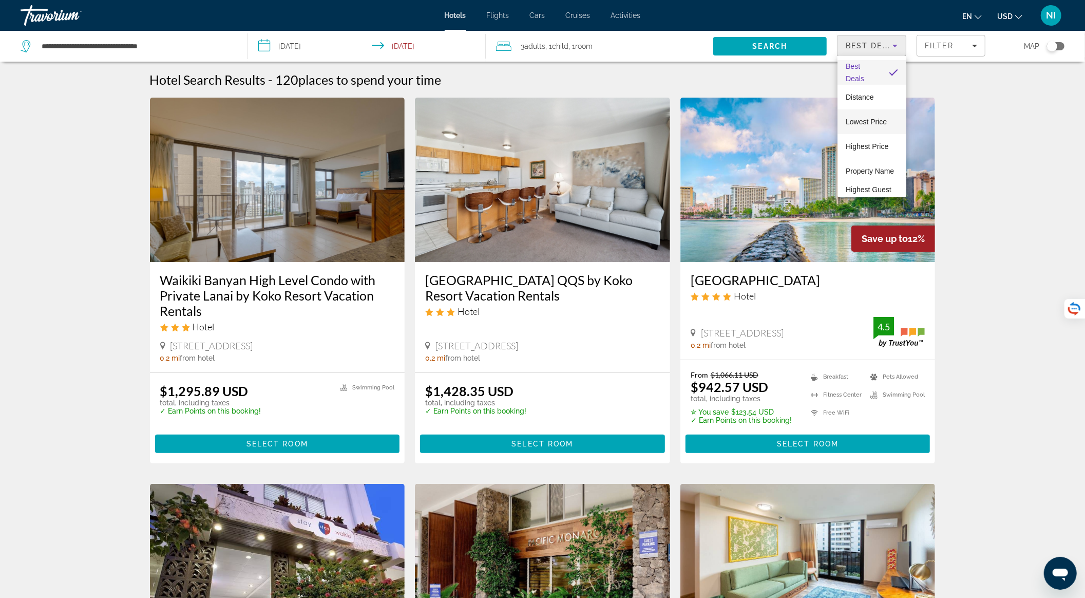
click at [871, 121] on span "Lowest Price" at bounding box center [866, 122] width 41 height 8
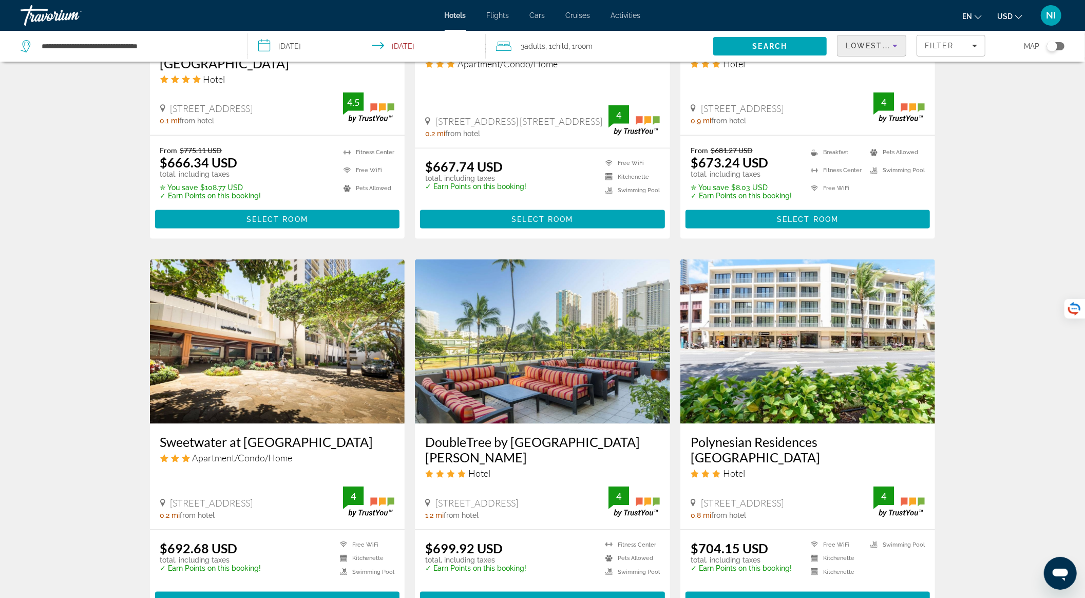
scroll to position [1199, 0]
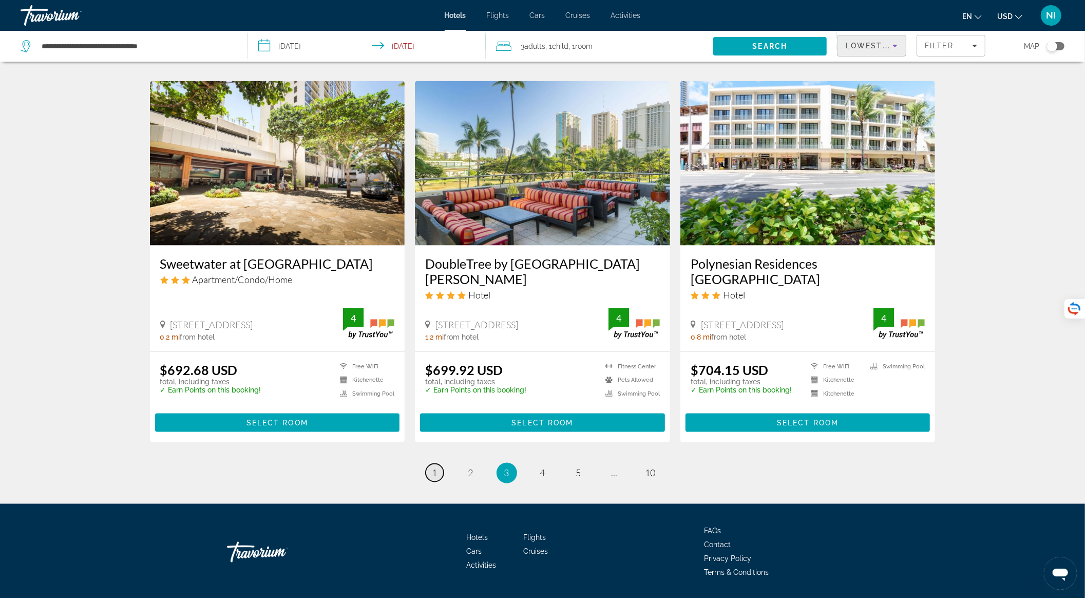
click at [439, 464] on link "page 1" at bounding box center [435, 473] width 18 height 18
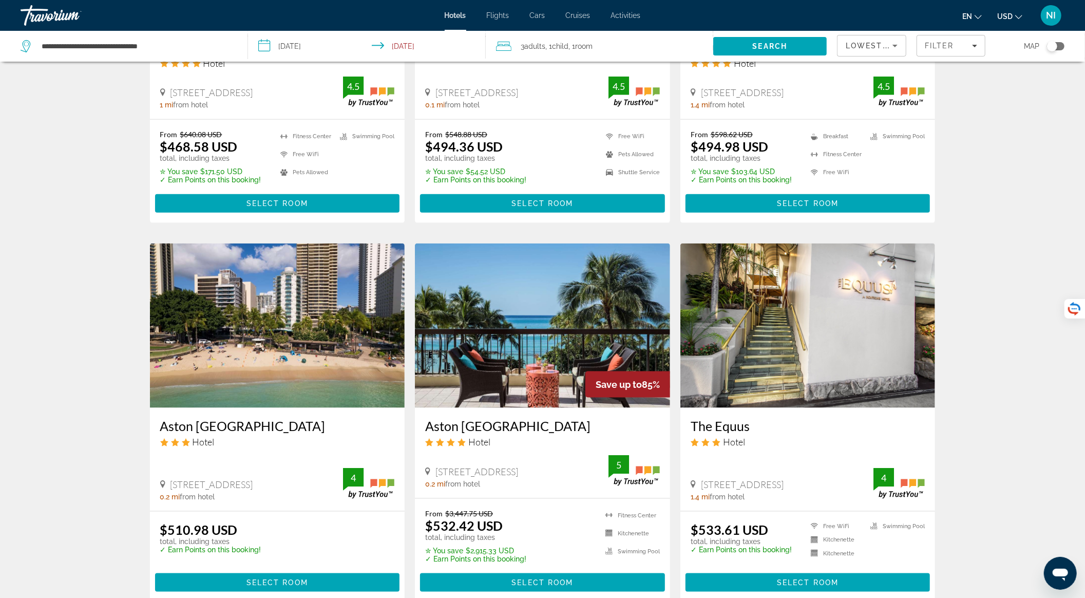
scroll to position [1027, 0]
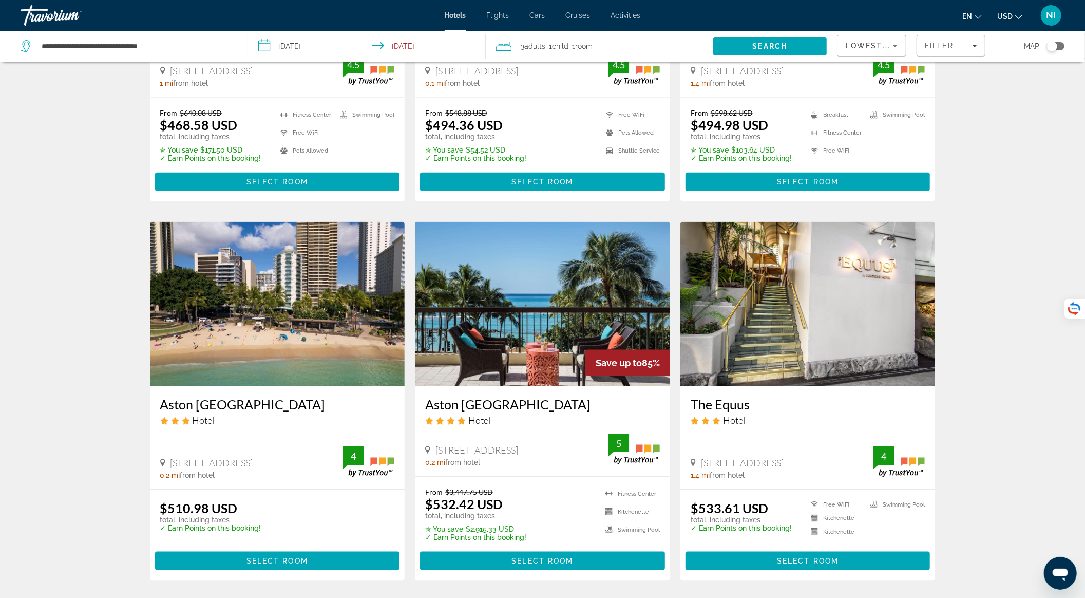
click at [550, 335] on img "Main content" at bounding box center [542, 304] width 255 height 164
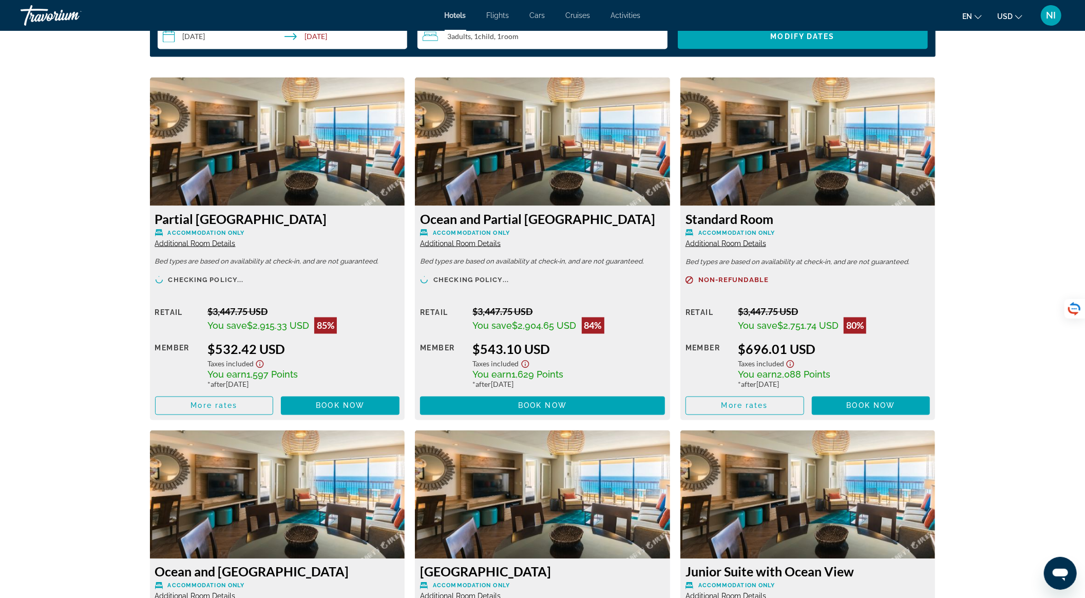
scroll to position [1370, 0]
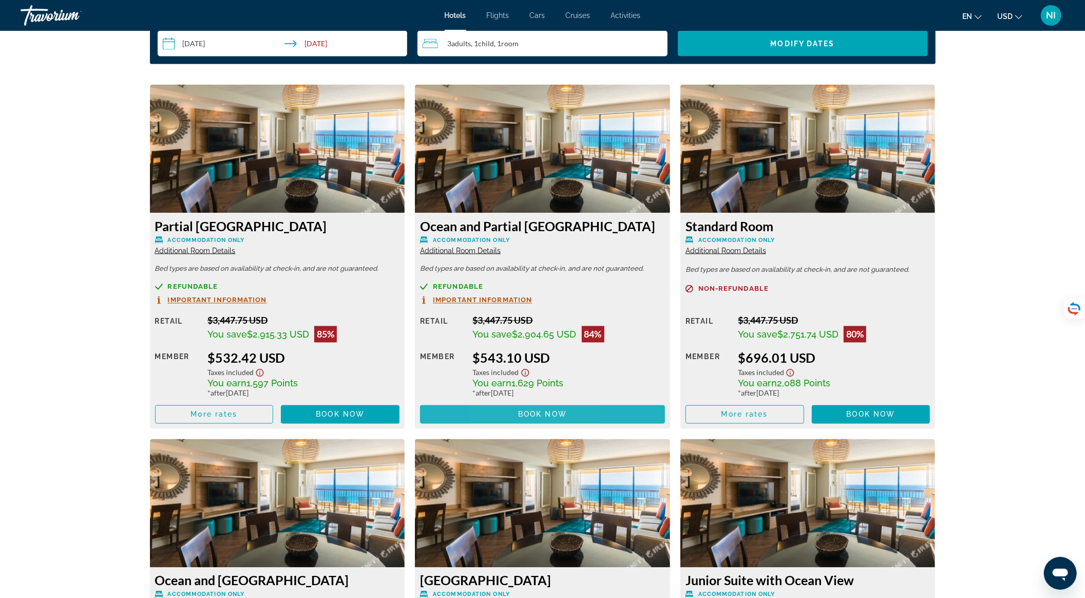
click at [502, 408] on span "Main content" at bounding box center [542, 414] width 245 height 25
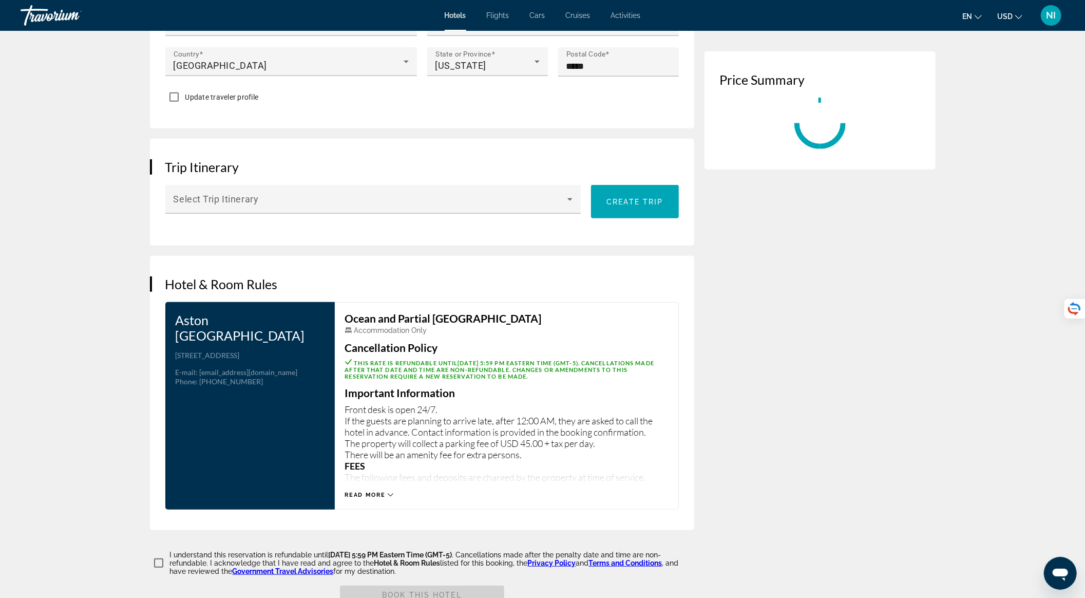
scroll to position [548, 0]
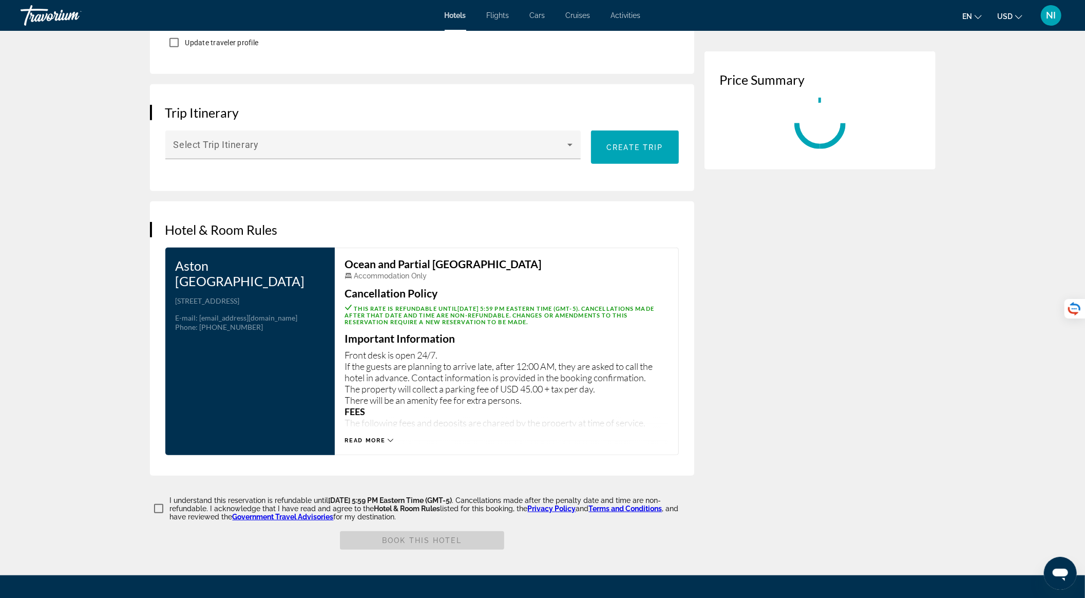
click at [389, 444] on div "Read more" at bounding box center [369, 440] width 49 height 7
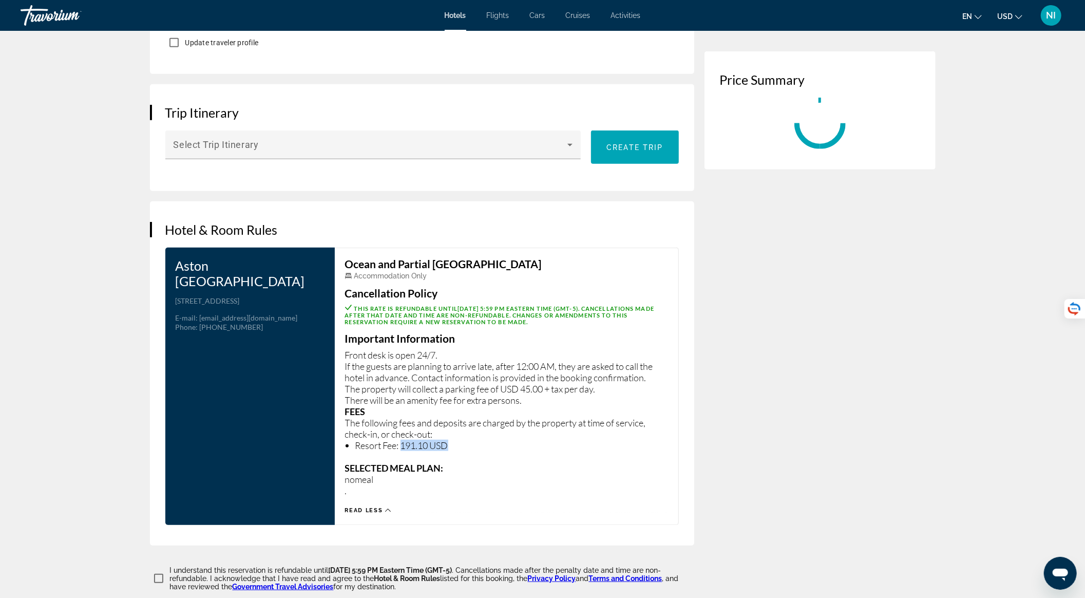
drag, startPoint x: 403, startPoint y: 453, endPoint x: 464, endPoint y: 456, distance: 61.7
click at [463, 451] on li "Resort Fee: 191.10 USD" at bounding box center [511, 445] width 313 height 11
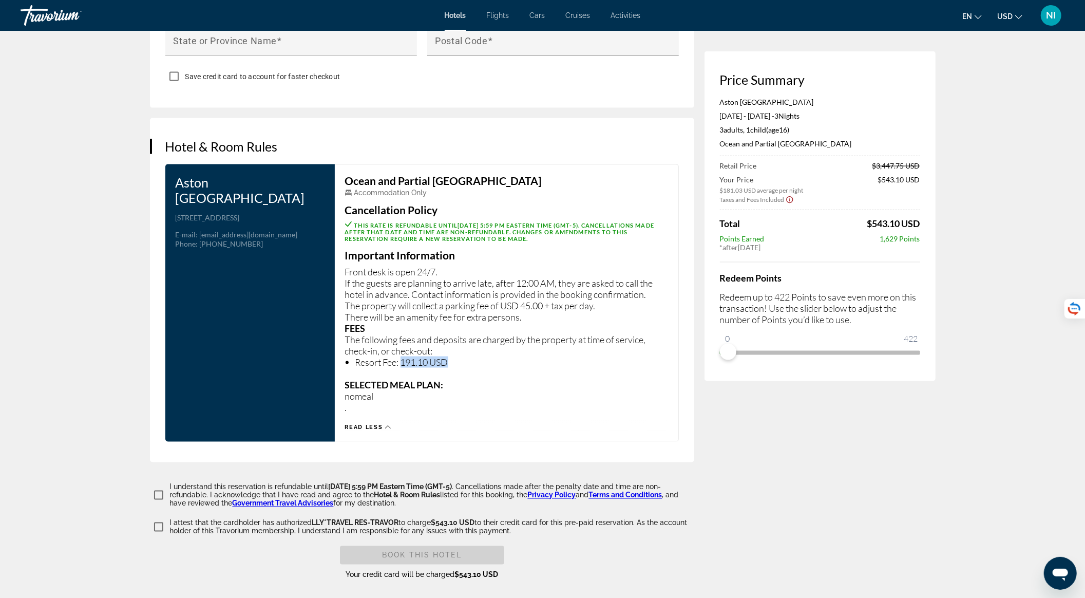
scroll to position [1301, 0]
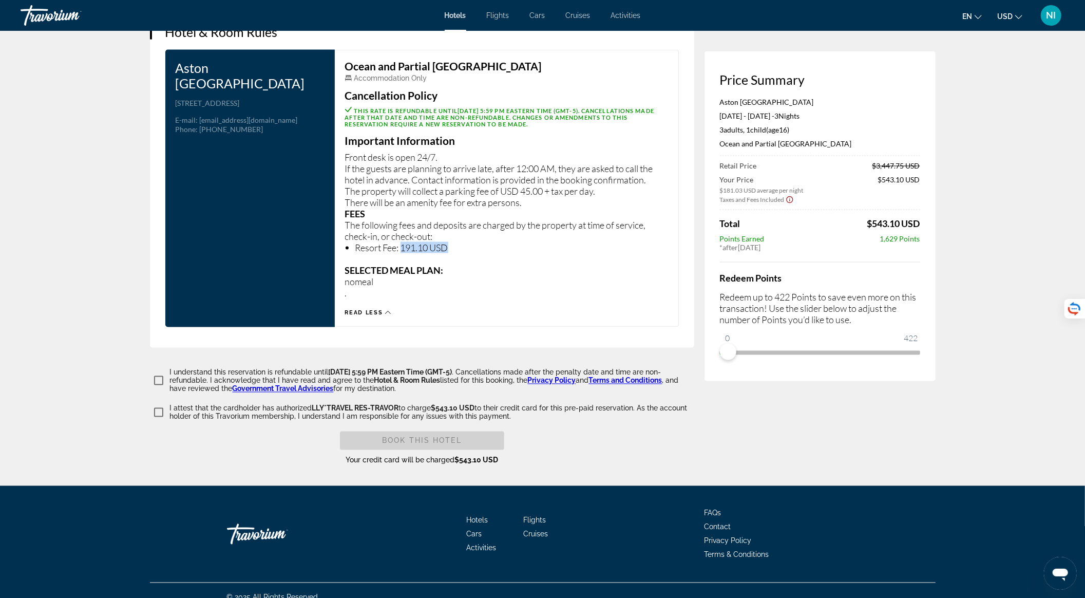
click at [789, 197] on icon "Show Taxes and Fees disclaimer" at bounding box center [790, 199] width 8 height 9
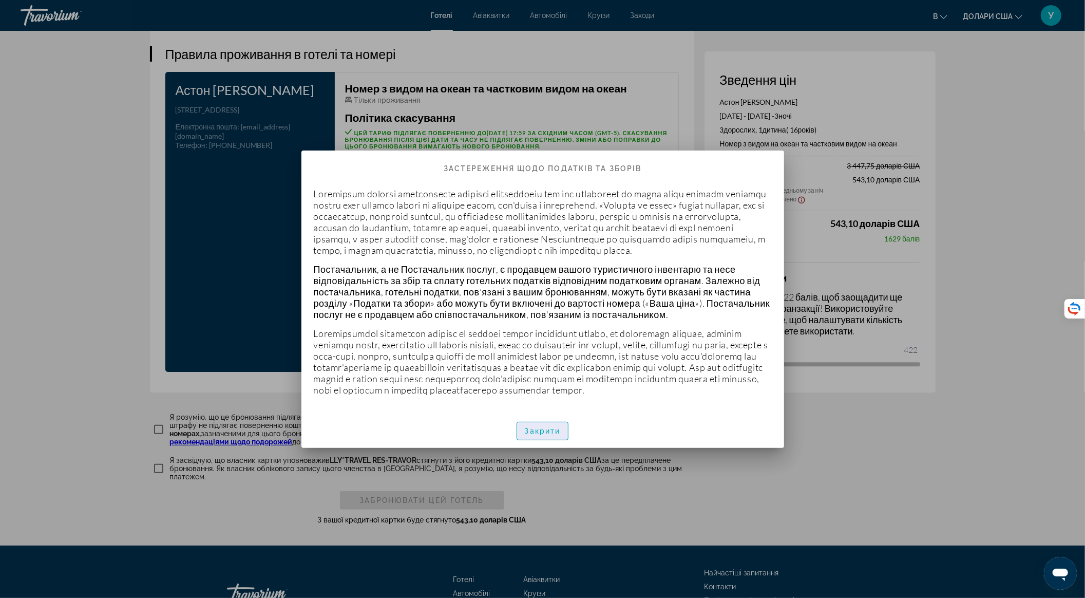
click at [530, 435] on font "Закрити" at bounding box center [543, 431] width 36 height 8
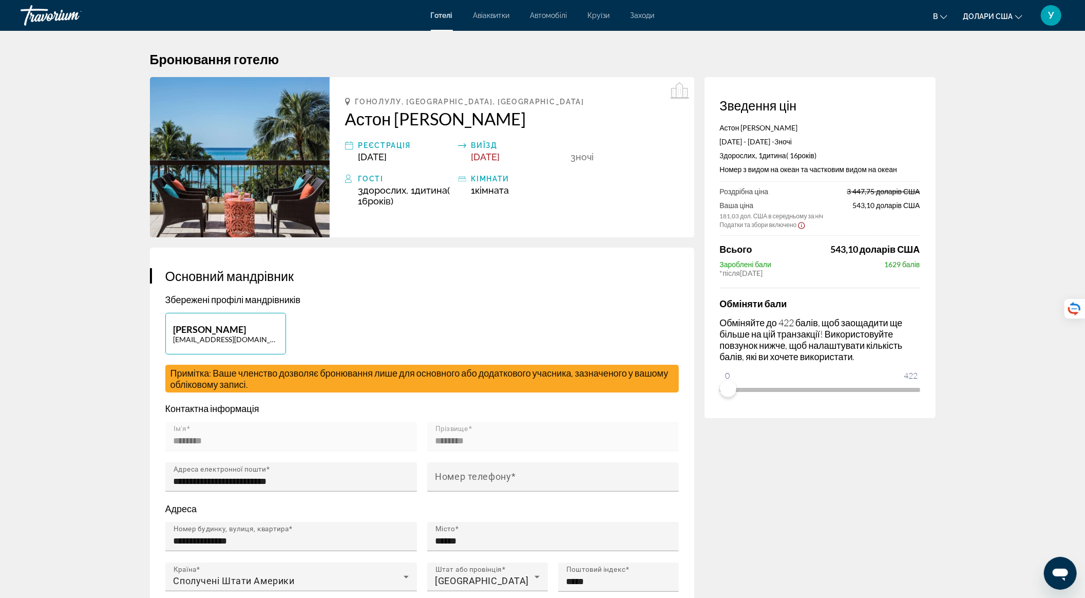
scroll to position [1301, 0]
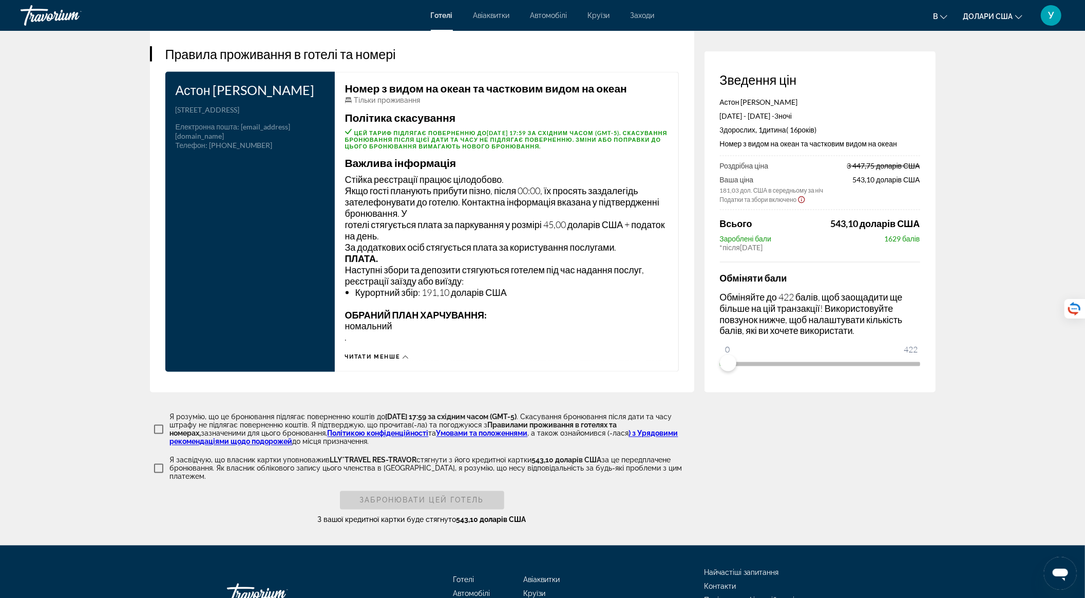
click at [800, 196] on icon "Показати застереження щодо податків та зборів" at bounding box center [802, 199] width 8 height 9
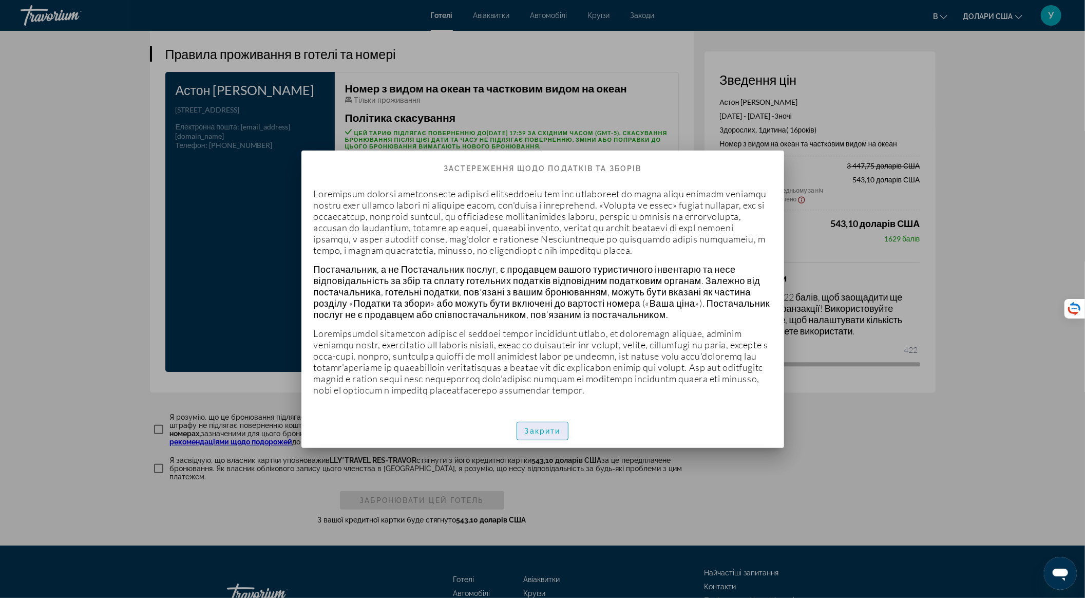
click at [559, 440] on button "Закрити" at bounding box center [543, 431] width 52 height 18
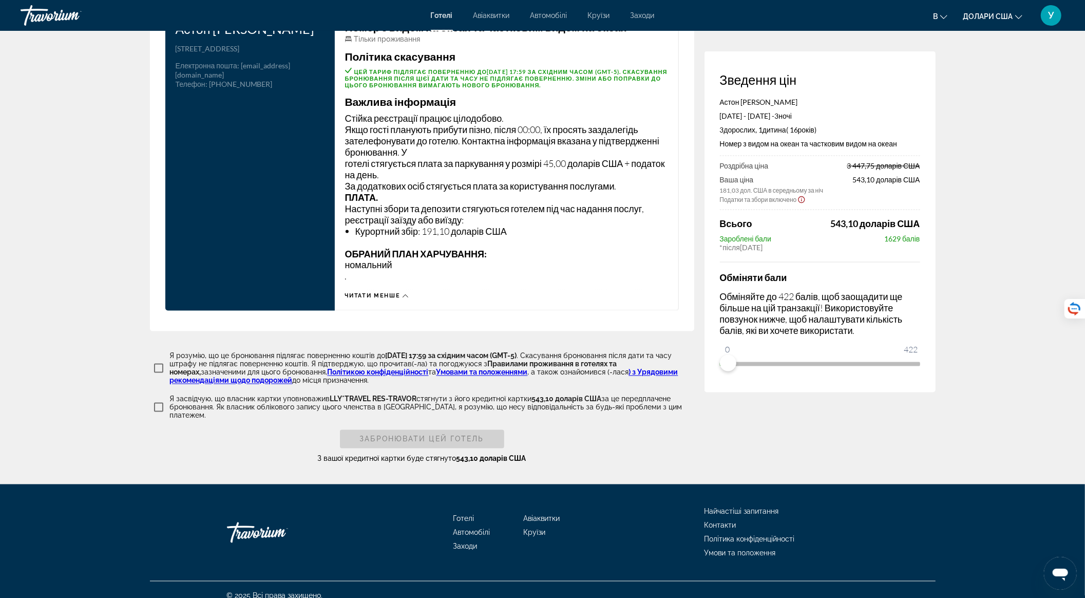
scroll to position [1363, 0]
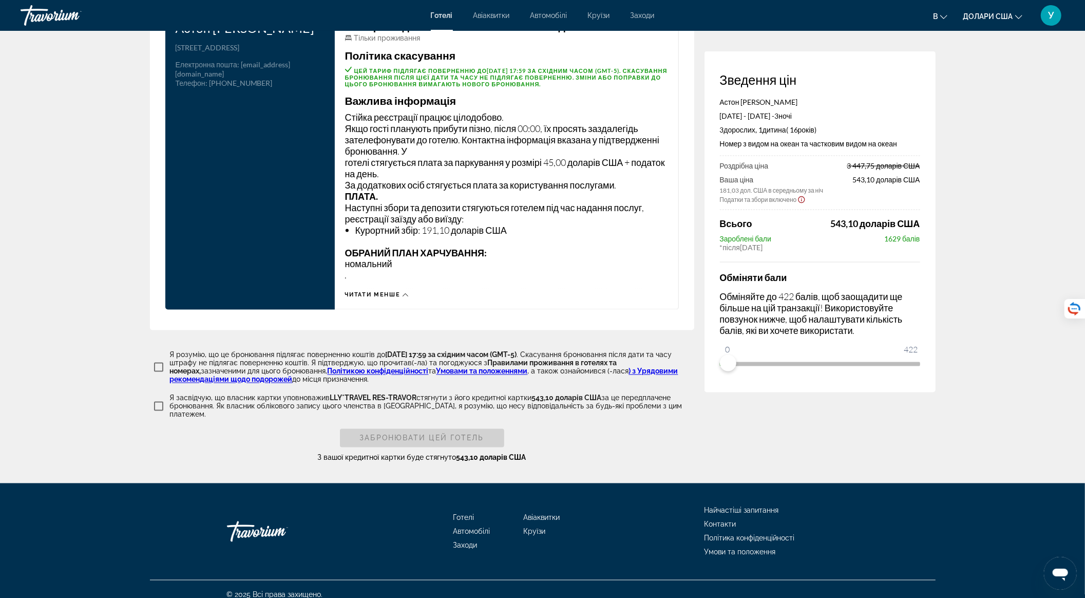
click at [801, 198] on icon "Показати застереження щодо податків та зборів" at bounding box center [802, 199] width 8 height 9
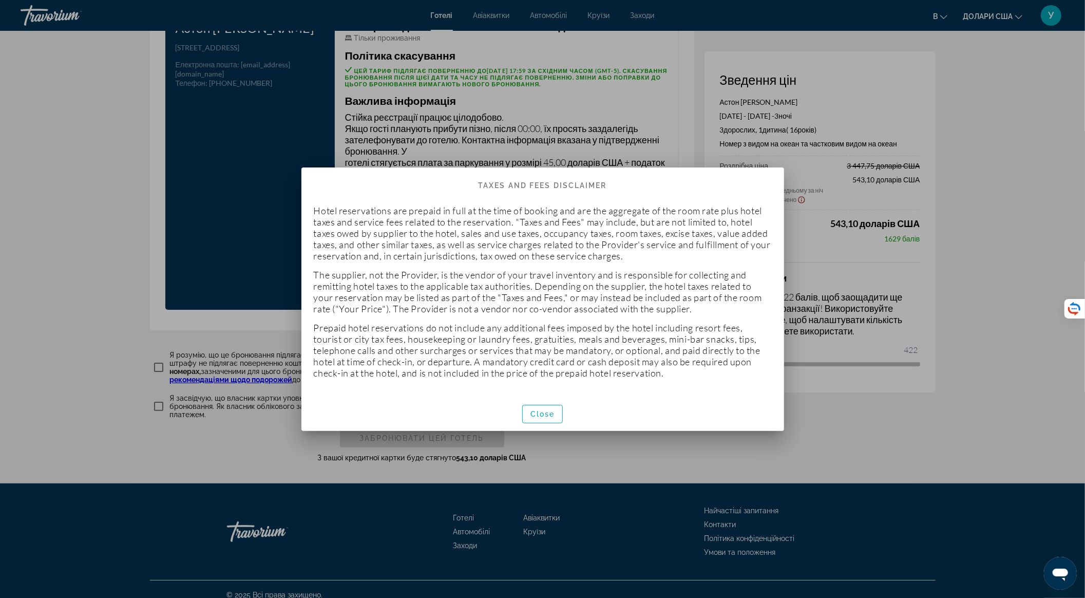
scroll to position [0, 0]
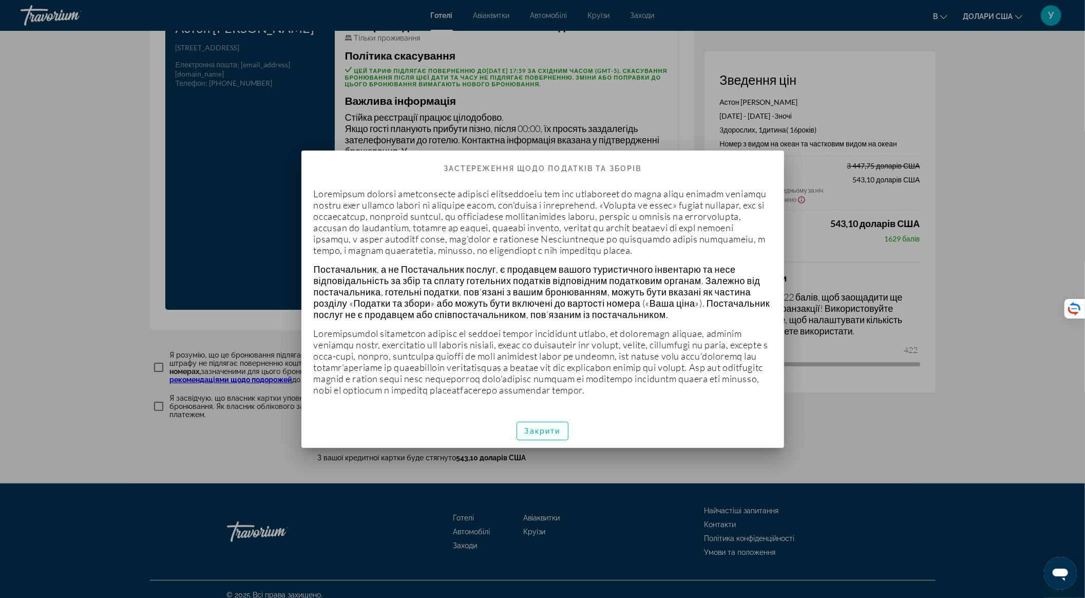
click at [541, 435] on font "Закрити" at bounding box center [543, 431] width 36 height 8
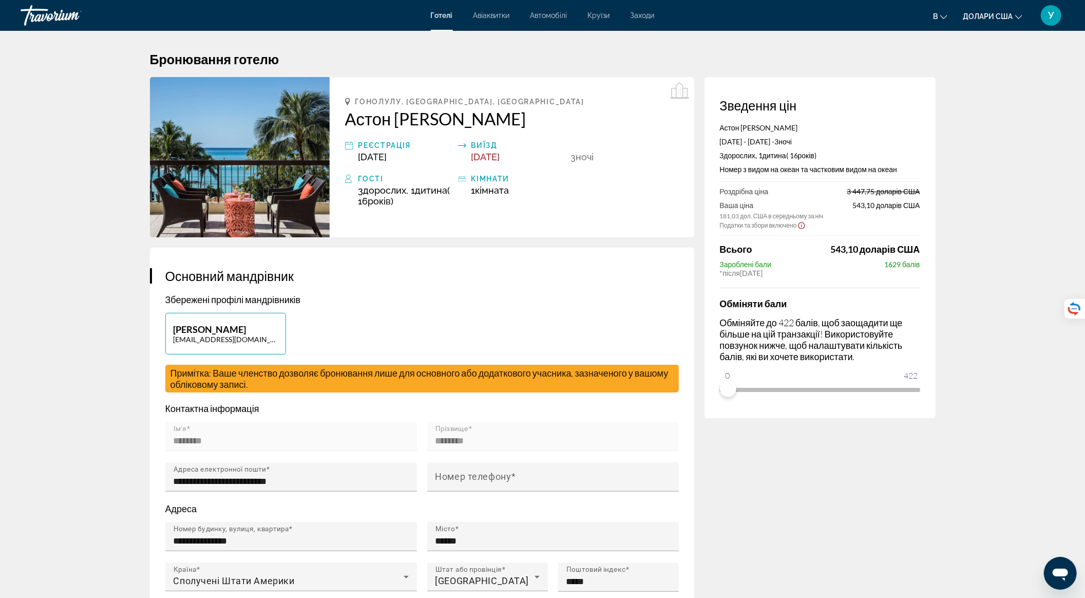
scroll to position [1363, 0]
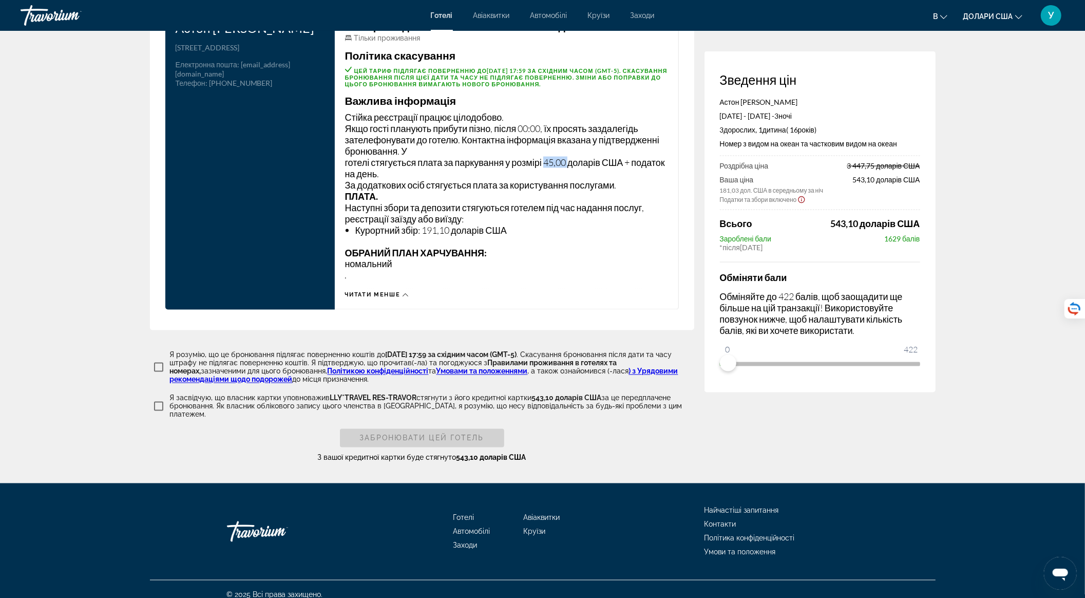
drag, startPoint x: 545, startPoint y: 158, endPoint x: 571, endPoint y: 159, distance: 26.2
click at [571, 159] on font "готелі стягується плата за паркування у розмірі 45,00 доларів США + податок на …" at bounding box center [505, 168] width 320 height 23
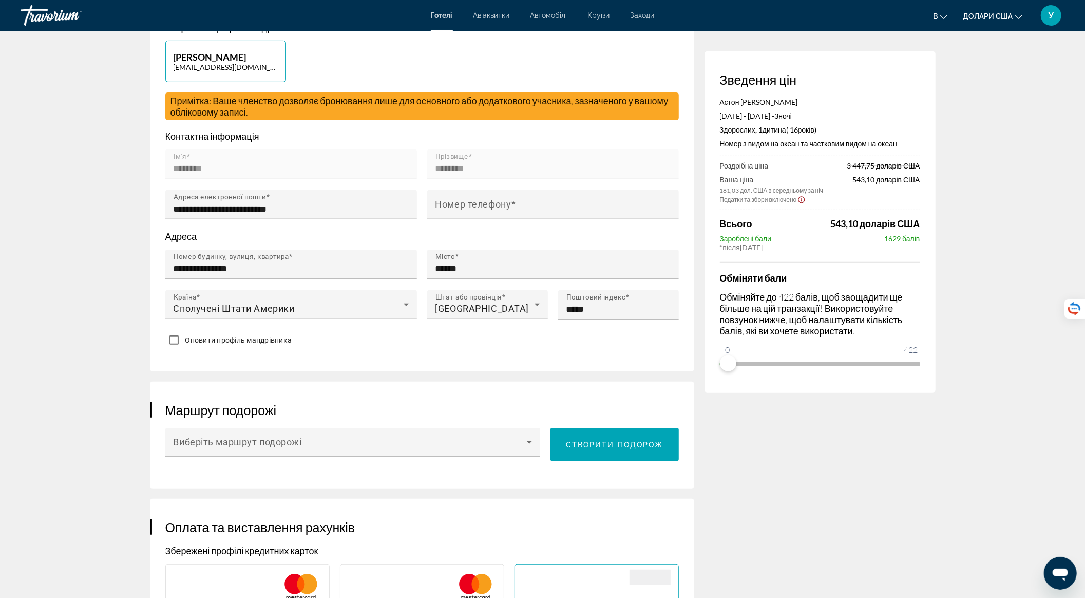
scroll to position [267, 0]
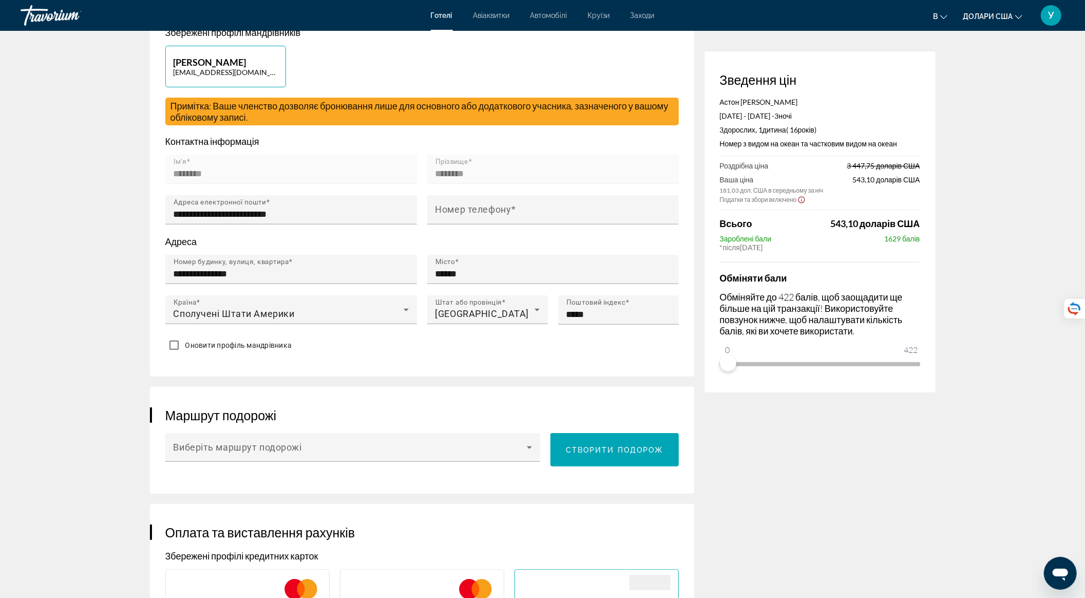
click at [801, 198] on icon "Показати застереження щодо податків та зборів" at bounding box center [802, 199] width 8 height 9
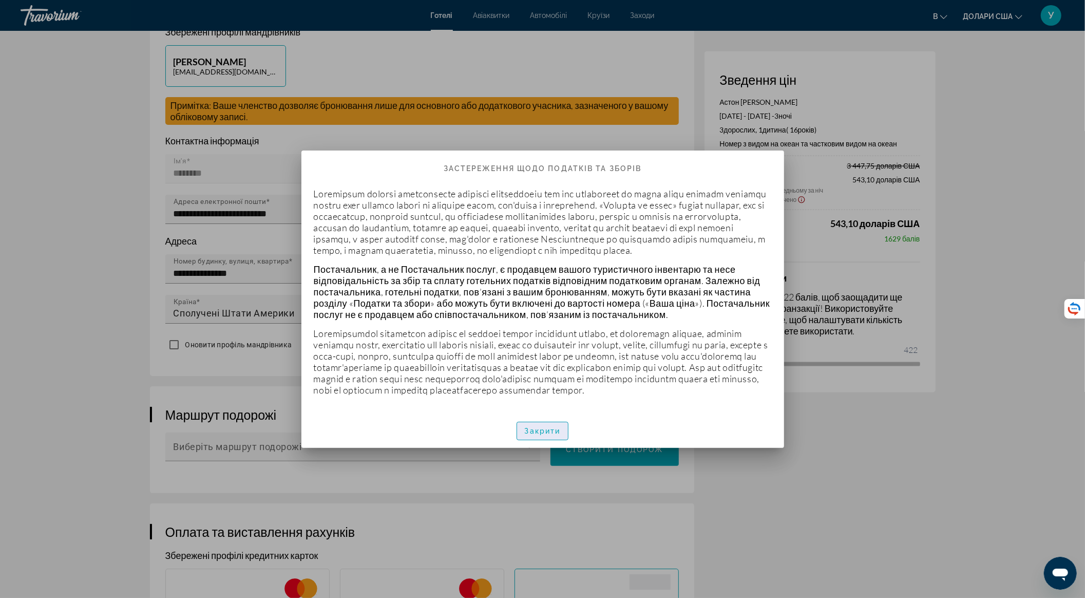
click at [545, 435] on font "Закрити" at bounding box center [543, 431] width 36 height 8
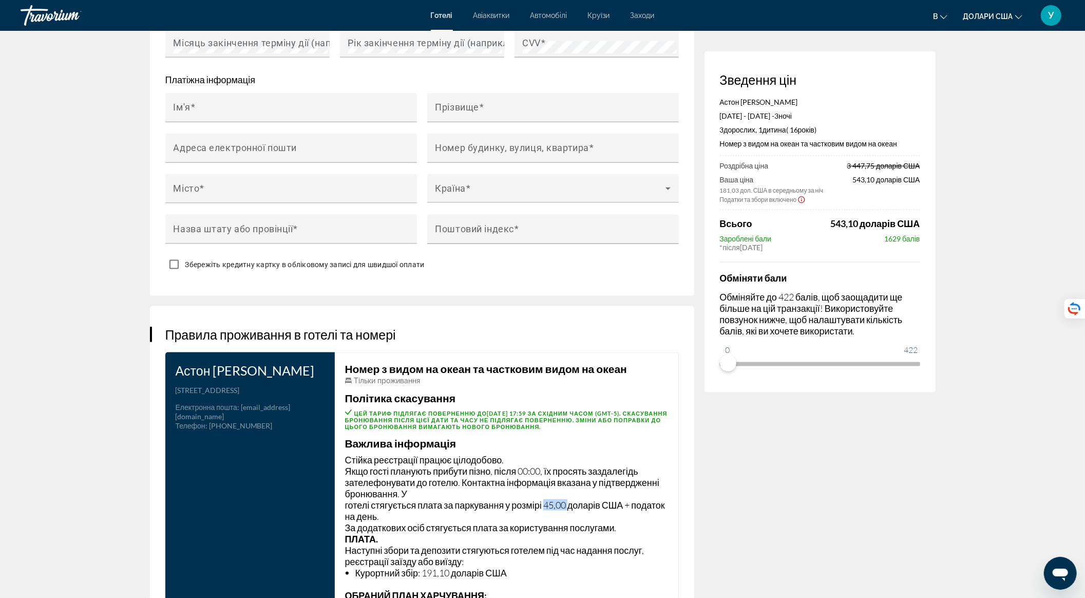
scroll to position [1295, 0]
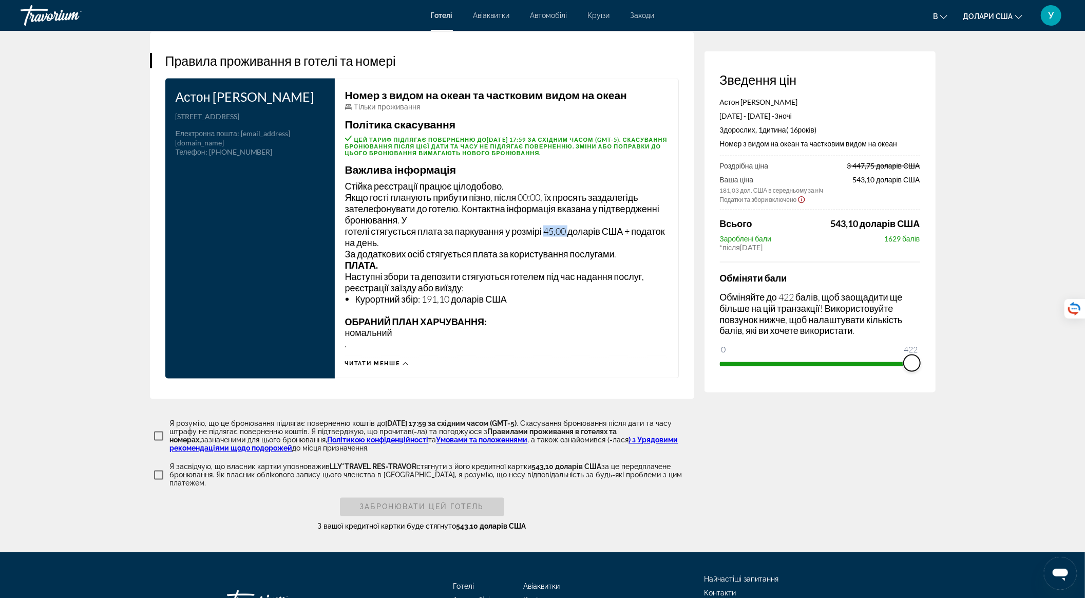
drag, startPoint x: 723, startPoint y: 364, endPoint x: 929, endPoint y: 369, distance: 205.5
click at [929, 369] on div "Зведення цін Астон Вайкікі Біч Тауер 16 листопада 2025 - 19 листопада 2025 - 3 …" at bounding box center [820, 221] width 231 height 341
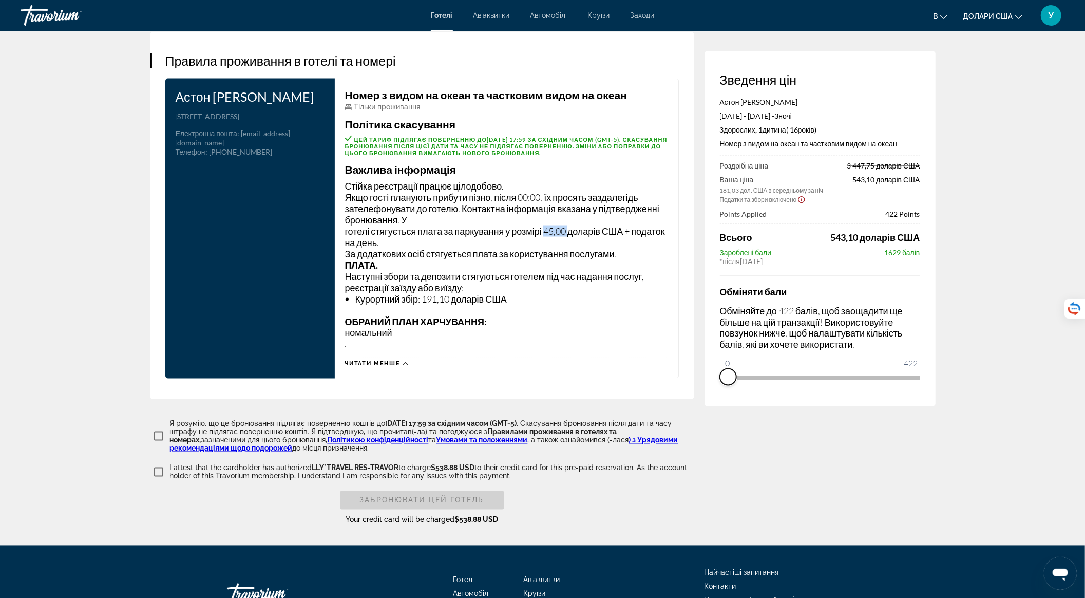
drag, startPoint x: 915, startPoint y: 376, endPoint x: 692, endPoint y: 384, distance: 223.1
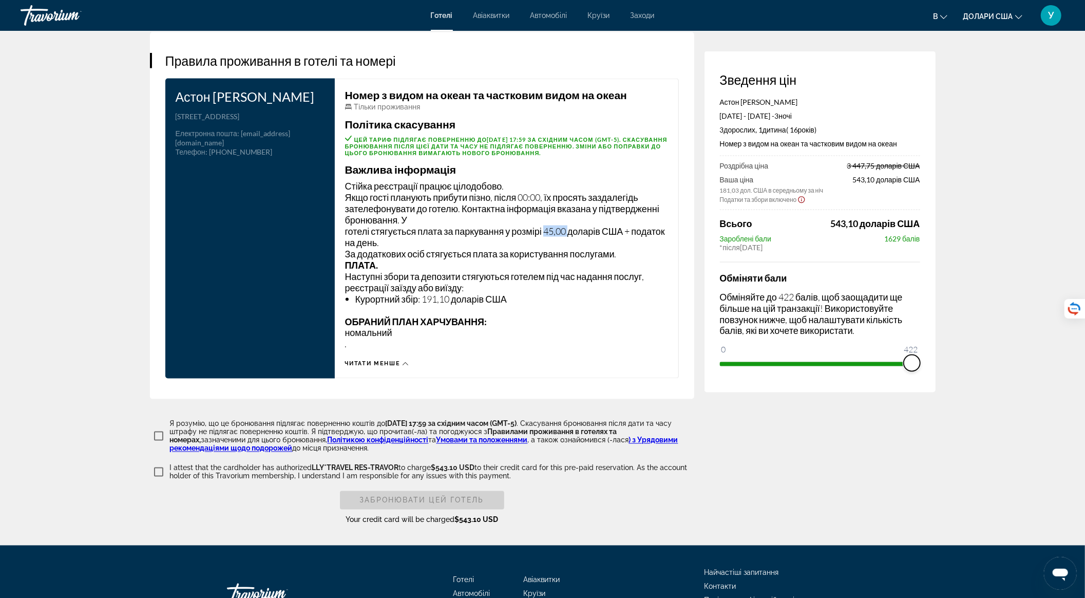
drag, startPoint x: 724, startPoint y: 361, endPoint x: 988, endPoint y: 380, distance: 264.7
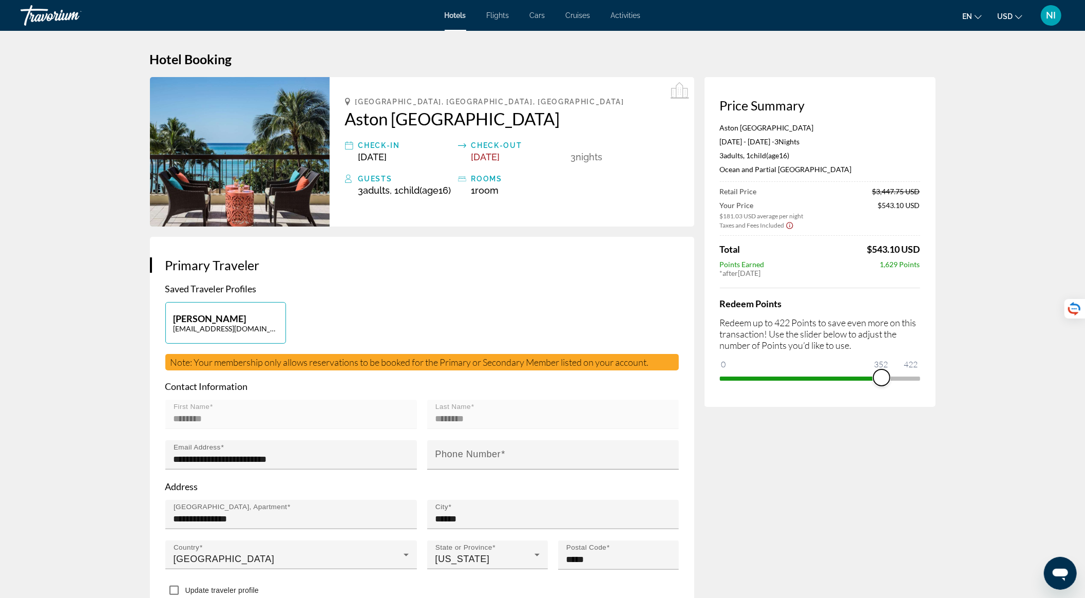
drag, startPoint x: 727, startPoint y: 379, endPoint x: 928, endPoint y: 384, distance: 200.4
click at [928, 384] on div "Price Summary Aston [GEOGRAPHIC_DATA] [DATE] - [DATE] - 3 Night Nights 3 Adult …" at bounding box center [820, 242] width 231 height 330
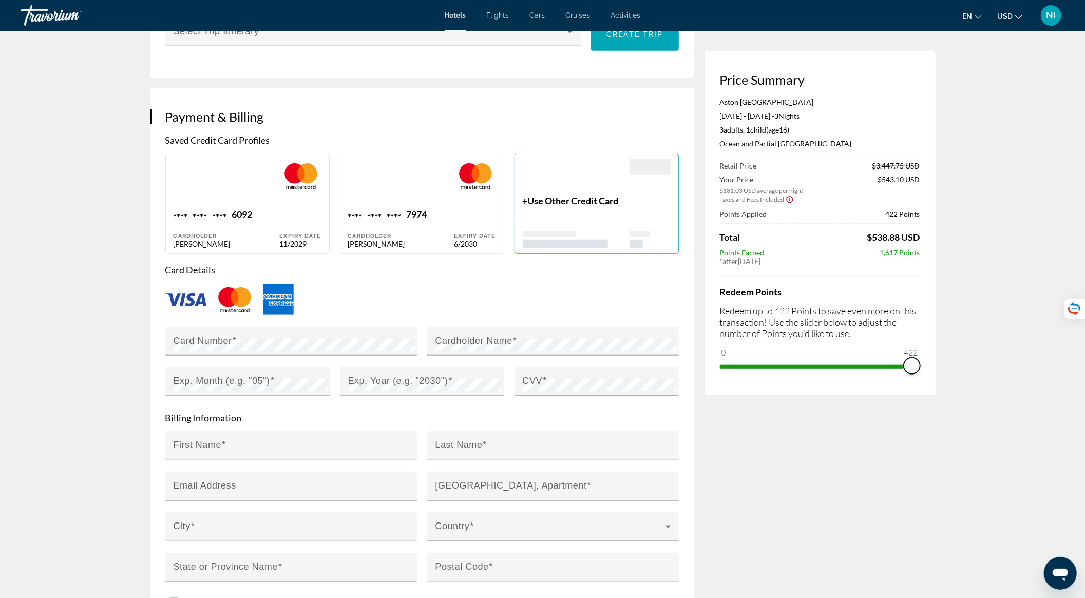
scroll to position [685, 0]
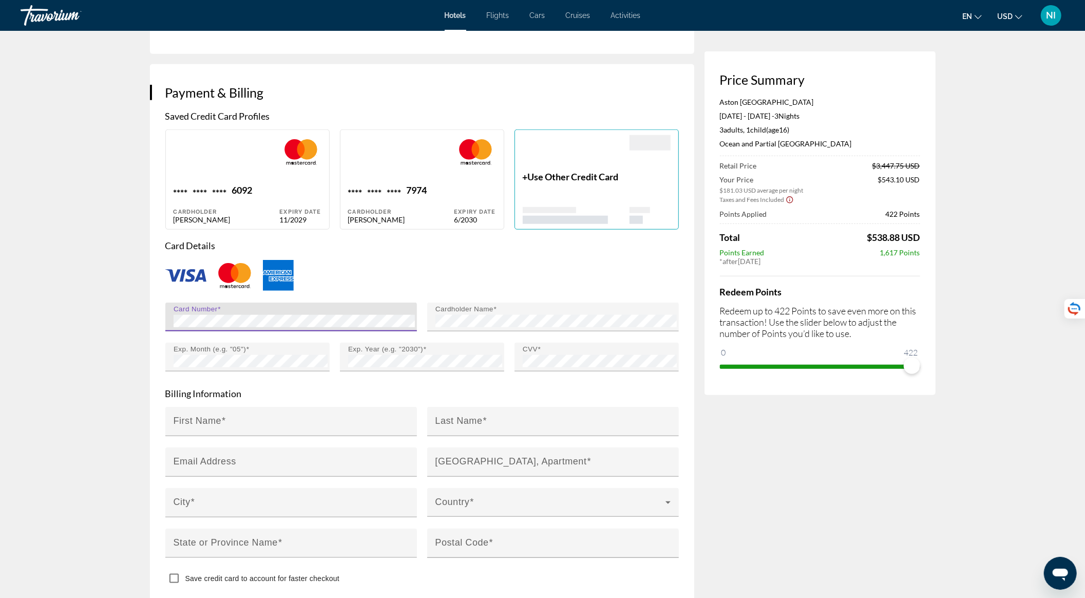
click at [376, 399] on p "Billing Information" at bounding box center [422, 393] width 514 height 11
click at [561, 371] on div "CVV" at bounding box center [600, 357] width 154 height 29
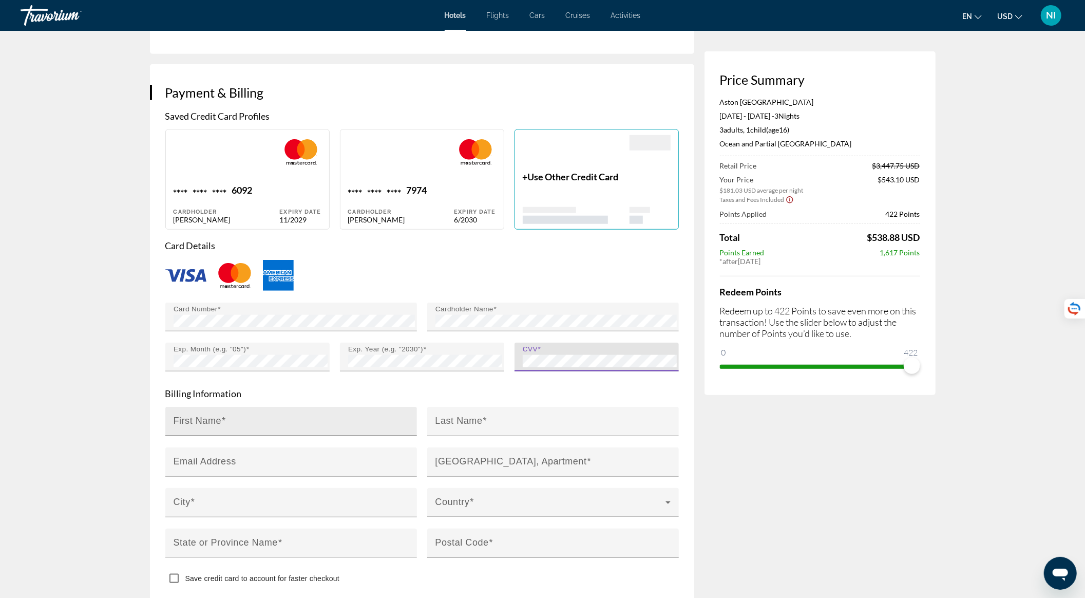
click at [298, 427] on div "First Name" at bounding box center [294, 421] width 241 height 29
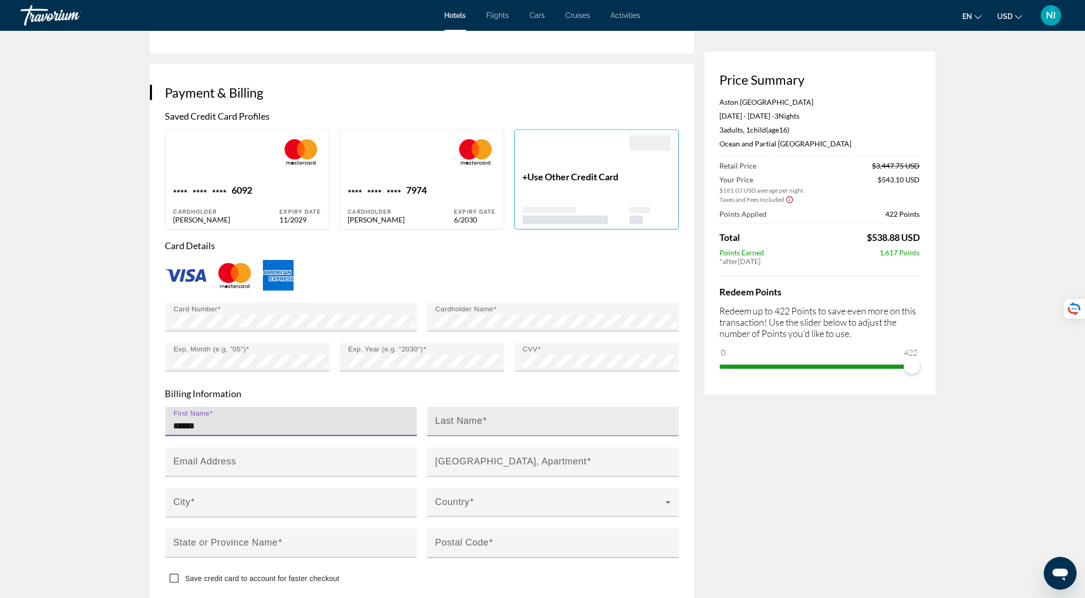
type input "******"
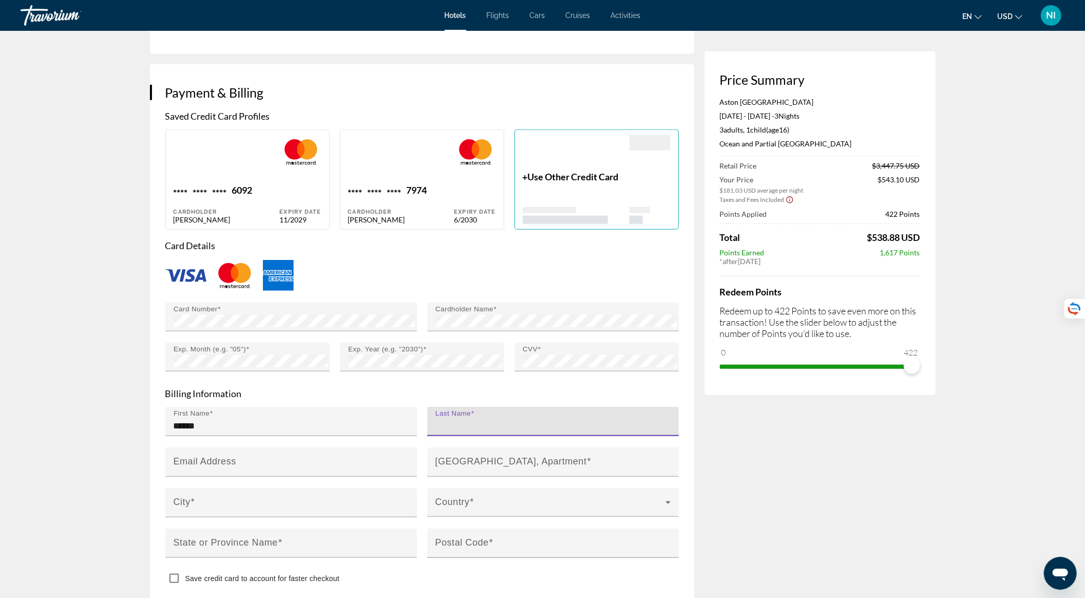
click at [444, 432] on input "Last Name" at bounding box center [556, 426] width 241 height 12
type input "********"
type input "**********"
type input "******"
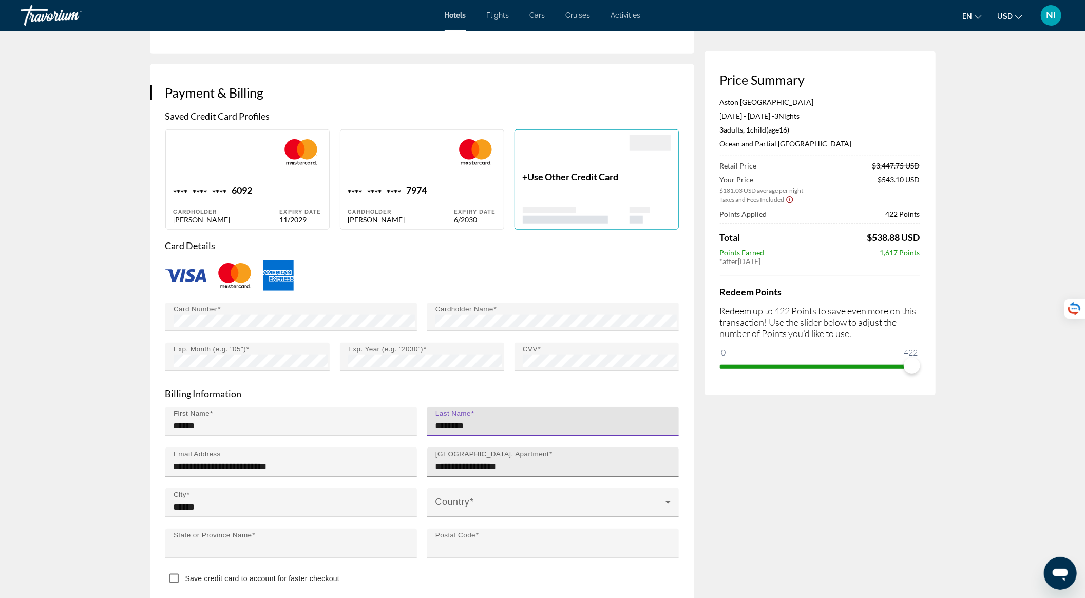
type input "**********"
type input "*****"
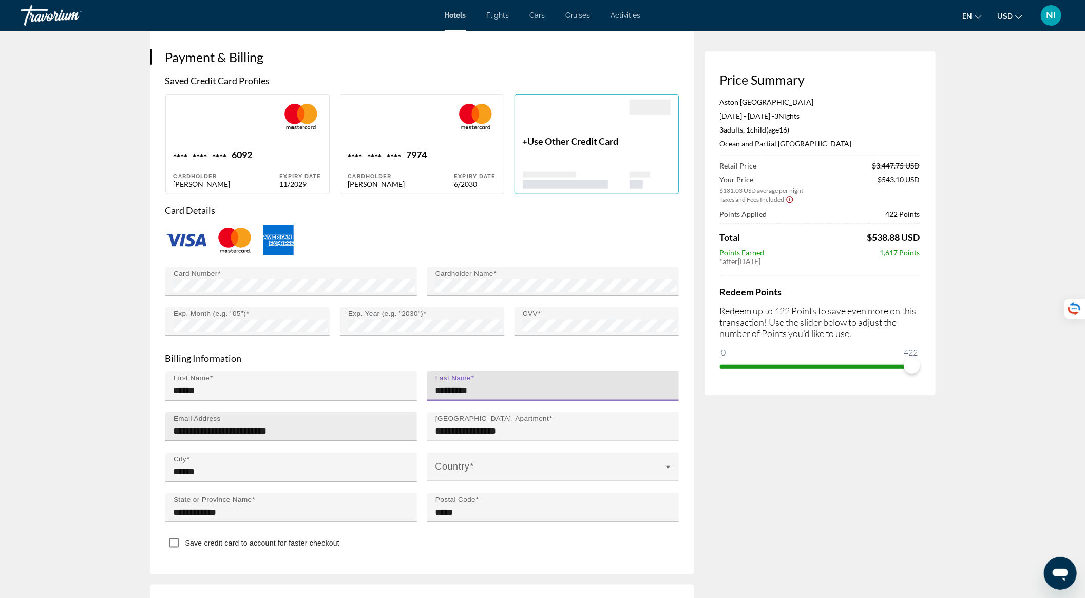
scroll to position [822, 0]
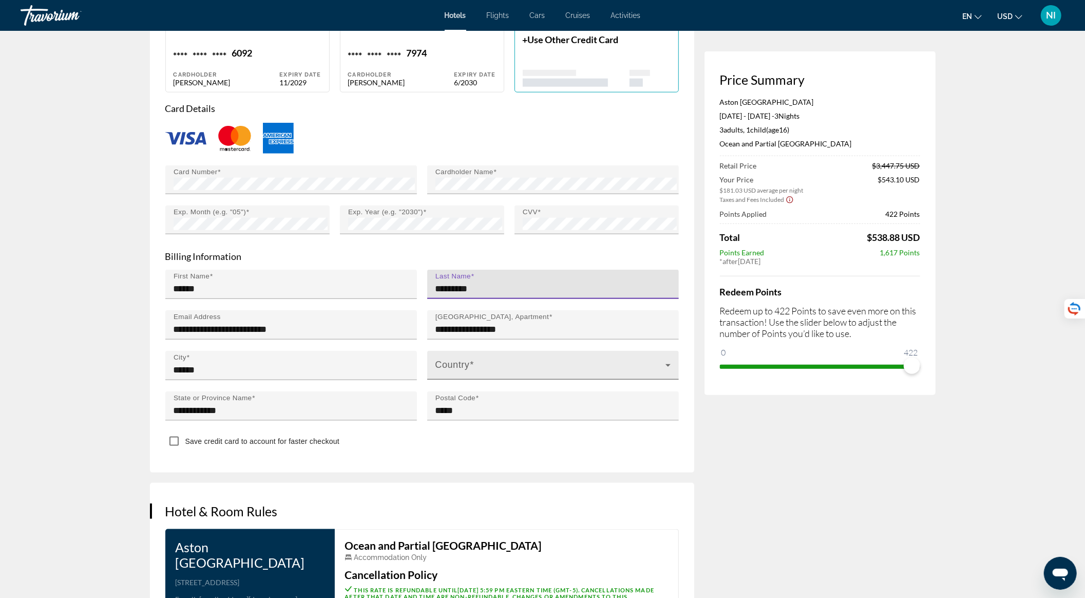
type input "*********"
click at [456, 365] on div "Country" at bounding box center [553, 365] width 235 height 29
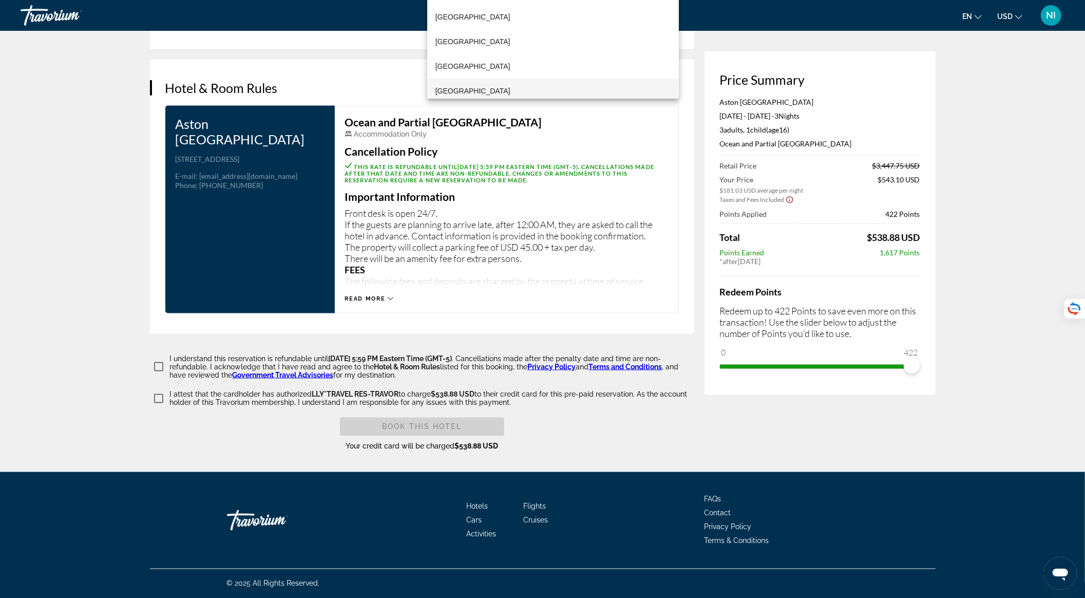
scroll to position [6092, 0]
drag, startPoint x: 679, startPoint y: 73, endPoint x: 678, endPoint y: 57, distance: 17.0
click at [679, 57] on div at bounding box center [542, 299] width 1085 height 598
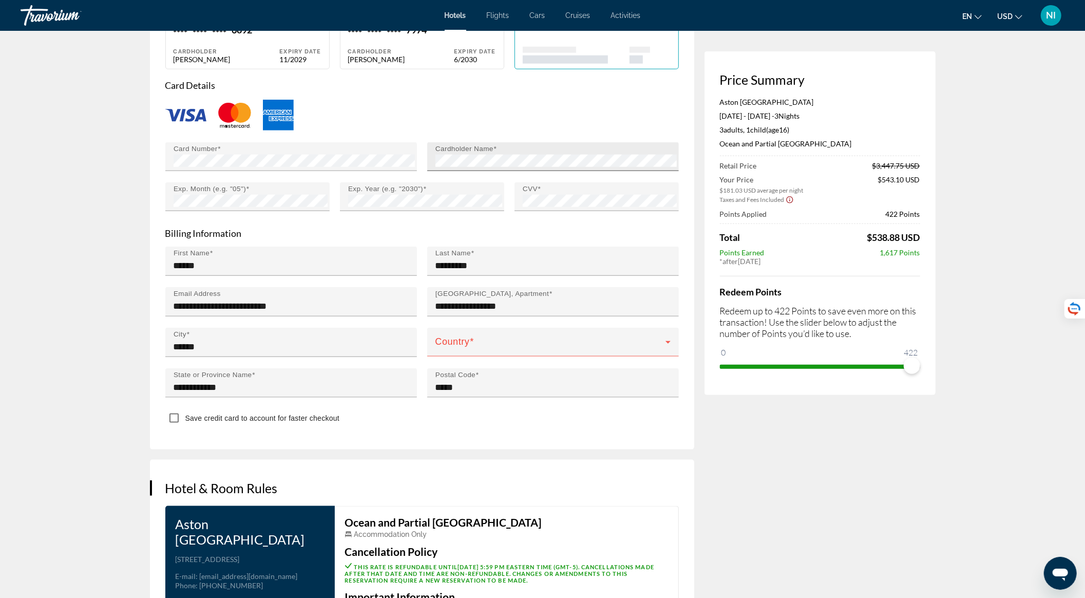
scroll to position [840, 0]
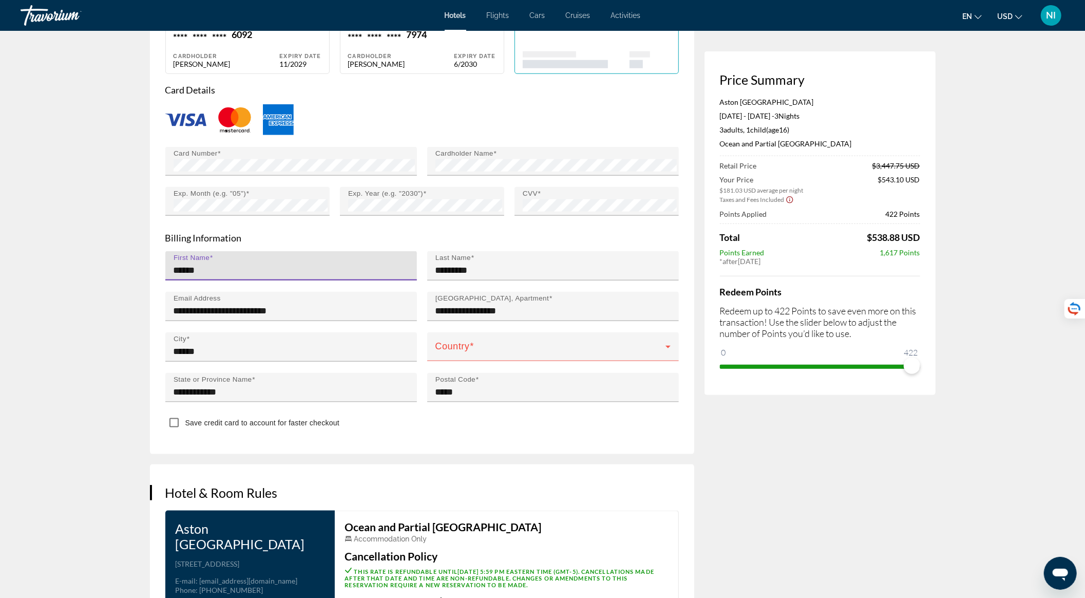
click at [249, 276] on input "******" at bounding box center [294, 270] width 241 height 12
drag, startPoint x: 247, startPoint y: 277, endPoint x: 171, endPoint y: 282, distance: 76.7
click at [171, 280] on div "First Name ******" at bounding box center [291, 265] width 252 height 29
type input "********"
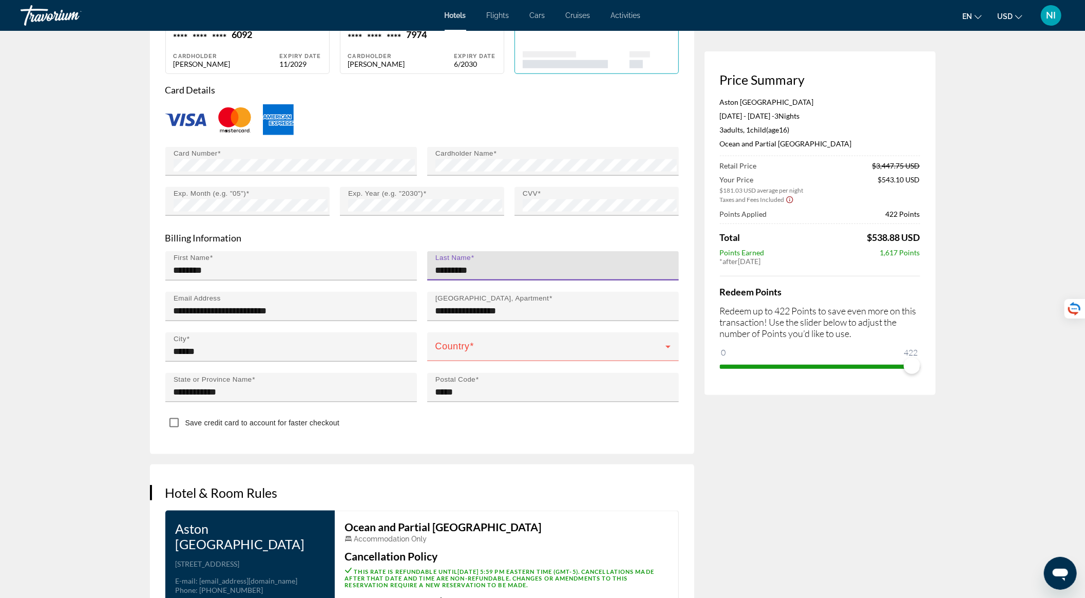
click at [496, 276] on input "*********" at bounding box center [556, 270] width 241 height 12
type input "********"
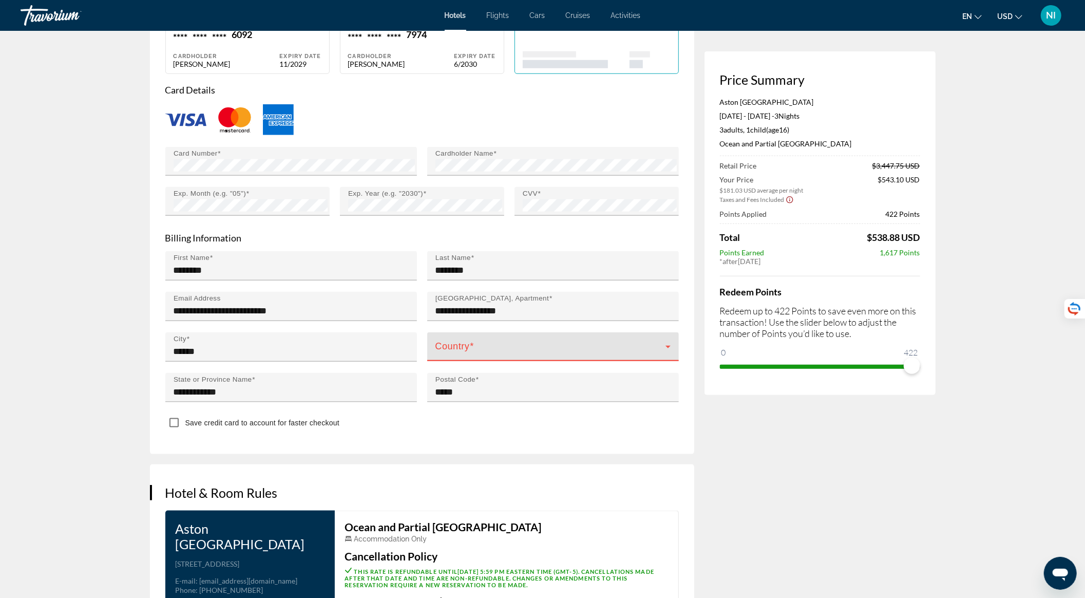
click at [455, 357] on span "Main content" at bounding box center [551, 351] width 230 height 12
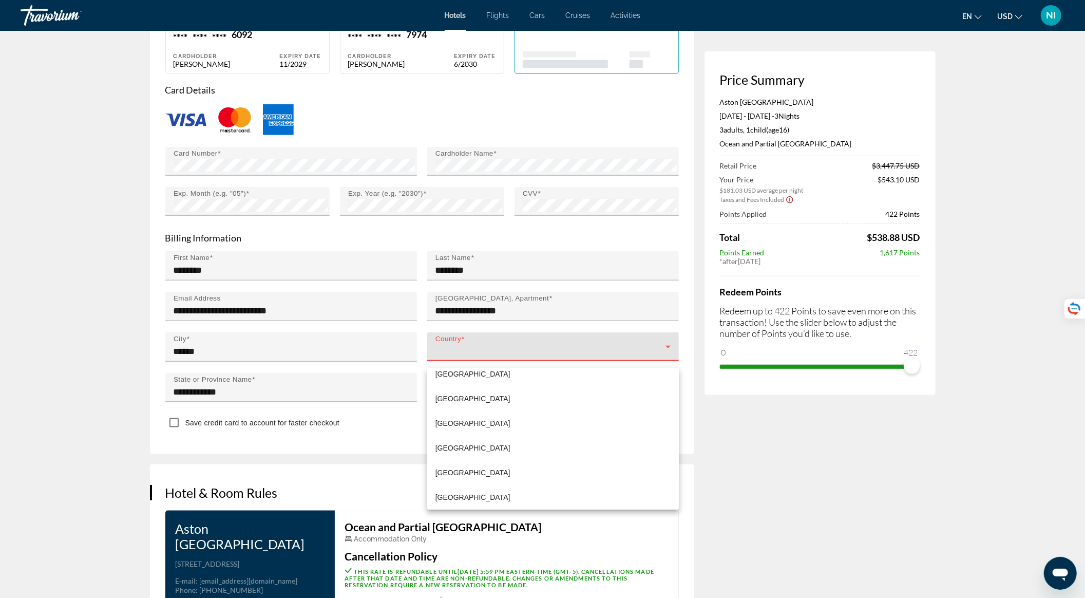
scroll to position [2938, 0]
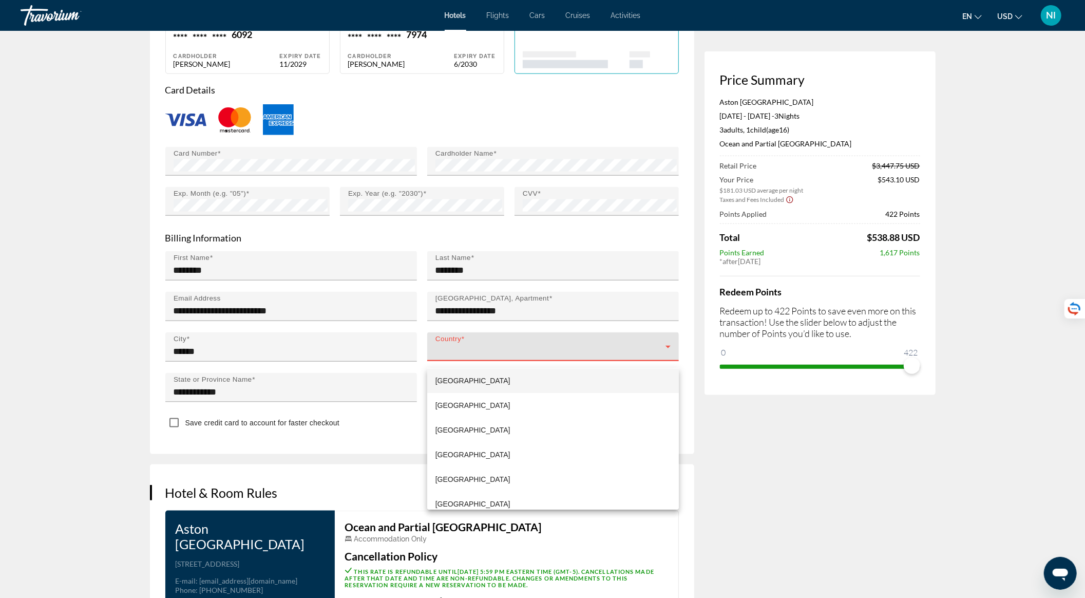
click at [464, 361] on div at bounding box center [542, 299] width 1085 height 598
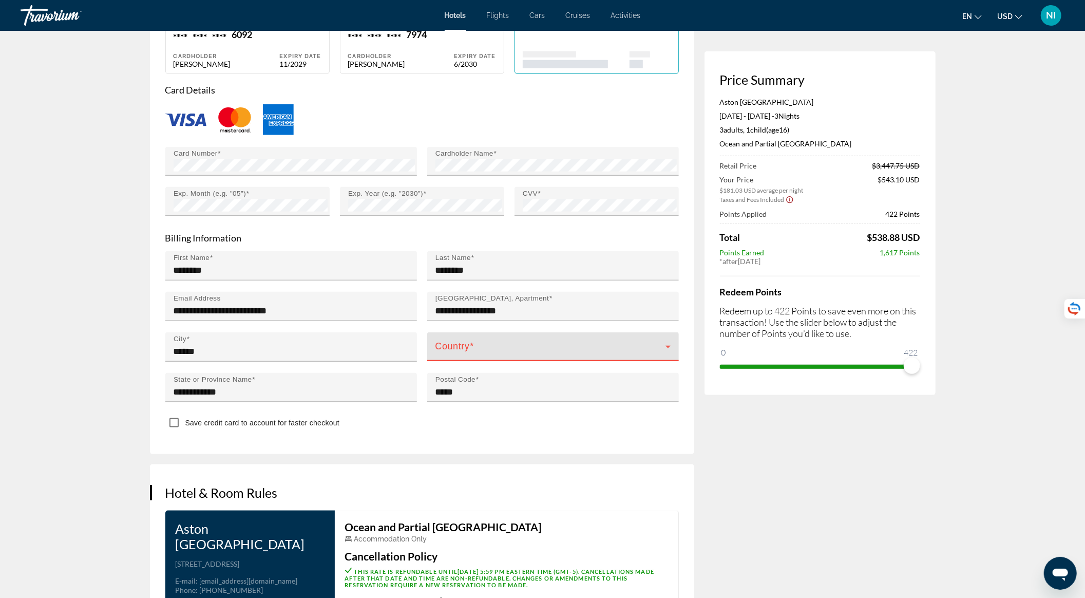
click at [463, 357] on span "Main content" at bounding box center [551, 351] width 230 height 12
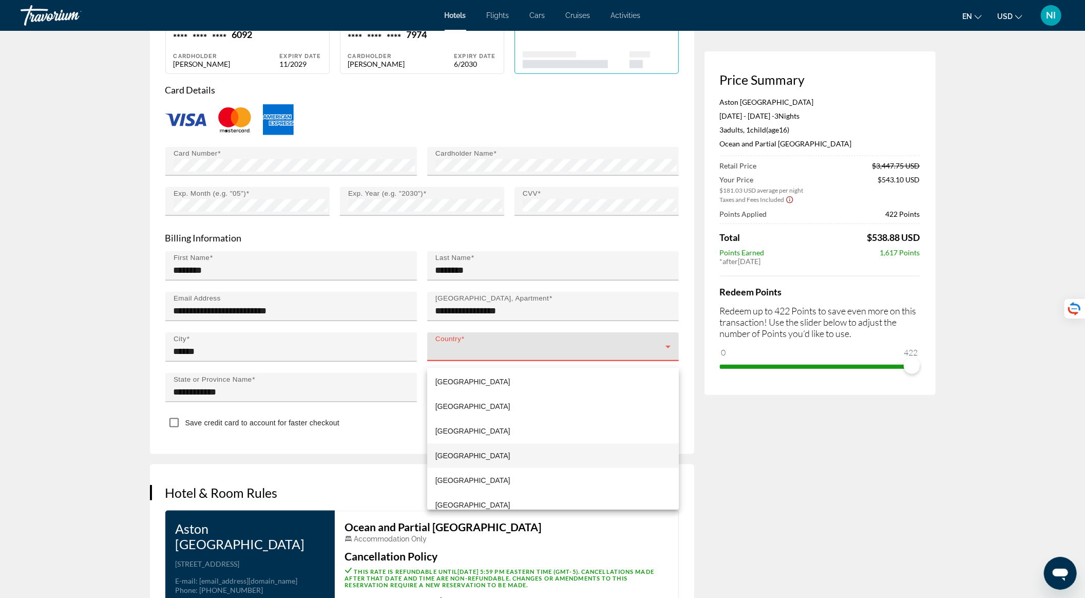
scroll to position [5893, 0]
click at [498, 456] on span "[GEOGRAPHIC_DATA]" at bounding box center [473, 459] width 75 height 12
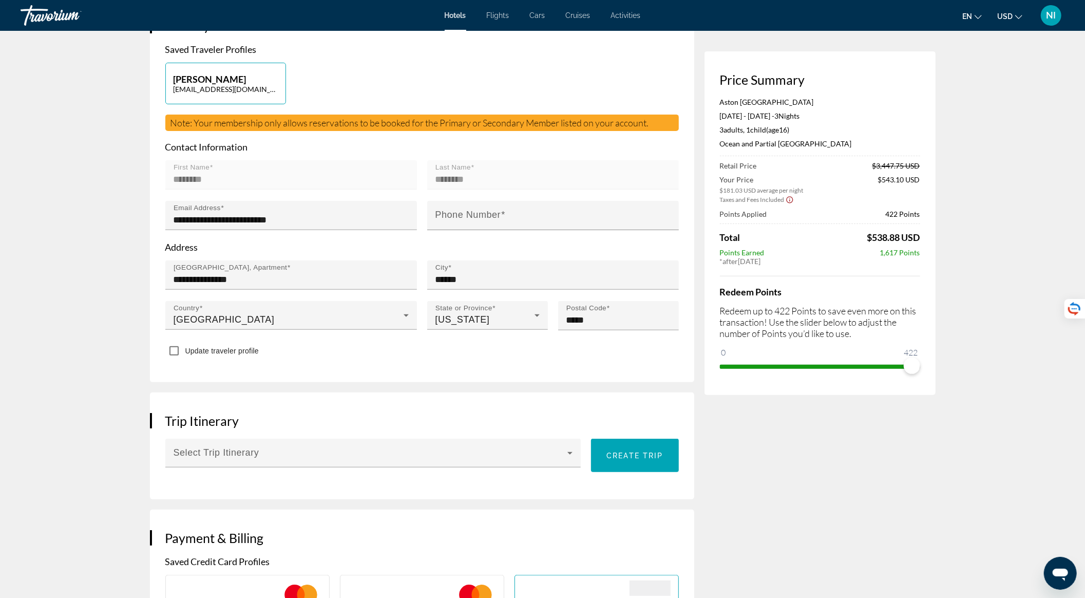
scroll to position [224, 0]
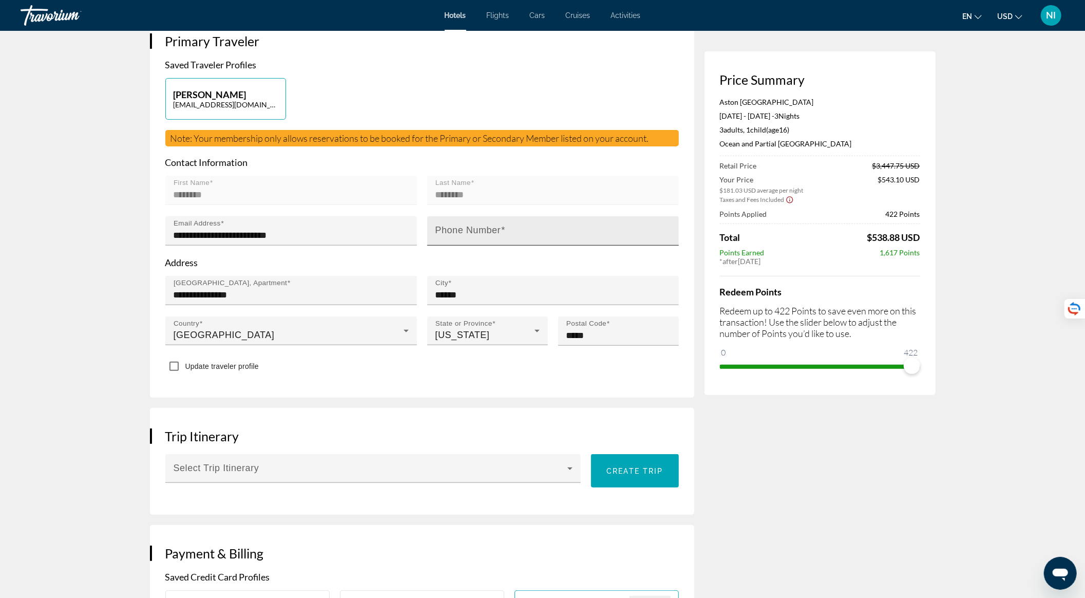
click at [515, 241] on input "Phone Number" at bounding box center [556, 235] width 241 height 12
type input "**********"
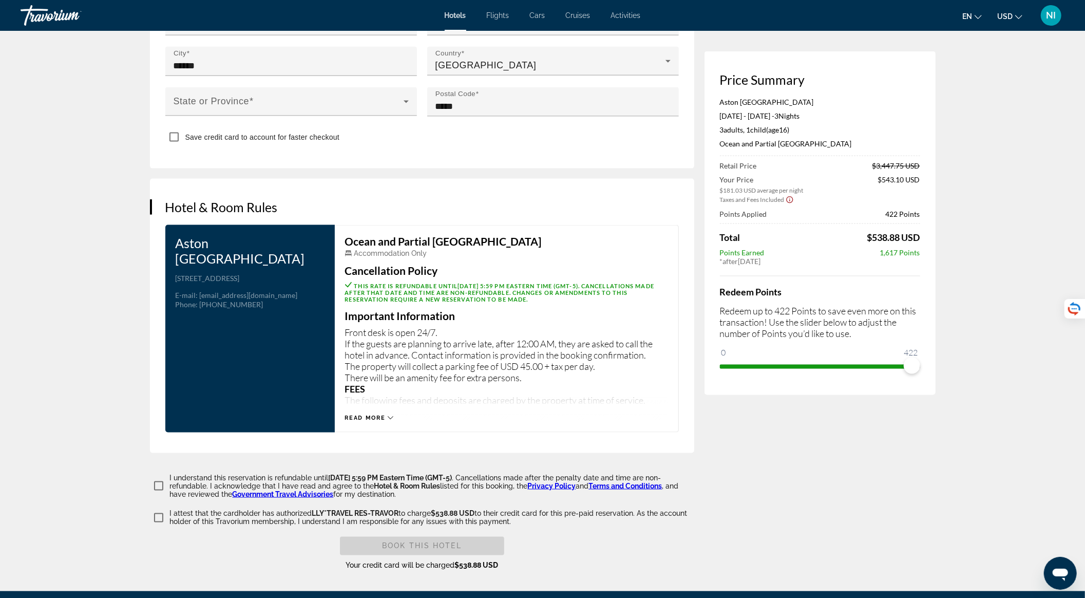
scroll to position [1251, 0]
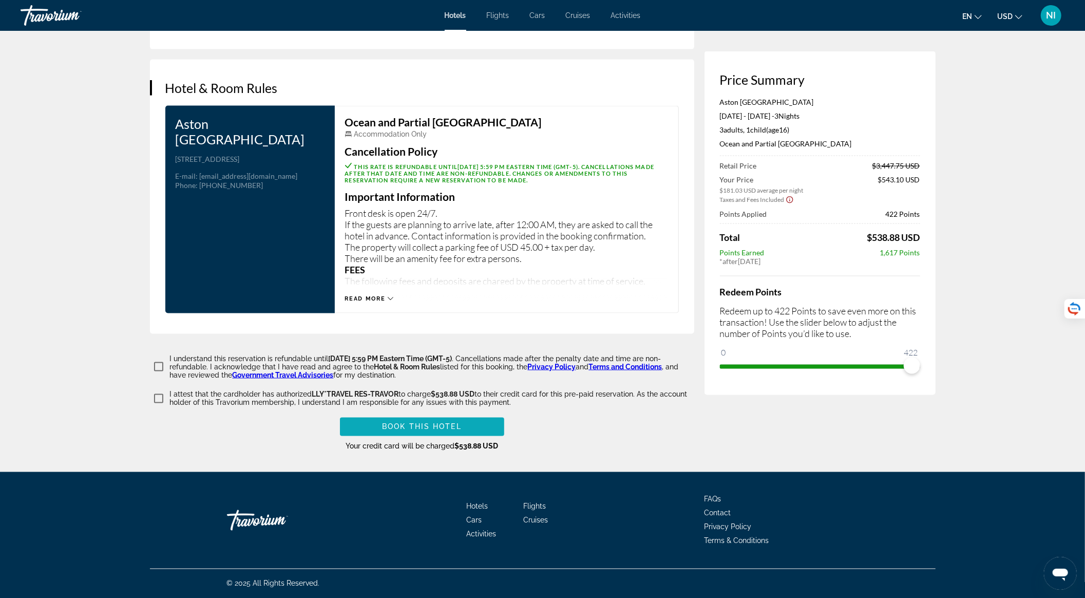
click at [385, 430] on span "Book this hotel" at bounding box center [422, 427] width 80 height 8
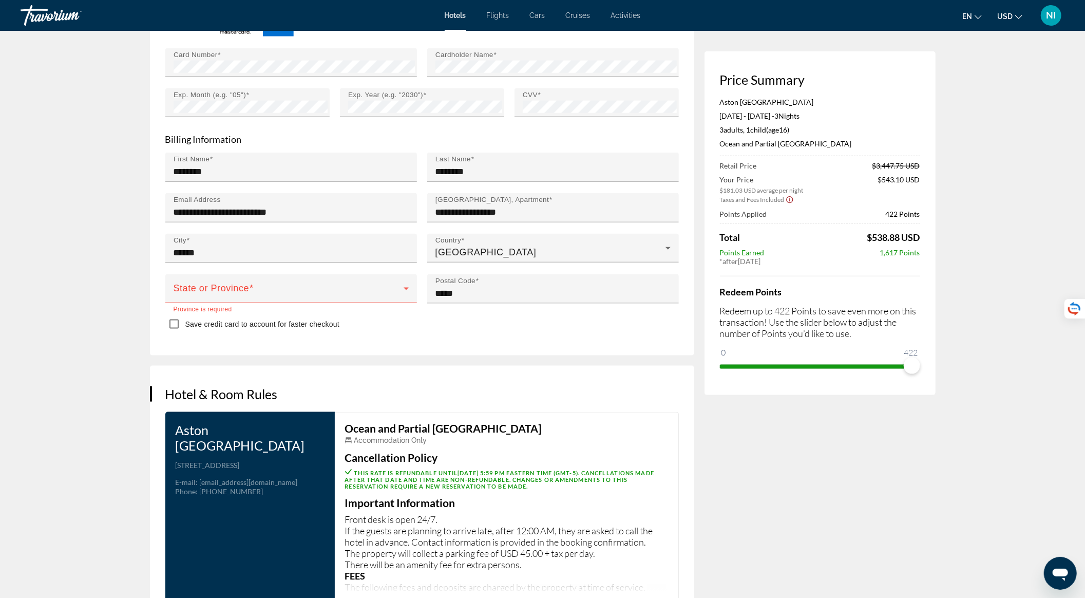
click at [280, 311] on mat-error "Province is required" at bounding box center [291, 308] width 235 height 11
click at [276, 298] on span "Main content" at bounding box center [289, 293] width 230 height 12
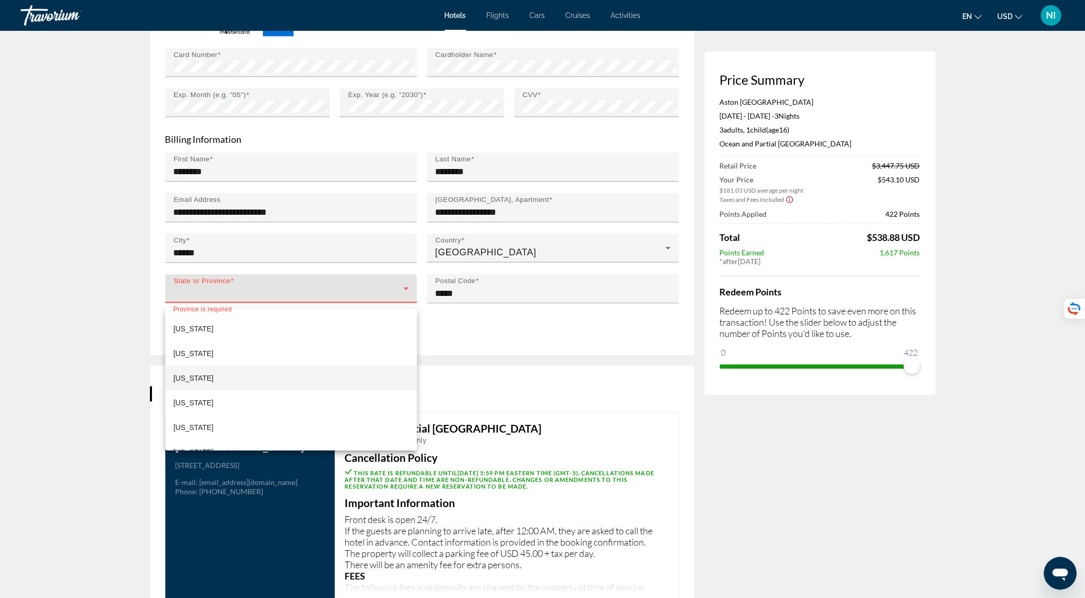
scroll to position [890, 0]
click at [278, 376] on mat-option "[US_STATE]" at bounding box center [291, 372] width 252 height 25
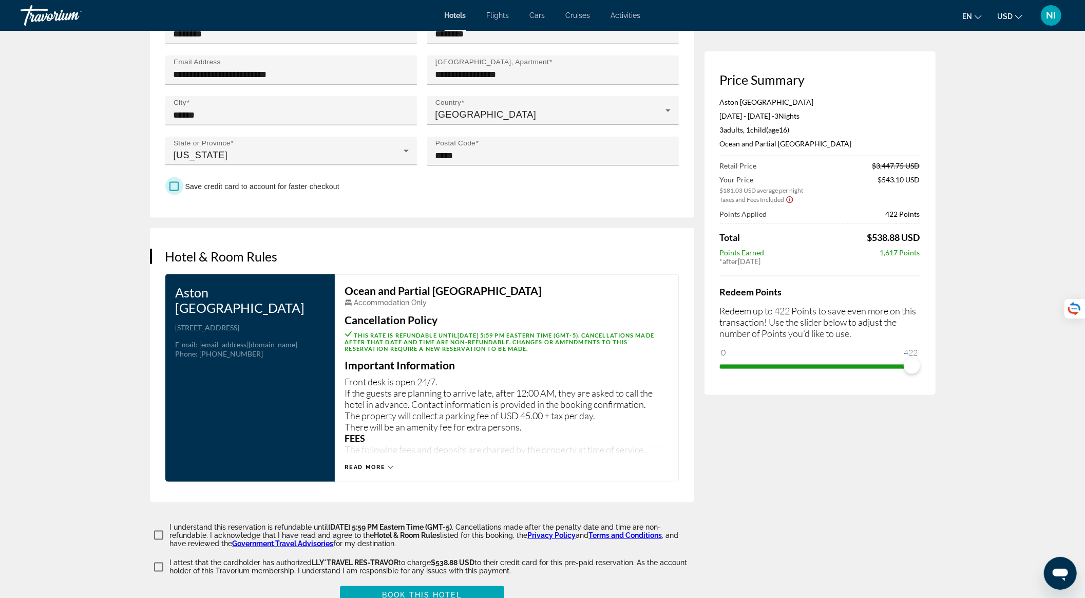
scroll to position [1251, 0]
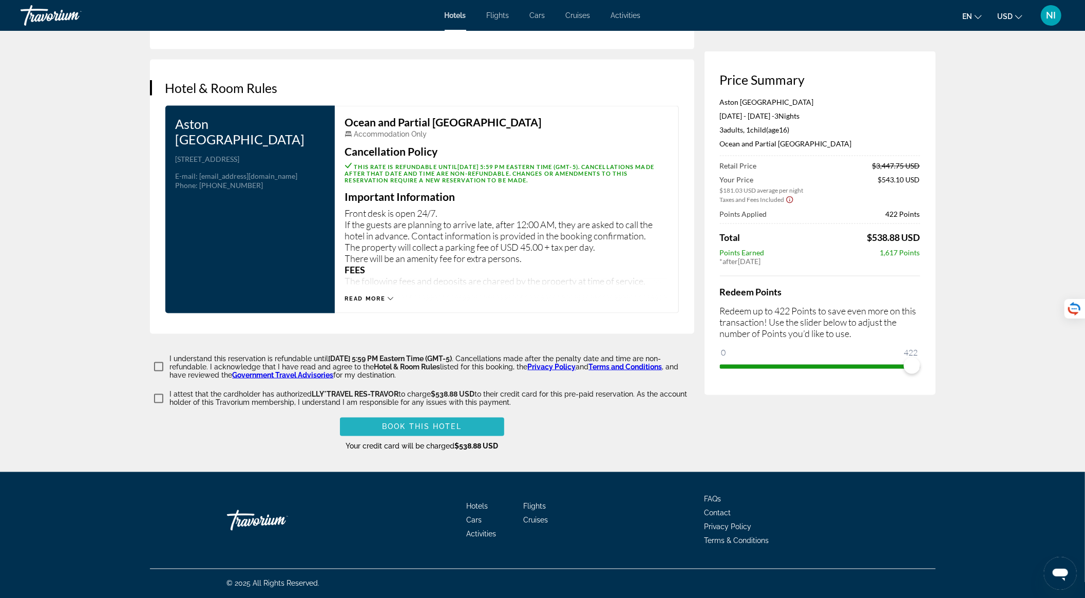
click at [404, 434] on span "Main content" at bounding box center [422, 427] width 164 height 25
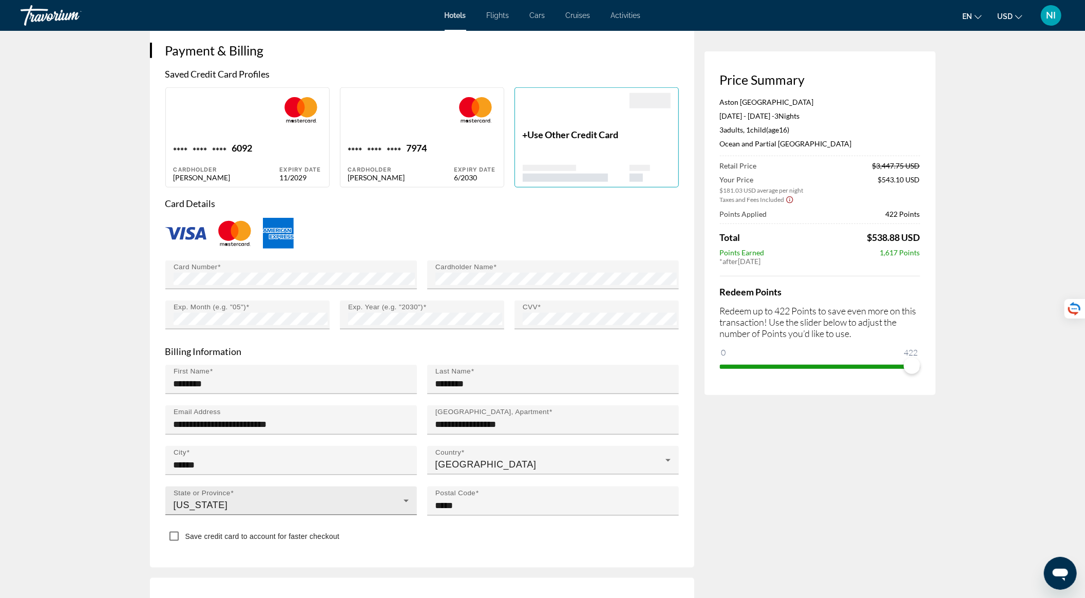
scroll to position [890, 0]
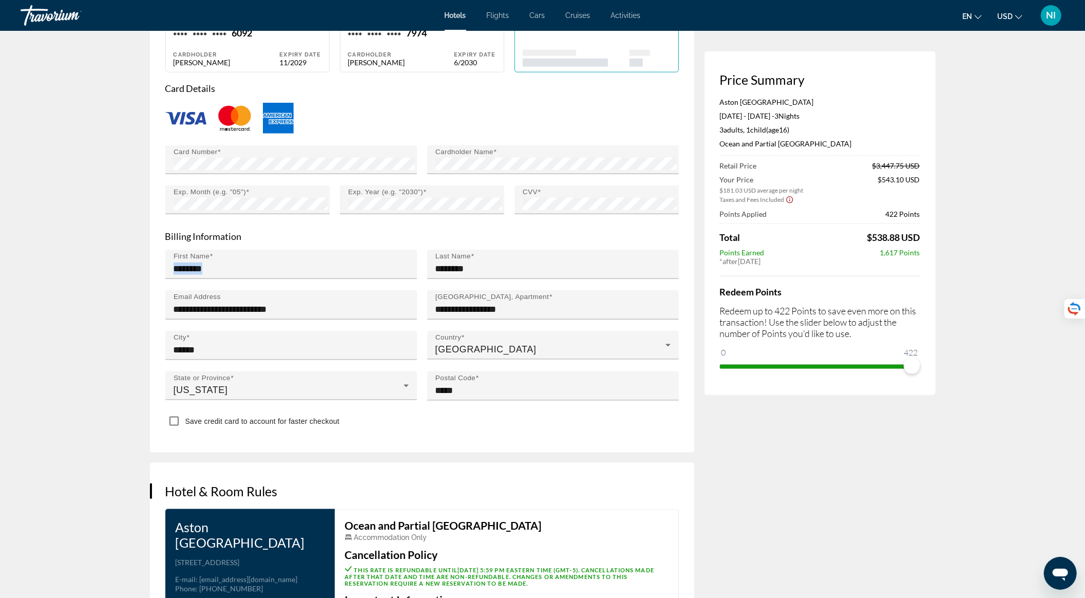
click at [245, 287] on mat-form-field "First Name ********" at bounding box center [291, 270] width 252 height 41
click at [235, 275] on input "********" at bounding box center [294, 269] width 241 height 12
drag, startPoint x: 235, startPoint y: 280, endPoint x: 174, endPoint y: 292, distance: 62.9
click at [163, 286] on div "First Name ********" at bounding box center [291, 270] width 262 height 41
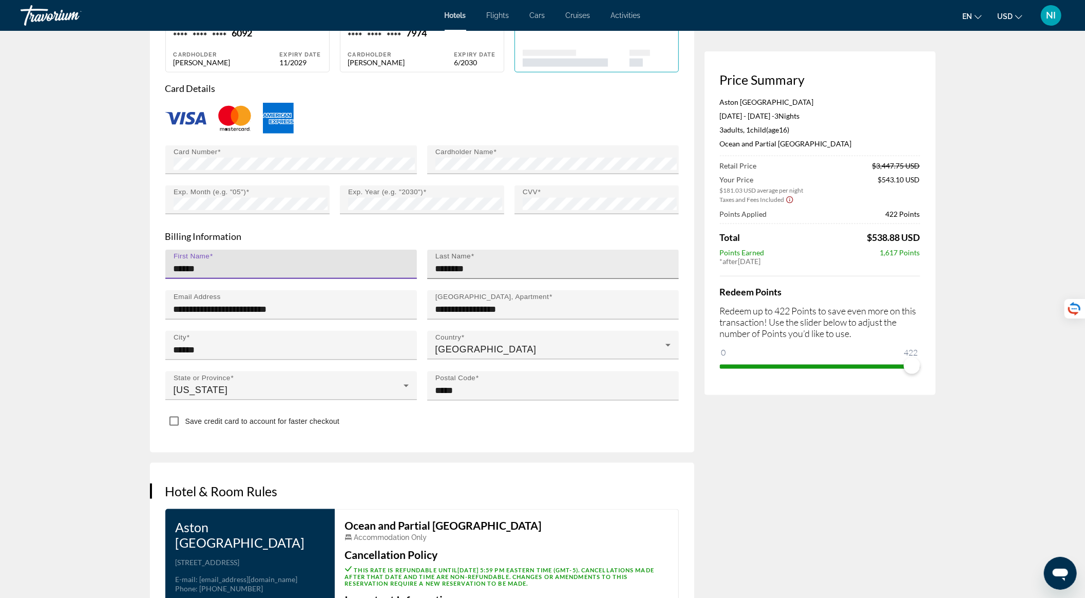
type input "******"
click at [476, 275] on input "********" at bounding box center [556, 269] width 241 height 12
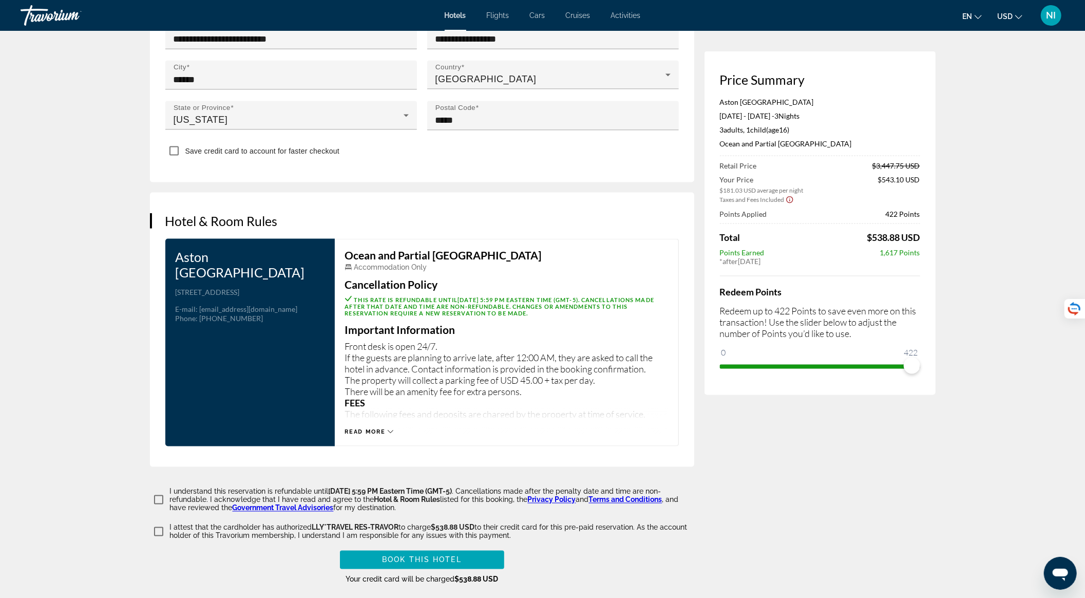
scroll to position [1164, 0]
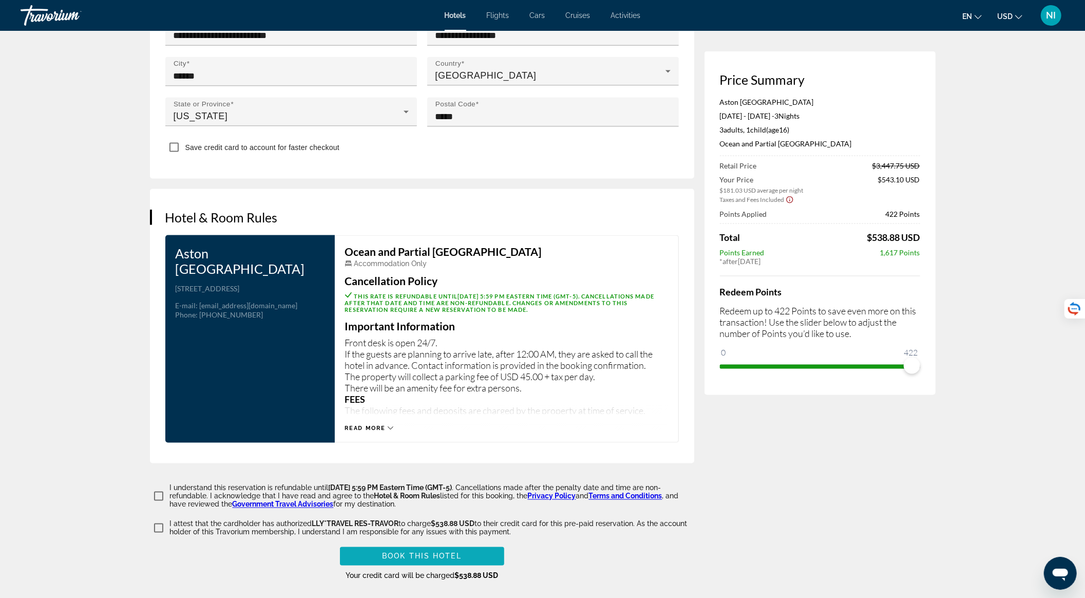
type input "*********"
click at [376, 564] on span "Main content" at bounding box center [422, 556] width 164 height 25
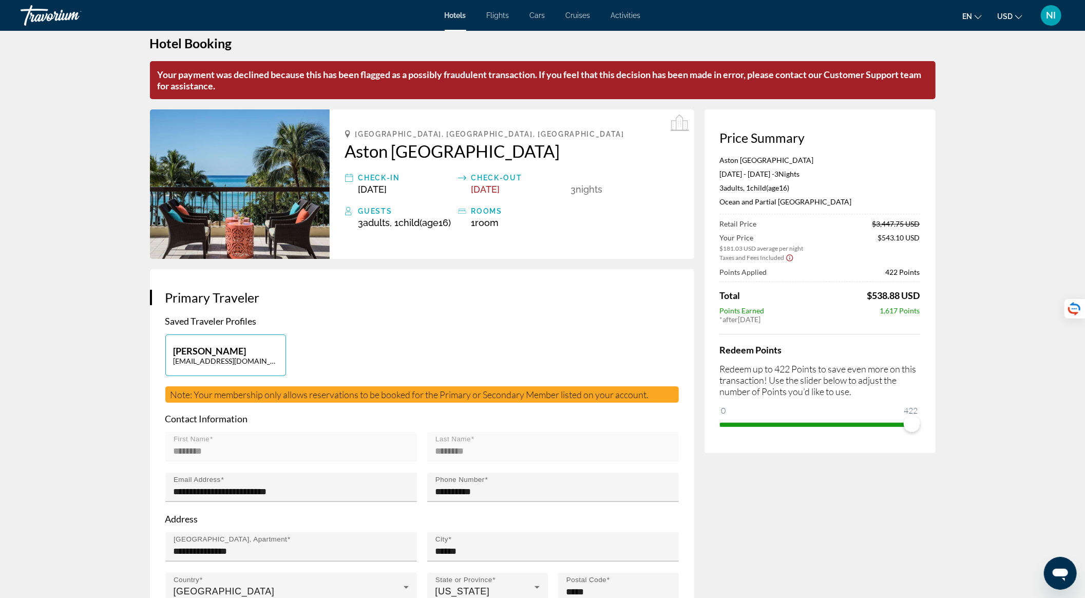
scroll to position [0, 0]
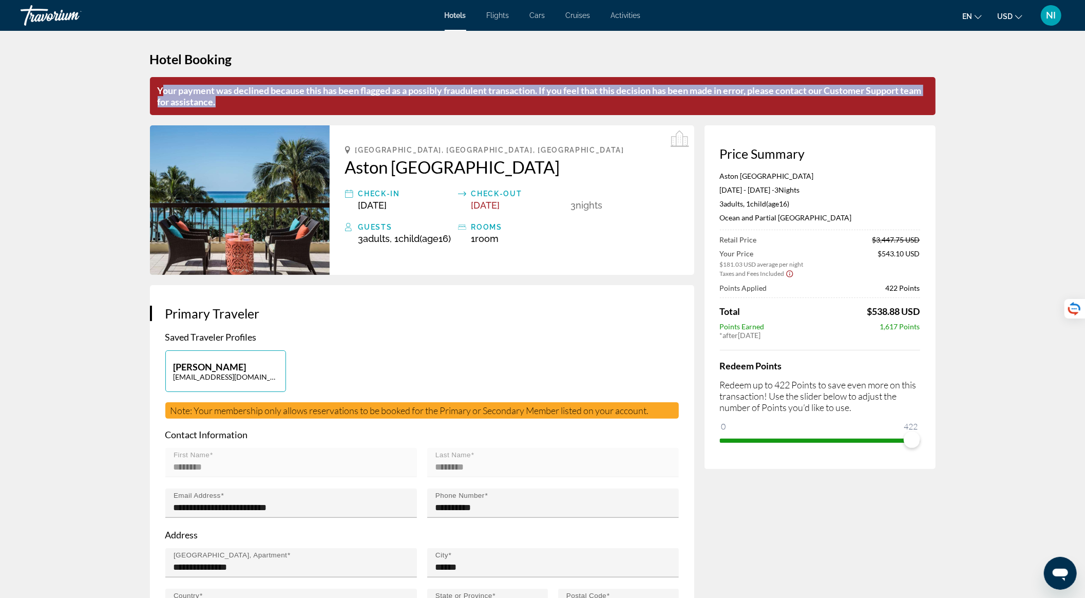
drag, startPoint x: 161, startPoint y: 96, endPoint x: 253, endPoint y: 102, distance: 92.2
click at [253, 102] on p "Your payment was declined because this has been flagged as a possibly fraudulen…" at bounding box center [543, 96] width 786 height 38
drag, startPoint x: 155, startPoint y: 91, endPoint x: 243, endPoint y: 102, distance: 89.0
click at [243, 102] on p "Your payment was declined because this has been flagged as a possibly fraudulen…" at bounding box center [543, 96] width 786 height 38
copy p "Your payment was declined because this has been flagged as a possibly fraudulen…"
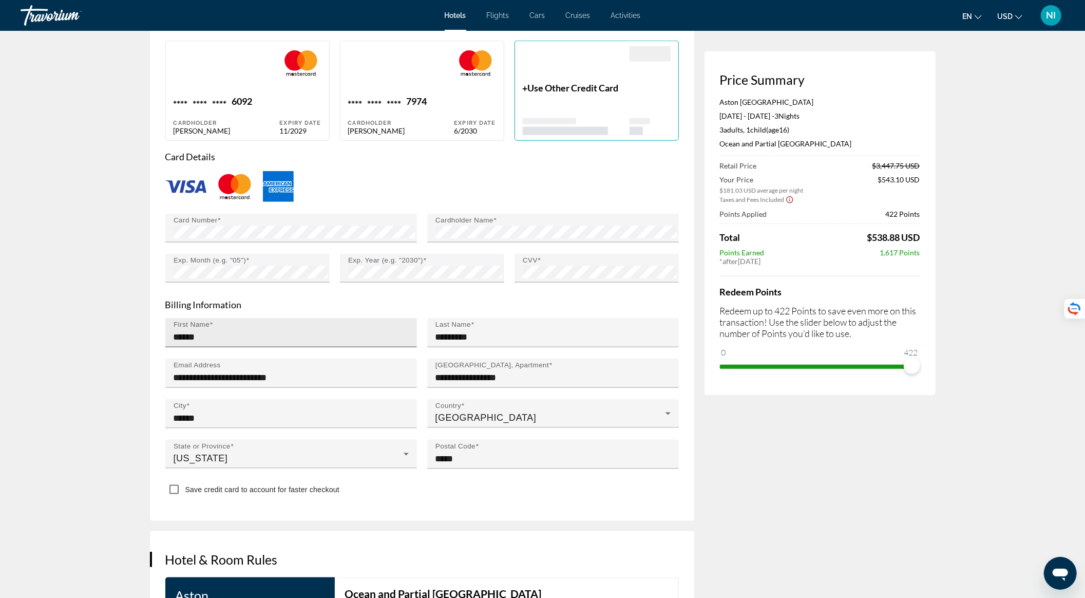
scroll to position [753, 0]
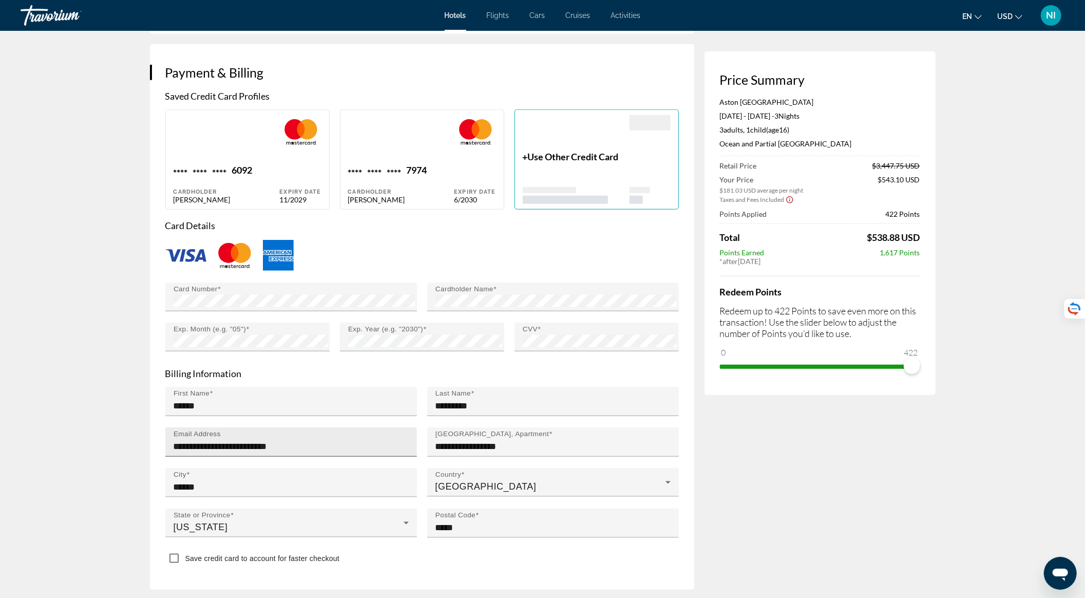
click at [326, 457] on div "**********" at bounding box center [294, 441] width 241 height 29
drag, startPoint x: 346, startPoint y: 458, endPoint x: 136, endPoint y: 459, distance: 210.6
click at [136, 459] on div "Hotel Booking Your payment was declined because this has been flagged as a poss…" at bounding box center [542, 145] width 827 height 1735
click at [799, 493] on div "Price Summary Aston [GEOGRAPHIC_DATA] [DATE] - [DATE] - 3 Night Nights 3 Adult …" at bounding box center [820, 182] width 231 height 1620
